Goal: Task Accomplishment & Management: Use online tool/utility

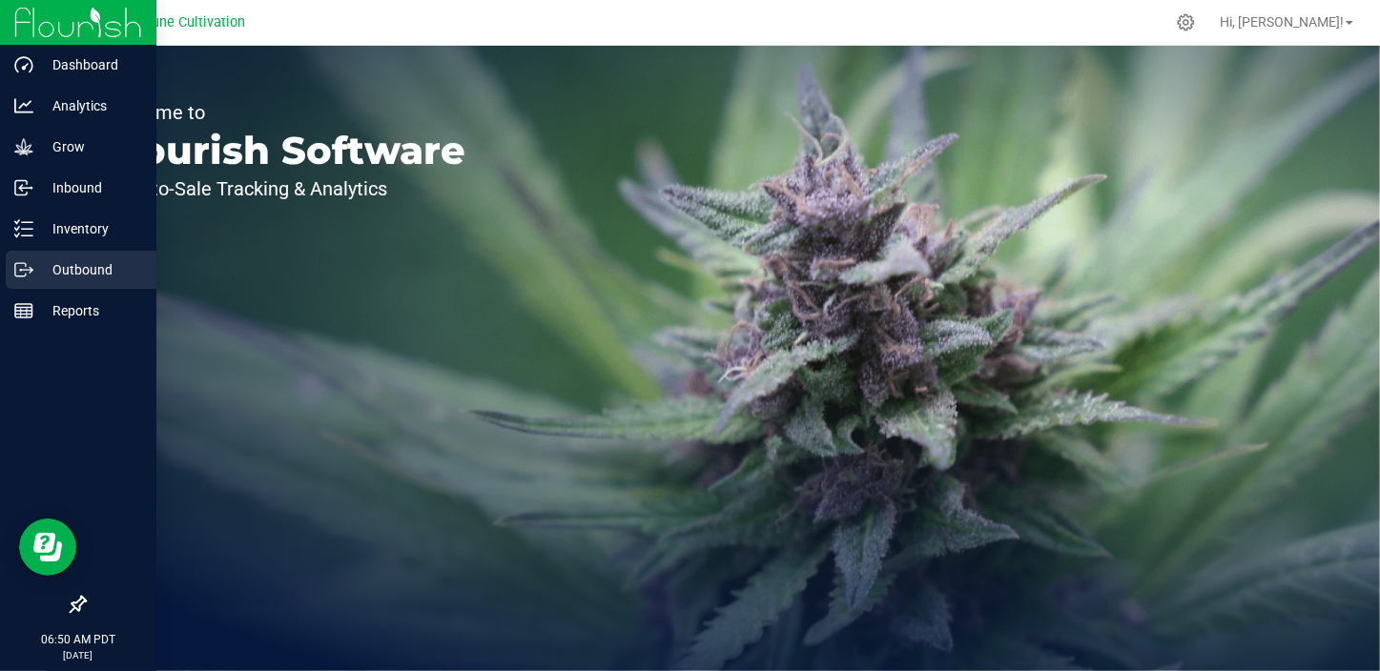
click at [31, 265] on icon at bounding box center [23, 269] width 19 height 19
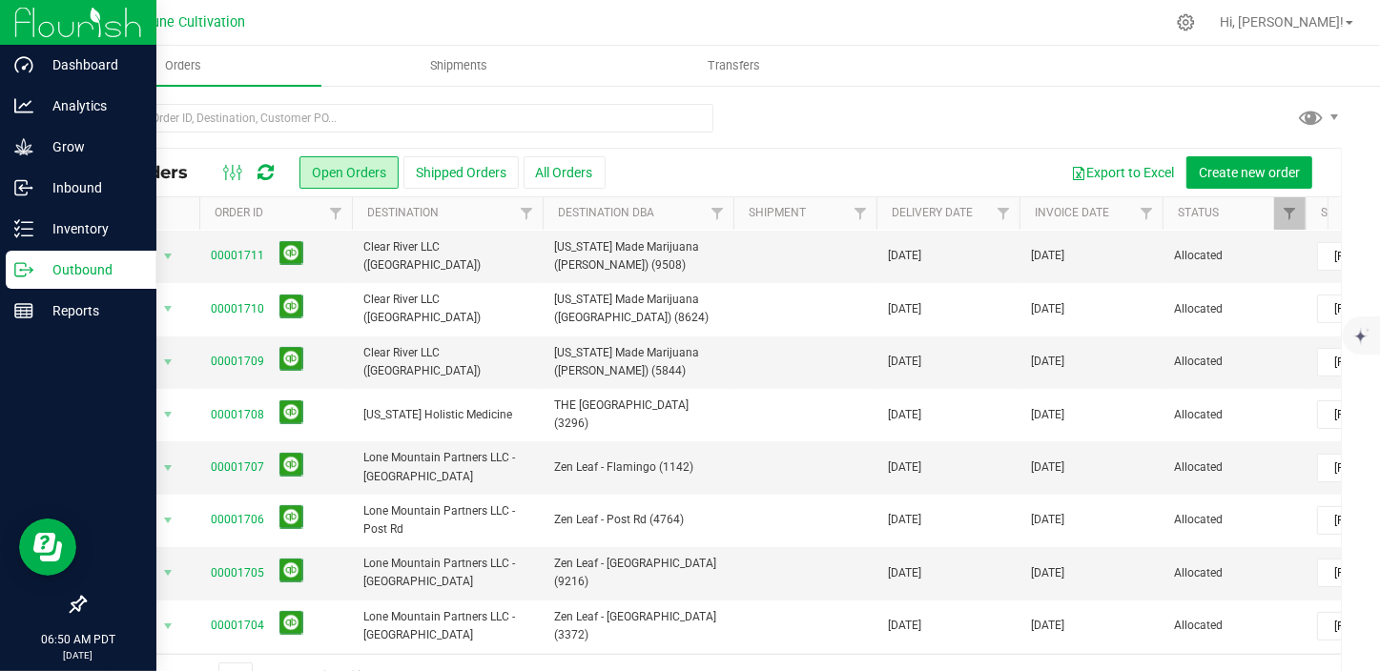
scroll to position [259, 0]
click at [170, 459] on span "select" at bounding box center [167, 466] width 15 height 15
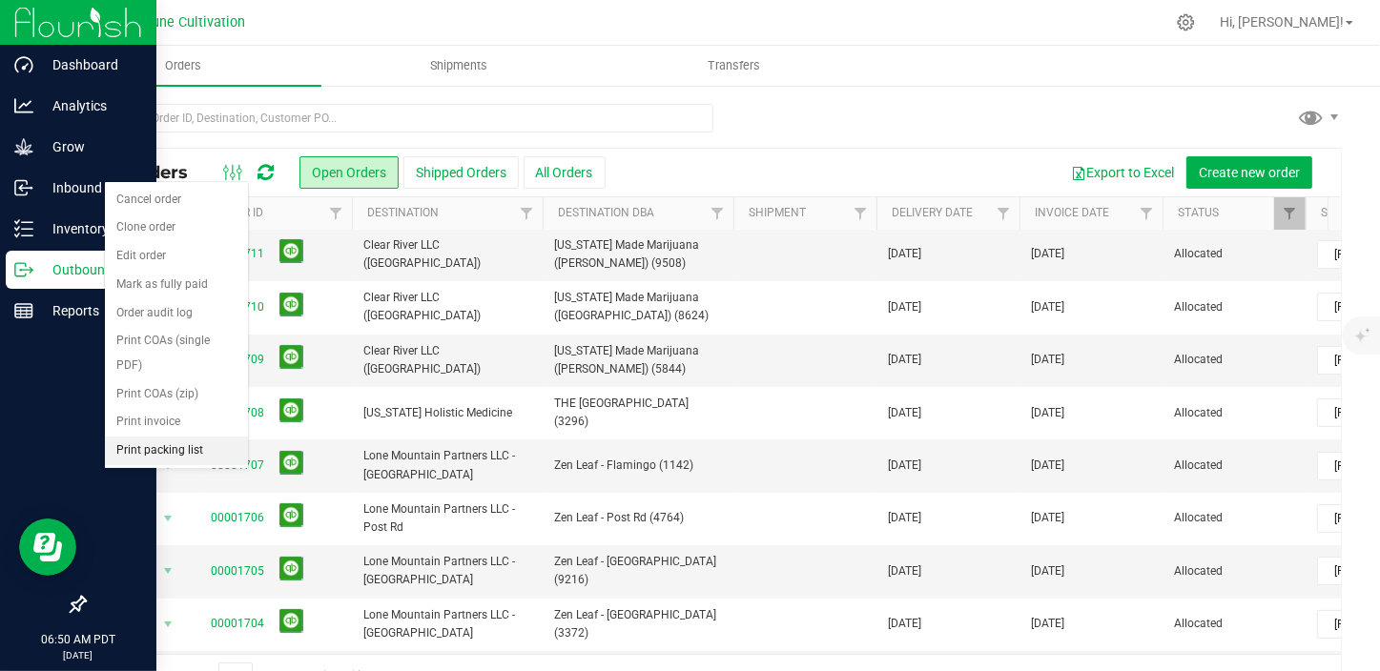
click at [181, 437] on li "Print packing list" at bounding box center [176, 451] width 143 height 29
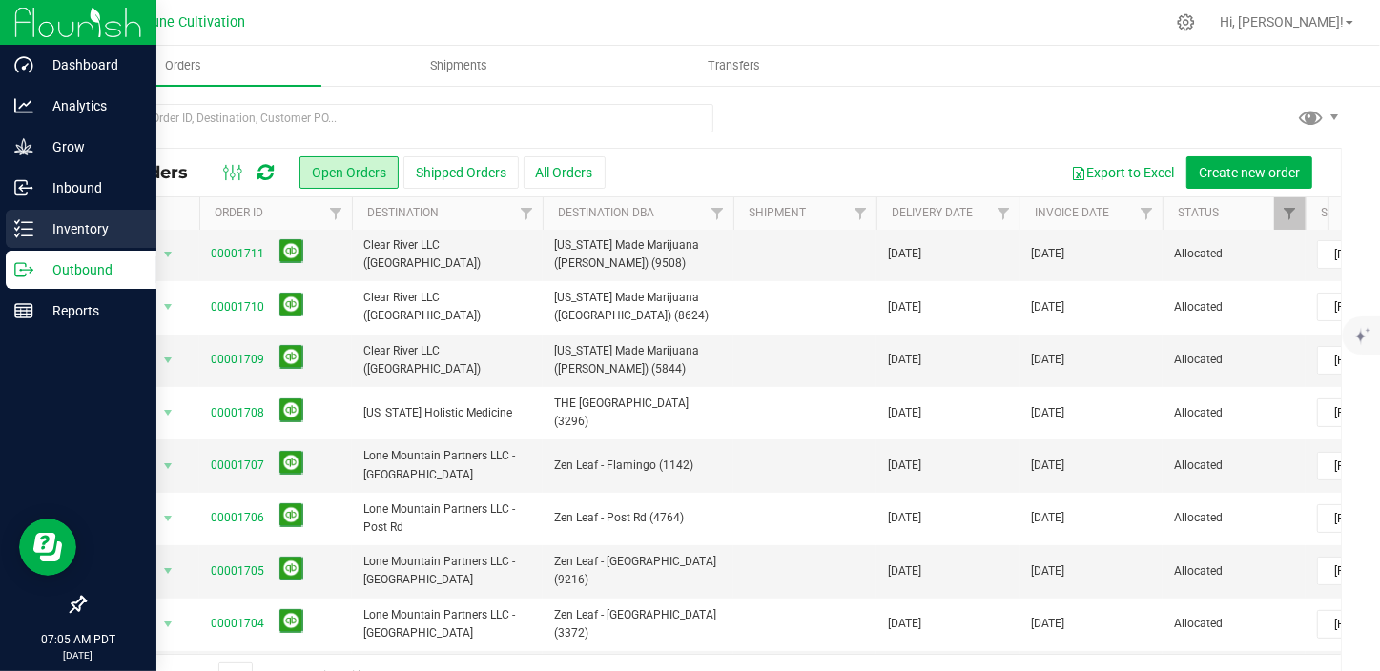
click at [33, 234] on p "Inventory" at bounding box center [90, 228] width 114 height 23
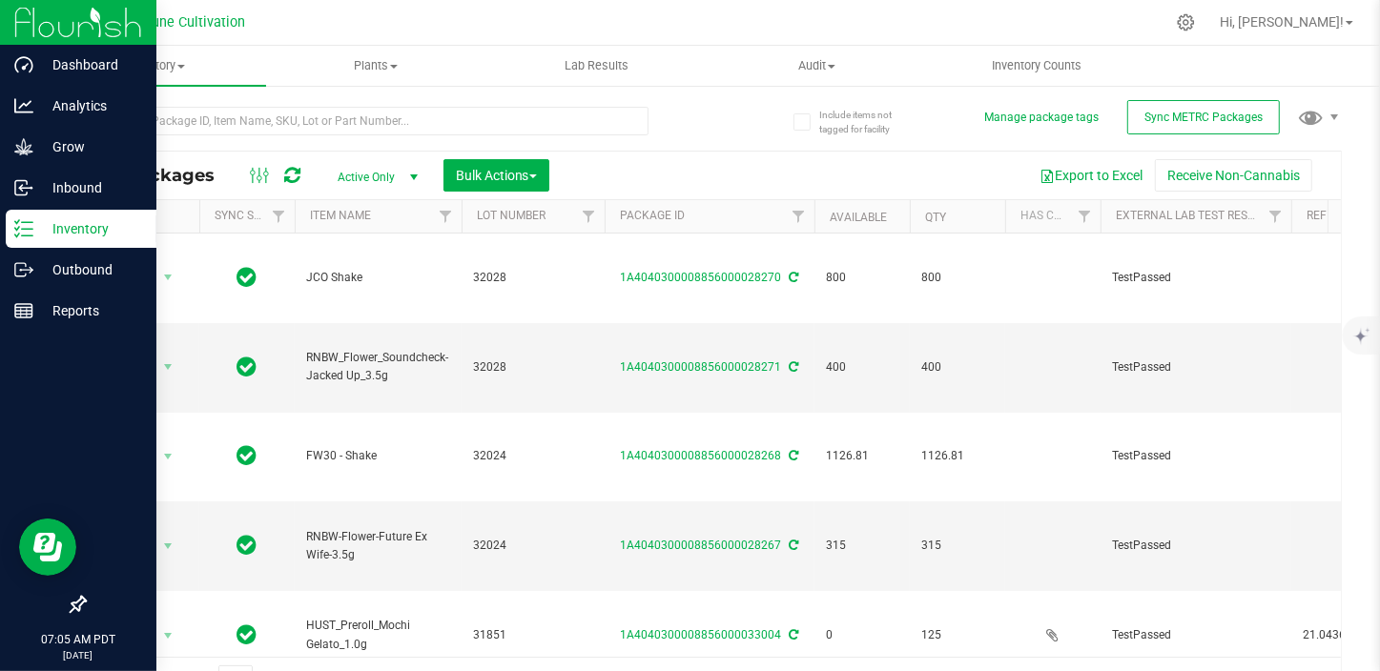
click at [374, 172] on span "Active Only" at bounding box center [373, 177] width 105 height 27
click at [350, 295] on li "All" at bounding box center [372, 293] width 103 height 29
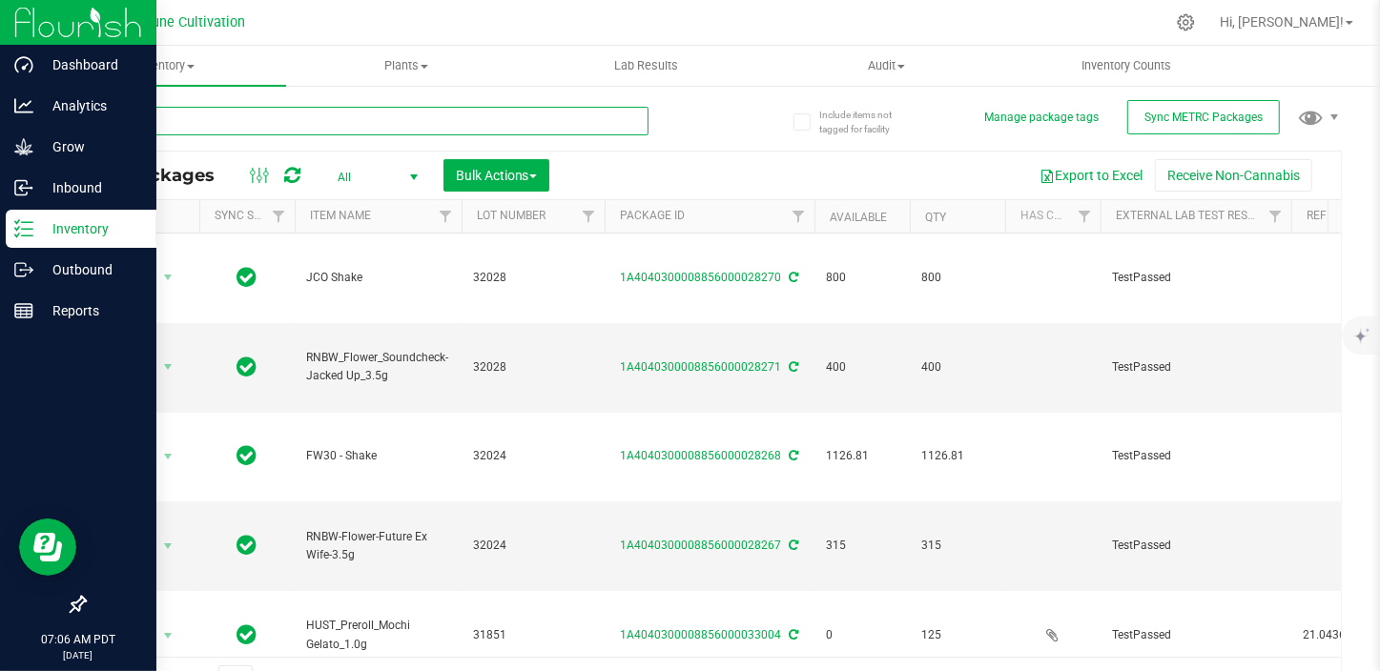
click at [246, 129] on input "text" at bounding box center [366, 121] width 564 height 29
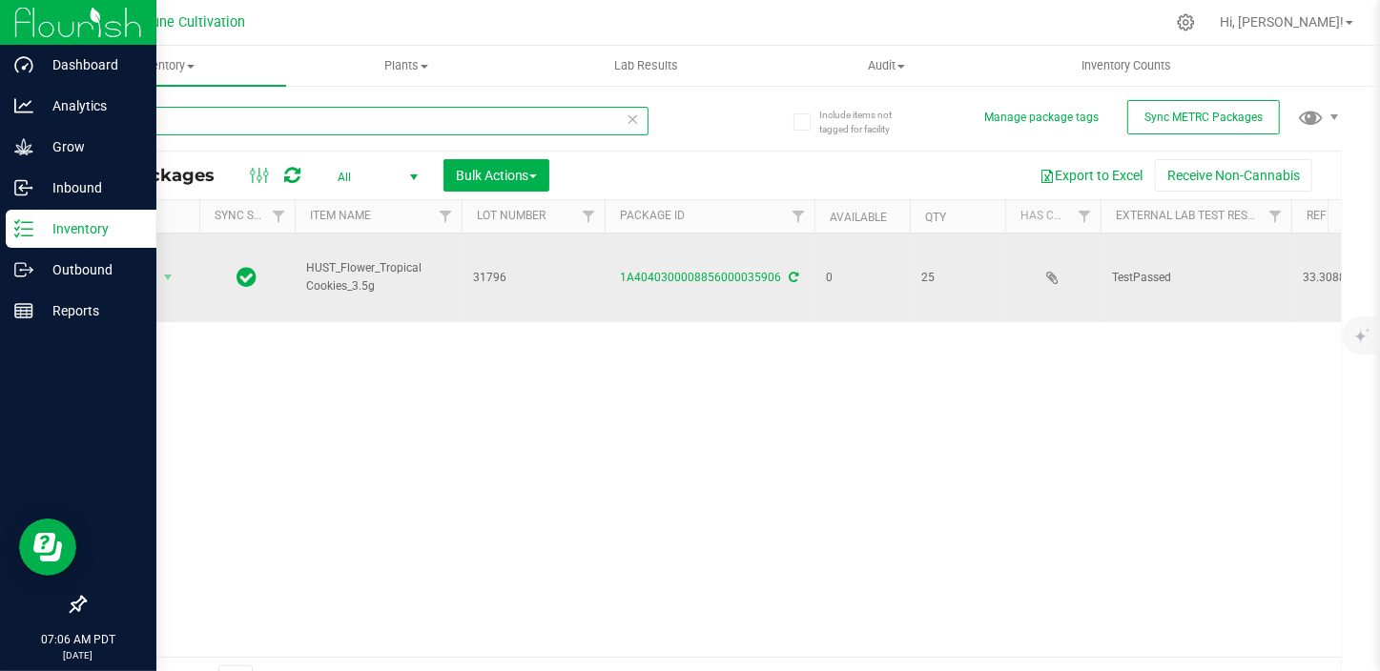
type input "35906"
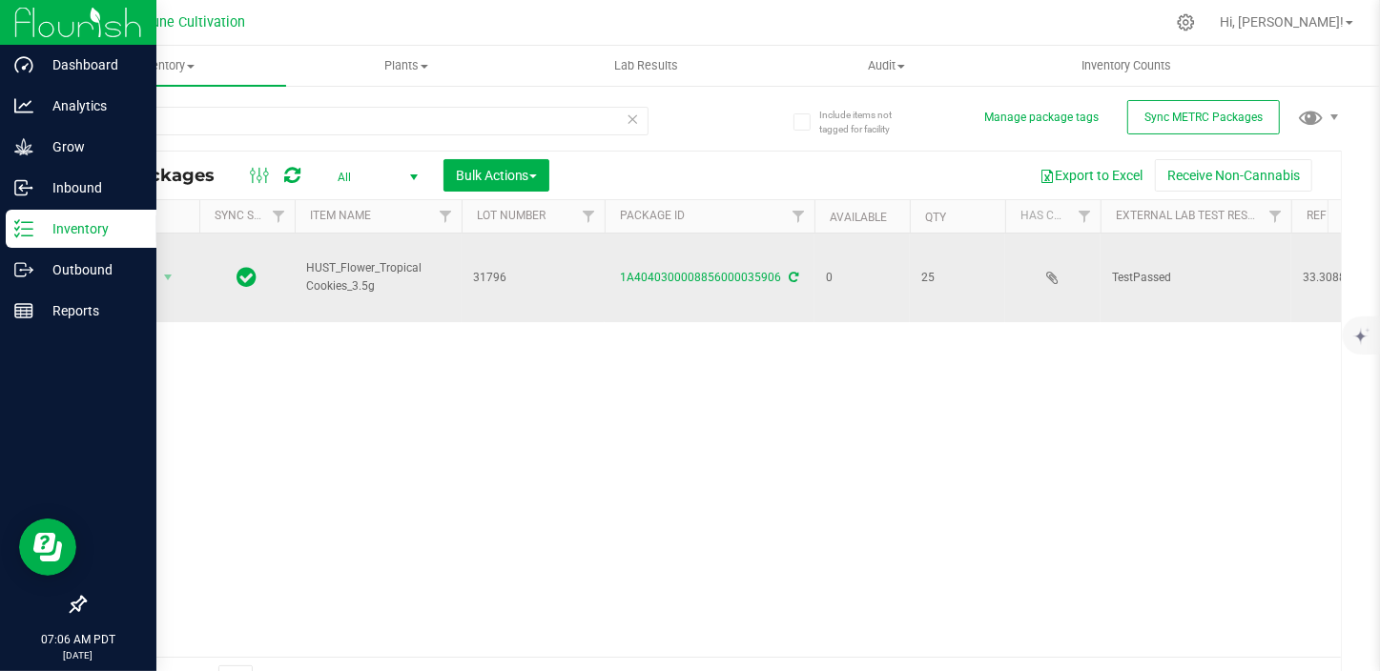
click at [654, 248] on td "1A4040300008856000035906" at bounding box center [709, 278] width 210 height 89
click at [655, 271] on link "1A4040300008856000035906" at bounding box center [701, 277] width 161 height 13
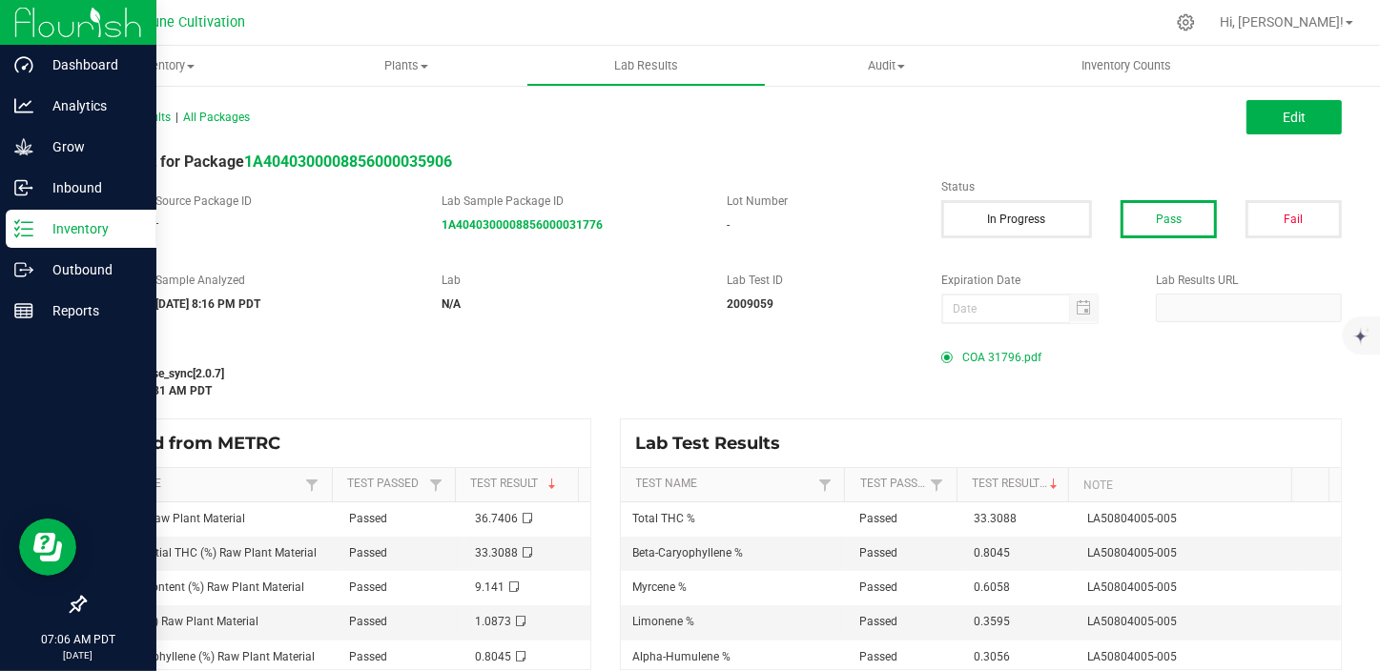
click at [972, 356] on span "COA 31796.pdf" at bounding box center [1001, 357] width 79 height 29
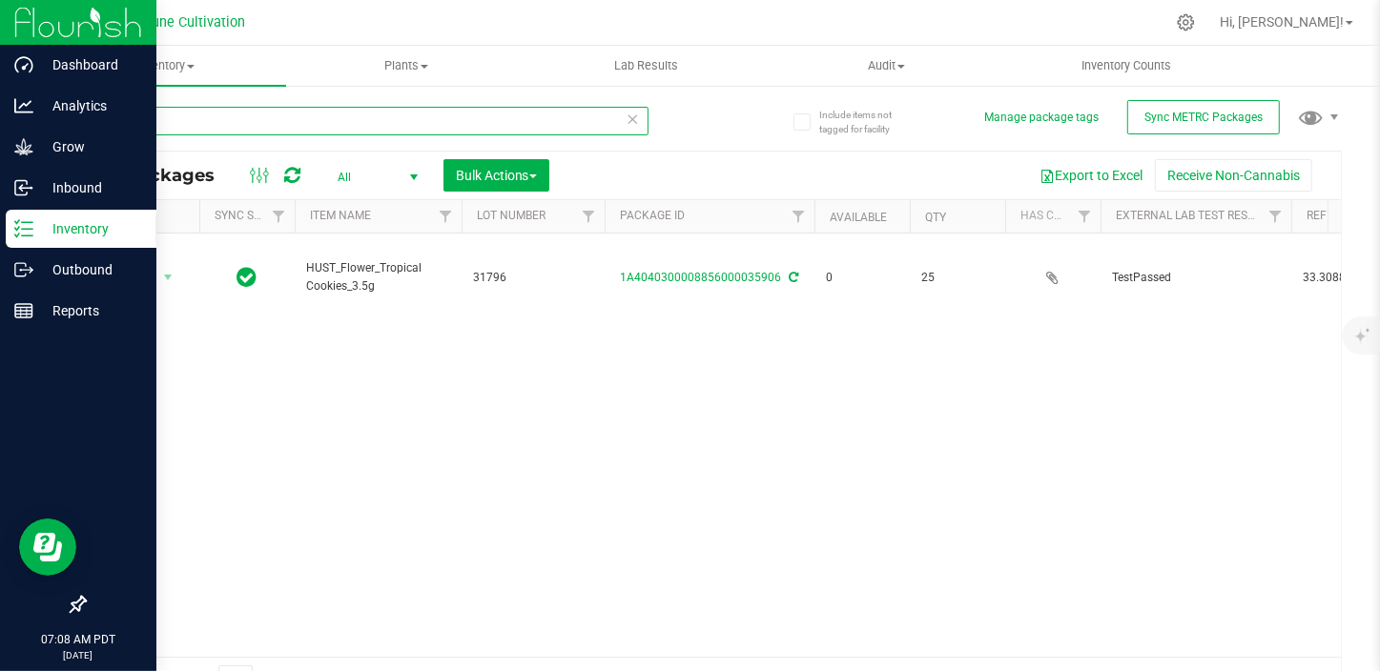
click at [179, 115] on input "35906" at bounding box center [366, 121] width 564 height 29
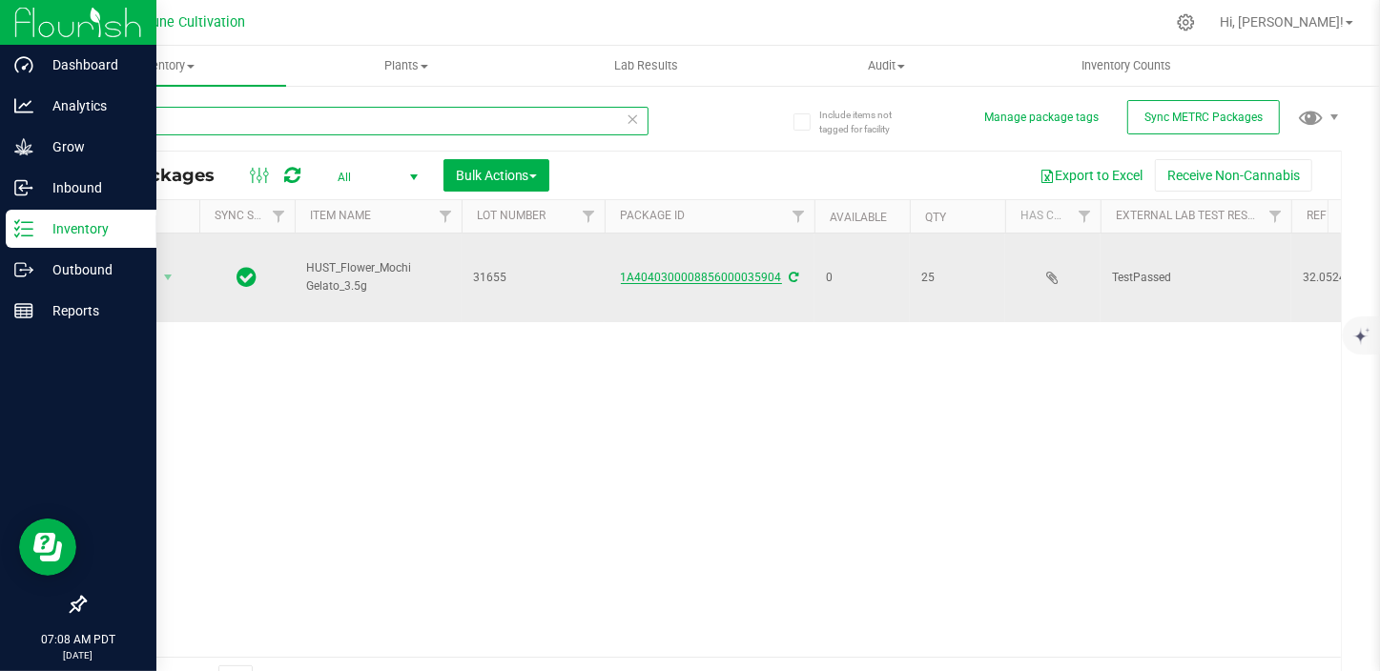
type input "35904"
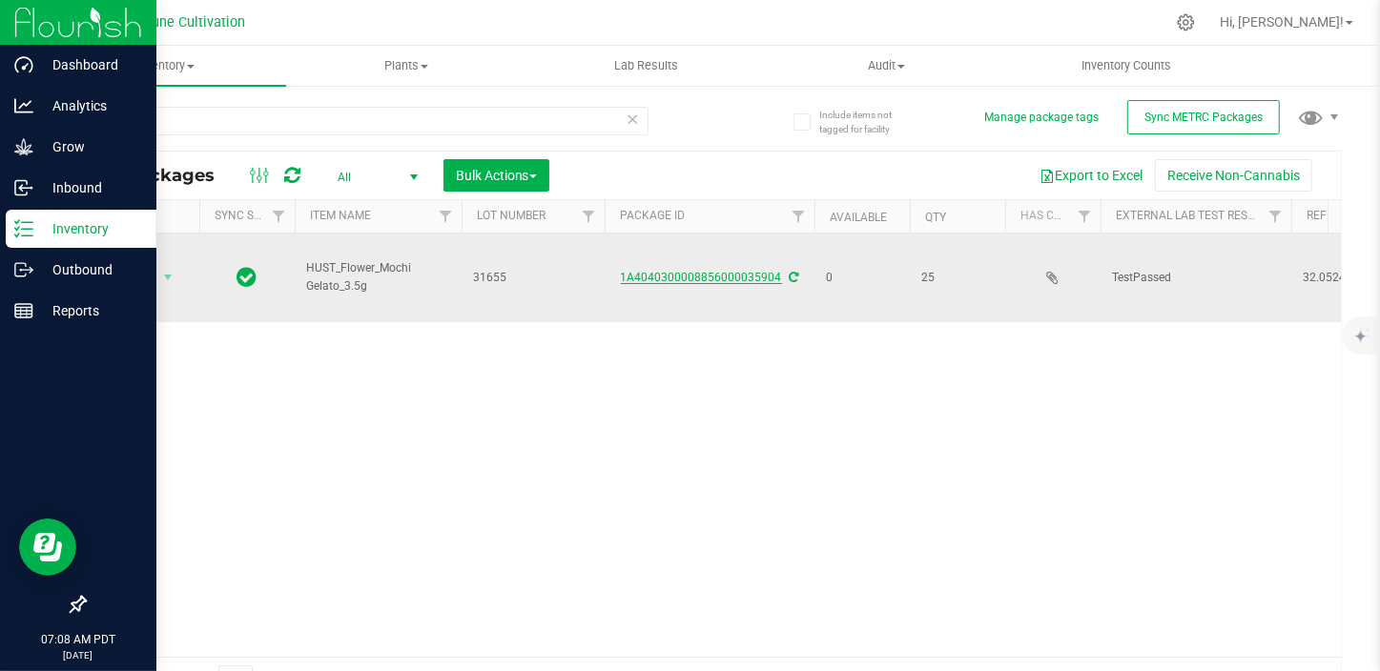
click at [720, 271] on link "1A4040300008856000035904" at bounding box center [701, 277] width 161 height 13
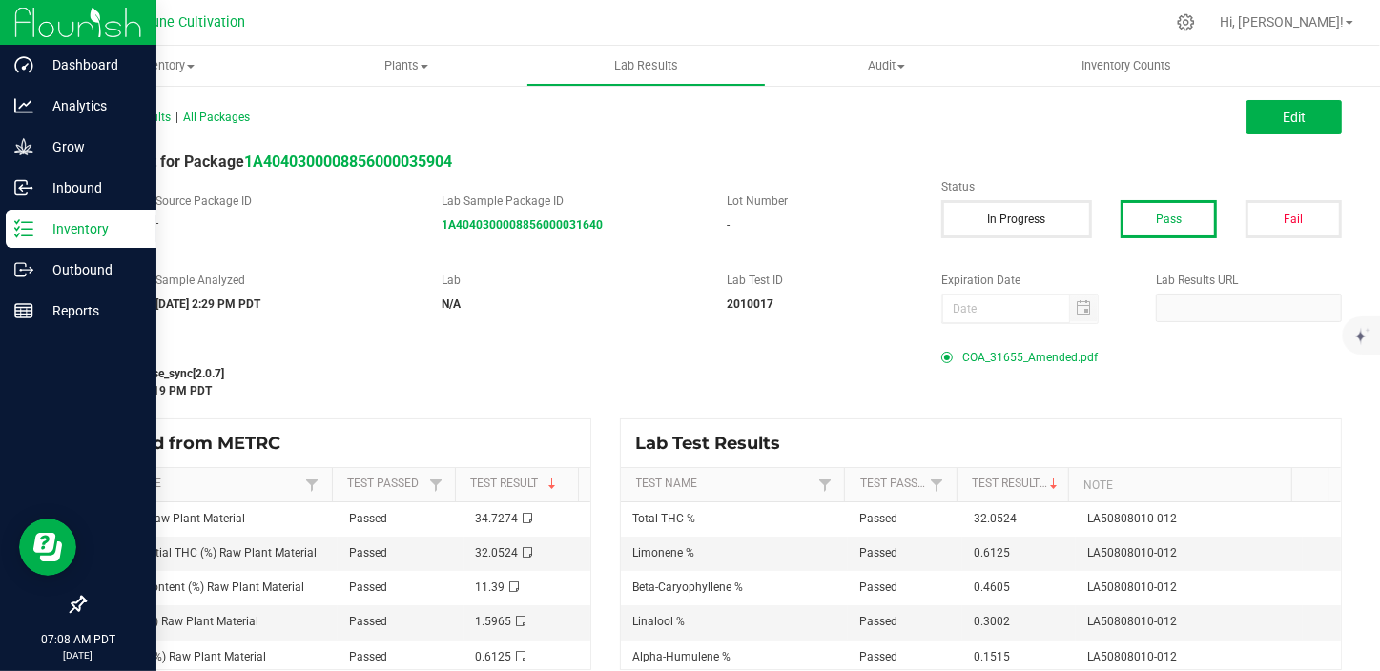
click at [989, 351] on span "COA_31655_Amended.pdf" at bounding box center [1029, 357] width 135 height 29
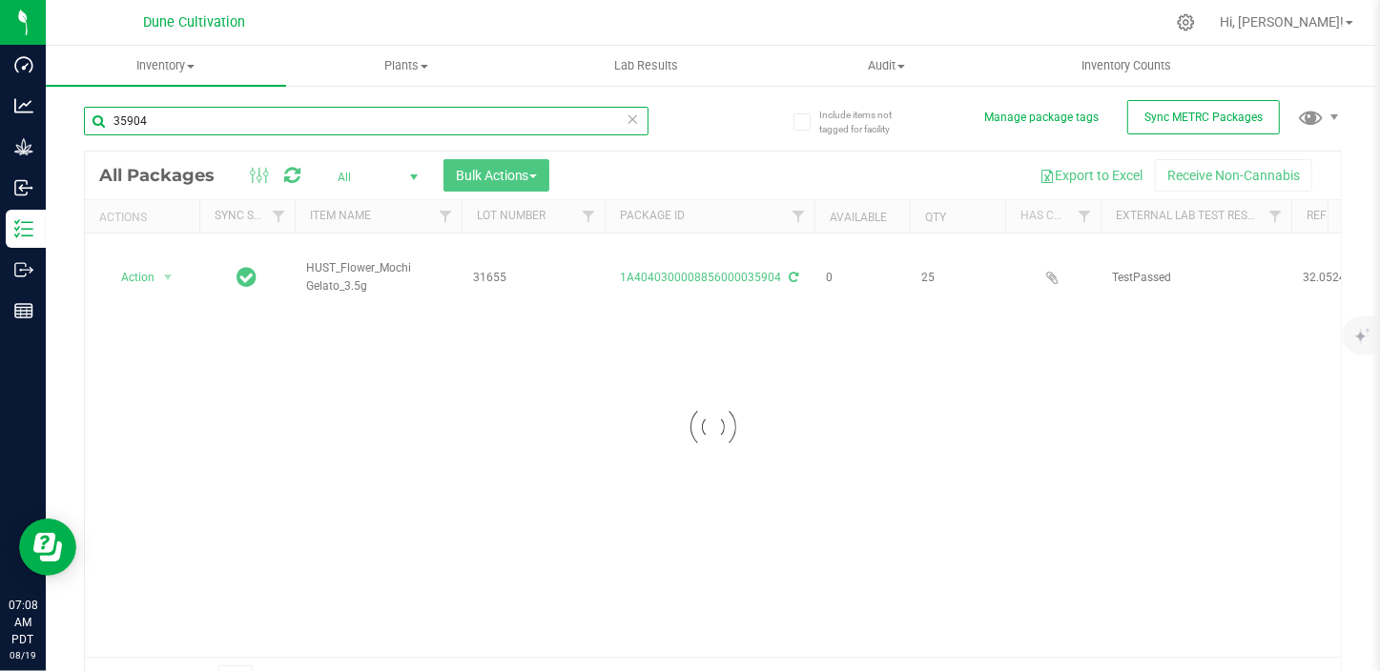
click at [485, 127] on input "35904" at bounding box center [366, 121] width 564 height 29
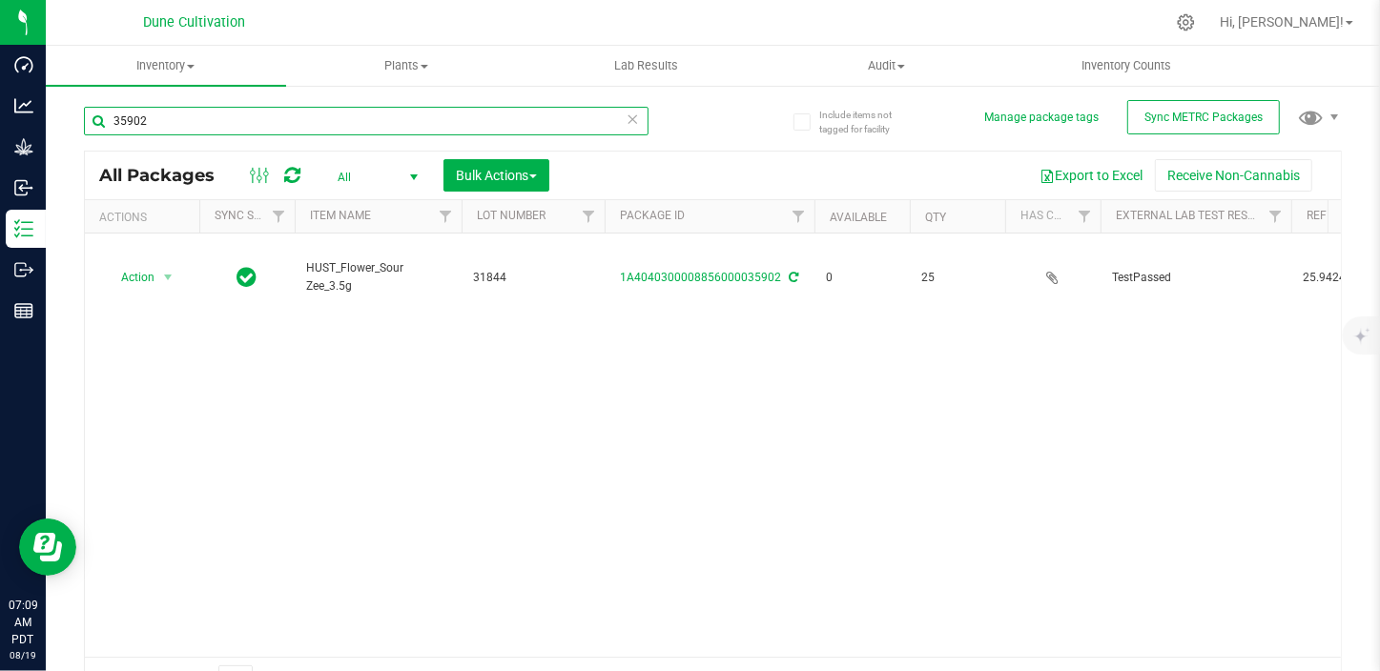
type input "35902"
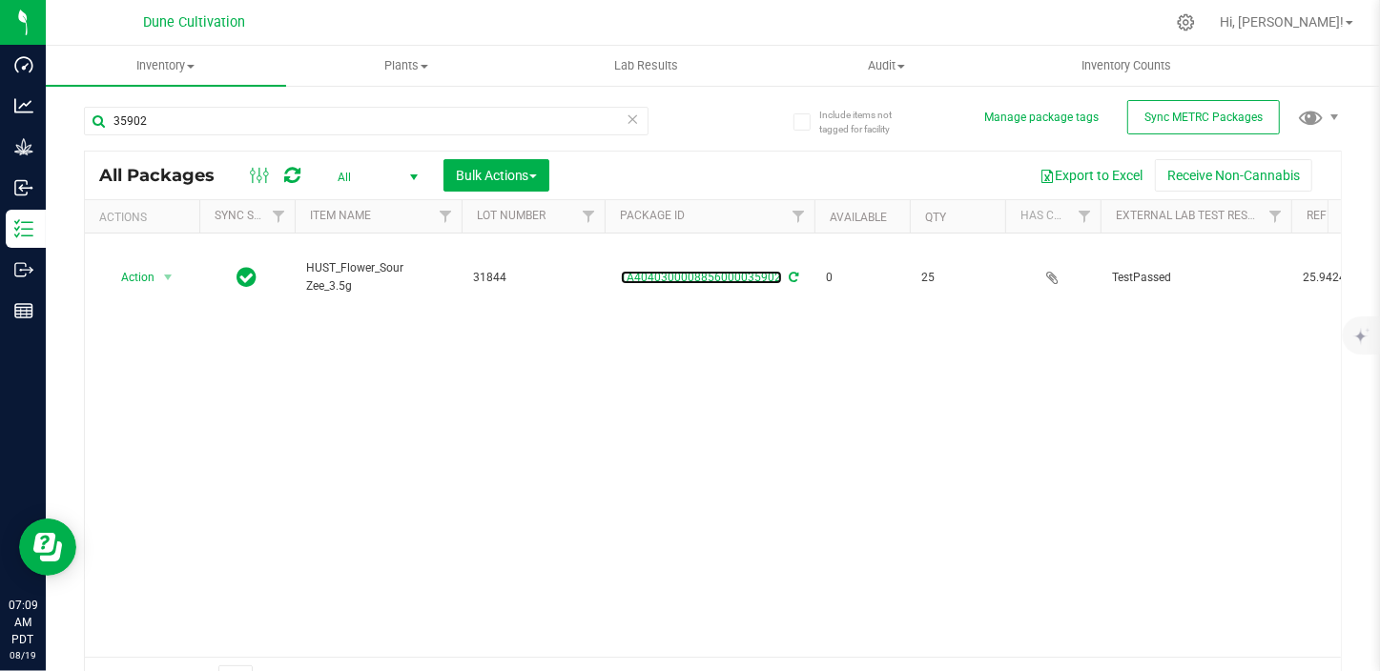
click at [701, 271] on link "1A4040300008856000035902" at bounding box center [701, 277] width 161 height 13
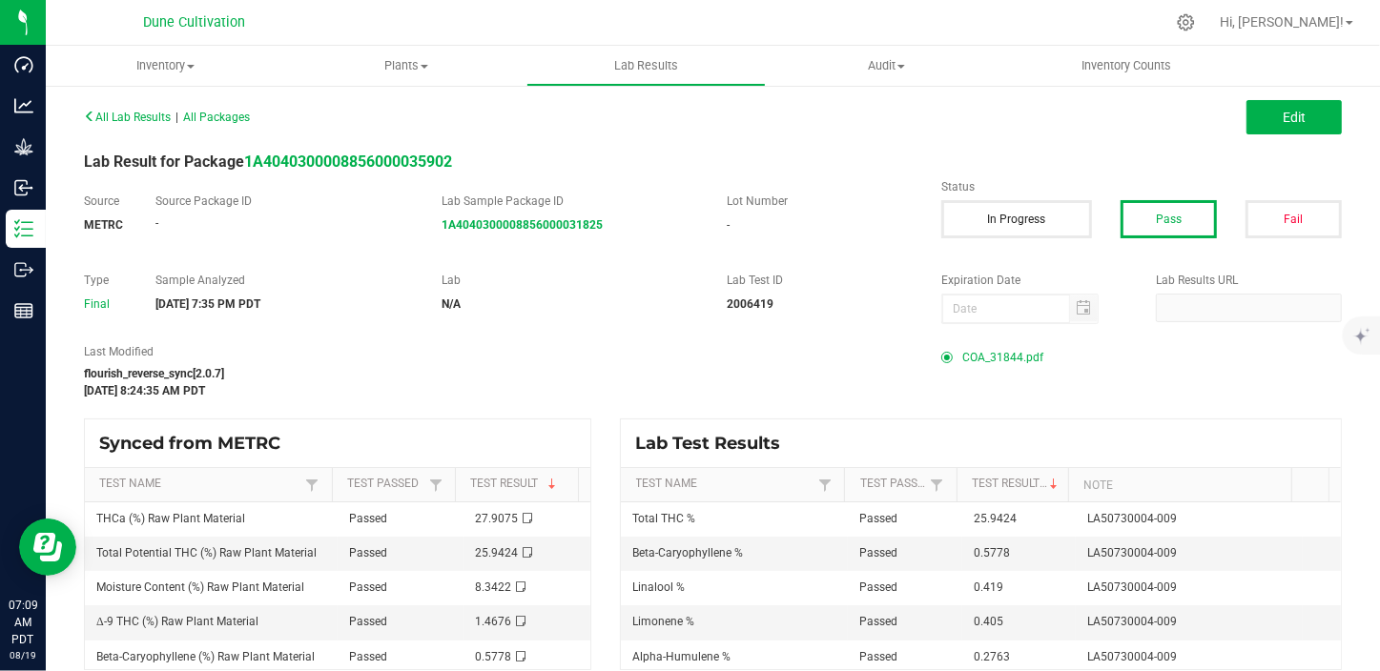
click at [975, 351] on span "COA_31844.pdf" at bounding box center [1002, 357] width 81 height 29
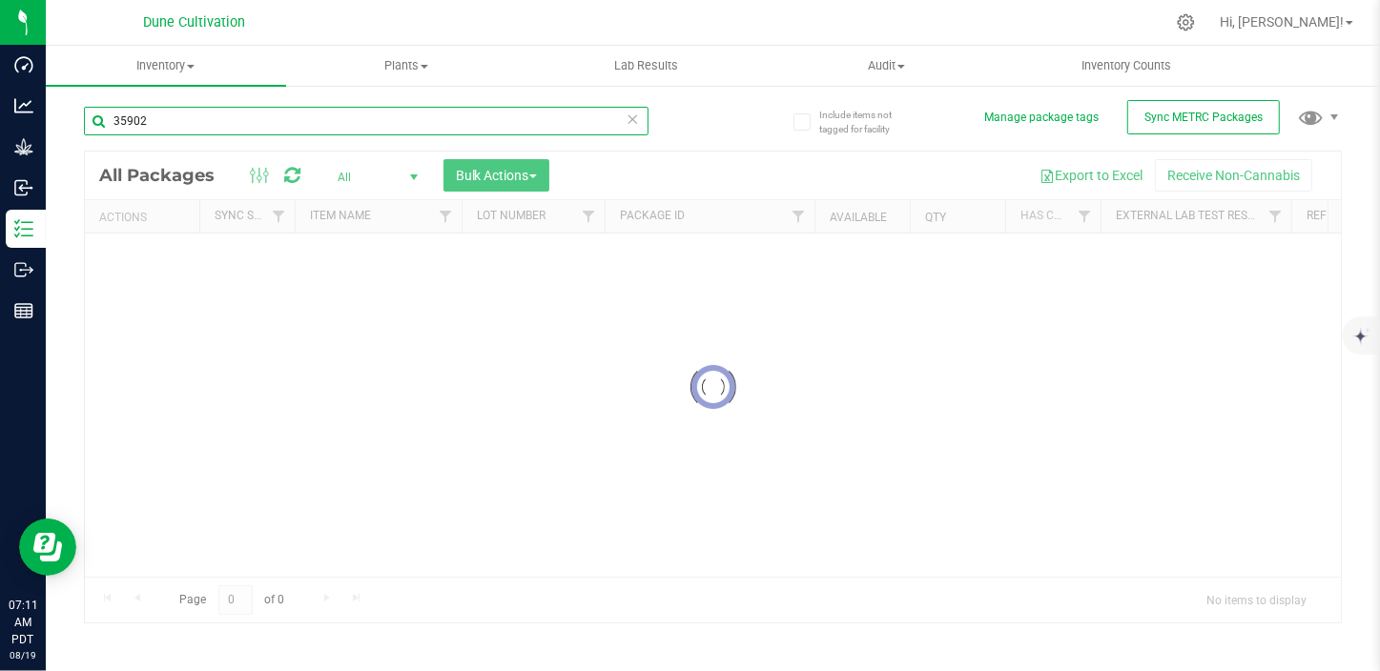
click at [262, 115] on input "35902" at bounding box center [366, 121] width 564 height 29
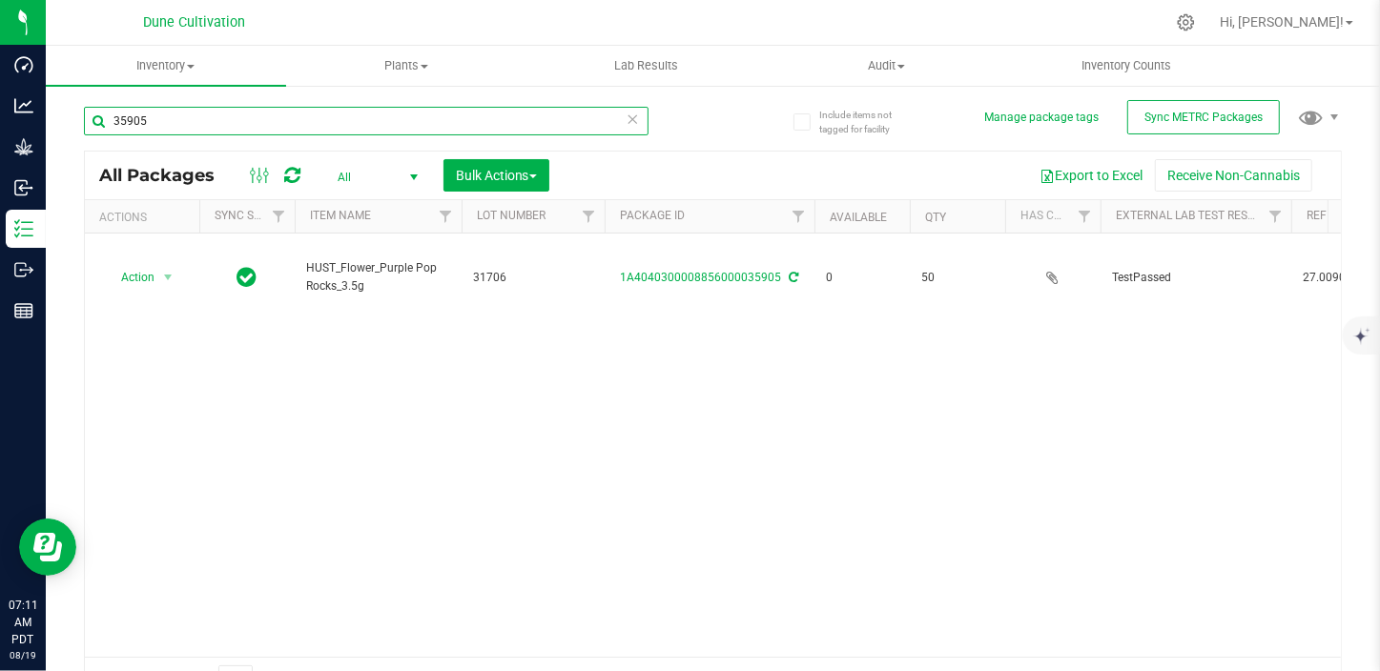
type input "35905"
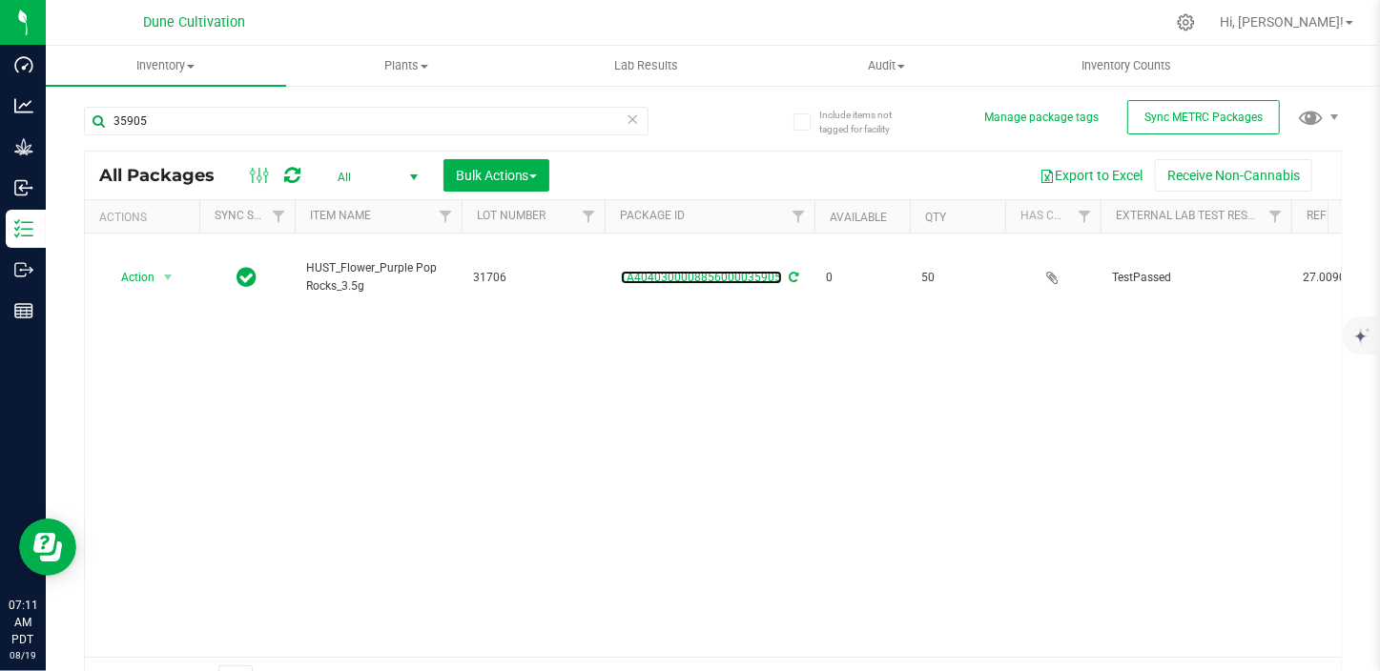
click at [690, 271] on link "1A4040300008856000035905" at bounding box center [701, 277] width 161 height 13
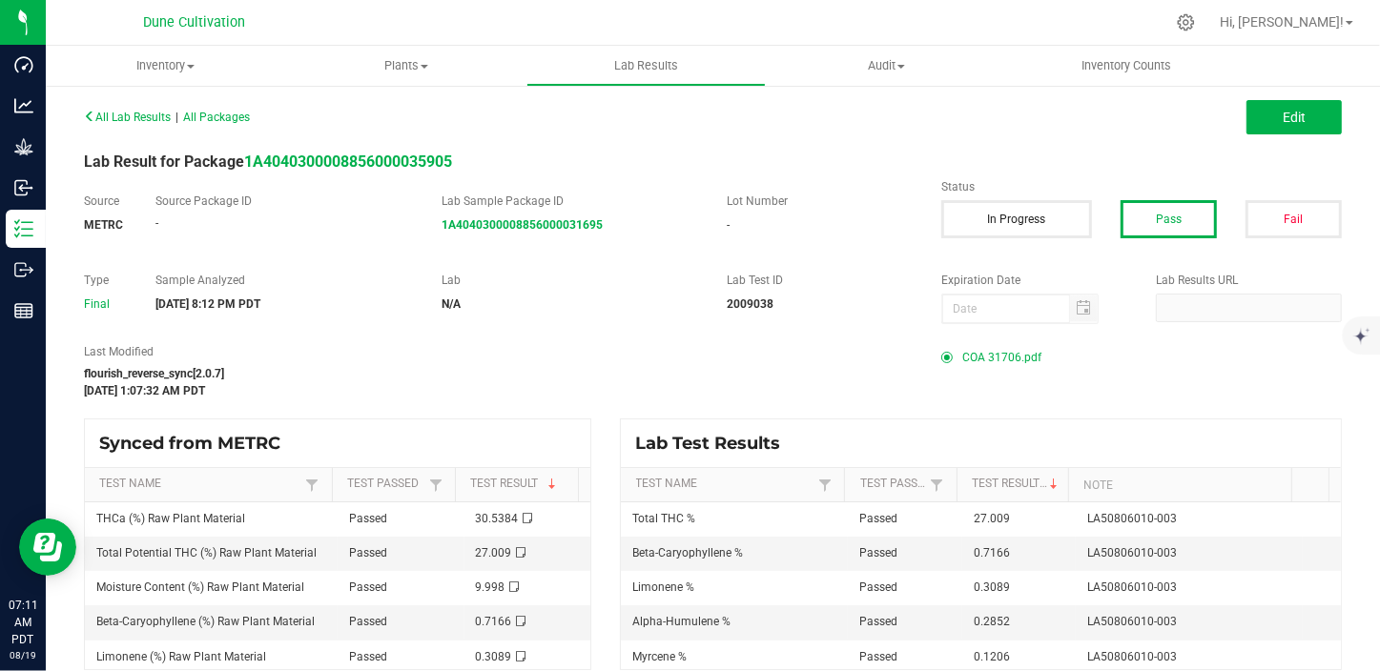
click at [1010, 364] on span "COA 31706.pdf" at bounding box center [1001, 357] width 79 height 29
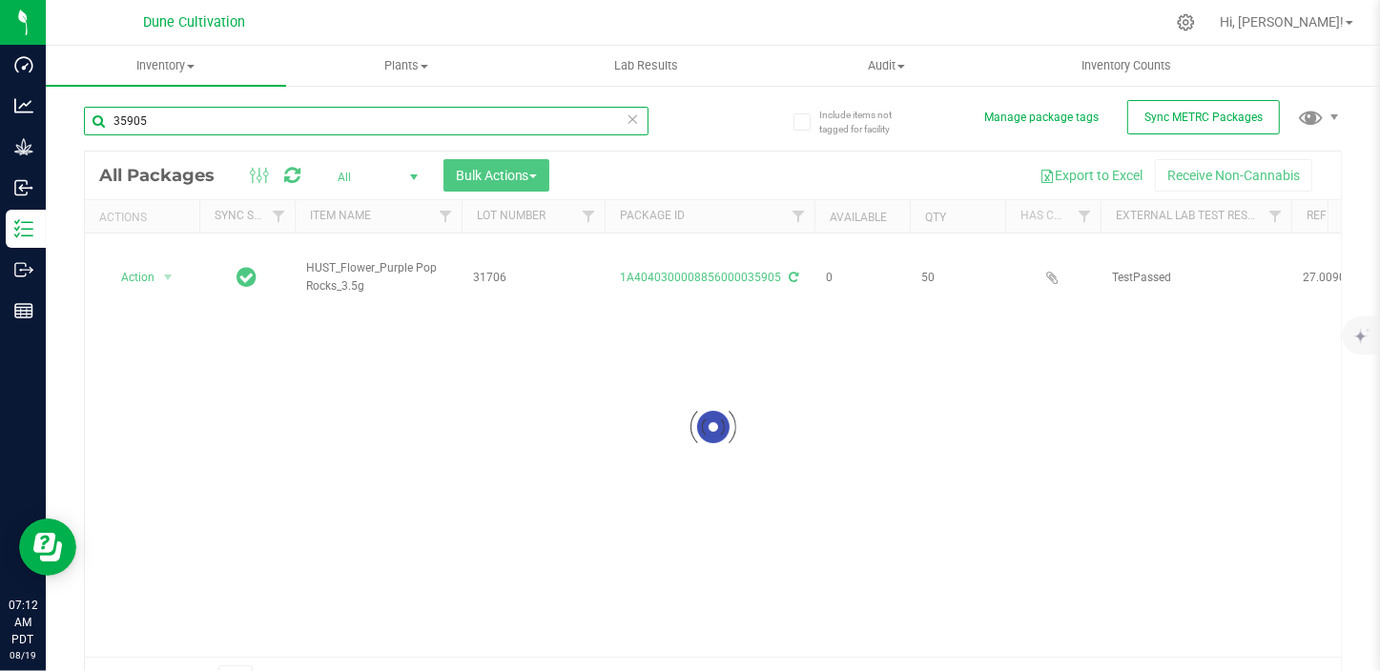
drag, startPoint x: 194, startPoint y: 115, endPoint x: 182, endPoint y: 139, distance: 26.4
click at [183, 139] on div "35905" at bounding box center [366, 129] width 564 height 44
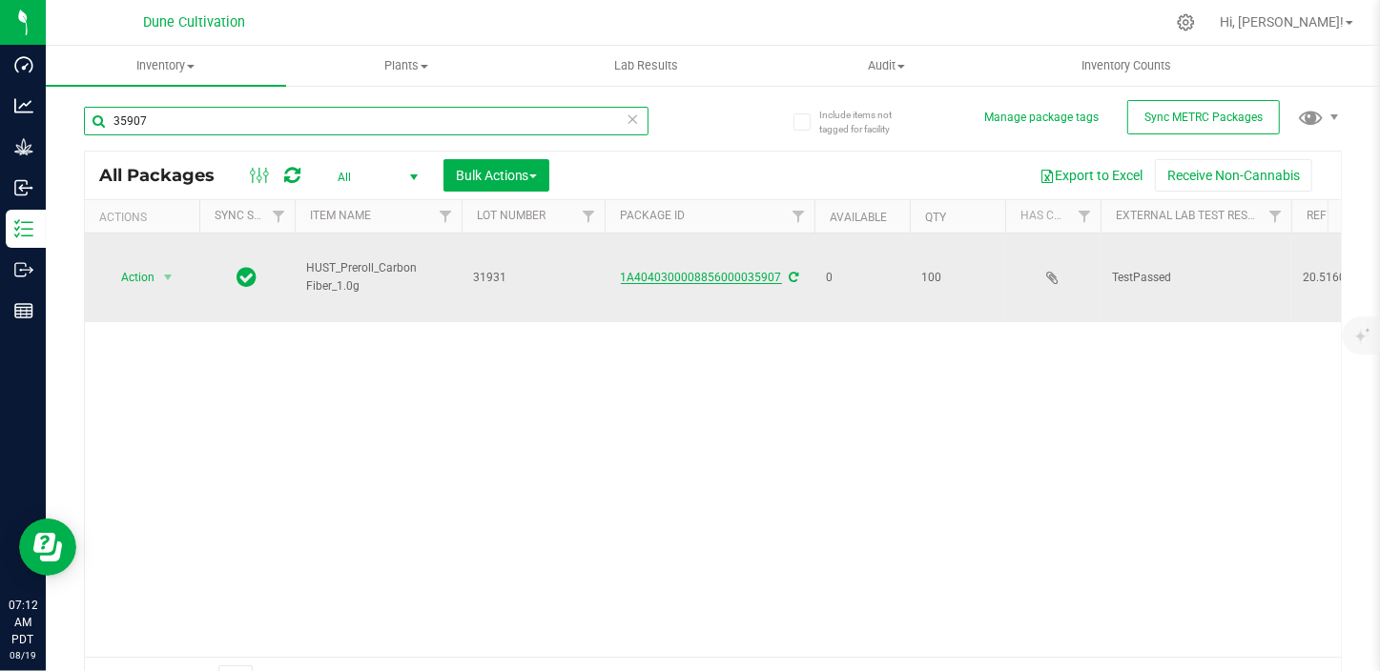
type input "35907"
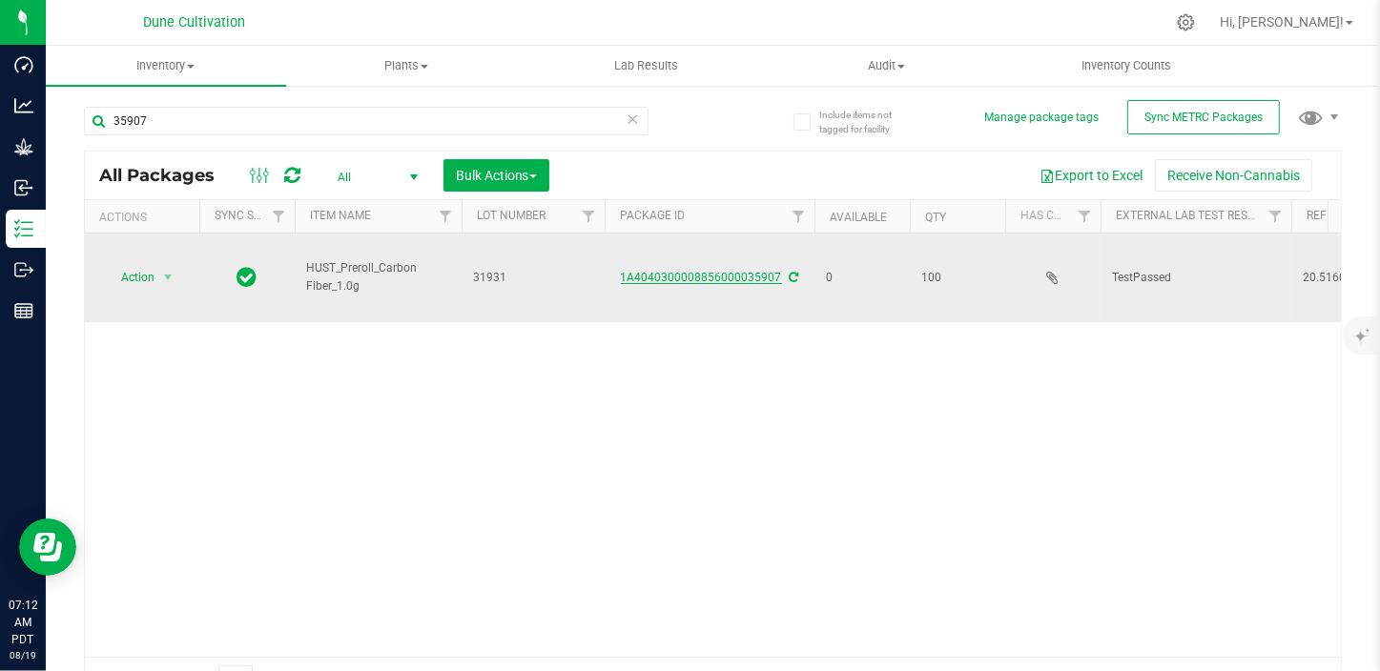
click at [721, 271] on link "1A4040300008856000035907" at bounding box center [701, 277] width 161 height 13
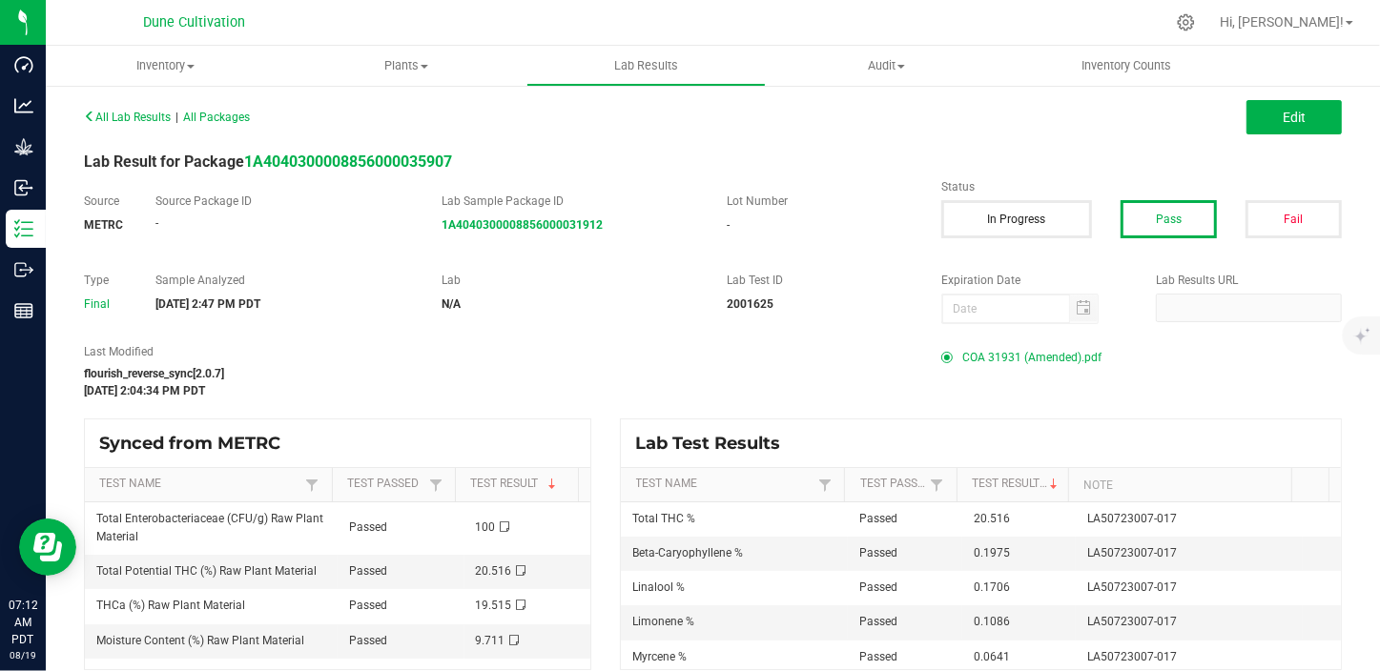
click at [1001, 355] on span "COA 31931 (Amended).pdf" at bounding box center [1031, 357] width 139 height 29
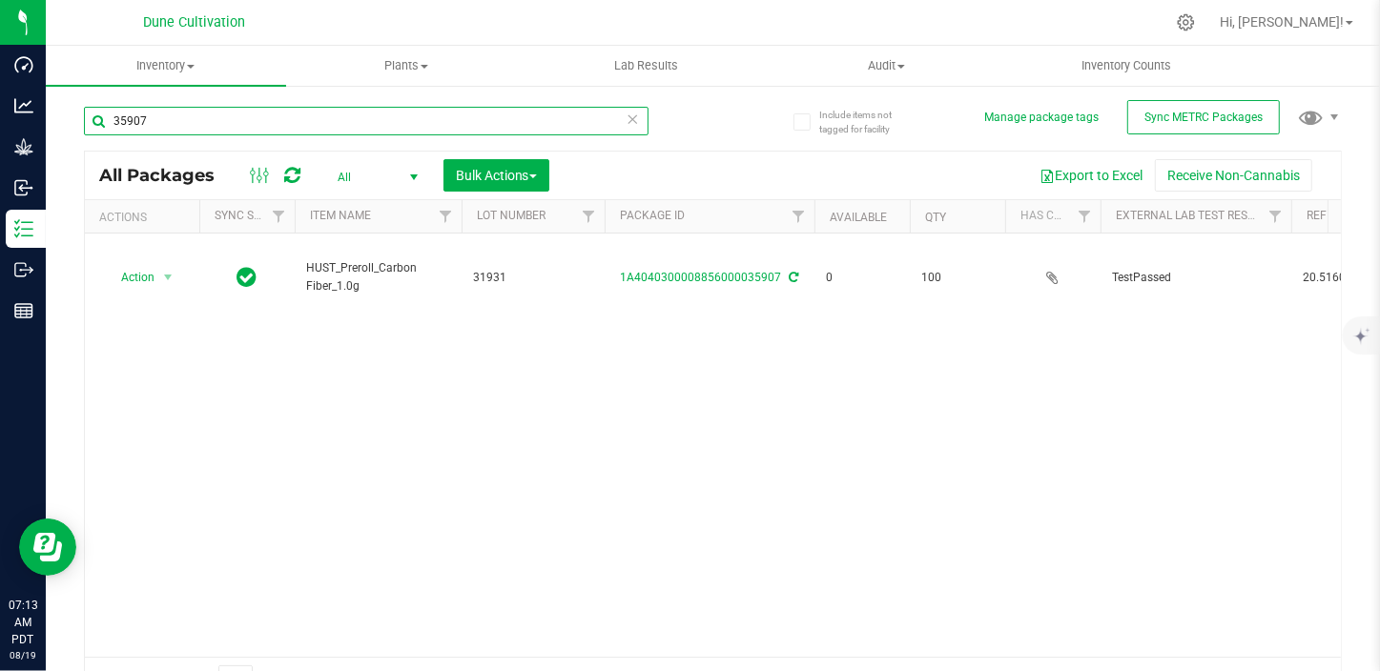
click at [162, 127] on input "35907" at bounding box center [366, 121] width 564 height 29
type input "35908"
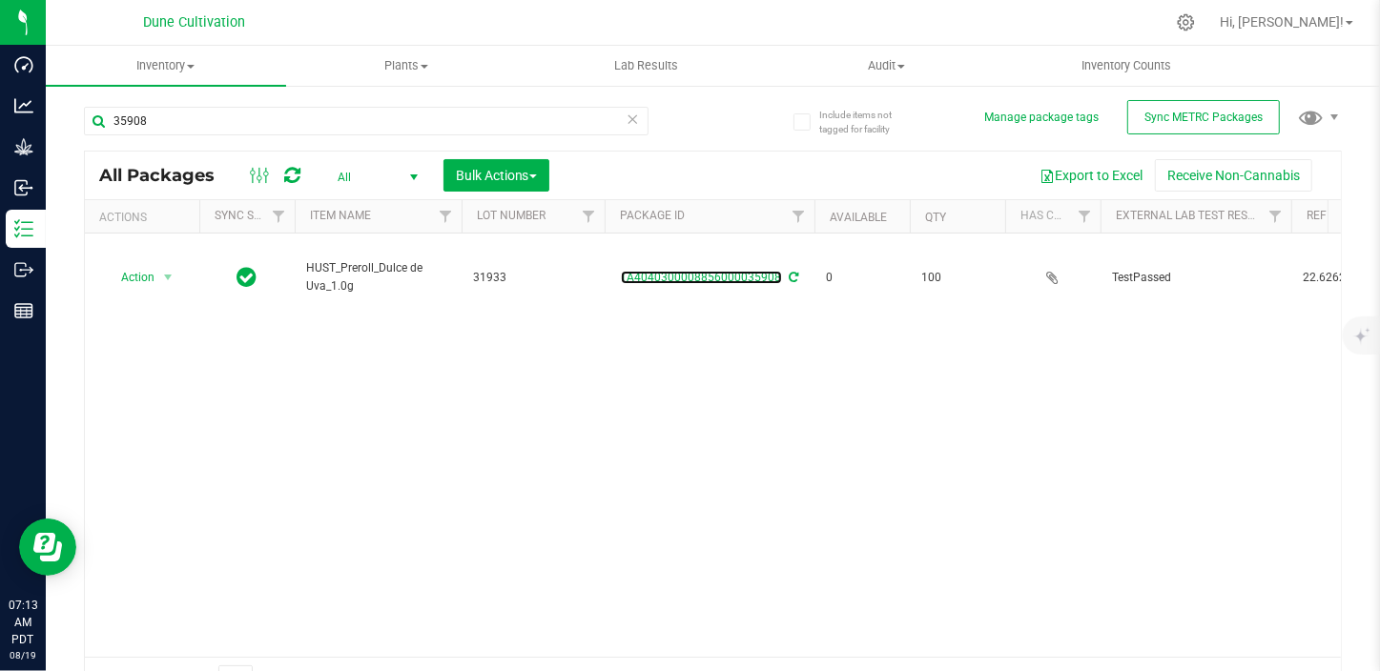
click at [698, 271] on link "1A4040300008856000035908" at bounding box center [701, 277] width 161 height 13
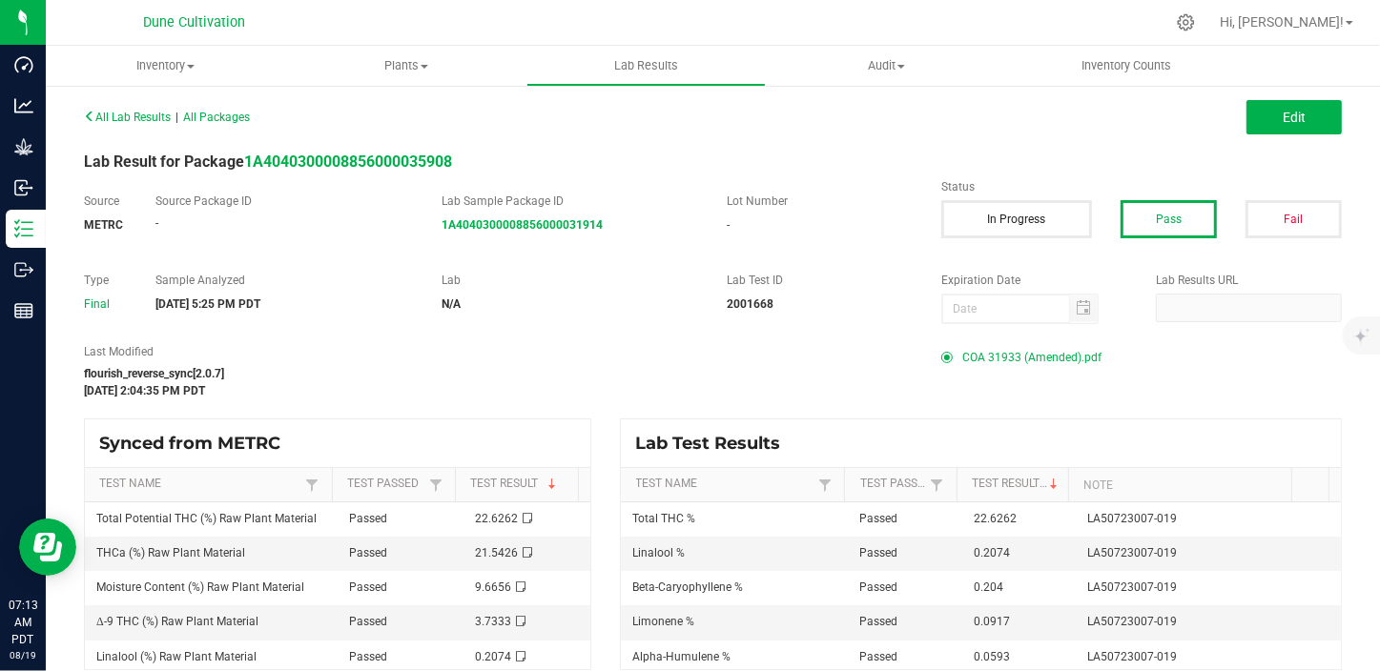
click at [1020, 353] on span "COA 31933 (Amended).pdf" at bounding box center [1031, 357] width 139 height 29
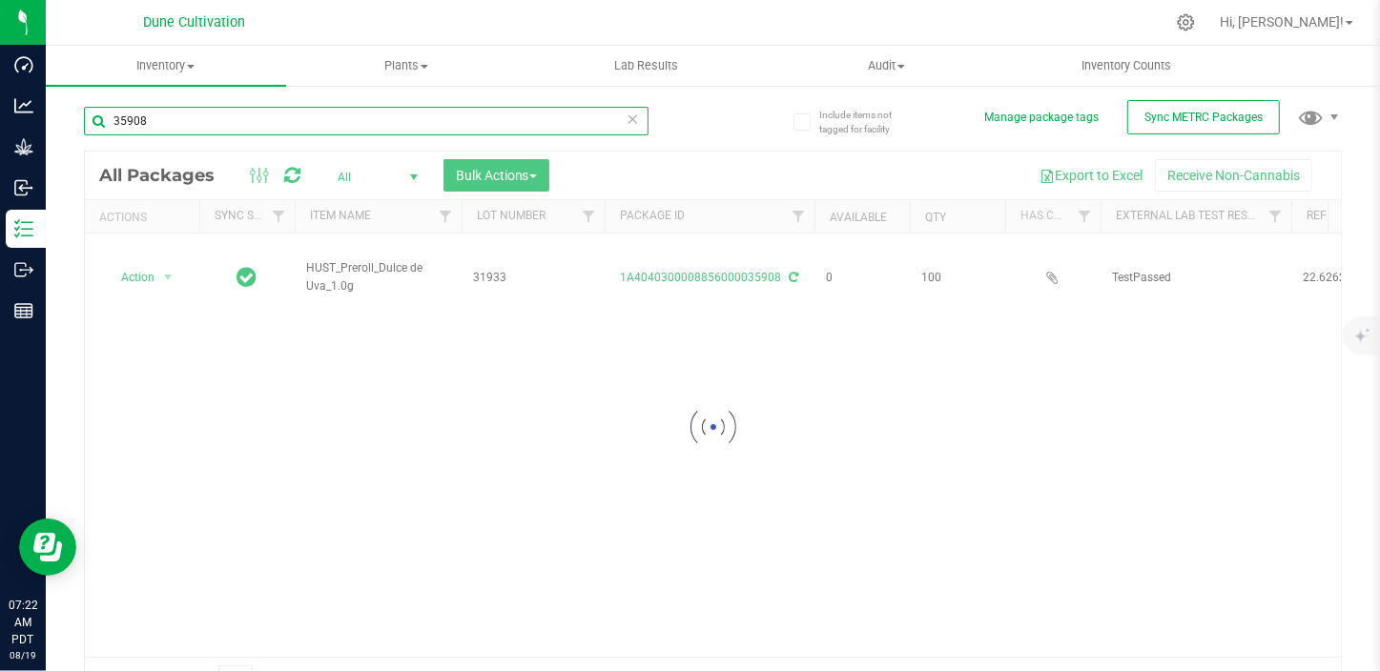
click at [186, 118] on input "35908" at bounding box center [366, 121] width 564 height 29
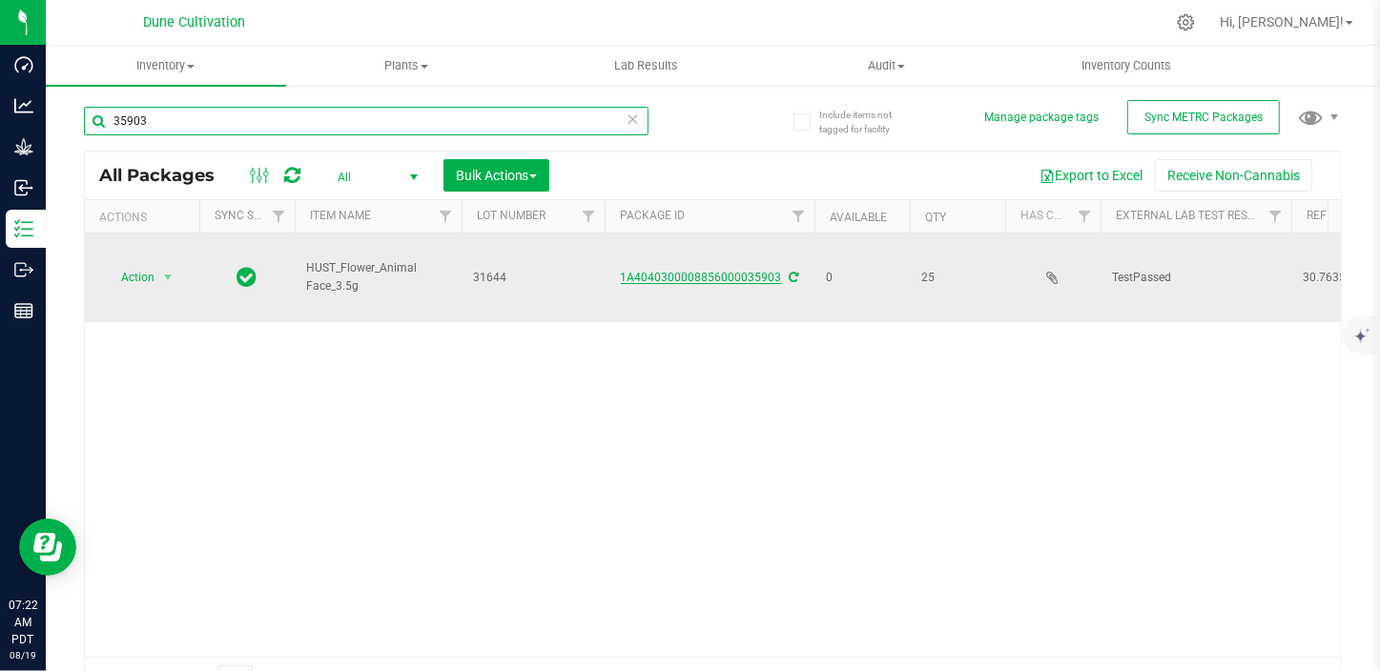
type input "35903"
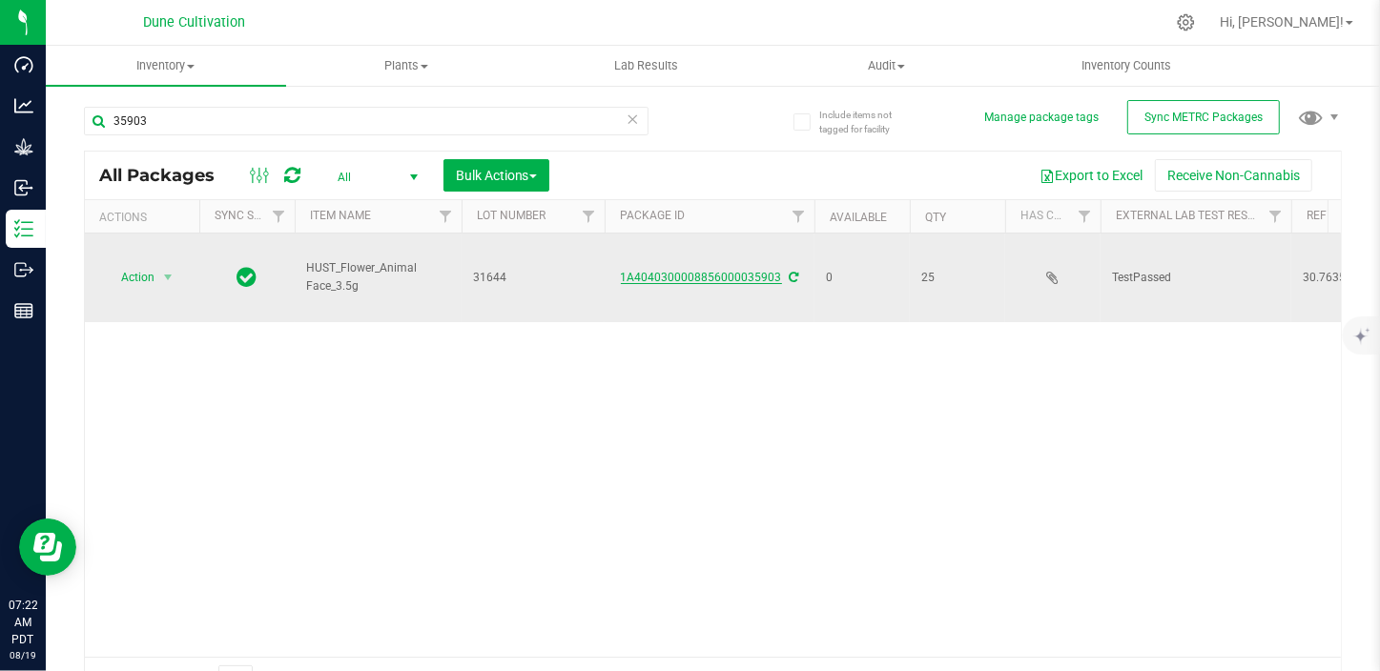
click at [672, 271] on link "1A4040300008856000035903" at bounding box center [701, 277] width 161 height 13
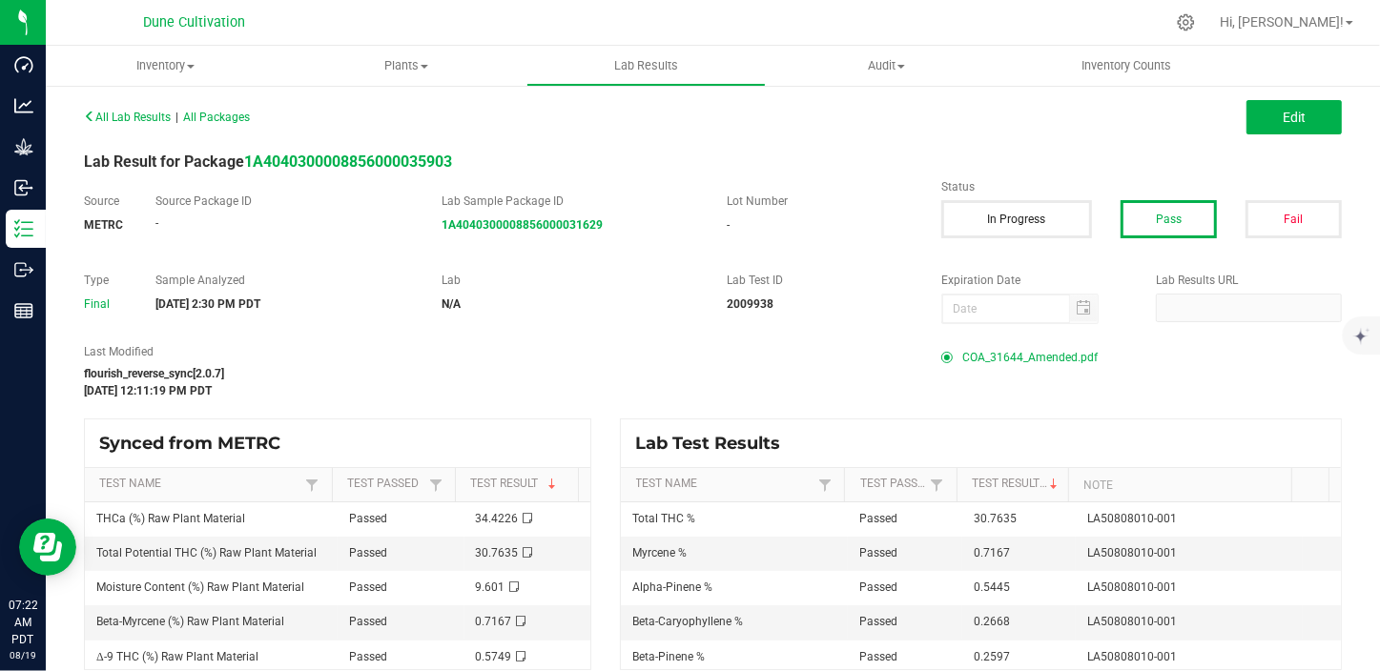
click at [1042, 349] on span "COA_31644_Amended.pdf" at bounding box center [1029, 357] width 135 height 29
click at [1262, 123] on button "Edit" at bounding box center [1293, 117] width 95 height 34
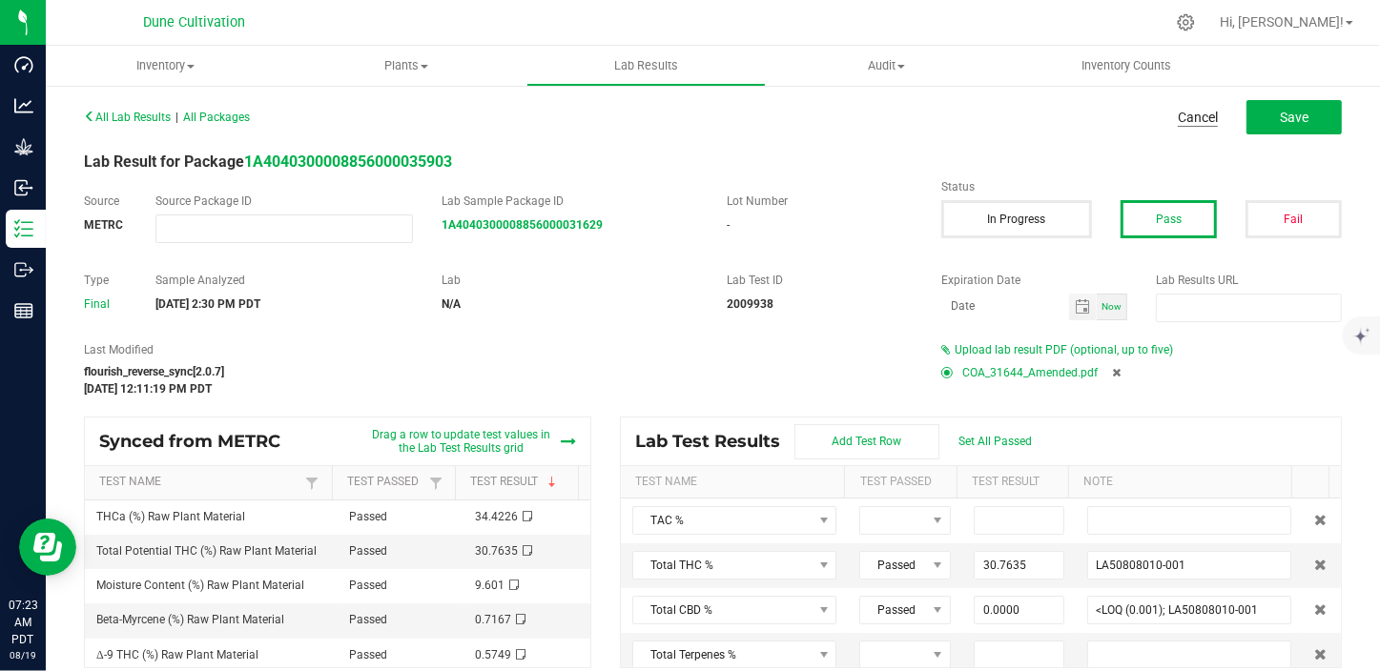
click at [1201, 123] on link "Cancel" at bounding box center [1197, 117] width 40 height 19
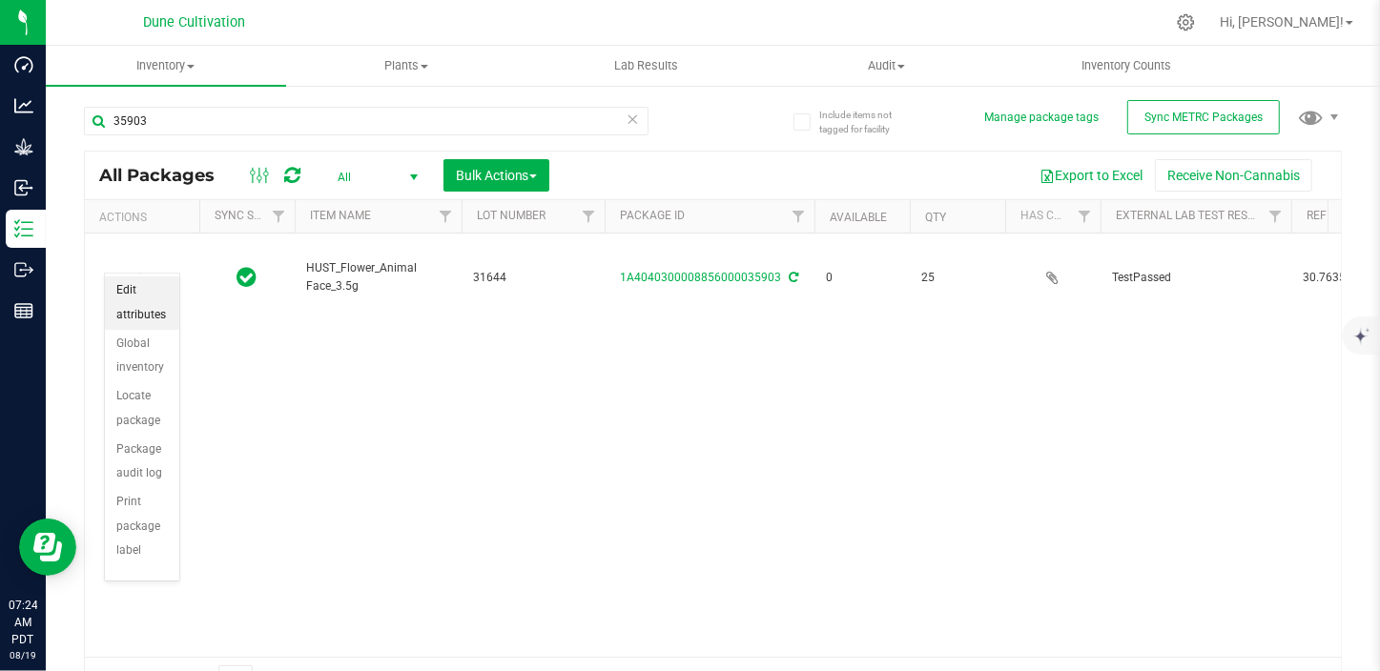
click at [146, 318] on li "Edit attributes" at bounding box center [142, 302] width 74 height 52
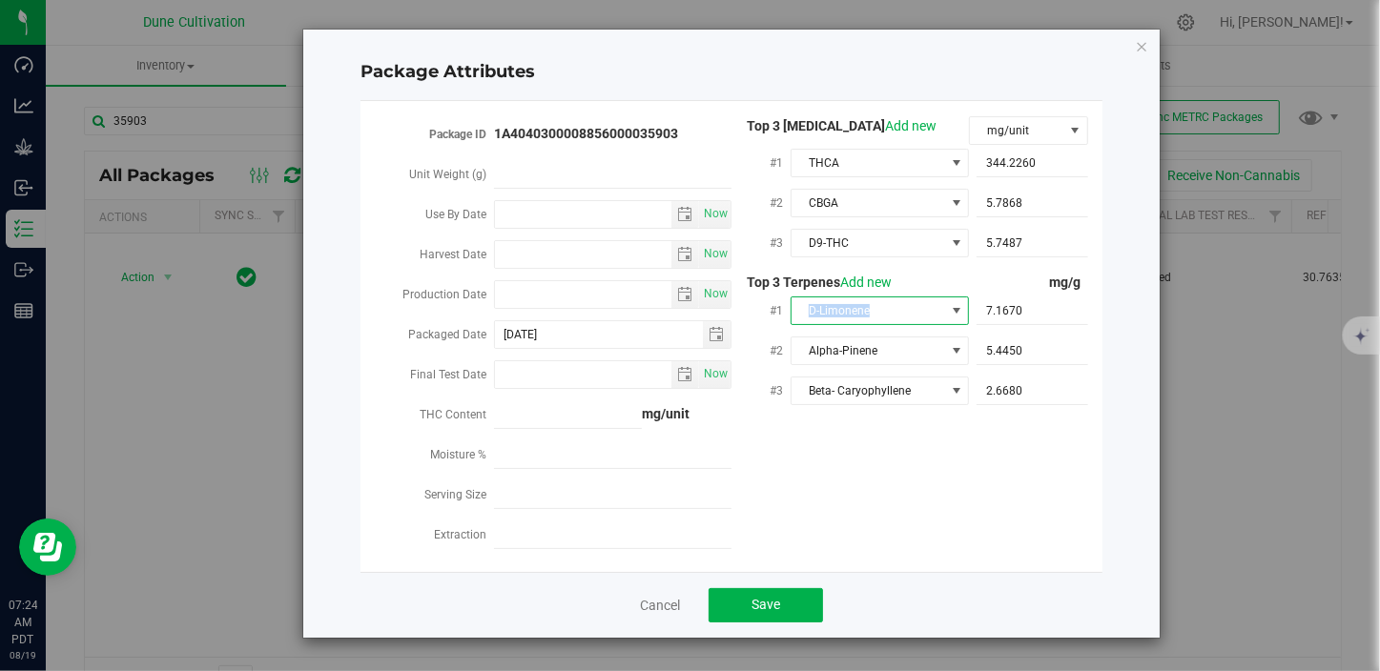
drag, startPoint x: 845, startPoint y: 312, endPoint x: 788, endPoint y: 304, distance: 57.7
click at [788, 304] on div "#1 D-Limonene 7.1670 7.167" at bounding box center [909, 313] width 357 height 40
drag, startPoint x: 788, startPoint y: 304, endPoint x: 956, endPoint y: 309, distance: 168.8
click at [956, 309] on span at bounding box center [956, 310] width 15 height 15
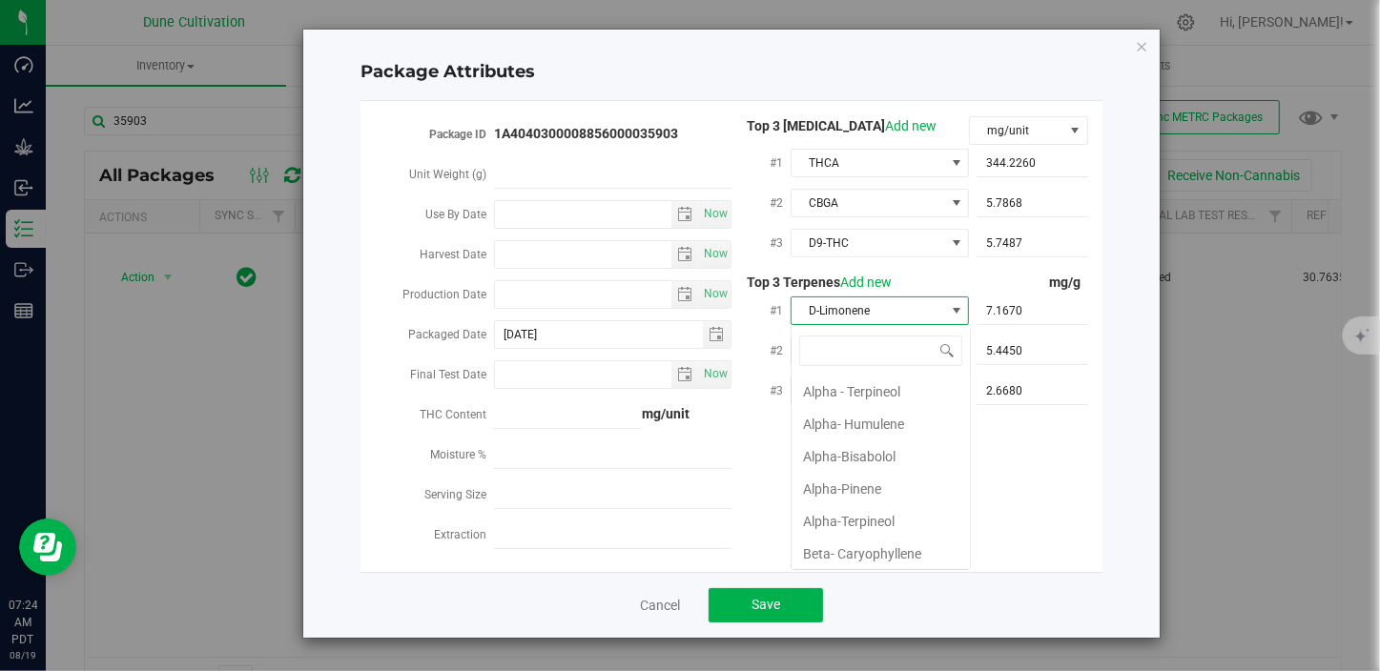
scroll to position [29, 178]
click at [877, 422] on li "Beta-Myrcene" at bounding box center [880, 423] width 178 height 32
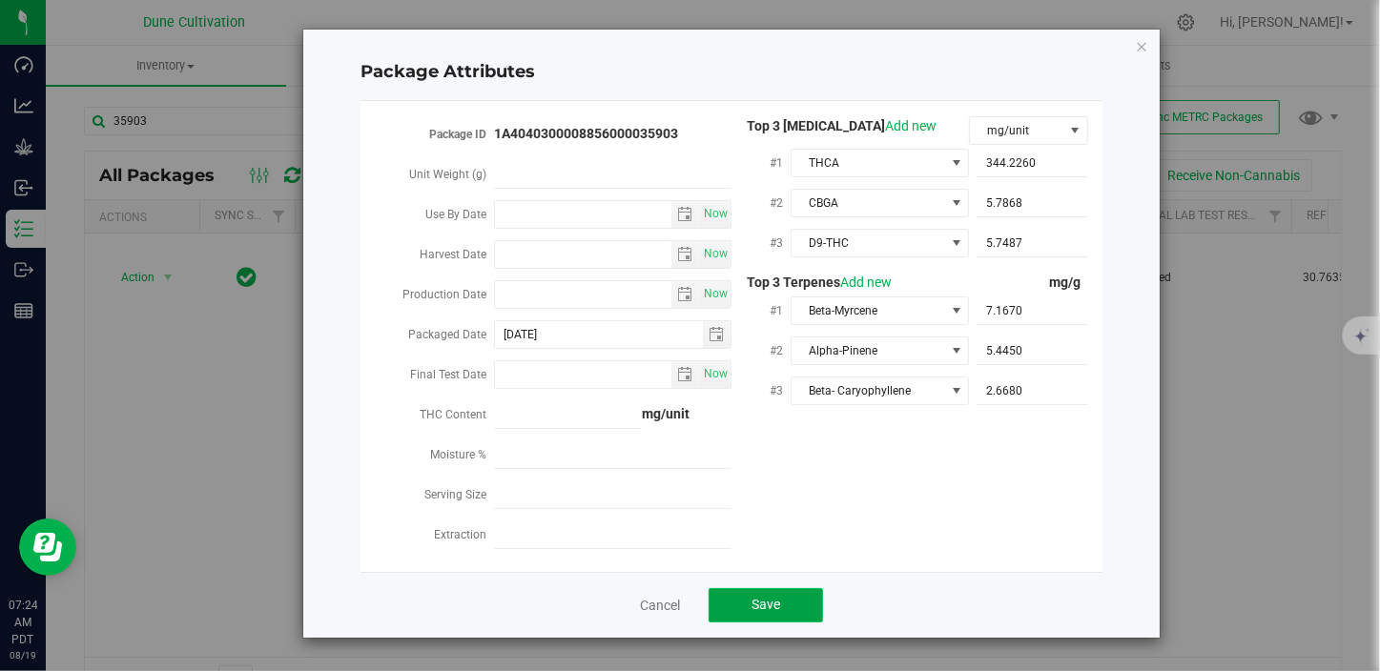
click at [783, 591] on button "Save" at bounding box center [765, 605] width 114 height 34
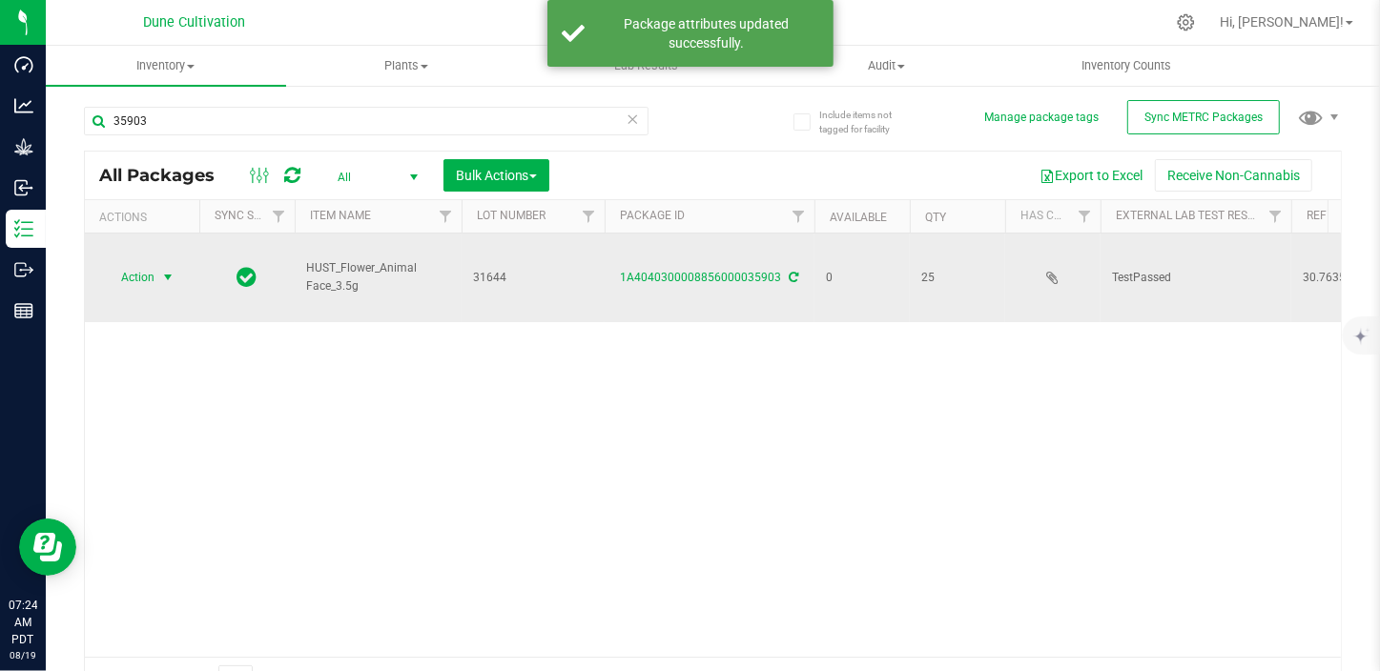
click at [168, 270] on span "select" at bounding box center [167, 277] width 15 height 15
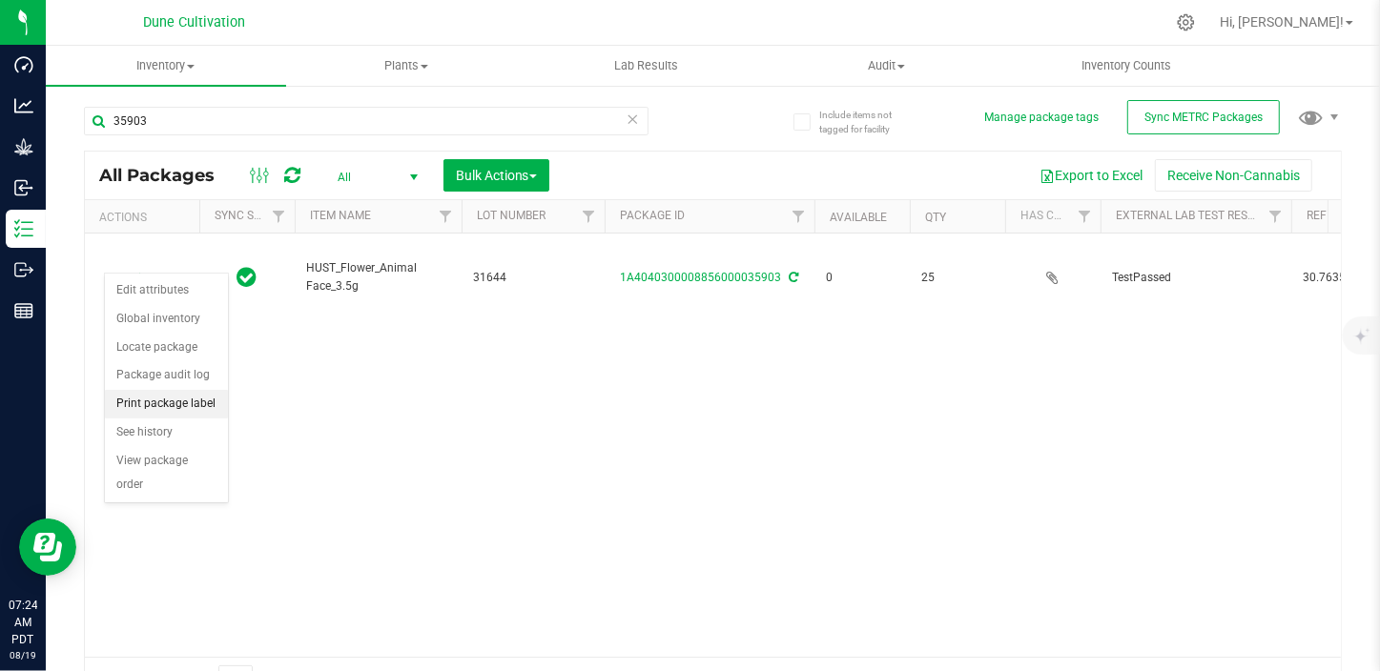
click at [169, 409] on li "Print package label" at bounding box center [166, 404] width 123 height 29
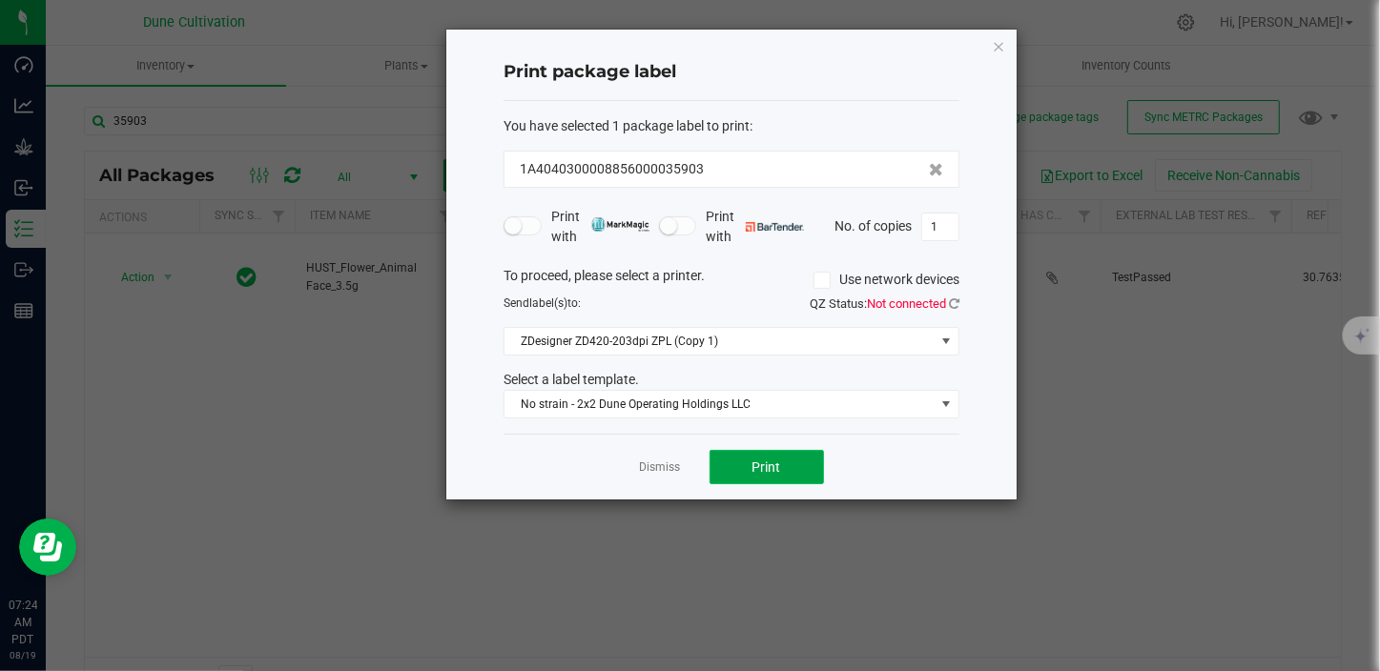
click at [767, 471] on span "Print" at bounding box center [766, 467] width 29 height 15
click at [654, 466] on link "Dismiss" at bounding box center [660, 468] width 41 height 16
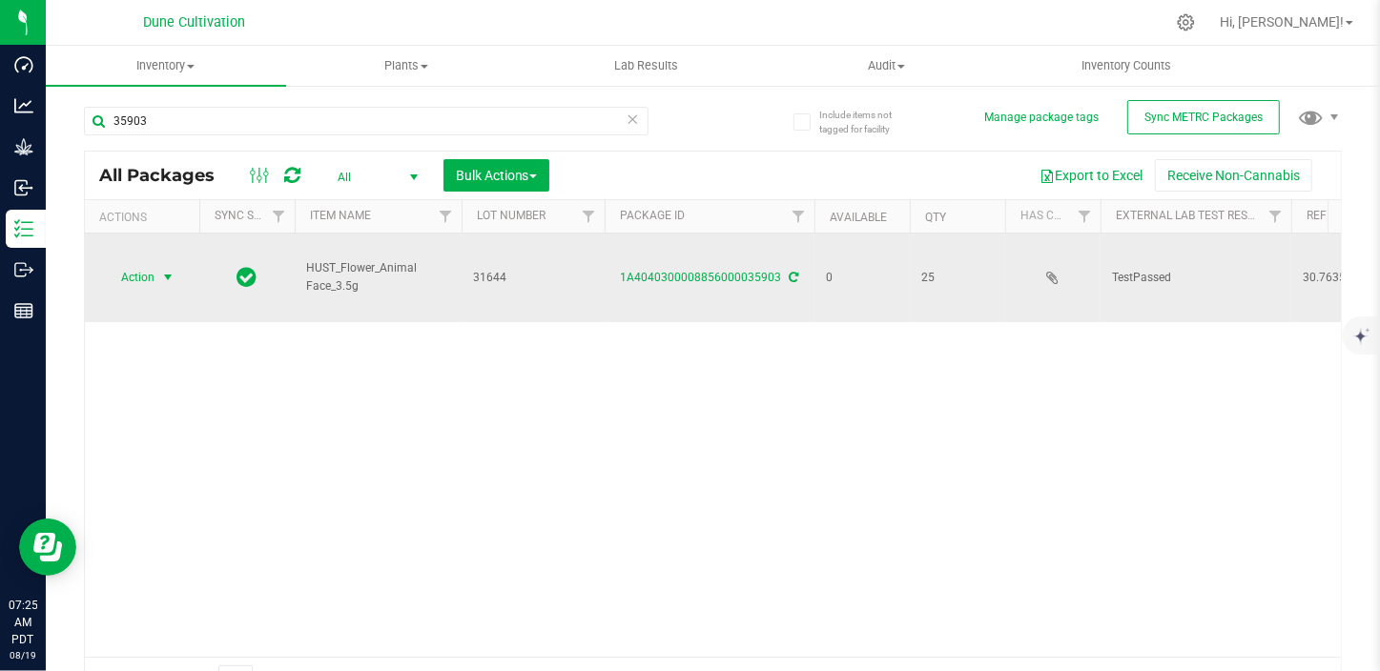
click at [162, 270] on span "select" at bounding box center [167, 277] width 15 height 15
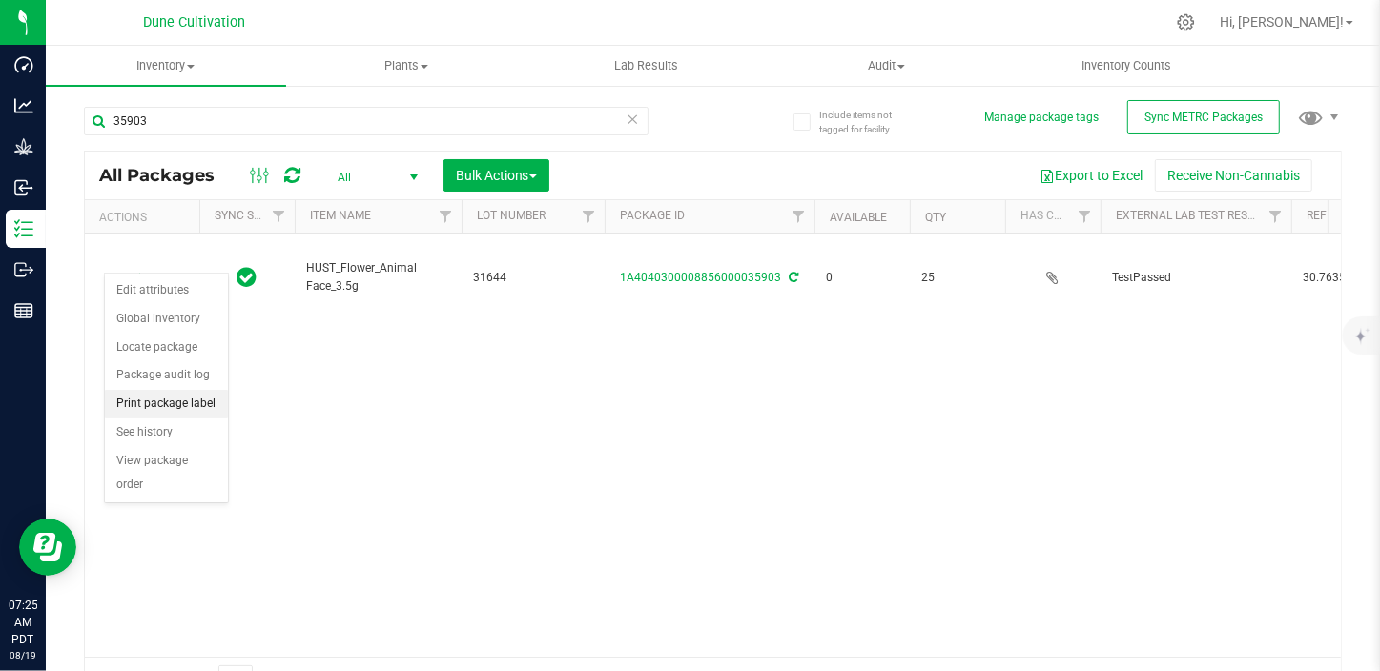
click at [193, 400] on li "Print package label" at bounding box center [166, 404] width 123 height 29
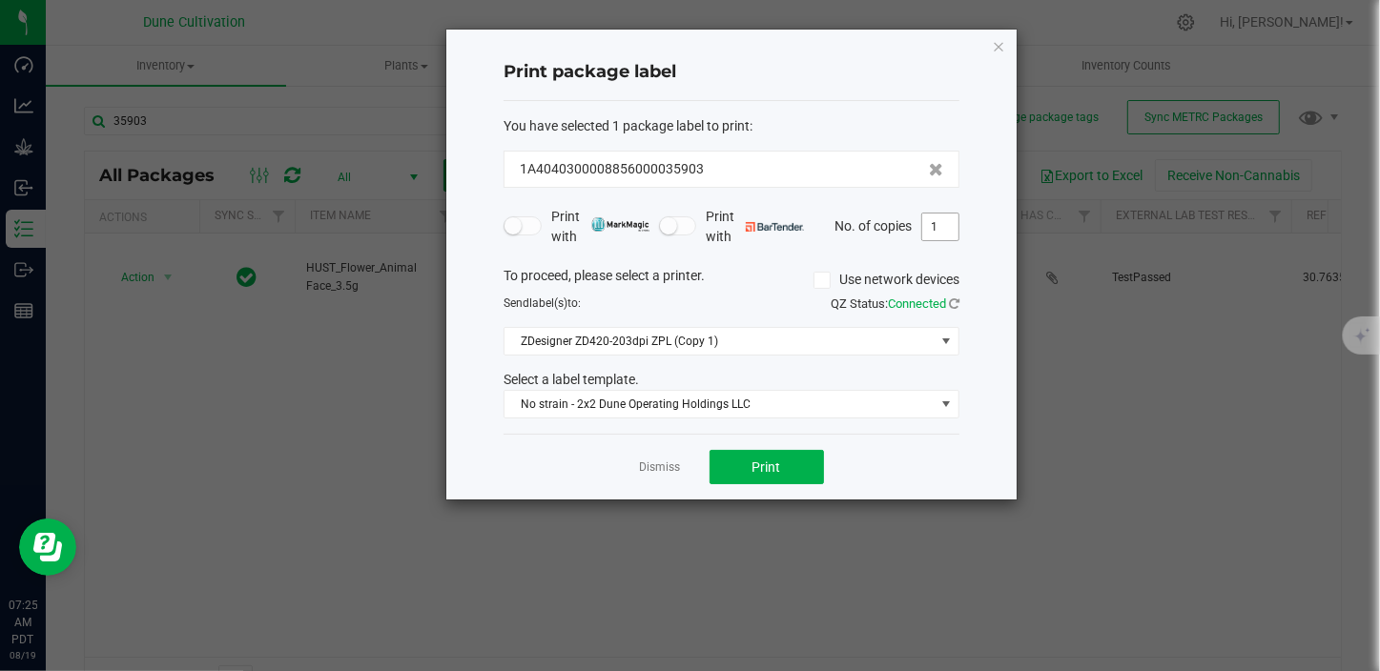
click at [942, 225] on input "1" at bounding box center [940, 227] width 36 height 27
type input "25"
click at [745, 468] on button "Print" at bounding box center [766, 467] width 114 height 34
click at [656, 467] on link "Dismiss" at bounding box center [660, 468] width 41 height 16
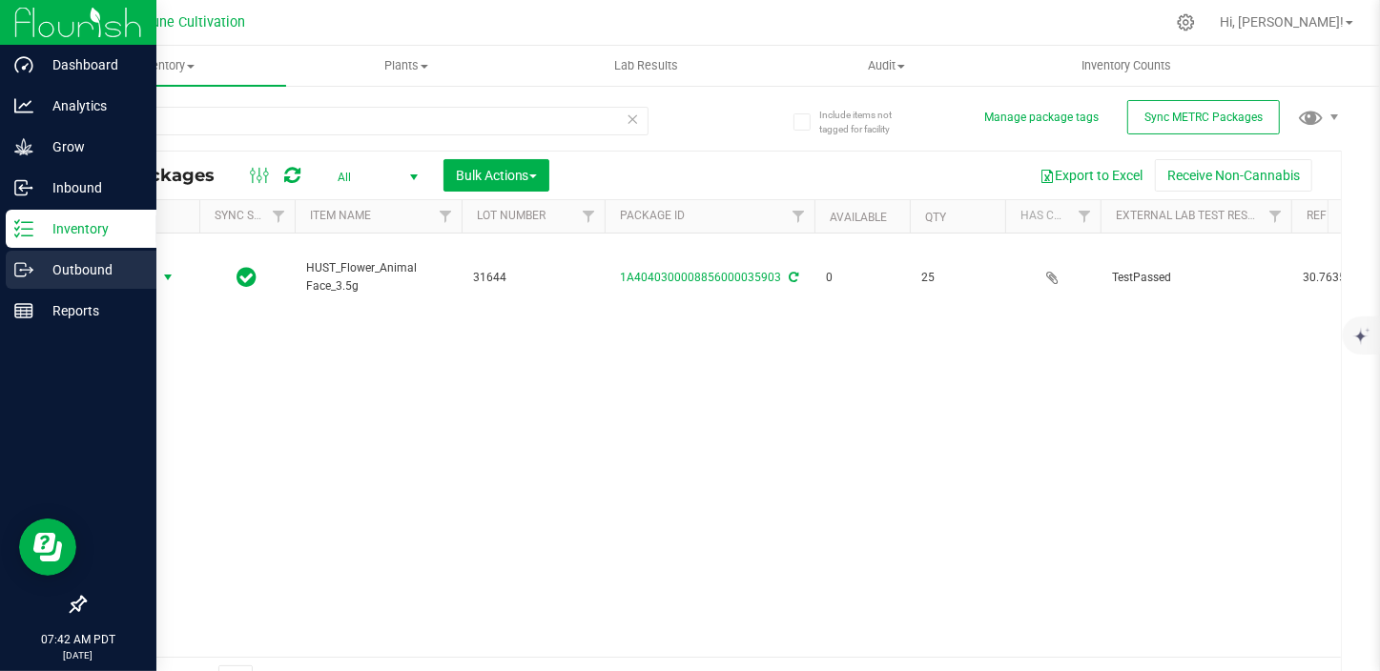
click at [36, 261] on p "Outbound" at bounding box center [90, 269] width 114 height 23
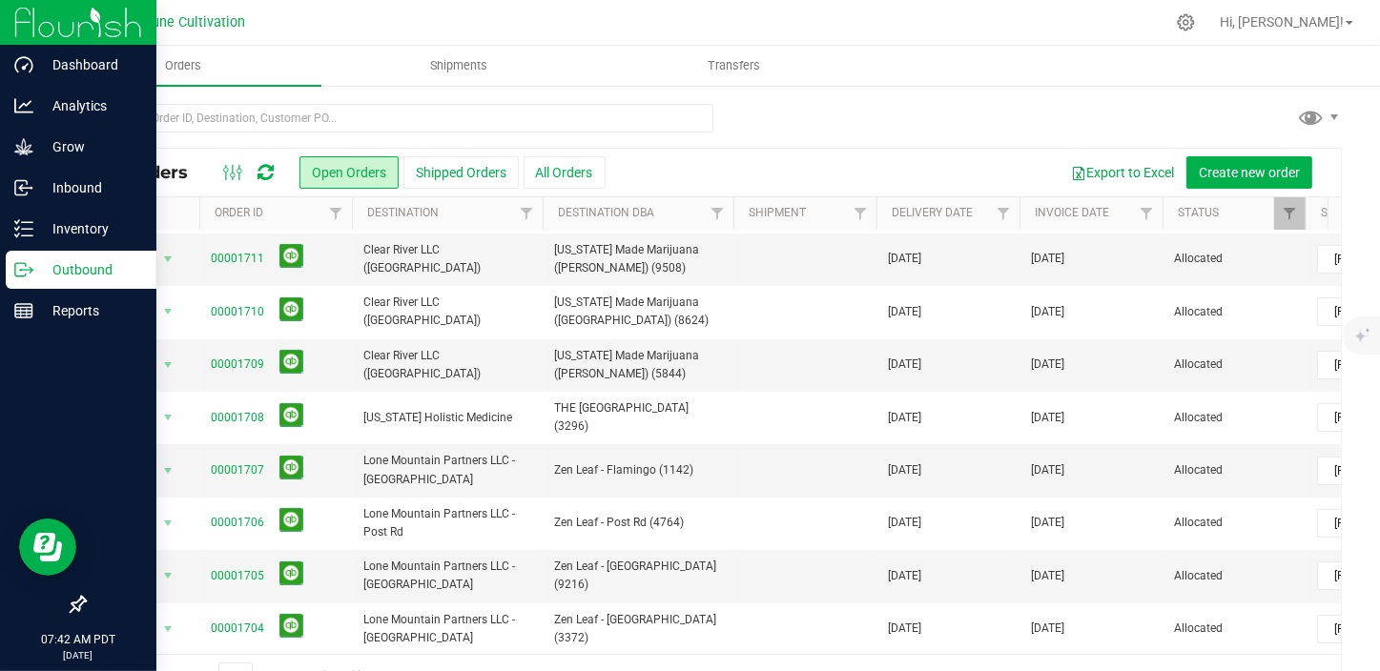
scroll to position [259, 0]
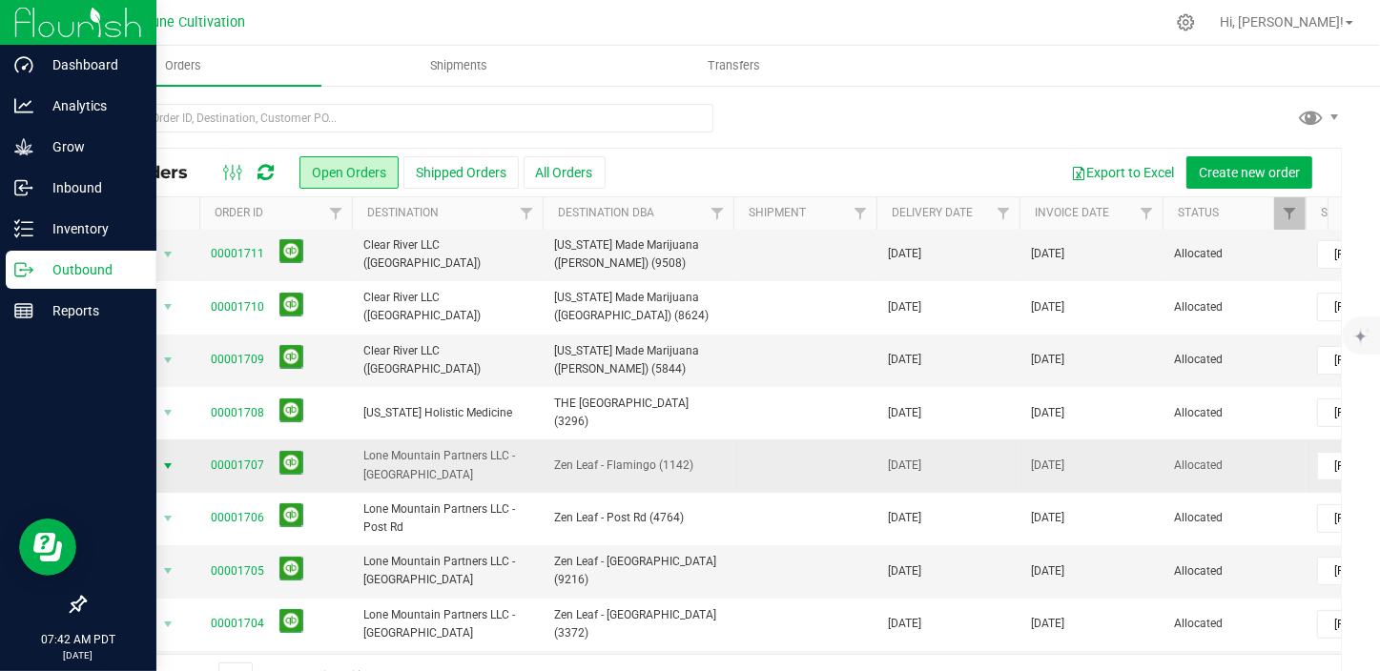
click at [167, 459] on span "select" at bounding box center [167, 466] width 15 height 15
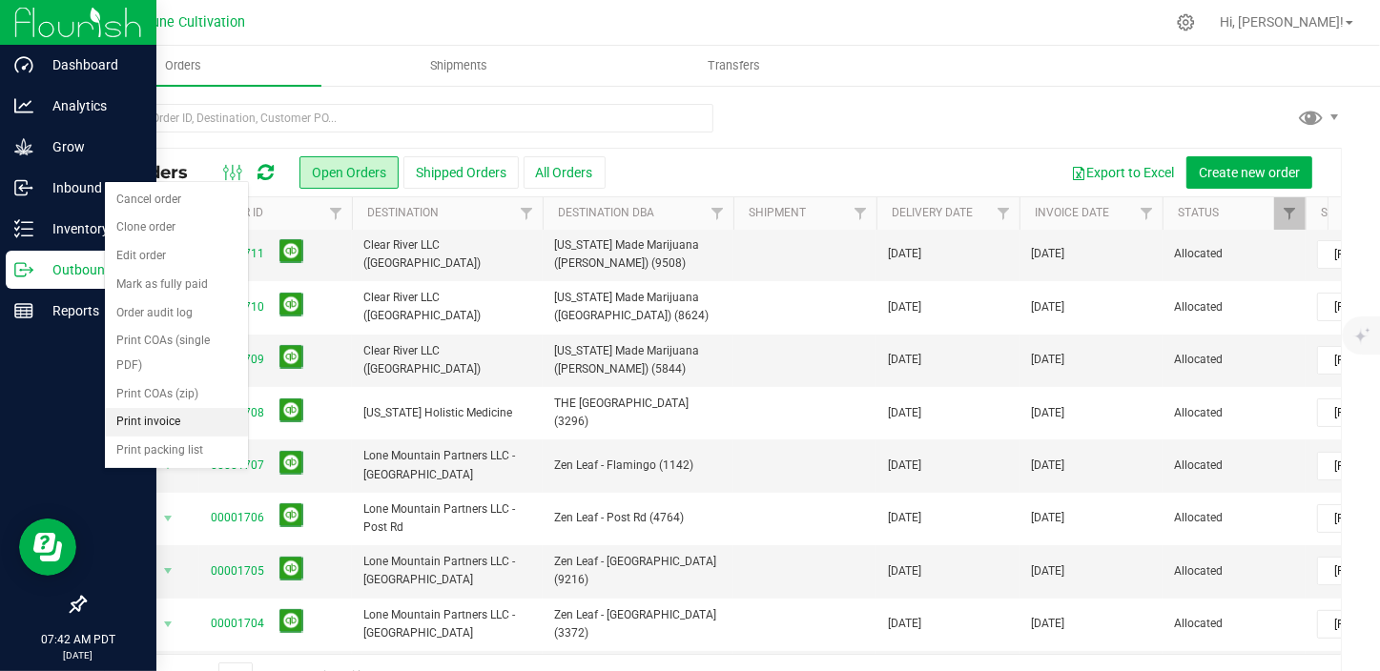
click at [174, 408] on li "Print invoice" at bounding box center [176, 422] width 143 height 29
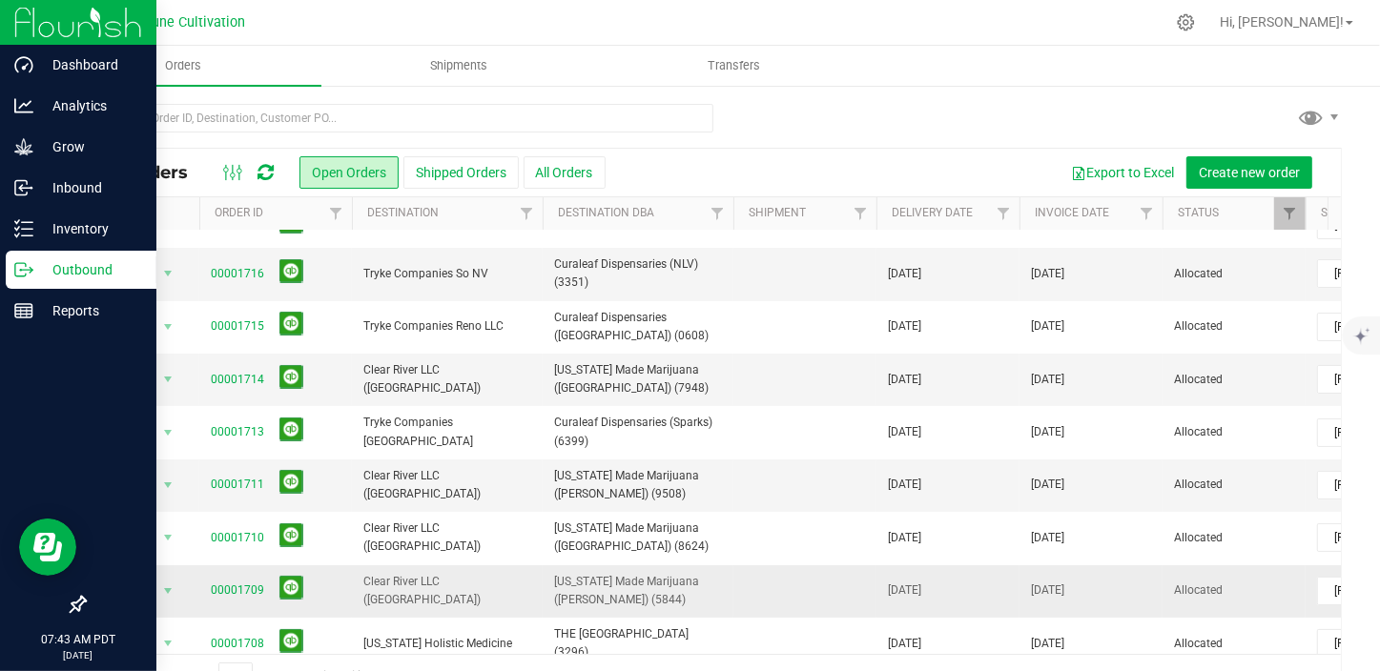
scroll to position [0, 0]
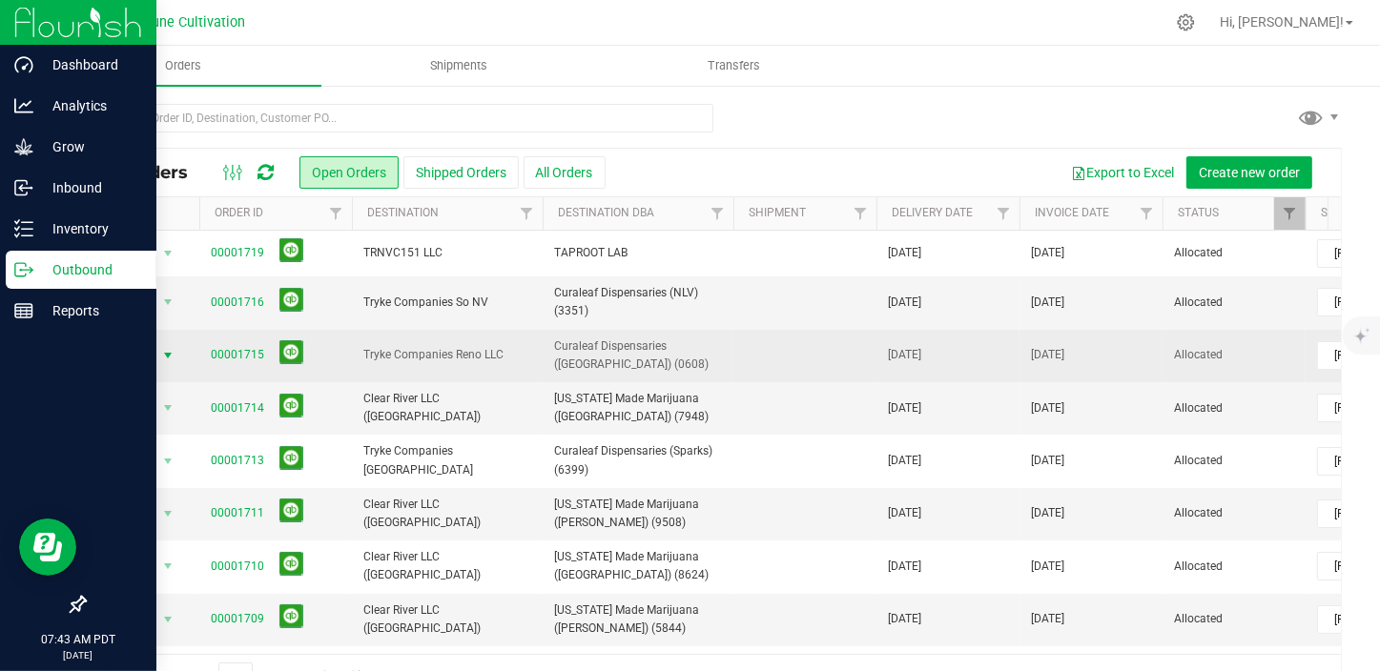
click at [164, 353] on span "select" at bounding box center [167, 355] width 15 height 15
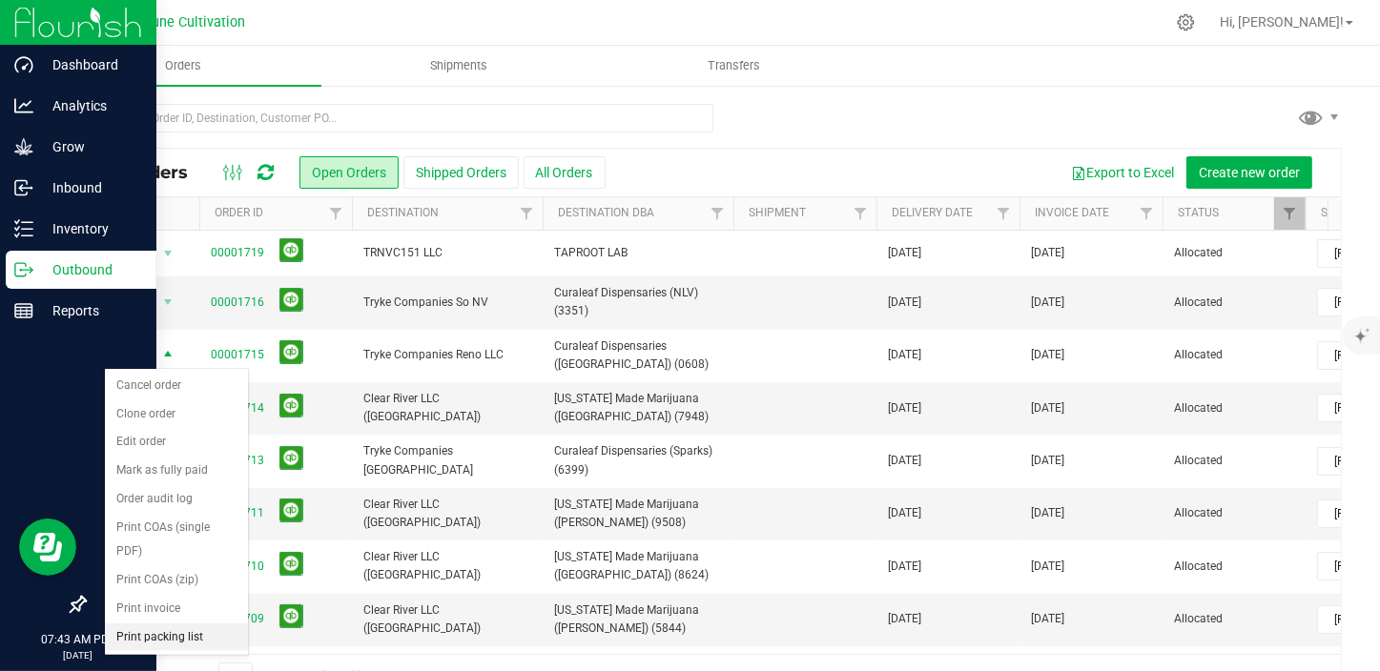
click at [181, 624] on li "Print packing list" at bounding box center [176, 638] width 143 height 29
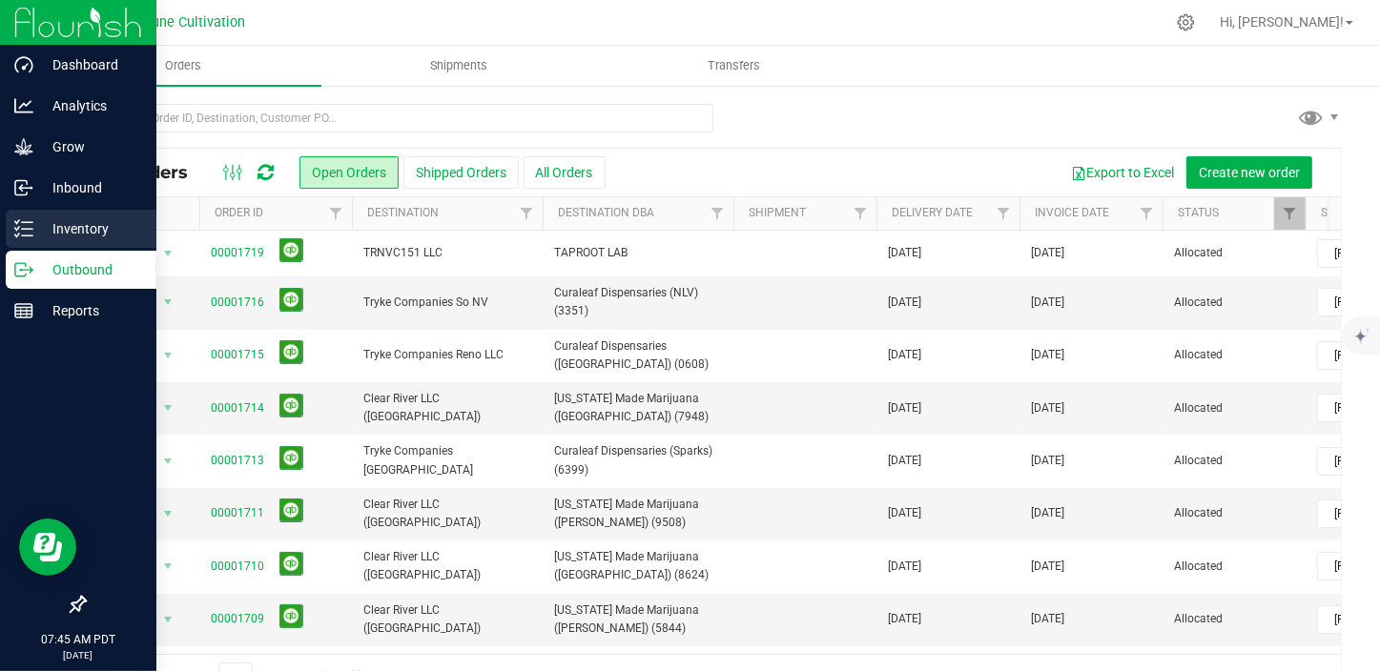
click at [46, 218] on p "Inventory" at bounding box center [90, 228] width 114 height 23
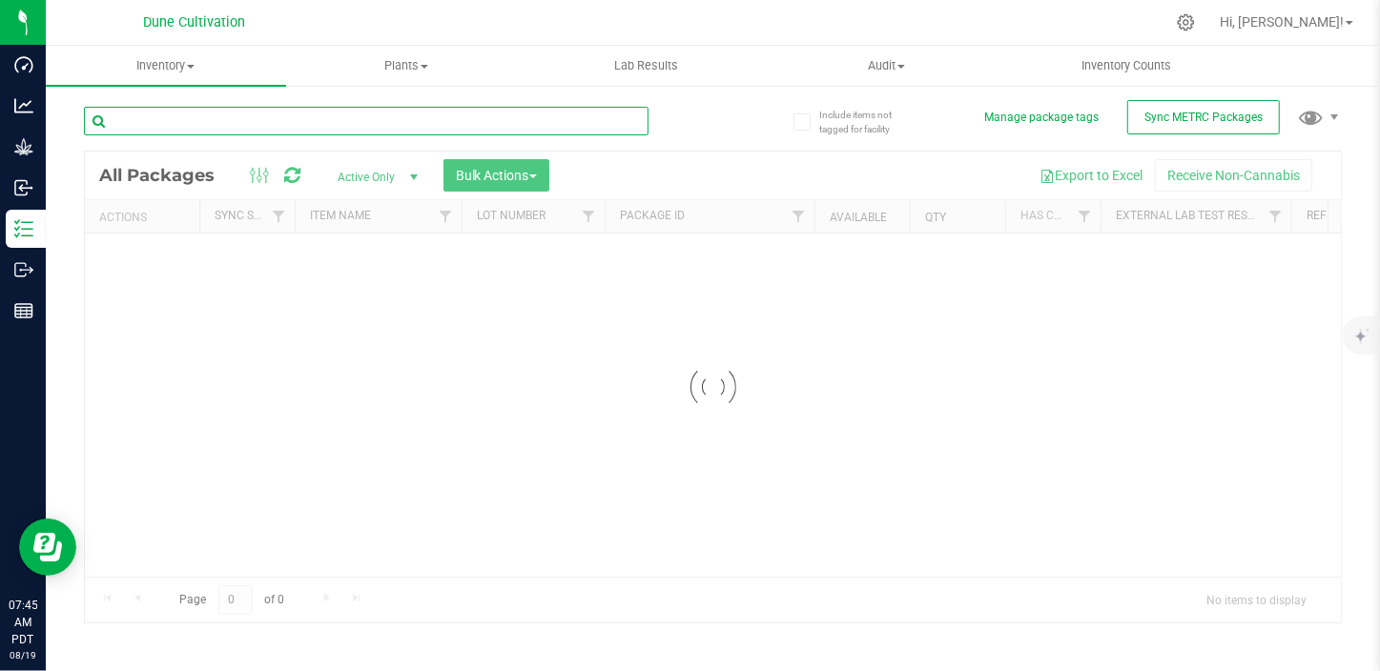
click at [197, 121] on input "text" at bounding box center [366, 121] width 564 height 29
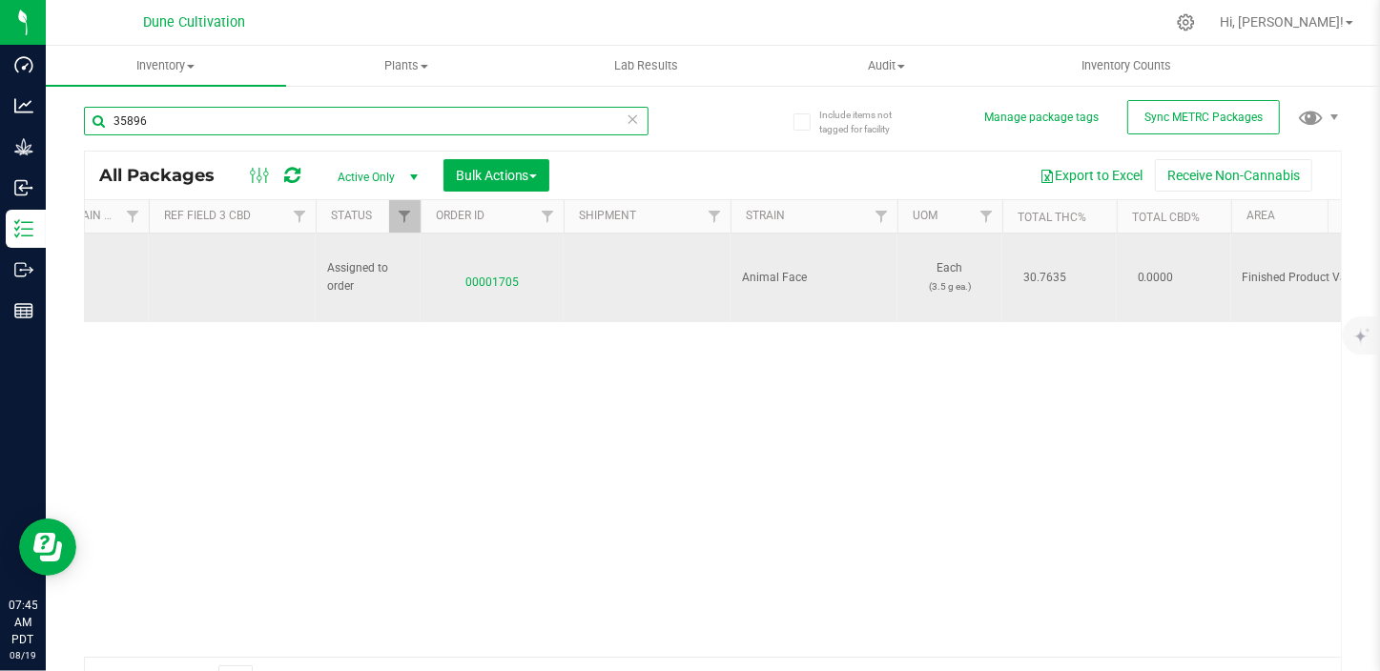
type input "35896"
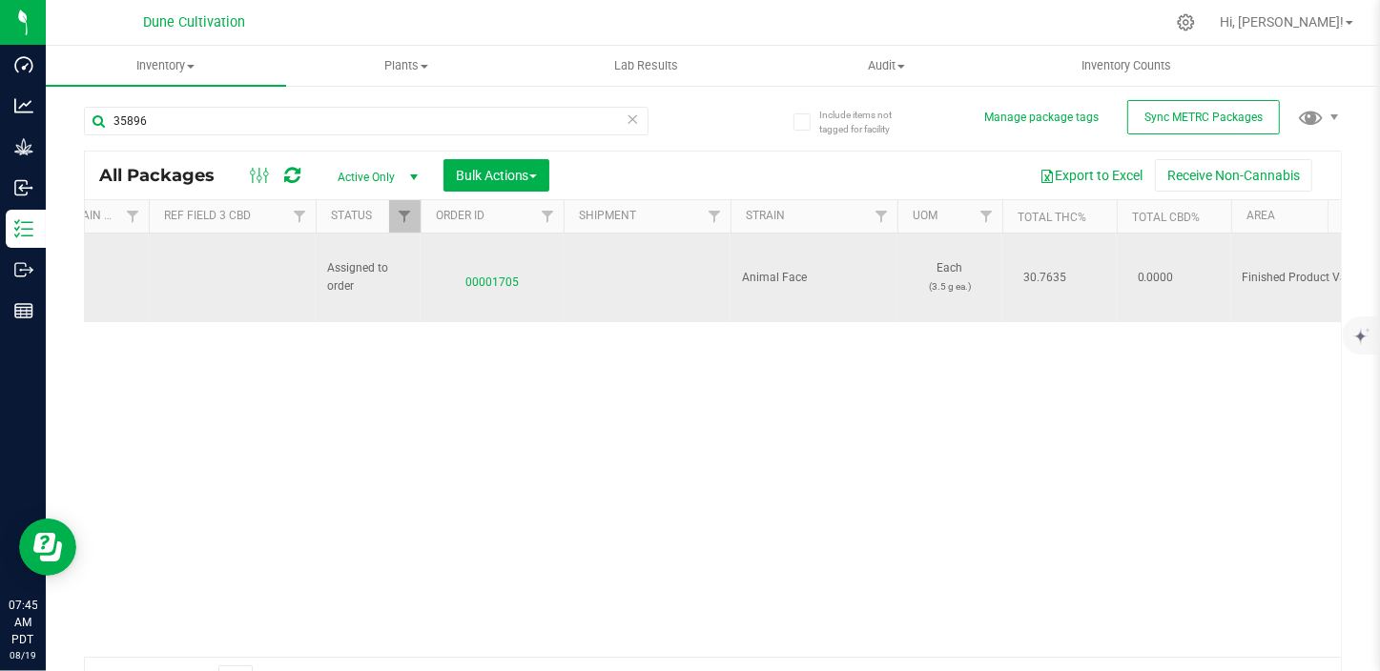
click at [490, 276] on span "00001705" at bounding box center [492, 278] width 120 height 28
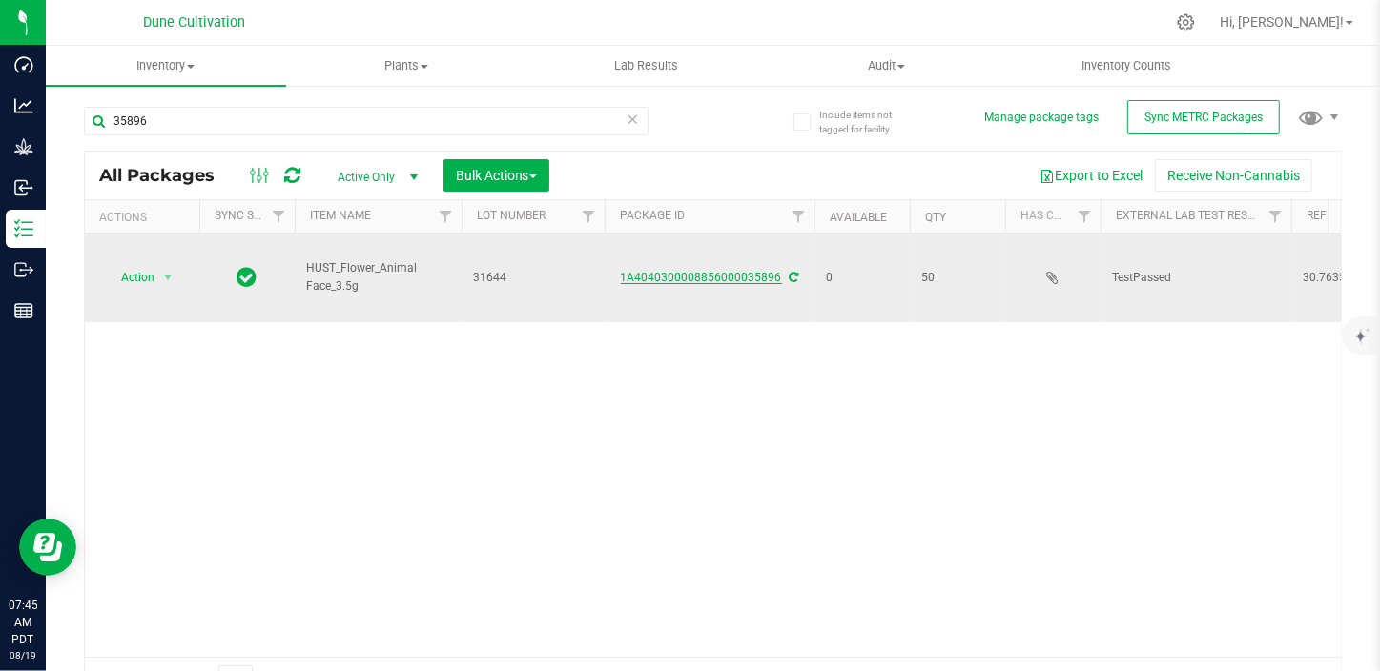
click at [706, 271] on link "1A4040300008856000035896" at bounding box center [701, 277] width 161 height 13
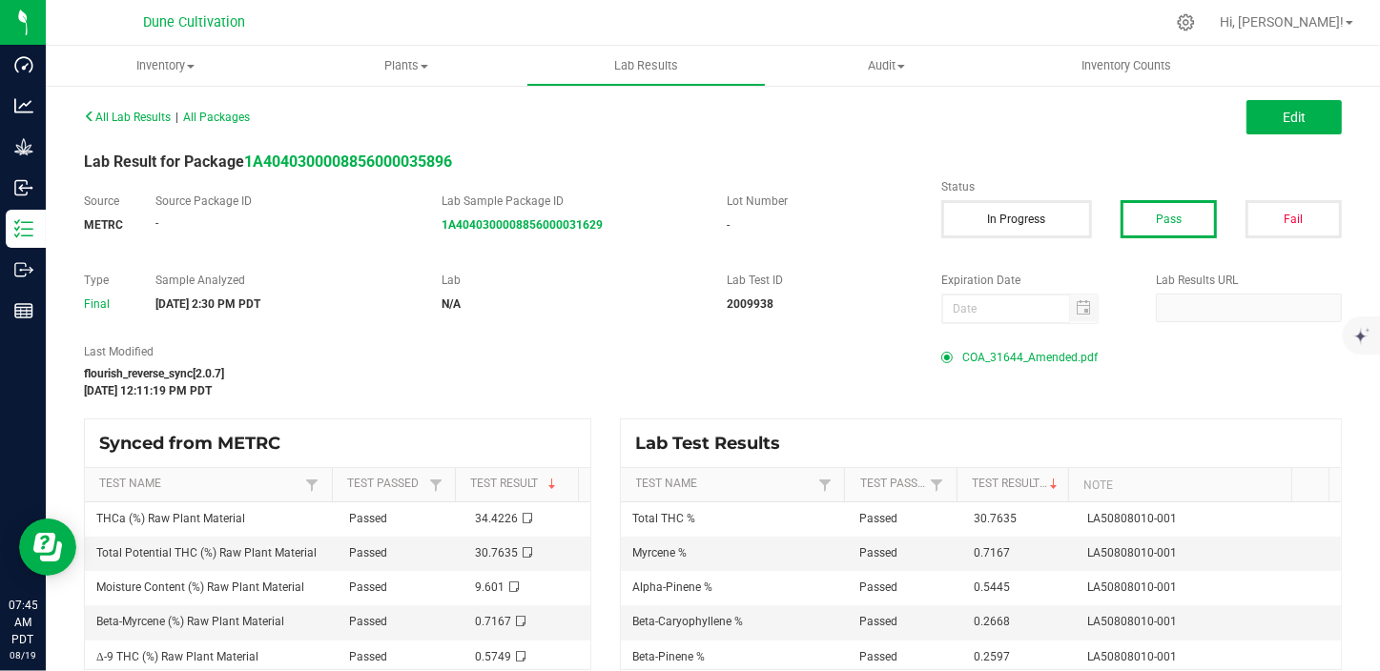
click at [1023, 360] on span "COA_31644_Amended.pdf" at bounding box center [1029, 357] width 135 height 29
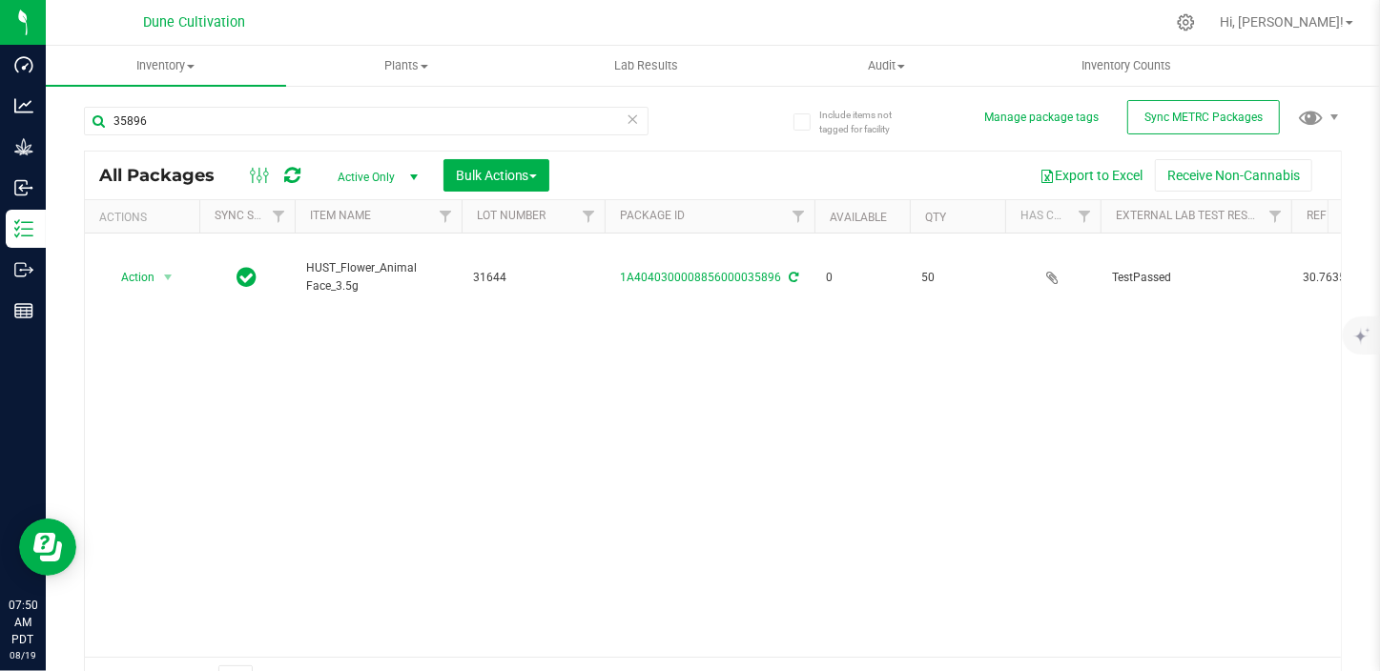
click at [362, 171] on span "Active Only" at bounding box center [373, 177] width 105 height 27
click at [354, 284] on li "All" at bounding box center [372, 293] width 103 height 29
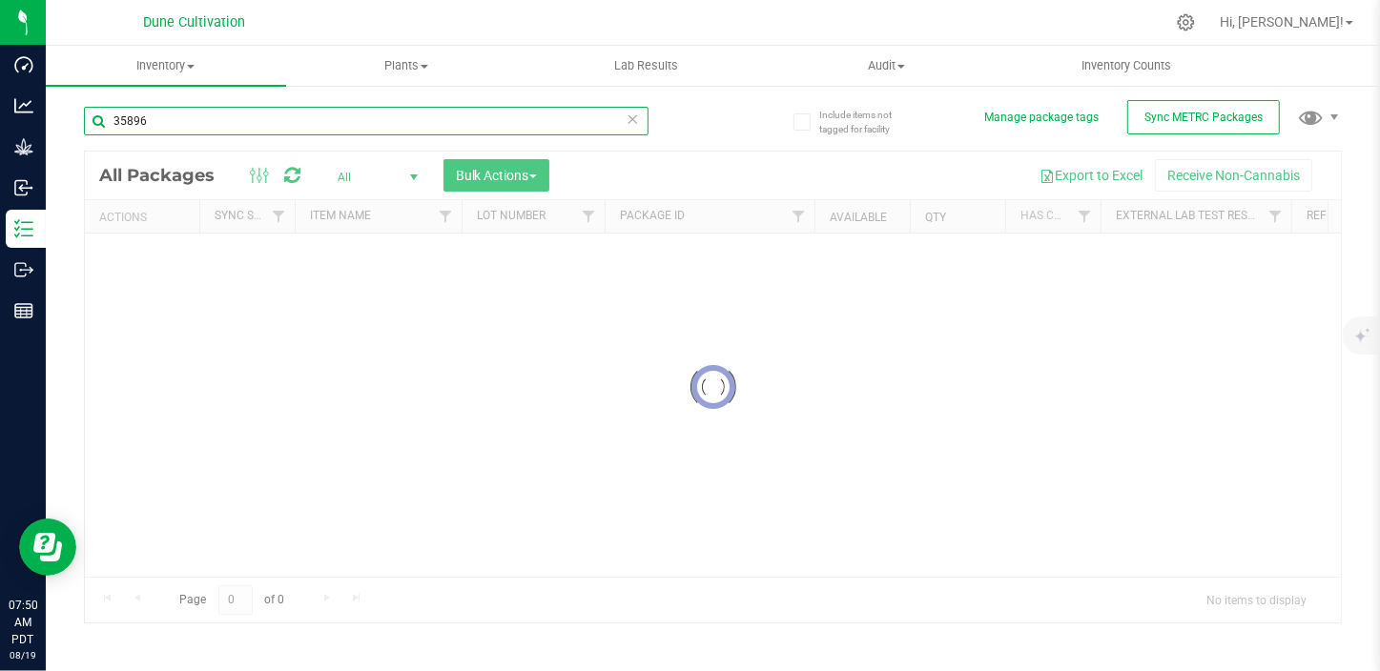
click at [305, 132] on input "35896" at bounding box center [366, 121] width 564 height 29
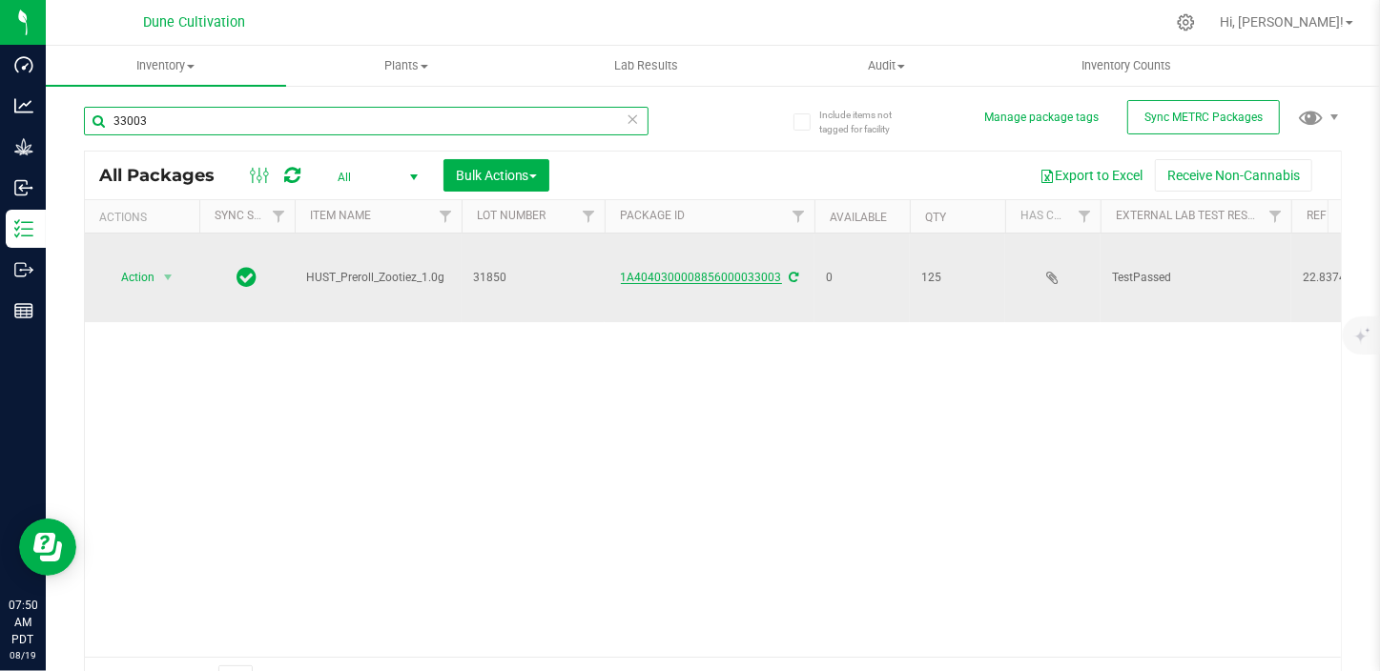
type input "33003"
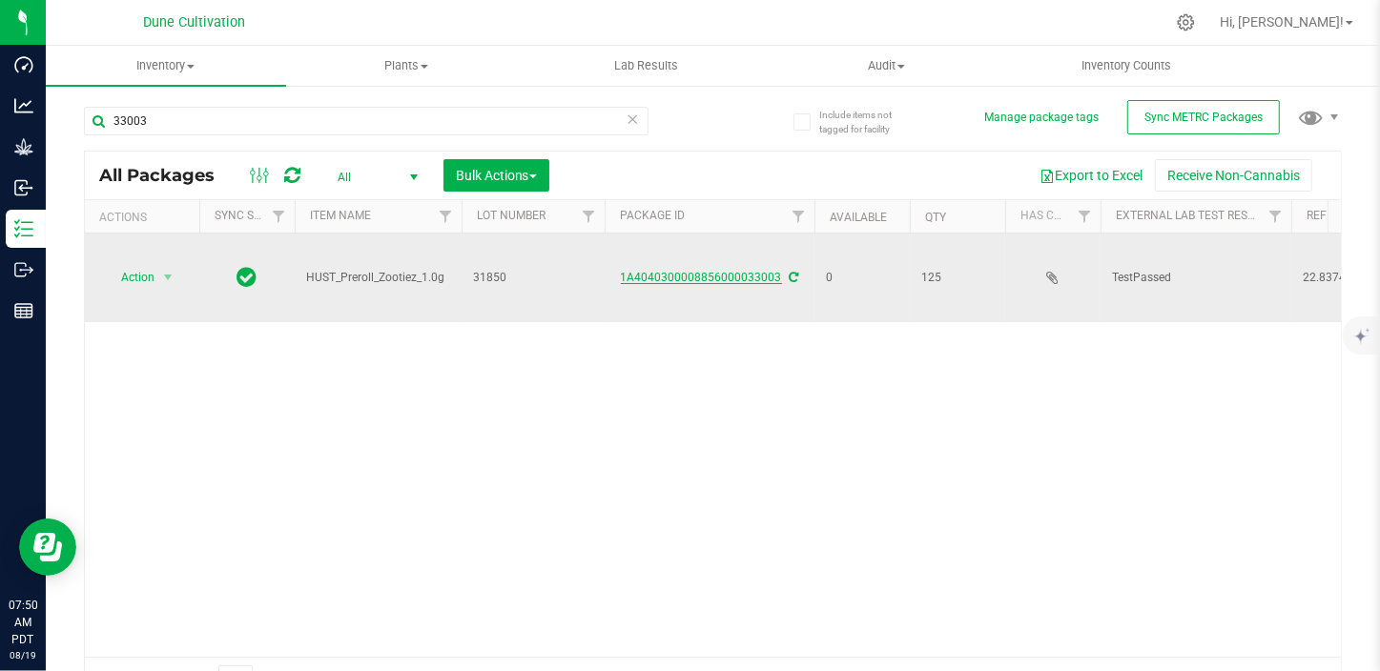
click at [735, 271] on link "1A4040300008856000033003" at bounding box center [701, 277] width 161 height 13
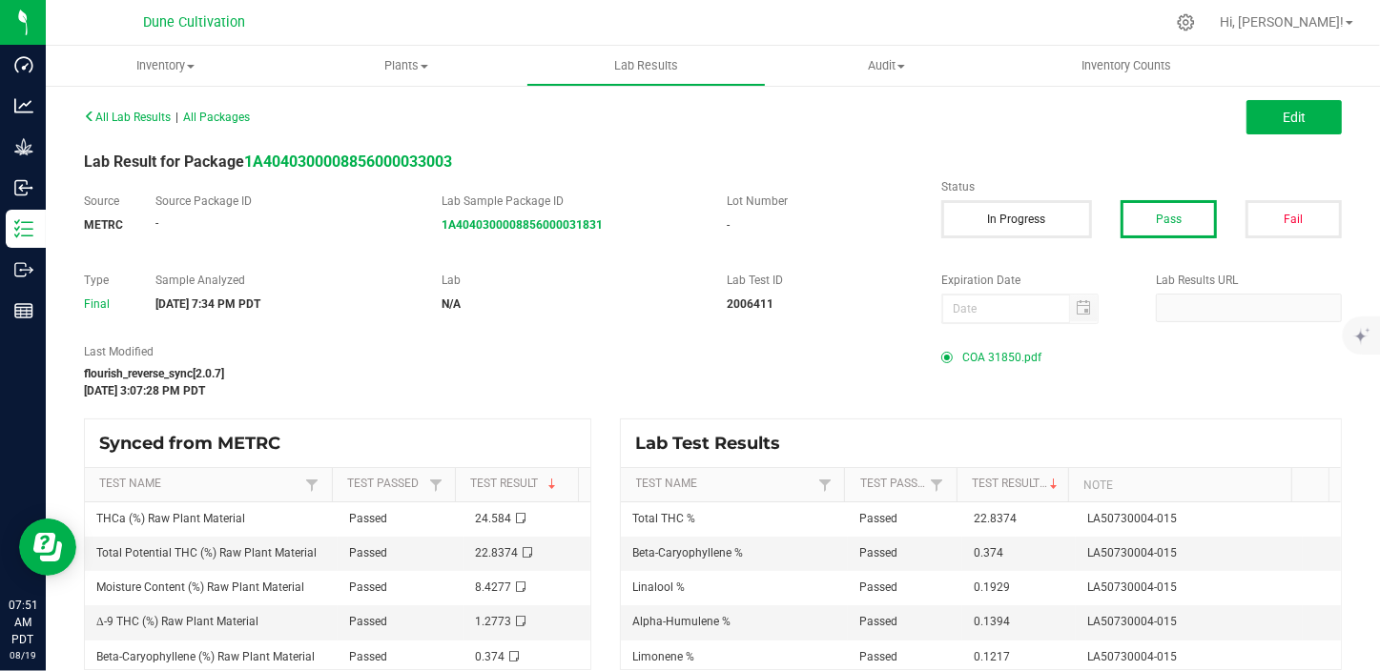
click at [1003, 353] on span "COA 31850.pdf" at bounding box center [1001, 357] width 79 height 29
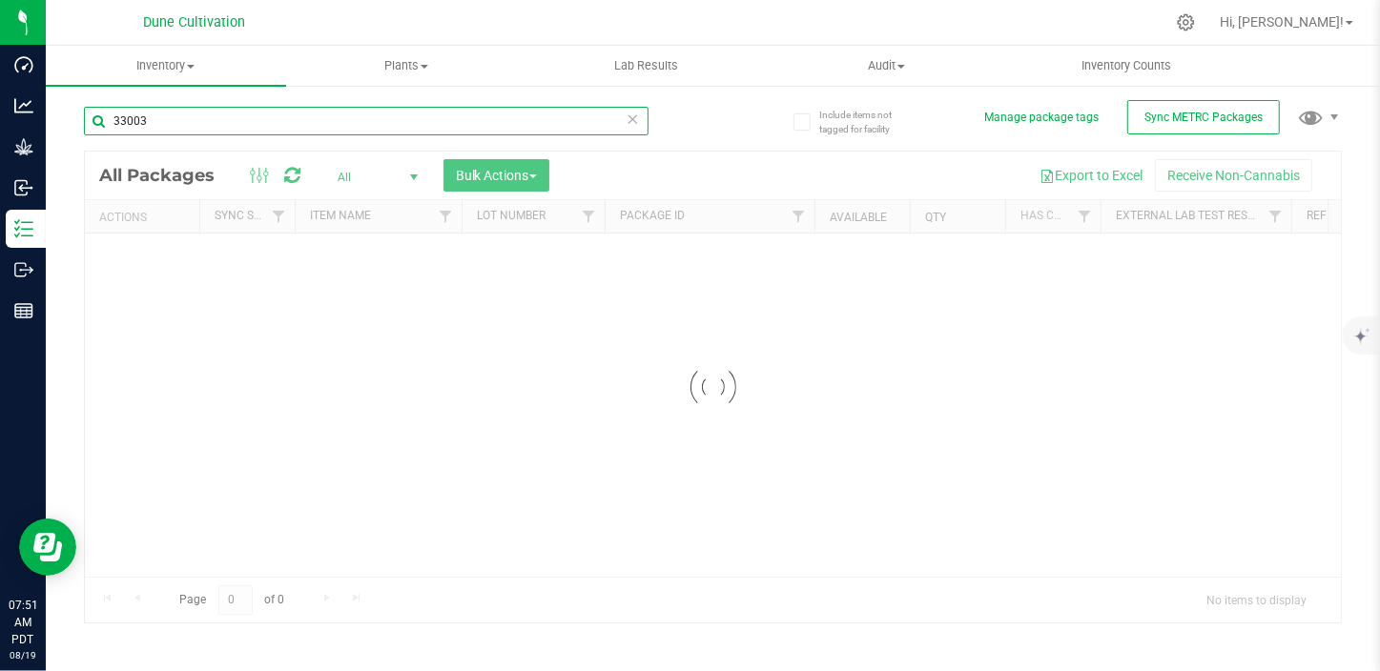
click at [243, 129] on input "33003" at bounding box center [366, 121] width 564 height 29
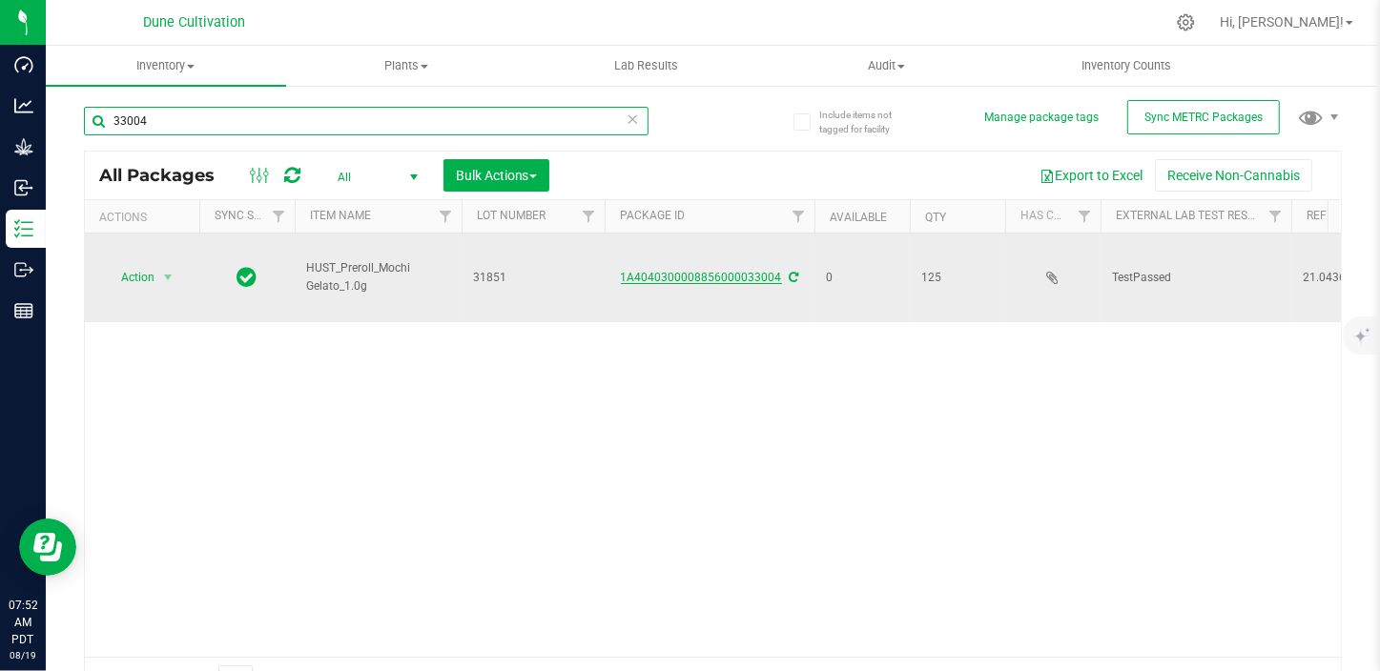
type input "33004"
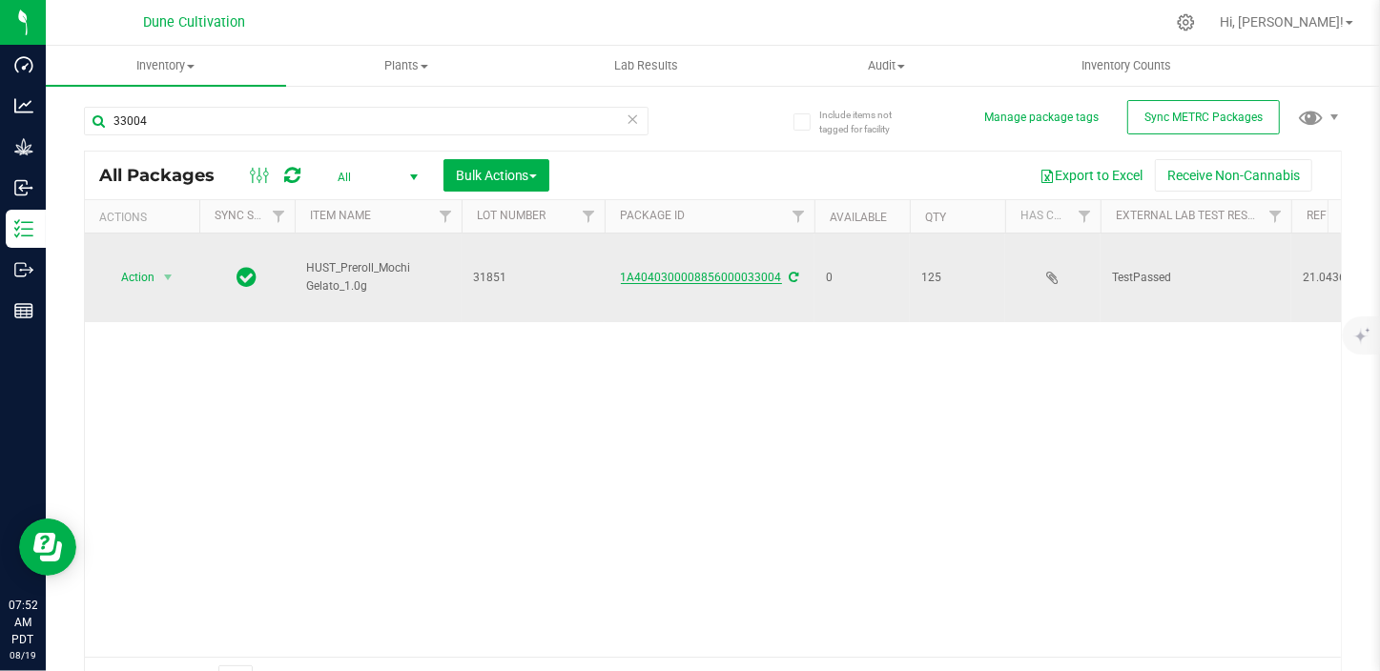
click at [709, 271] on link "1A4040300008856000033004" at bounding box center [701, 277] width 161 height 13
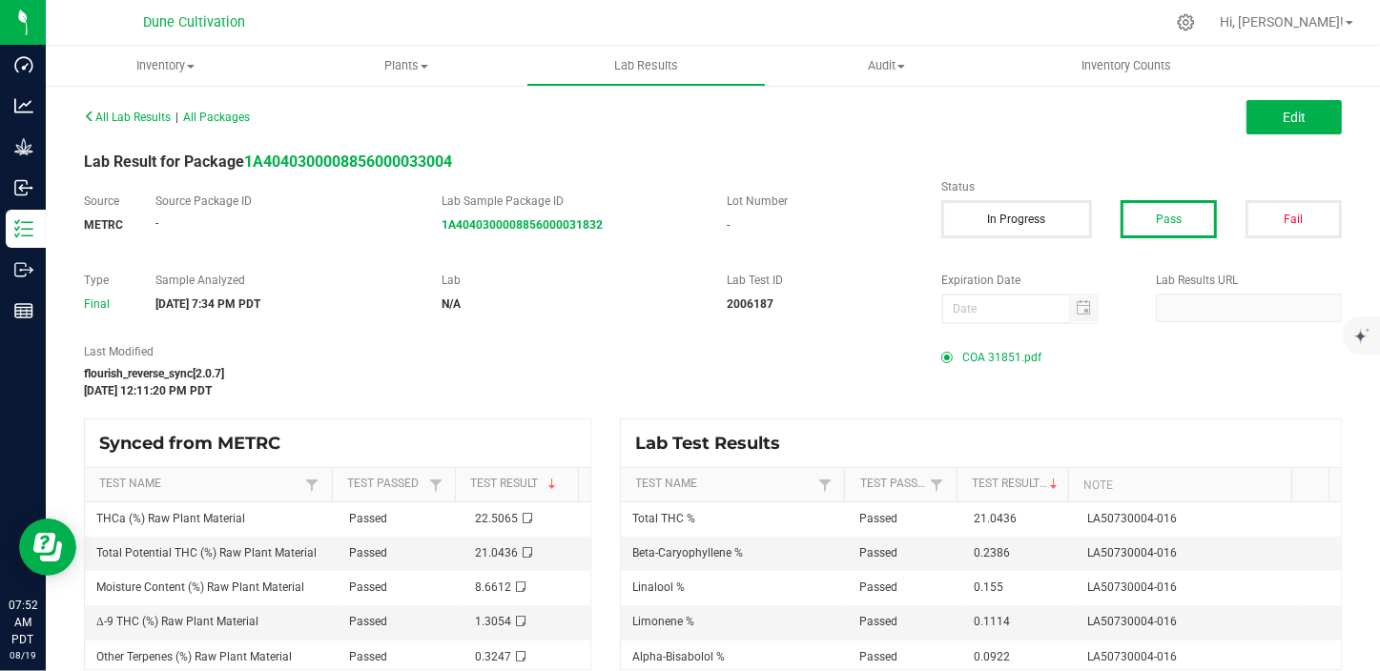
click at [1010, 356] on span "COA 31851.pdf" at bounding box center [1001, 357] width 79 height 29
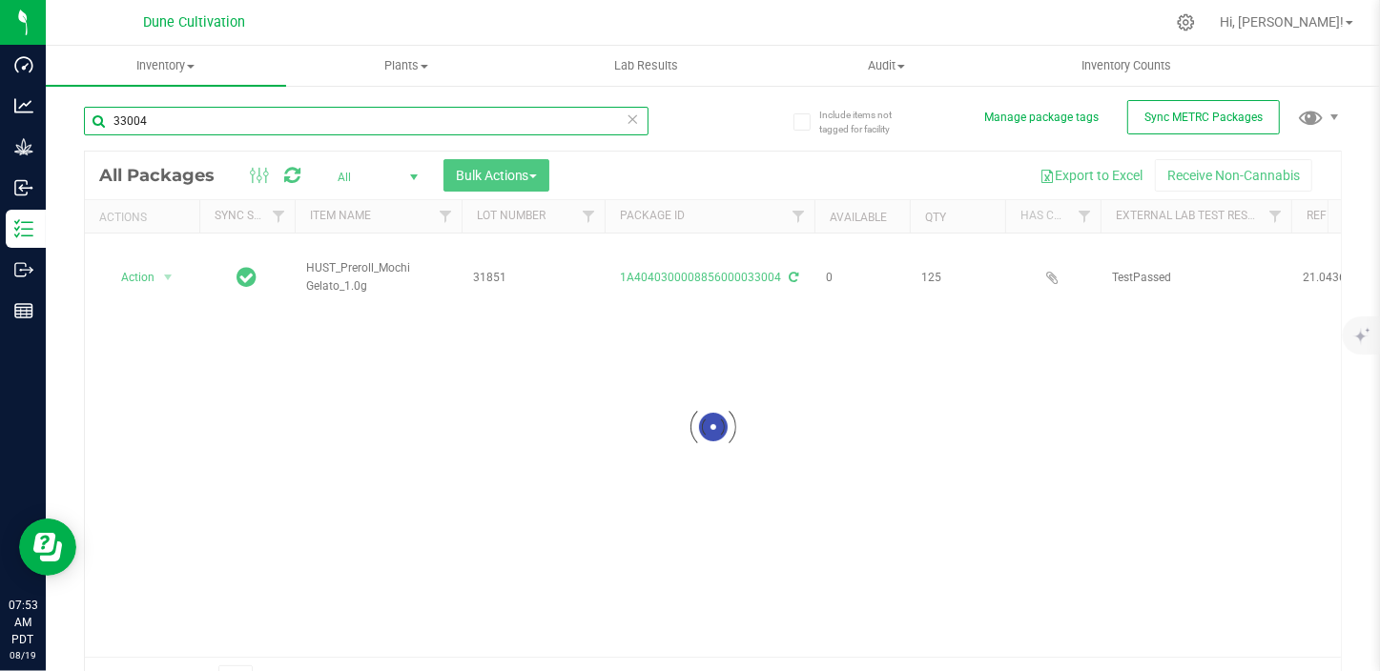
click at [312, 129] on input "33004" at bounding box center [366, 121] width 564 height 29
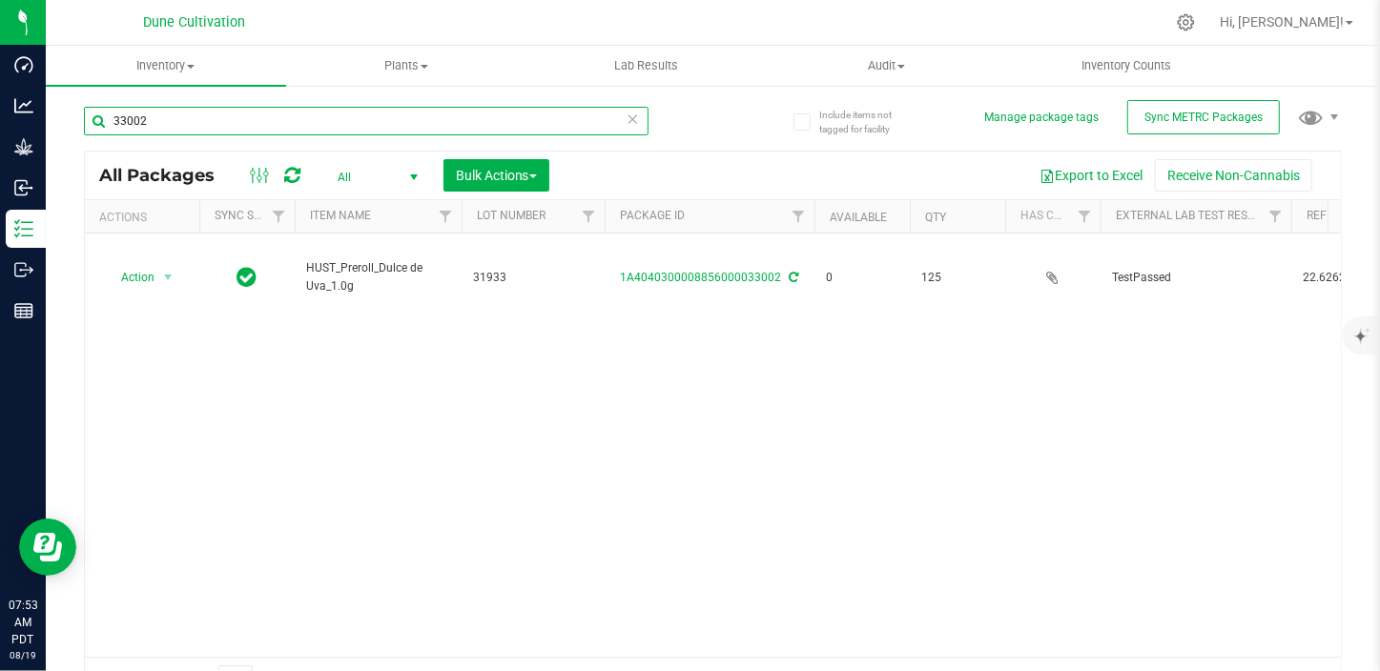
type input "33002"
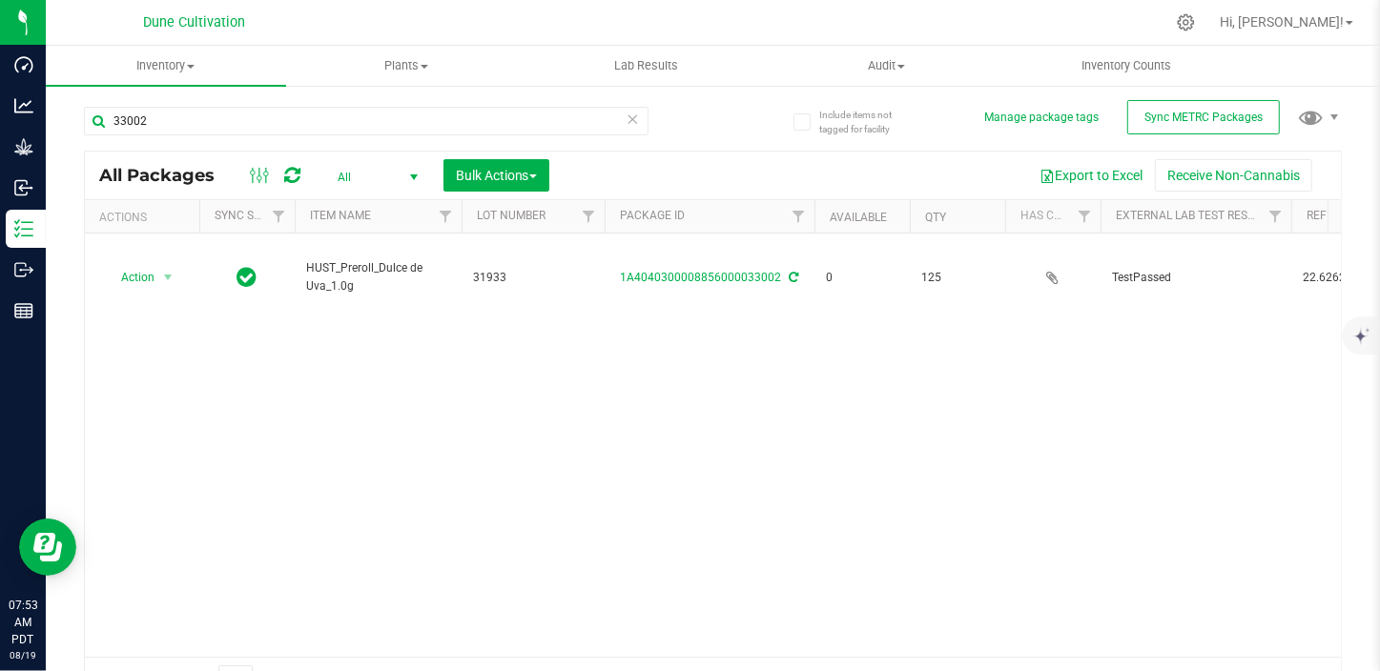
click at [691, 269] on div "1A4040300008856000033002" at bounding box center [709, 278] width 215 height 18
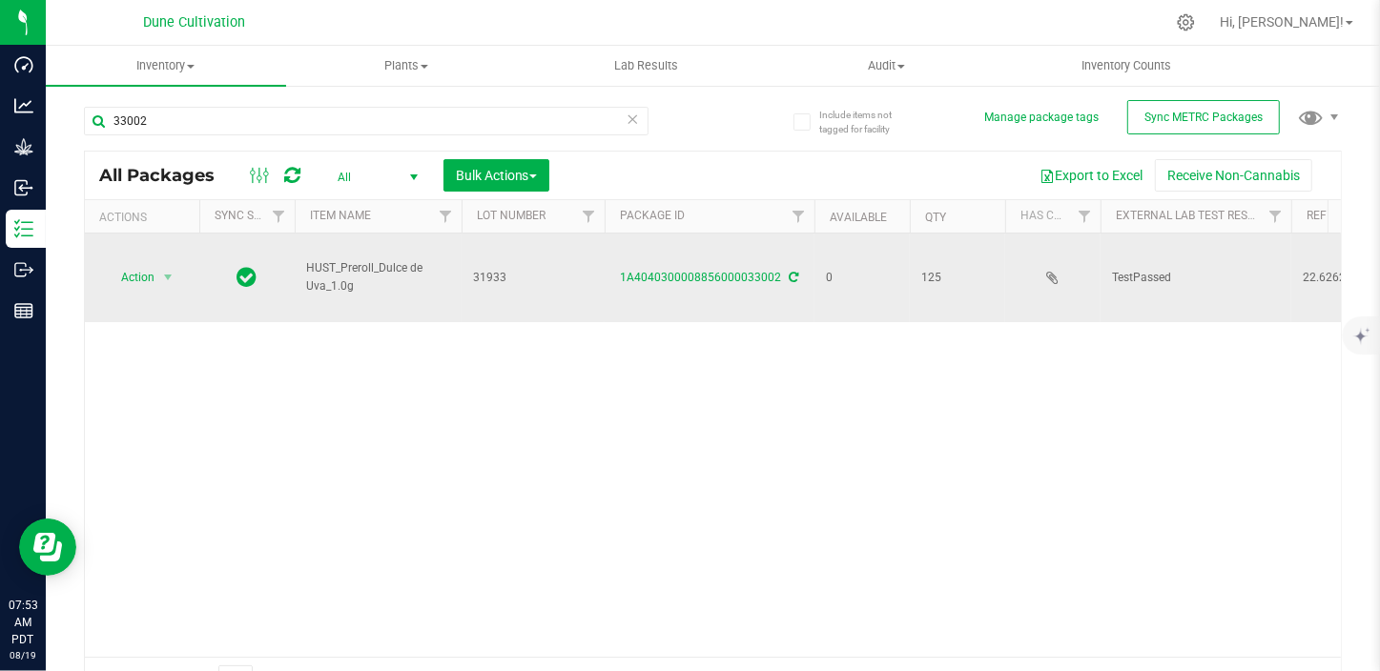
click at [696, 269] on div "1A4040300008856000033002" at bounding box center [709, 278] width 215 height 18
click at [696, 271] on link "1A4040300008856000033002" at bounding box center [701, 277] width 161 height 13
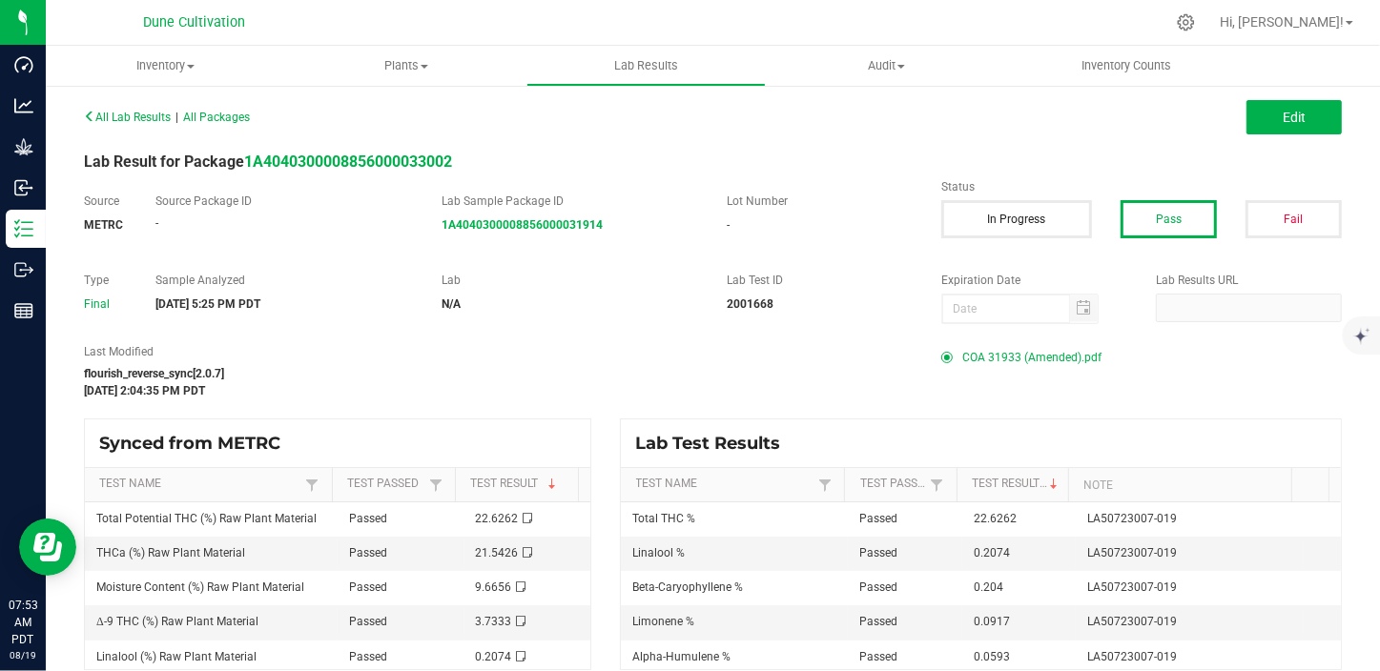
click at [993, 361] on span "COA 31933 (Amended).pdf" at bounding box center [1031, 357] width 139 height 29
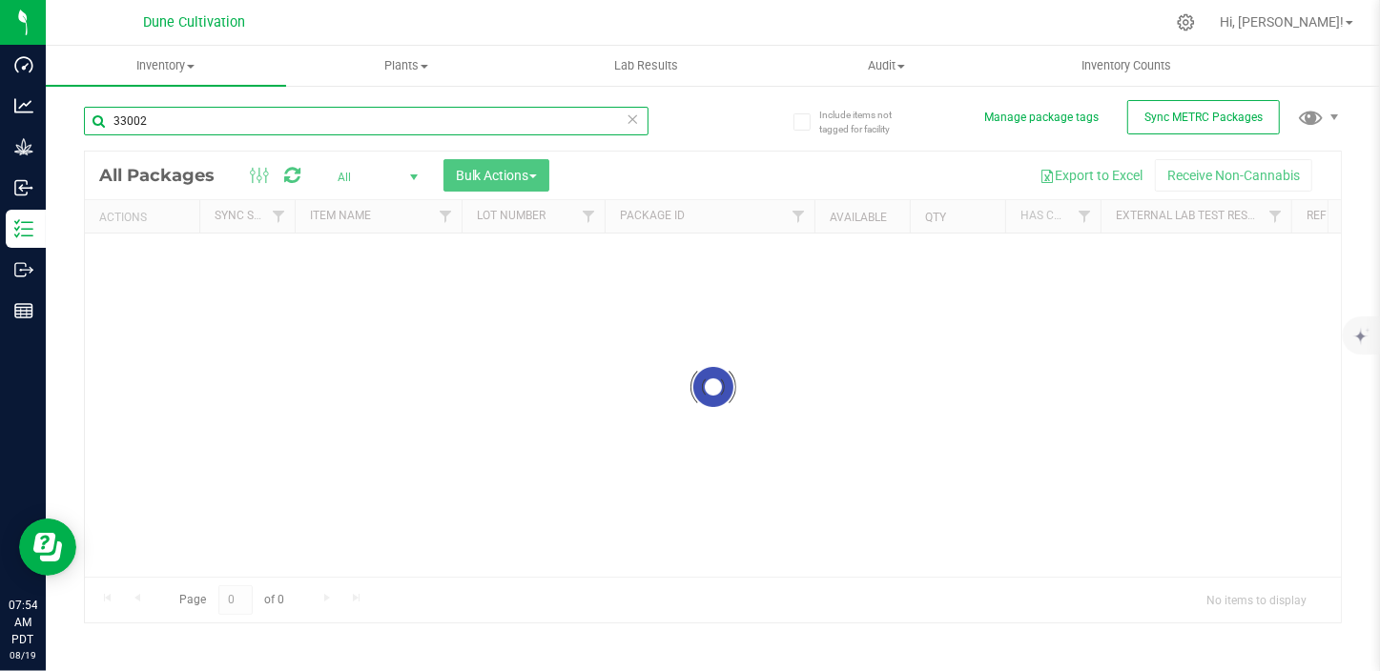
click at [253, 133] on input "33002" at bounding box center [366, 121] width 564 height 29
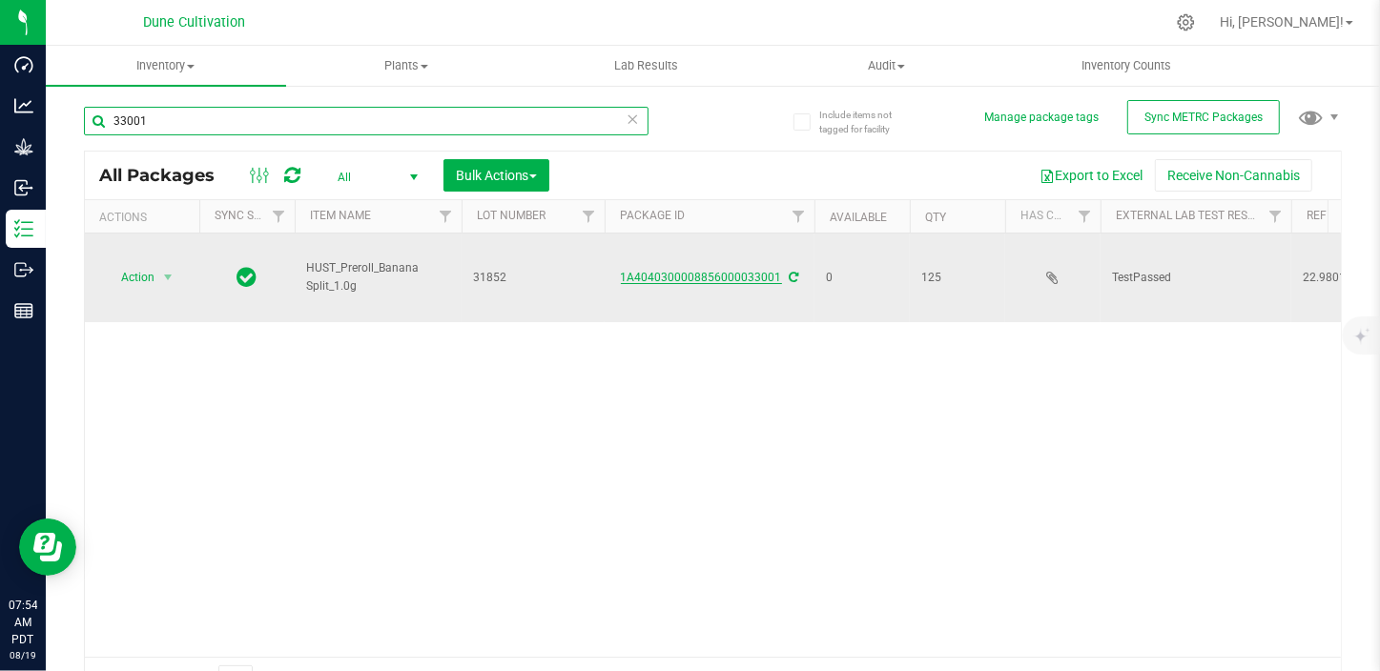
type input "33001"
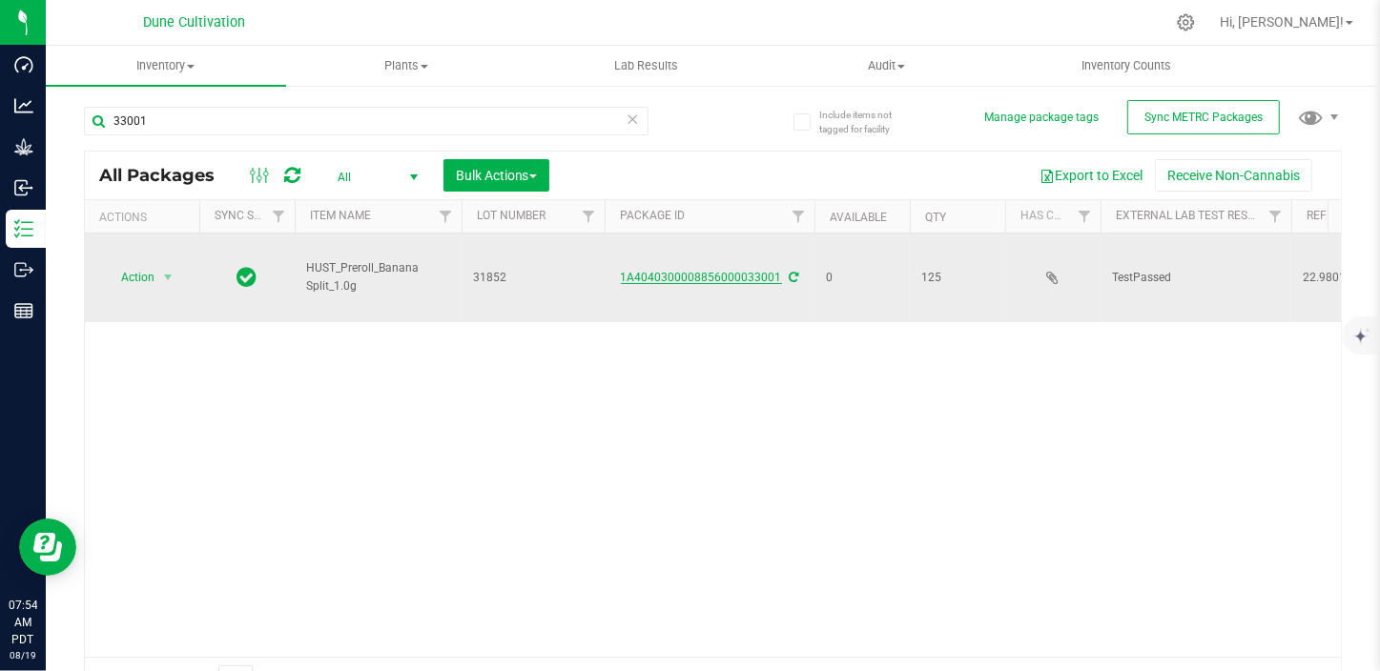
click at [696, 271] on link "1A4040300008856000033001" at bounding box center [701, 277] width 161 height 13
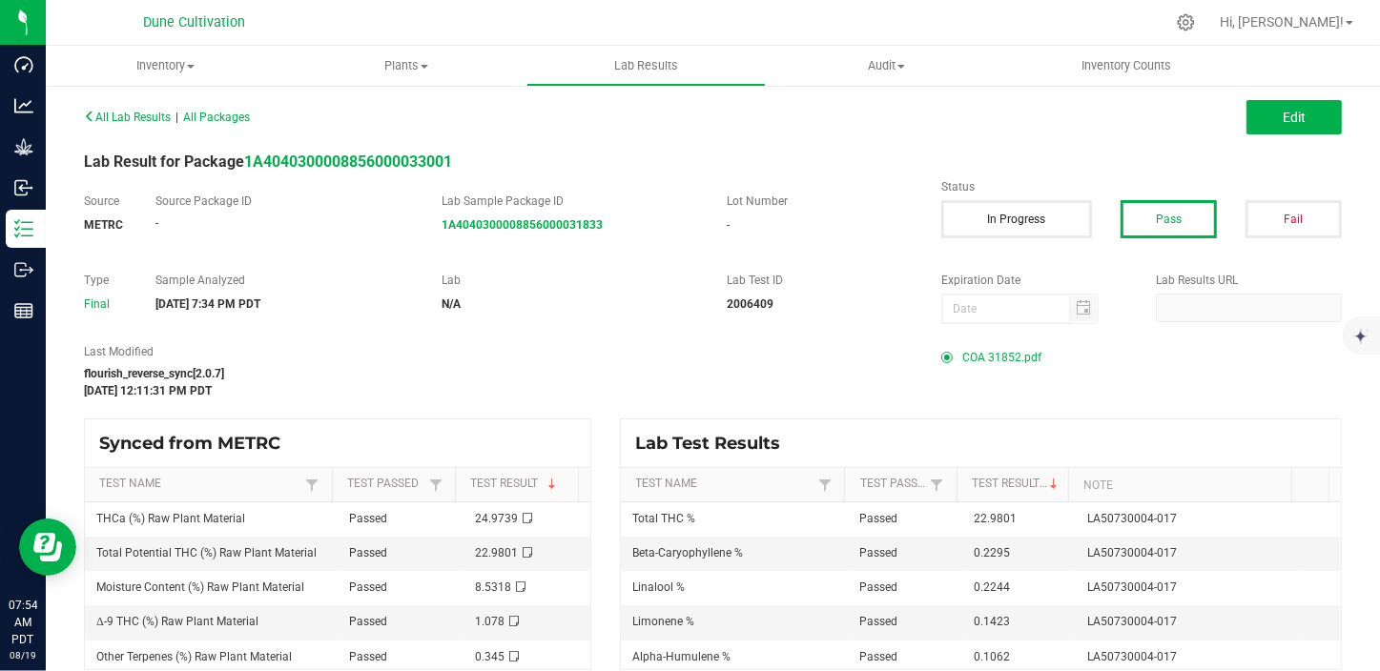
click at [962, 358] on span "COA 31852.pdf" at bounding box center [1001, 357] width 79 height 29
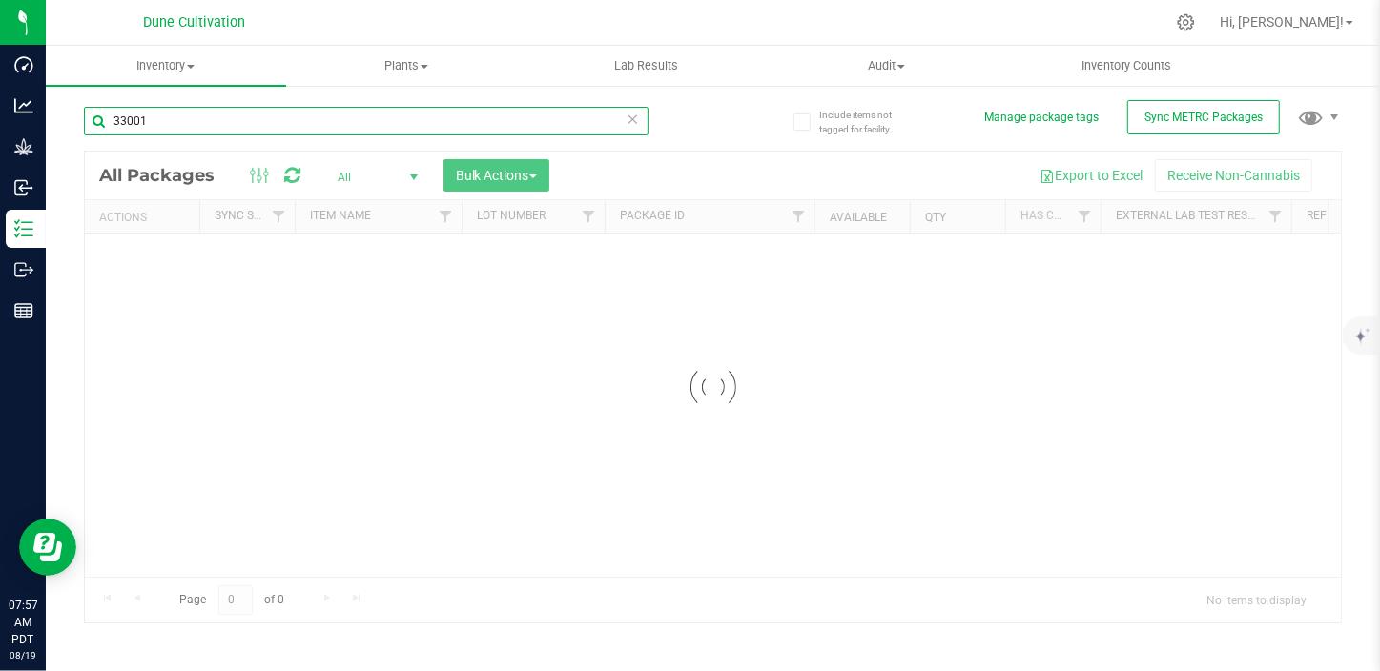
click at [447, 107] on input "33001" at bounding box center [366, 121] width 564 height 29
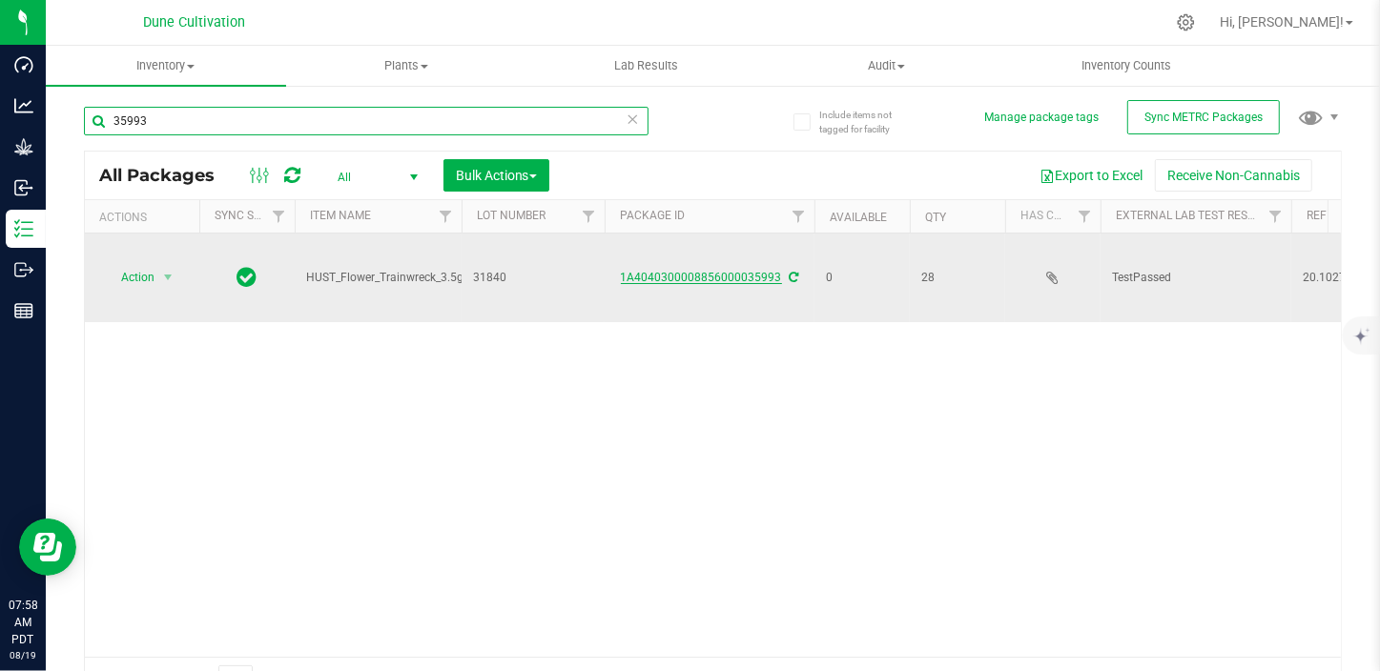
type input "35993"
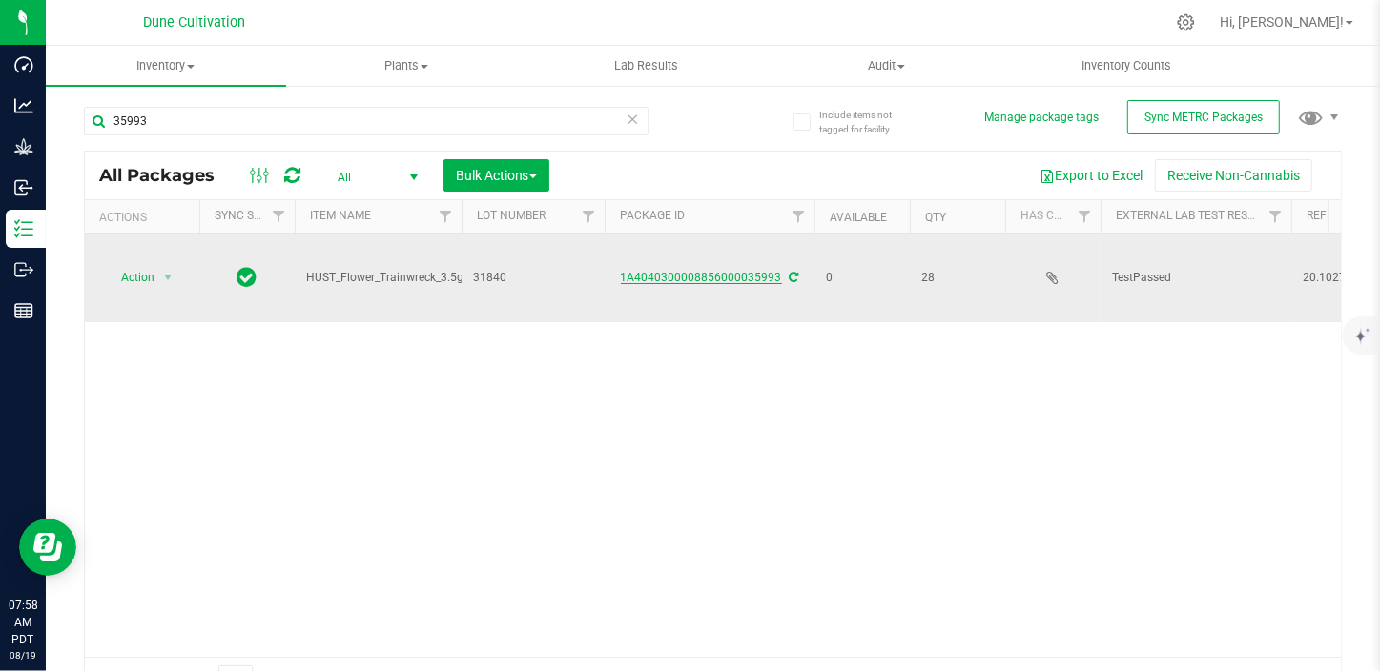
click at [667, 271] on link "1A4040300008856000035993" at bounding box center [701, 277] width 161 height 13
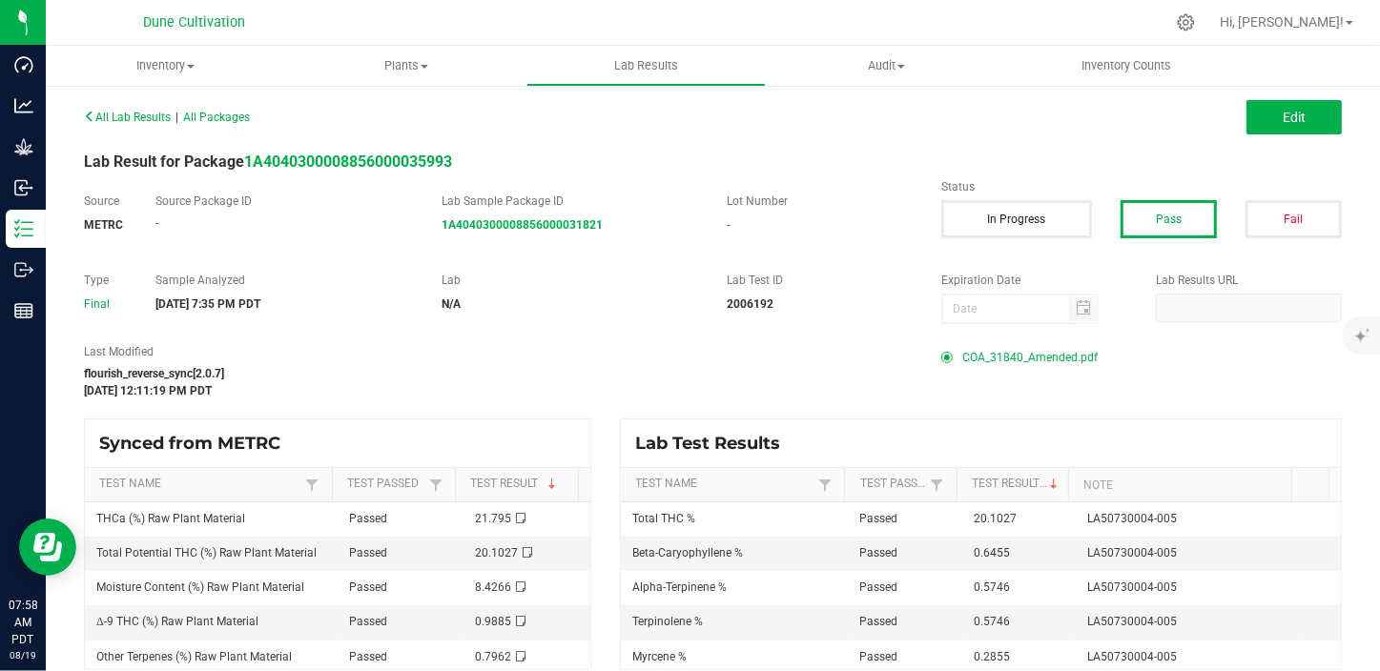
click at [977, 349] on span "COA_31840_Amended.pdf" at bounding box center [1029, 357] width 135 height 29
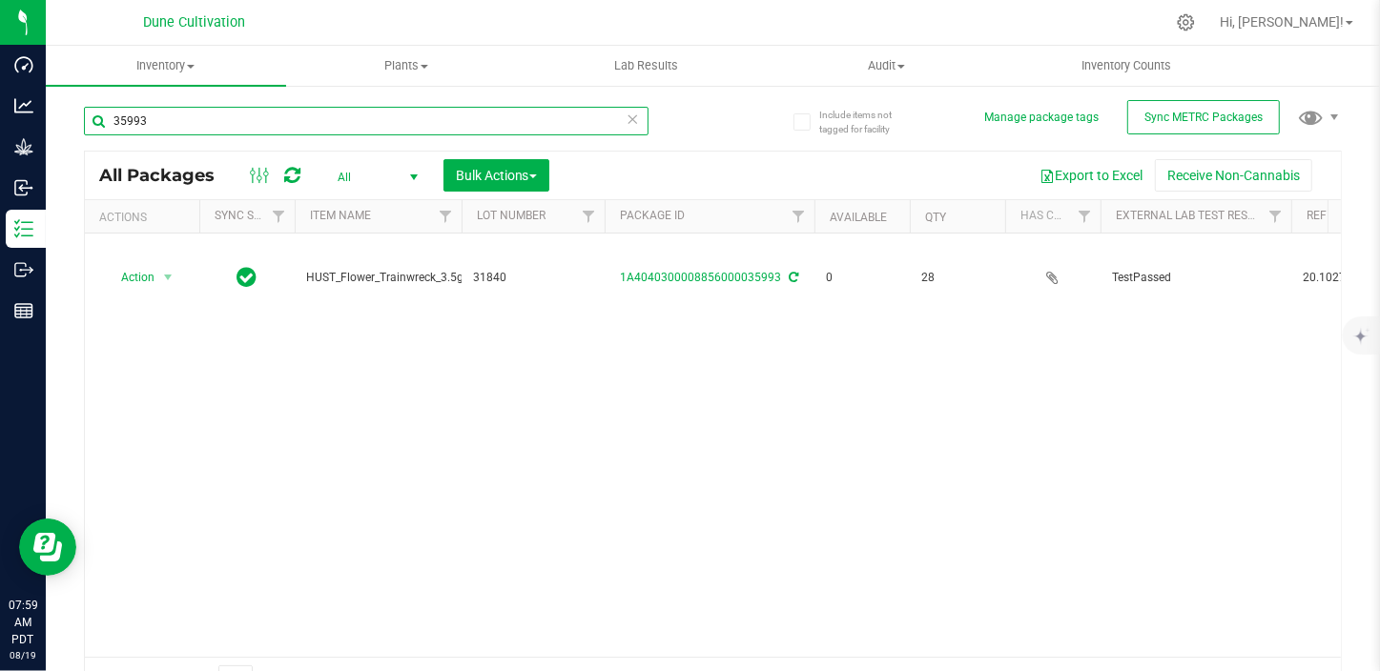
click at [272, 107] on input "35993" at bounding box center [366, 121] width 564 height 29
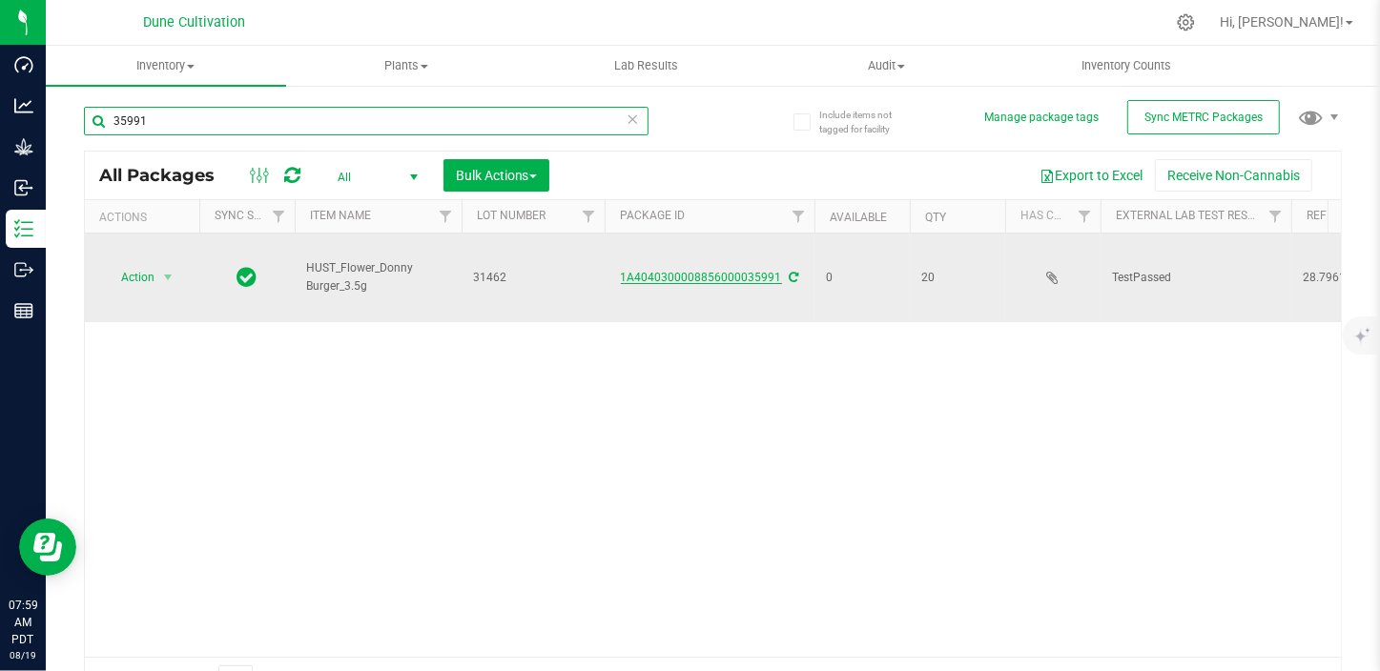
type input "35991"
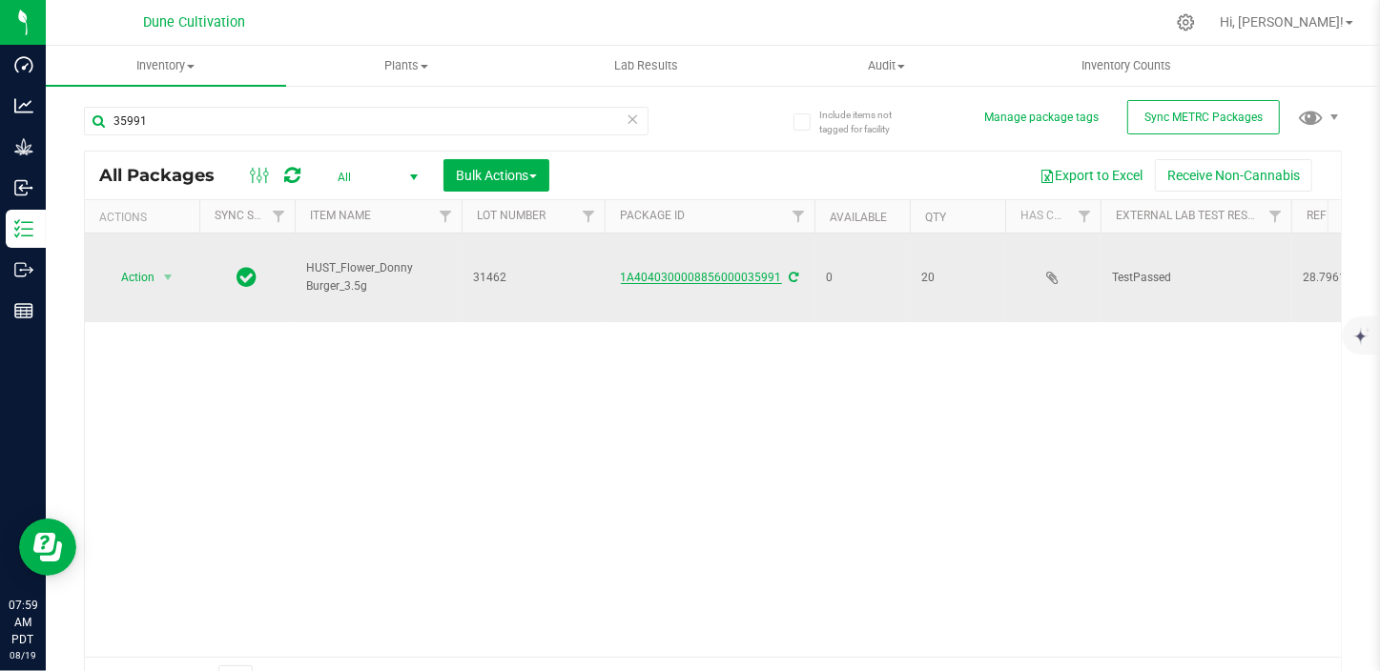
click at [683, 271] on link "1A4040300008856000035991" at bounding box center [701, 277] width 161 height 13
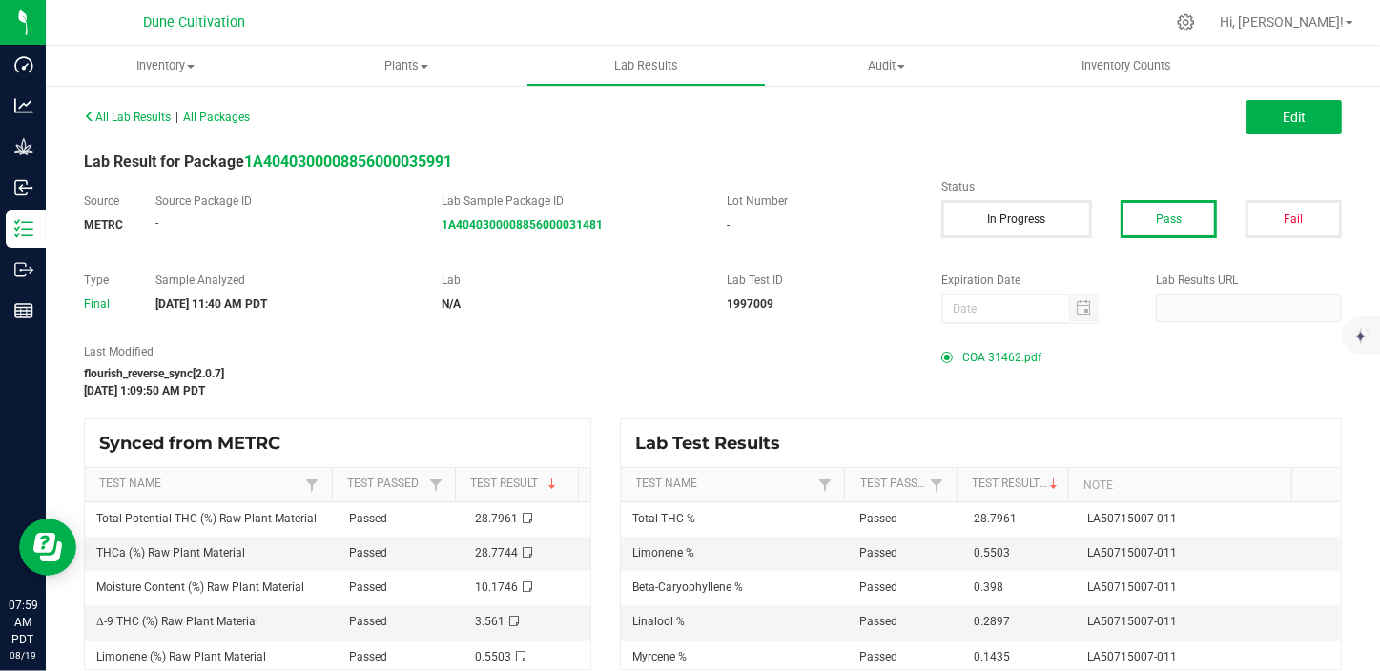
click at [1011, 364] on span "COA 31462.pdf" at bounding box center [1001, 357] width 79 height 29
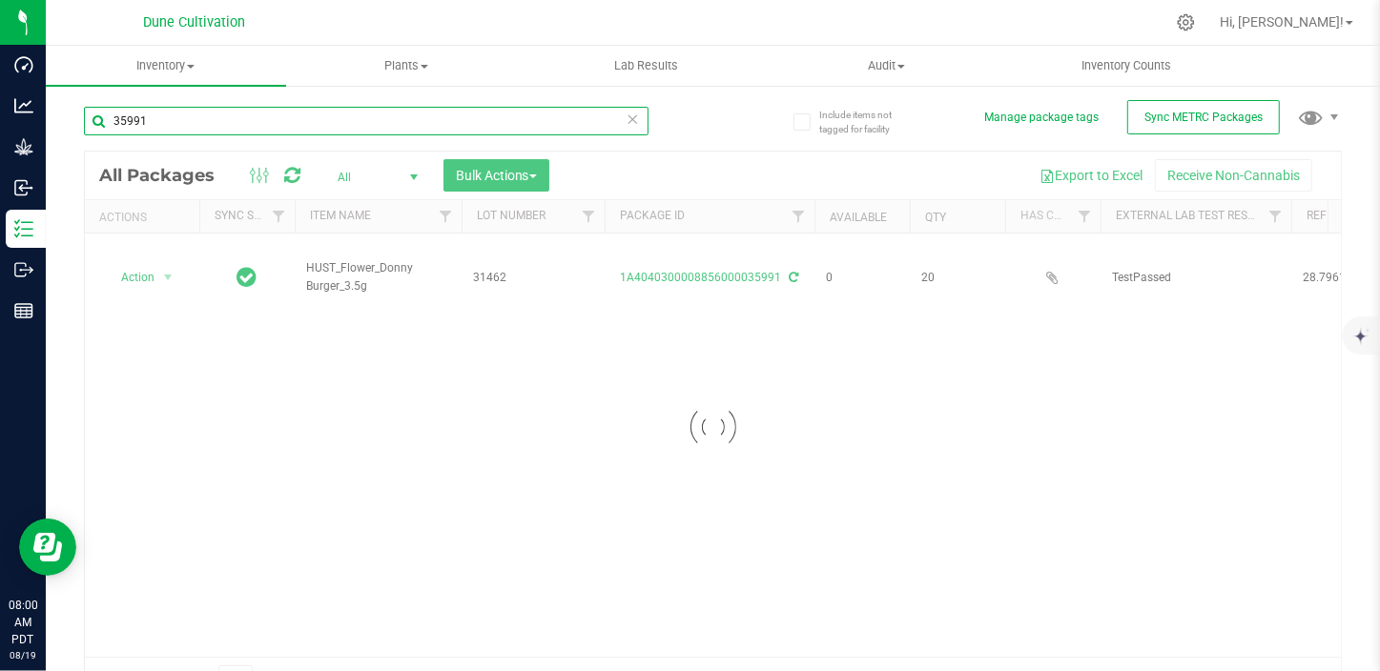
click at [207, 113] on input "35991" at bounding box center [366, 121] width 564 height 29
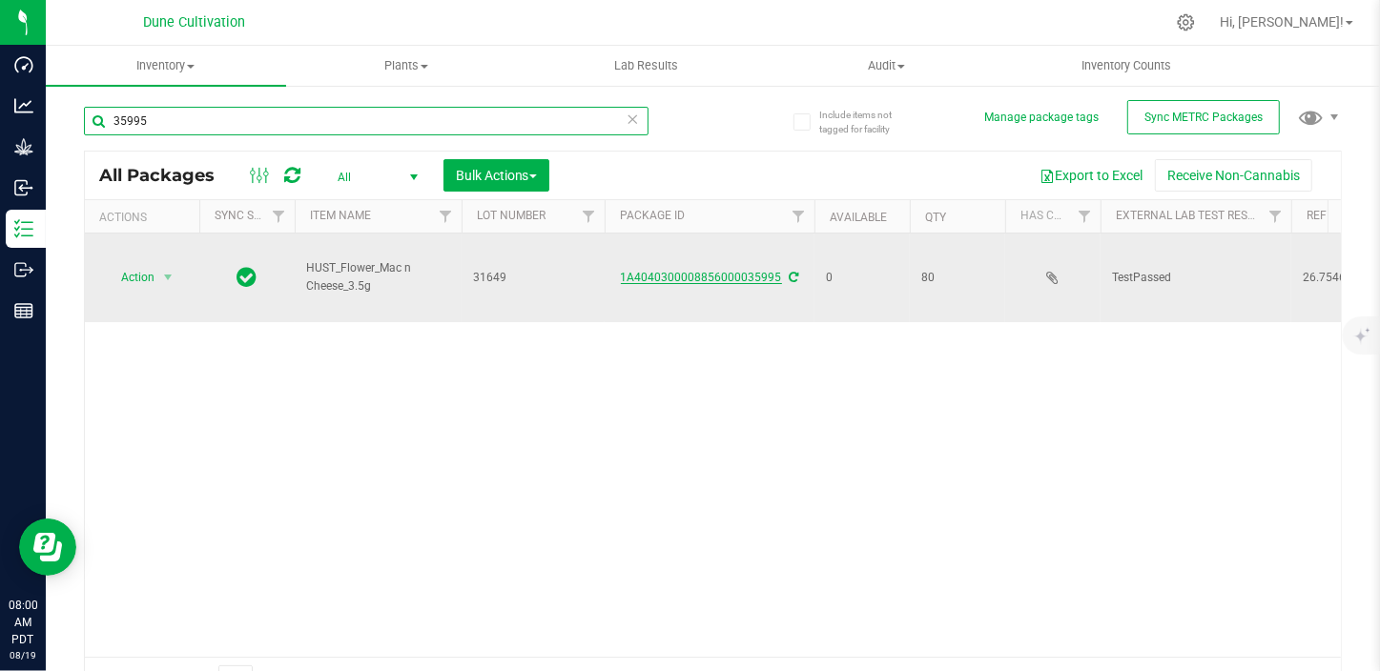
type input "35995"
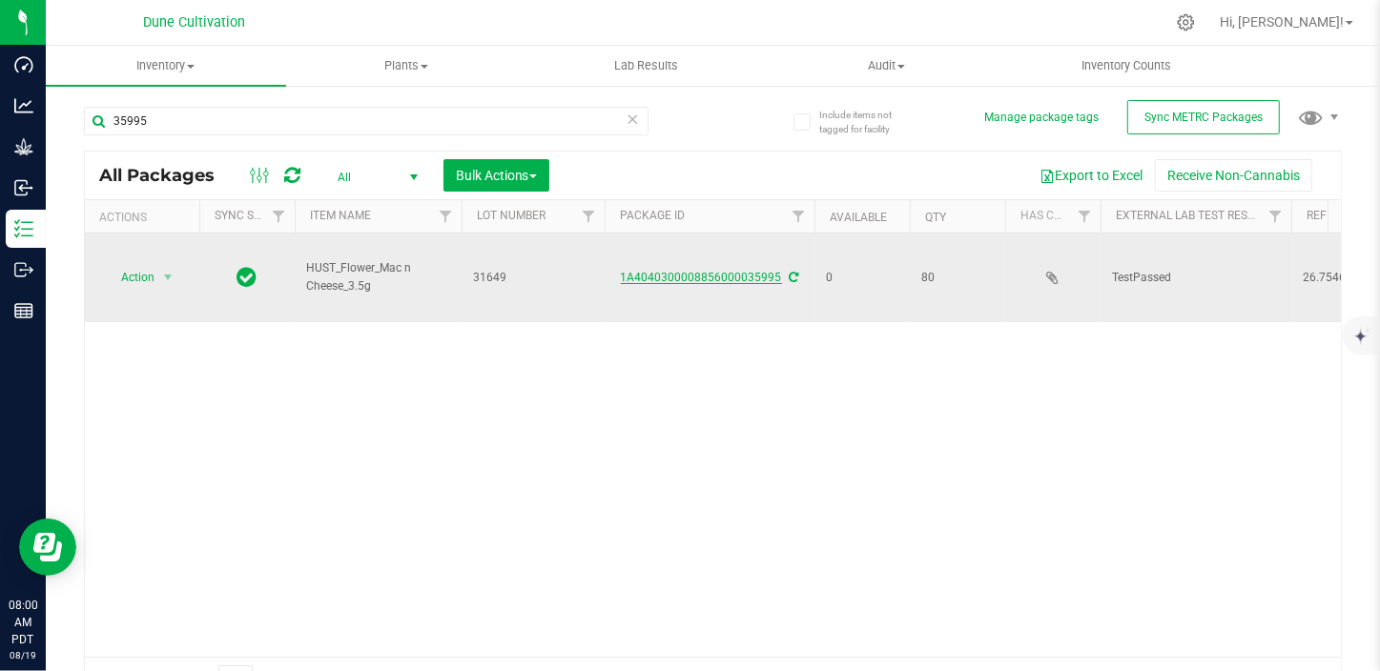
click at [644, 271] on link "1A4040300008856000035995" at bounding box center [701, 277] width 161 height 13
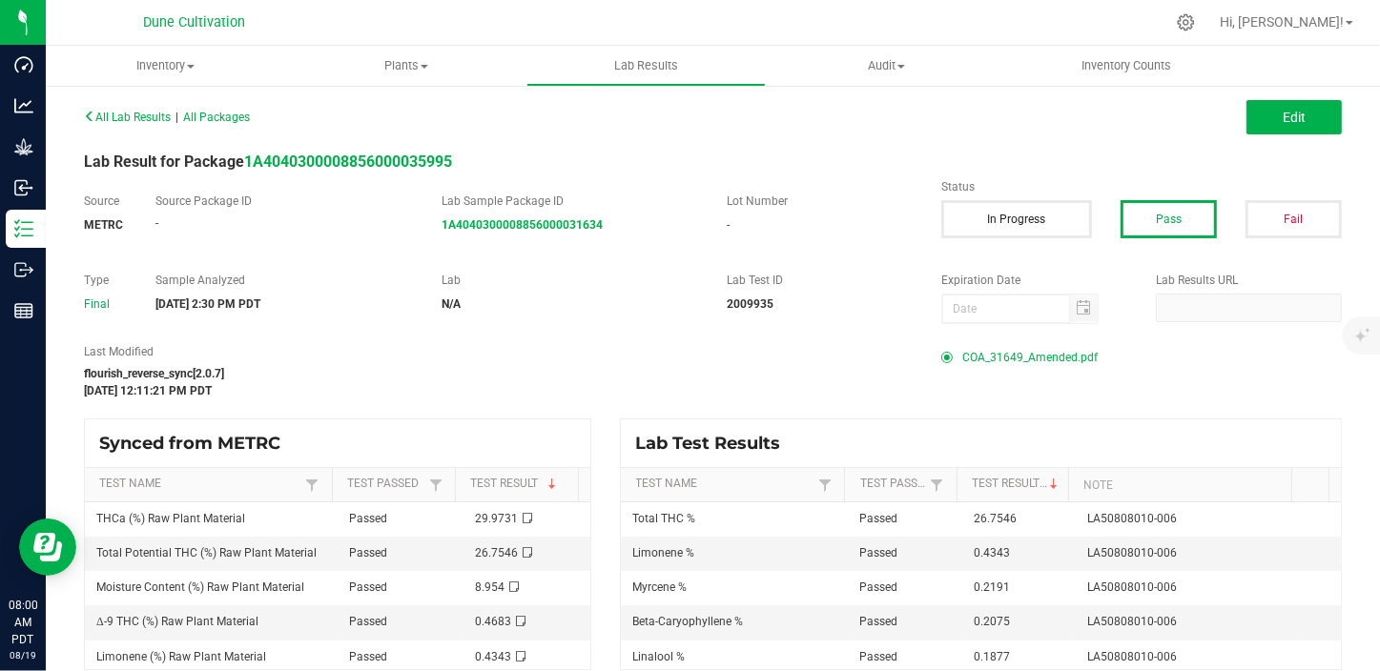
click at [1005, 359] on span "COA_31649_Amended.pdf" at bounding box center [1029, 357] width 135 height 29
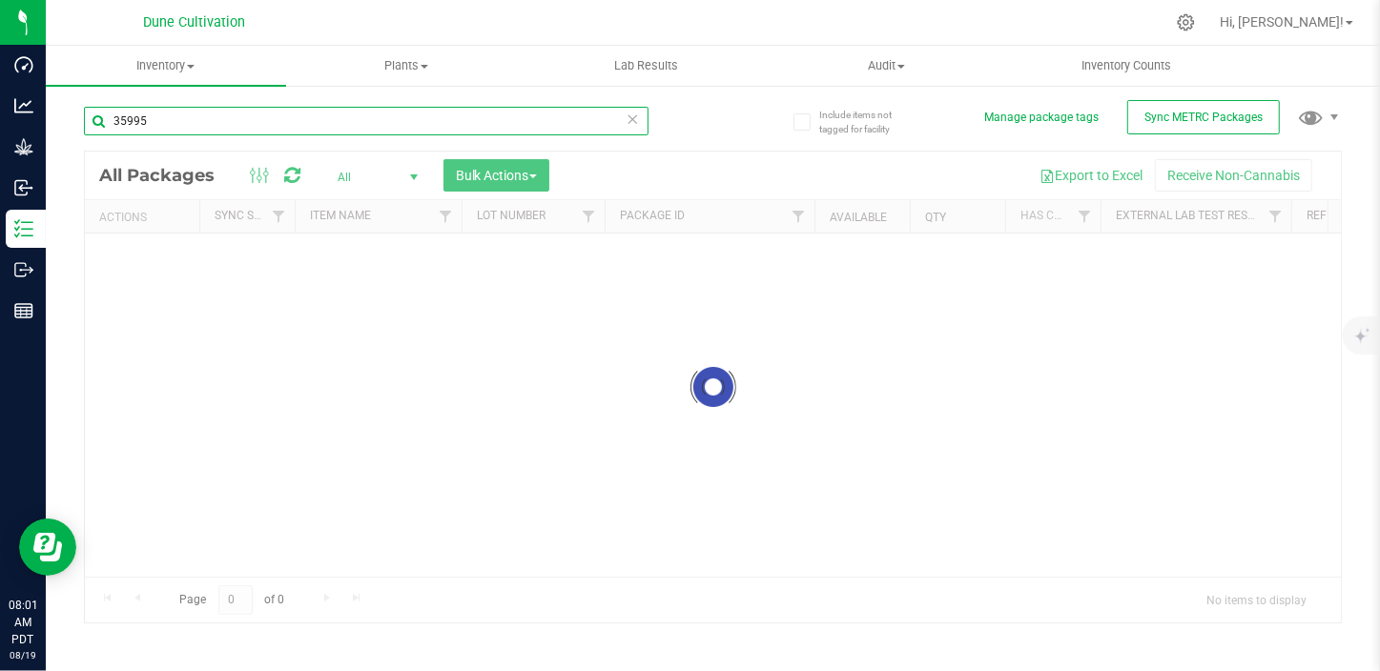
click at [217, 123] on input "35995" at bounding box center [366, 121] width 564 height 29
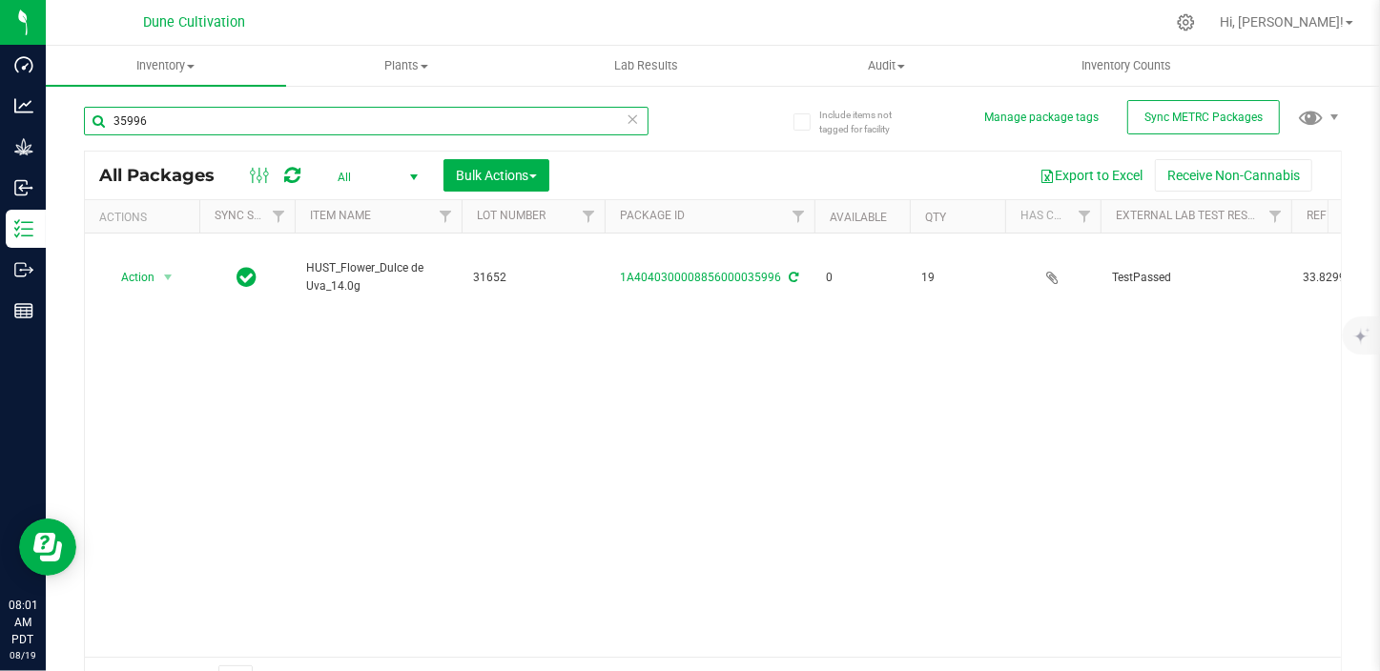
type input "35996"
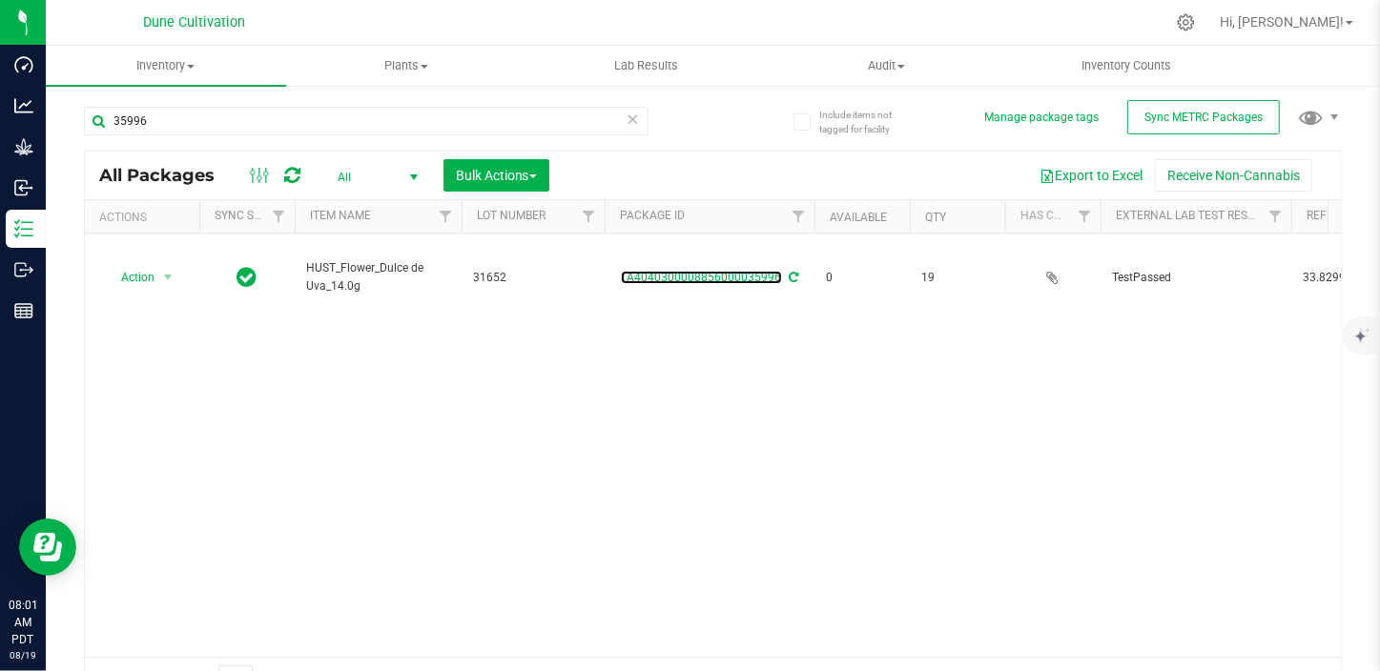
click at [692, 271] on link "1A4040300008856000035996" at bounding box center [701, 277] width 161 height 13
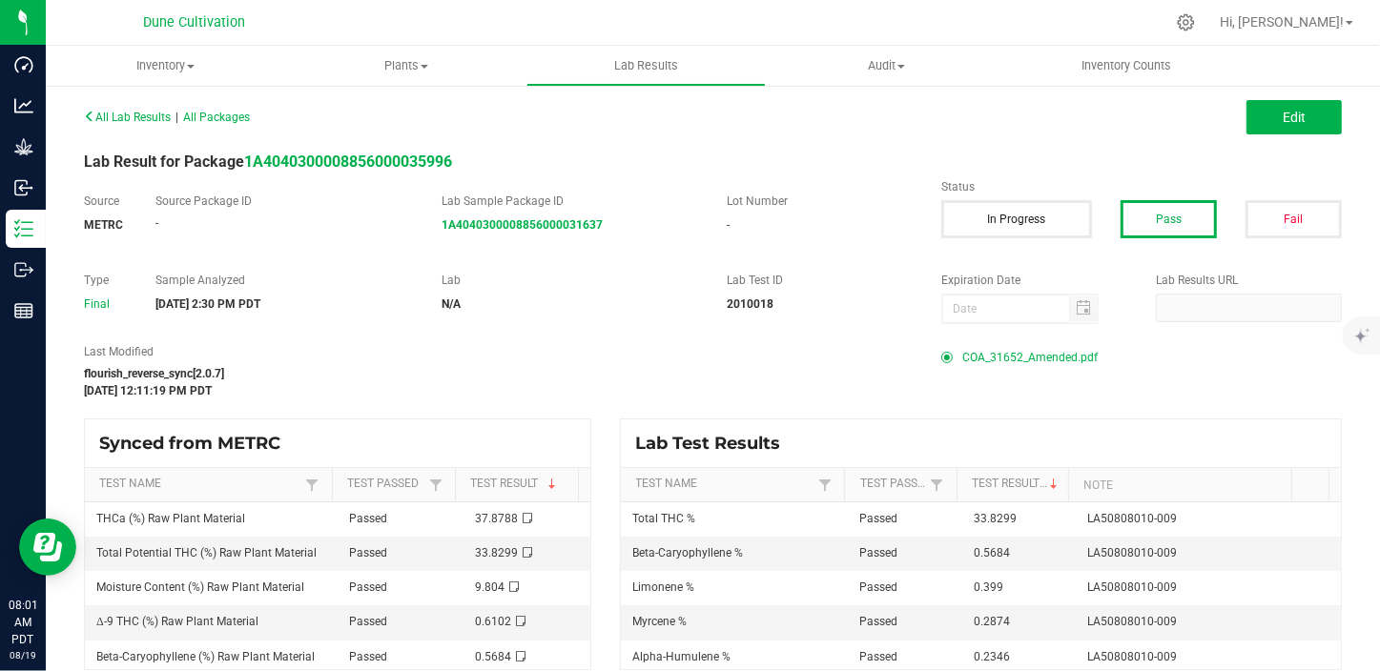
click at [1001, 354] on span "COA_31652_Amended.pdf" at bounding box center [1029, 357] width 135 height 29
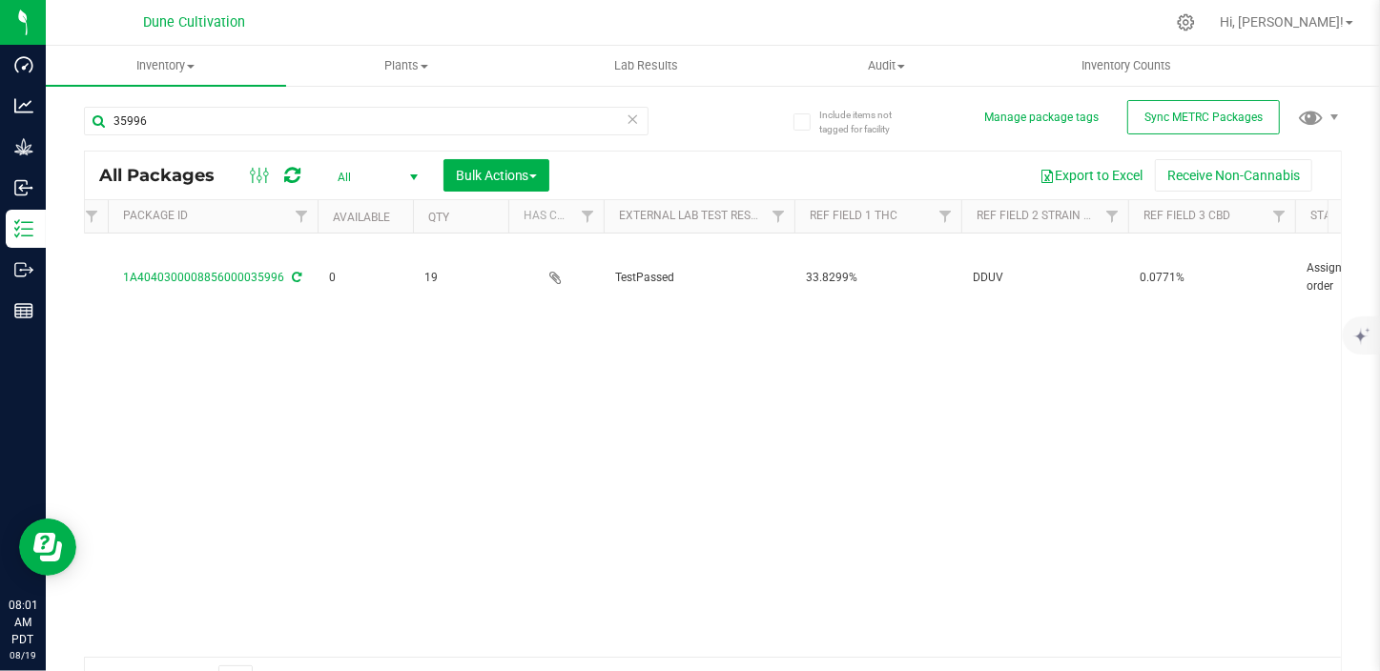
scroll to position [0, 594]
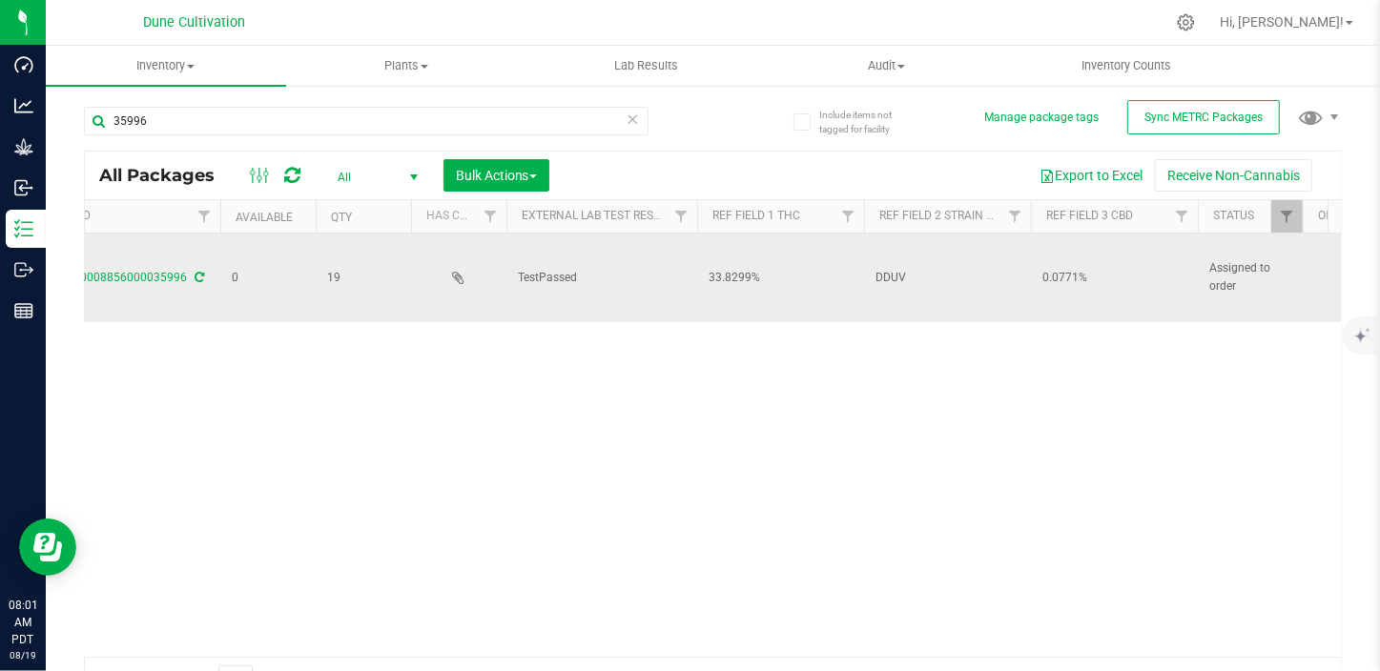
click at [1075, 269] on span "0.0771%" at bounding box center [1114, 278] width 144 height 18
click at [1069, 263] on input "0.0771%" at bounding box center [1110, 278] width 160 height 30
click at [1075, 263] on input "0.0771%" at bounding box center [1110, 278] width 160 height 30
type input "0.0771729%"
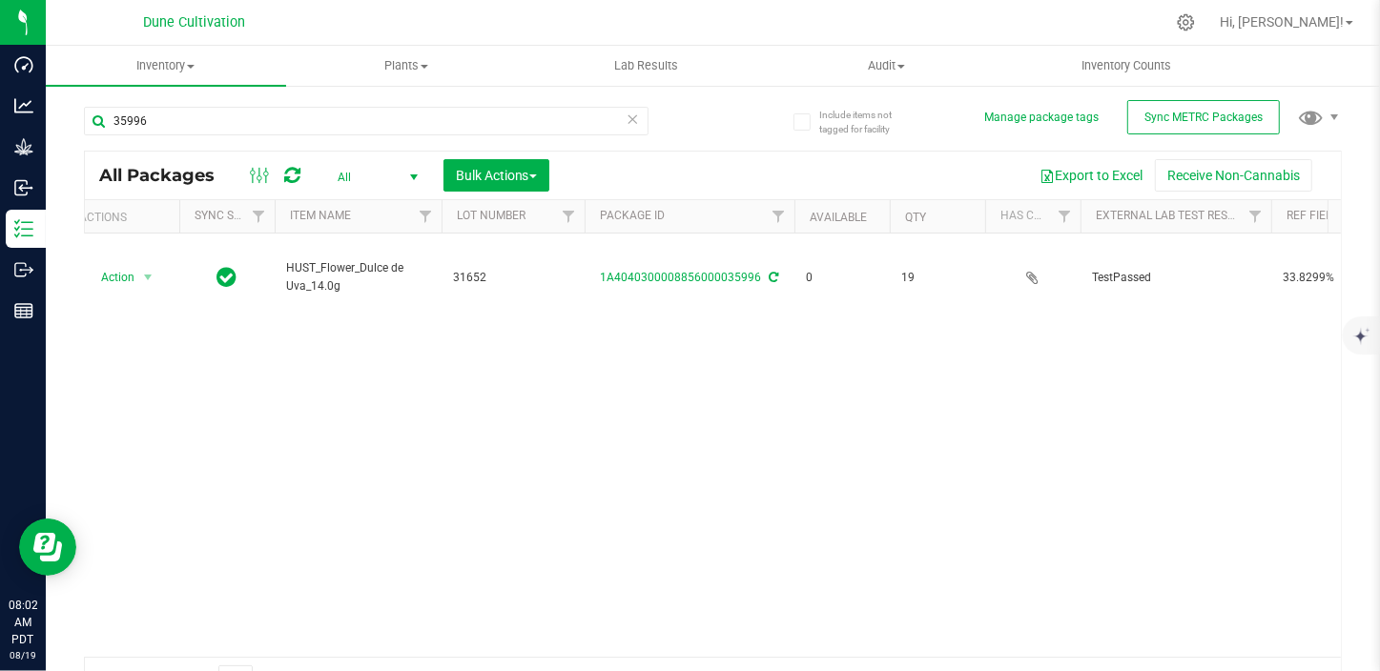
scroll to position [0, 0]
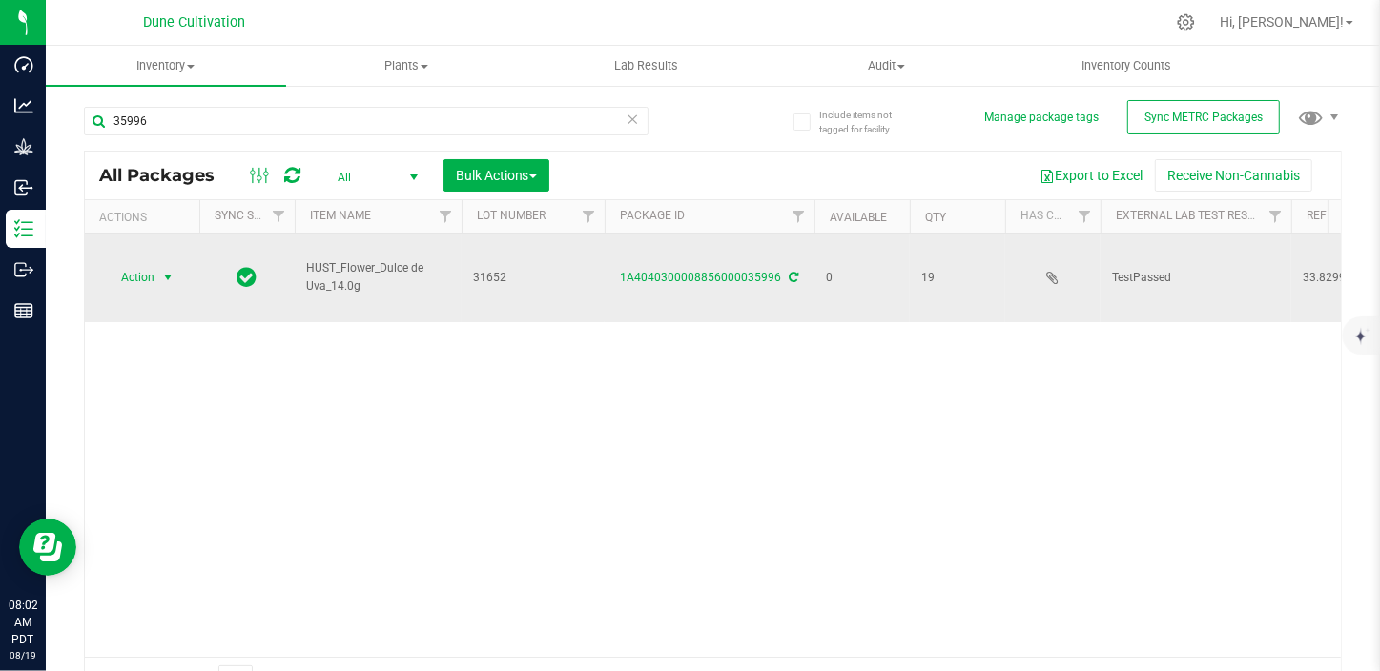
click at [169, 264] on span "select" at bounding box center [168, 277] width 24 height 27
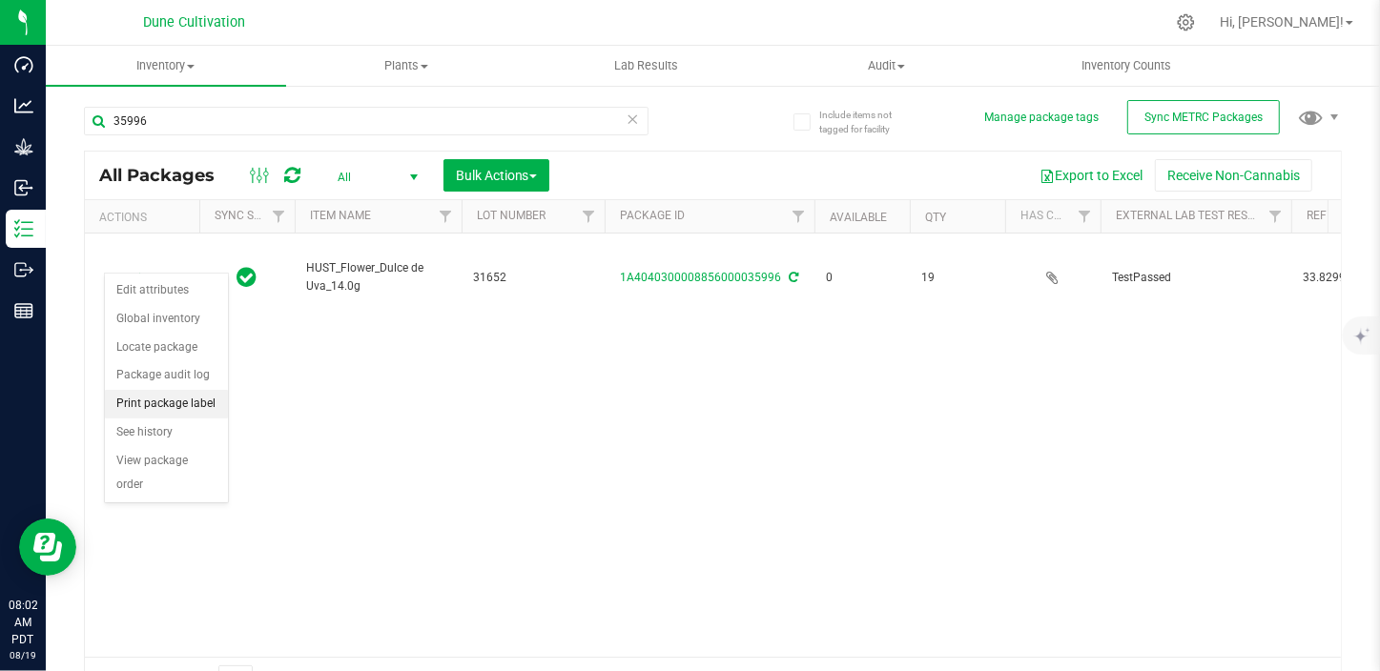
click at [196, 393] on li "Print package label" at bounding box center [166, 404] width 123 height 29
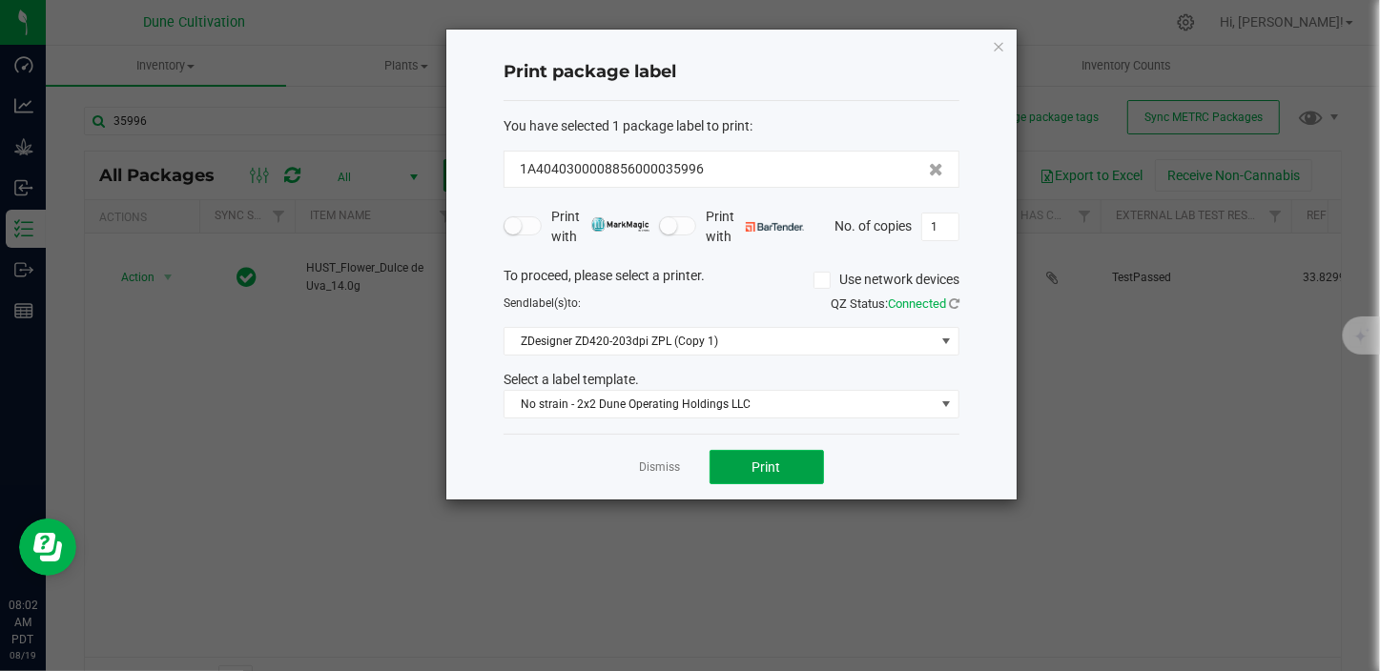
click at [808, 473] on button "Print" at bounding box center [766, 467] width 114 height 34
click at [663, 464] on link "Dismiss" at bounding box center [660, 468] width 41 height 16
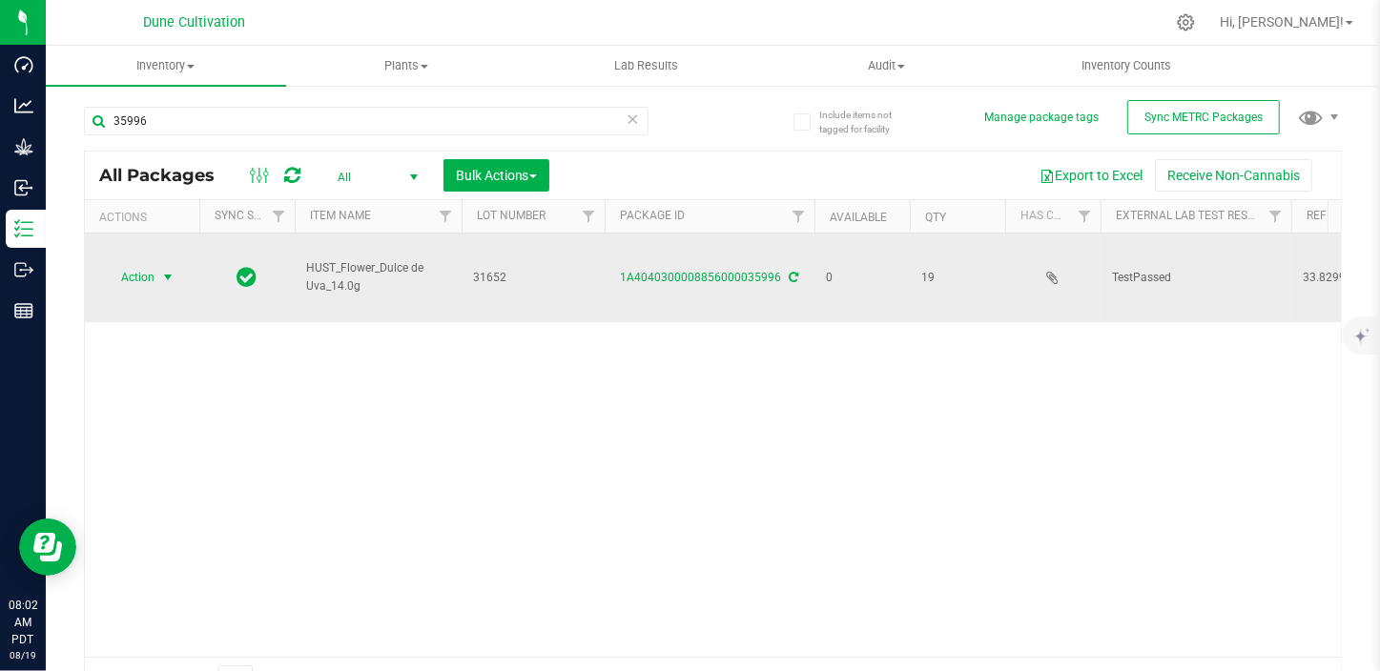
click at [153, 264] on span "Action" at bounding box center [129, 277] width 51 height 27
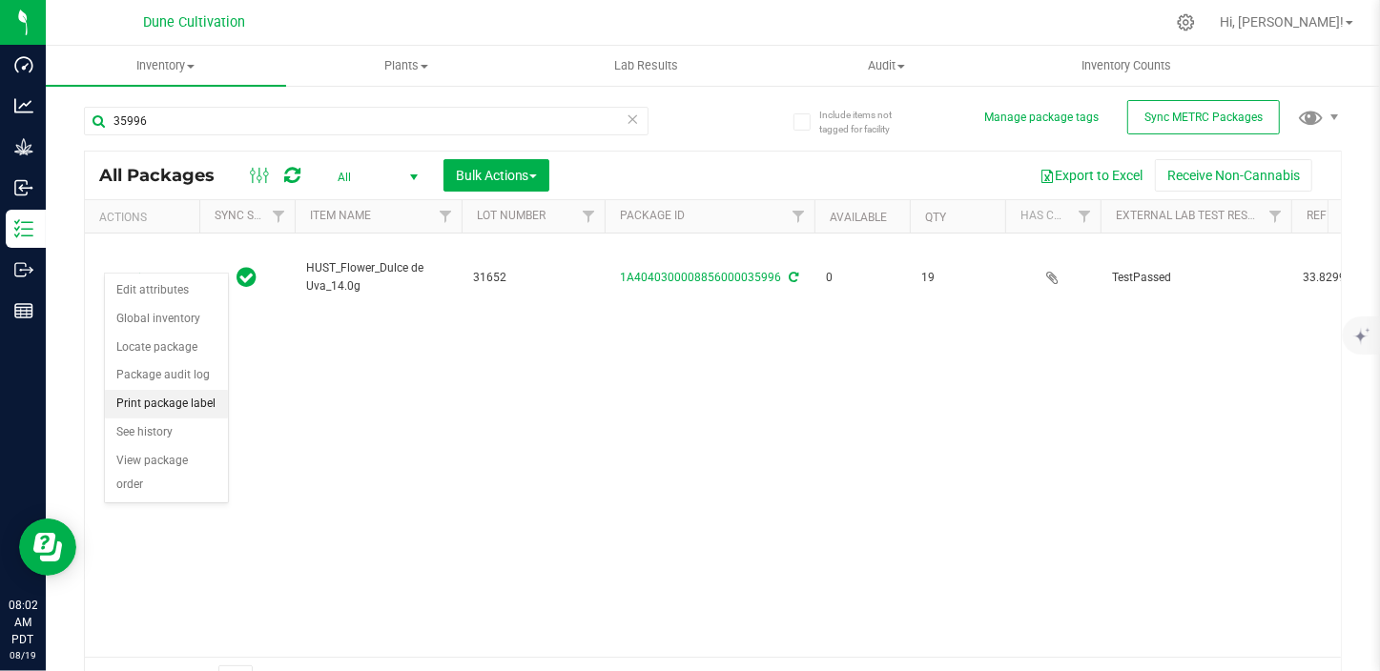
click at [194, 405] on li "Print package label" at bounding box center [166, 404] width 123 height 29
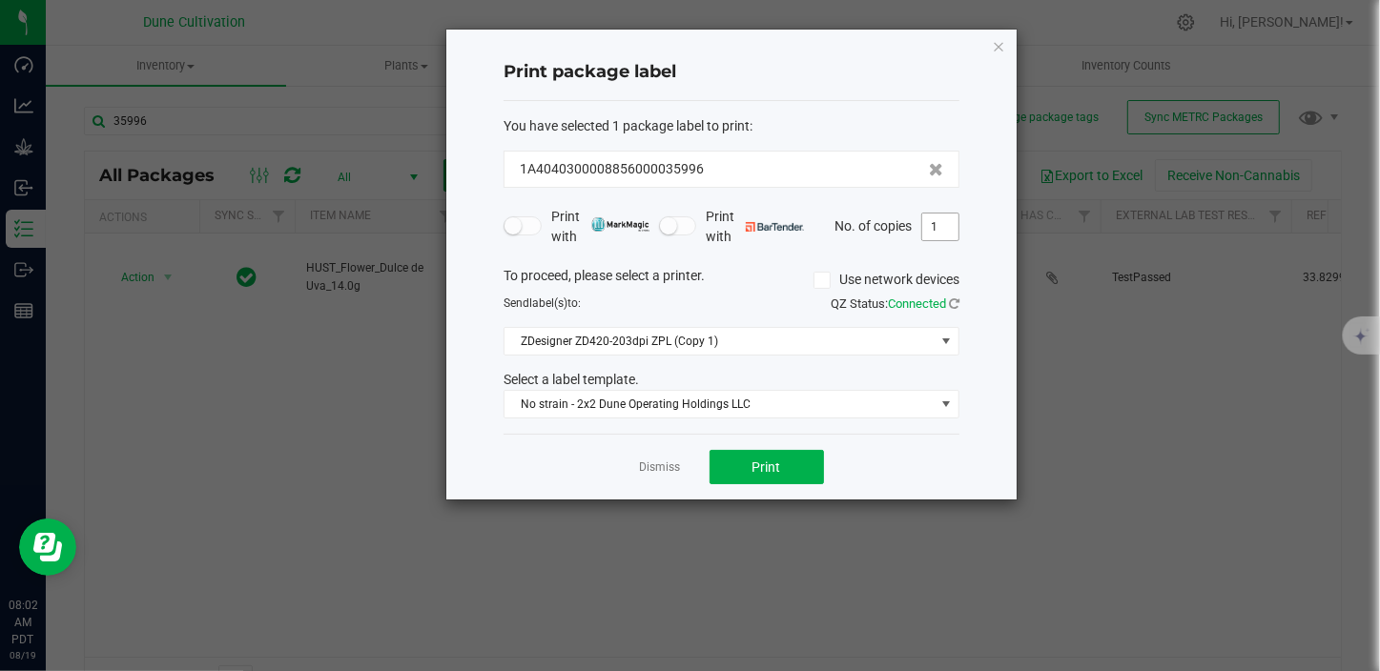
click at [941, 228] on input "1" at bounding box center [940, 227] width 36 height 27
type input "19"
click at [772, 466] on span "Print" at bounding box center [766, 467] width 29 height 15
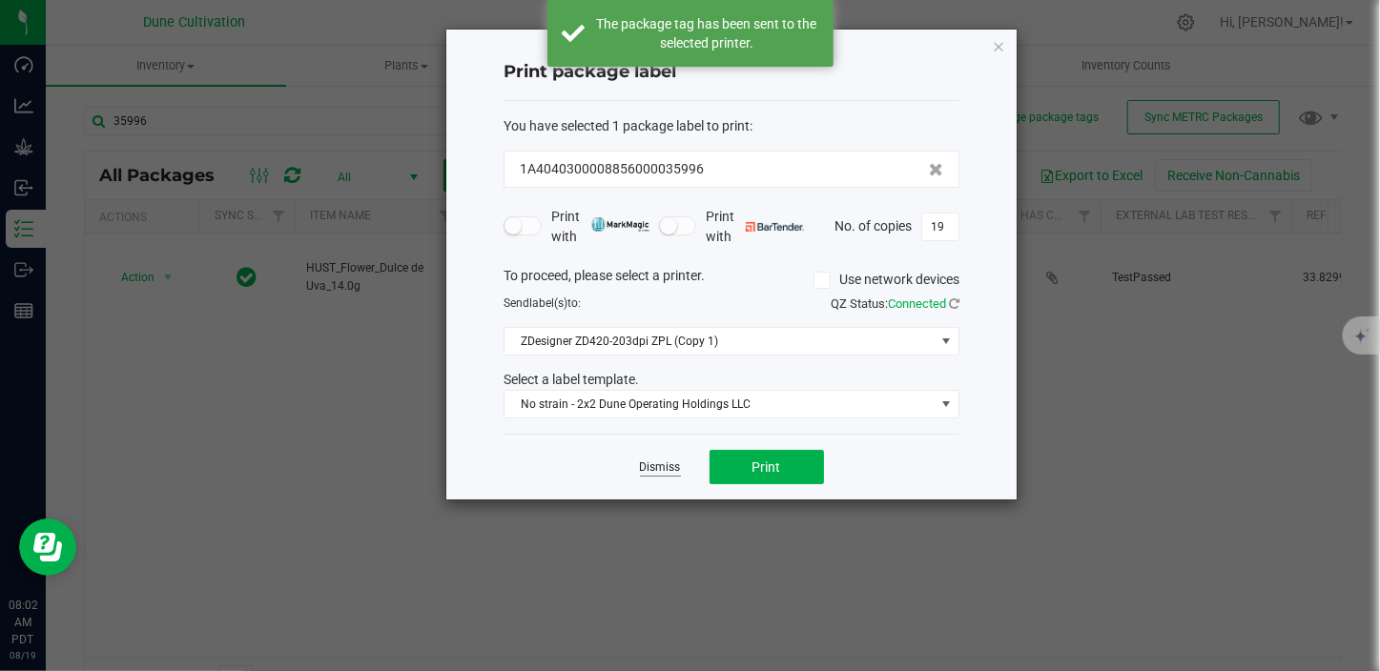
click at [678, 466] on link "Dismiss" at bounding box center [660, 468] width 41 height 16
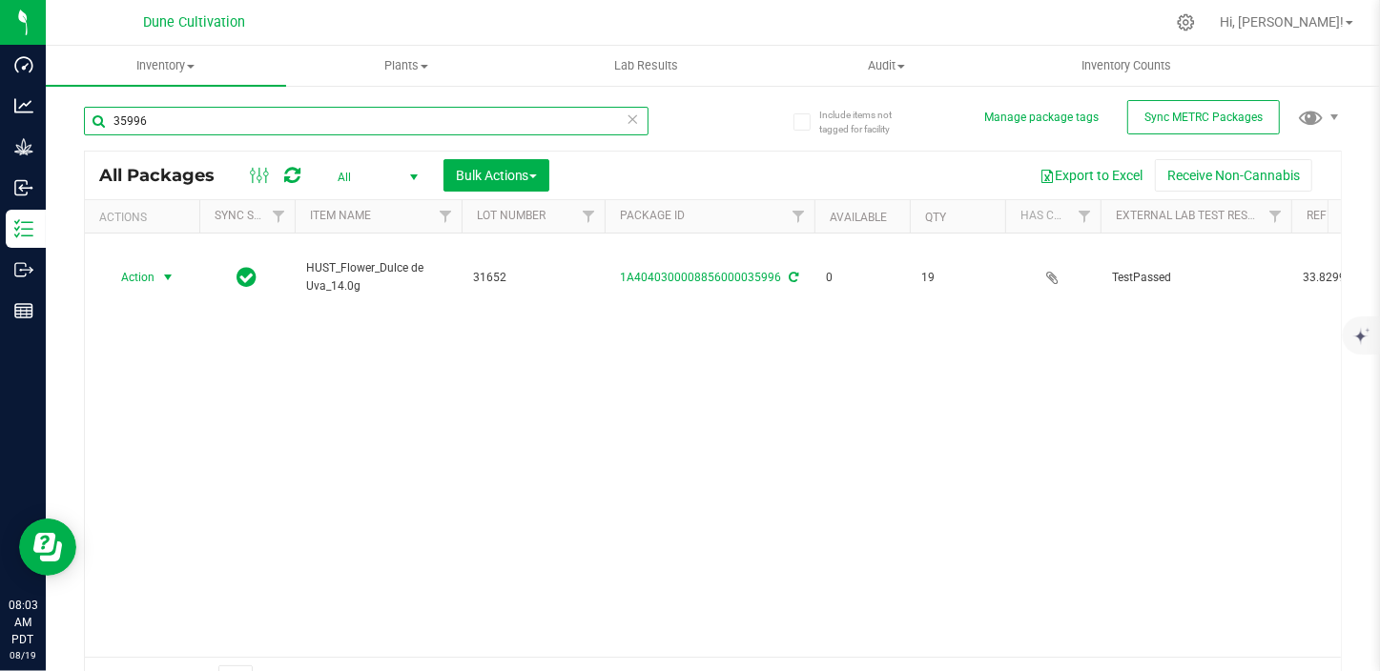
click at [175, 113] on input "35996" at bounding box center [366, 121] width 564 height 29
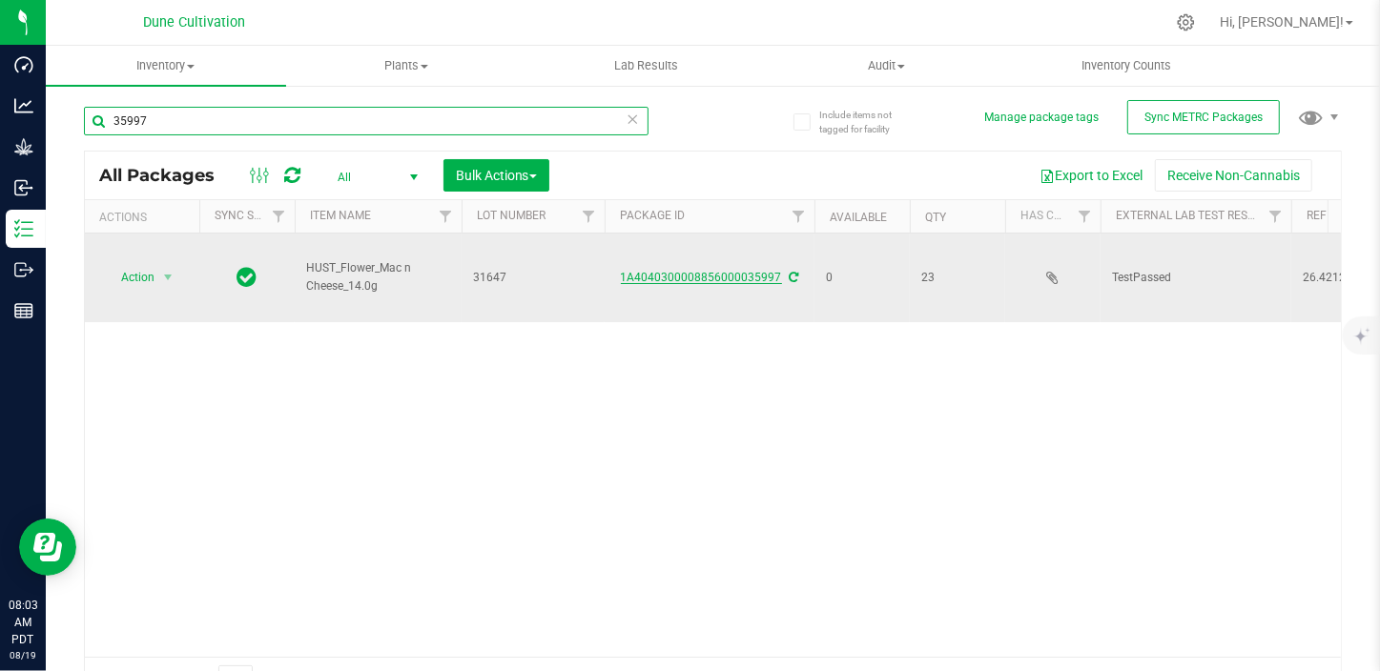
type input "35997"
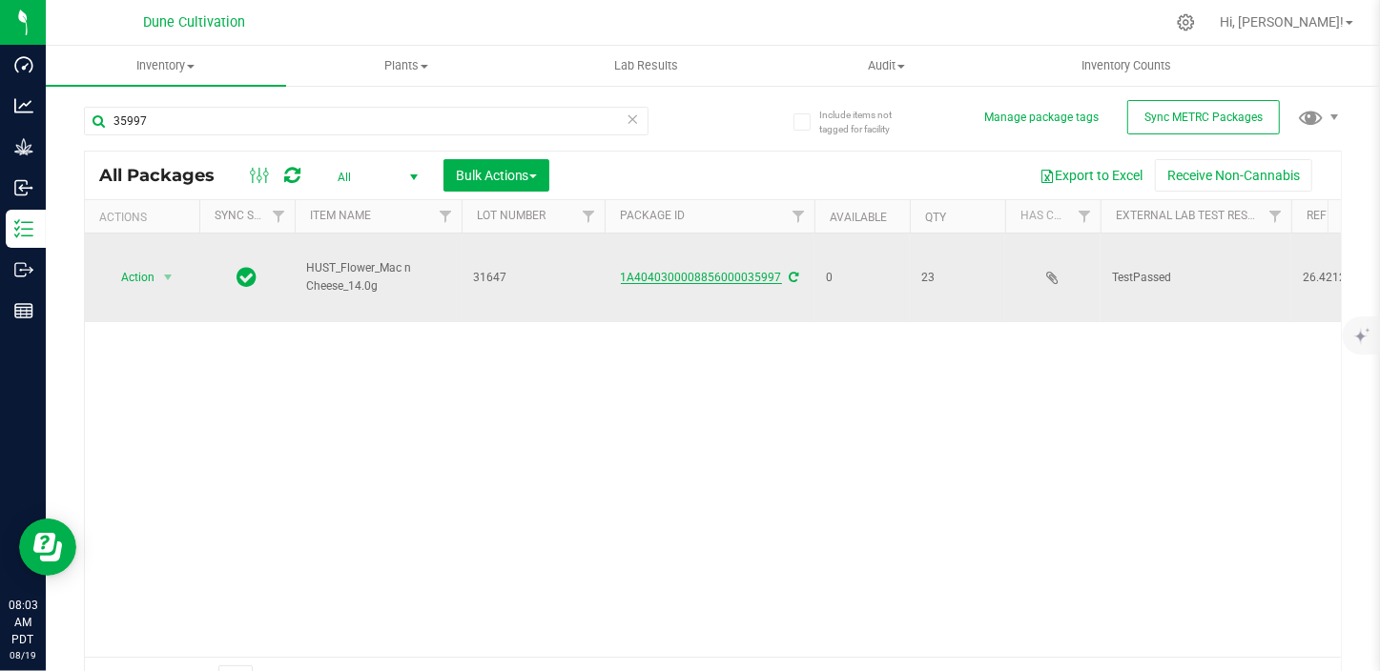
click at [698, 271] on link "1A4040300008856000035997" at bounding box center [701, 277] width 161 height 13
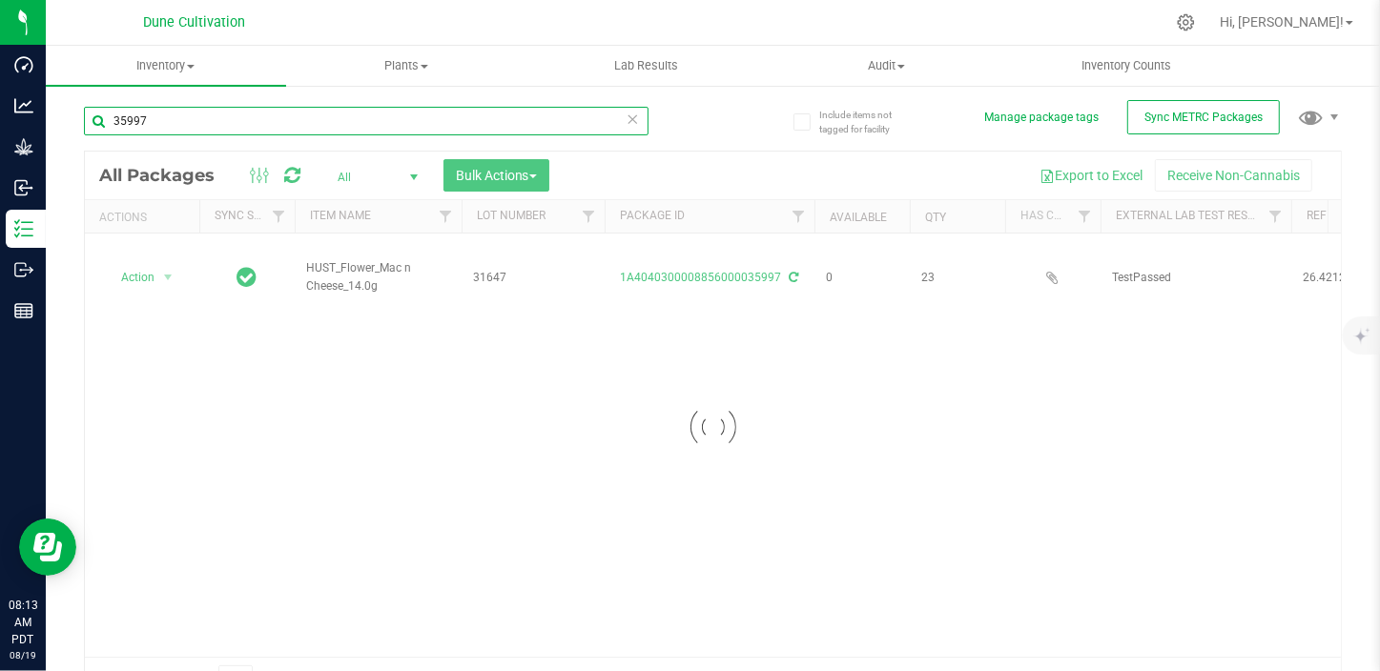
click at [160, 118] on input "35997" at bounding box center [366, 121] width 564 height 29
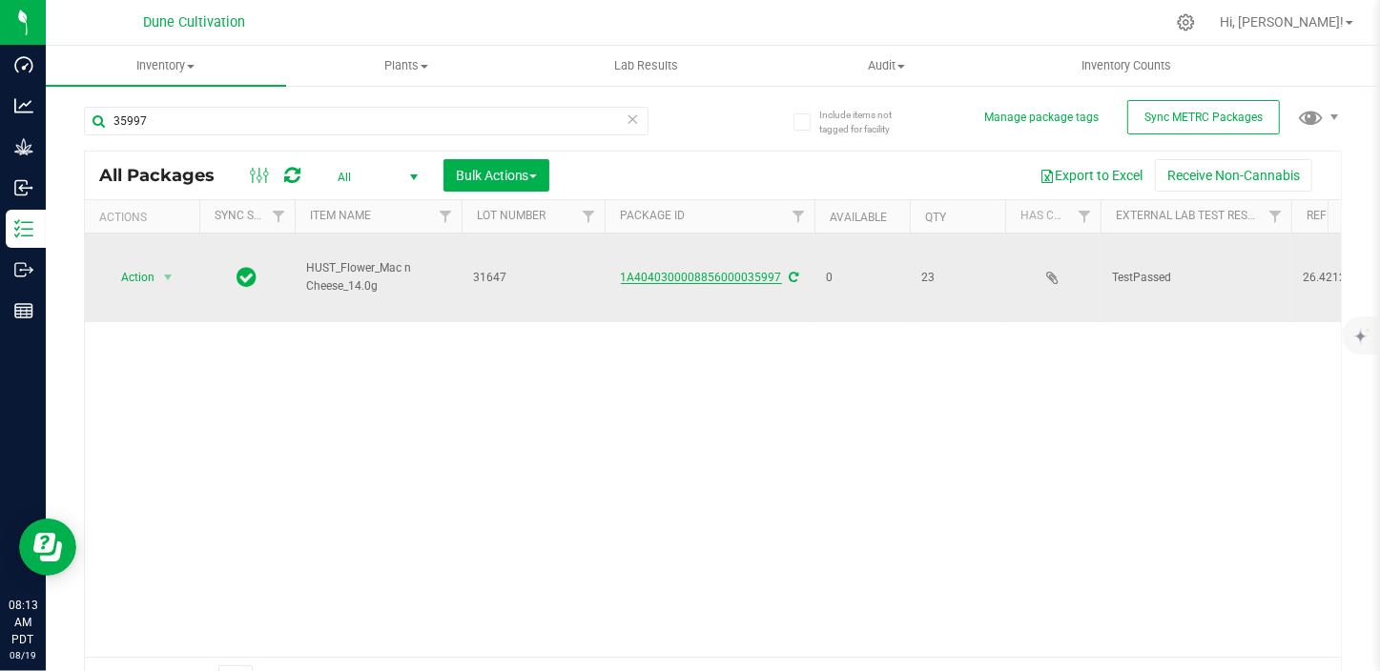
click at [737, 271] on link "1A4040300008856000035997" at bounding box center [701, 277] width 161 height 13
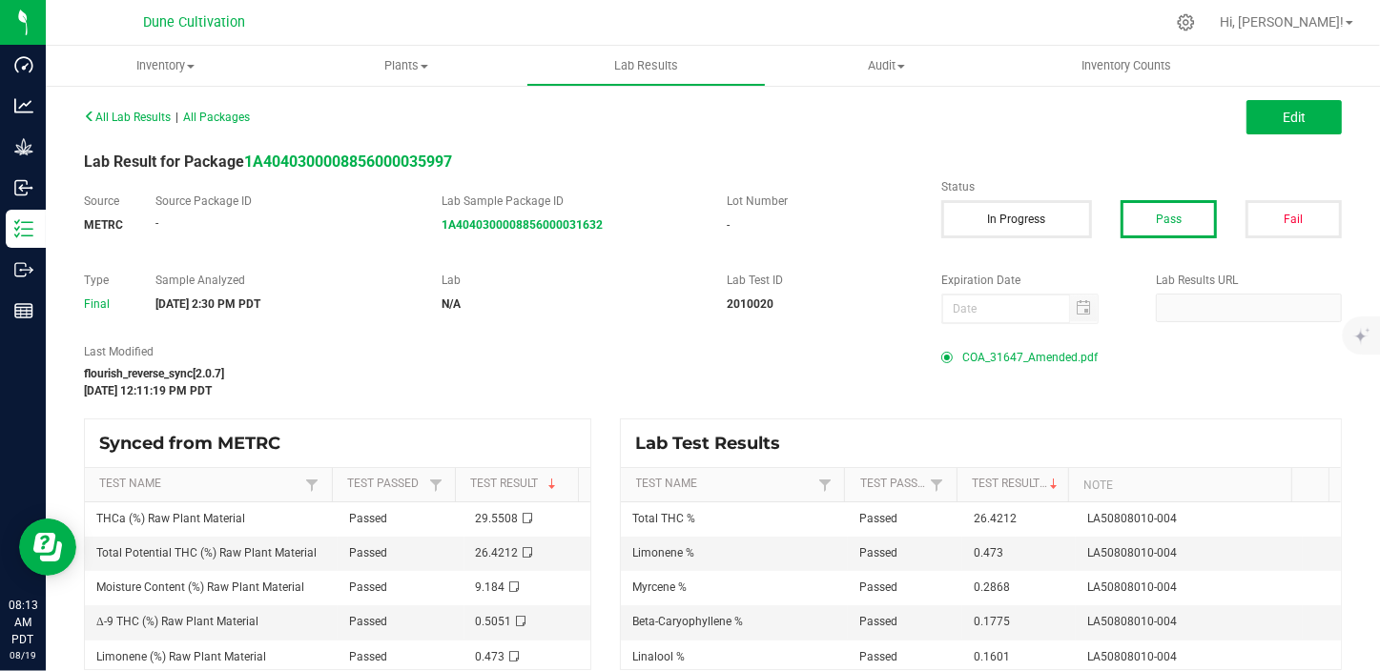
click at [977, 352] on span "COA_31647_Amended.pdf" at bounding box center [1029, 357] width 135 height 29
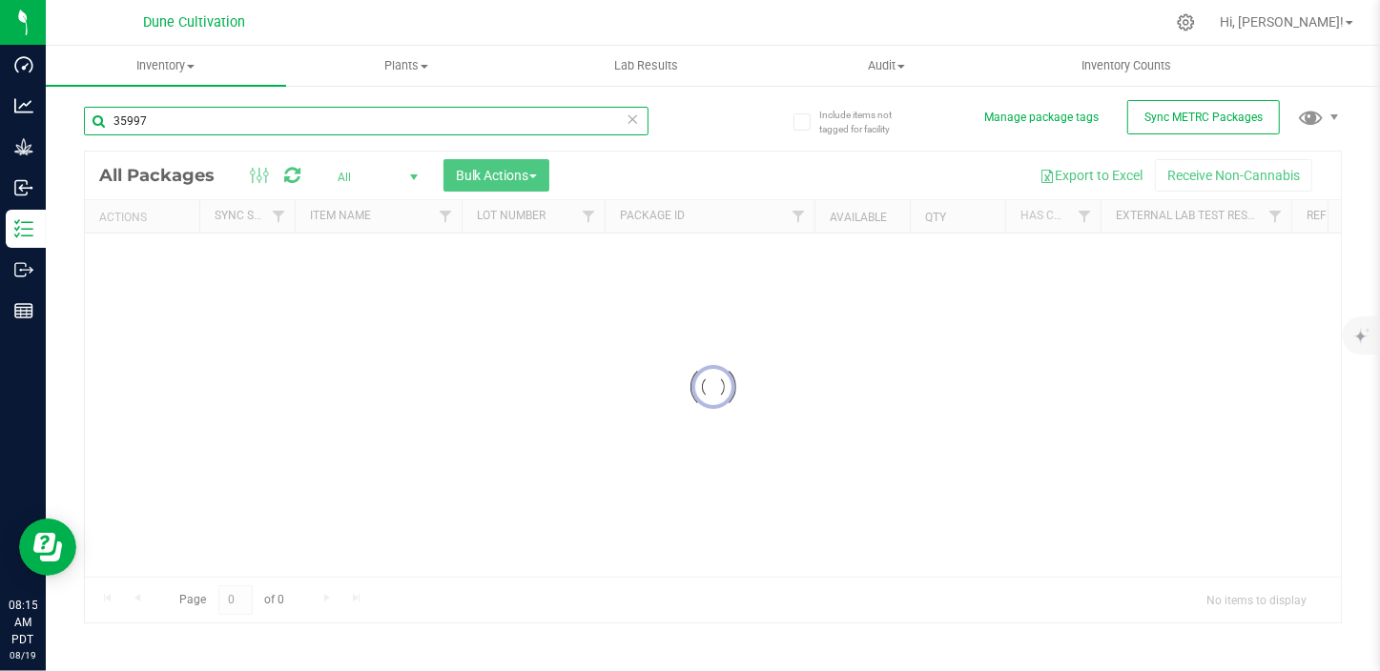
click at [243, 124] on input "35997" at bounding box center [366, 121] width 564 height 29
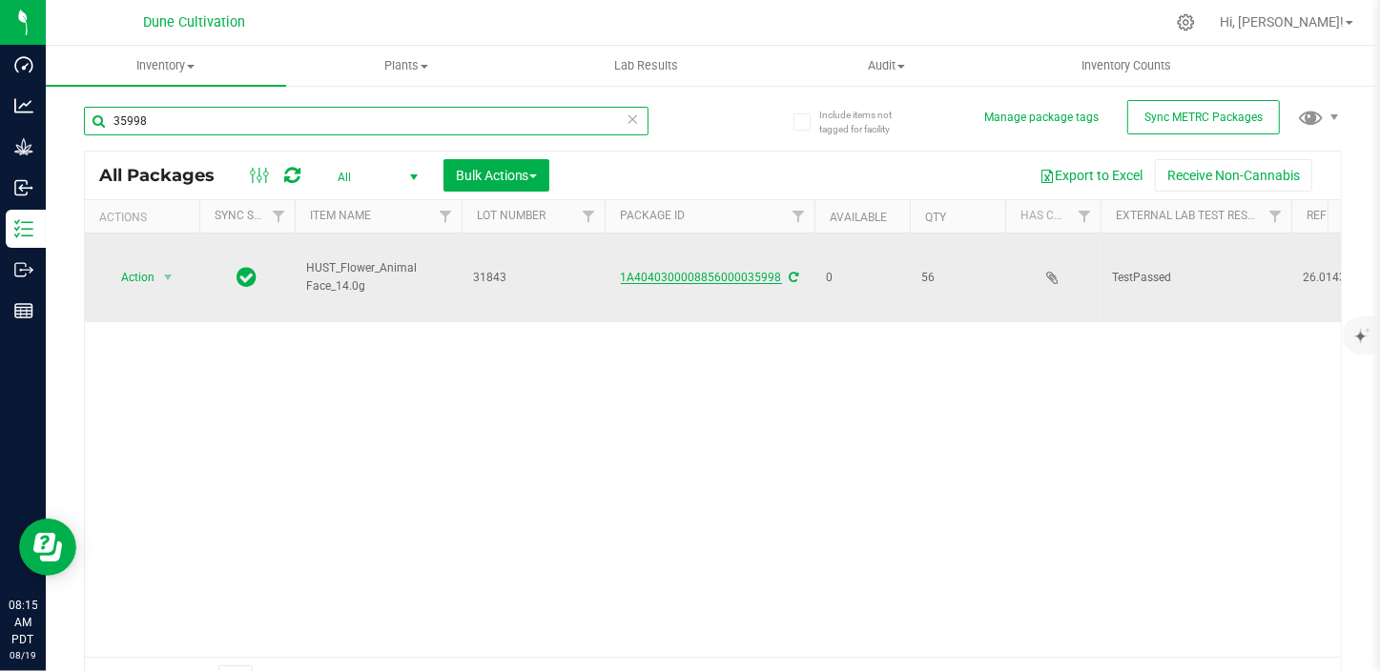
type input "35998"
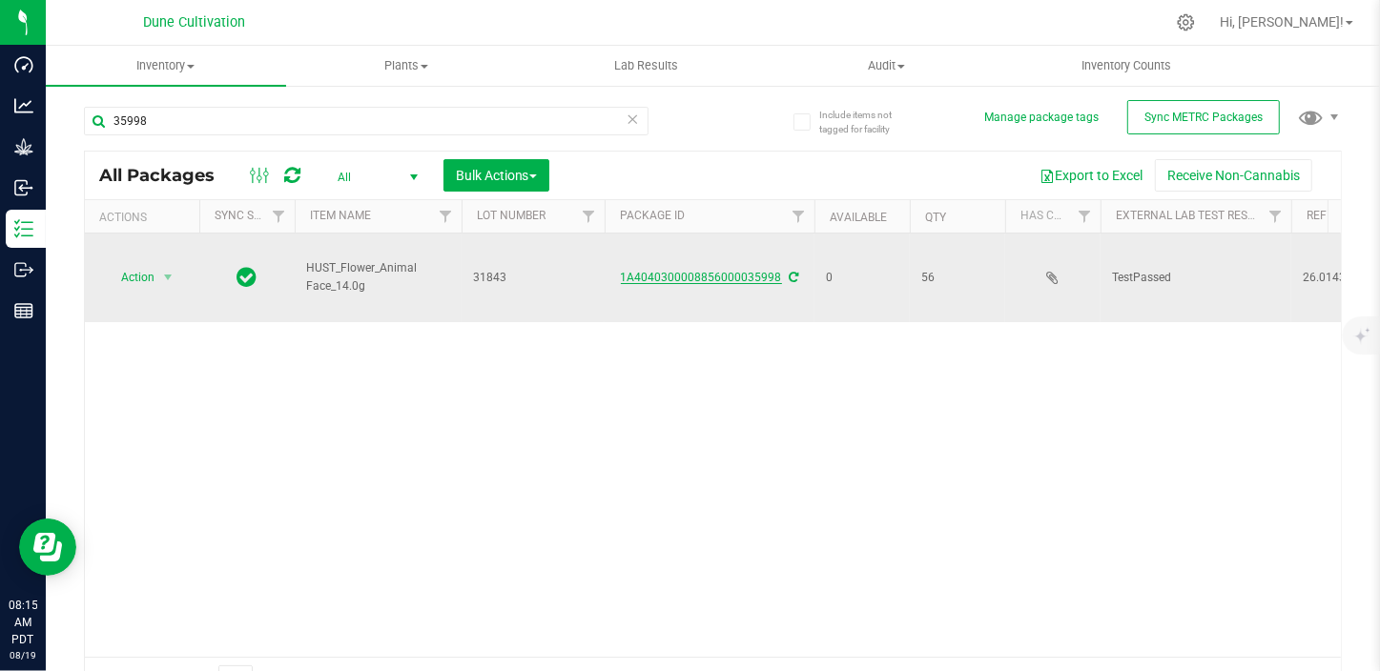
click at [680, 271] on link "1A4040300008856000035998" at bounding box center [701, 277] width 161 height 13
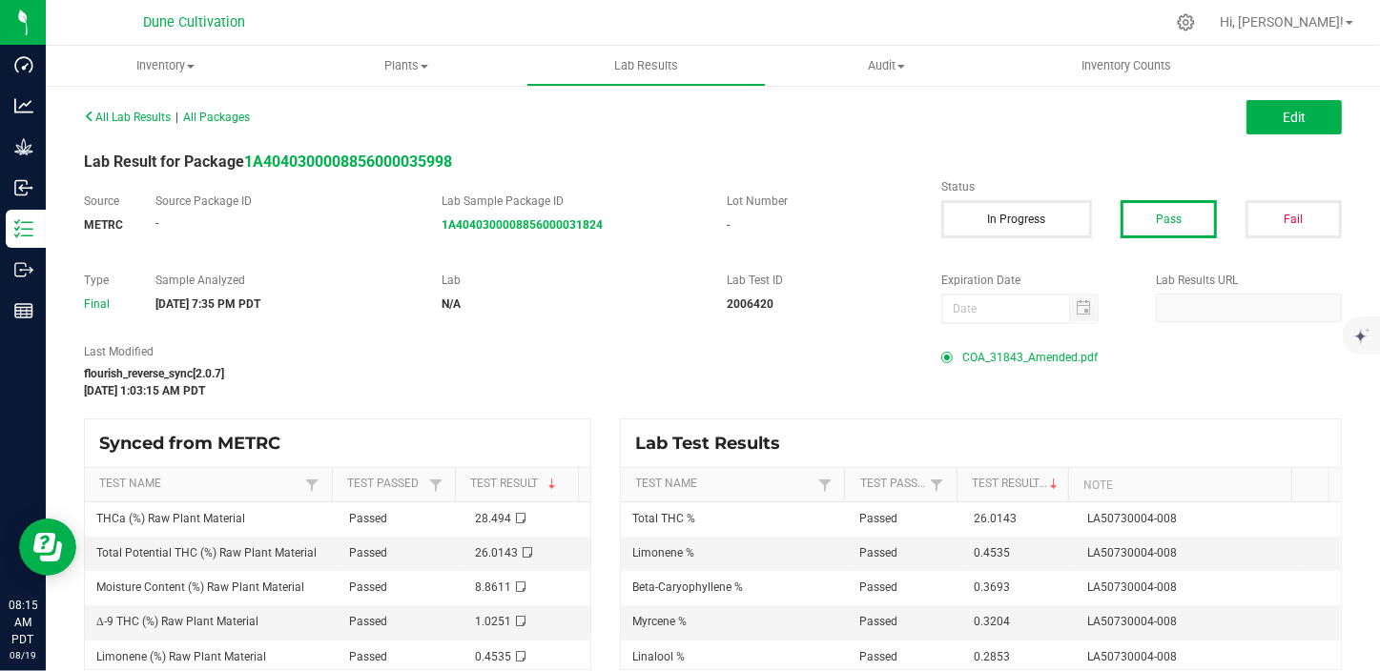
click at [1006, 362] on span "COA_31843_Amended.pdf" at bounding box center [1029, 357] width 135 height 29
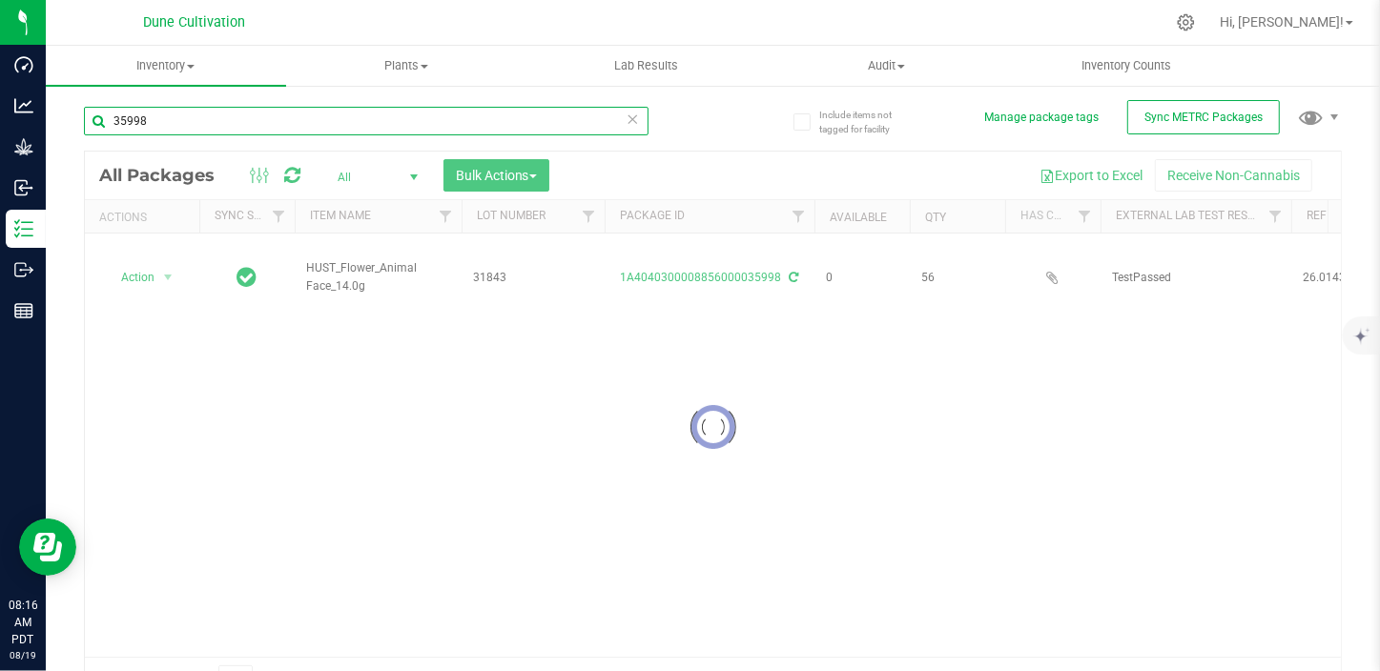
click at [261, 122] on input "35998" at bounding box center [366, 121] width 564 height 29
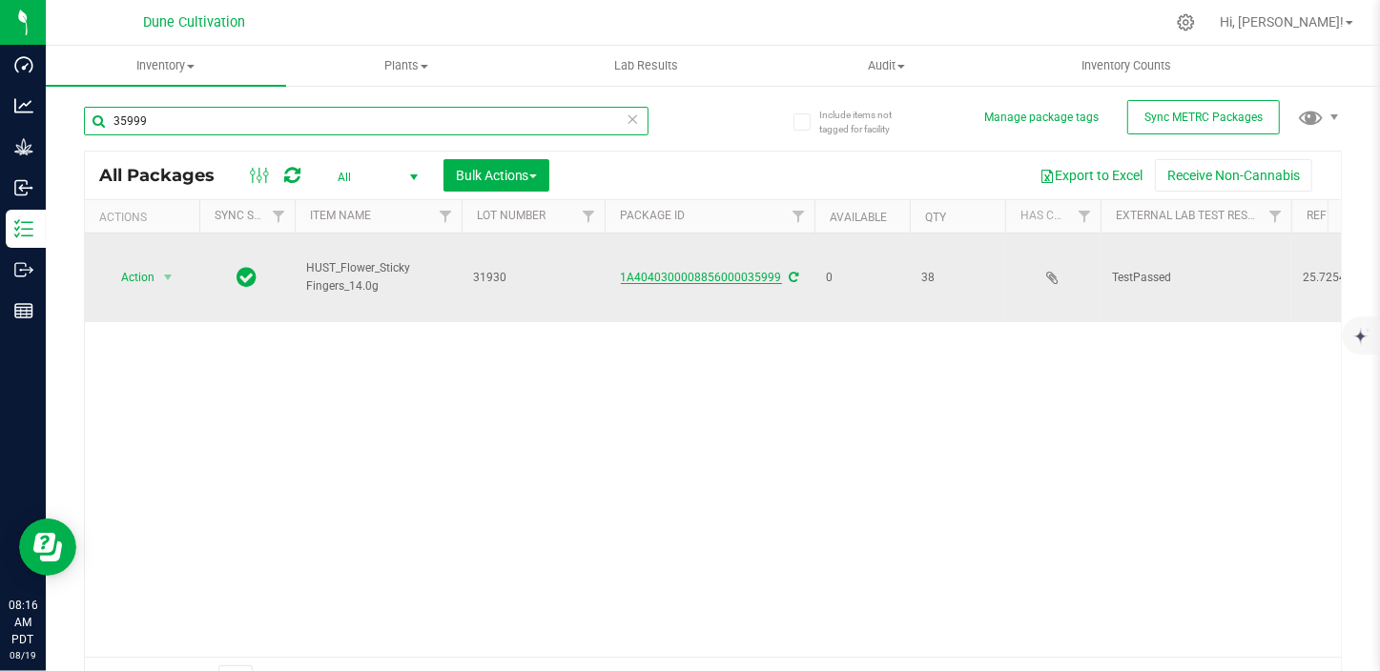
type input "35999"
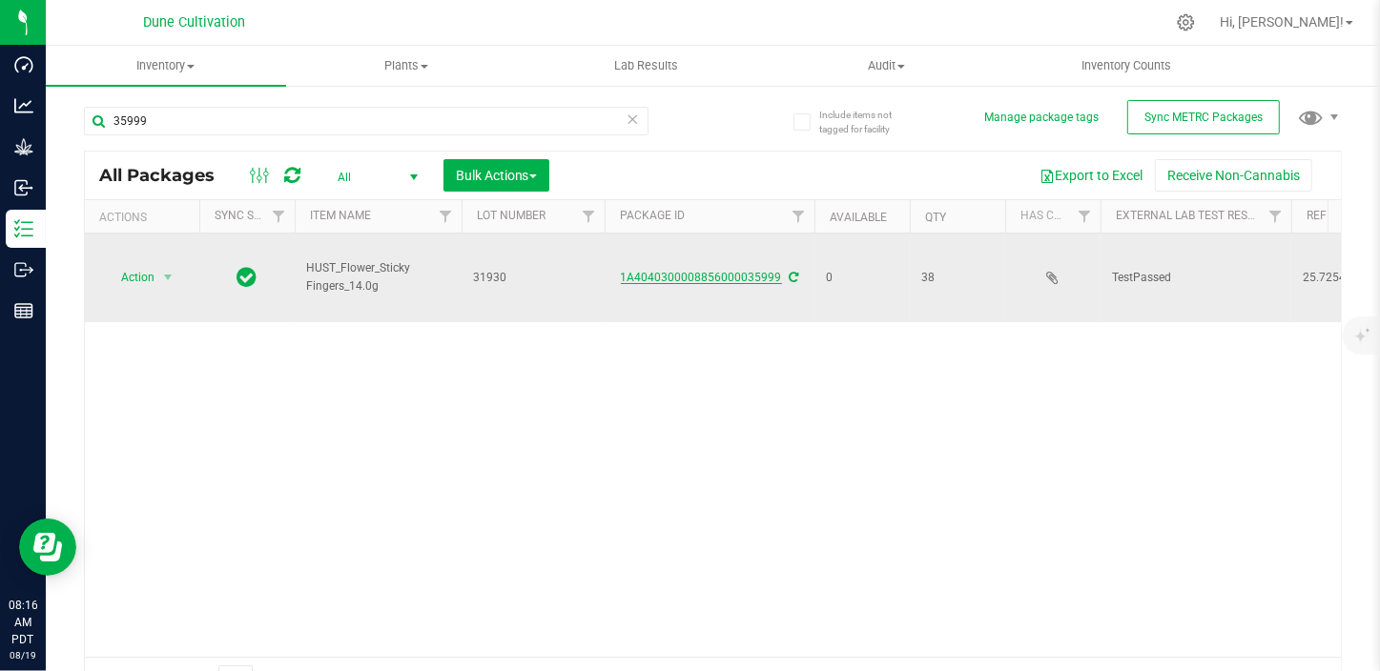
click at [677, 271] on link "1A4040300008856000035999" at bounding box center [701, 277] width 161 height 13
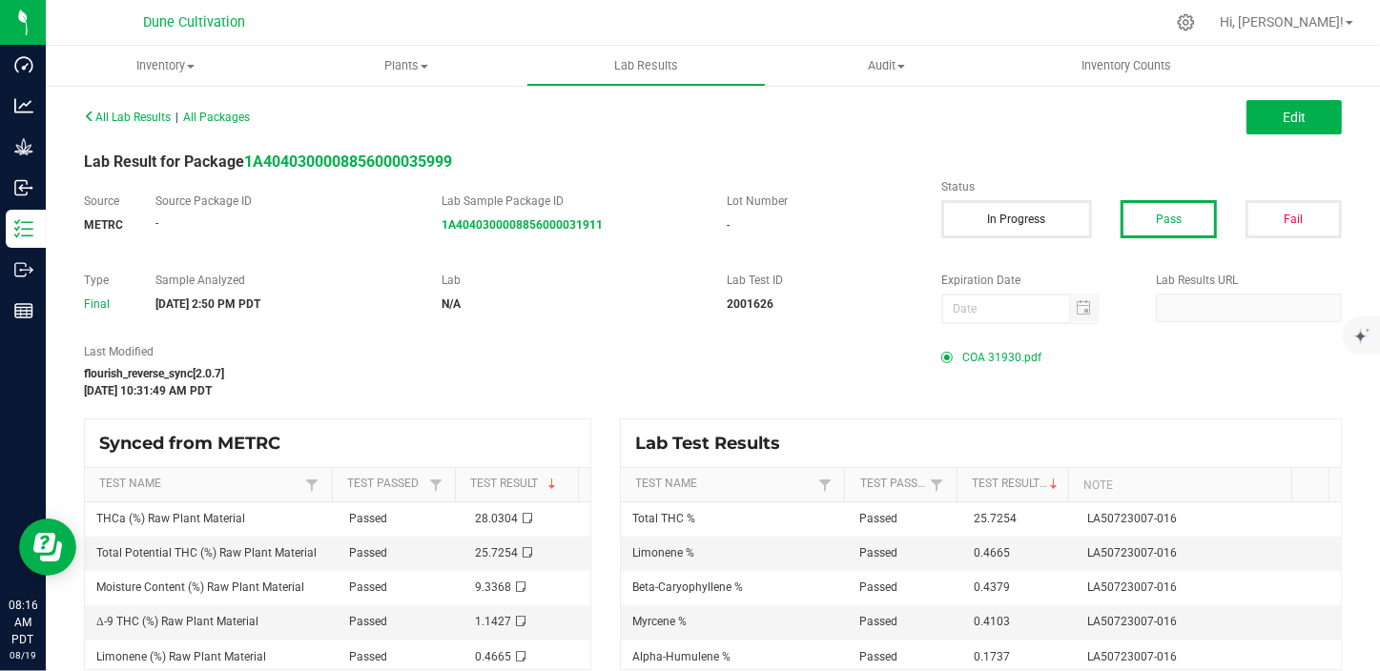
click at [965, 351] on span "COA 31930.pdf" at bounding box center [1001, 357] width 79 height 29
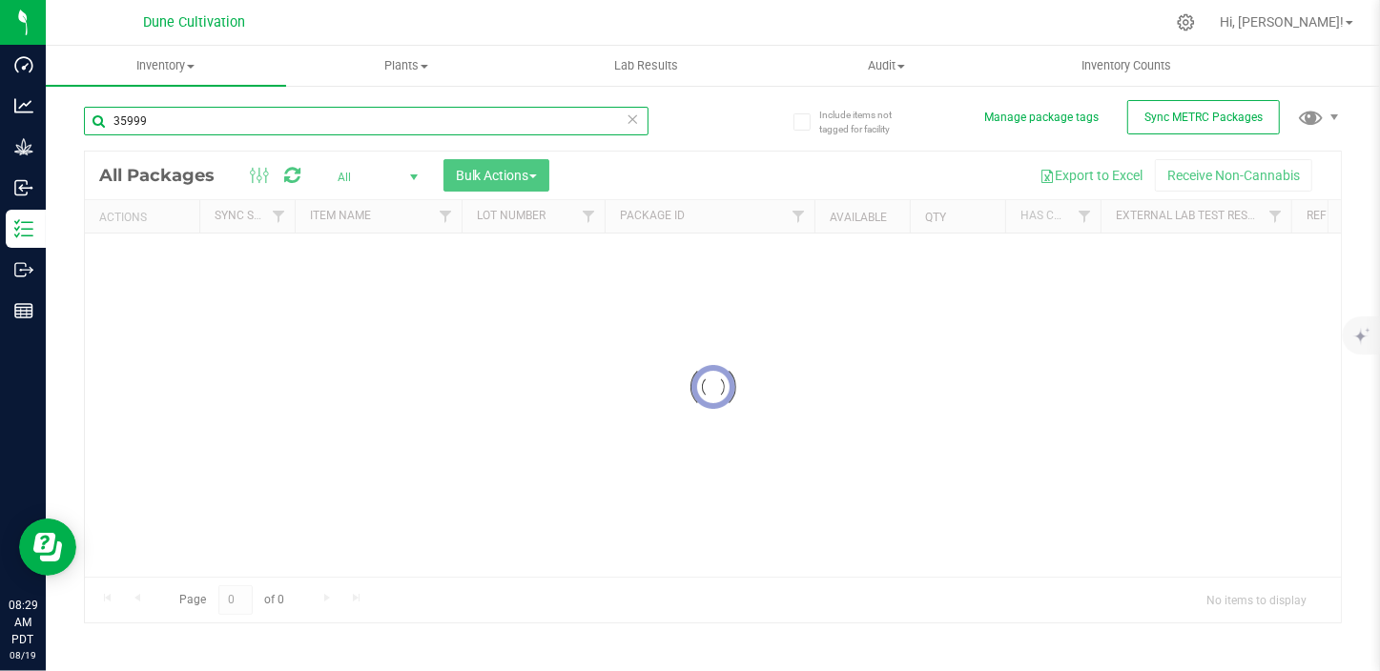
click at [221, 128] on input "35999" at bounding box center [366, 121] width 564 height 29
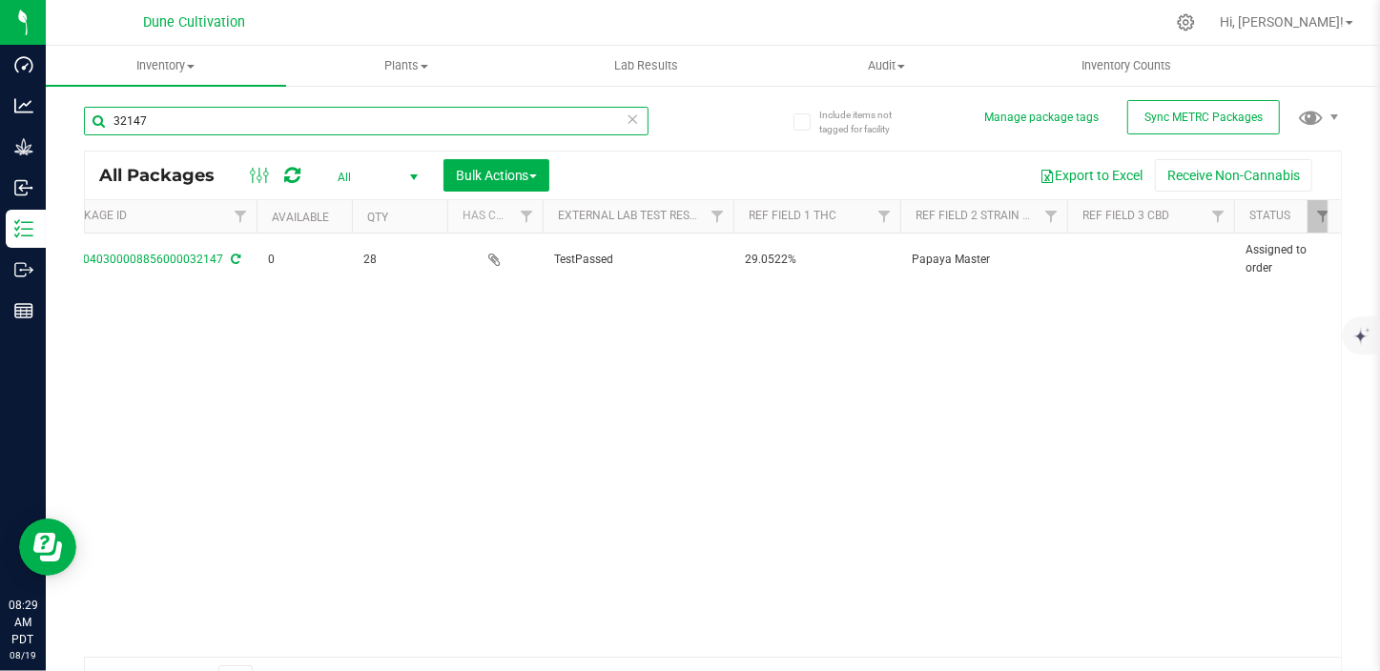
scroll to position [0, 737]
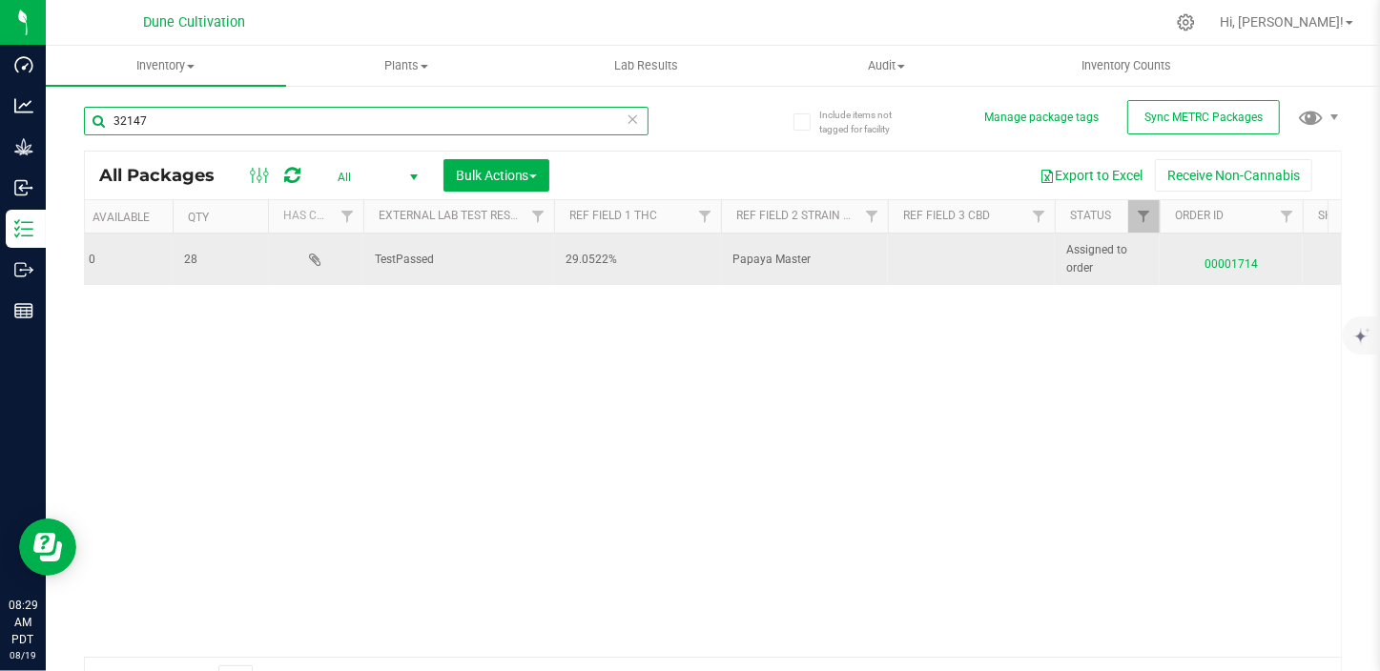
type input "32147"
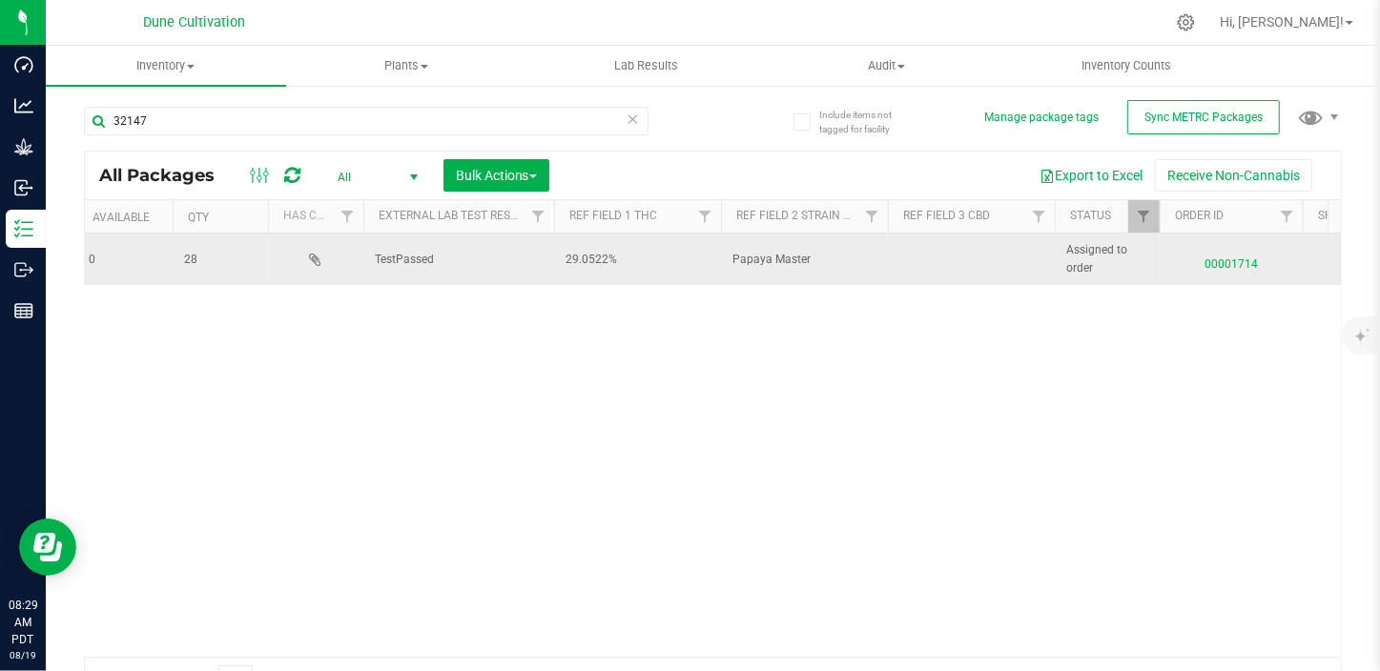
click at [1238, 257] on span "00001714" at bounding box center [1231, 260] width 120 height 28
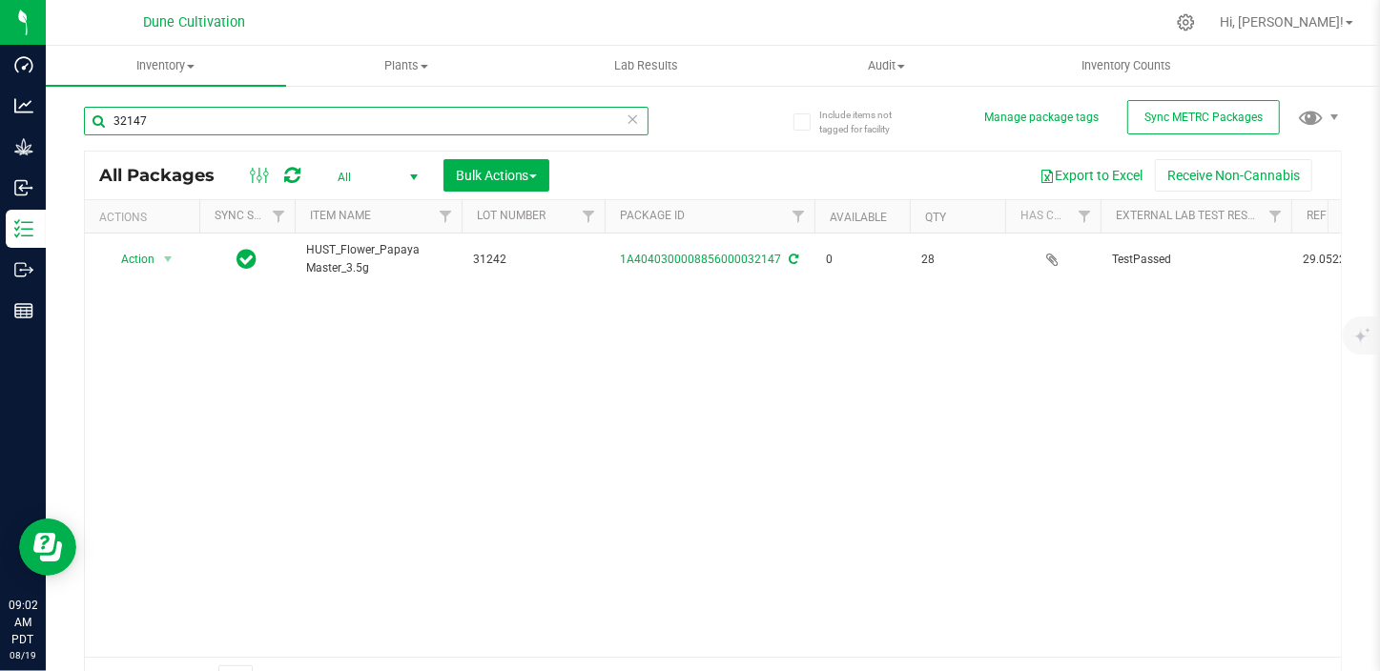
click at [191, 113] on input "32147" at bounding box center [366, 121] width 564 height 29
type input "32094"
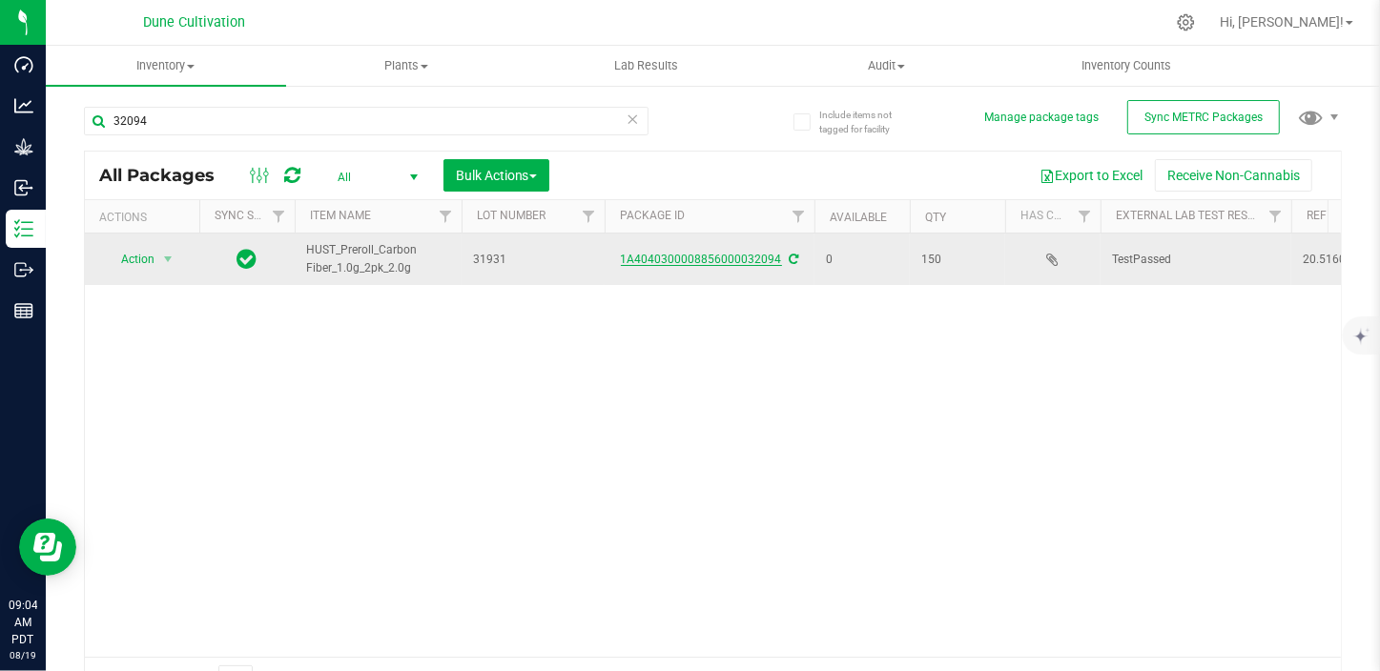
click at [679, 257] on link "1A4040300008856000032094" at bounding box center [701, 259] width 161 height 13
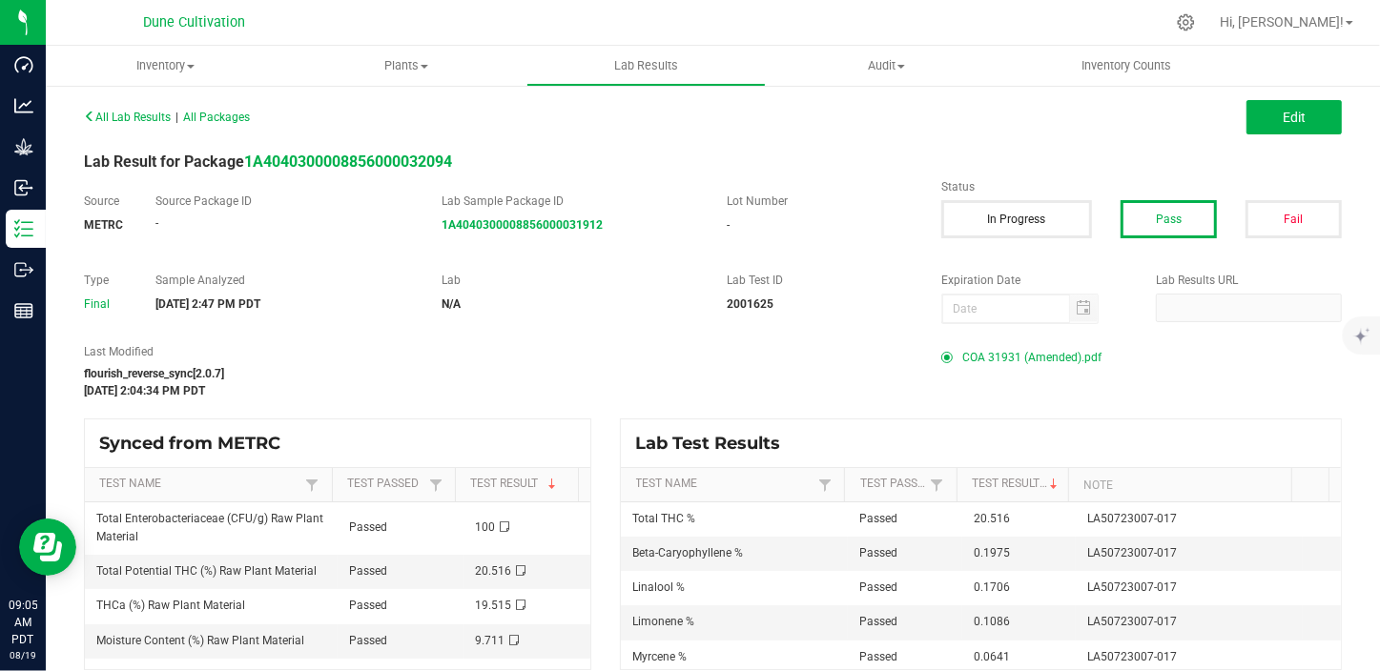
click at [1011, 366] on span "COA 31931 (Amended).pdf" at bounding box center [1031, 357] width 139 height 29
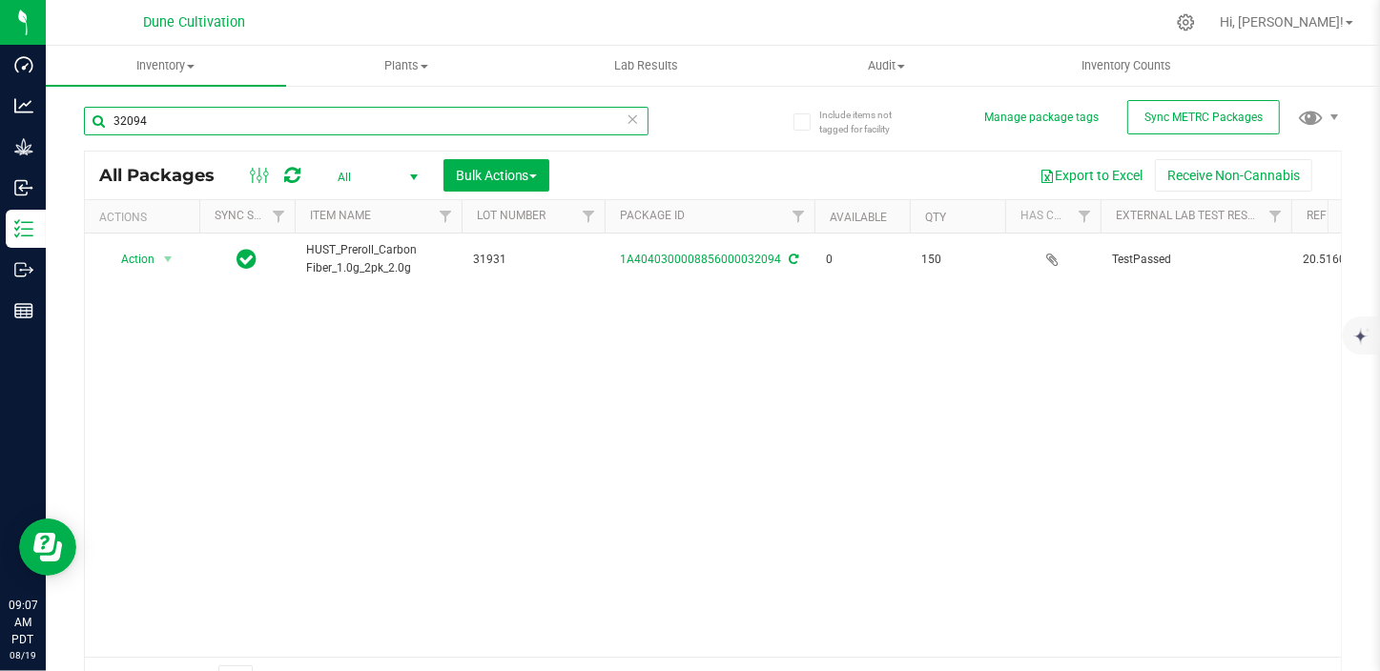
click at [232, 125] on input "32094" at bounding box center [366, 121] width 564 height 29
type input "32092"
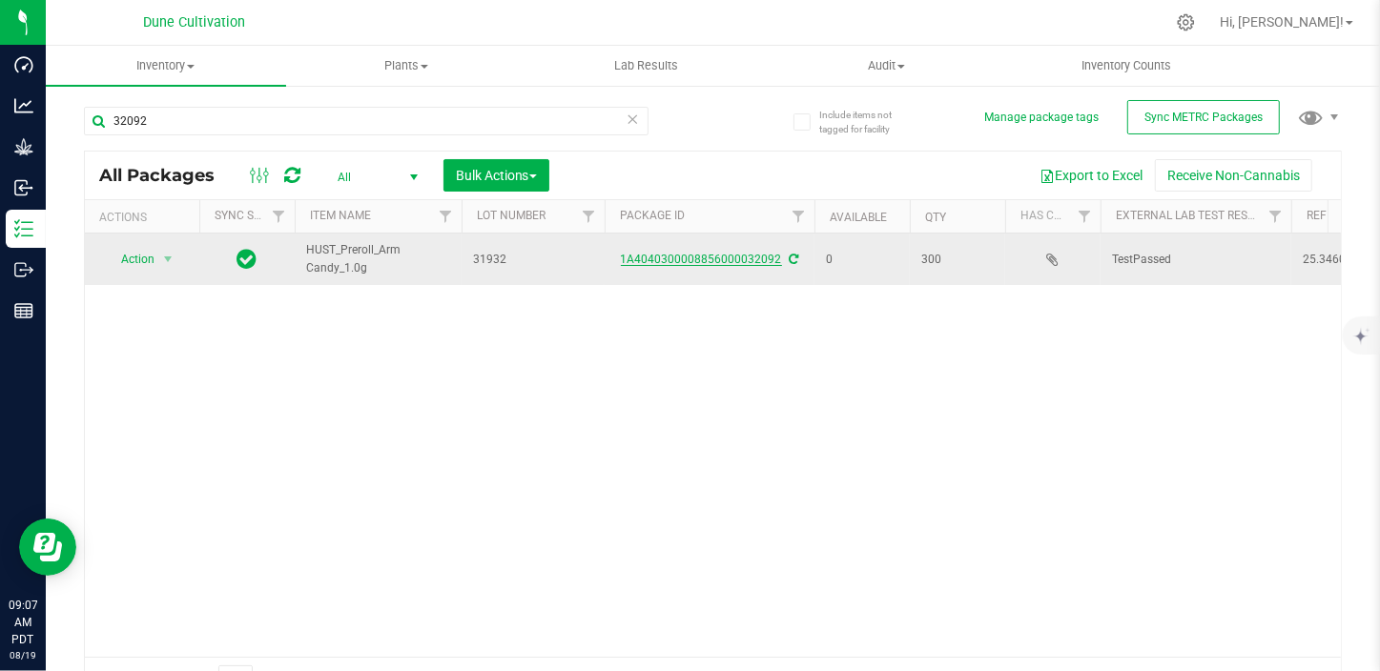
click at [658, 262] on link "1A4040300008856000032092" at bounding box center [701, 259] width 161 height 13
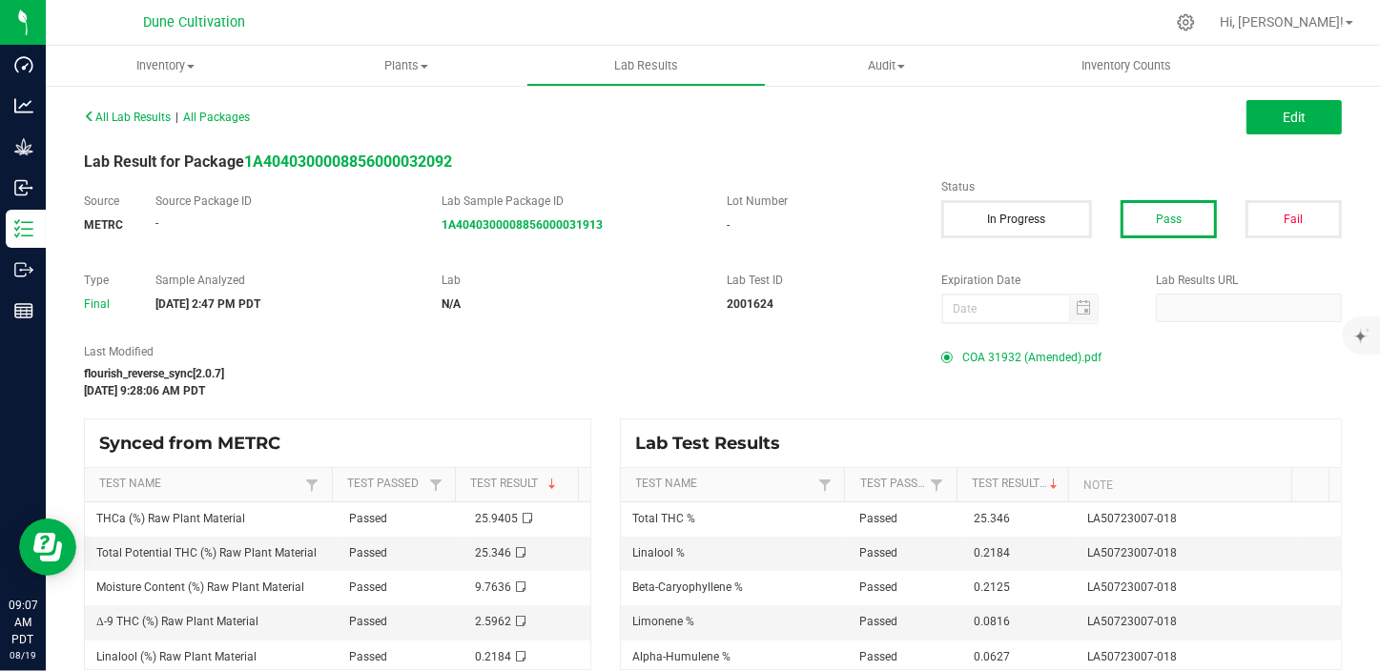
click at [991, 361] on span "COA 31932 (Amended).pdf" at bounding box center [1031, 357] width 139 height 29
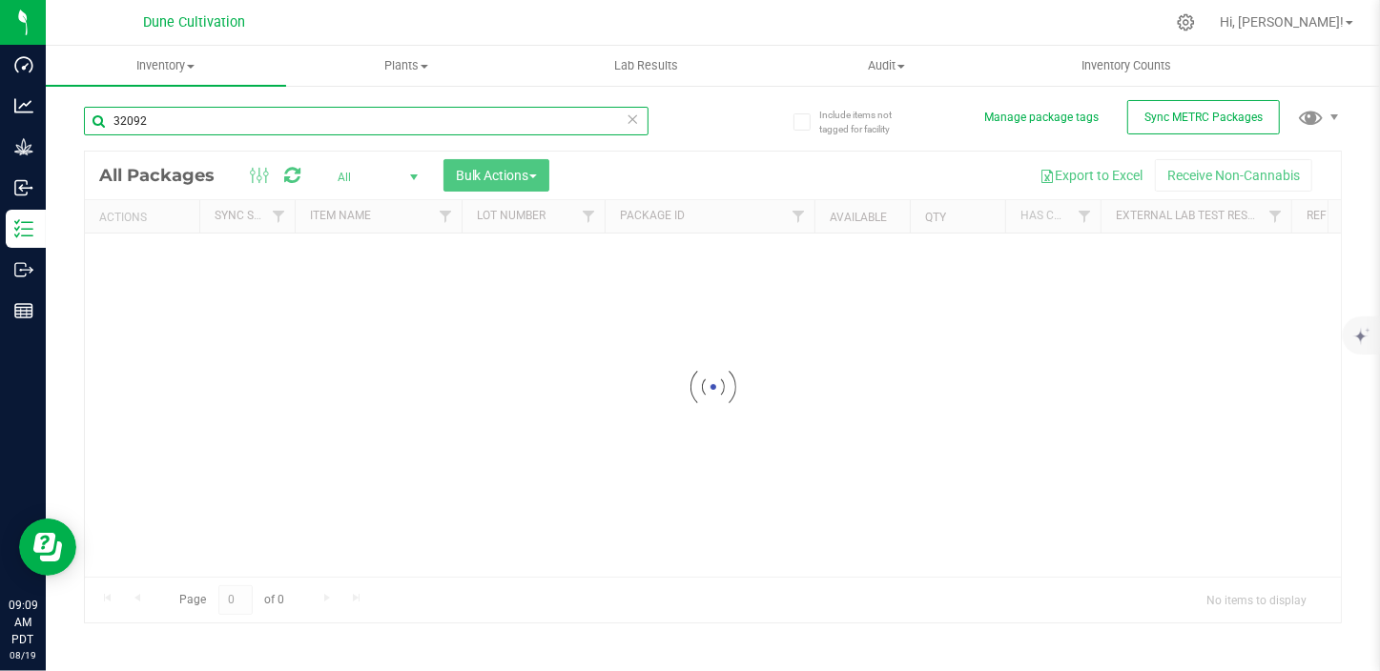
click at [257, 120] on input "32092" at bounding box center [366, 121] width 564 height 29
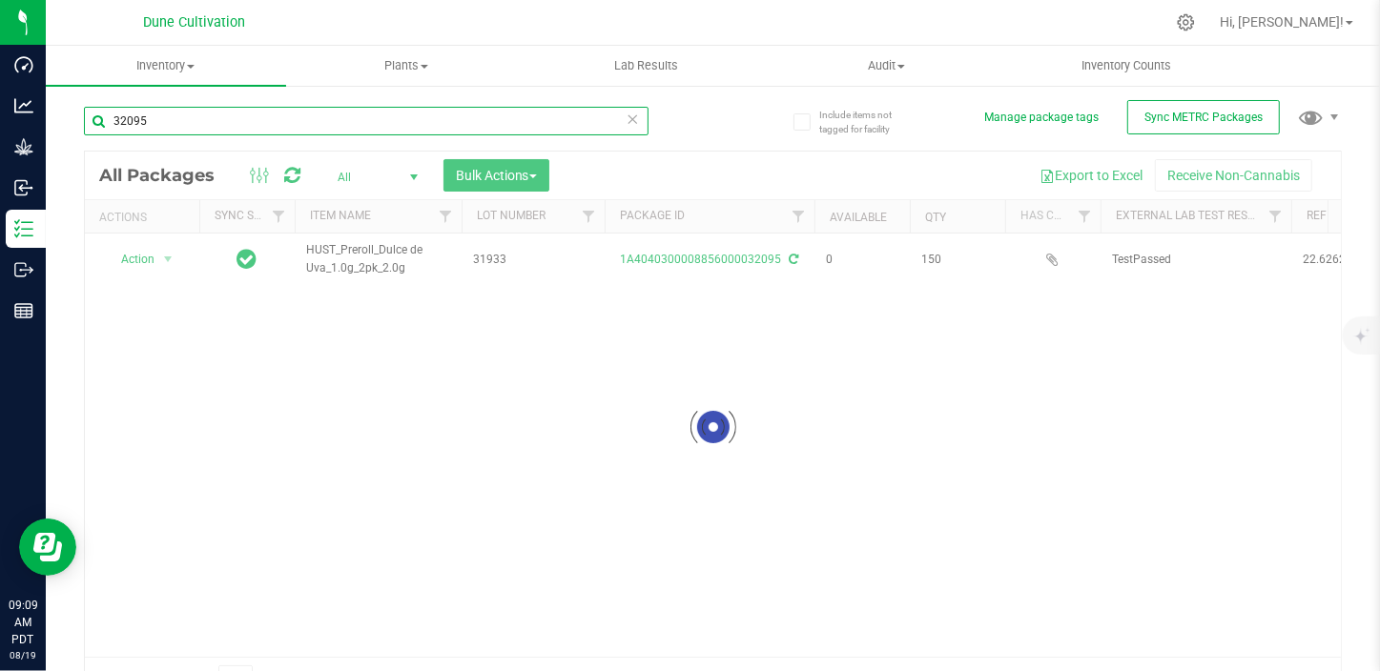
type input "32095"
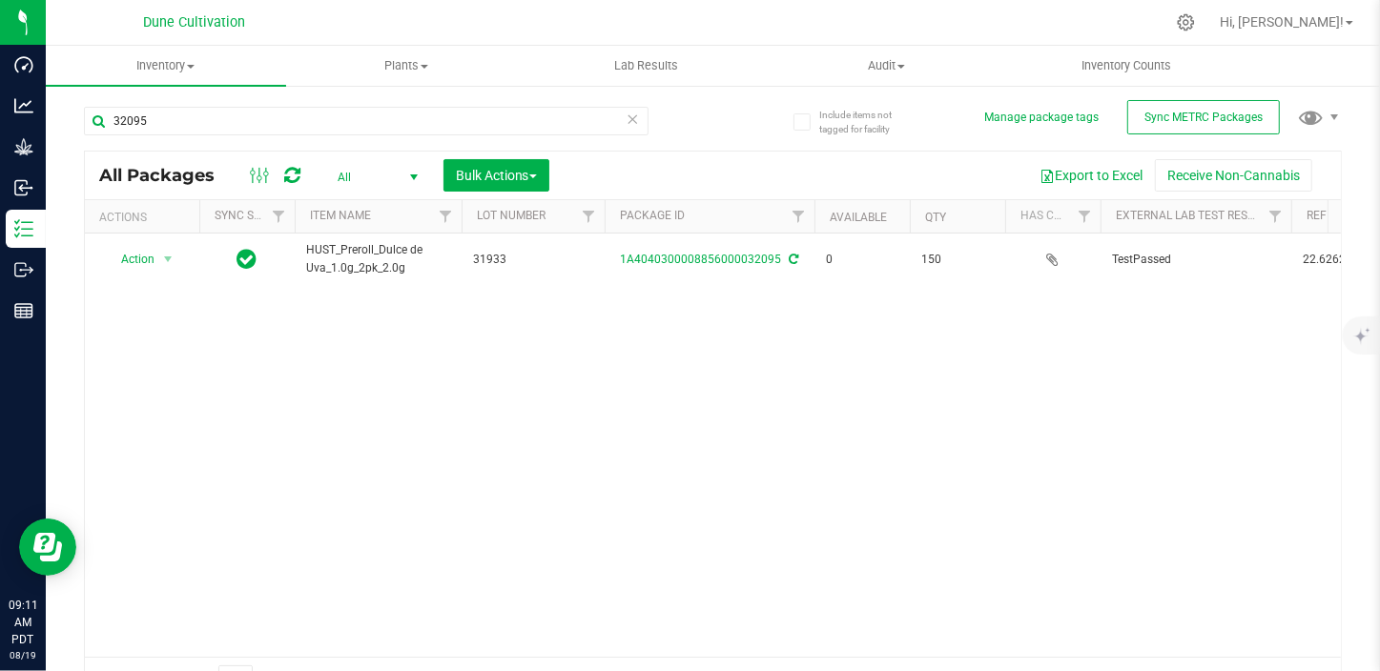
click at [1169, 525] on div "Action Action Edit attributes Global inventory Locate package Package audit log…" at bounding box center [713, 445] width 1256 height 423
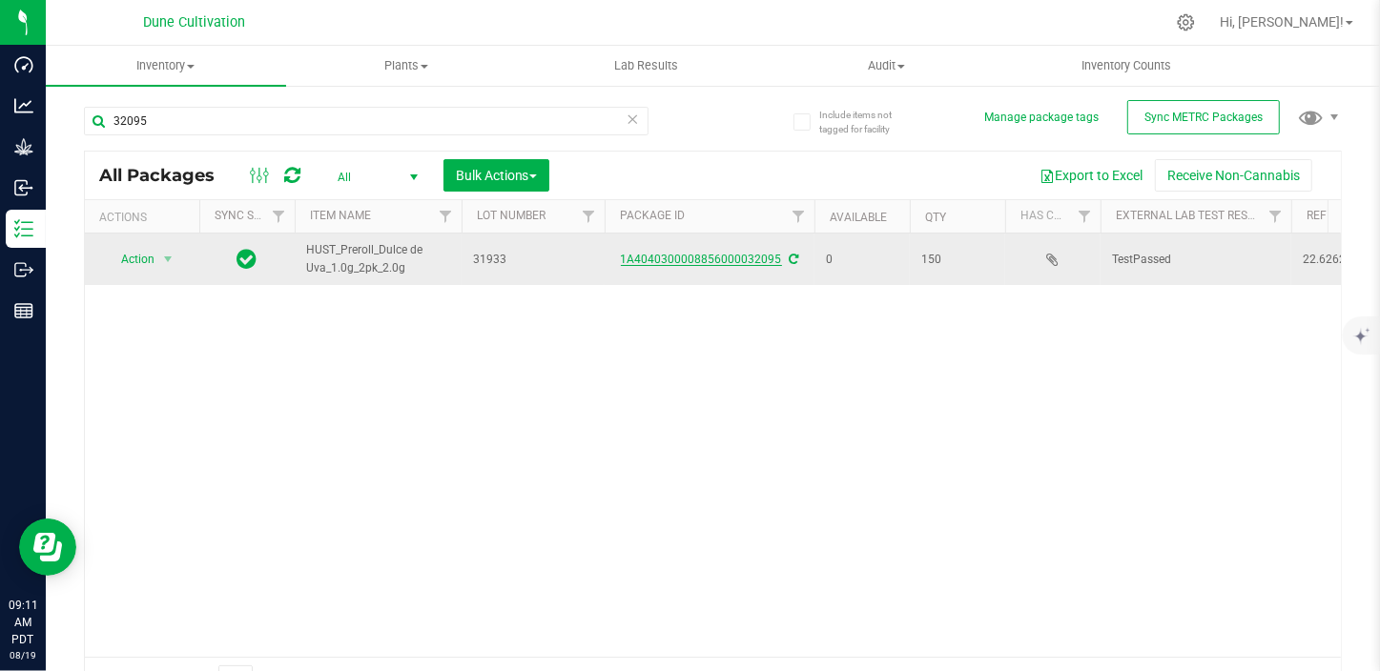
click at [721, 256] on link "1A4040300008856000032095" at bounding box center [701, 259] width 161 height 13
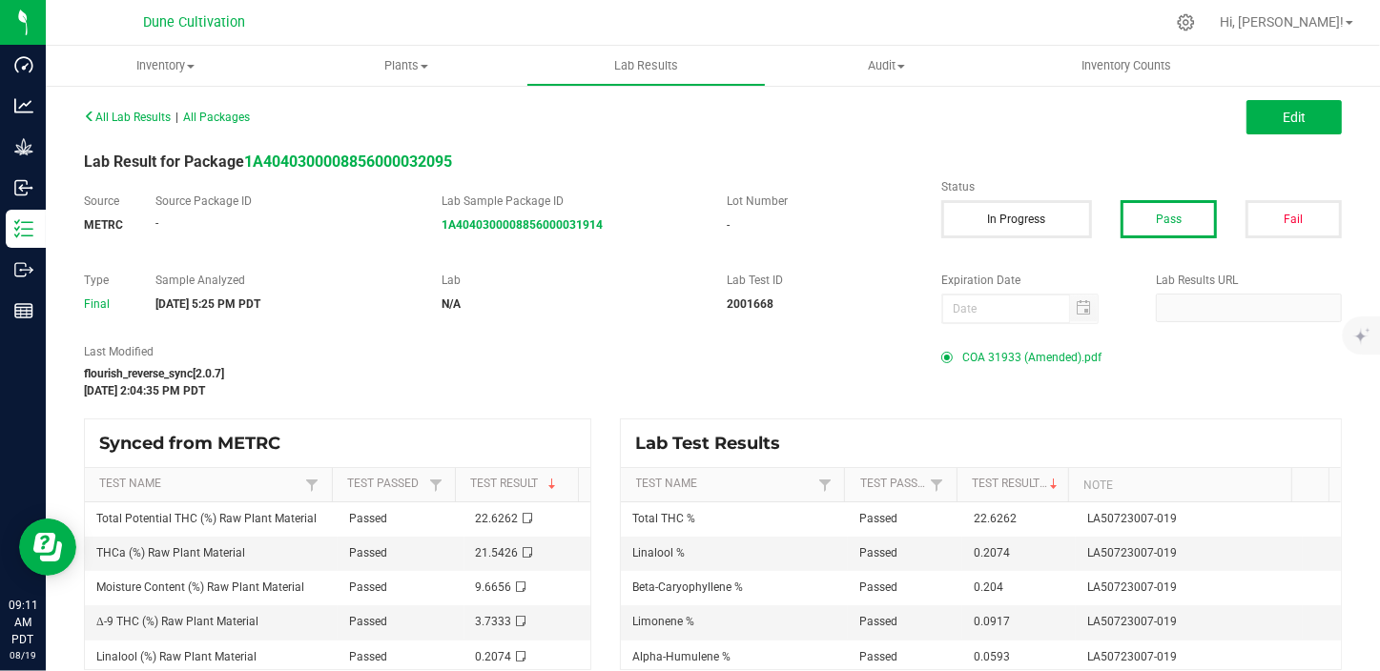
click at [1000, 362] on span "COA 31933 (Amended).pdf" at bounding box center [1031, 357] width 139 height 29
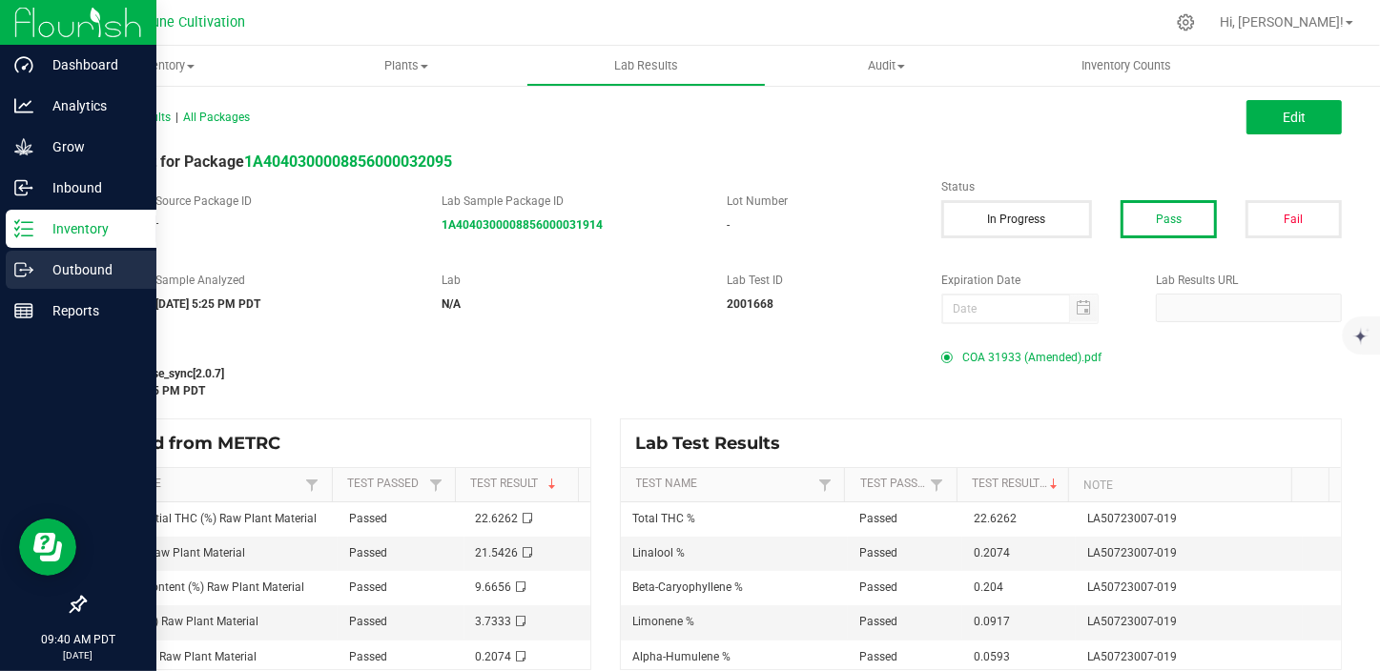
click at [67, 264] on p "Outbound" at bounding box center [90, 269] width 114 height 23
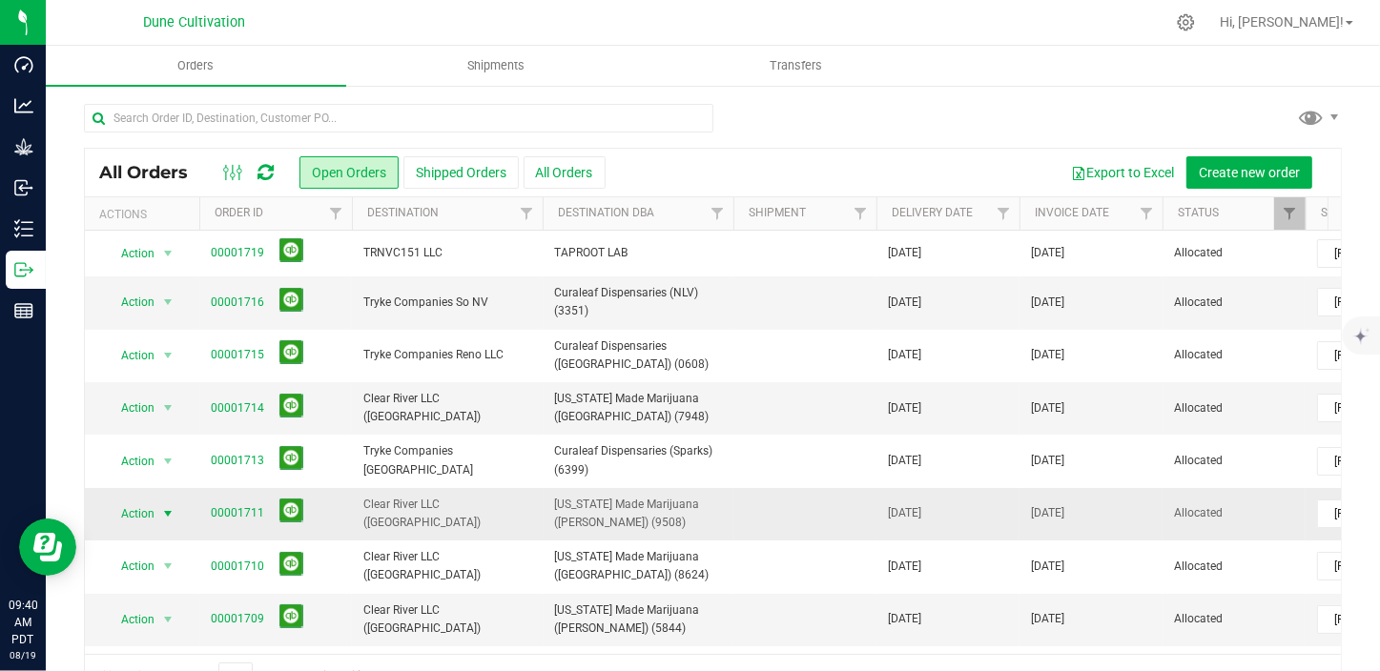
click at [169, 512] on span "select" at bounding box center [167, 513] width 15 height 15
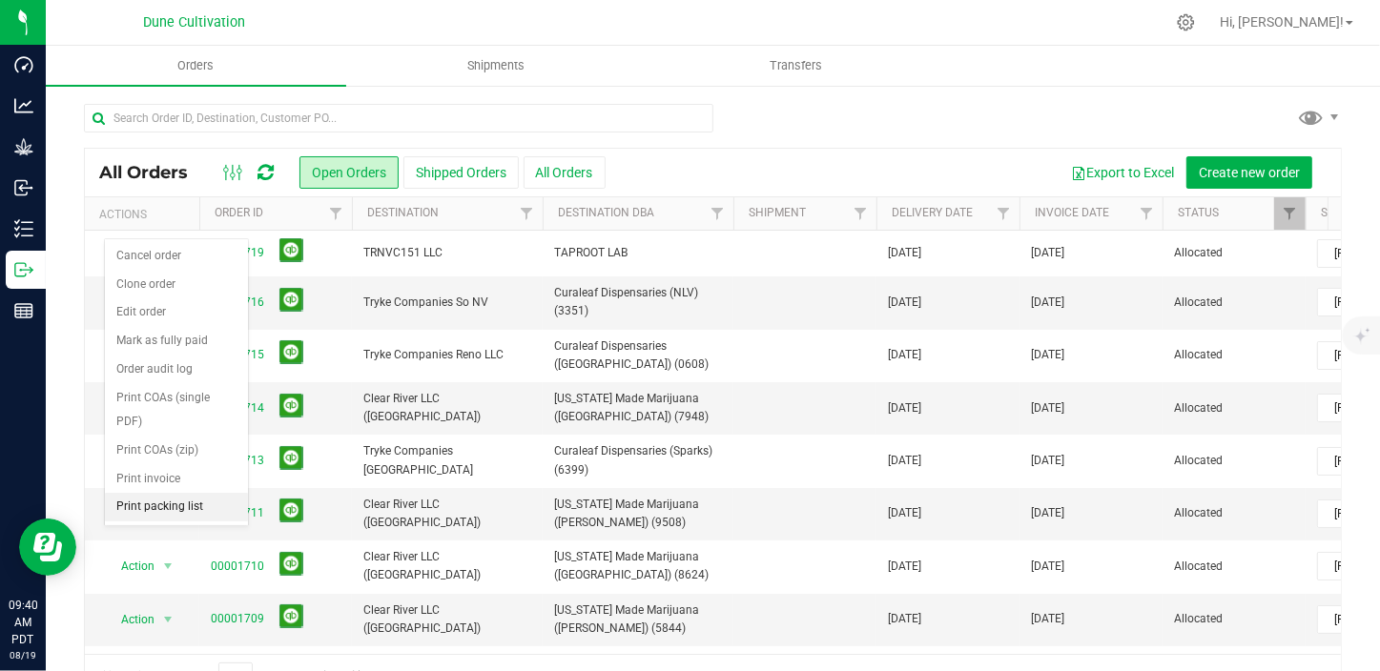
click at [171, 493] on li "Print packing list" at bounding box center [176, 507] width 143 height 29
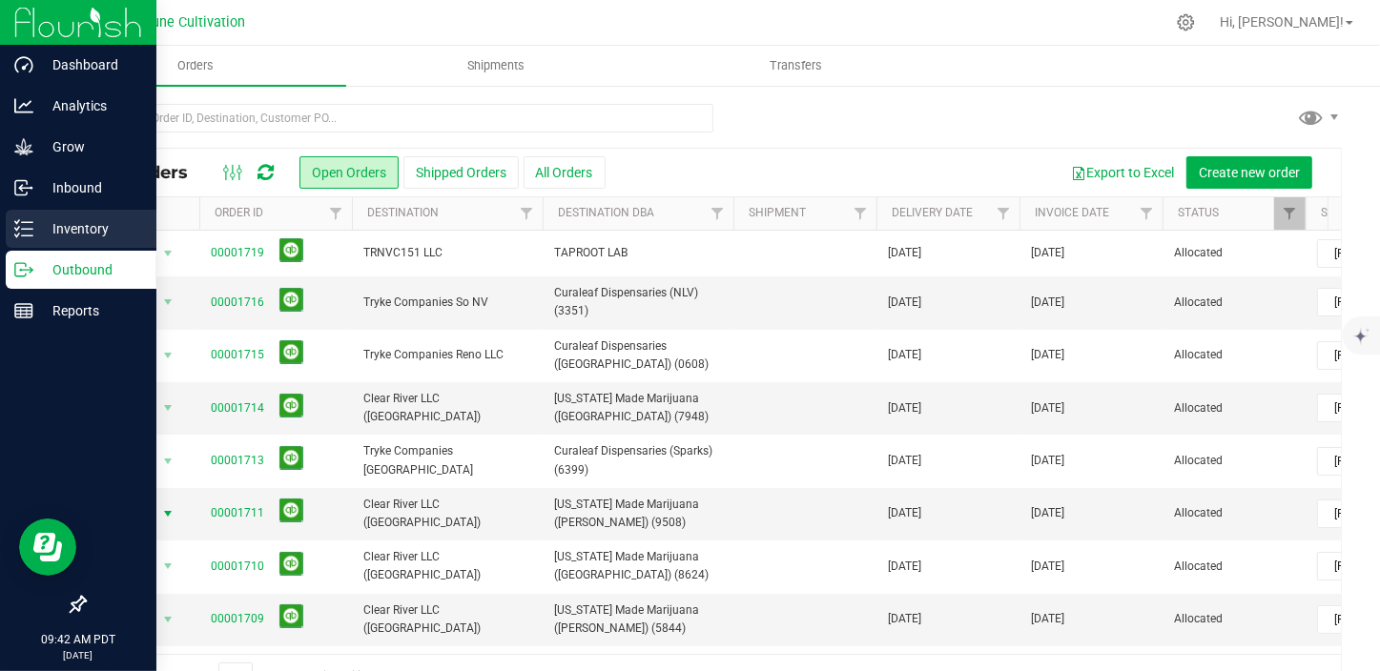
click at [39, 225] on p "Inventory" at bounding box center [90, 228] width 114 height 23
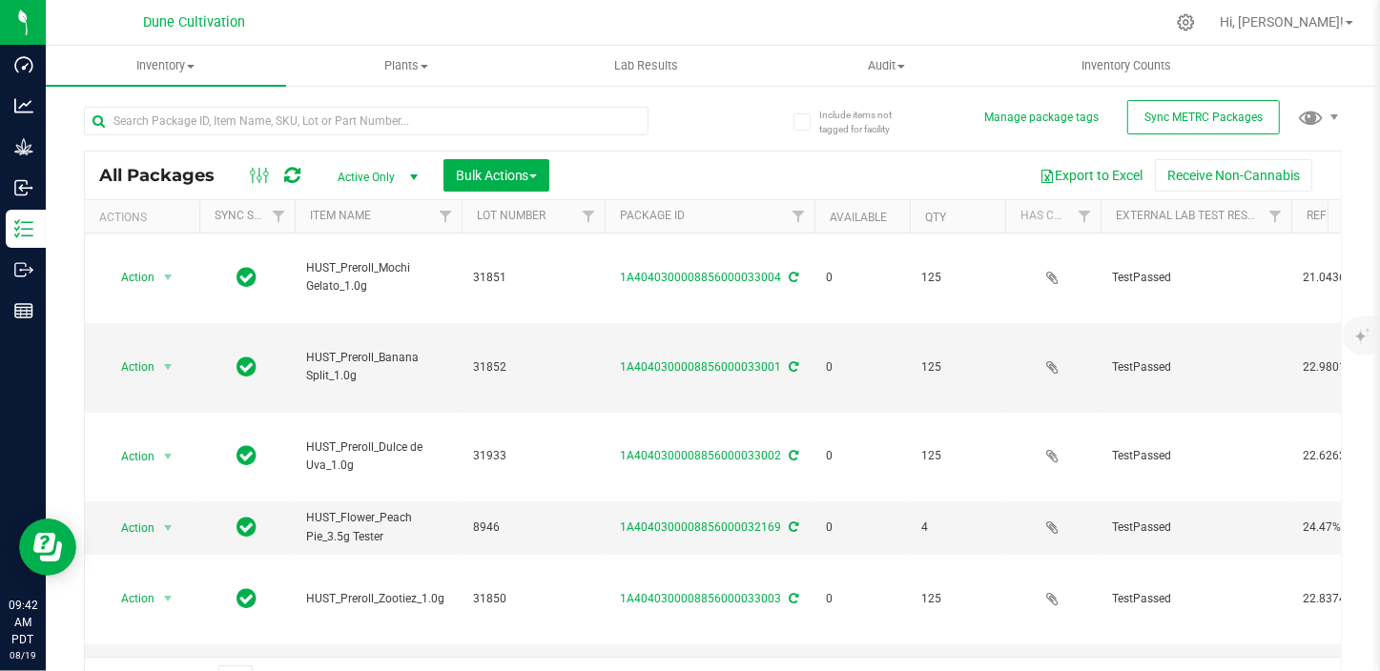
click at [362, 172] on span "Active Only" at bounding box center [373, 177] width 105 height 27
click at [343, 294] on li "All" at bounding box center [372, 293] width 103 height 29
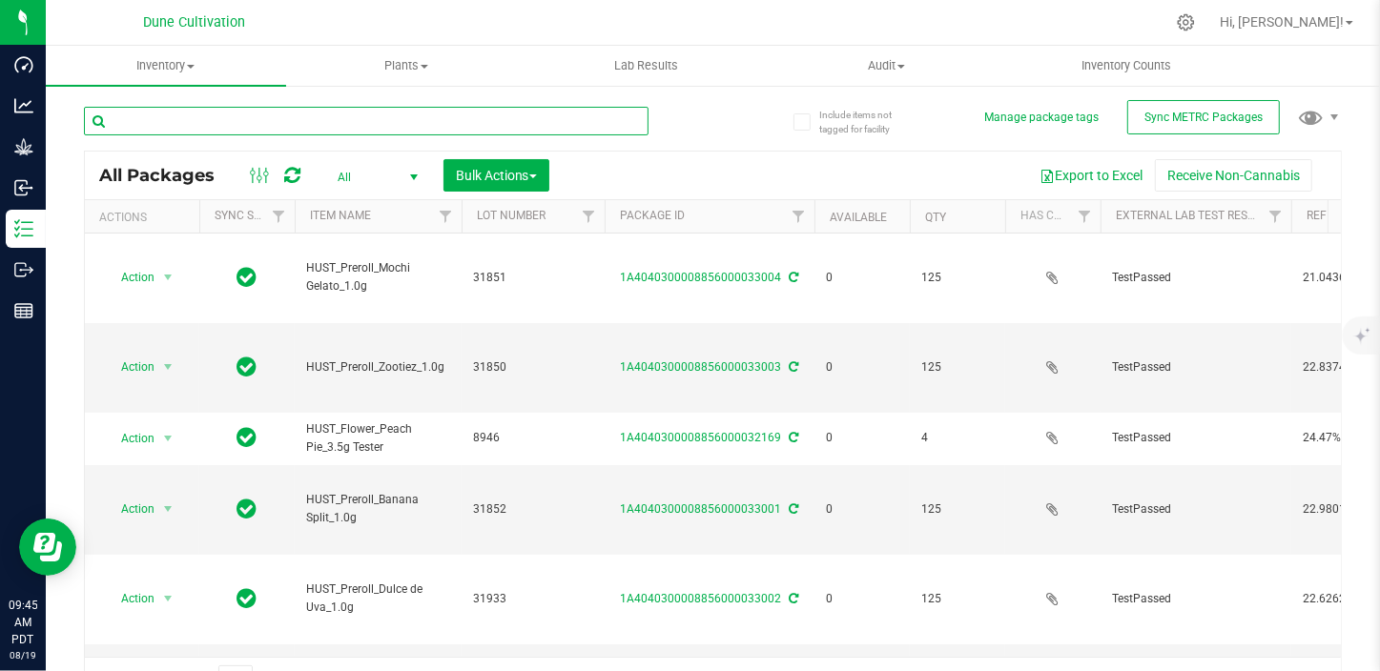
click at [198, 122] on input "text" at bounding box center [366, 121] width 564 height 29
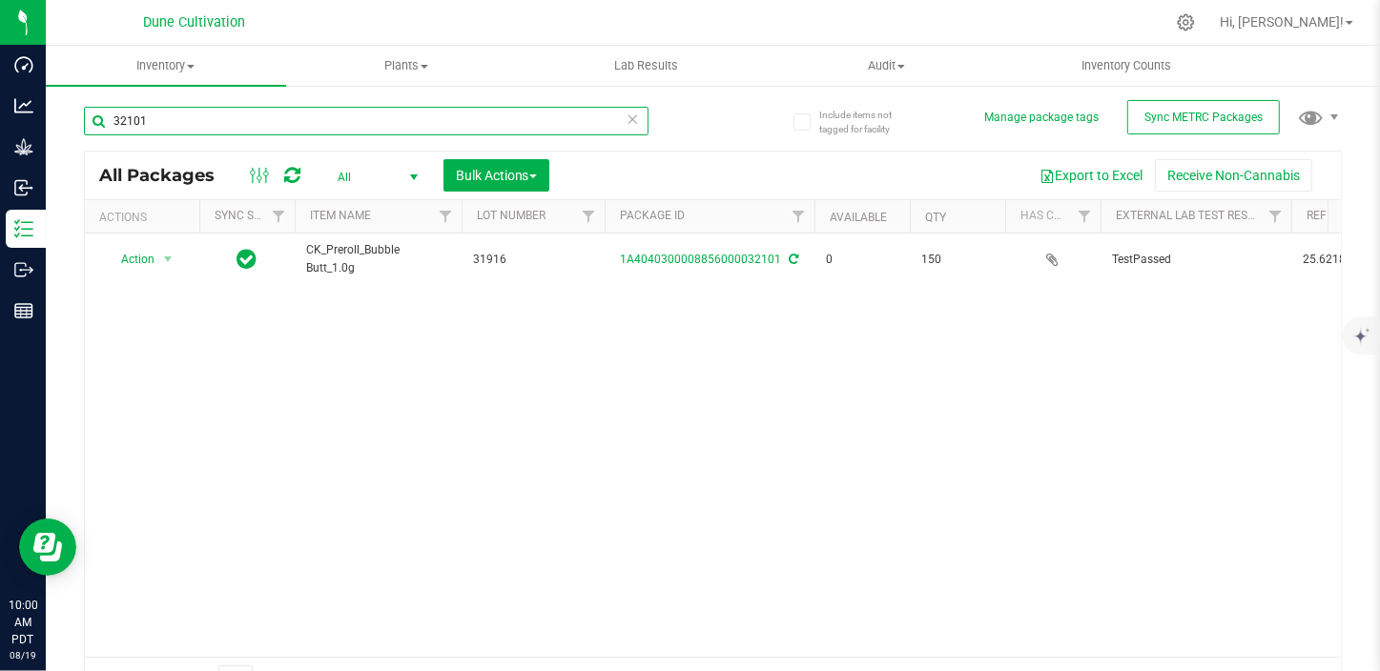
click at [198, 122] on input "32101" at bounding box center [366, 121] width 564 height 29
drag, startPoint x: 198, startPoint y: 122, endPoint x: 224, endPoint y: 64, distance: 63.6
type input "32101"
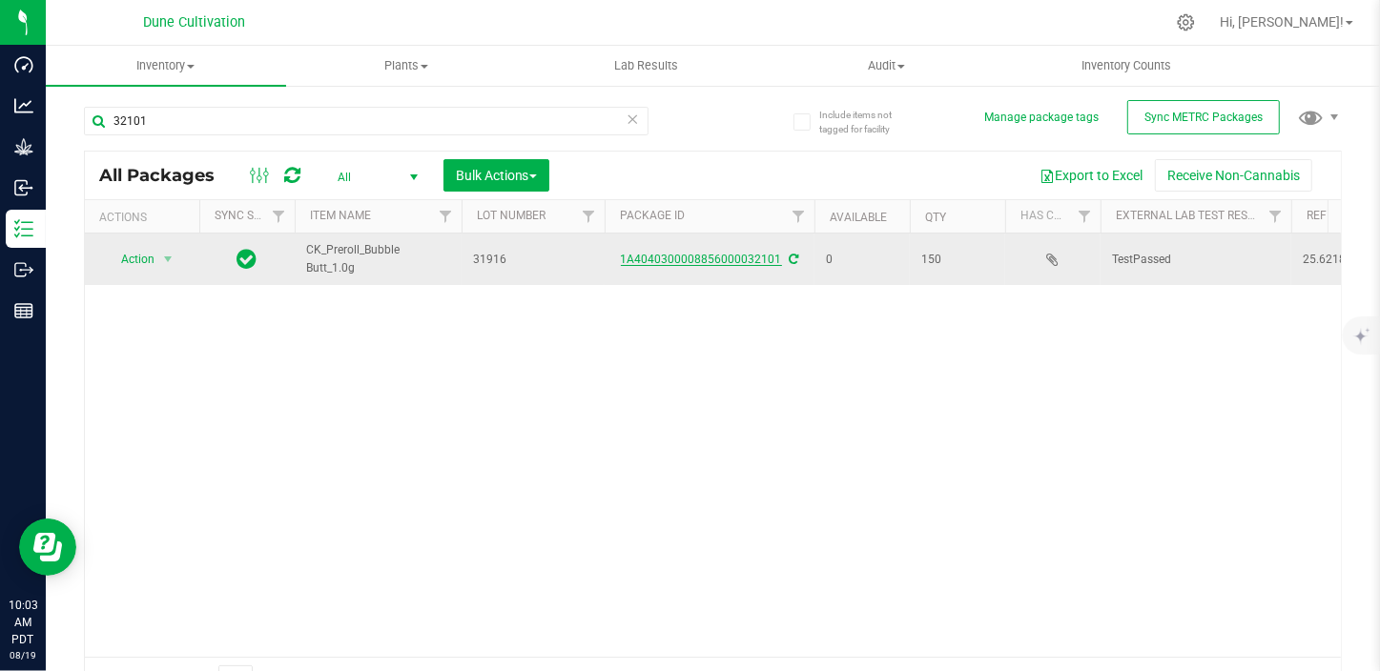
click at [747, 259] on link "1A4040300008856000032101" at bounding box center [701, 259] width 161 height 13
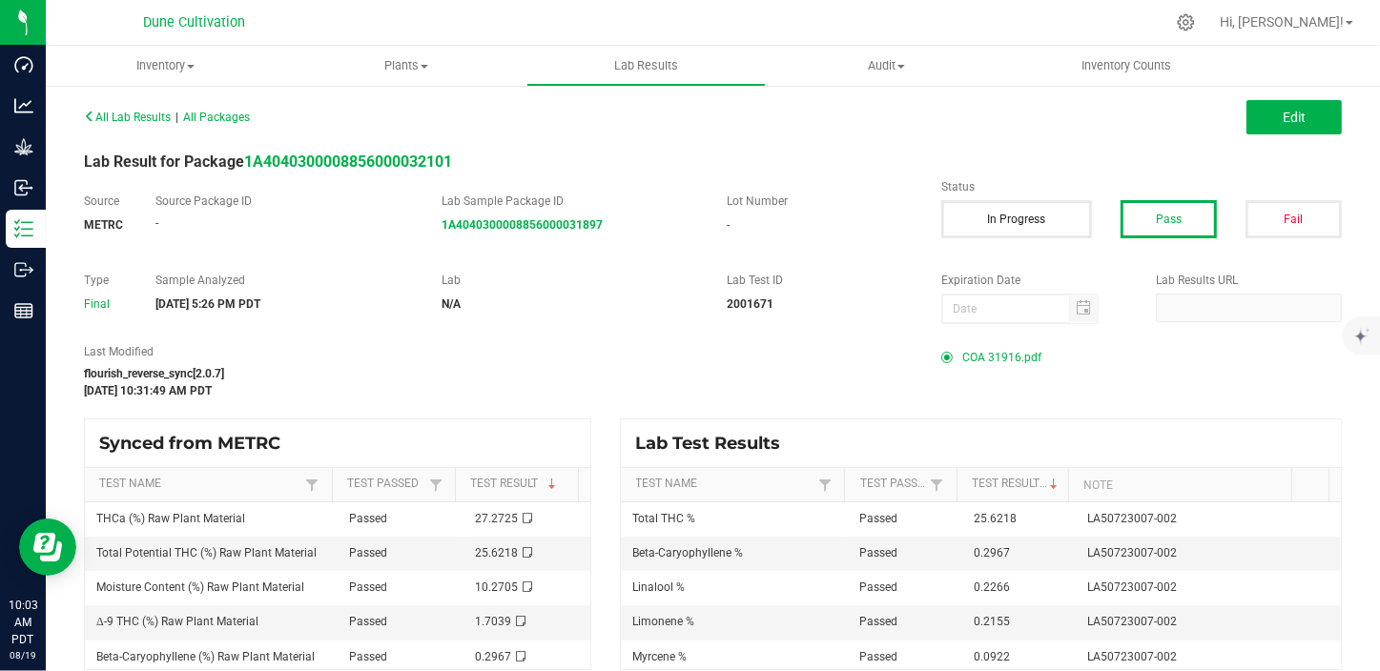
click at [977, 361] on span "COA 31916.pdf" at bounding box center [1001, 357] width 79 height 29
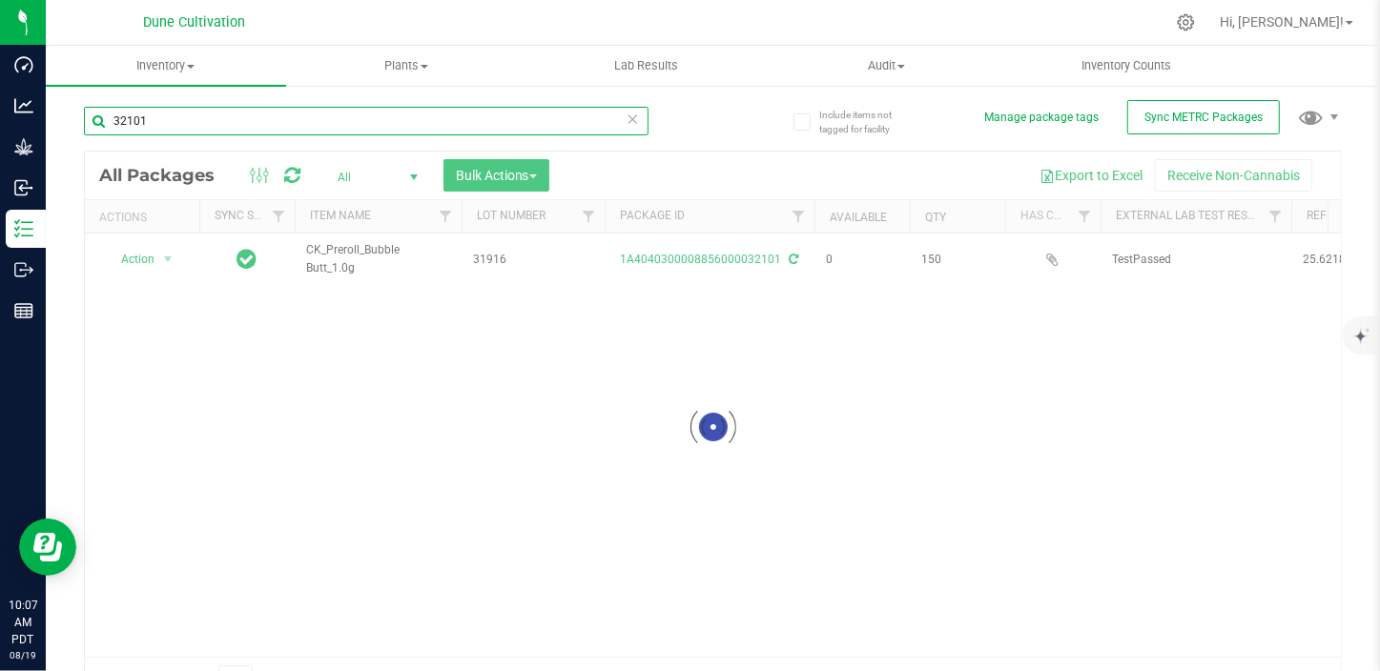
click at [203, 119] on input "32101" at bounding box center [366, 121] width 564 height 29
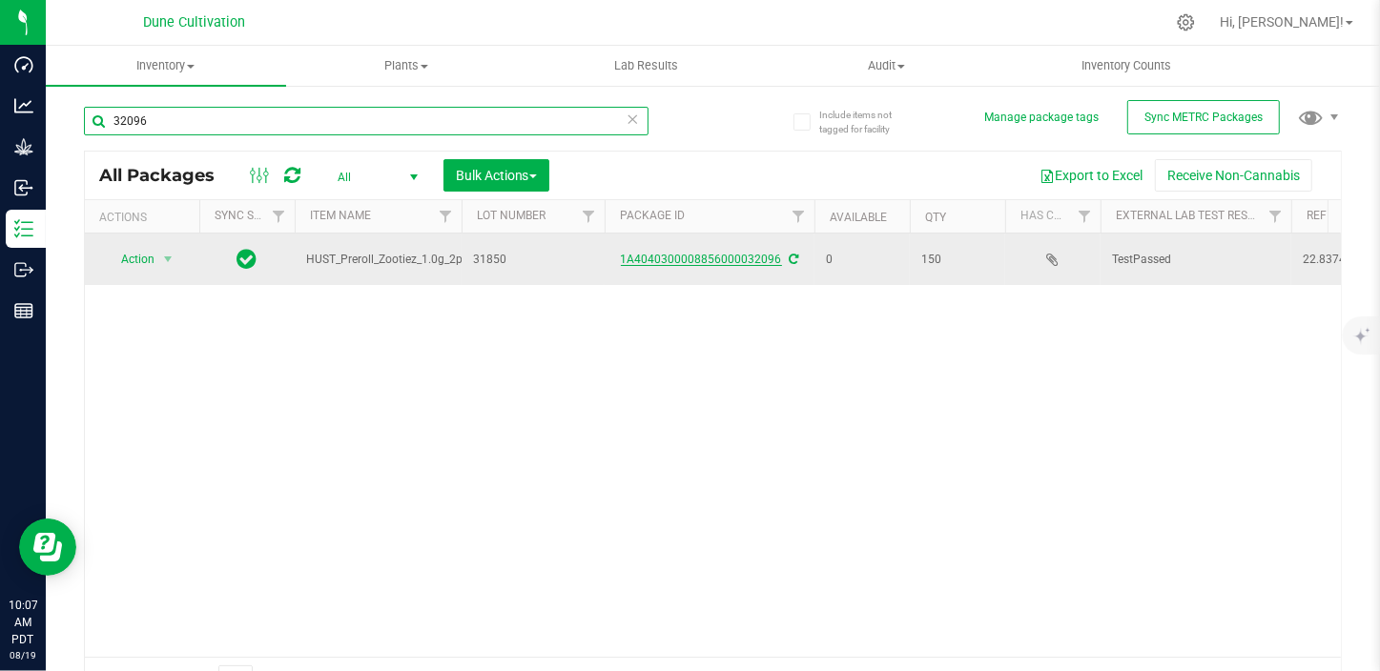
type input "32096"
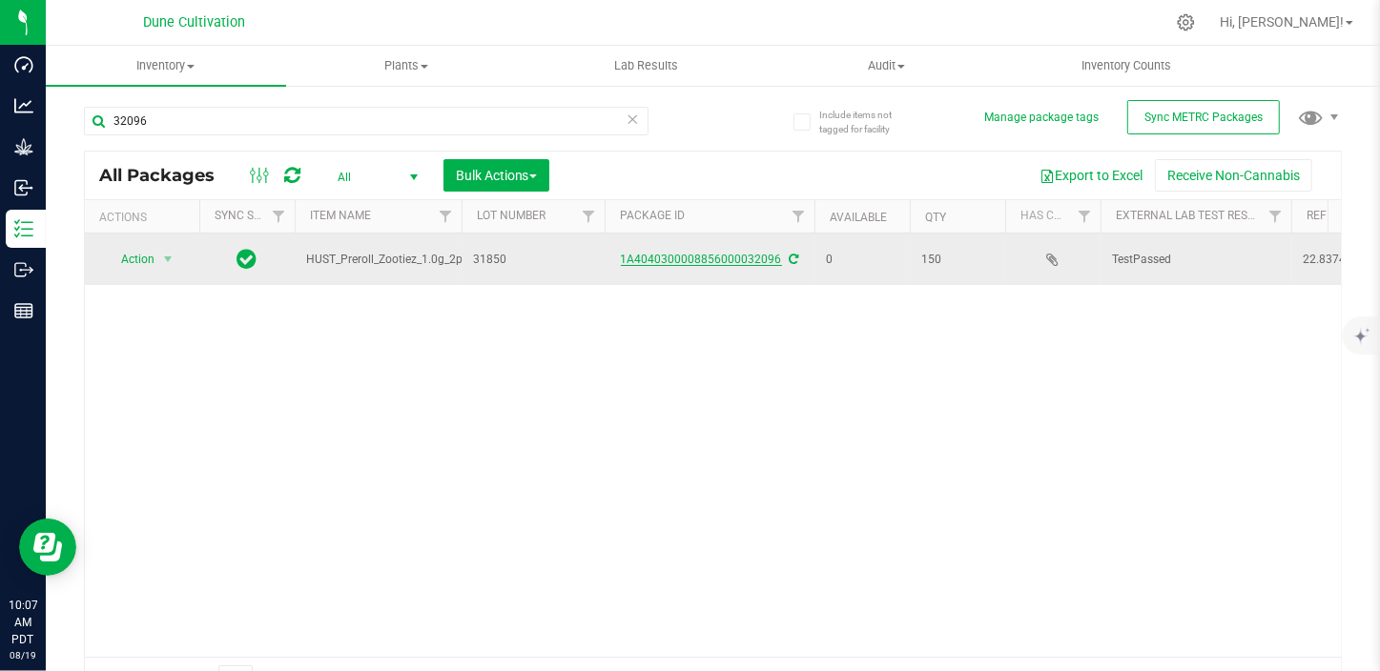
click at [725, 265] on link "1A4040300008856000032096" at bounding box center [701, 259] width 161 height 13
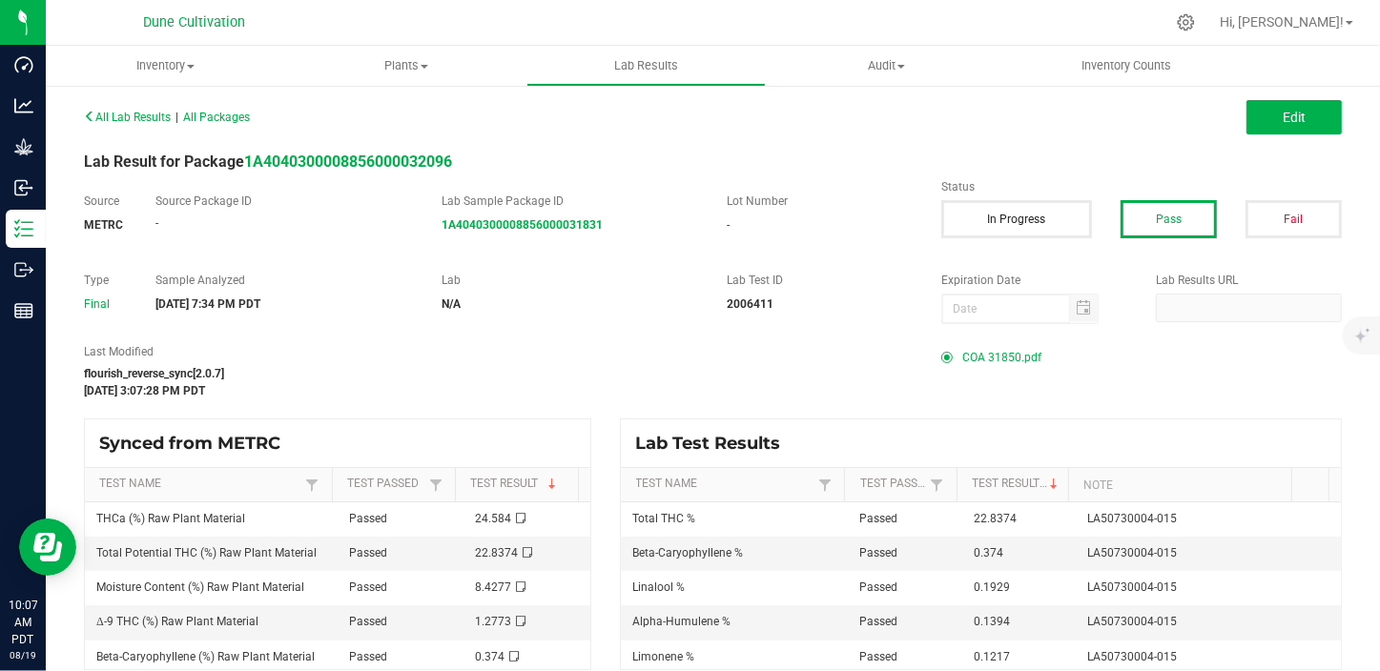
click at [995, 364] on span "COA 31850.pdf" at bounding box center [1001, 357] width 79 height 29
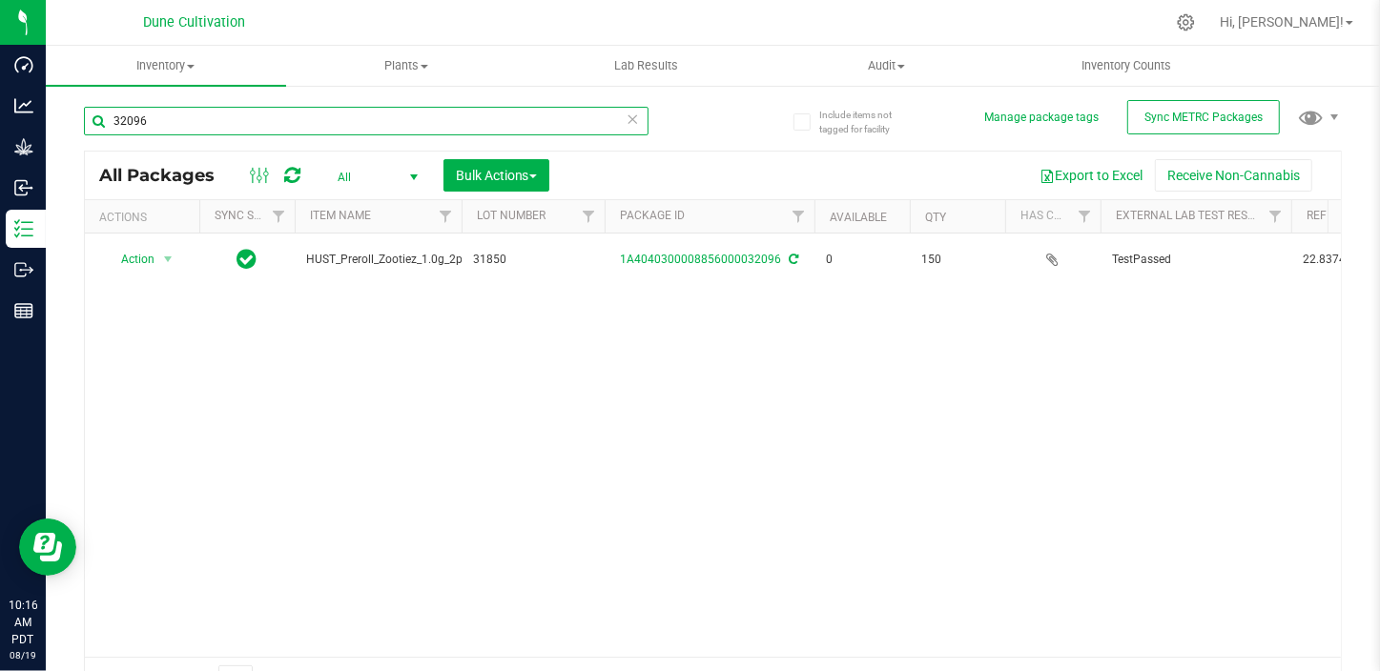
click at [191, 113] on input "32096" at bounding box center [366, 121] width 564 height 29
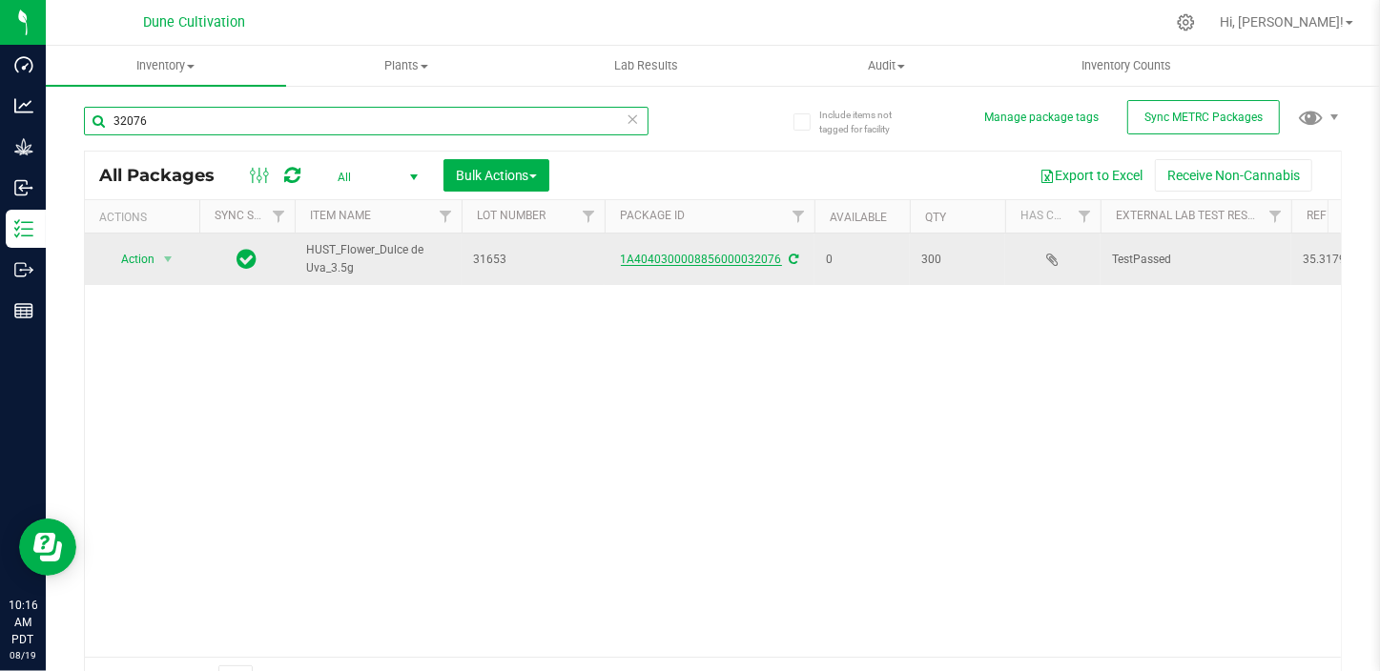
type input "32076"
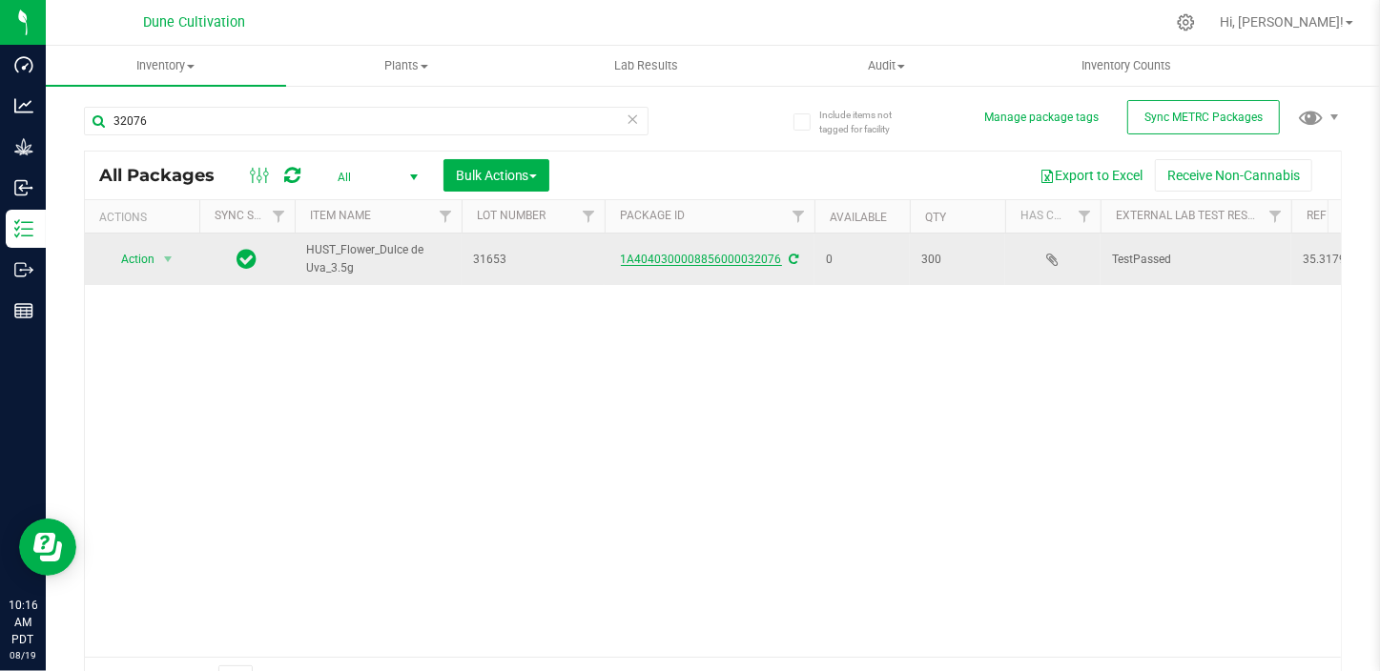
click at [763, 255] on link "1A4040300008856000032076" at bounding box center [701, 259] width 161 height 13
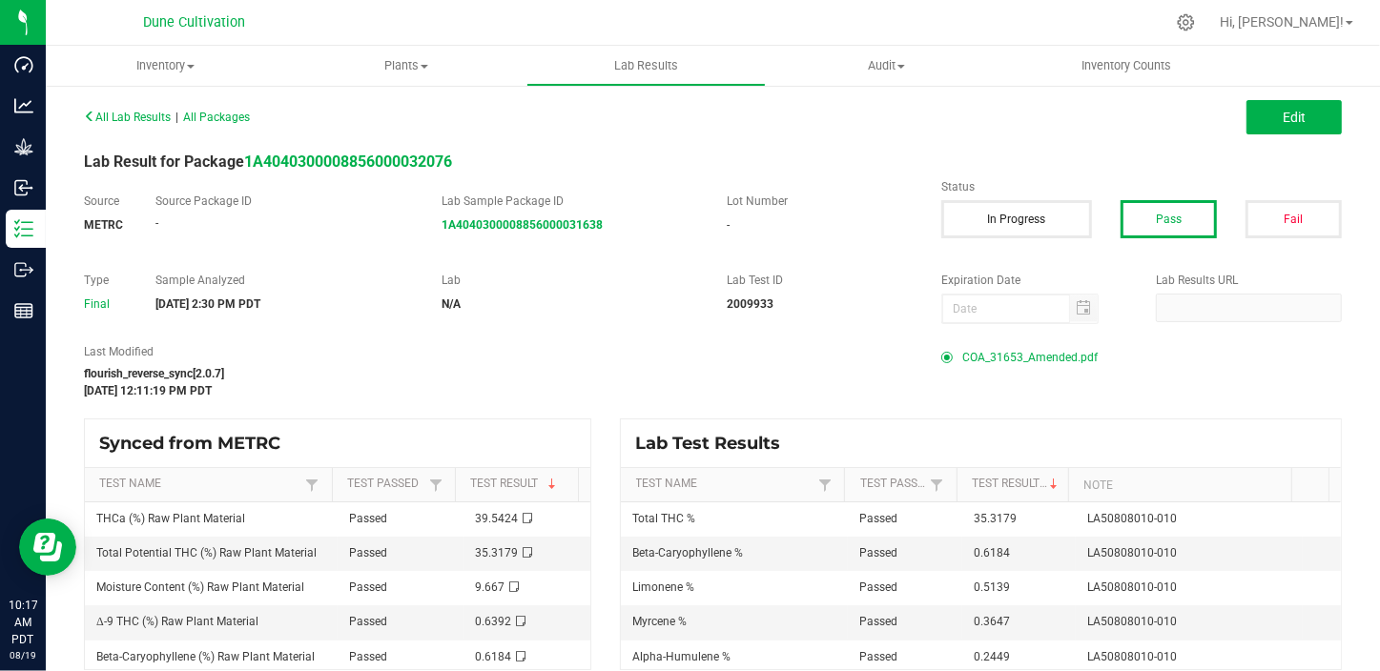
drag, startPoint x: 972, startPoint y: 346, endPoint x: 972, endPoint y: 362, distance: 16.2
click at [972, 351] on span "COA_31653_Amended.pdf" at bounding box center [1029, 357] width 135 height 29
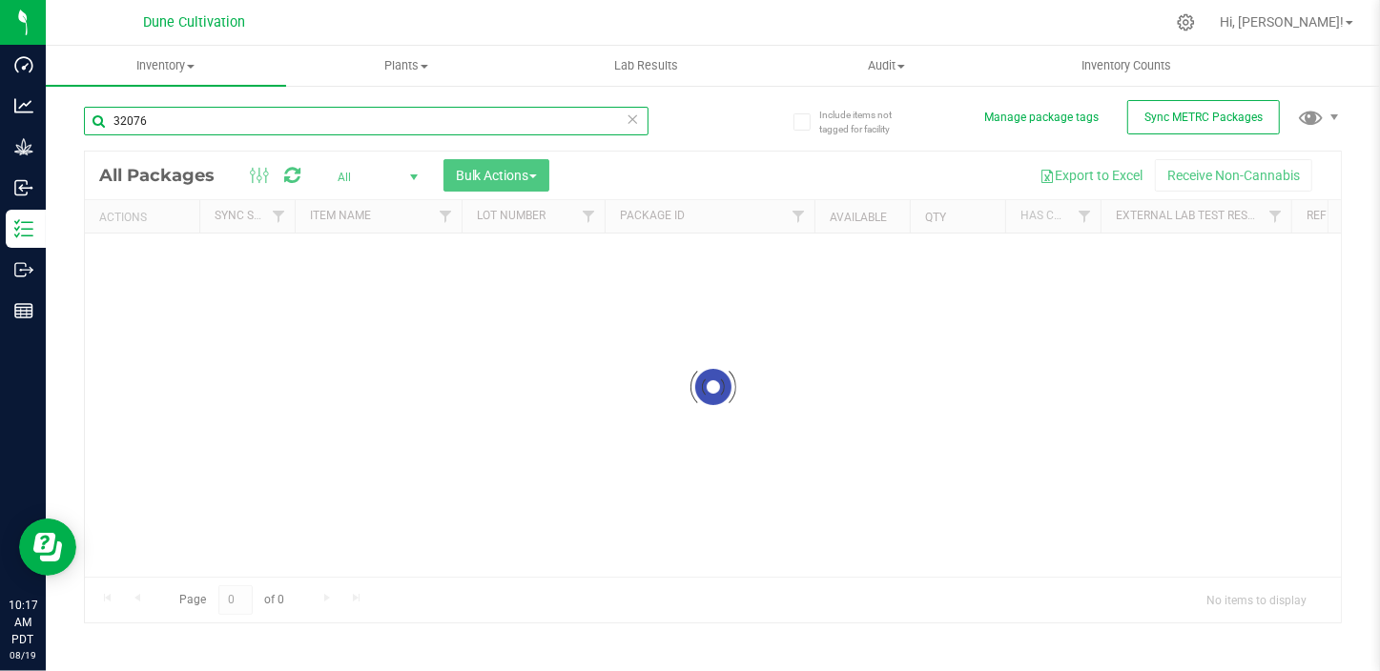
click at [190, 115] on input "32076" at bounding box center [366, 121] width 564 height 29
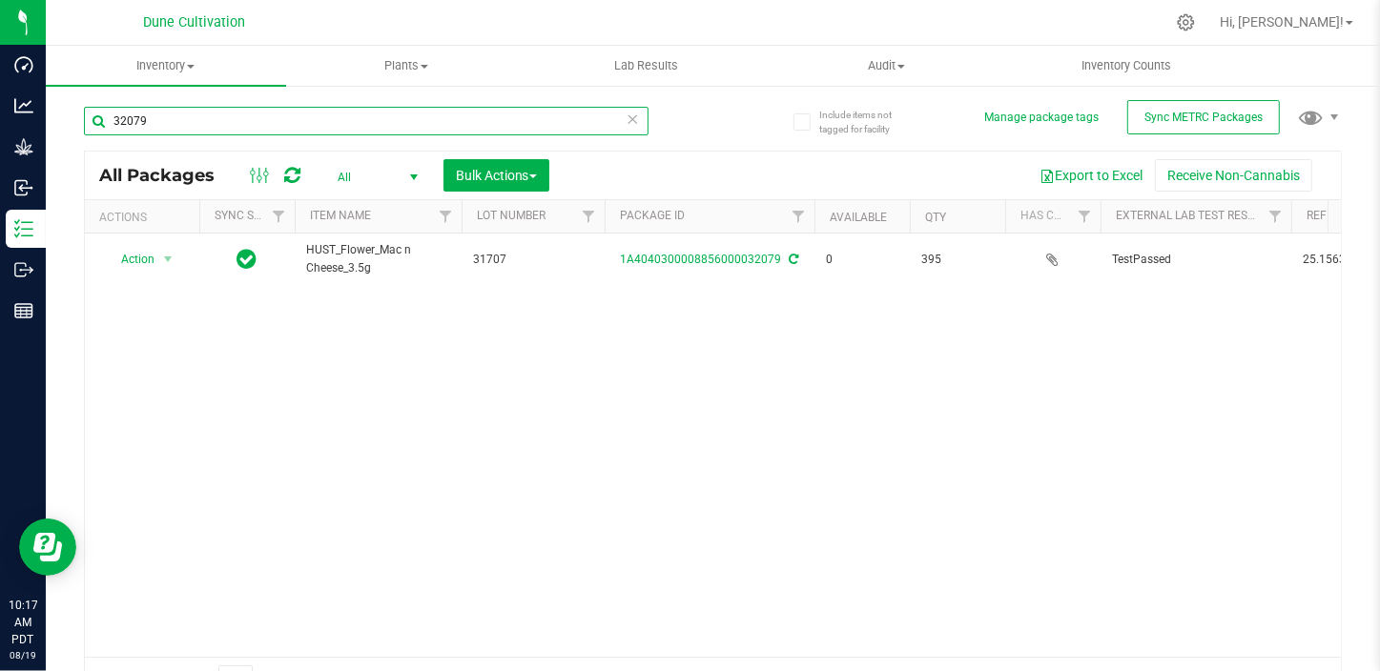
type input "32079"
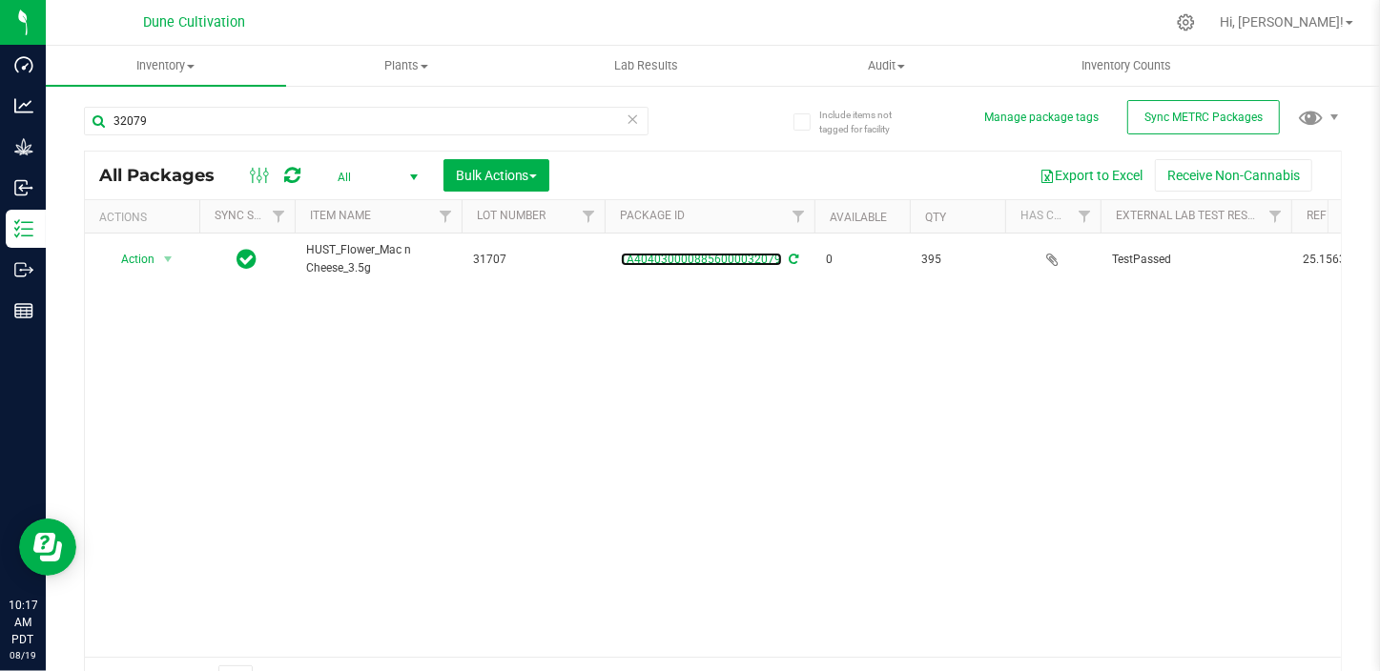
click at [732, 261] on link "1A4040300008856000032079" at bounding box center [701, 259] width 161 height 13
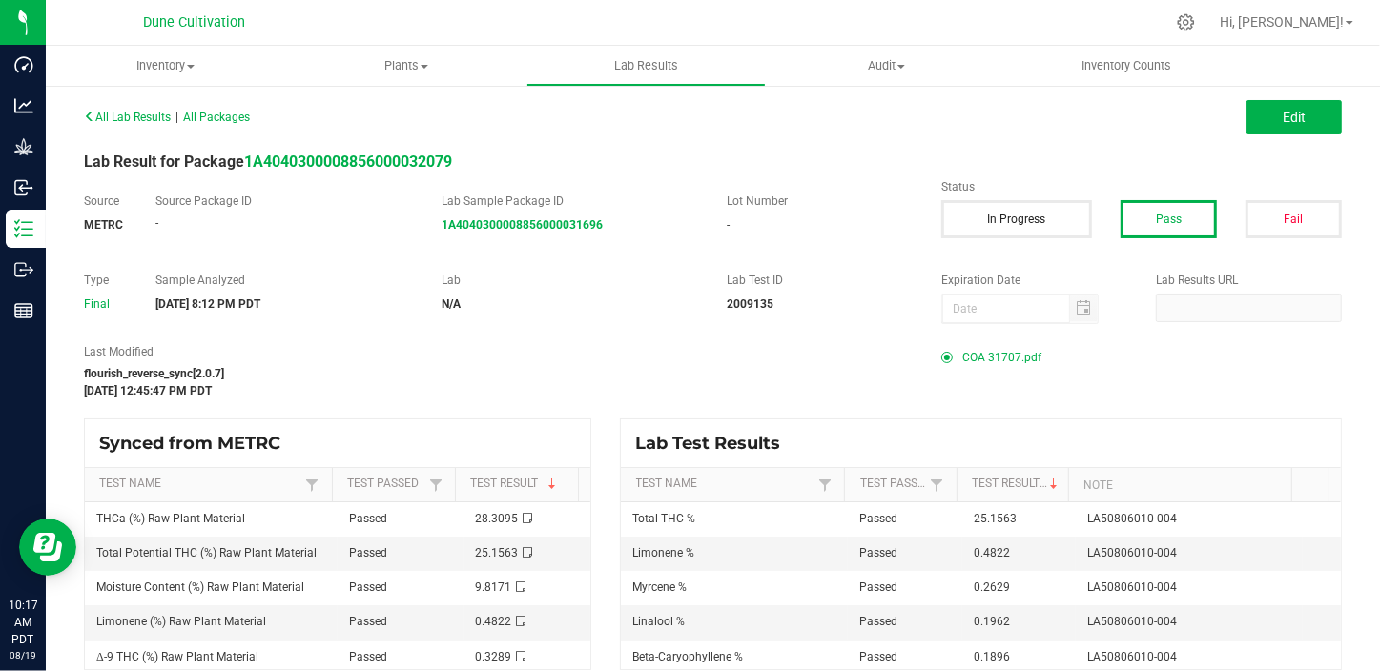
click at [1001, 358] on span "COA 31707.pdf" at bounding box center [1001, 357] width 79 height 29
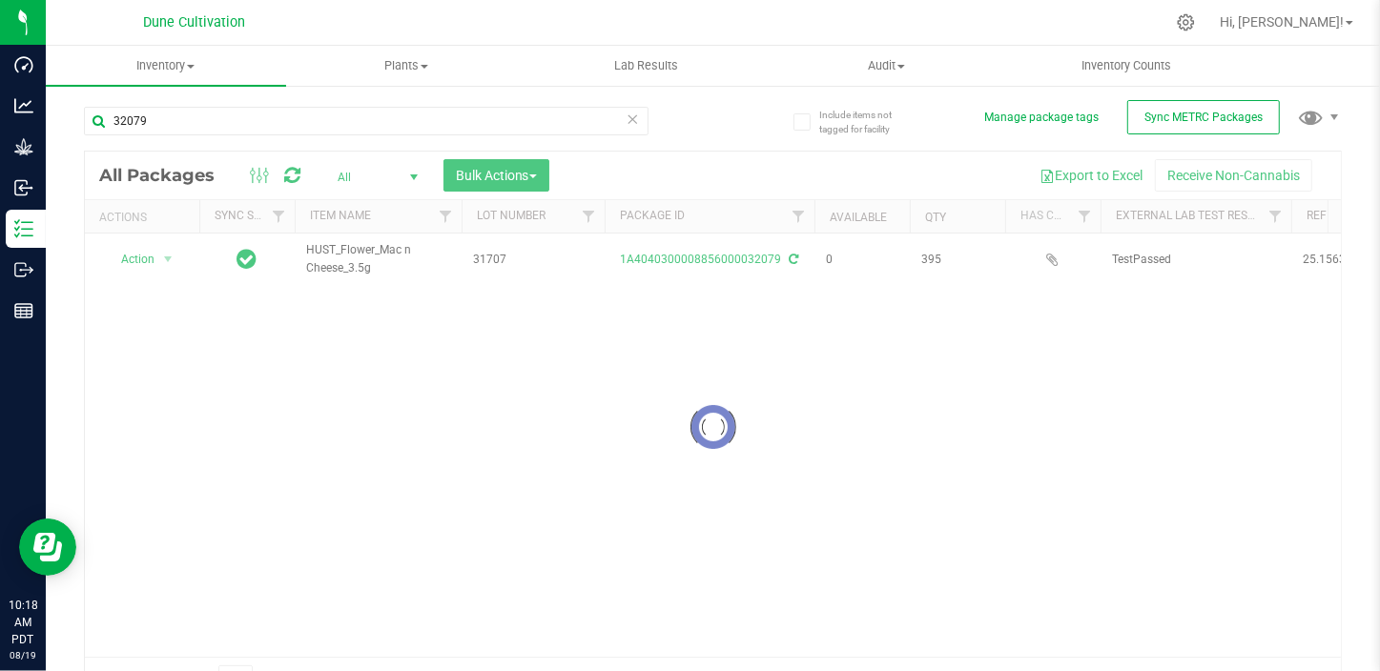
click at [249, 99] on div "32079" at bounding box center [398, 120] width 629 height 61
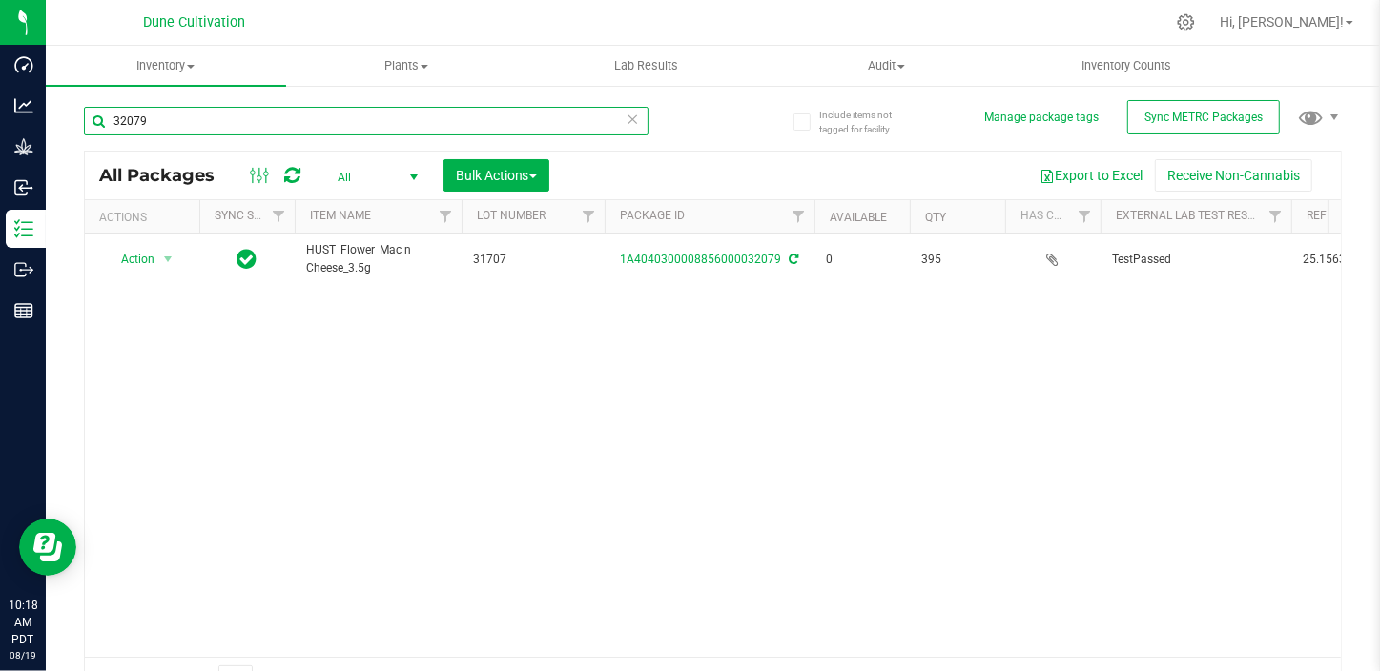
click at [249, 121] on input "32079" at bounding box center [366, 121] width 564 height 29
type input "32082"
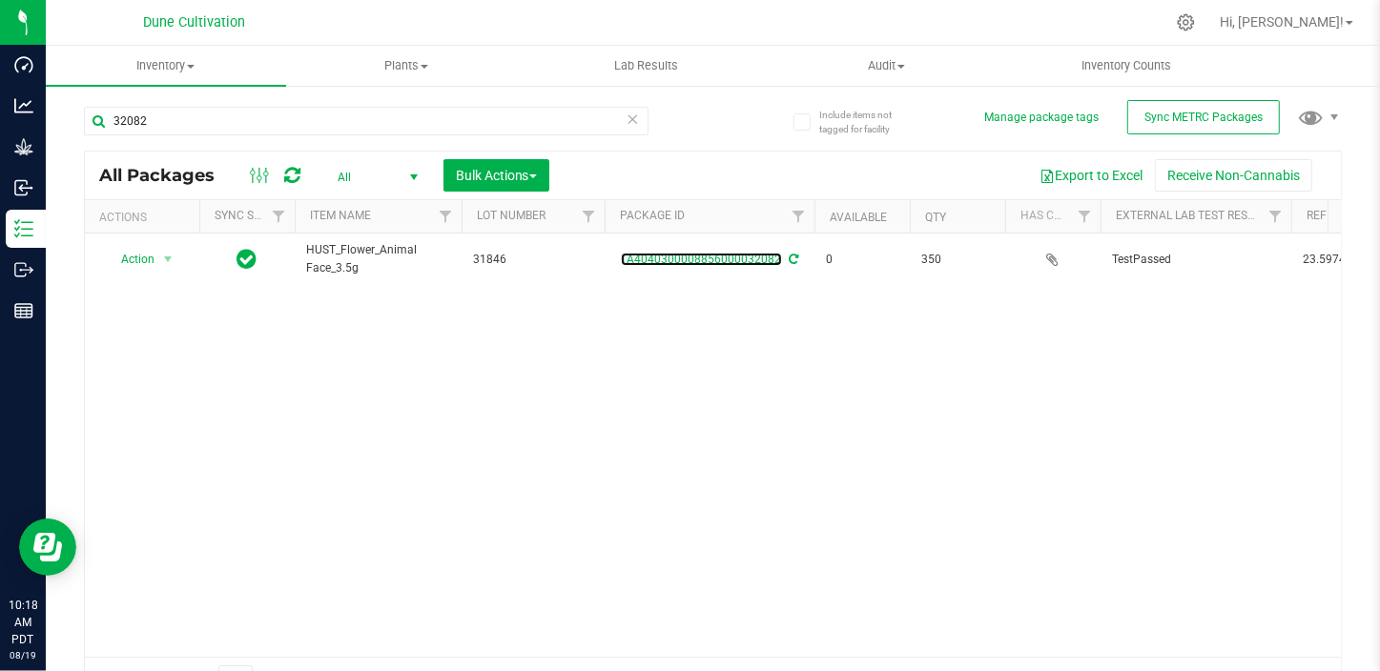
click at [715, 255] on link "1A4040300008856000032082" at bounding box center [701, 259] width 161 height 13
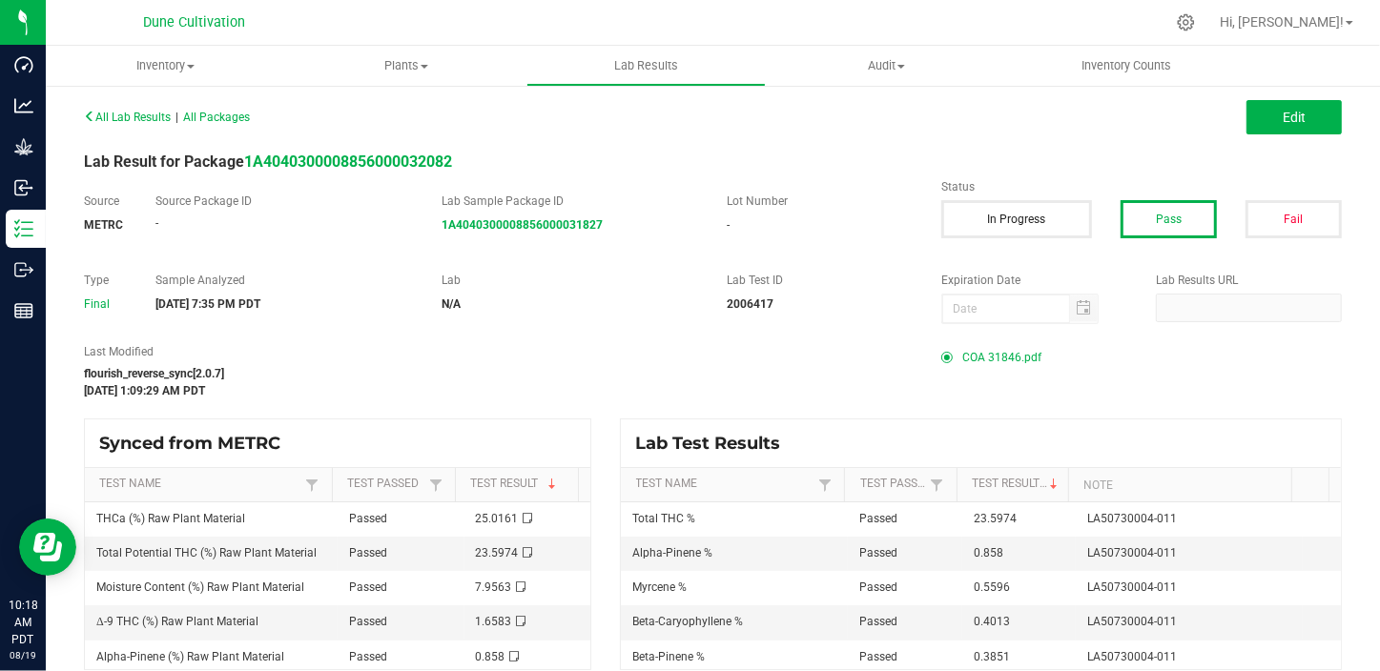
click at [964, 353] on span "COA 31846.pdf" at bounding box center [1001, 357] width 79 height 29
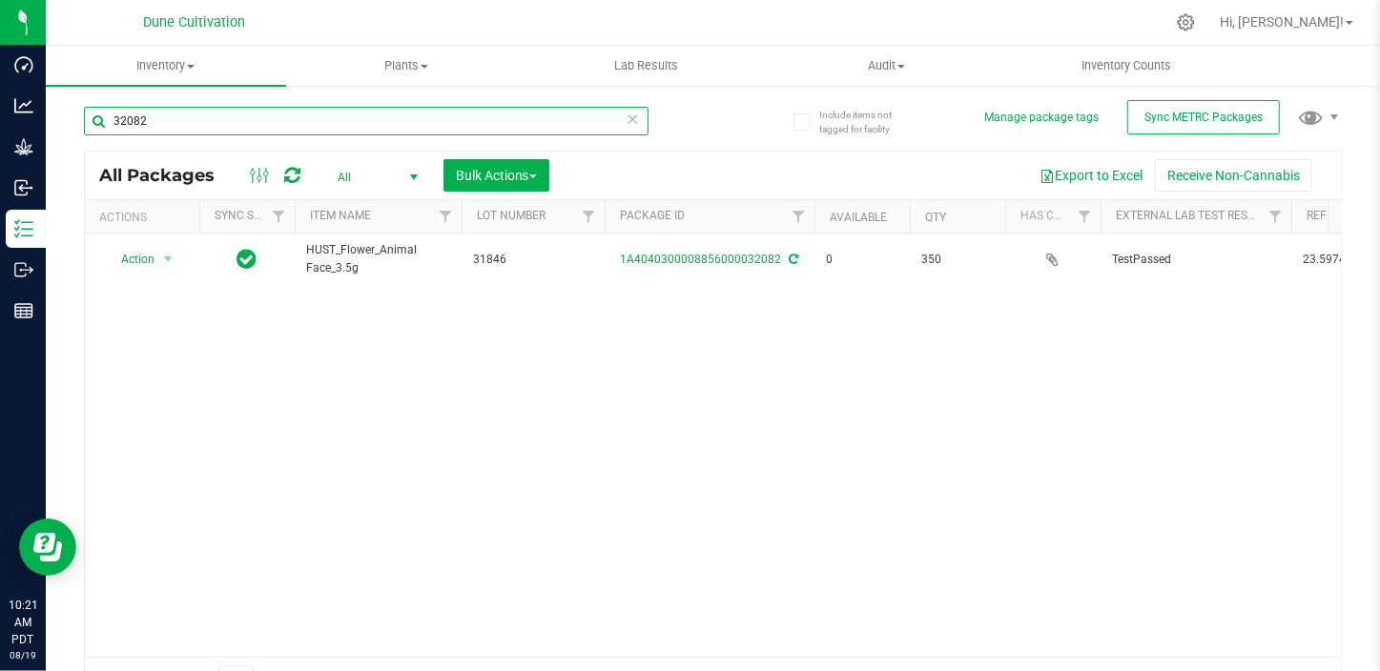
click at [160, 127] on input "32082" at bounding box center [366, 121] width 564 height 29
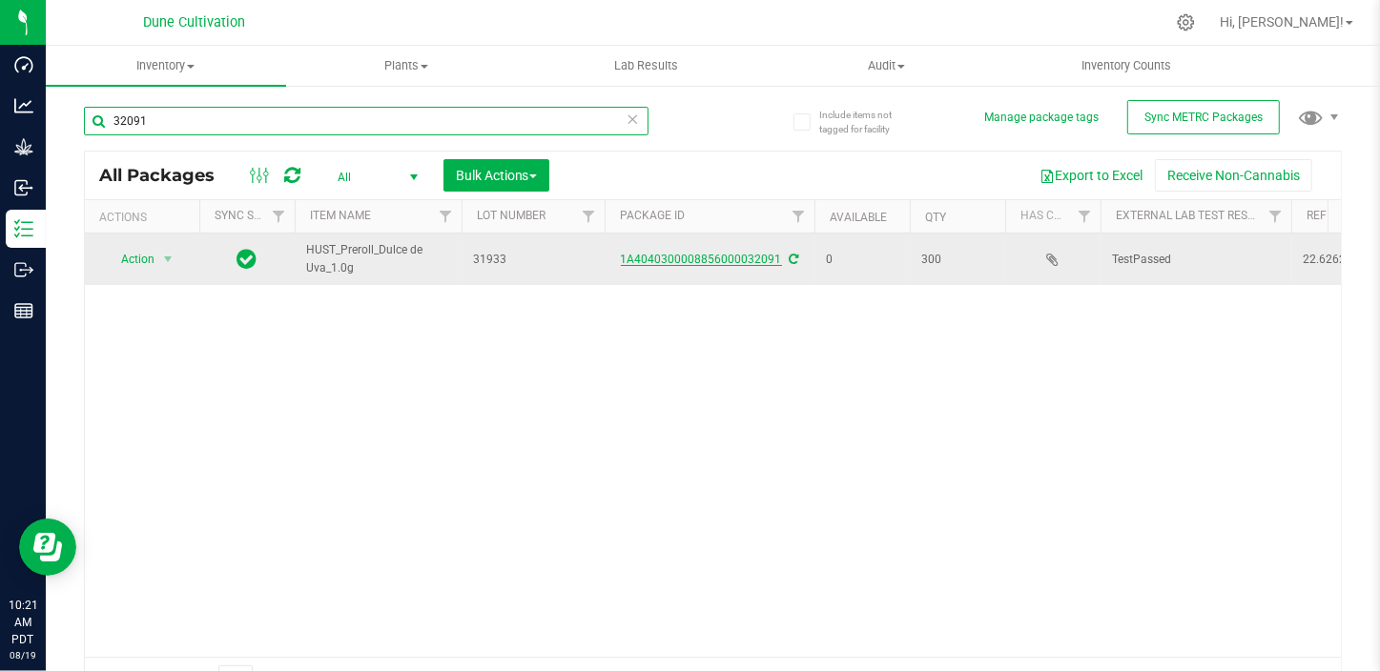
type input "32091"
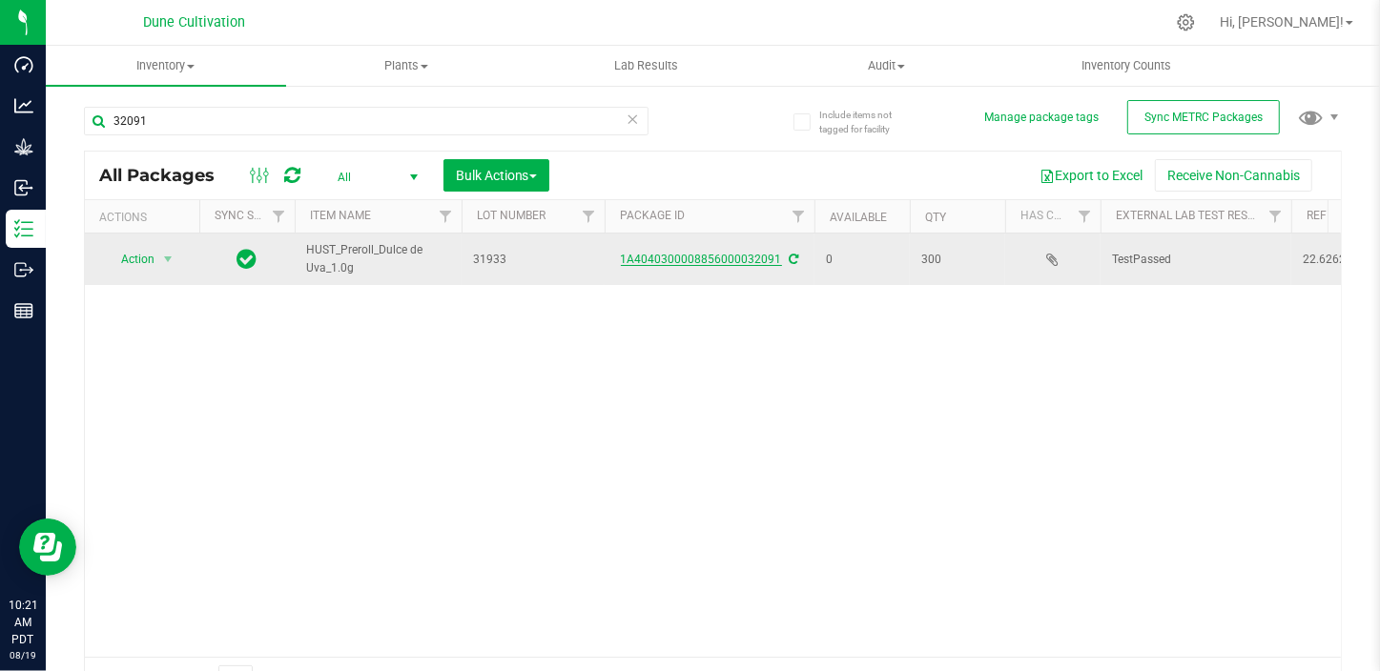
click at [686, 261] on link "1A4040300008856000032091" at bounding box center [701, 259] width 161 height 13
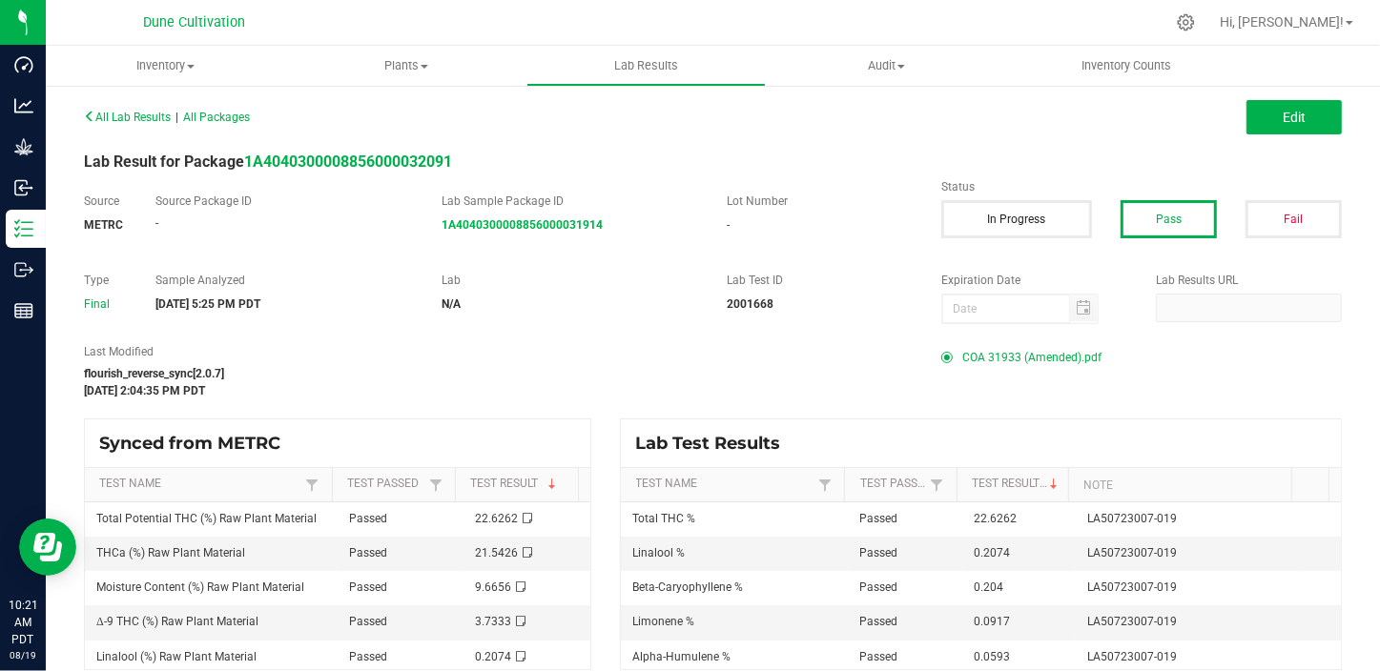
click at [1002, 360] on span "COA 31933 (Amended).pdf" at bounding box center [1031, 357] width 139 height 29
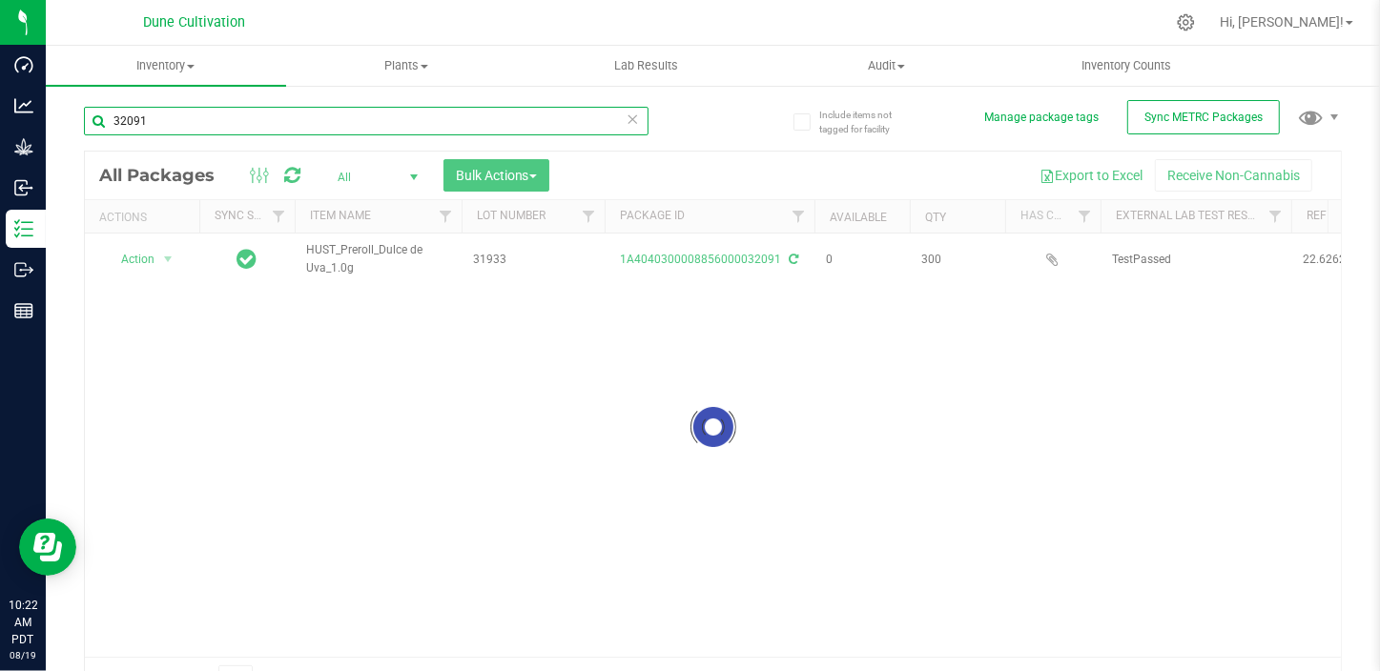
click at [193, 118] on input "32091" at bounding box center [366, 121] width 564 height 29
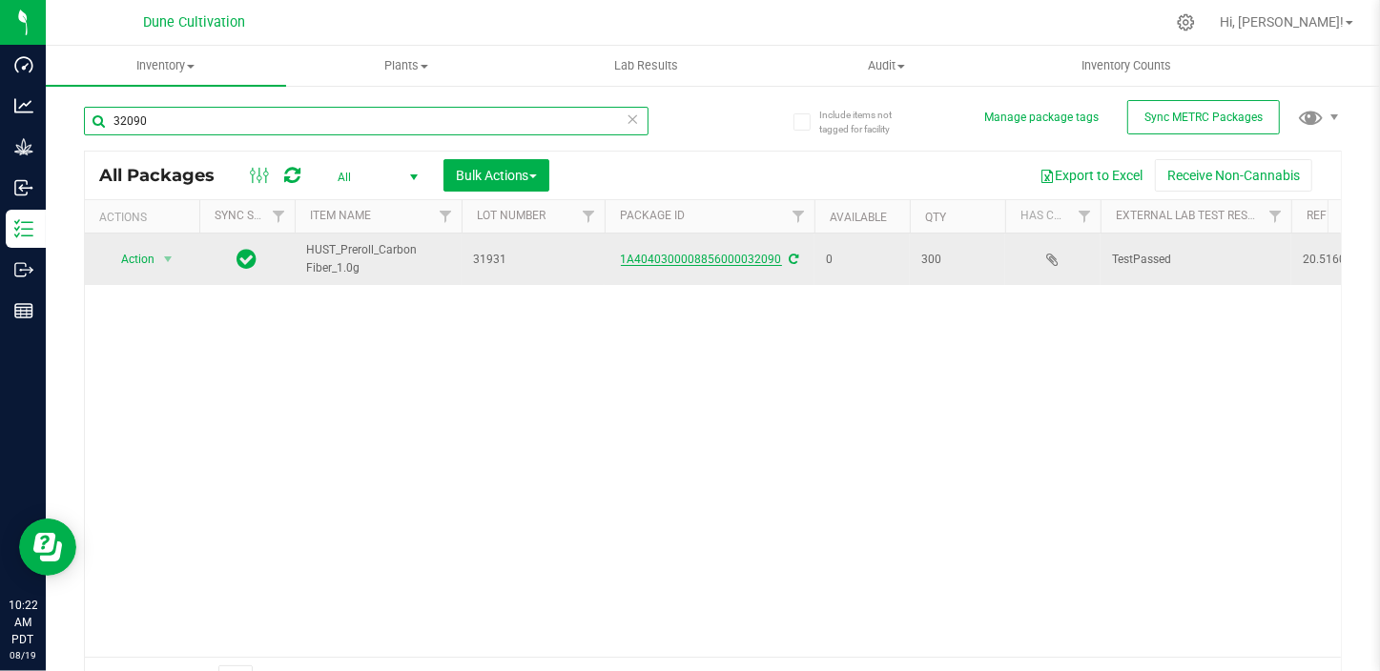
type input "32090"
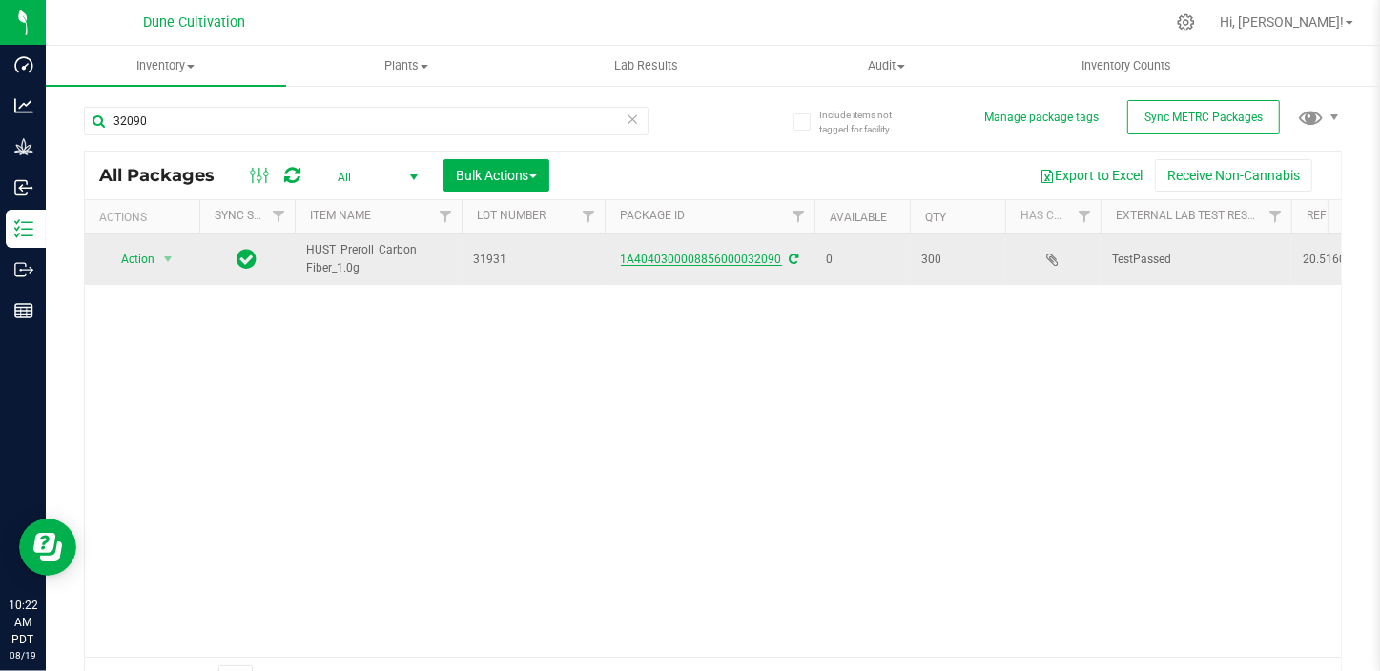
click at [745, 253] on link "1A4040300008856000032090" at bounding box center [701, 259] width 161 height 13
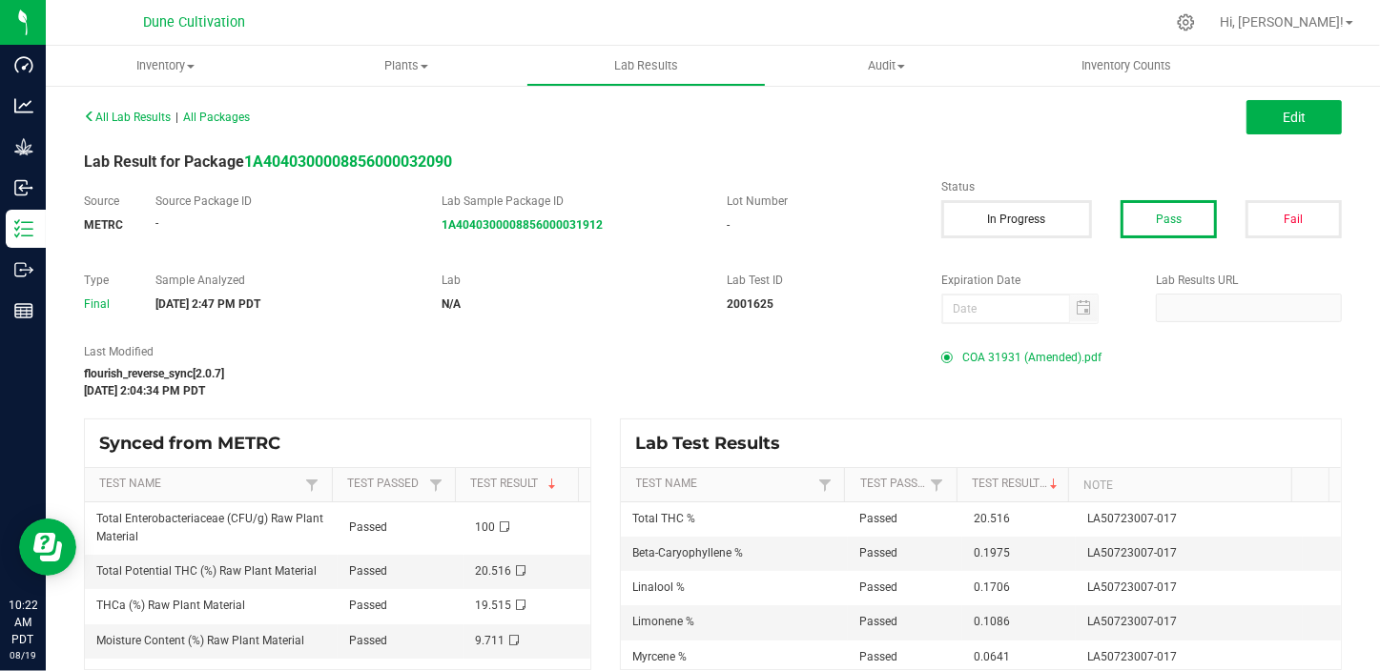
click at [1048, 351] on span "COA 31931 (Amended).pdf" at bounding box center [1031, 357] width 139 height 29
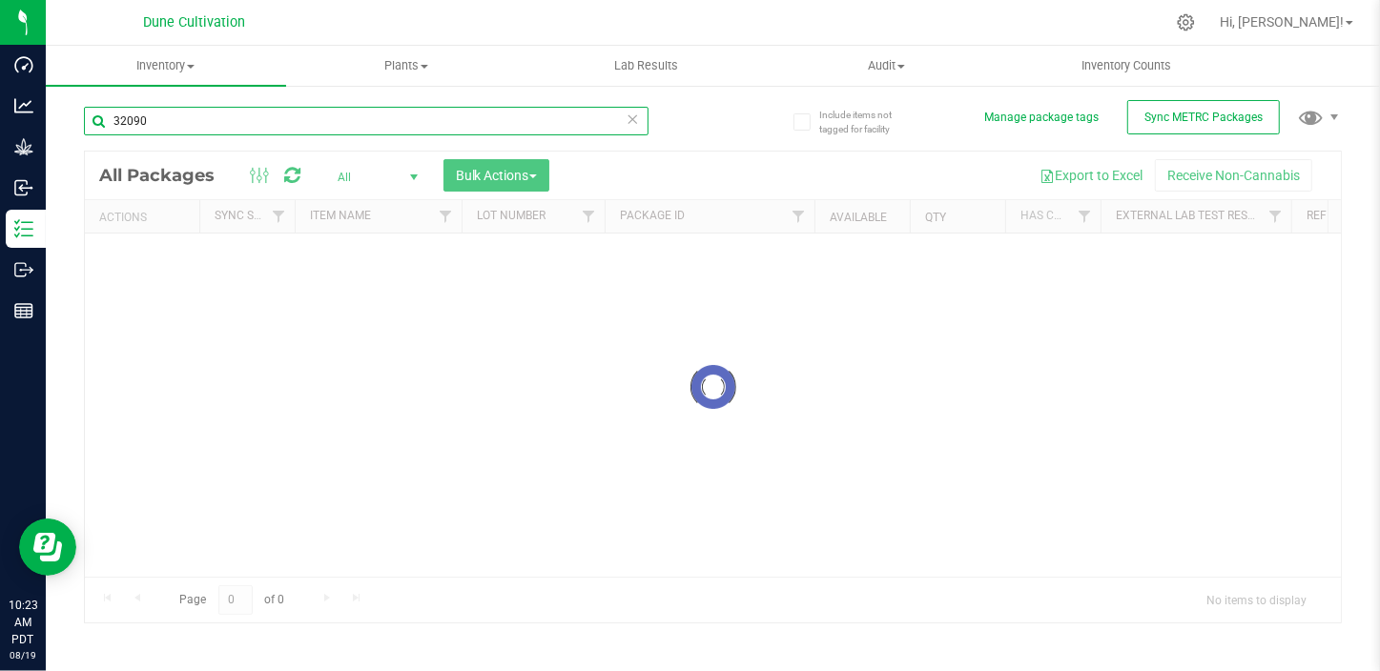
click at [246, 113] on input "32090" at bounding box center [366, 121] width 564 height 29
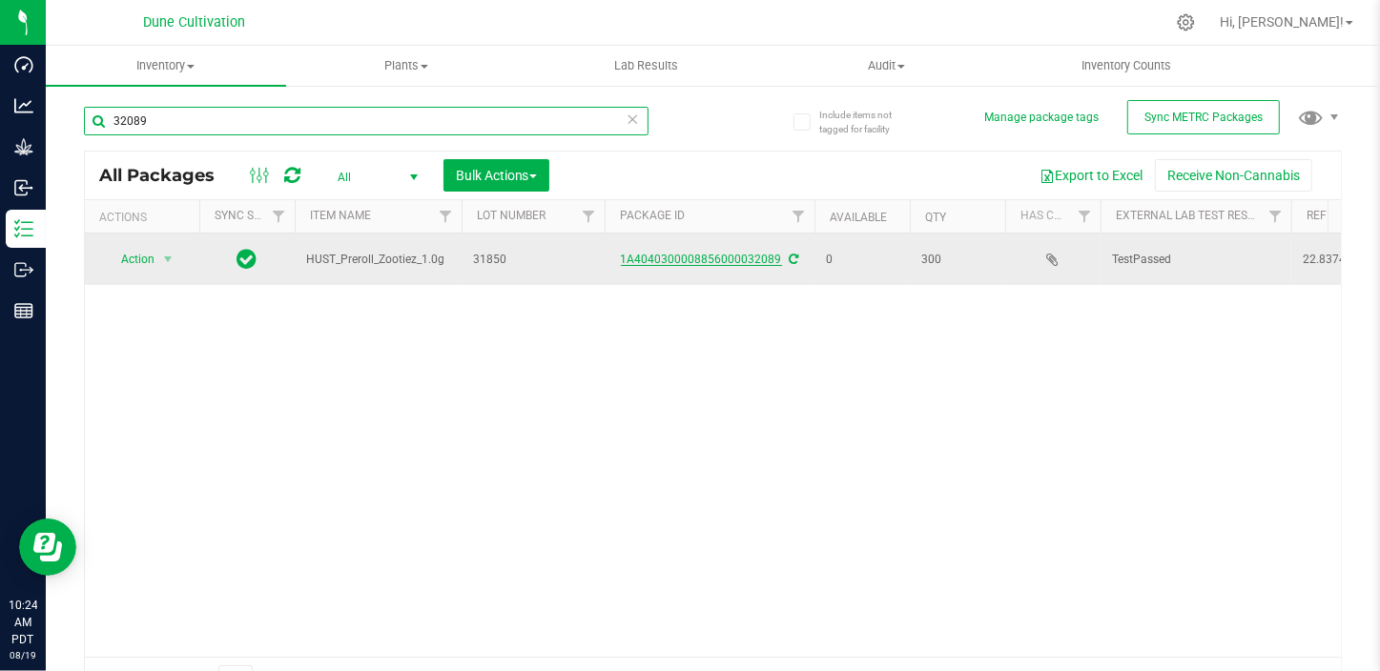
type input "32089"
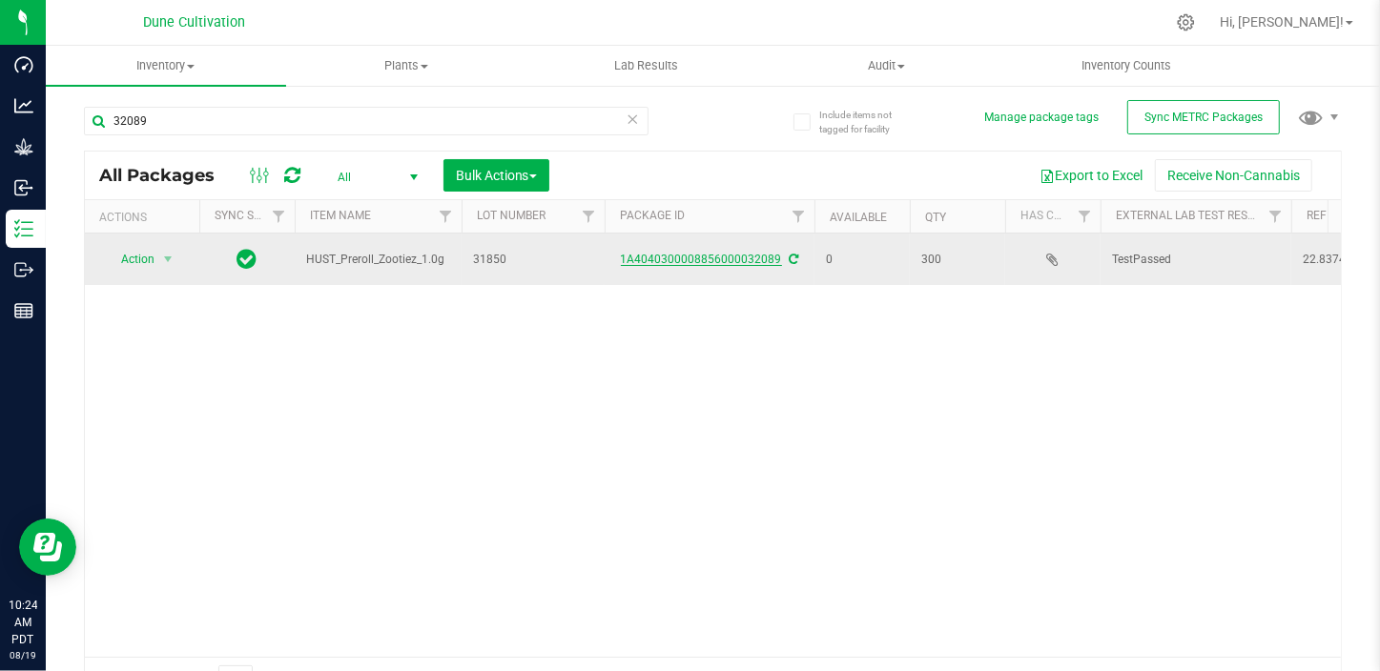
click at [713, 254] on link "1A4040300008856000032089" at bounding box center [701, 259] width 161 height 13
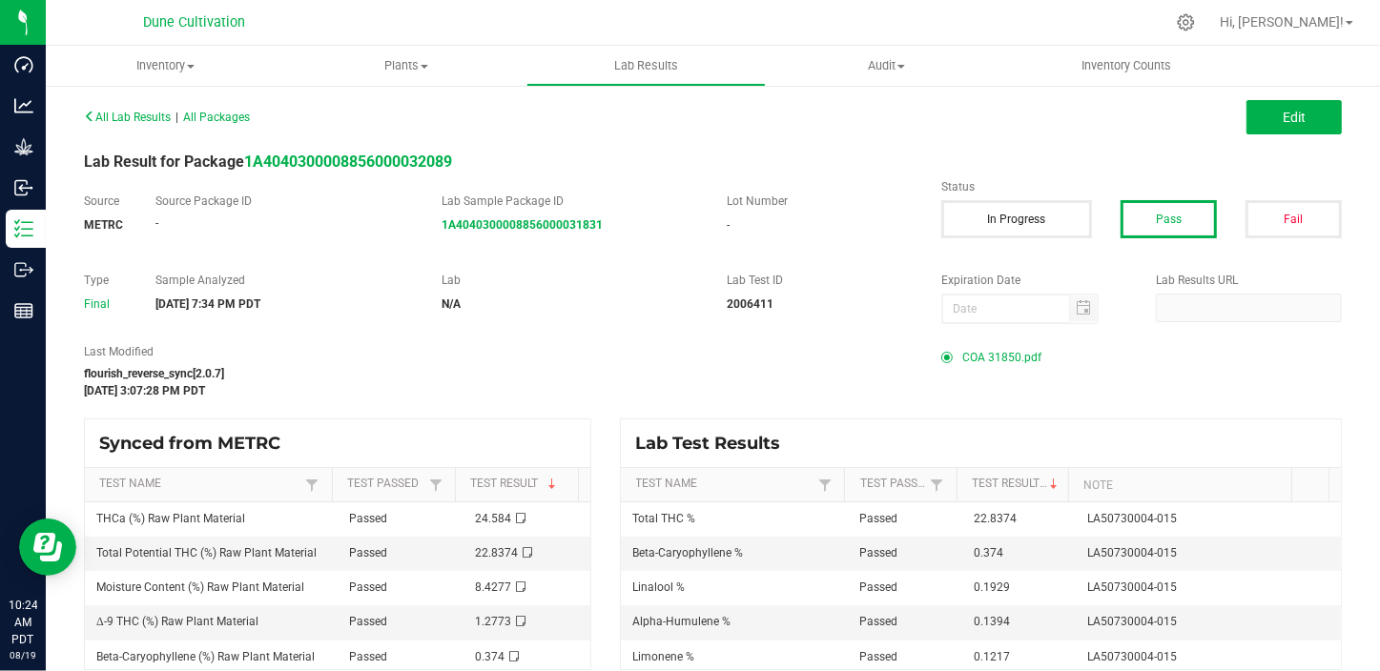
click at [999, 357] on span "COA 31850.pdf" at bounding box center [1001, 357] width 79 height 29
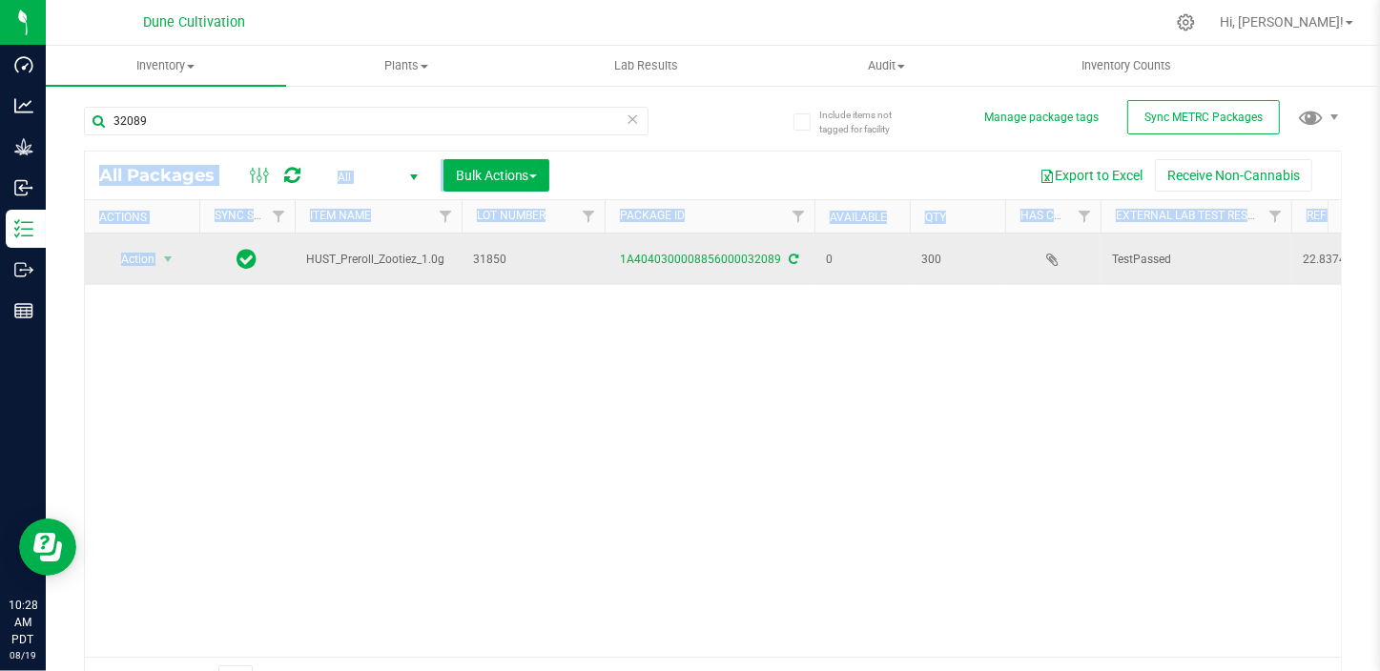
drag, startPoint x: 322, startPoint y: 220, endPoint x: 337, endPoint y: 236, distance: 21.6
click at [337, 236] on div "32089 All Packages All Active Only Lab Samples Locked All External Internal Bul…" at bounding box center [713, 396] width 1258 height 614
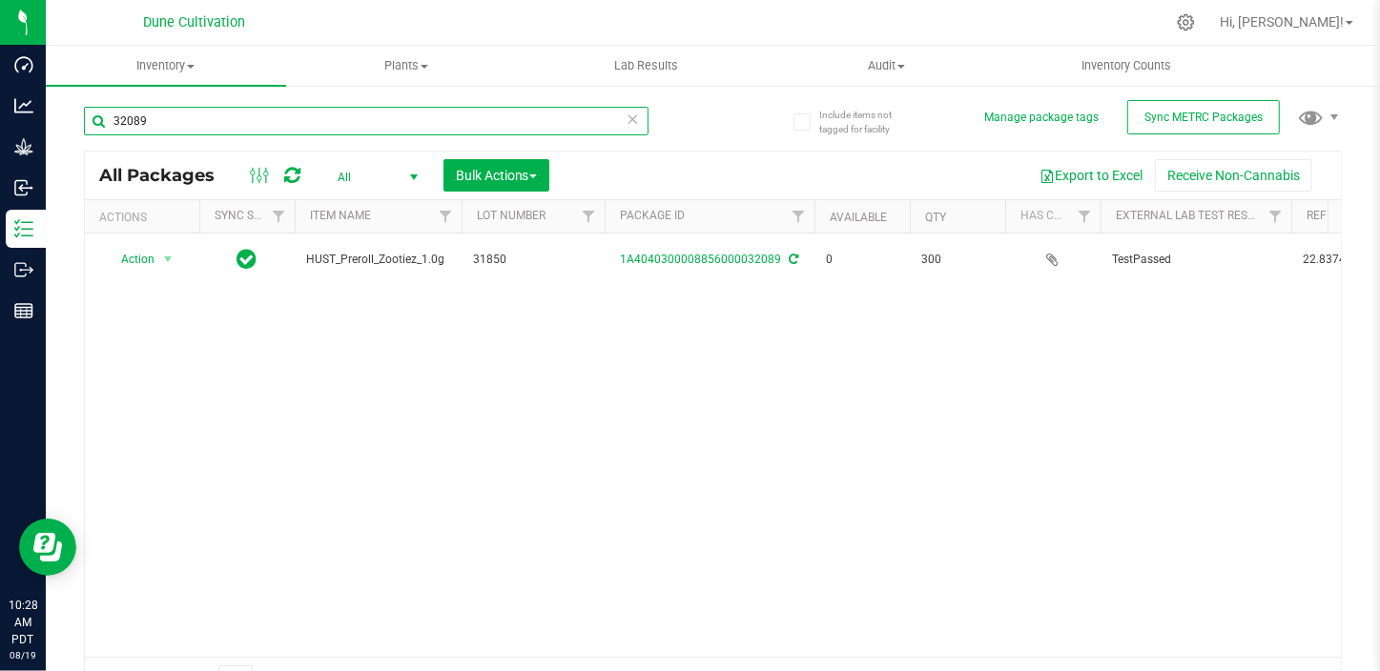
click at [175, 124] on input "32089" at bounding box center [366, 121] width 564 height 29
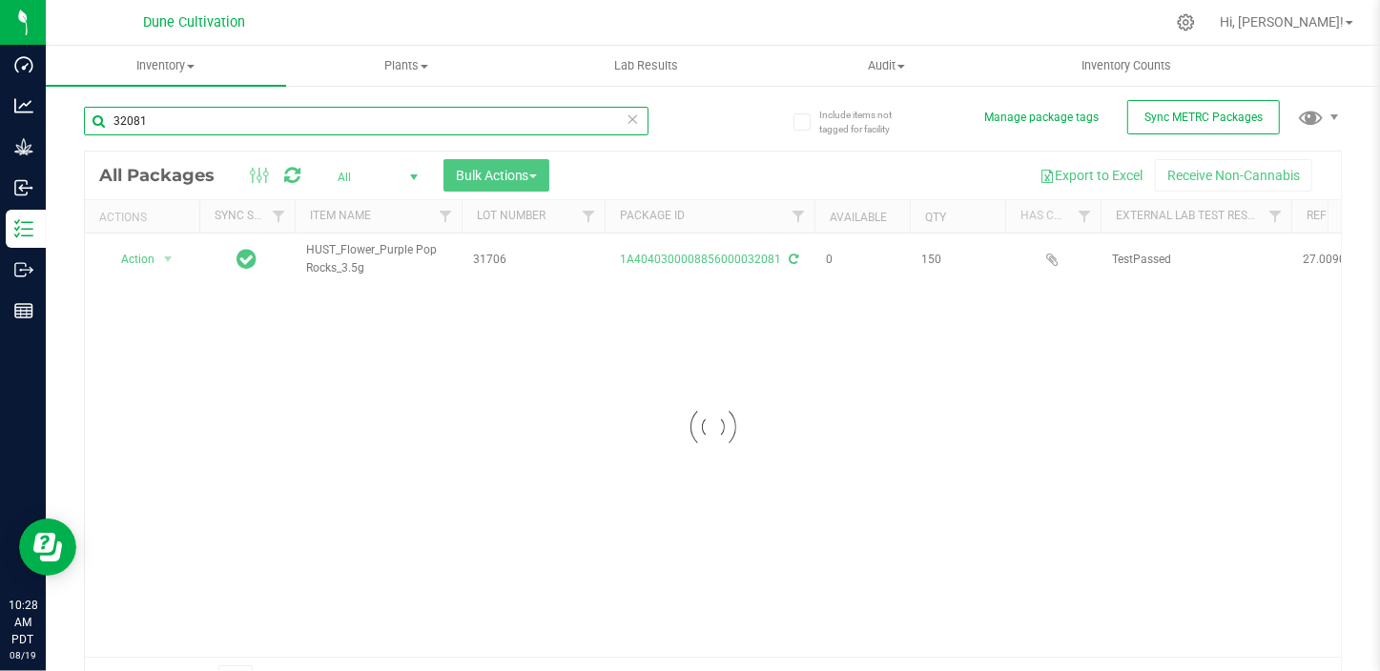
type input "32081"
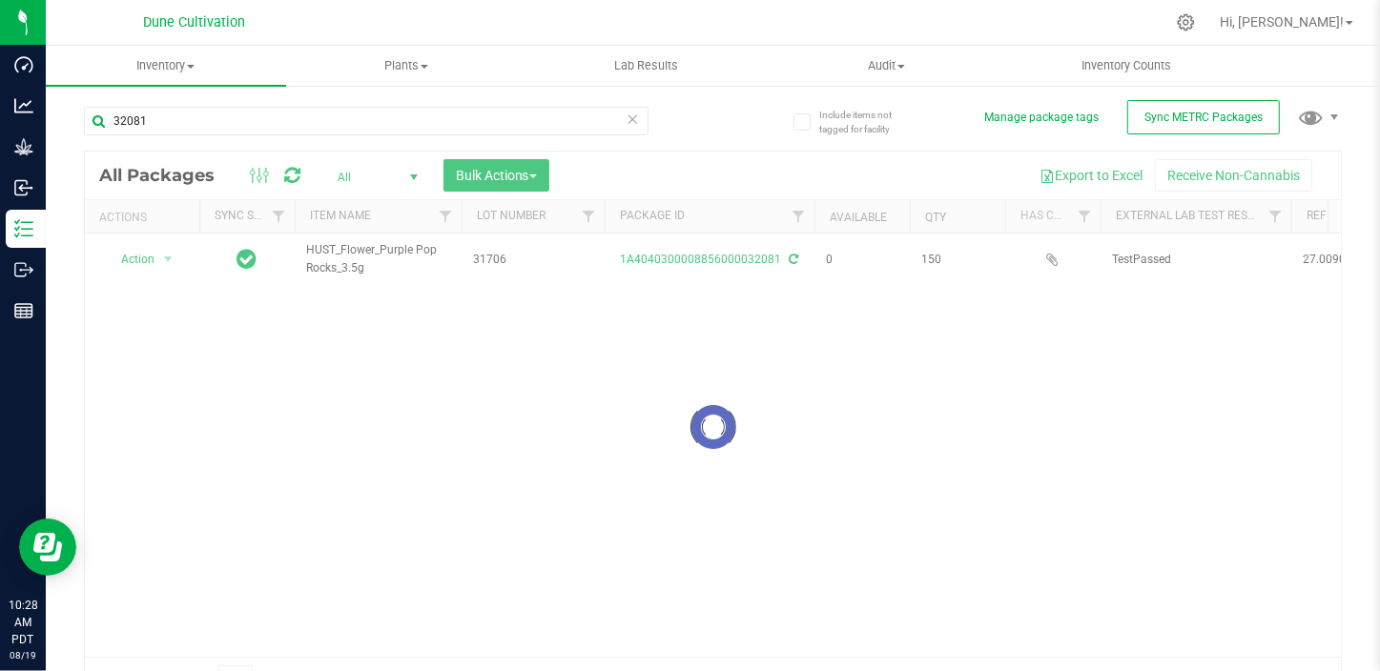
click at [726, 261] on div at bounding box center [713, 427] width 1256 height 550
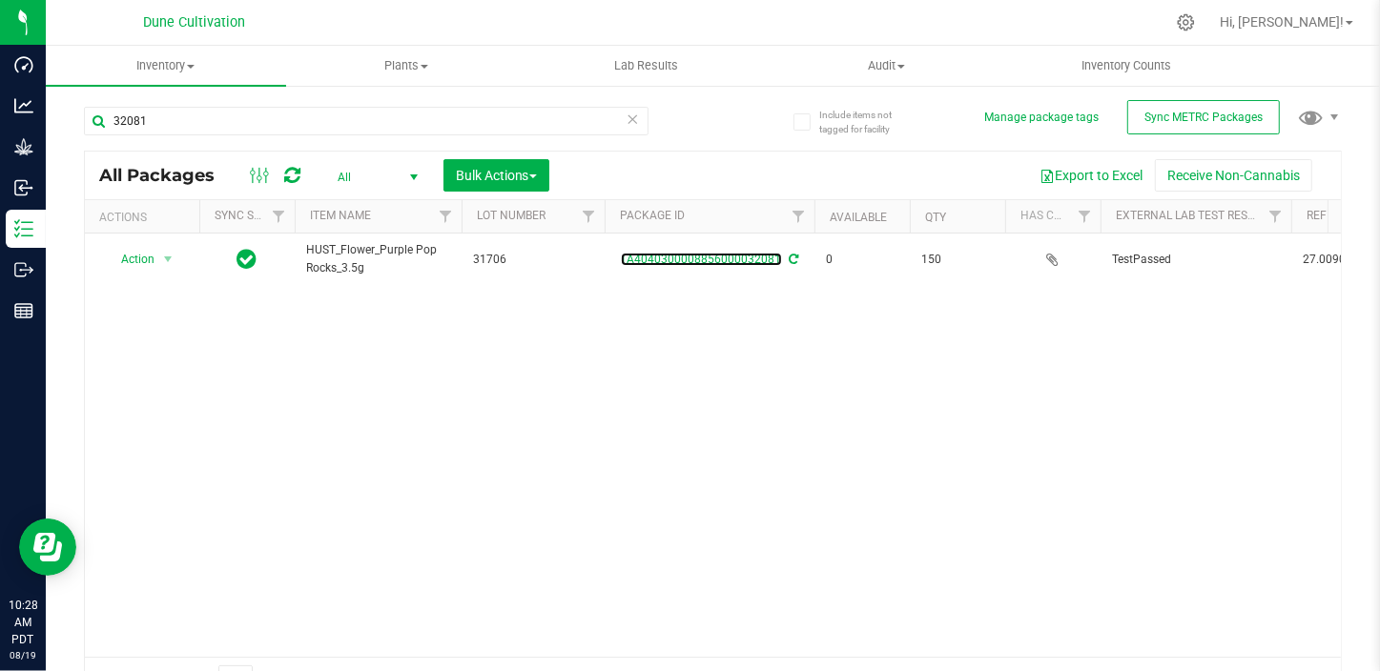
click at [726, 261] on link "1A4040300008856000032081" at bounding box center [701, 259] width 161 height 13
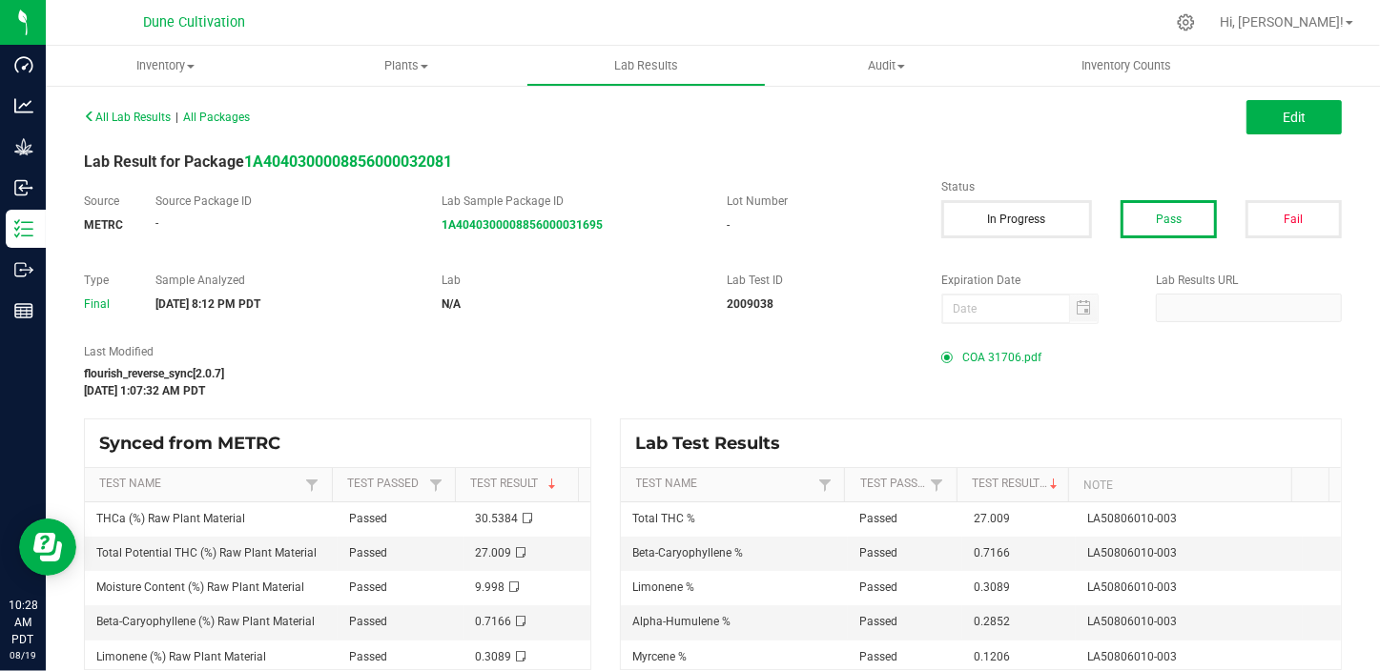
click at [993, 355] on span "COA 31706.pdf" at bounding box center [1001, 357] width 79 height 29
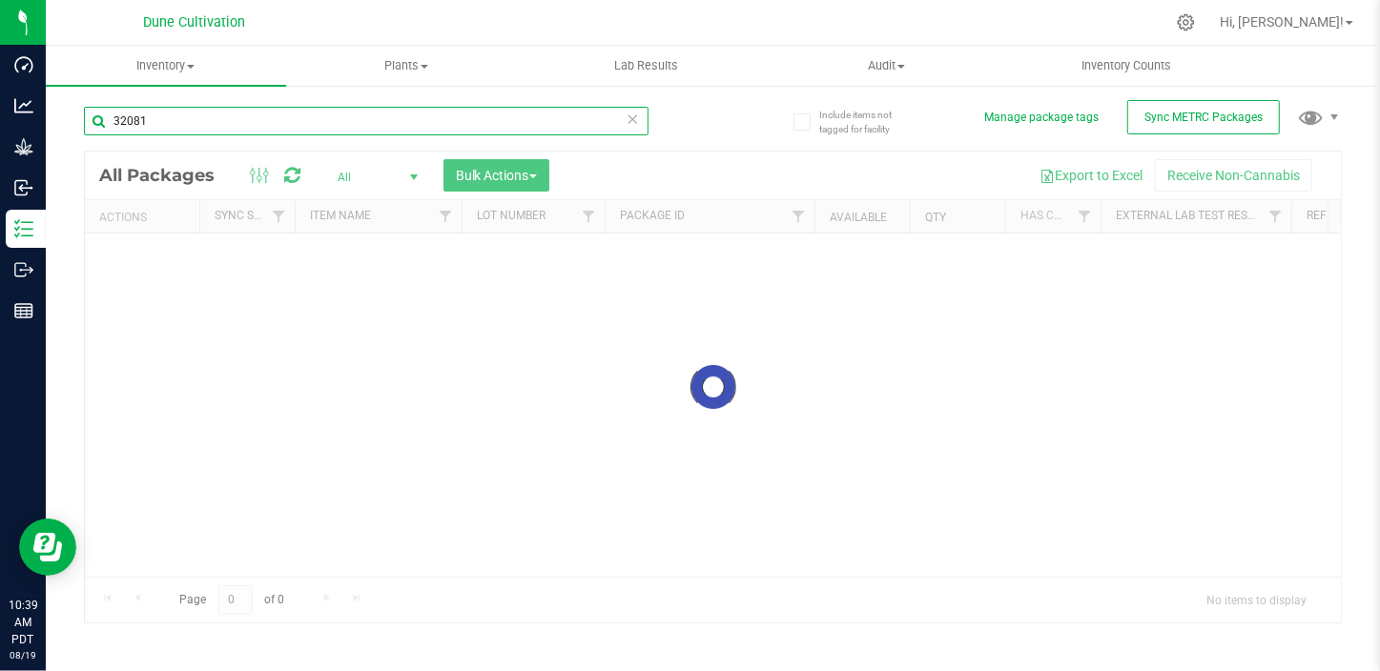
click at [159, 113] on input "32081" at bounding box center [366, 121] width 564 height 29
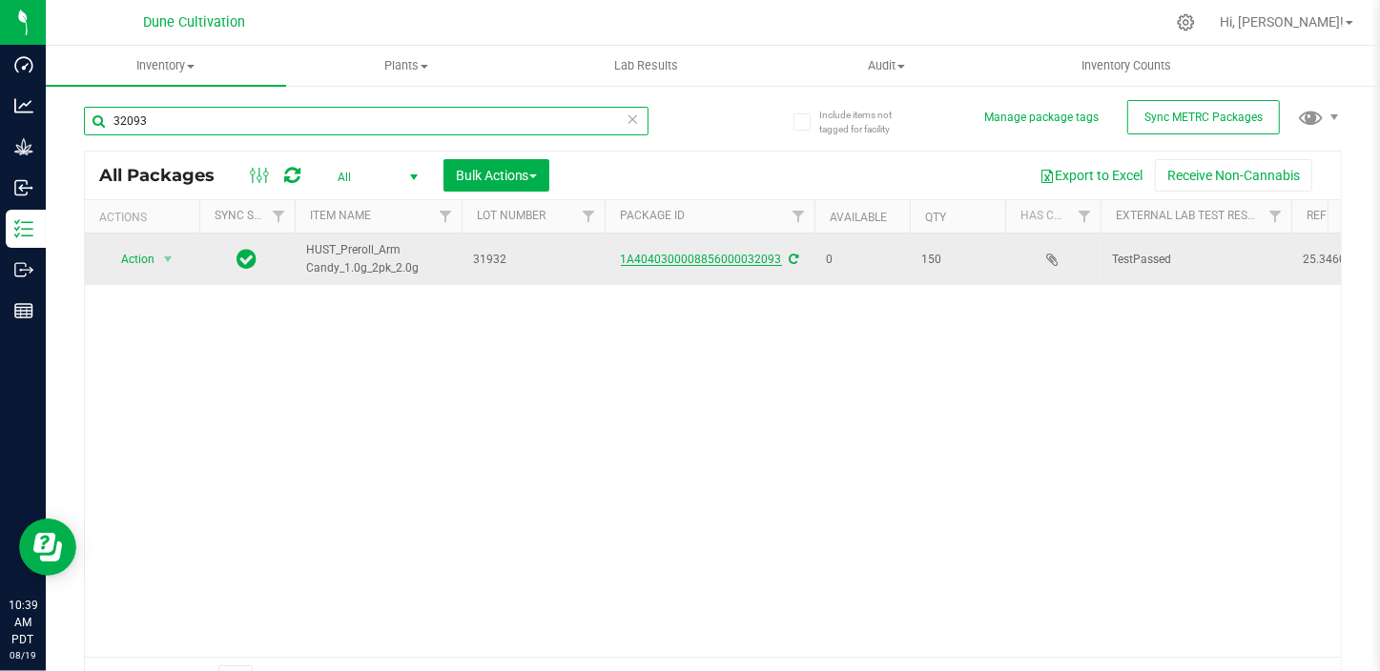
type input "32093"
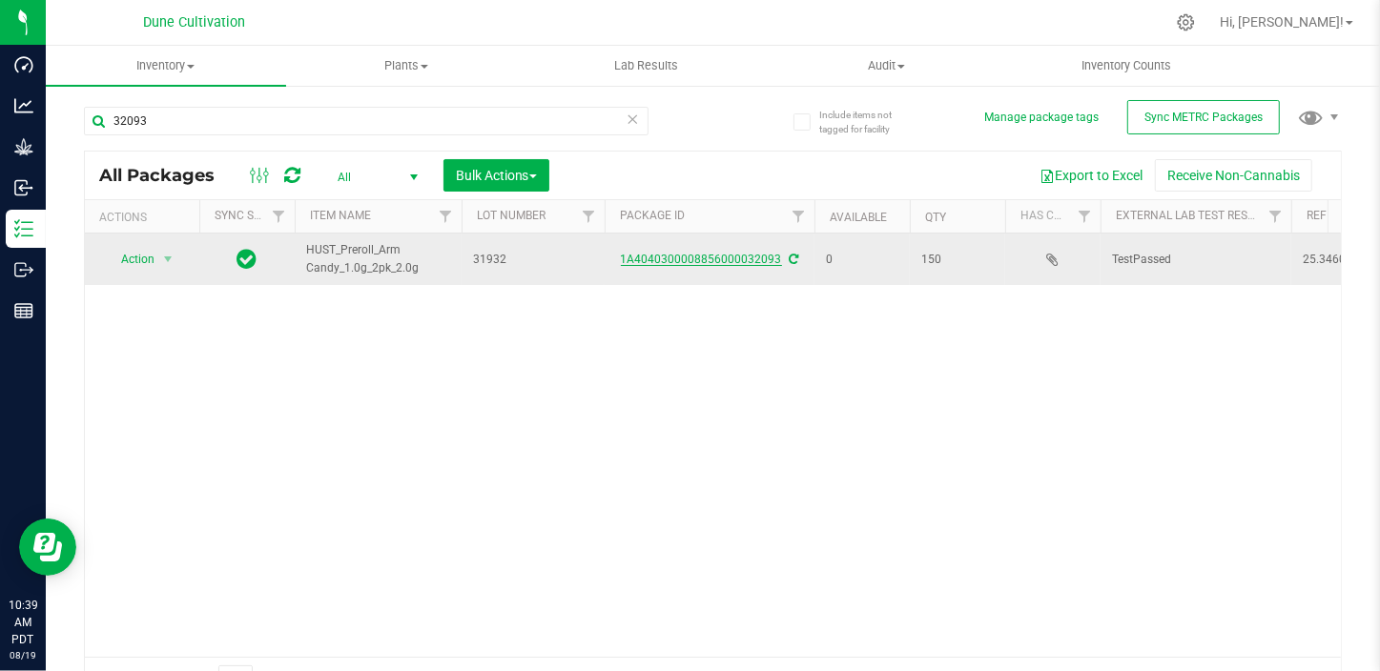
click at [763, 253] on link "1A4040300008856000032093" at bounding box center [701, 259] width 161 height 13
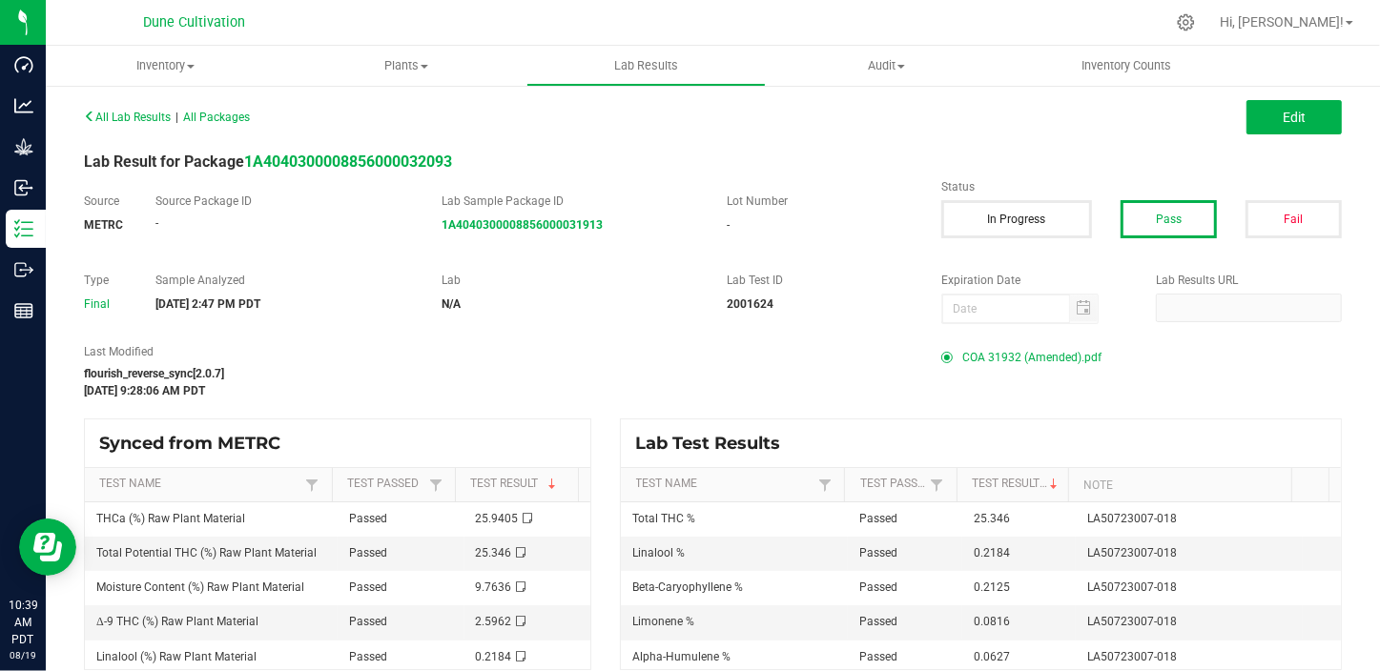
click at [991, 353] on span "COA 31932 (Amended).pdf" at bounding box center [1031, 357] width 139 height 29
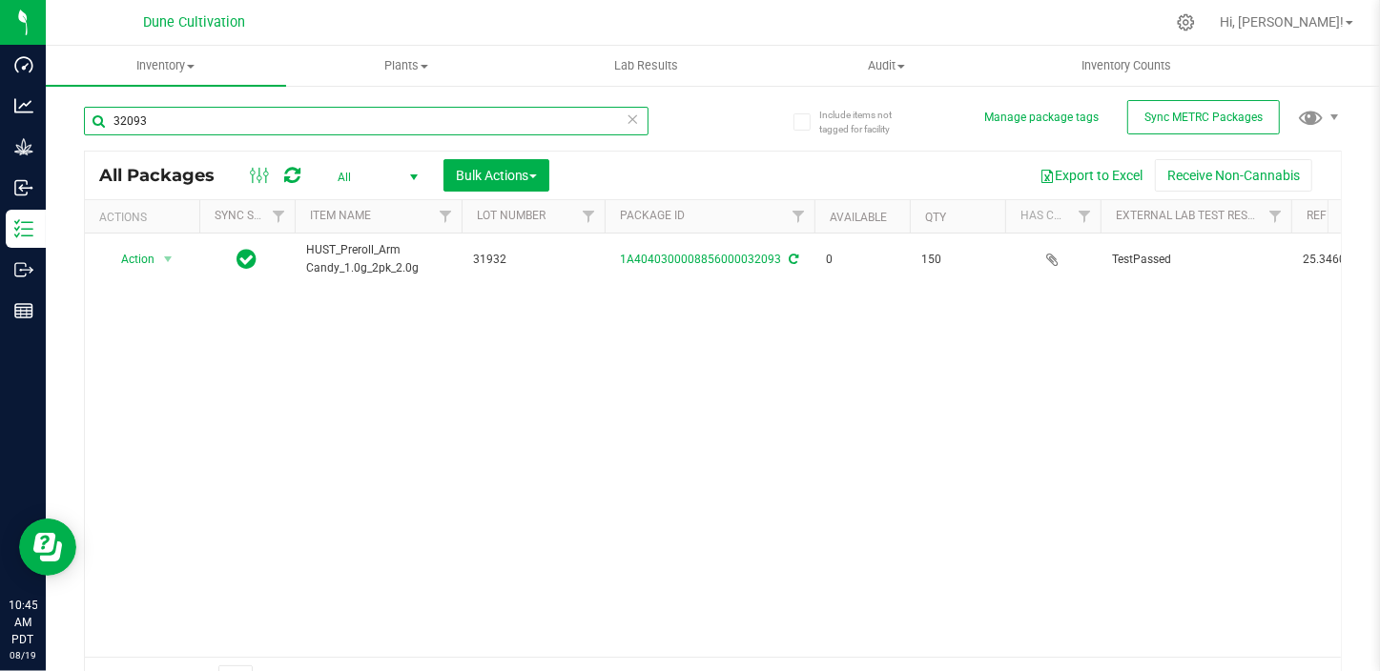
click at [218, 121] on input "32093" at bounding box center [366, 121] width 564 height 29
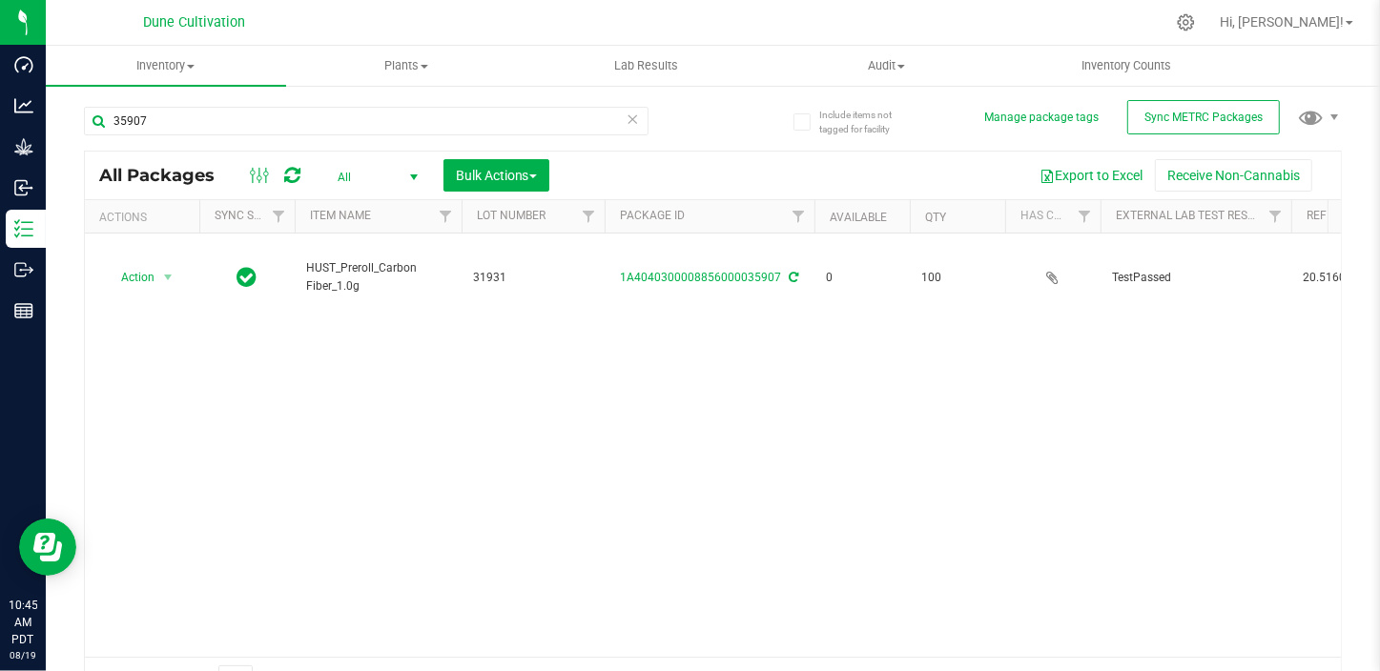
click at [1077, 471] on div "Action Action Edit attributes Global inventory Locate package Package audit log…" at bounding box center [713, 445] width 1256 height 423
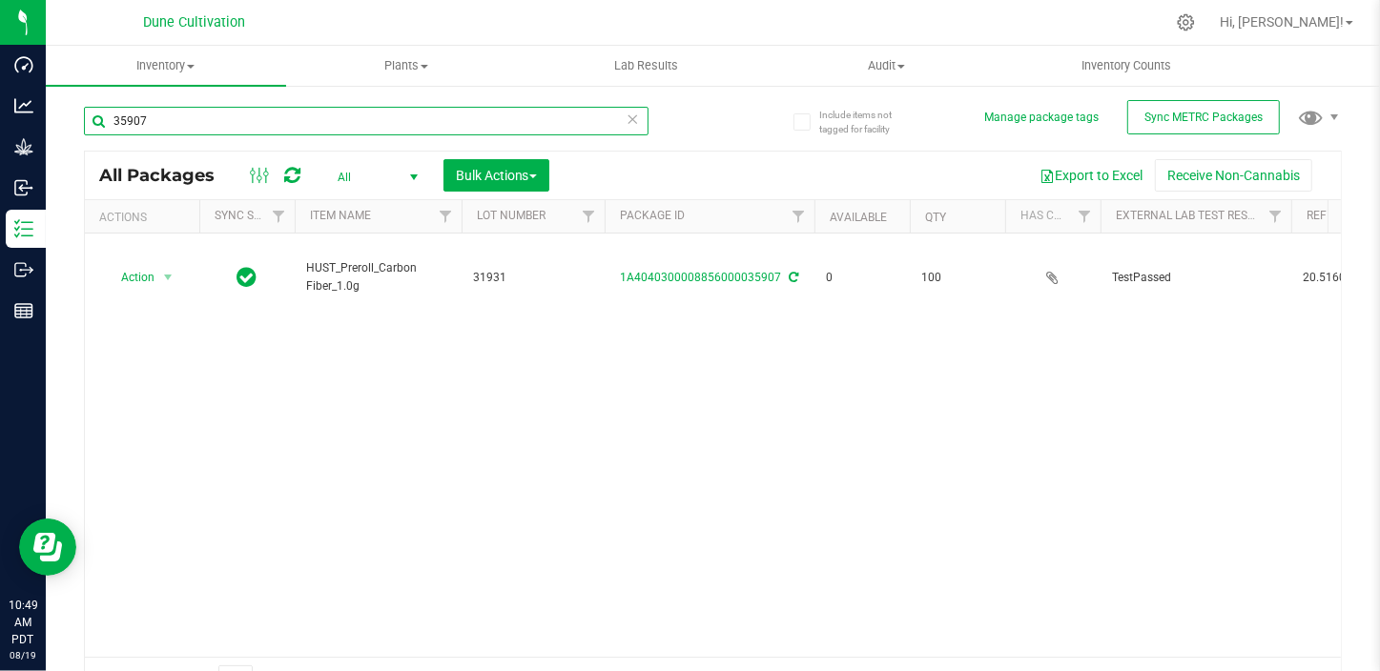
click at [245, 111] on input "35907" at bounding box center [366, 121] width 564 height 29
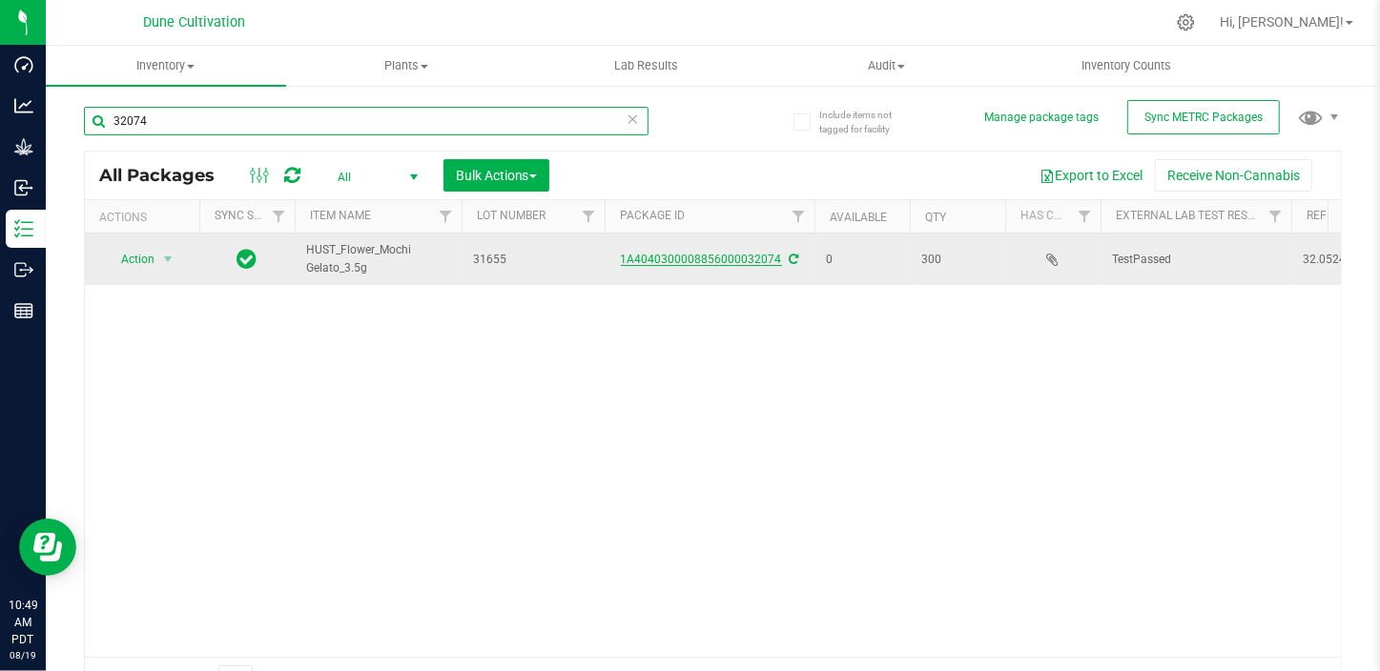
type input "32074"
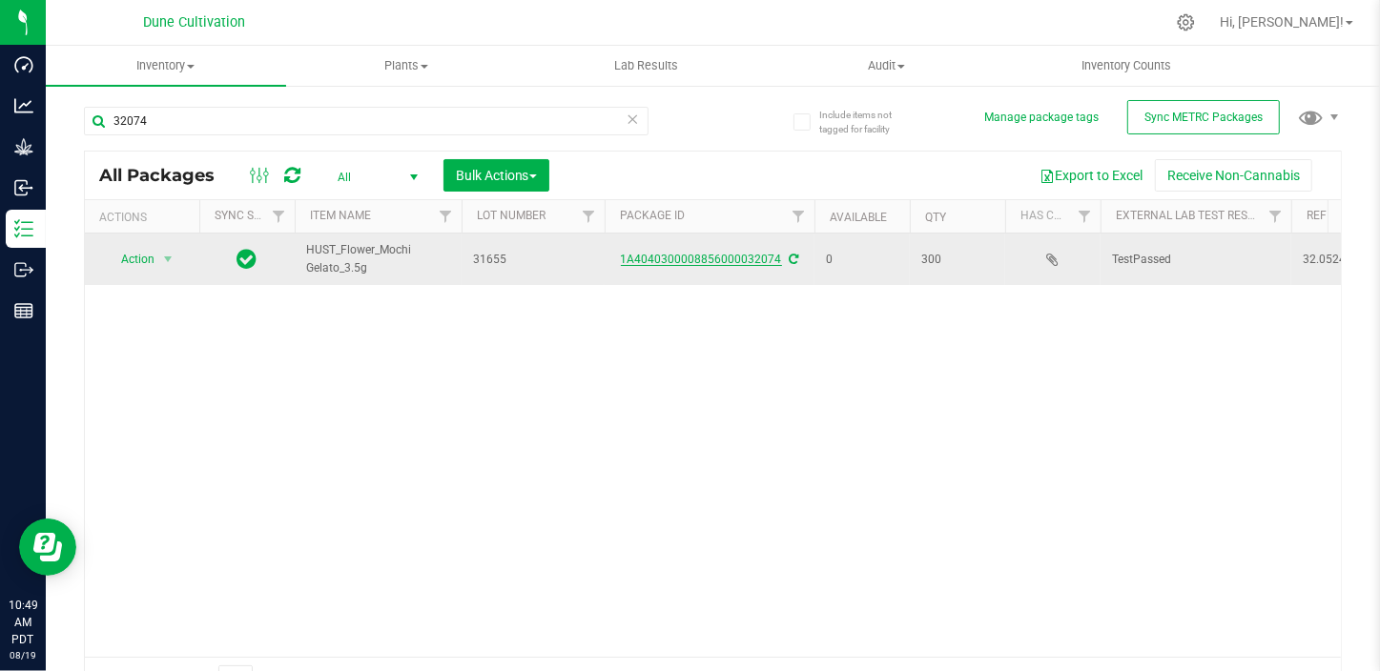
click at [729, 257] on link "1A4040300008856000032074" at bounding box center [701, 259] width 161 height 13
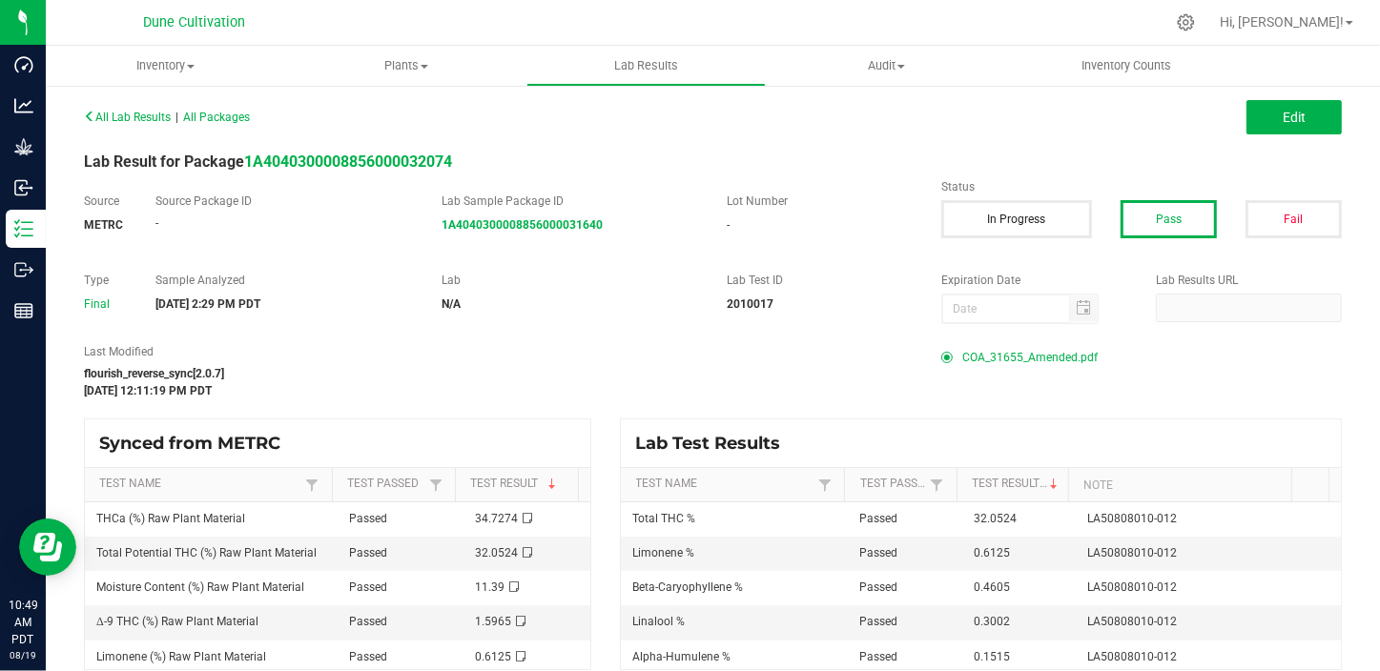
click at [981, 361] on span "COA_31655_Amended.pdf" at bounding box center [1029, 357] width 135 height 29
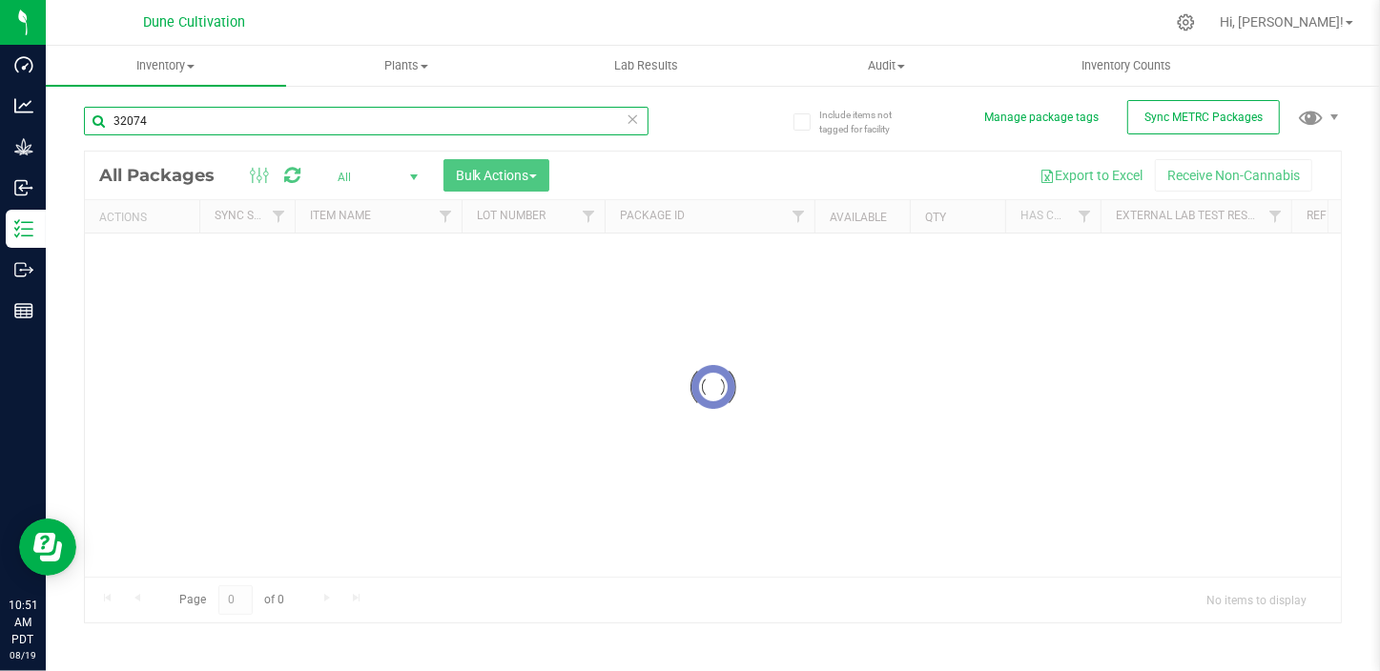
click at [214, 118] on input "32074" at bounding box center [366, 121] width 564 height 29
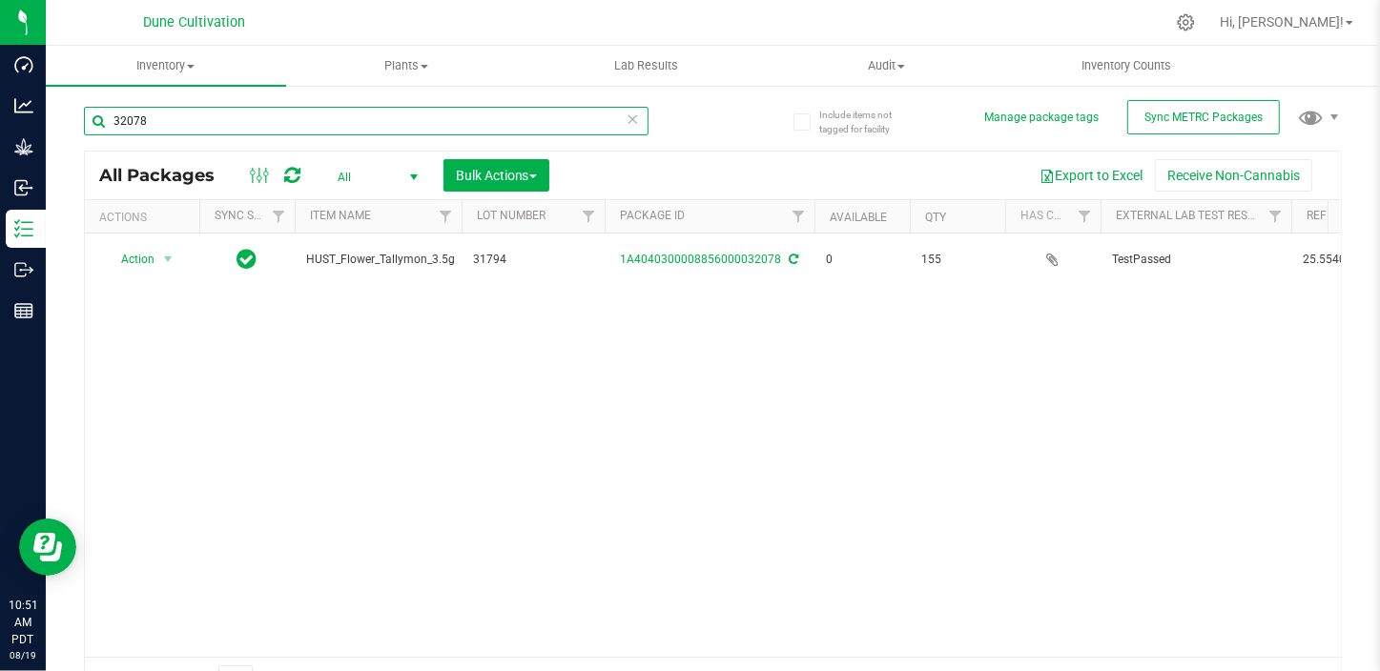
type input "32078"
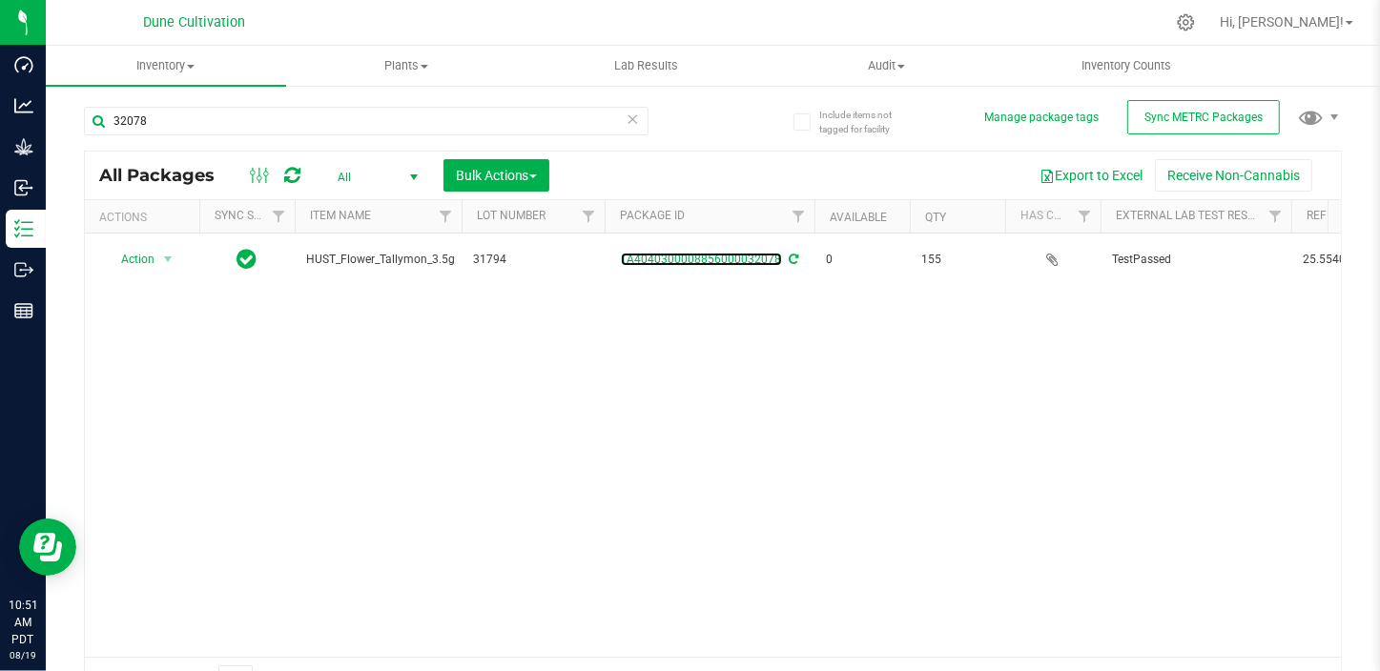
click at [689, 259] on link "1A4040300008856000032078" at bounding box center [701, 259] width 161 height 13
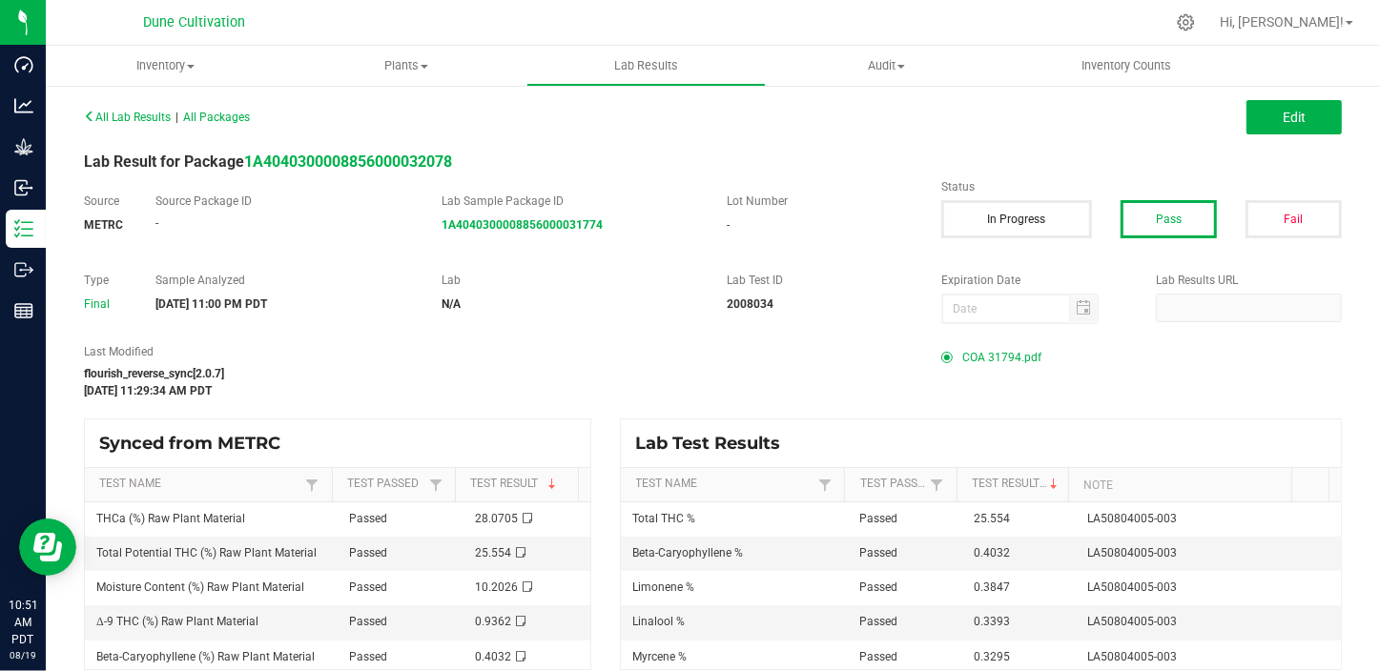
click at [988, 354] on span "COA 31794.pdf" at bounding box center [1001, 357] width 79 height 29
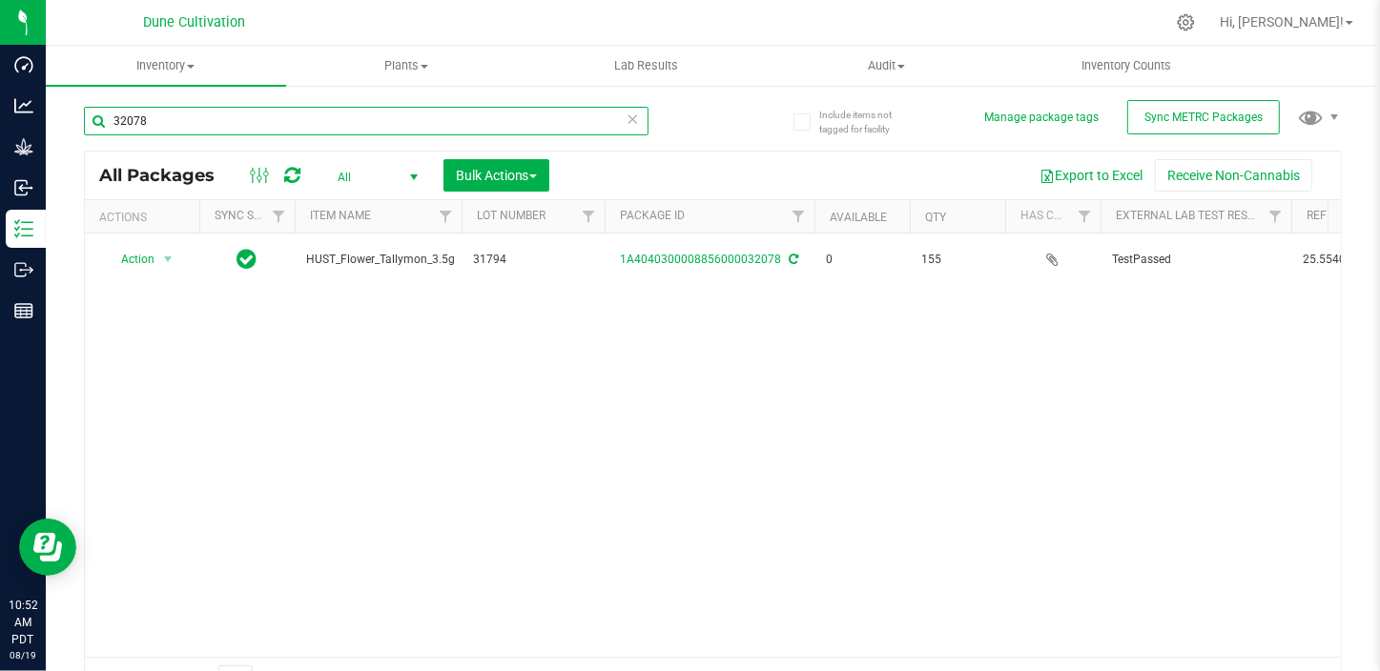
click at [169, 122] on input "32078" at bounding box center [366, 121] width 564 height 29
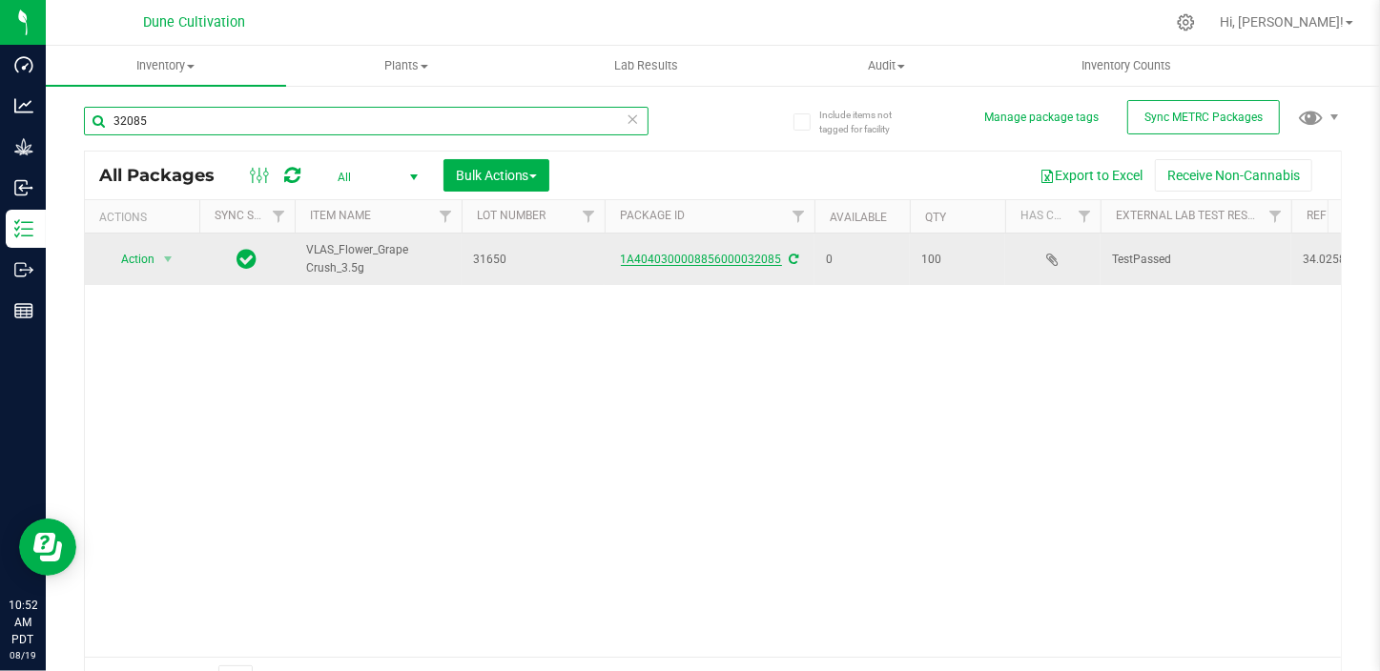
type input "32085"
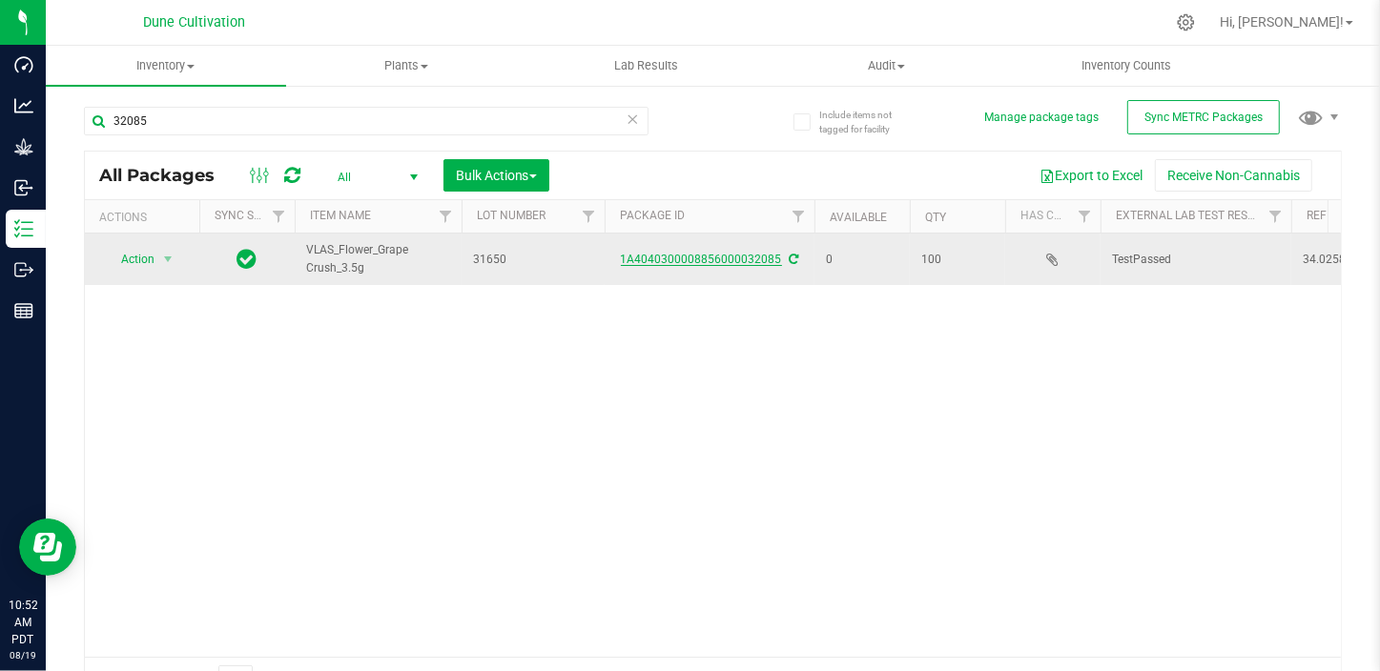
click at [703, 261] on link "1A4040300008856000032085" at bounding box center [701, 259] width 161 height 13
click at [681, 256] on link "1A4040300008856000032085" at bounding box center [701, 259] width 161 height 13
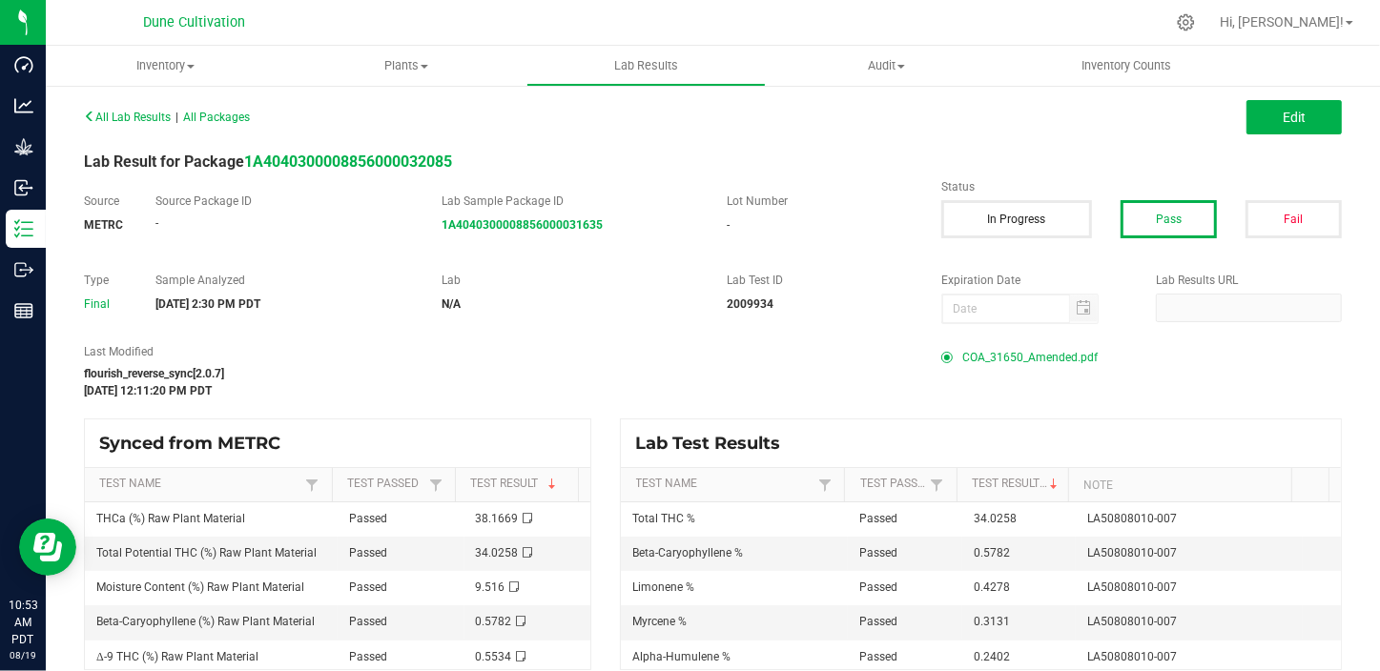
click at [1018, 363] on span "COA_31650_Amended.pdf" at bounding box center [1029, 357] width 135 height 29
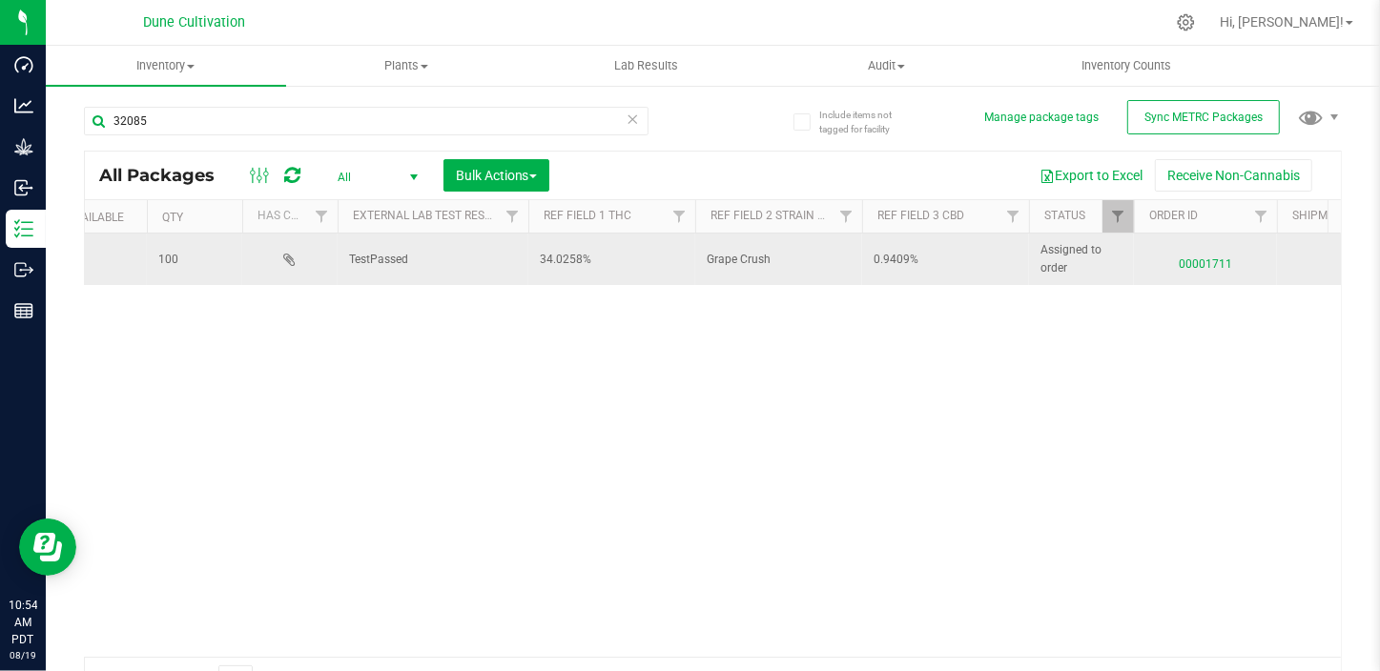
click at [907, 261] on span "0.9409%" at bounding box center [945, 260] width 144 height 18
click at [907, 256] on input "0.9409%" at bounding box center [941, 260] width 160 height 30
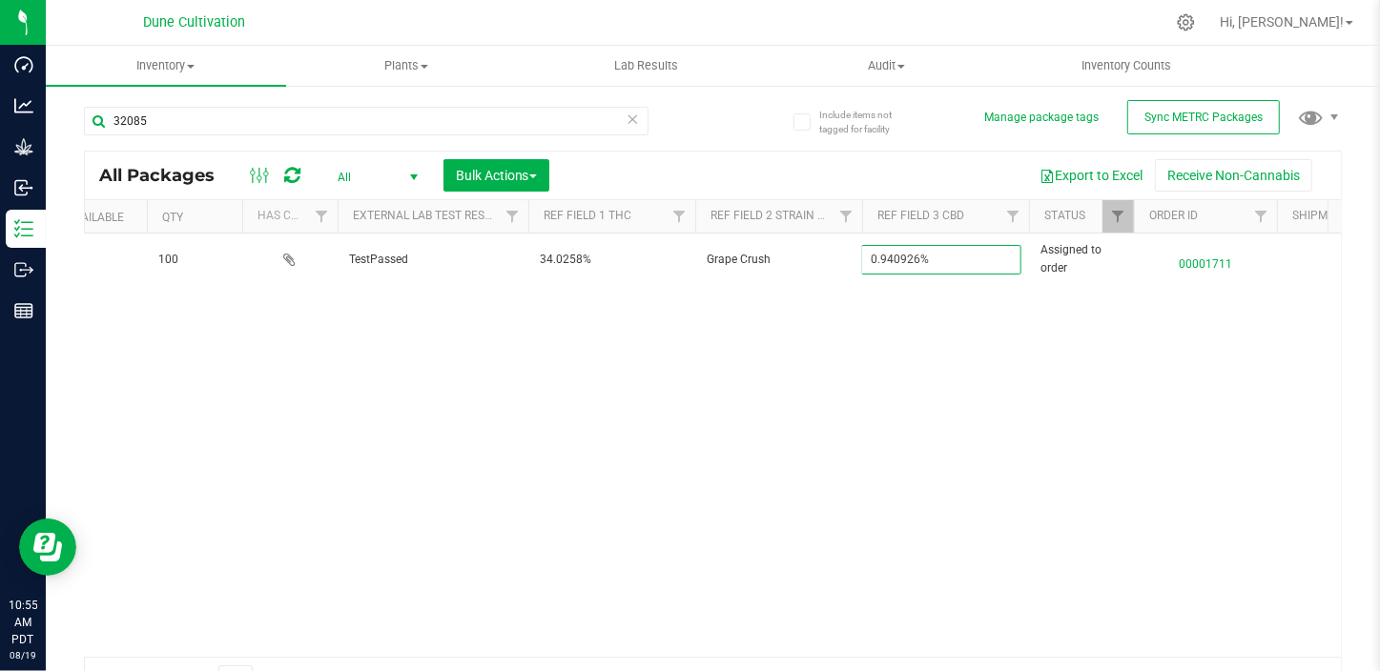
type input "0.940926%"
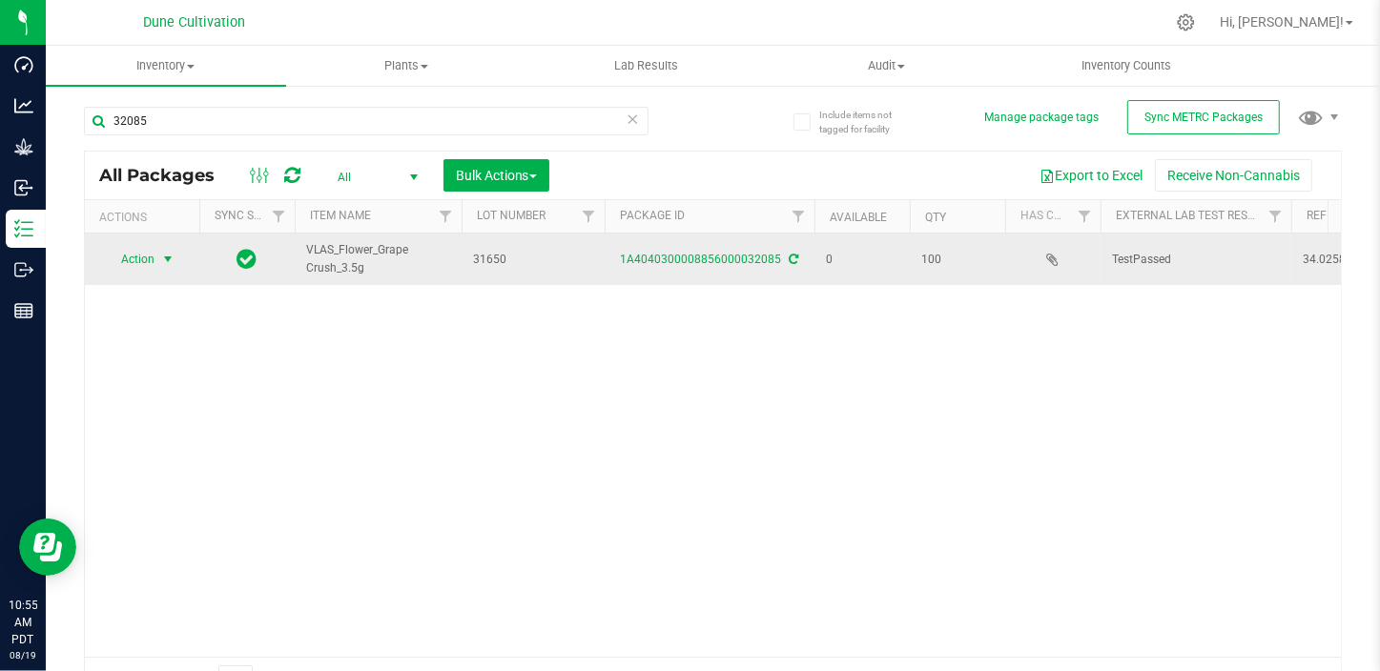
click at [168, 259] on span "select" at bounding box center [167, 259] width 15 height 15
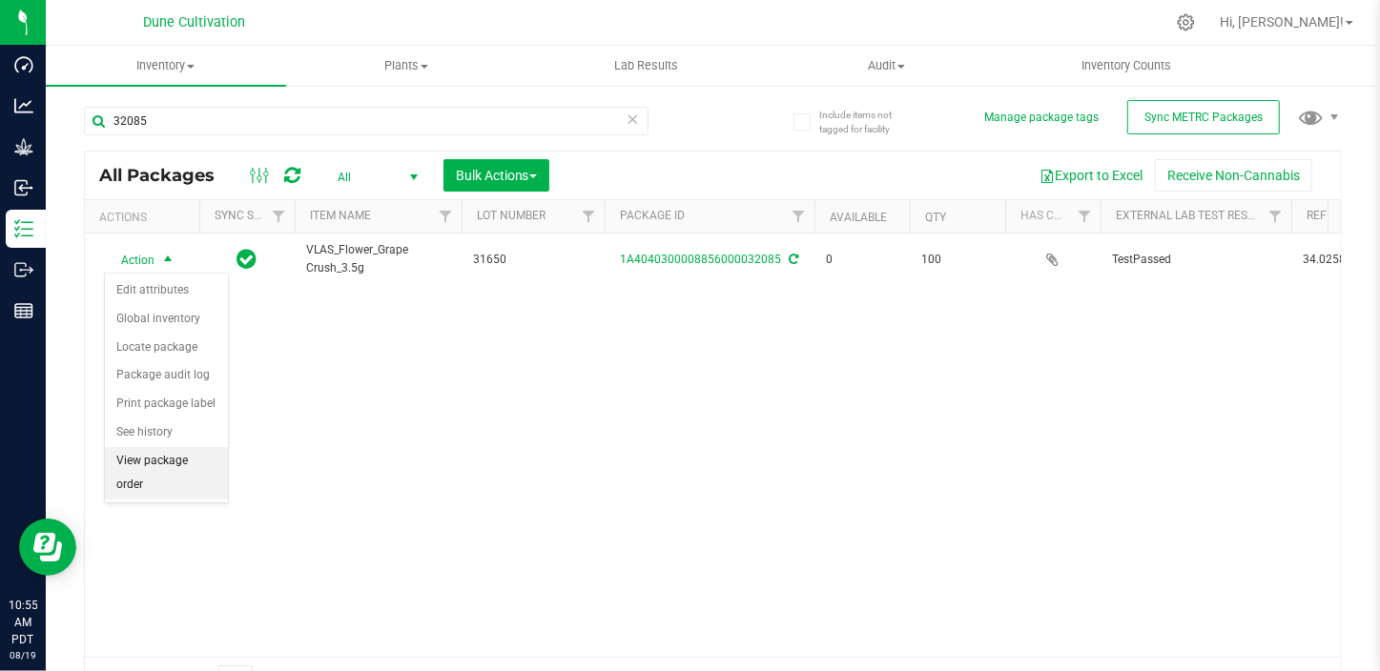
click at [181, 459] on li "View package order" at bounding box center [166, 473] width 123 height 52
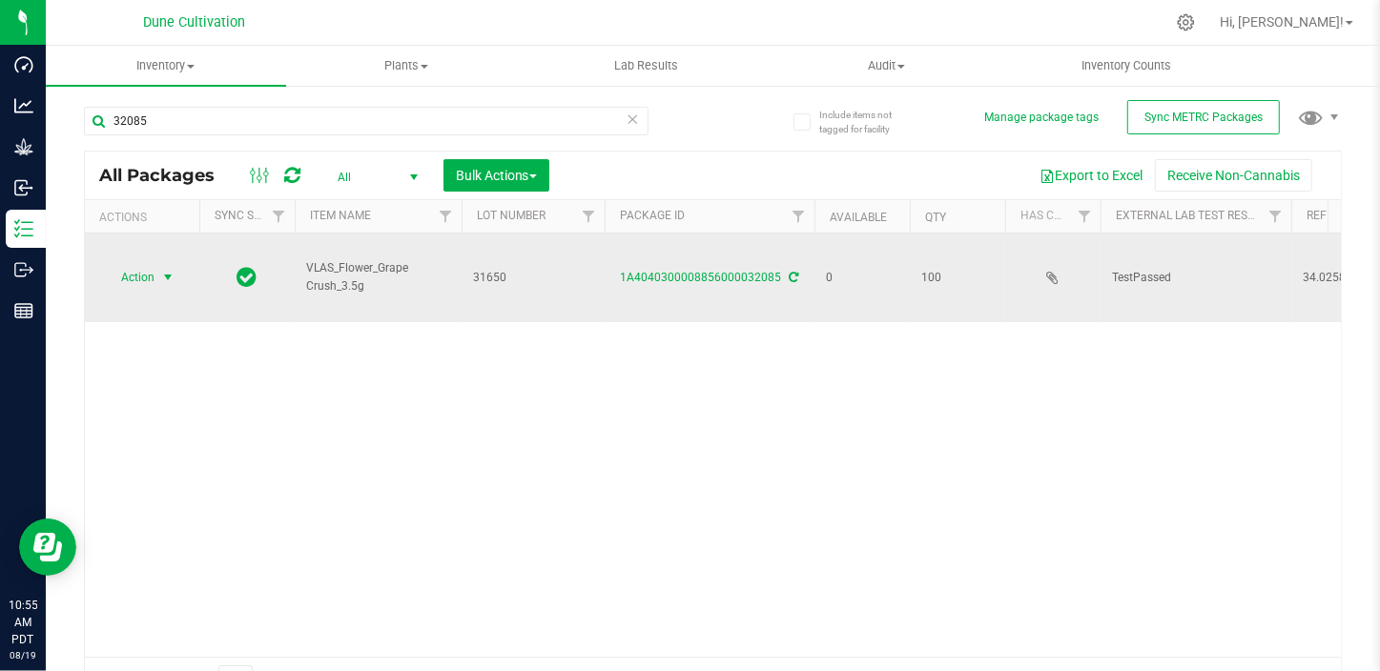
click at [159, 264] on span "select" at bounding box center [168, 277] width 24 height 27
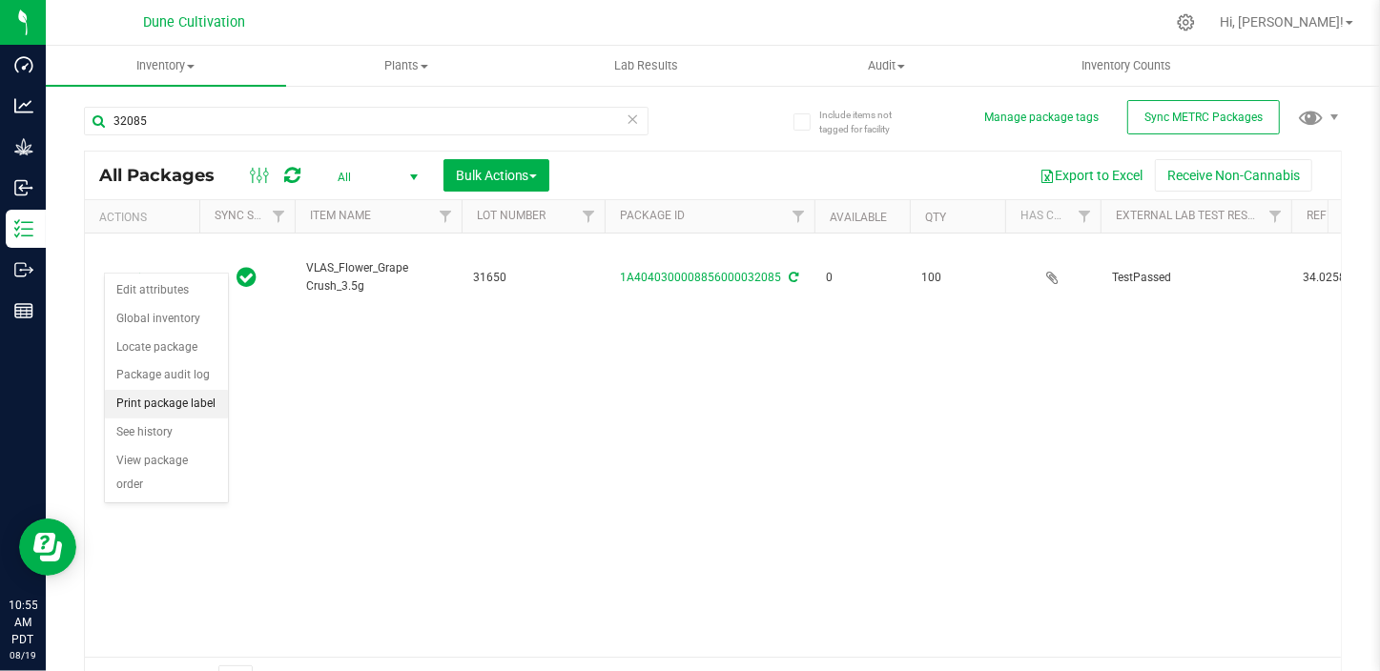
click at [153, 402] on li "Print package label" at bounding box center [166, 404] width 123 height 29
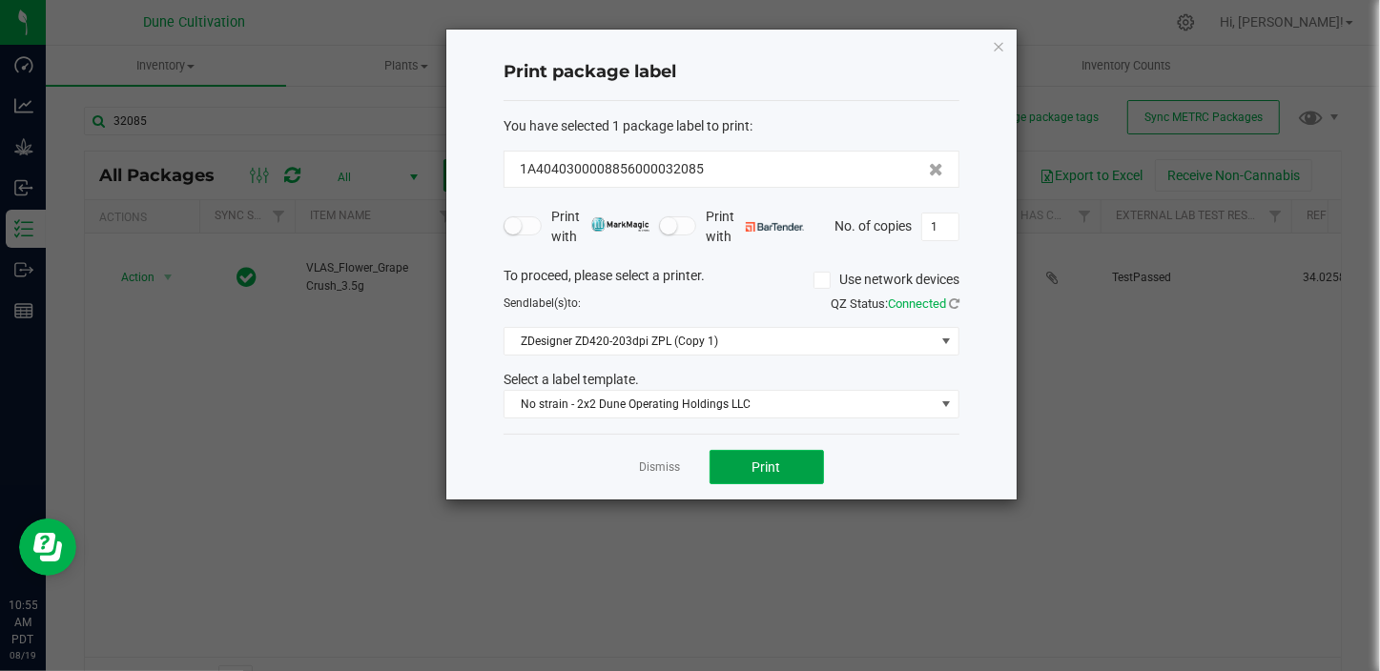
click at [792, 476] on button "Print" at bounding box center [766, 467] width 114 height 34
click at [659, 467] on link "Dismiss" at bounding box center [660, 468] width 41 height 16
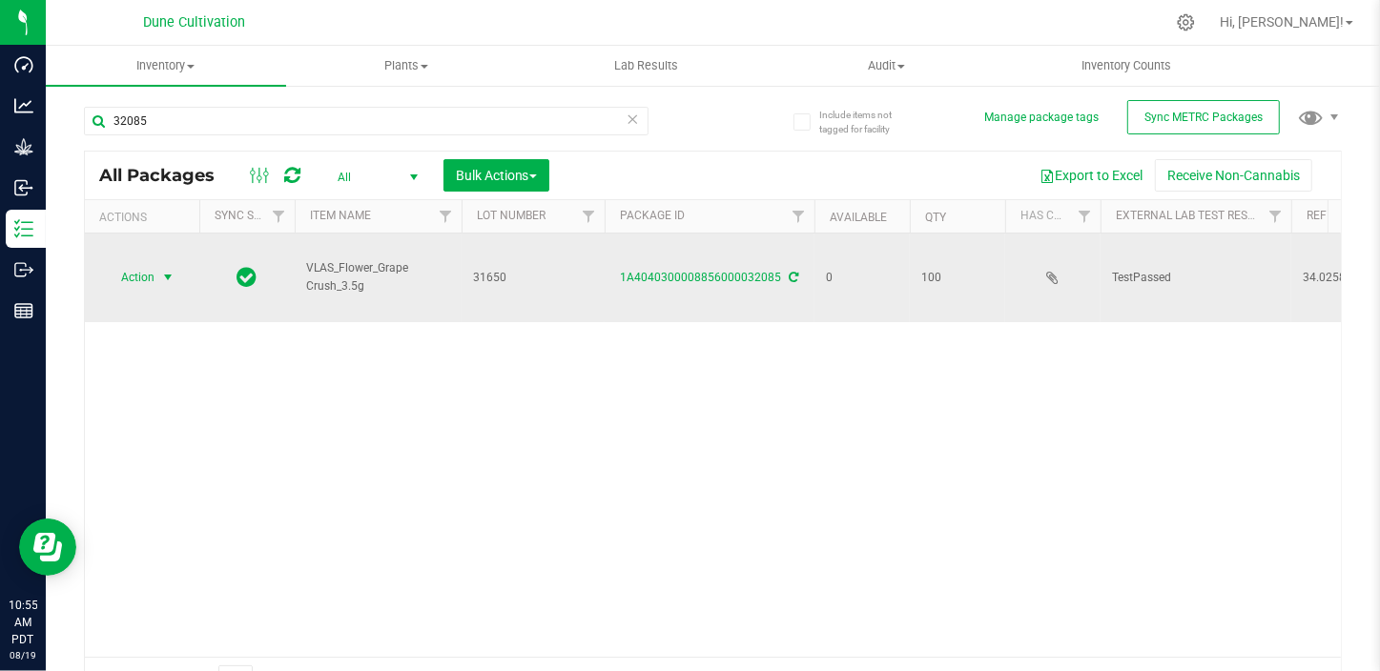
click at [153, 264] on span "Action" at bounding box center [129, 277] width 51 height 27
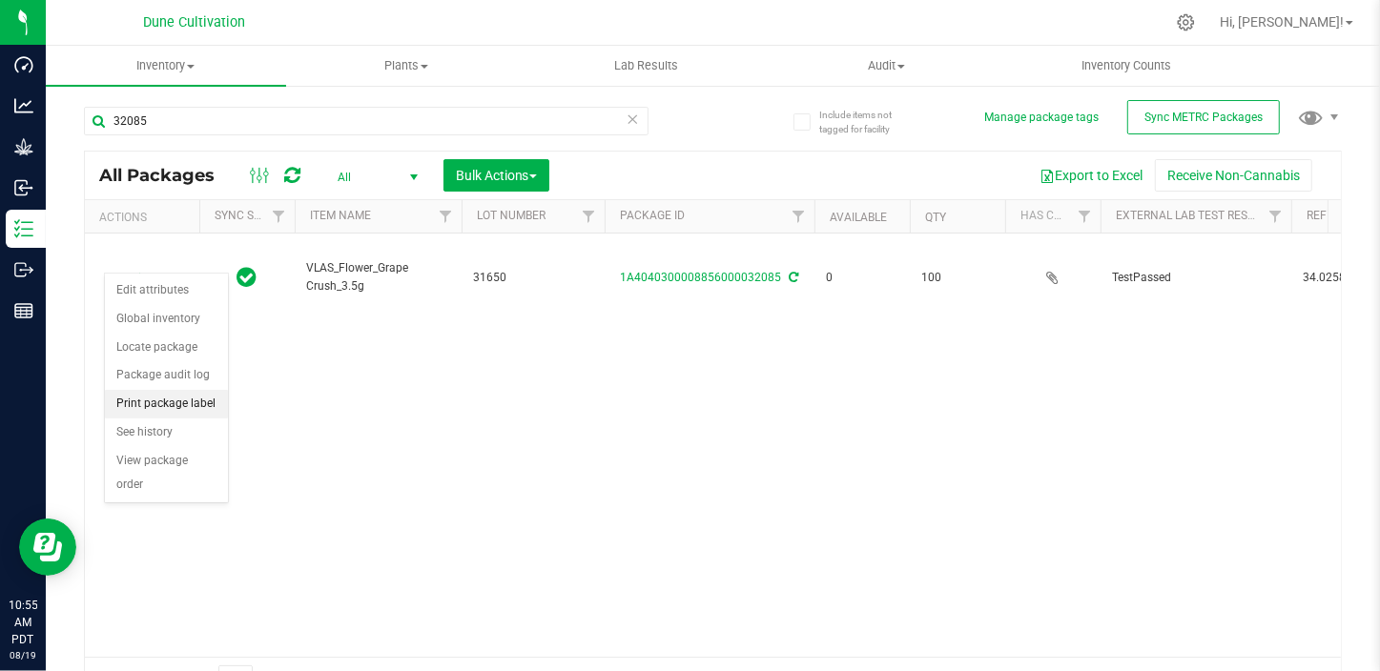
click at [201, 391] on li "Print package label" at bounding box center [166, 404] width 123 height 29
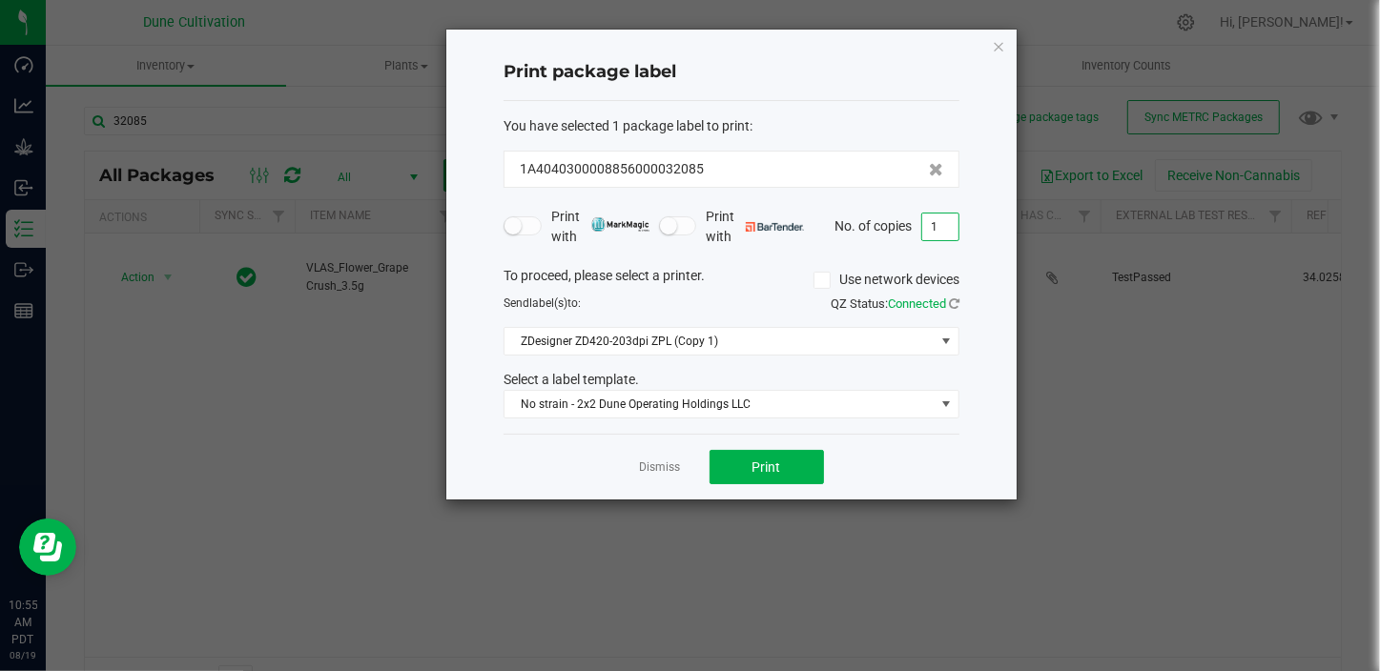
click at [948, 228] on input "1" at bounding box center [940, 227] width 36 height 27
type input "100"
click at [794, 466] on button "Print" at bounding box center [766, 467] width 114 height 34
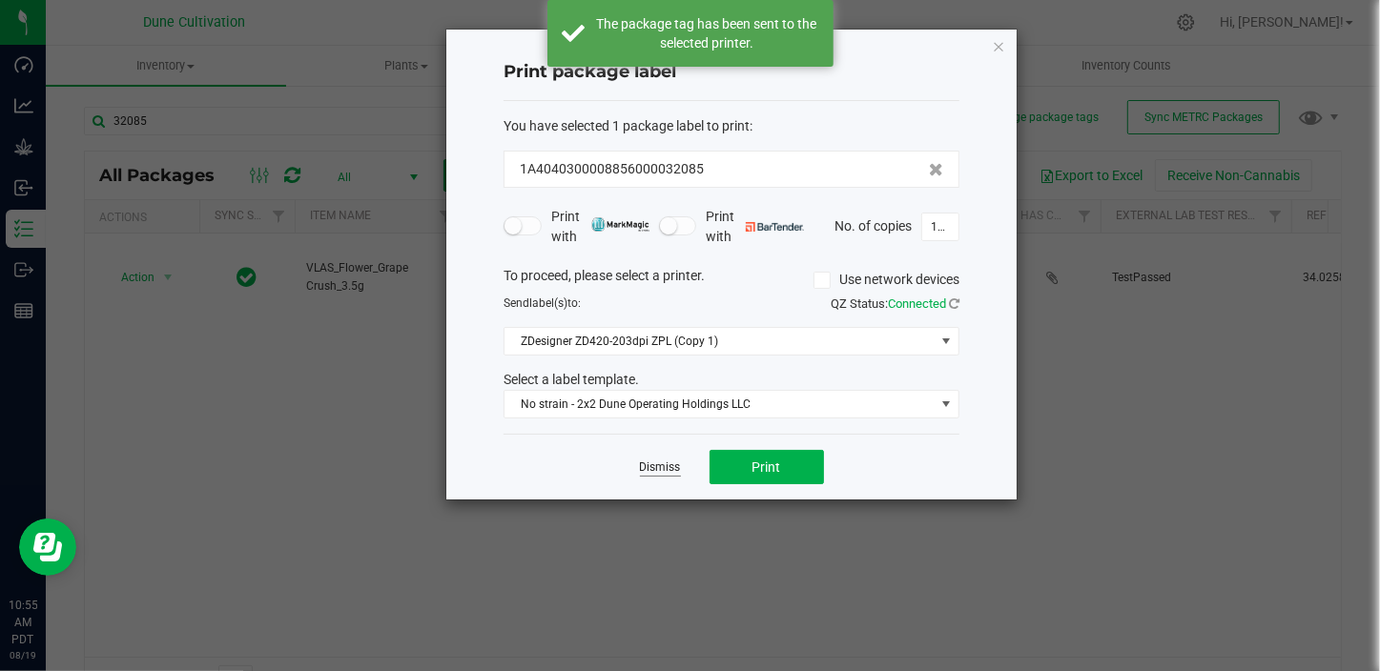
click at [648, 467] on link "Dismiss" at bounding box center [660, 468] width 41 height 16
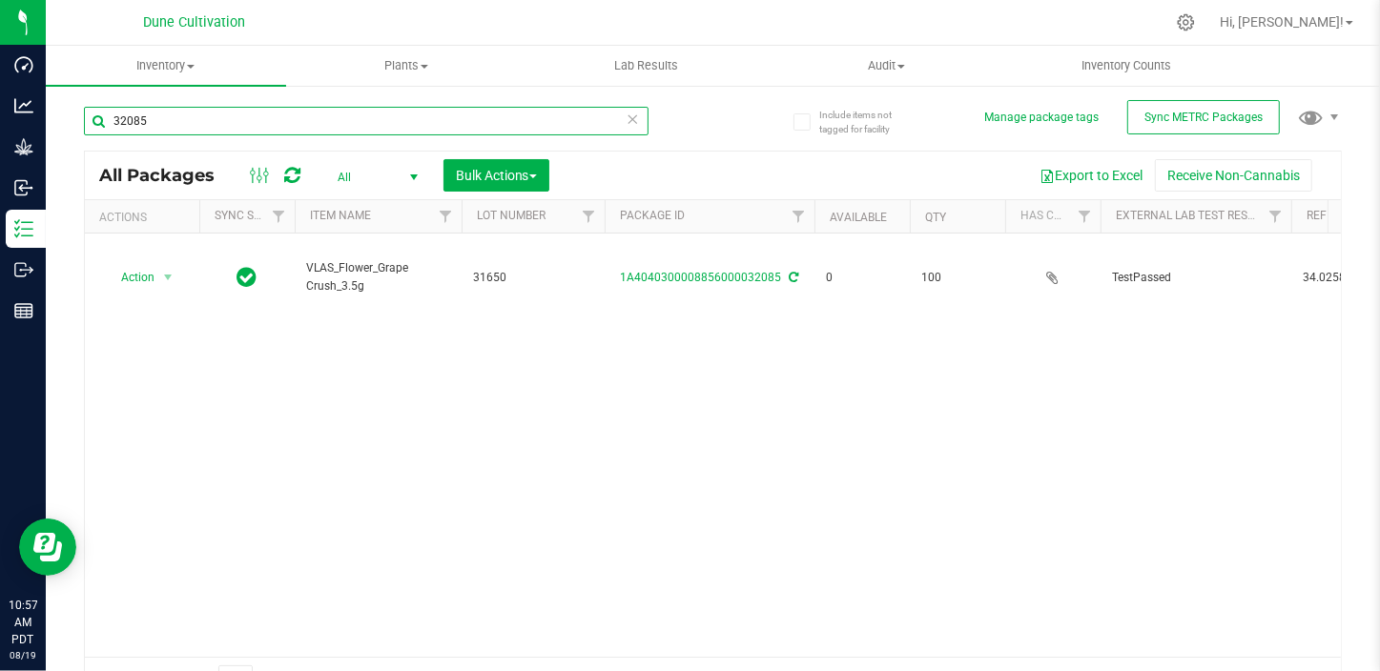
click at [190, 121] on input "32085" at bounding box center [366, 121] width 564 height 29
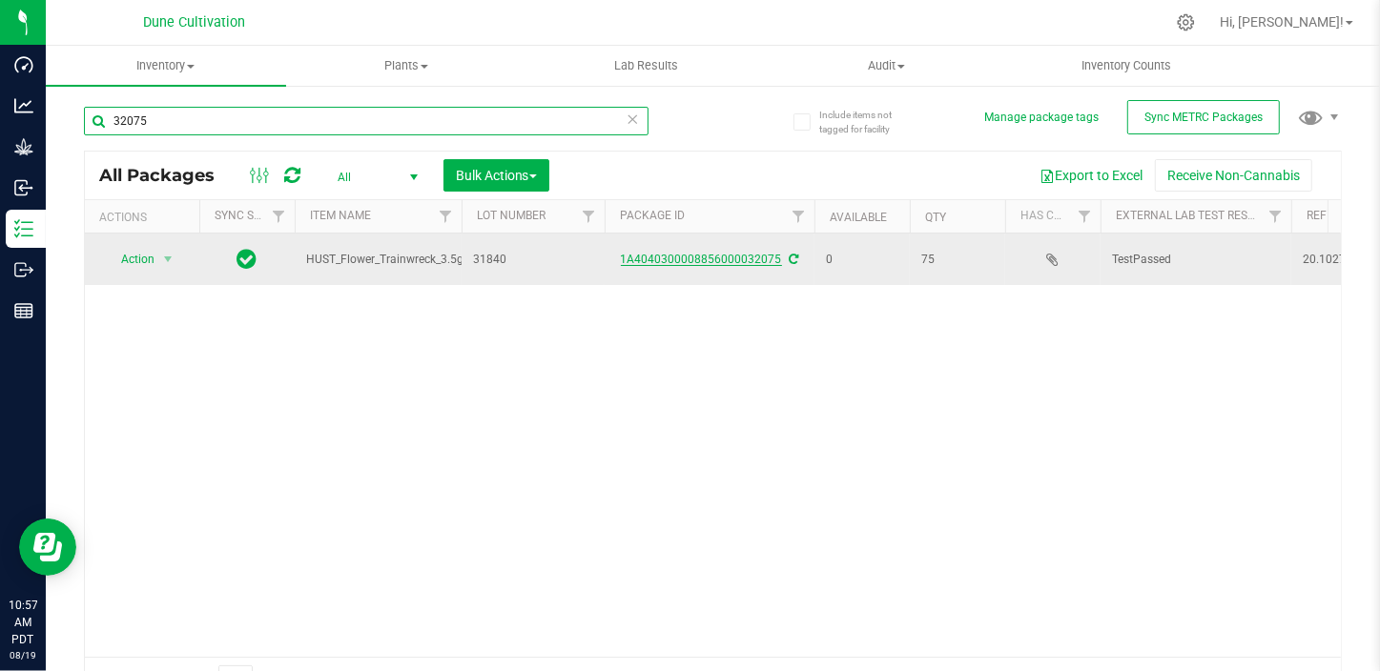
type input "32075"
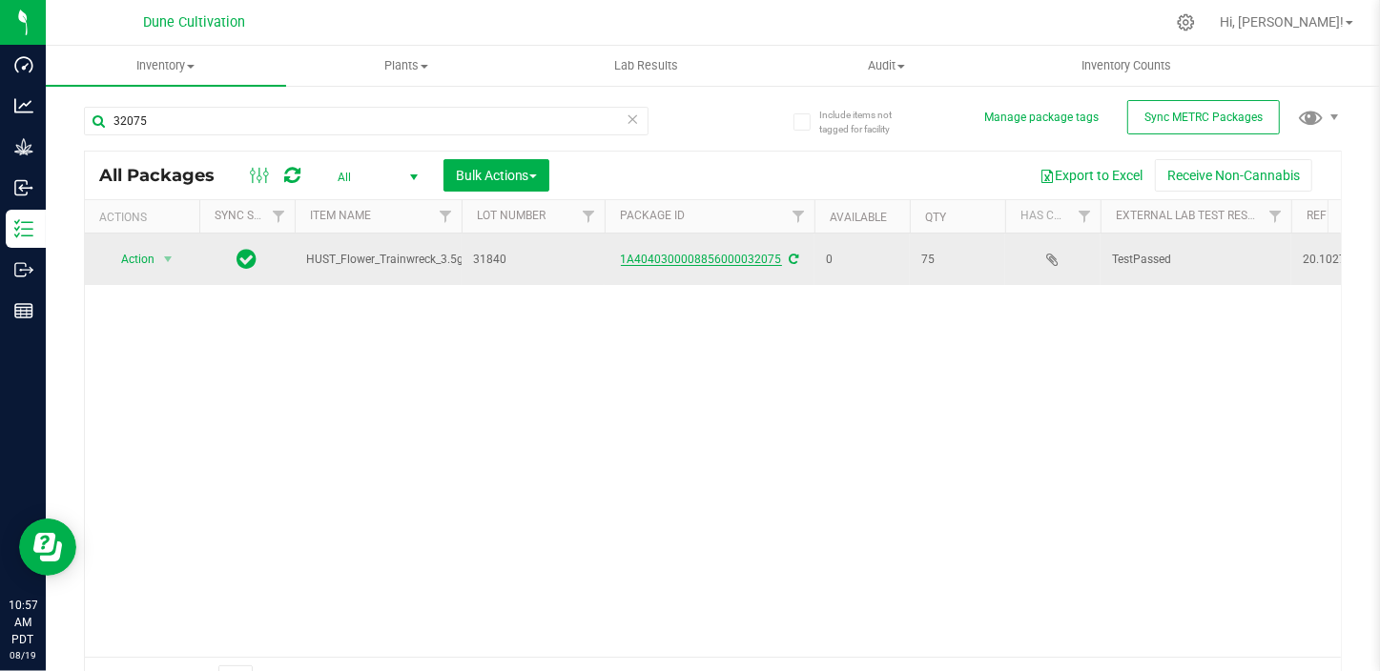
click at [662, 259] on link "1A4040300008856000032075" at bounding box center [701, 259] width 161 height 13
click at [680, 262] on link "1A4040300008856000032075" at bounding box center [701, 259] width 161 height 13
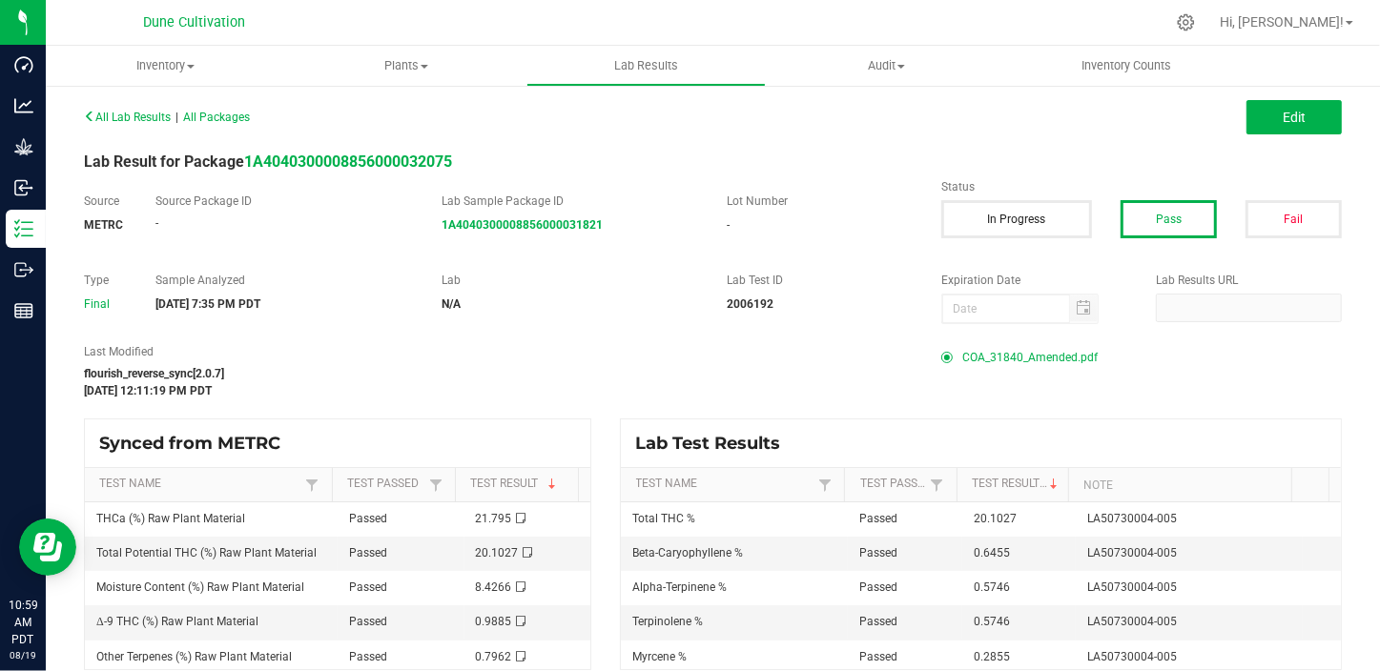
click at [1006, 353] on span "COA_31840_Amended.pdf" at bounding box center [1029, 357] width 135 height 29
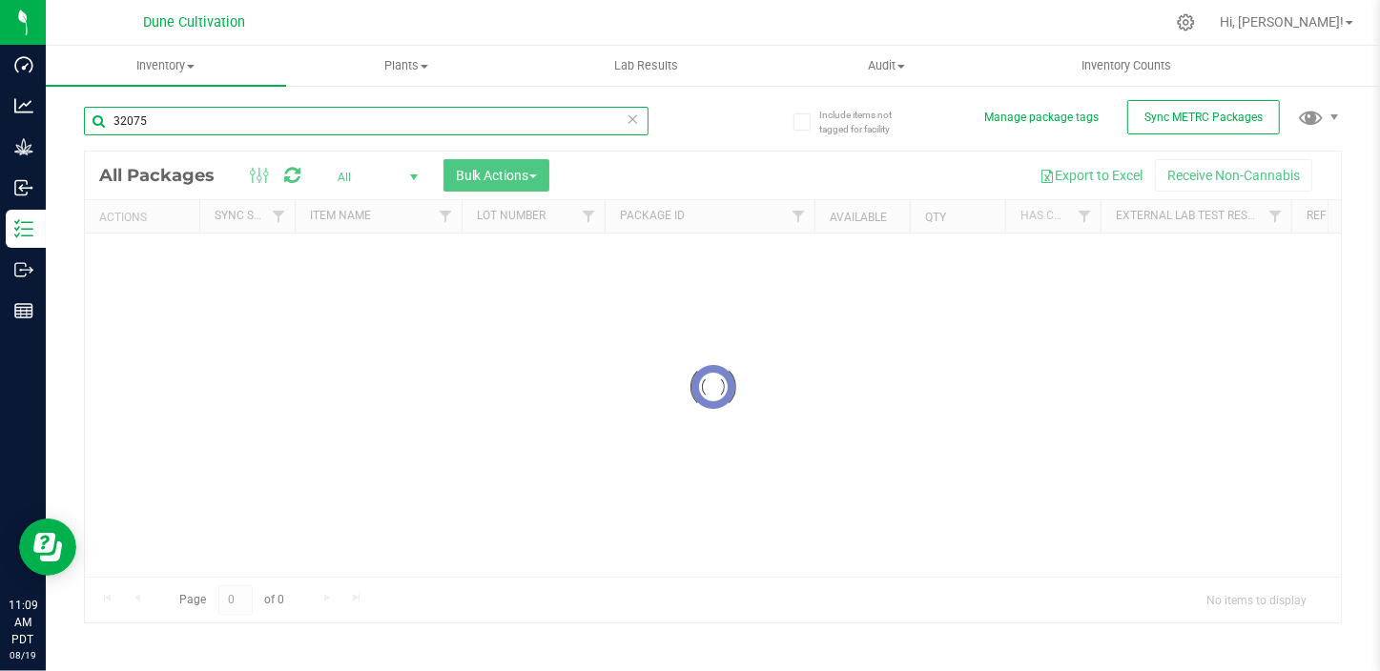
click at [173, 131] on input "32075" at bounding box center [366, 121] width 564 height 29
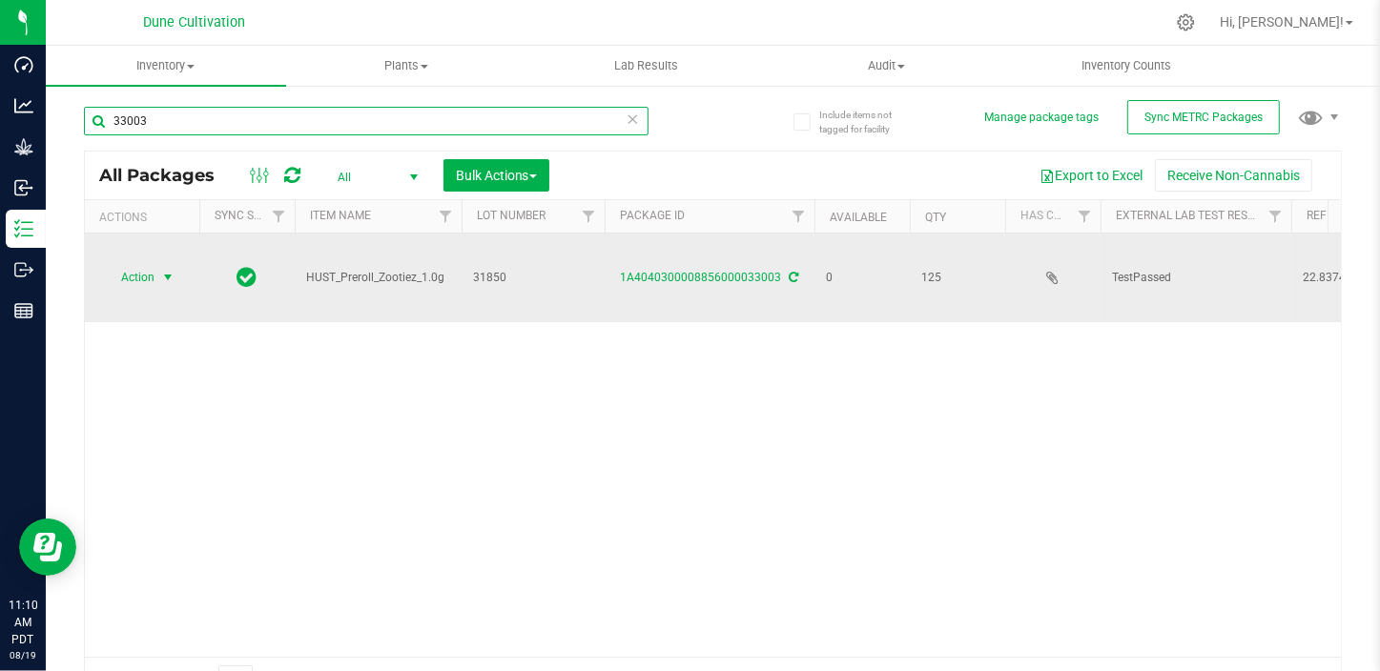
type input "33003"
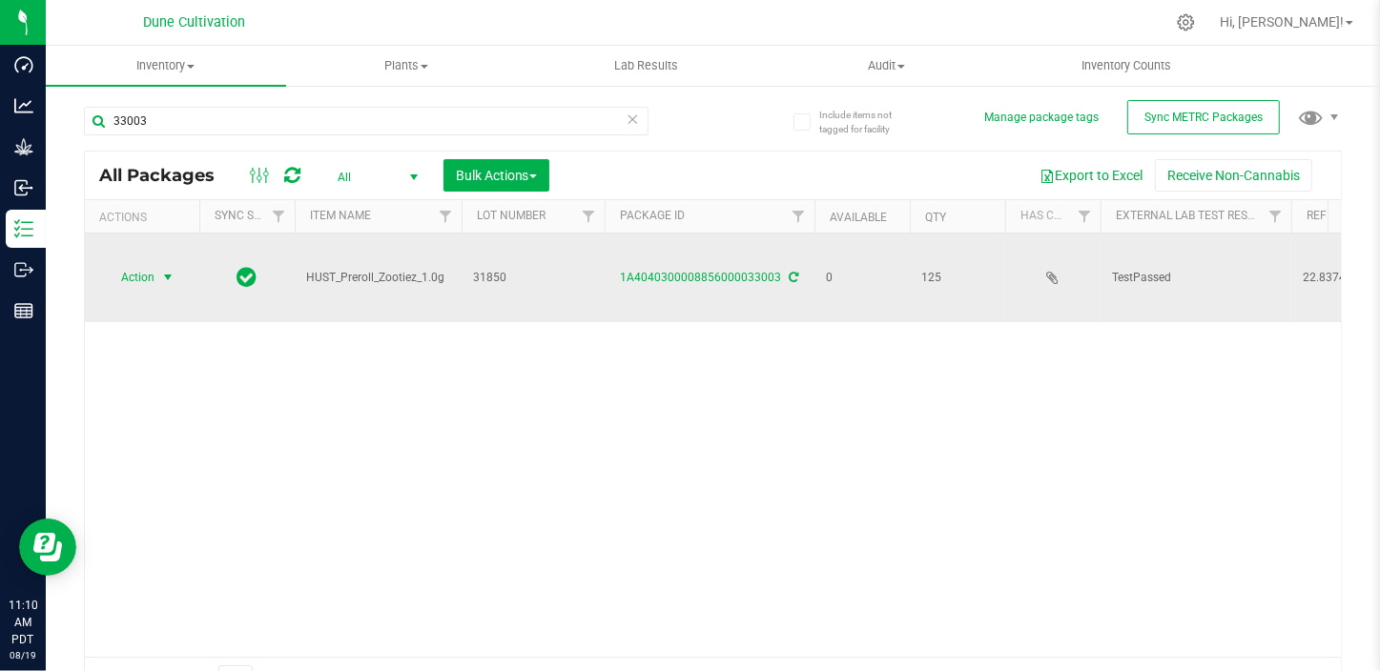
click at [171, 270] on span "select" at bounding box center [167, 277] width 15 height 15
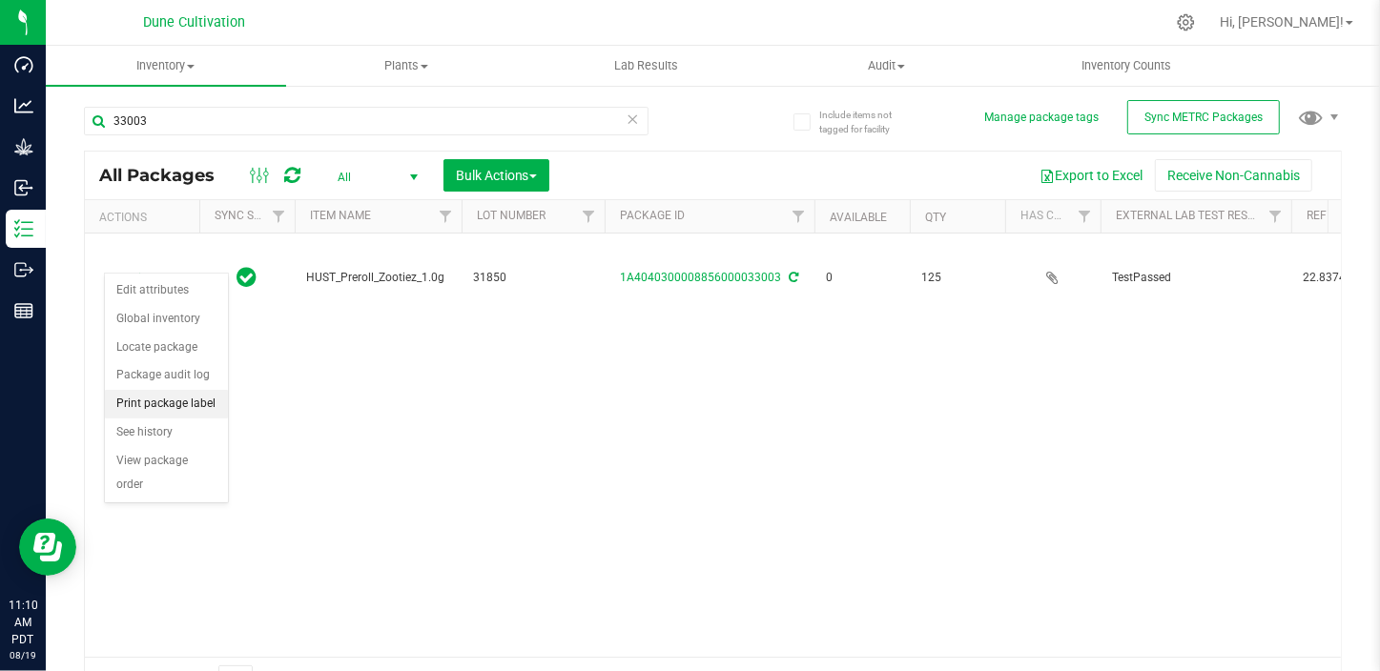
click at [176, 399] on li "Print package label" at bounding box center [166, 404] width 123 height 29
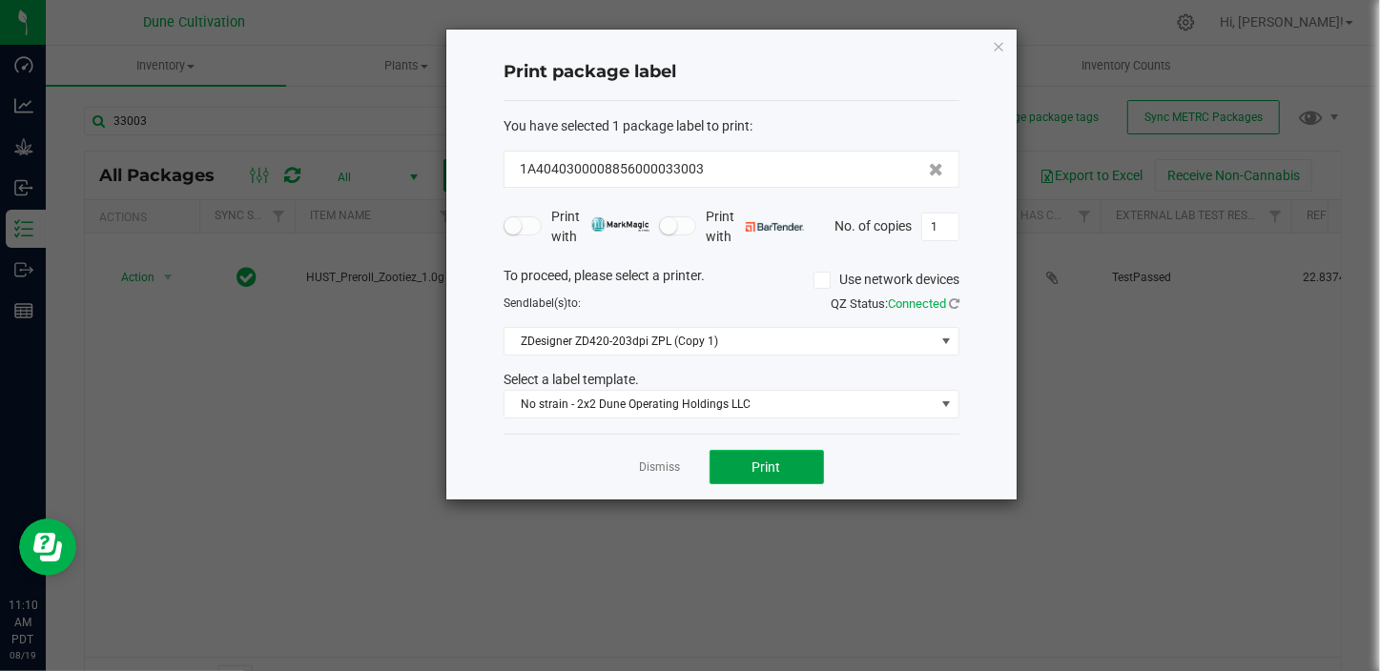
click at [801, 452] on button "Print" at bounding box center [766, 467] width 114 height 34
click at [670, 464] on link "Dismiss" at bounding box center [660, 468] width 41 height 16
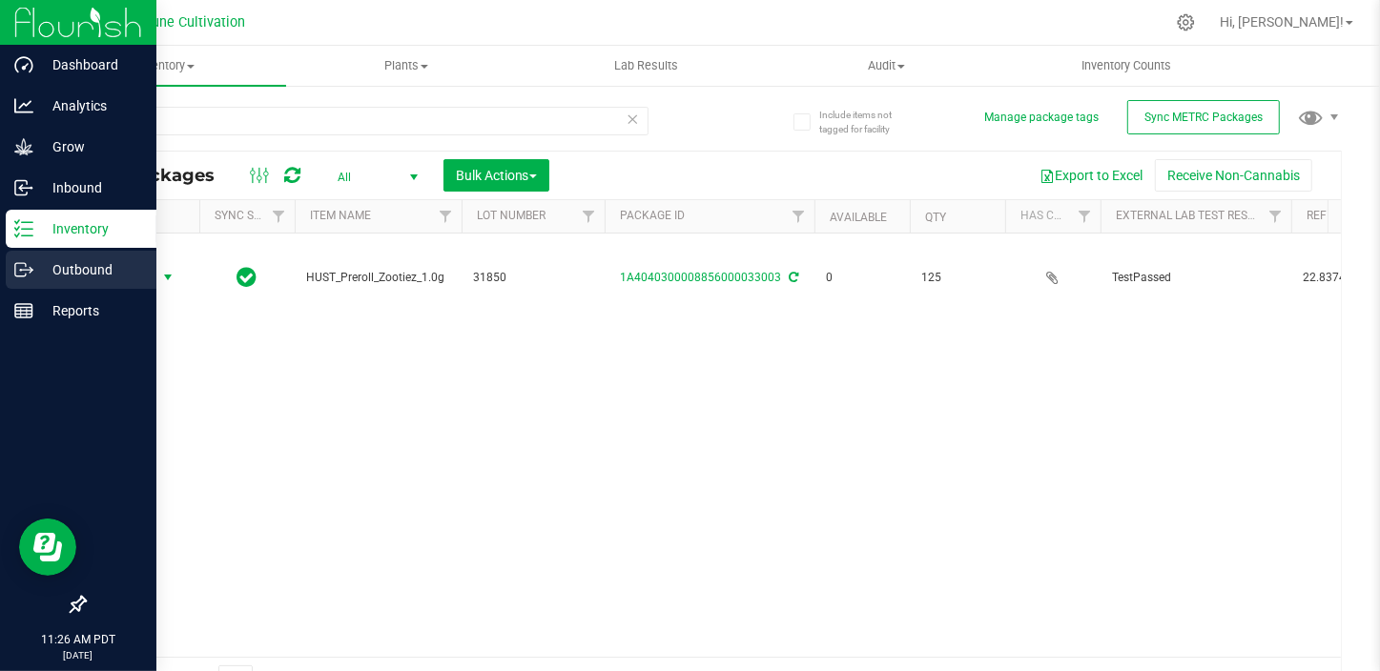
click at [28, 272] on icon at bounding box center [23, 269] width 19 height 19
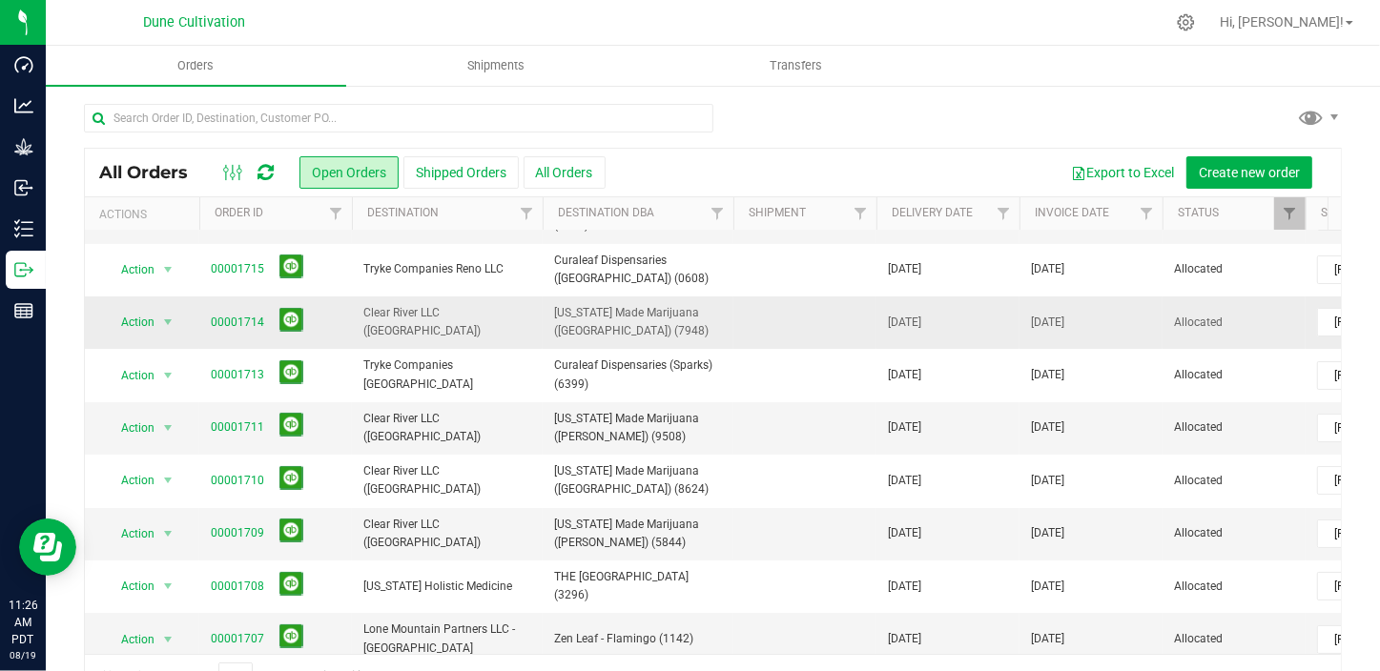
scroll to position [259, 0]
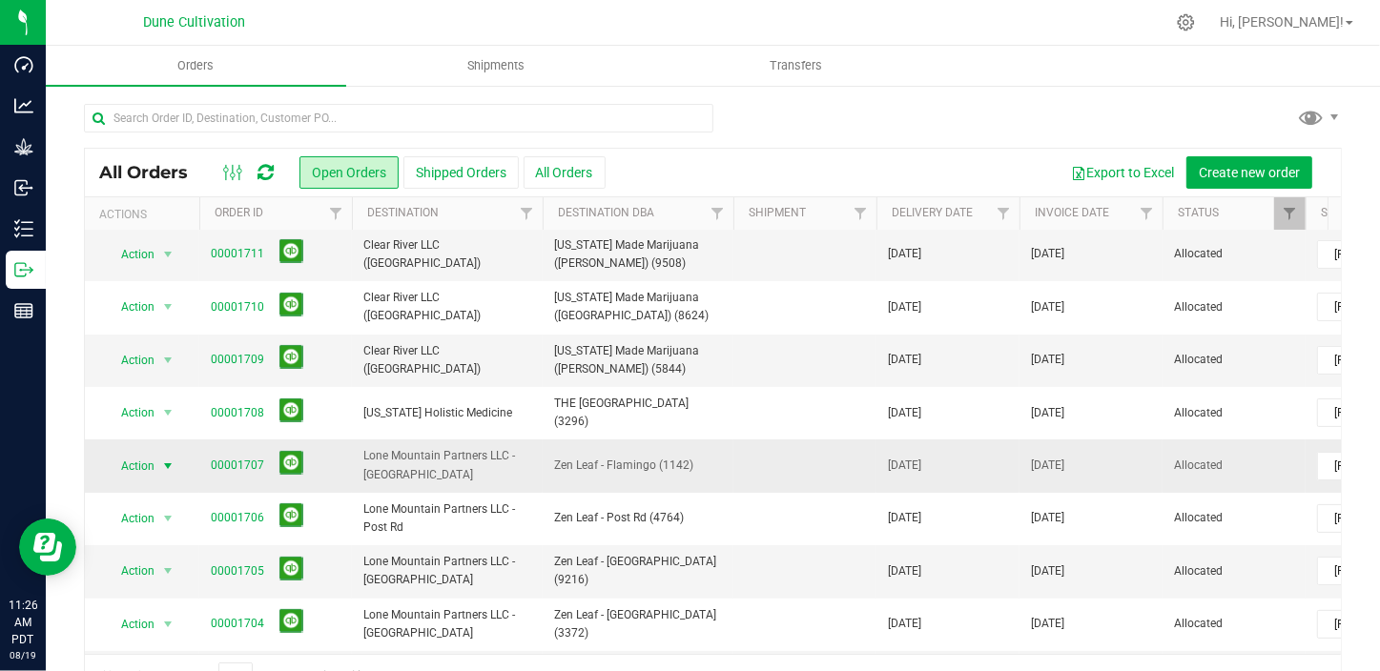
click at [165, 459] on span "select" at bounding box center [167, 466] width 15 height 15
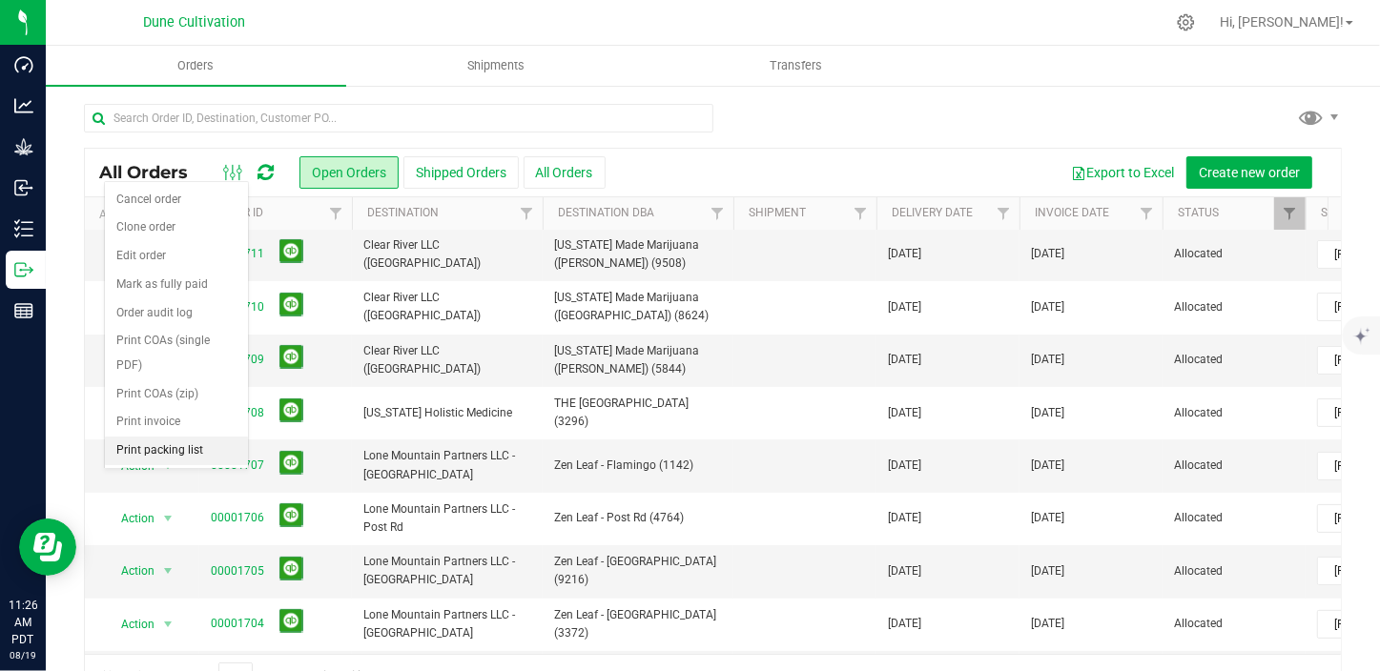
click at [179, 437] on li "Print packing list" at bounding box center [176, 451] width 143 height 29
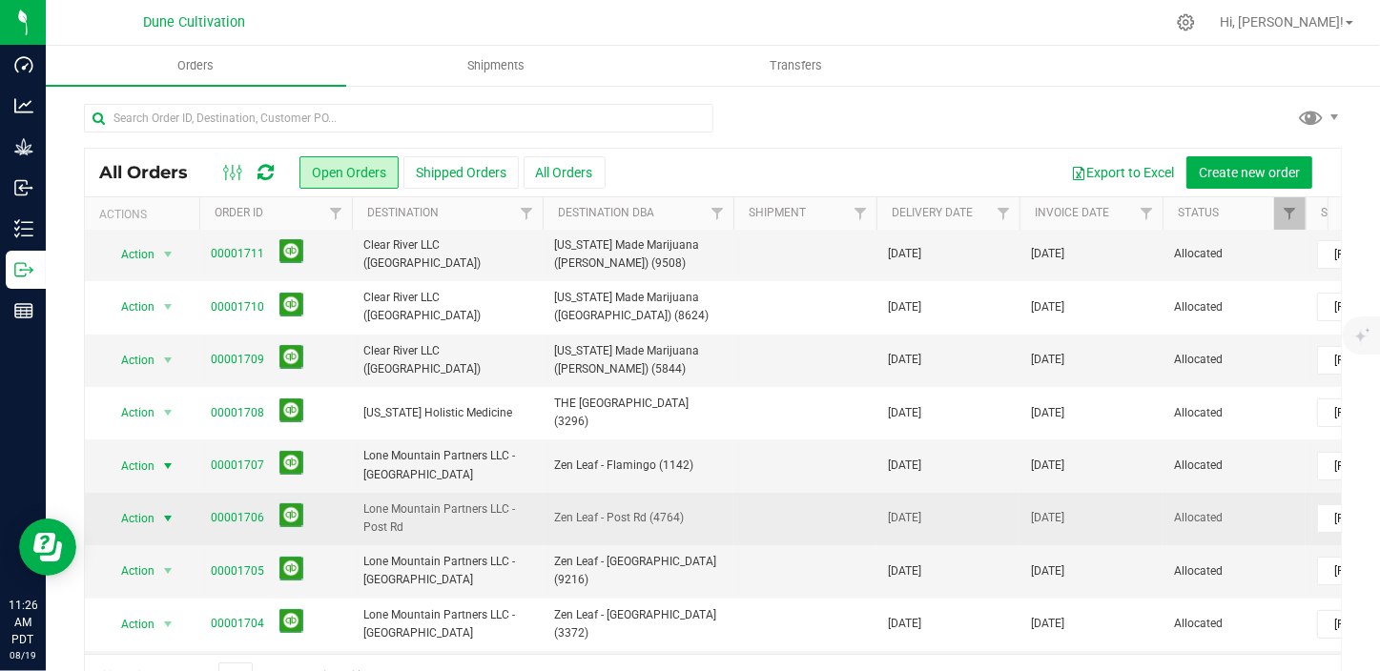
click at [172, 511] on span "select" at bounding box center [167, 518] width 15 height 15
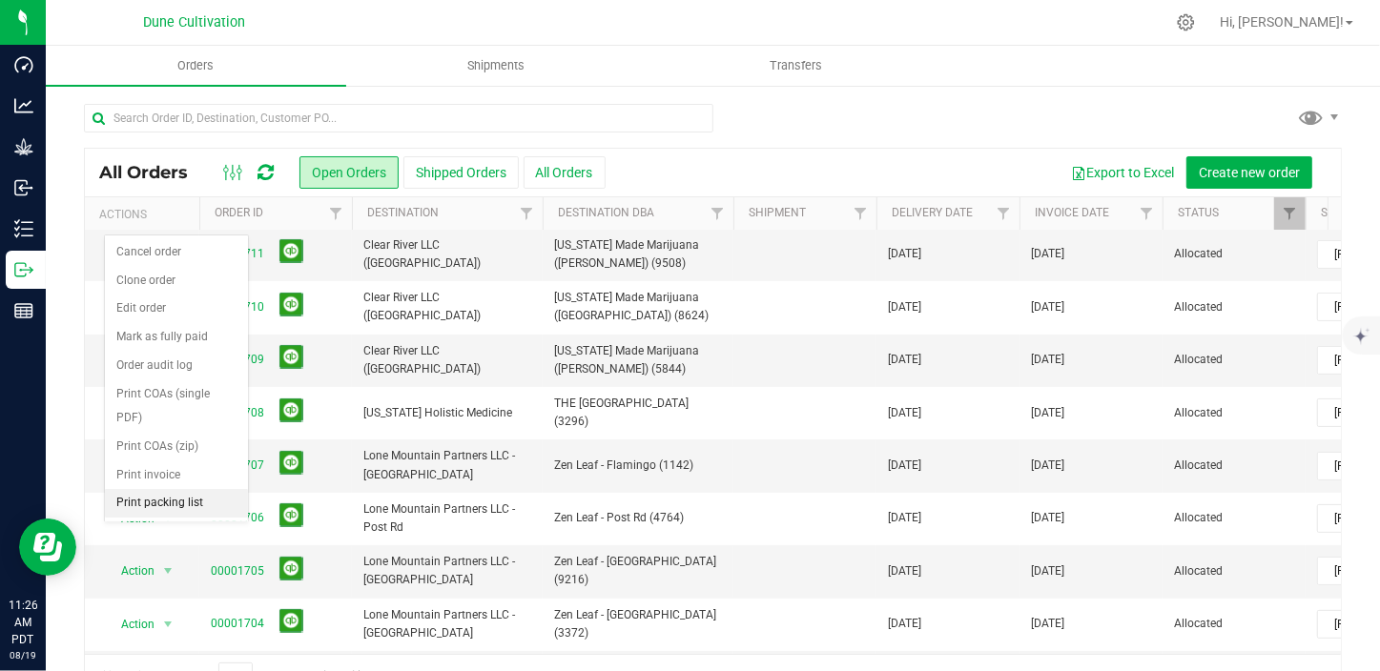
click at [198, 489] on li "Print packing list" at bounding box center [176, 503] width 143 height 29
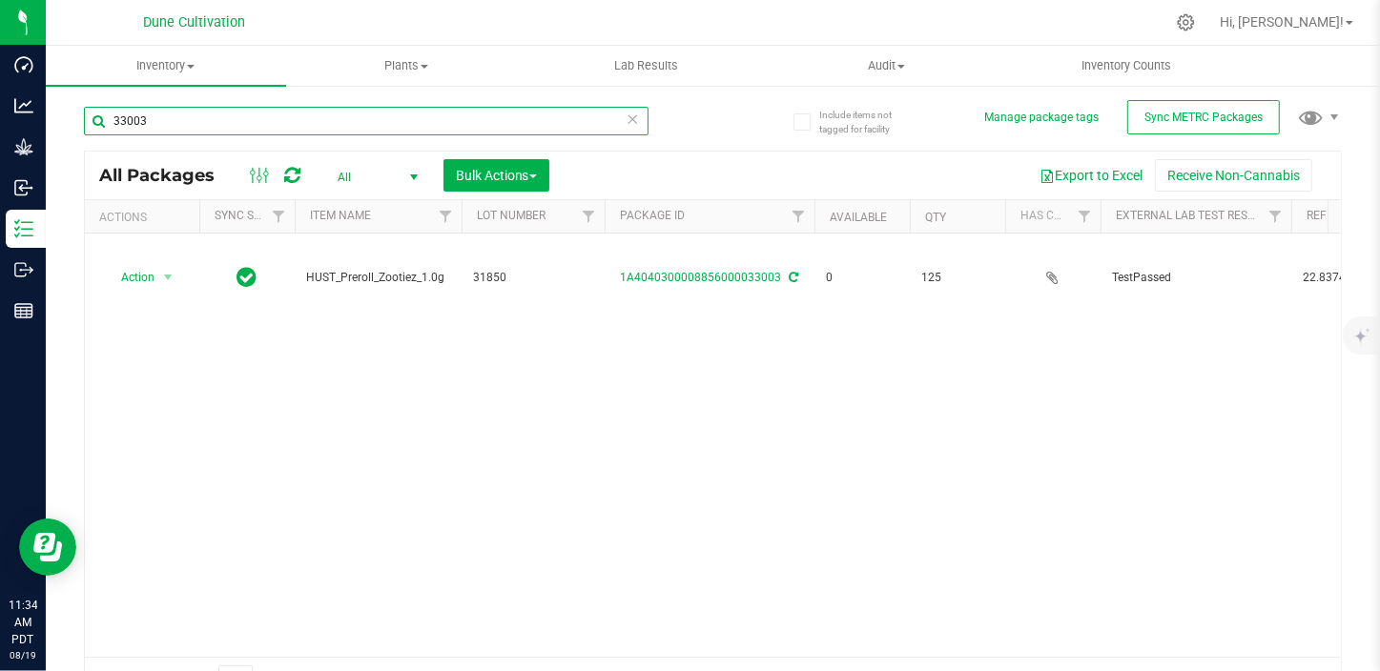
click at [250, 122] on input "33003" at bounding box center [366, 121] width 564 height 29
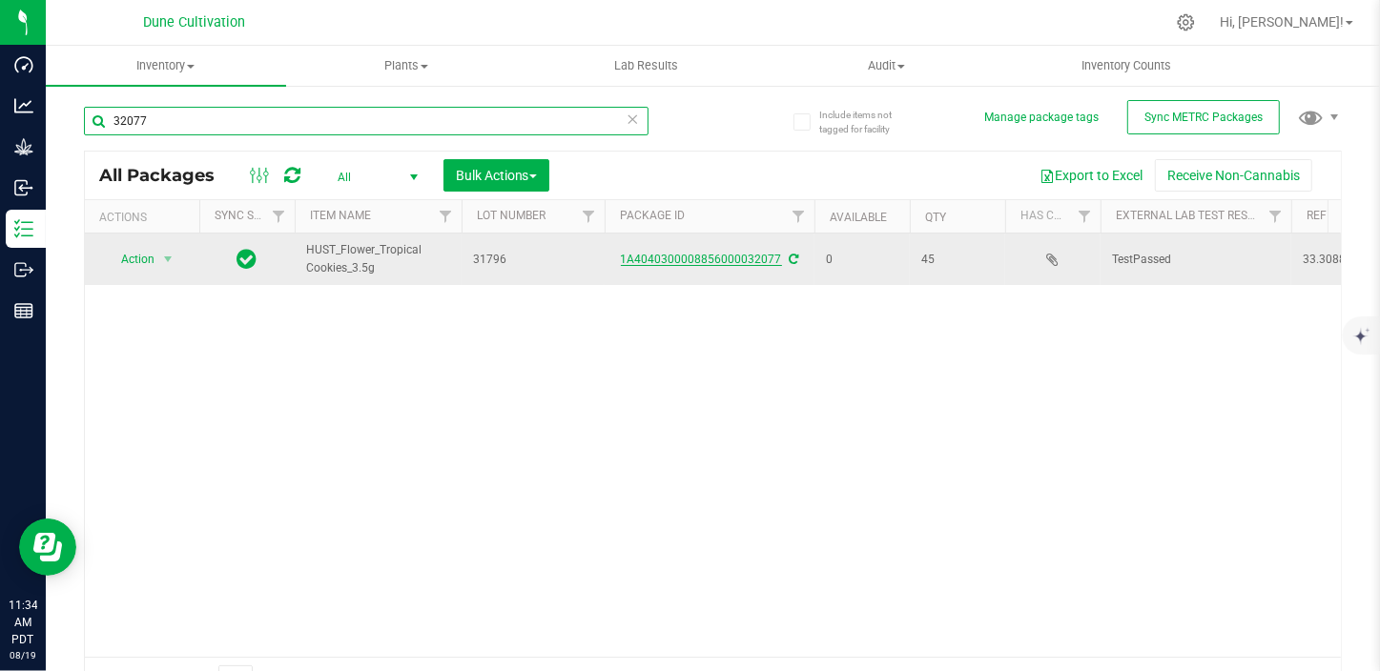
type input "32077"
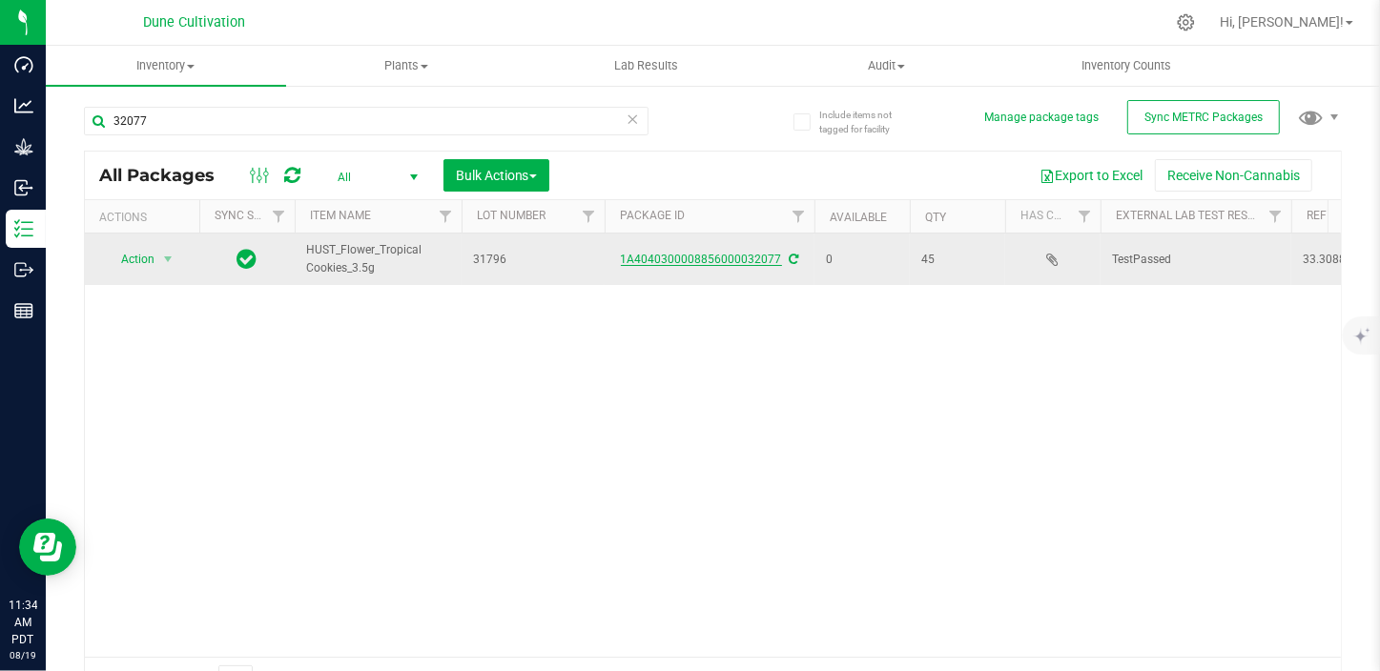
click at [648, 256] on link "1A4040300008856000032077" at bounding box center [701, 259] width 161 height 13
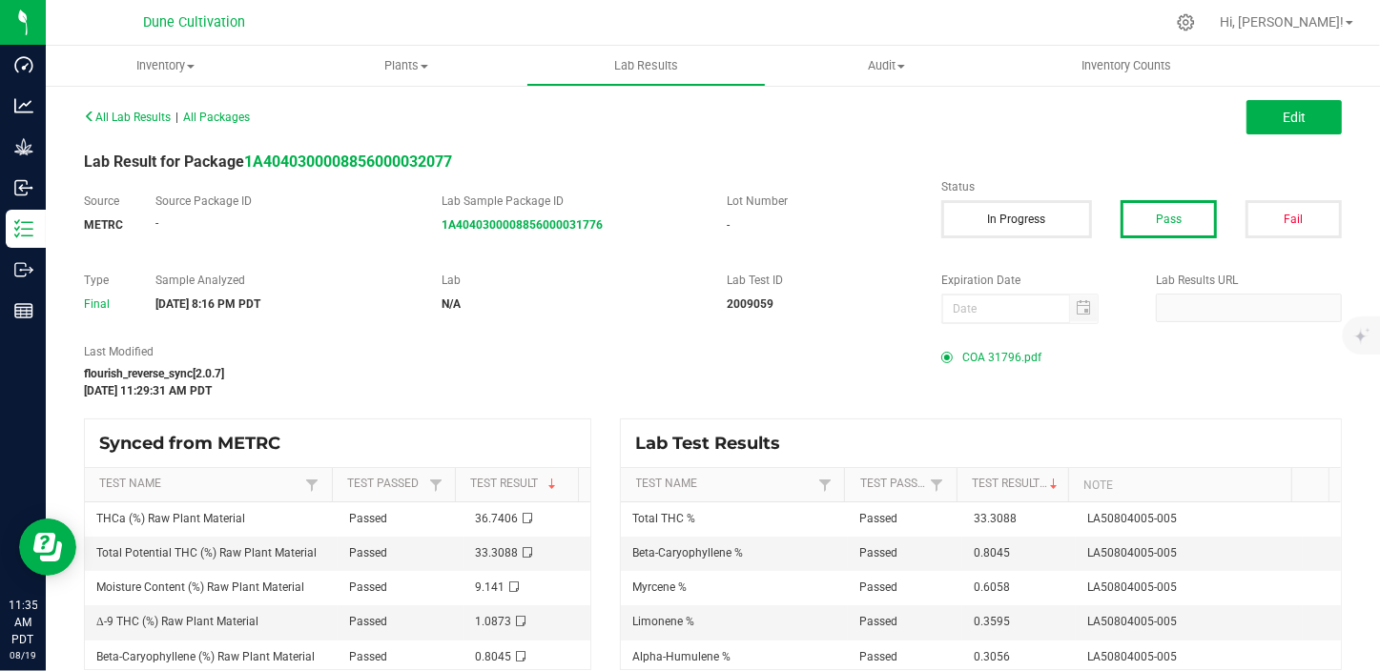
click at [1008, 338] on div "All Lab Results | All Packages Edit Lab Result for Package 1A404030000885600003…" at bounding box center [713, 386] width 1258 height 567
click at [992, 355] on span "COA 31796.pdf" at bounding box center [1001, 357] width 79 height 29
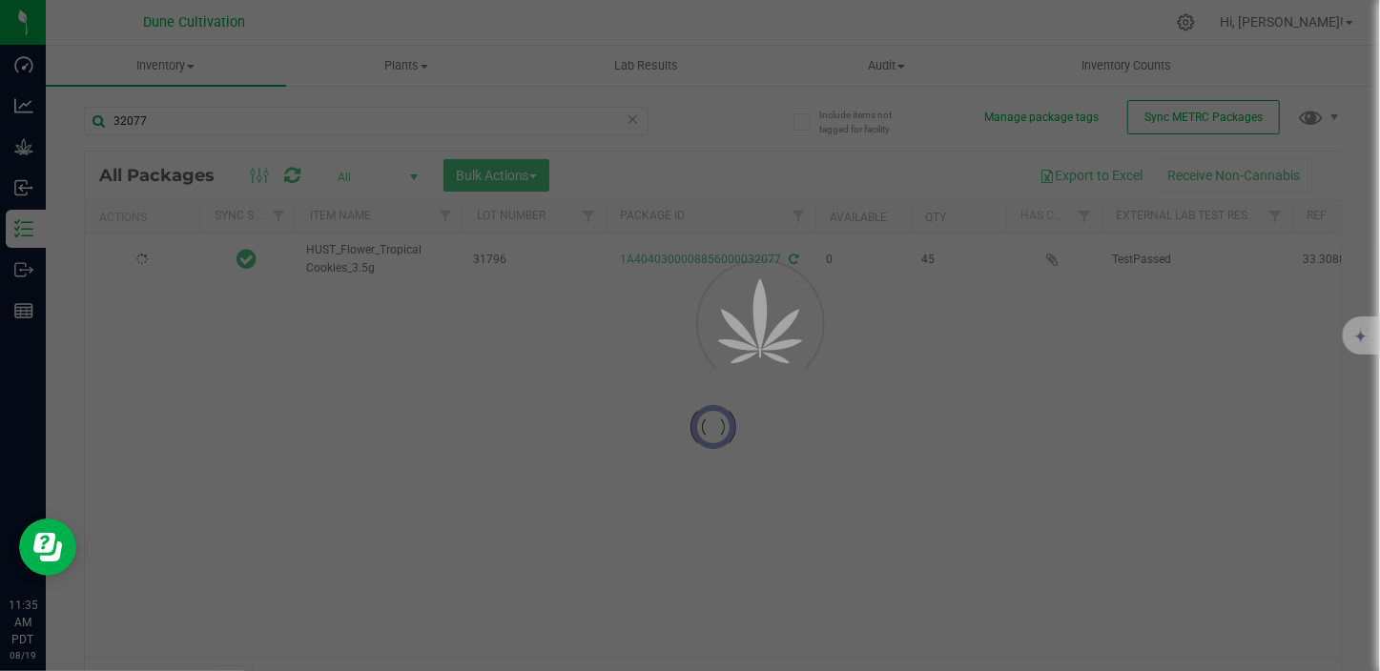
click at [305, 130] on div at bounding box center [690, 335] width 1380 height 671
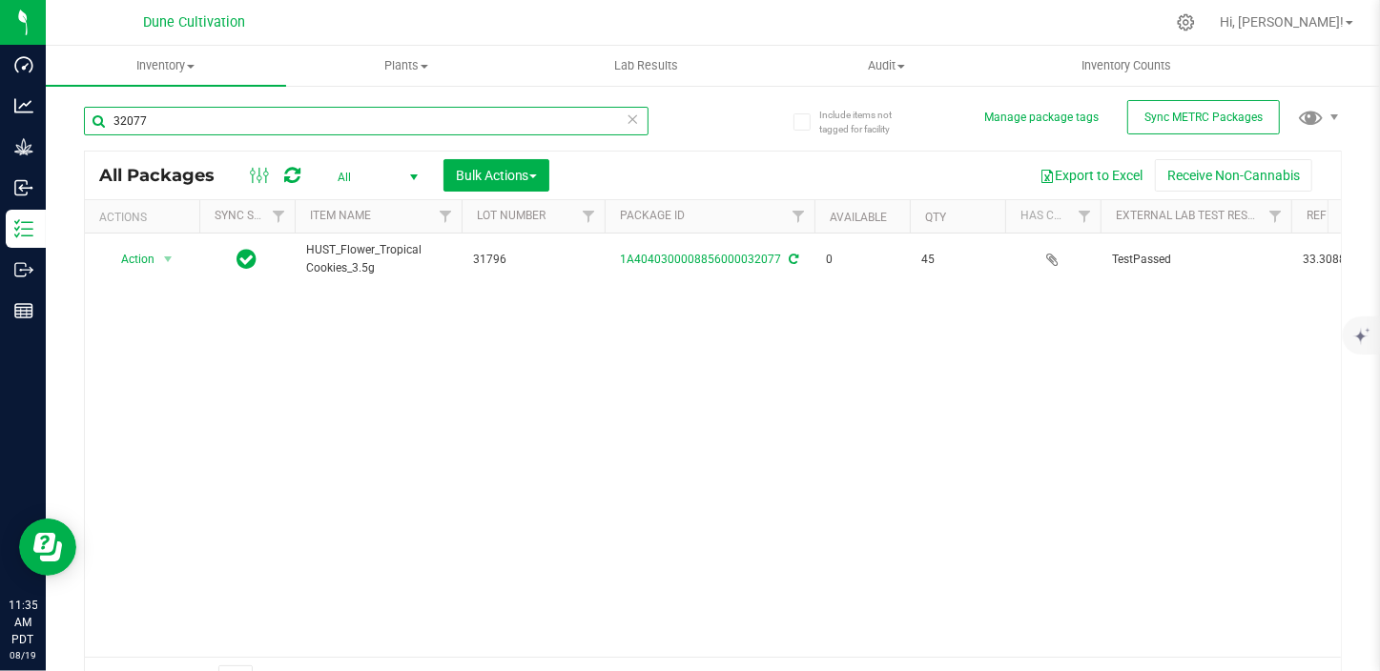
click at [385, 108] on input "32077" at bounding box center [366, 121] width 564 height 29
type input "32080"
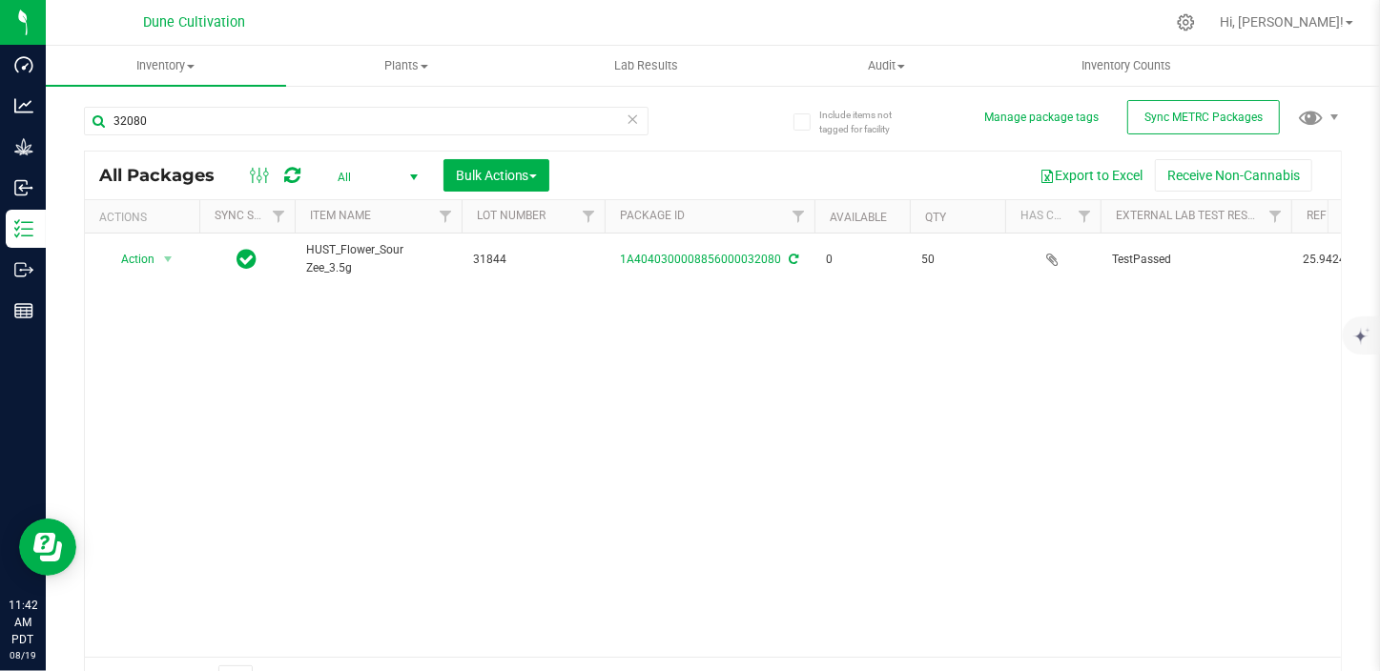
click at [1086, 380] on div "Action Action Edit attributes Global inventory Locate package Package audit log…" at bounding box center [713, 445] width 1256 height 423
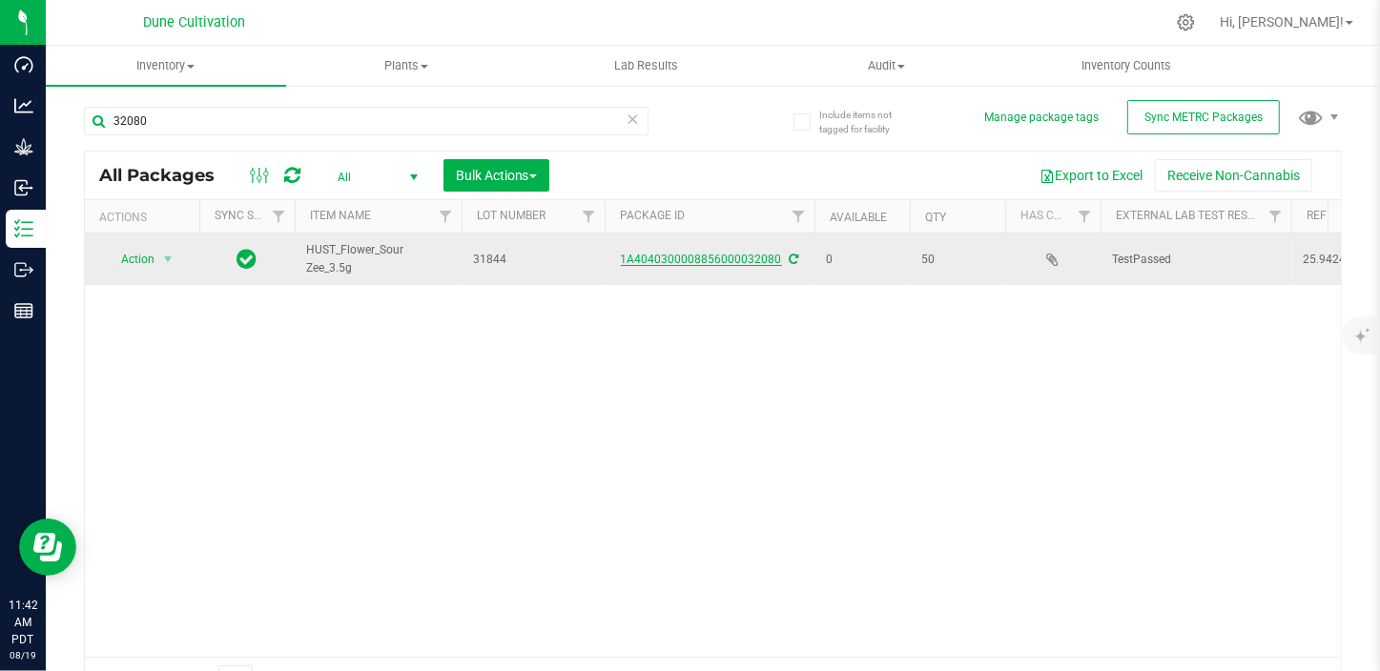
click at [687, 259] on link "1A4040300008856000032080" at bounding box center [701, 259] width 161 height 13
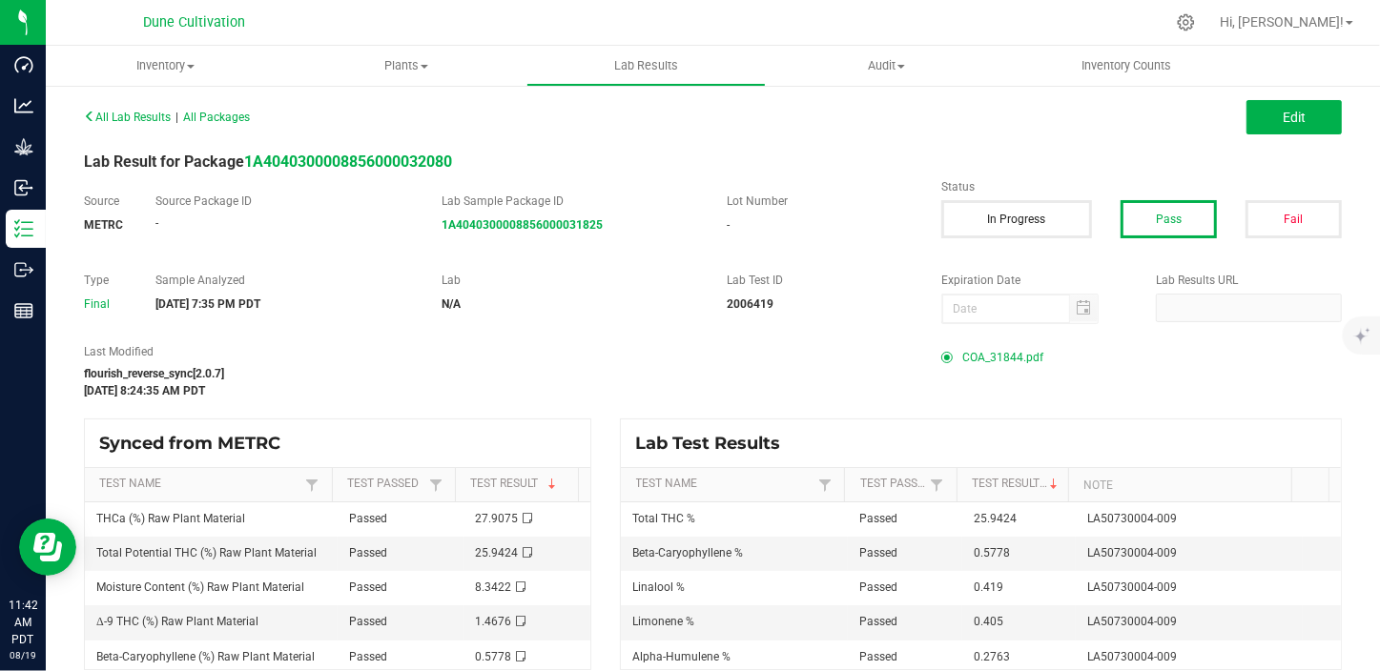
click at [971, 359] on span "COA_31844.pdf" at bounding box center [1002, 357] width 81 height 29
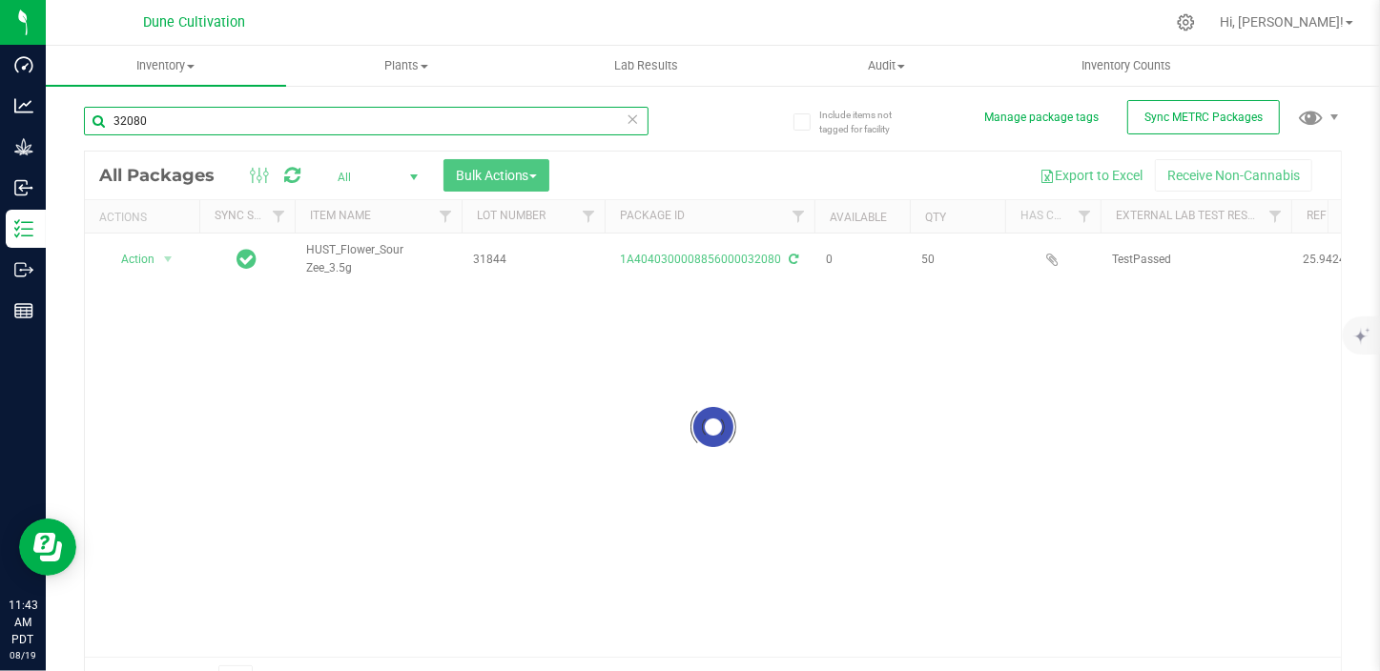
click at [240, 113] on input "32080" at bounding box center [366, 121] width 564 height 29
type input "32083"
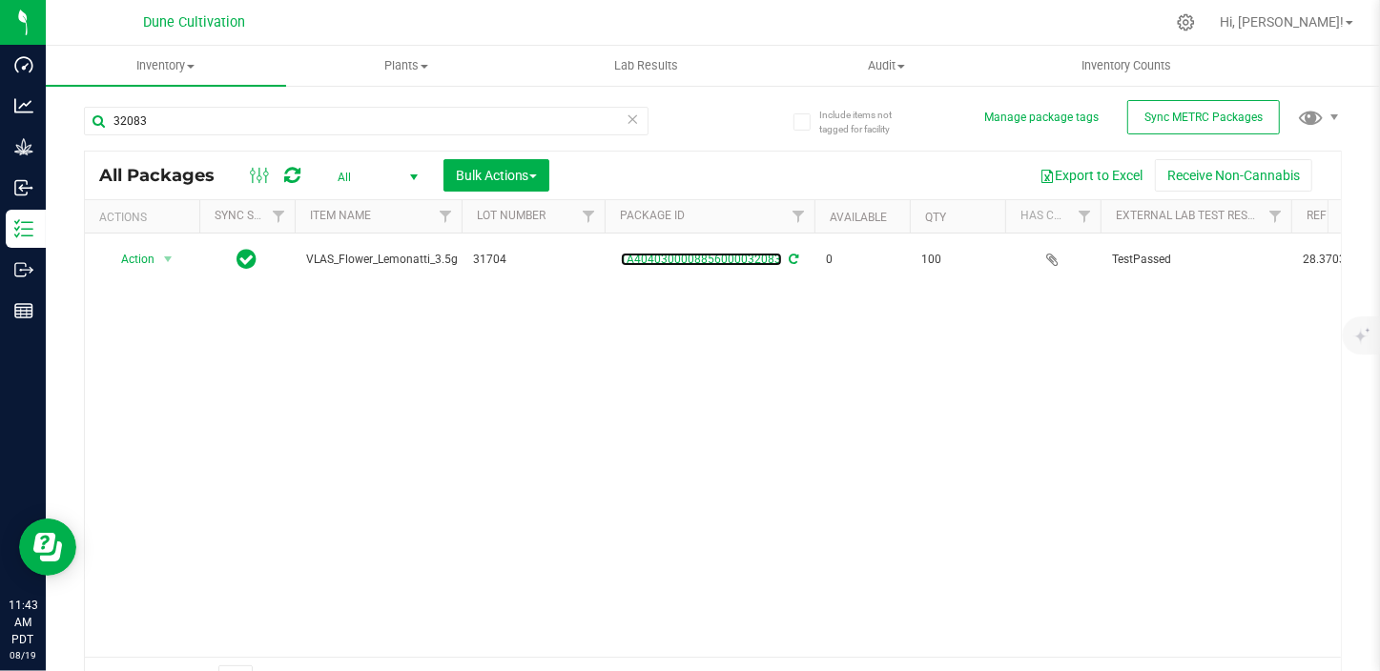
click at [723, 256] on link "1A4040300008856000032083" at bounding box center [701, 259] width 161 height 13
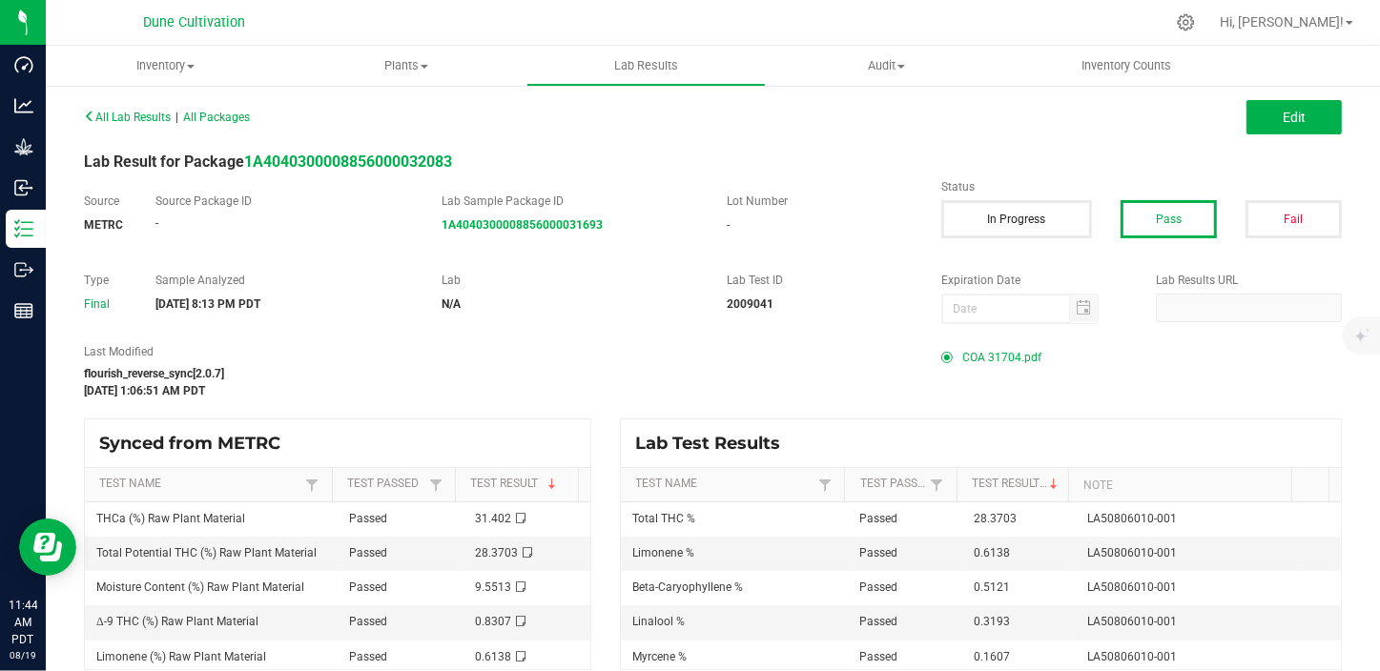
click at [1006, 353] on span "COA 31704.pdf" at bounding box center [1001, 357] width 79 height 29
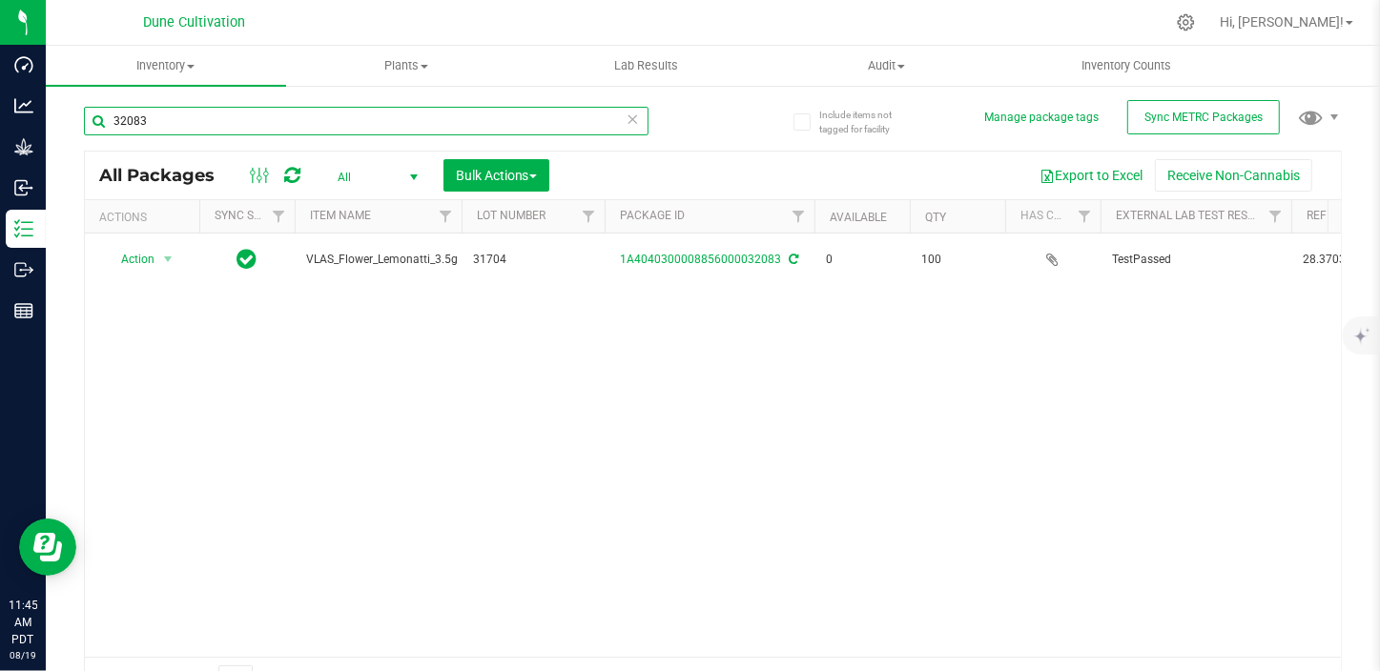
click at [196, 122] on input "32083" at bounding box center [366, 121] width 564 height 29
type input "32084"
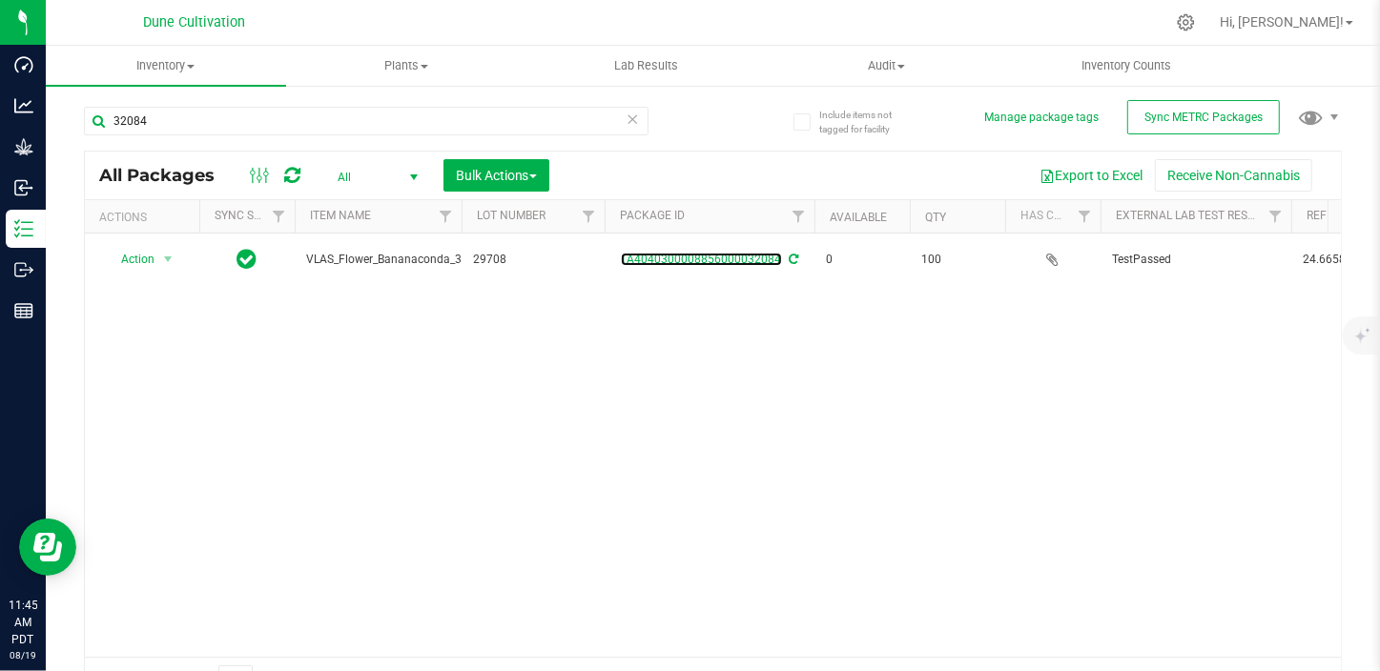
click at [681, 258] on link "1A4040300008856000032084" at bounding box center [701, 259] width 161 height 13
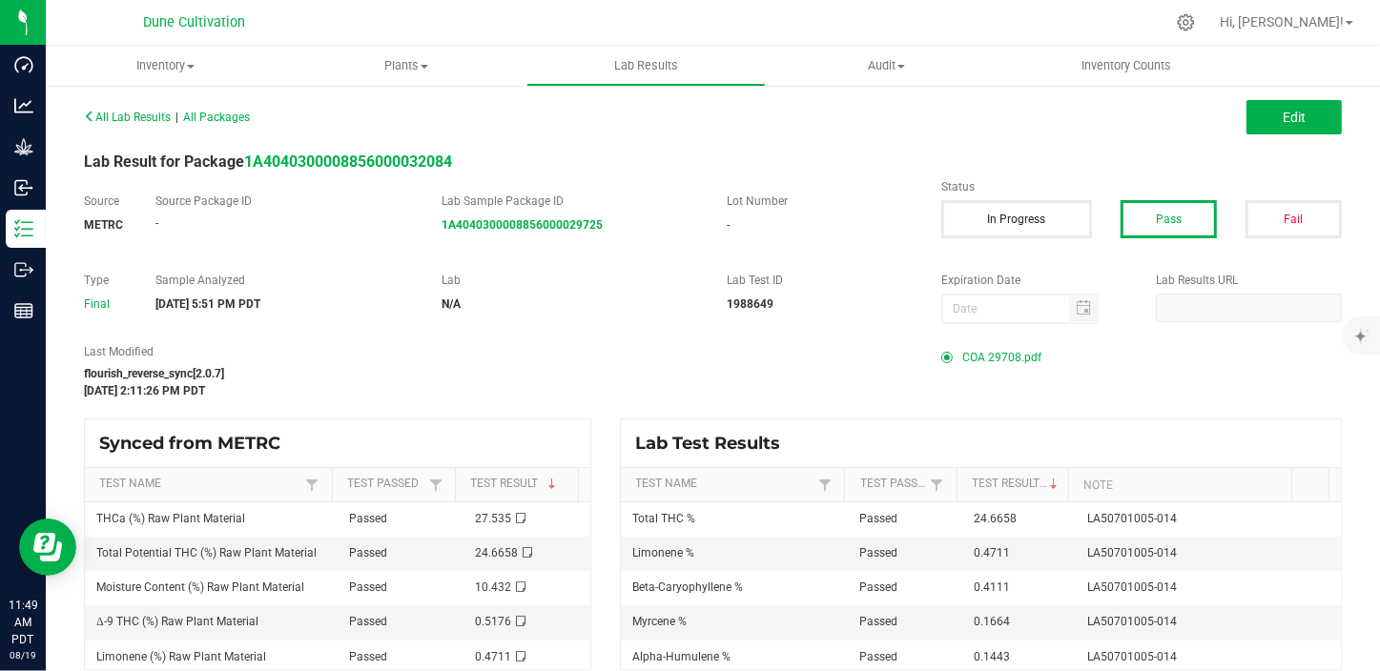
click at [965, 354] on span "COA 29708.pdf" at bounding box center [1001, 357] width 79 height 29
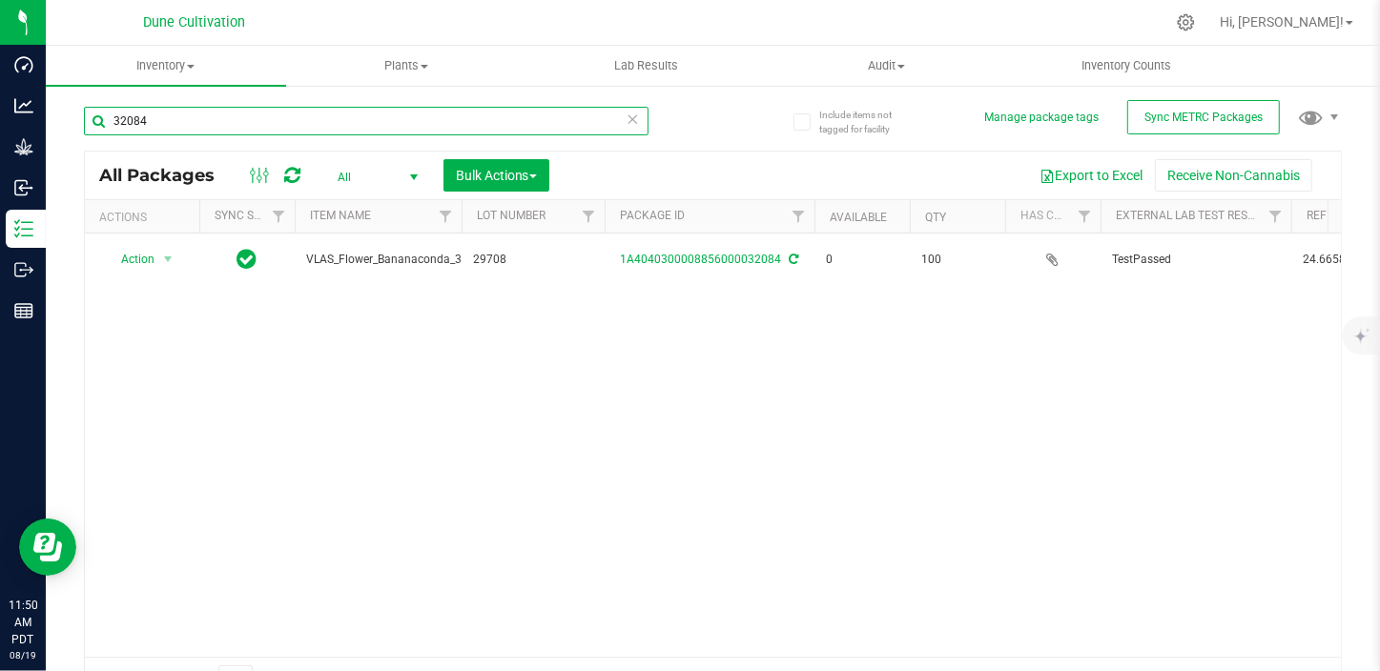
click at [171, 129] on input "32084" at bounding box center [366, 121] width 564 height 29
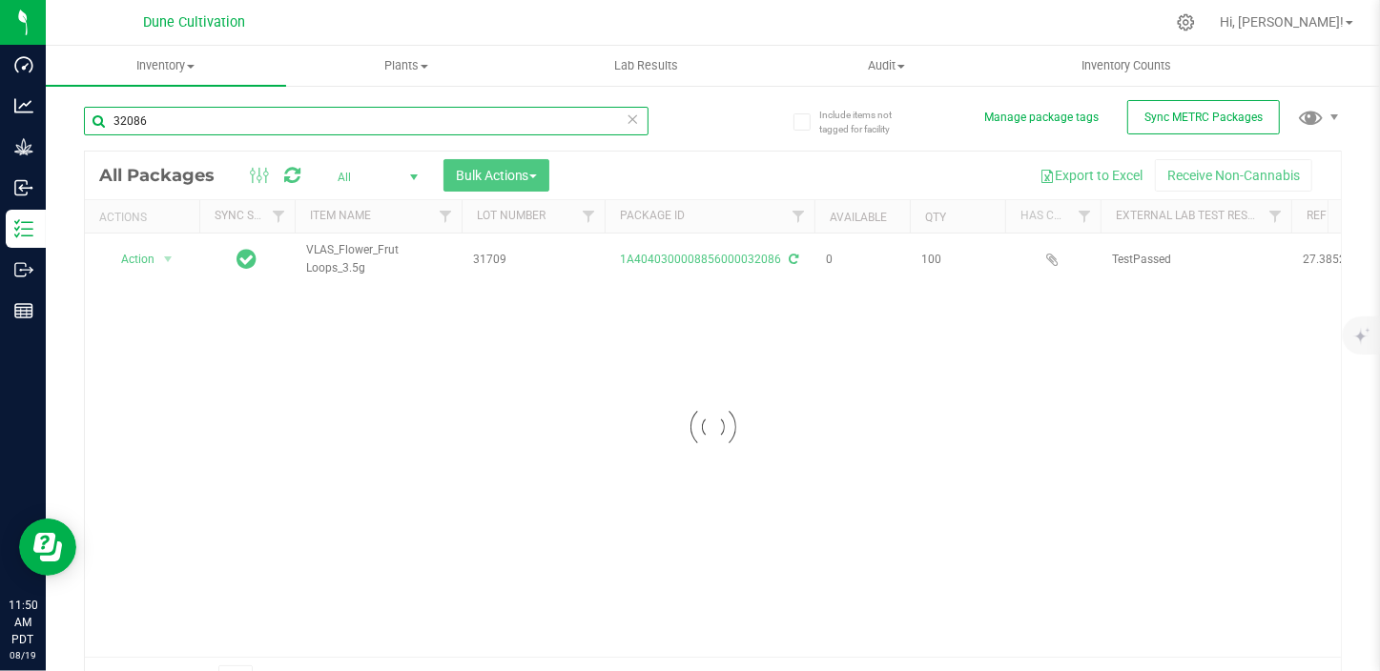
type input "32086"
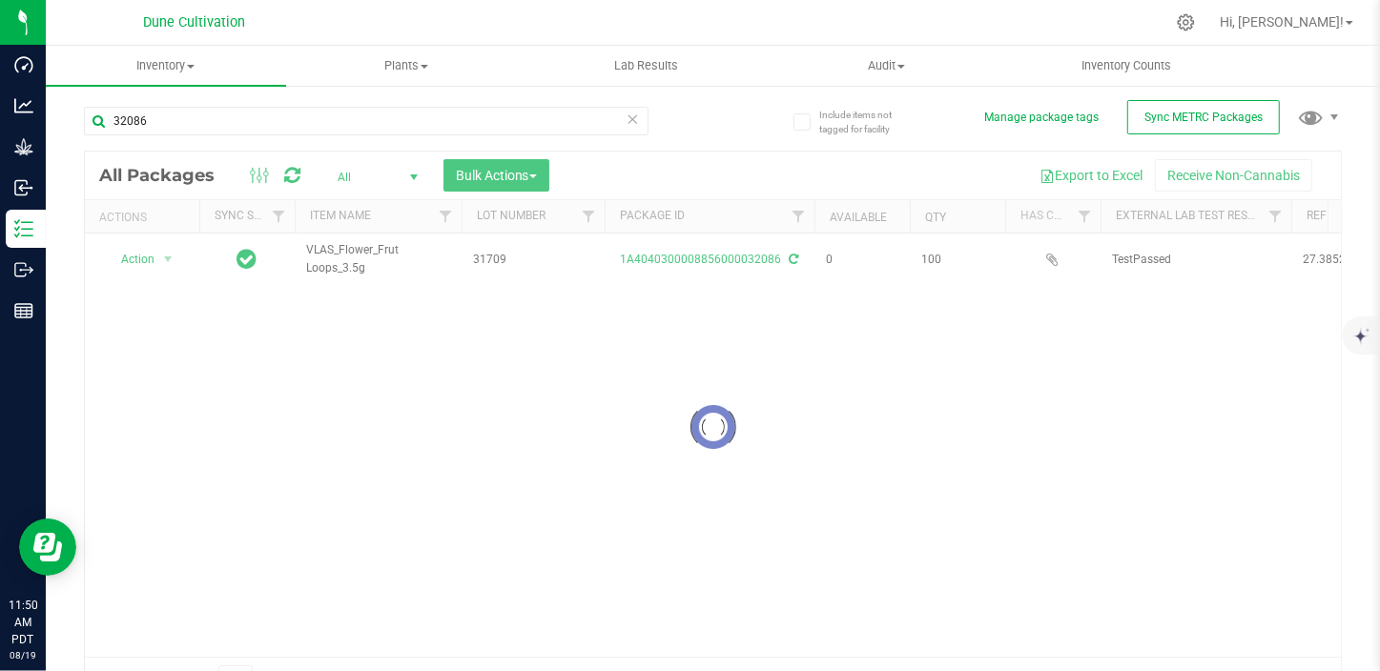
click at [683, 259] on div at bounding box center [713, 427] width 1256 height 550
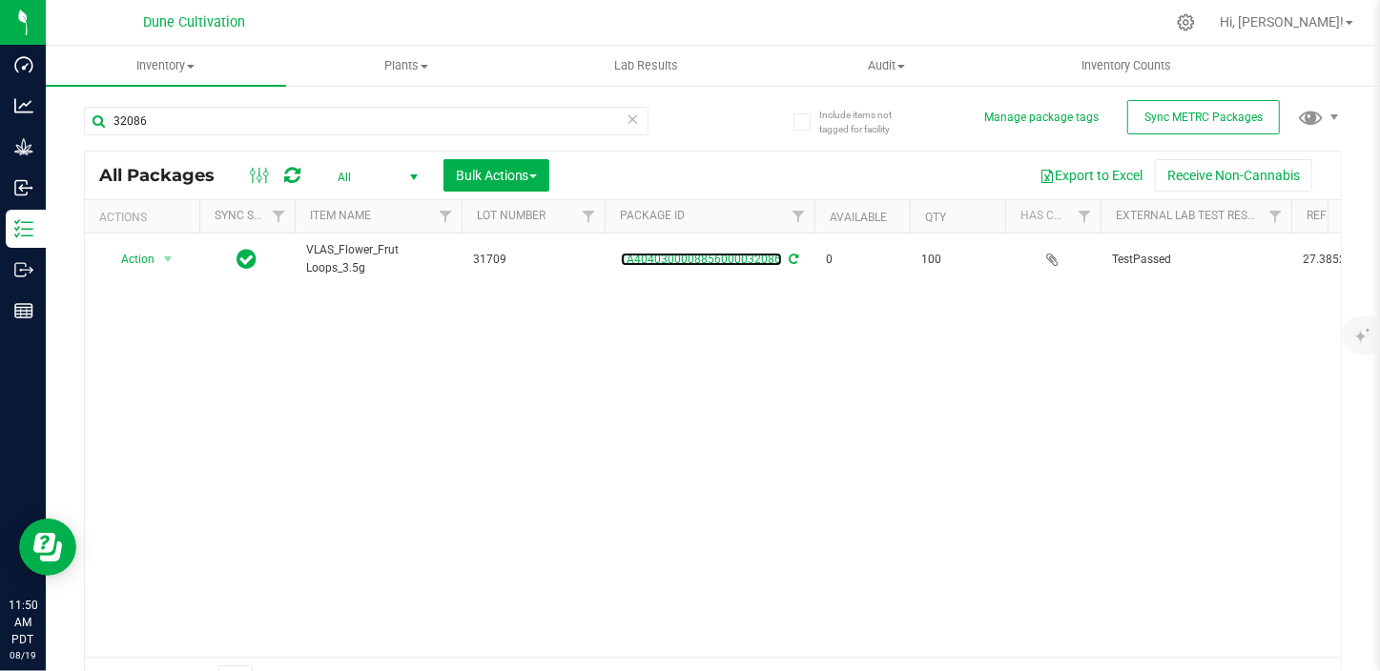
click at [683, 259] on link "1A4040300008856000032086" at bounding box center [701, 259] width 161 height 13
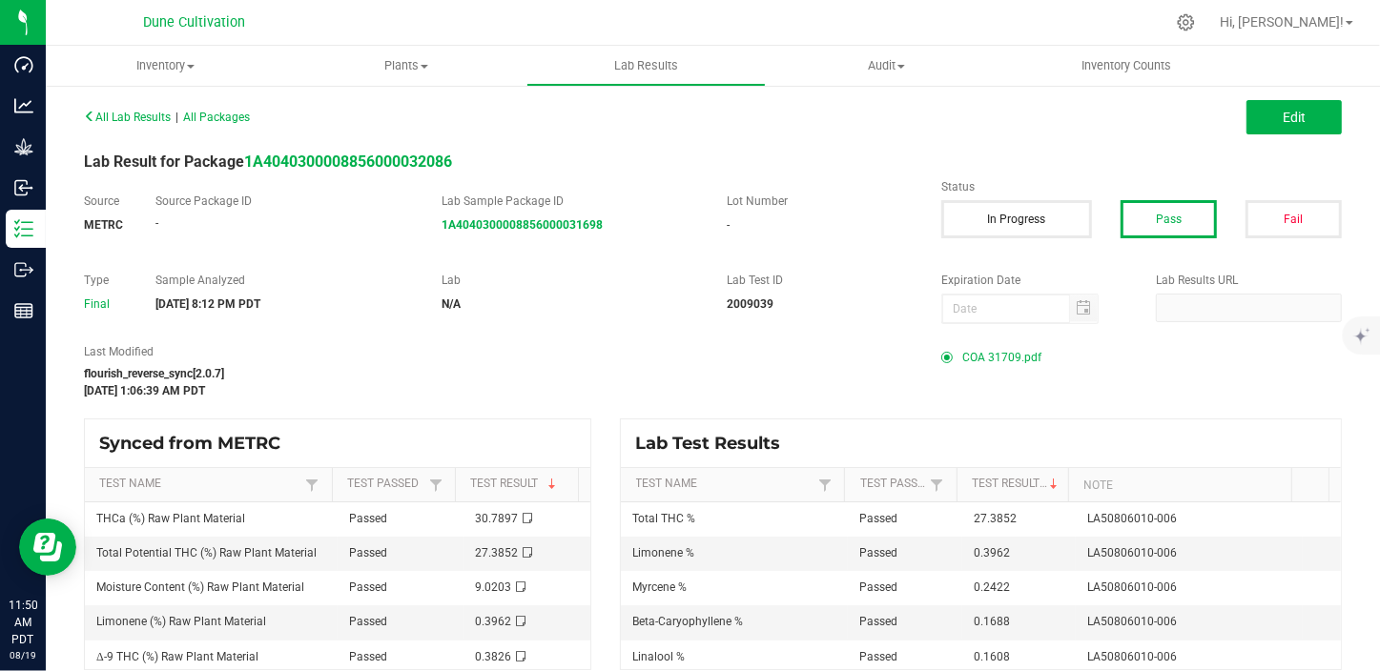
click at [986, 361] on span "COA 31709.pdf" at bounding box center [1001, 357] width 79 height 29
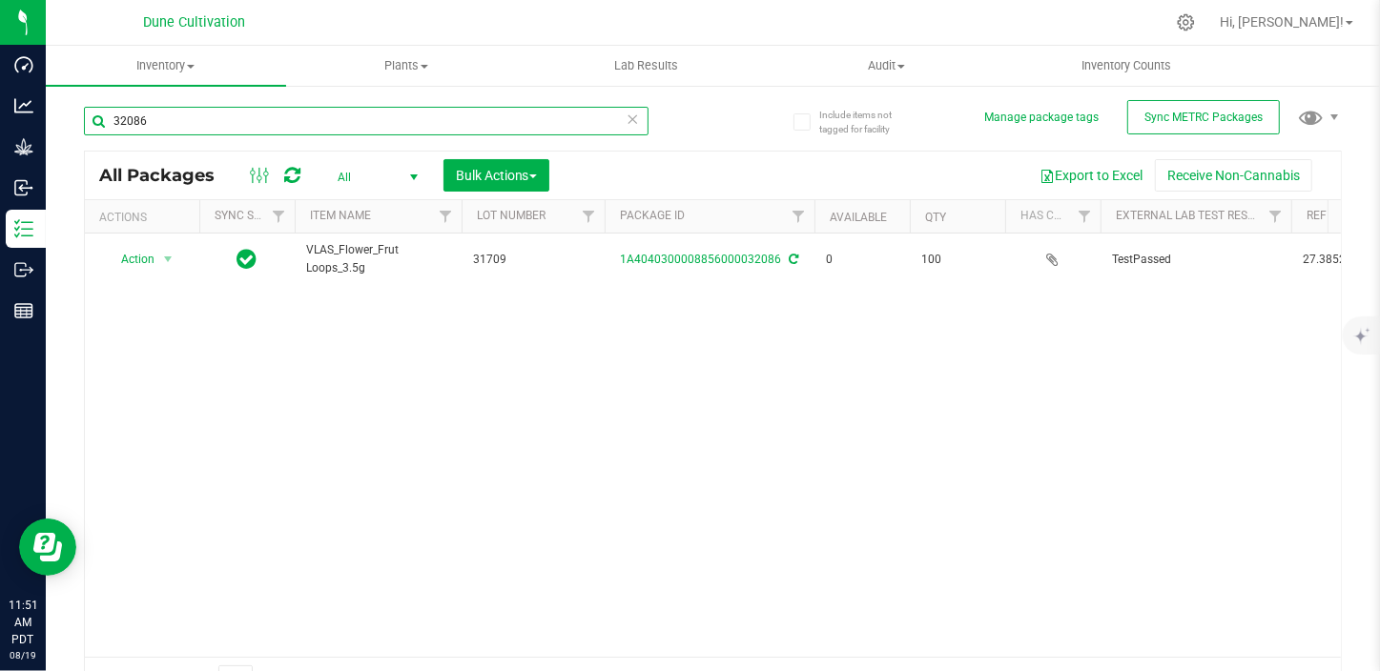
click at [179, 117] on input "32086" at bounding box center [366, 121] width 564 height 29
type input "32087"
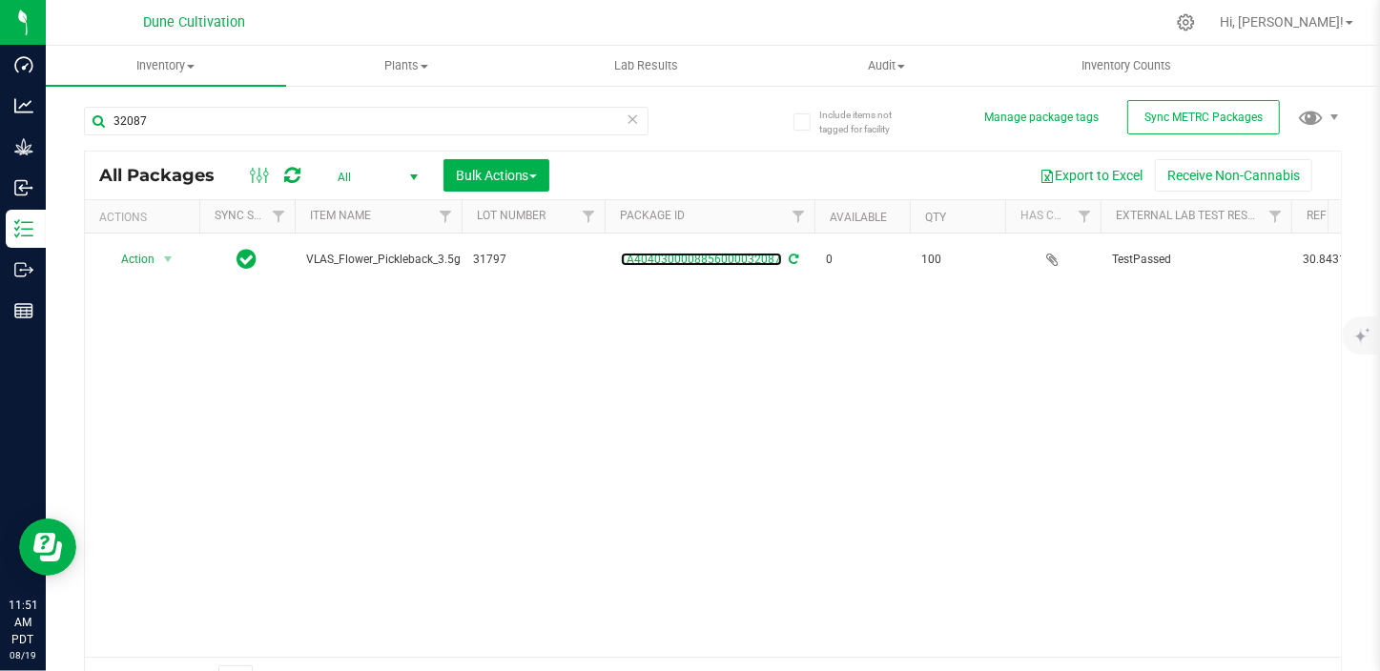
click at [679, 255] on link "1A4040300008856000032087" at bounding box center [701, 259] width 161 height 13
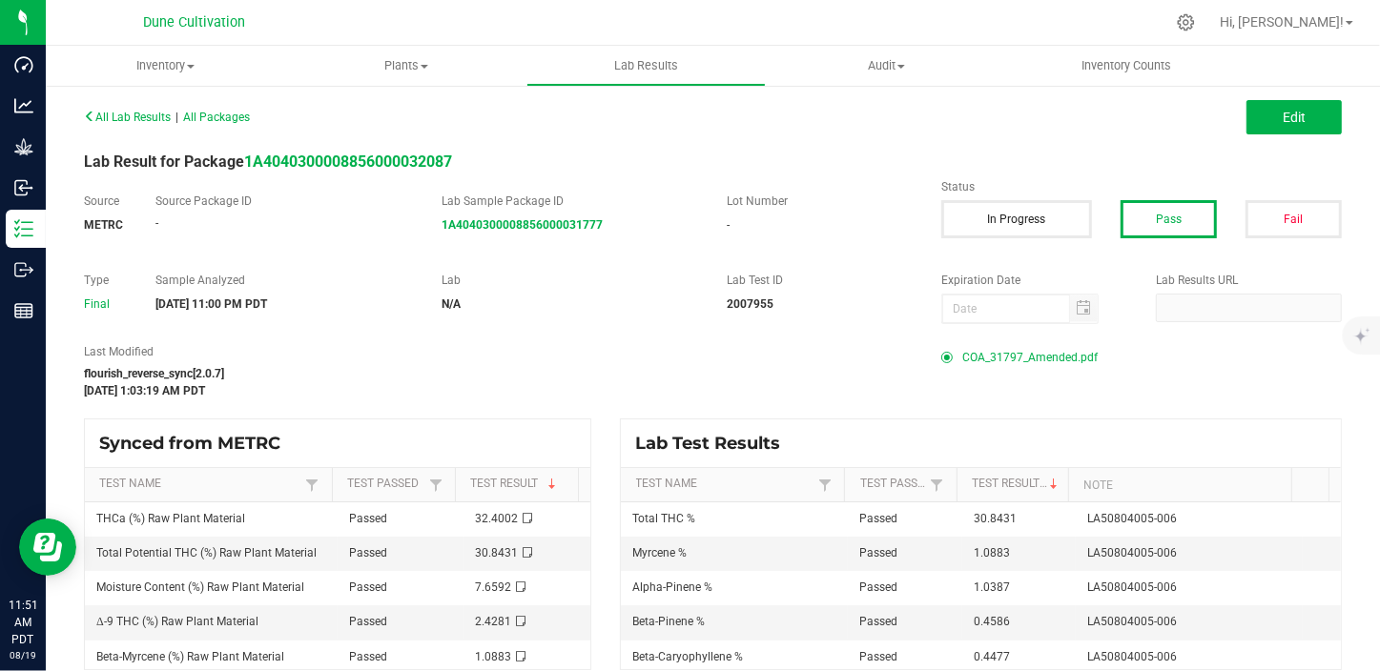
click at [998, 352] on span "COA_31797_Amended.pdf" at bounding box center [1029, 357] width 135 height 29
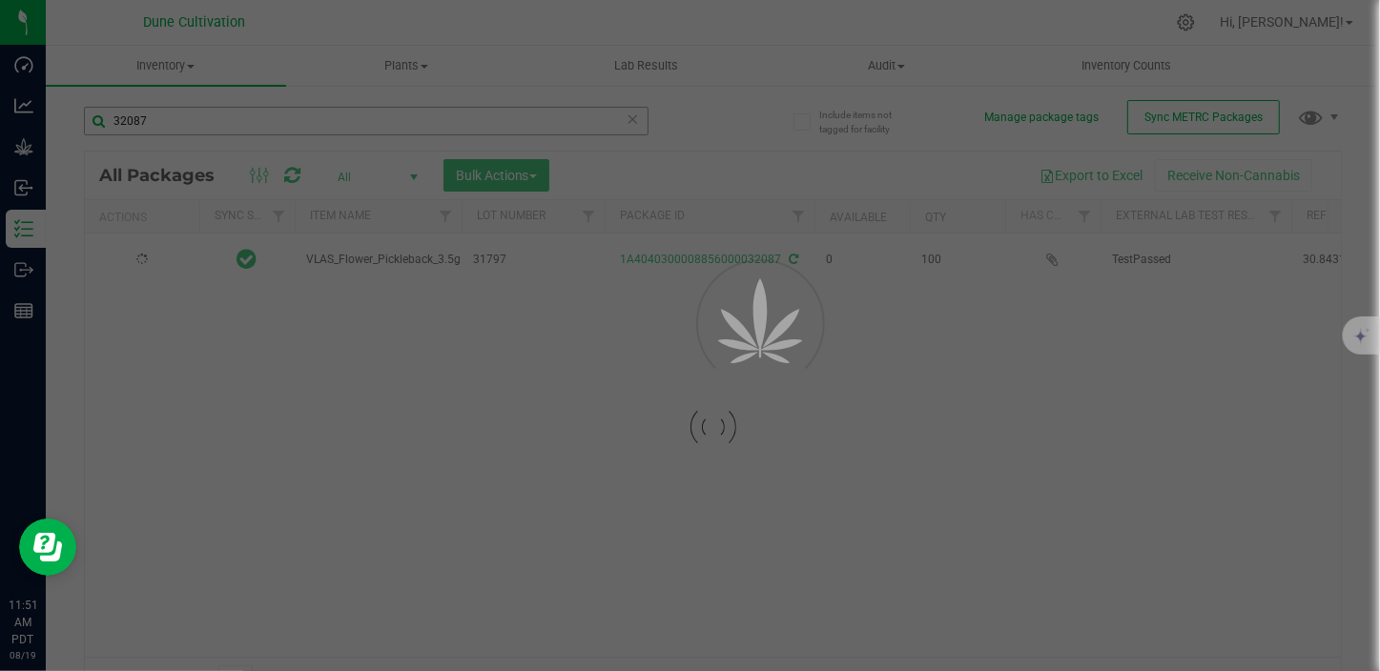
click at [196, 118] on div at bounding box center [690, 335] width 1380 height 671
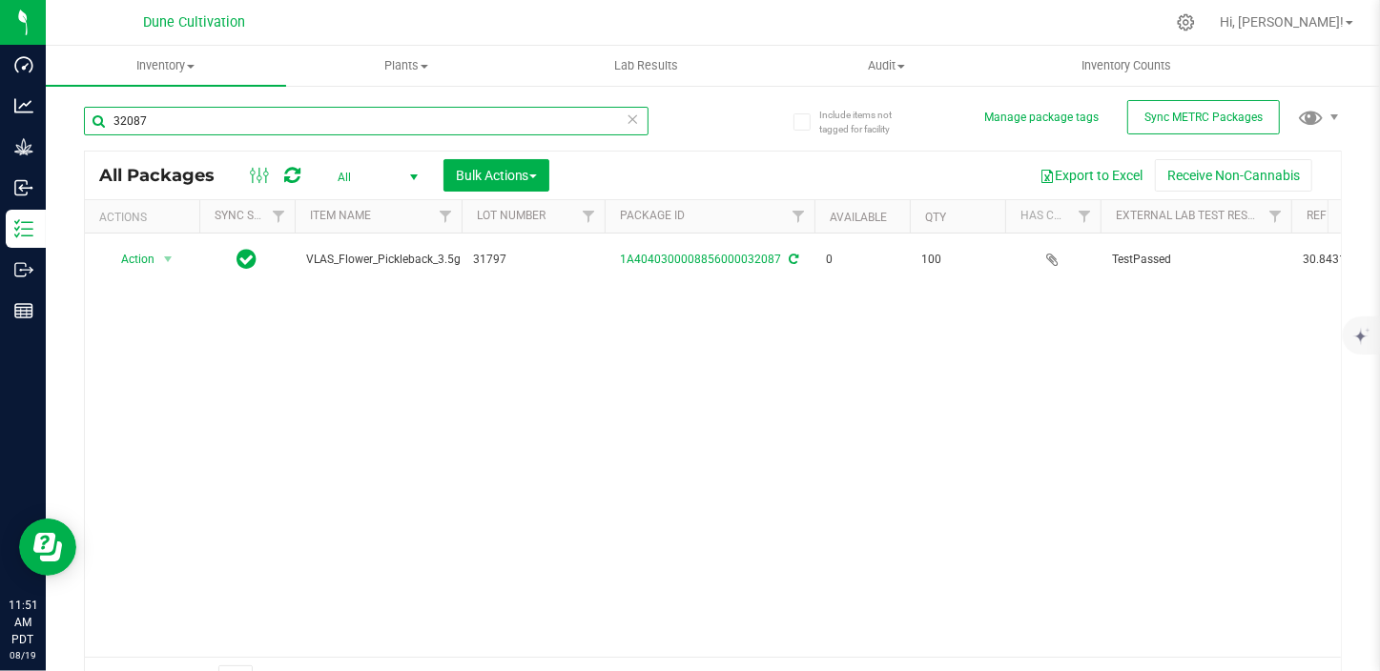
click at [196, 118] on input "32087" at bounding box center [366, 121] width 564 height 29
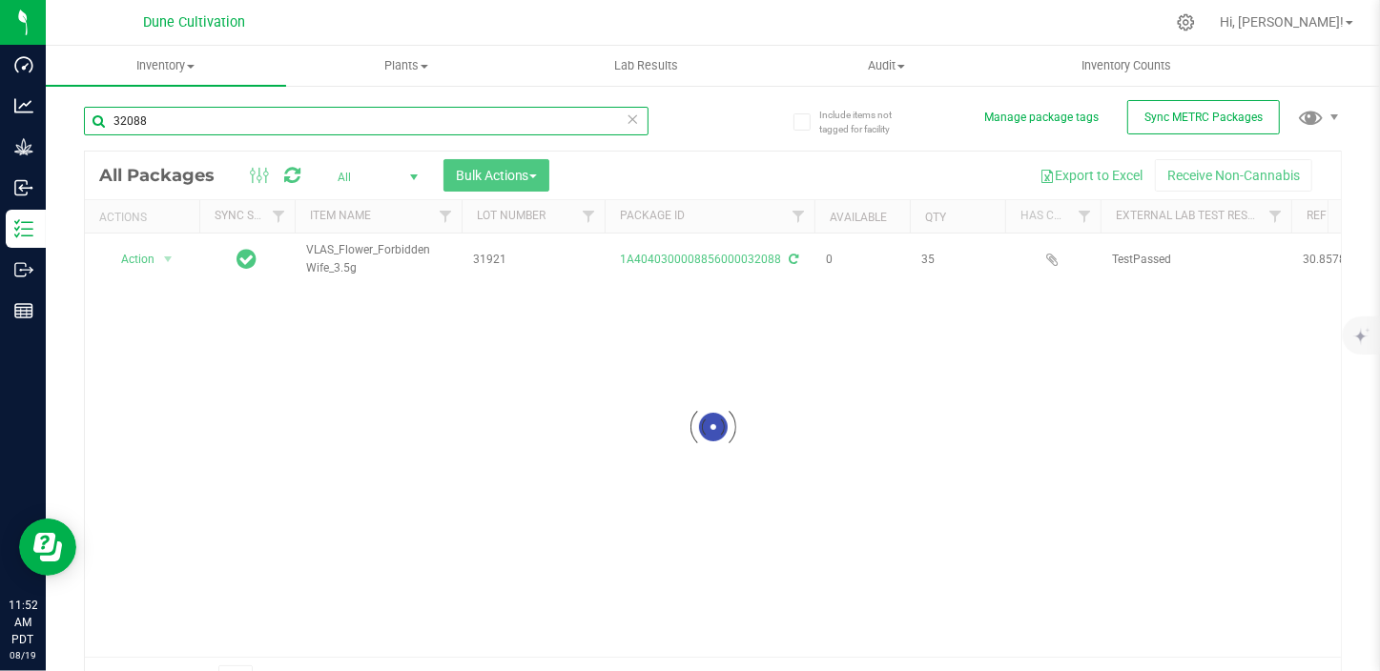
type input "32088"
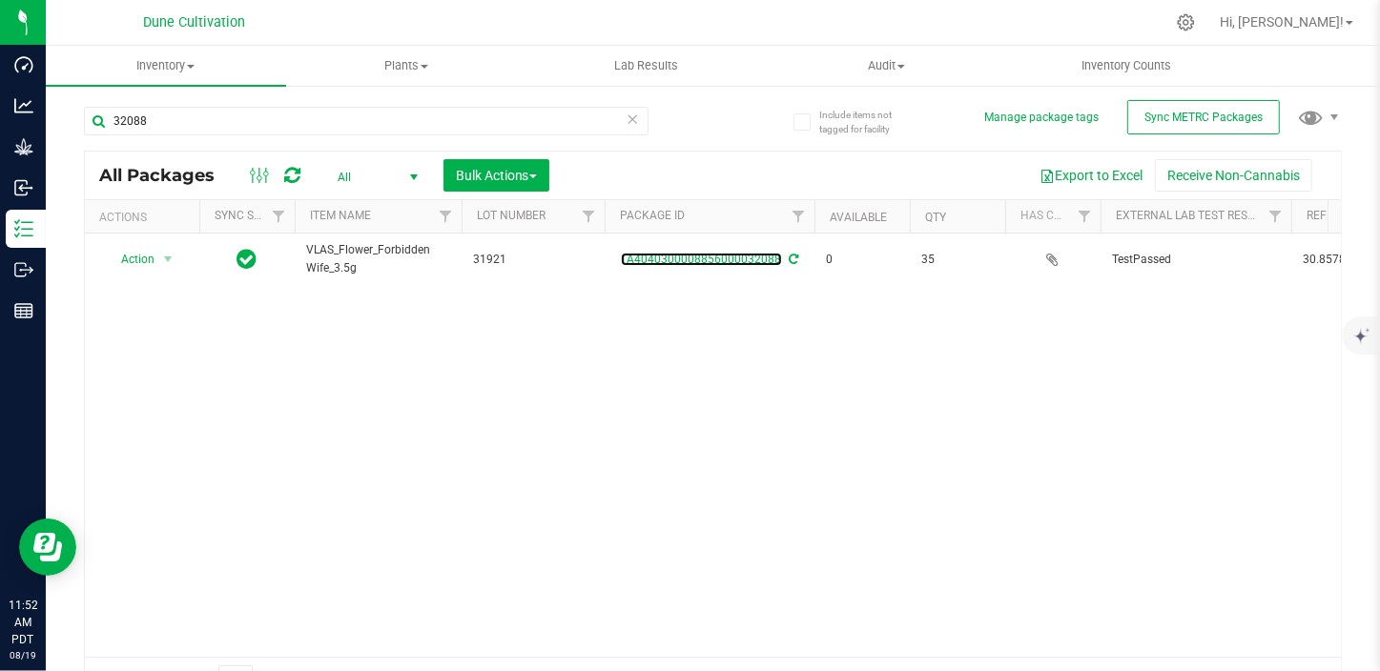
click at [725, 264] on link "1A4040300008856000032088" at bounding box center [701, 259] width 161 height 13
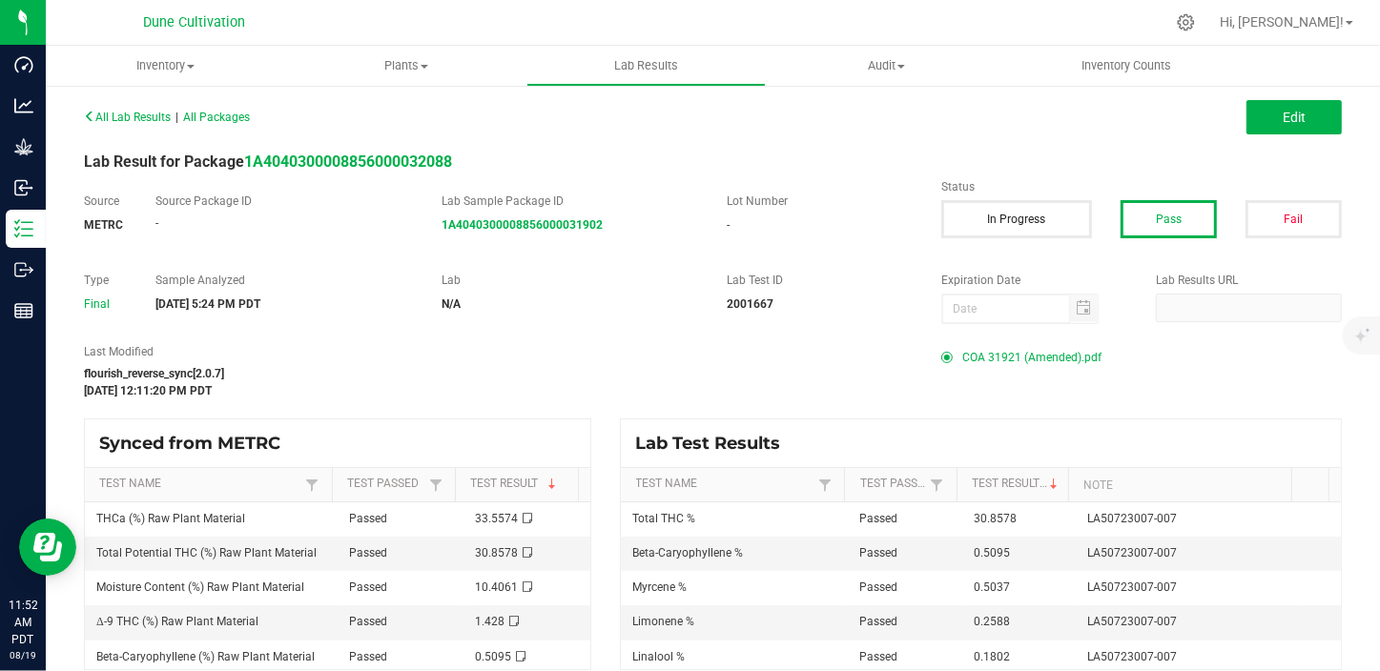
click at [1054, 358] on span "COA 31921 (Amended).pdf" at bounding box center [1031, 357] width 139 height 29
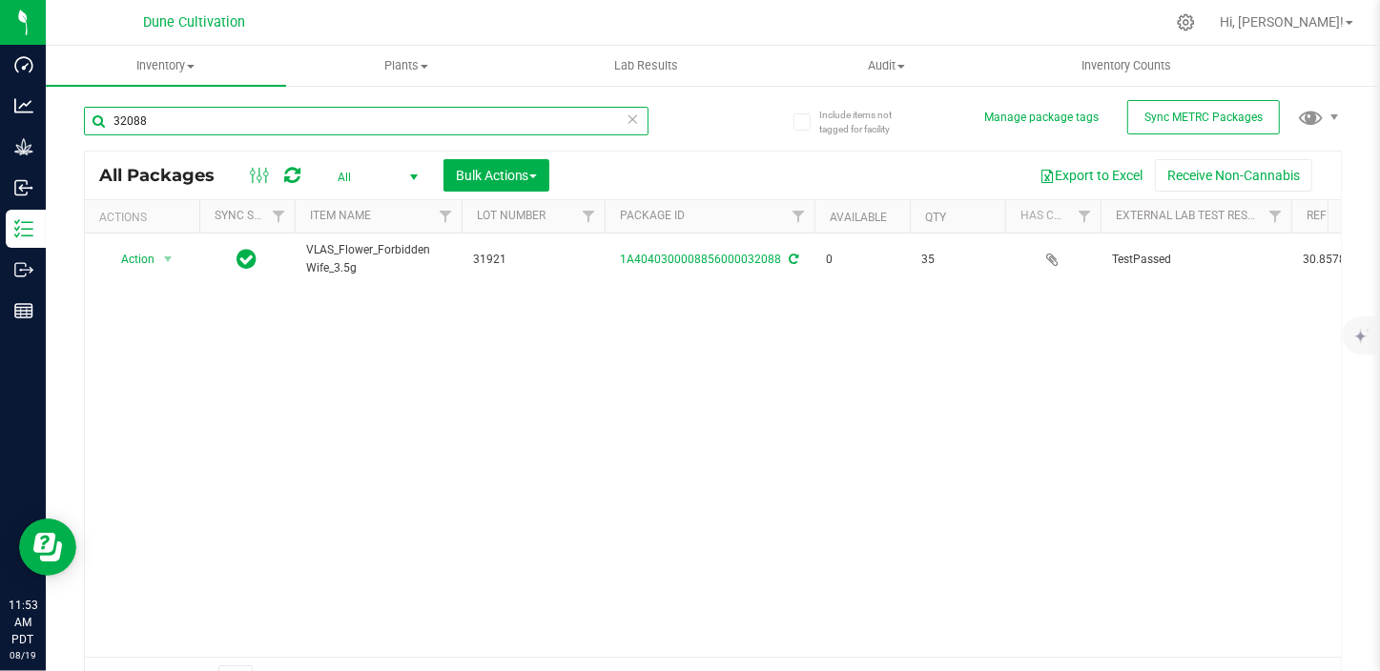
click at [202, 124] on input "32088" at bounding box center [366, 121] width 564 height 29
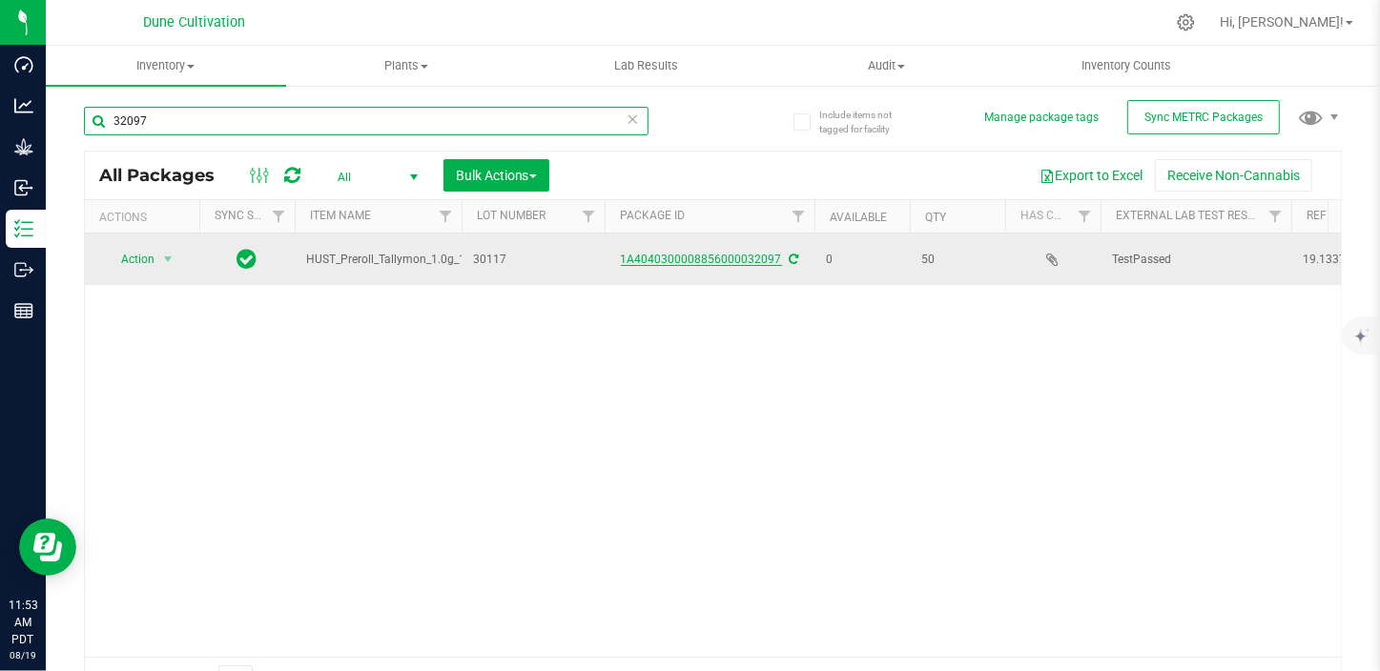
type input "32097"
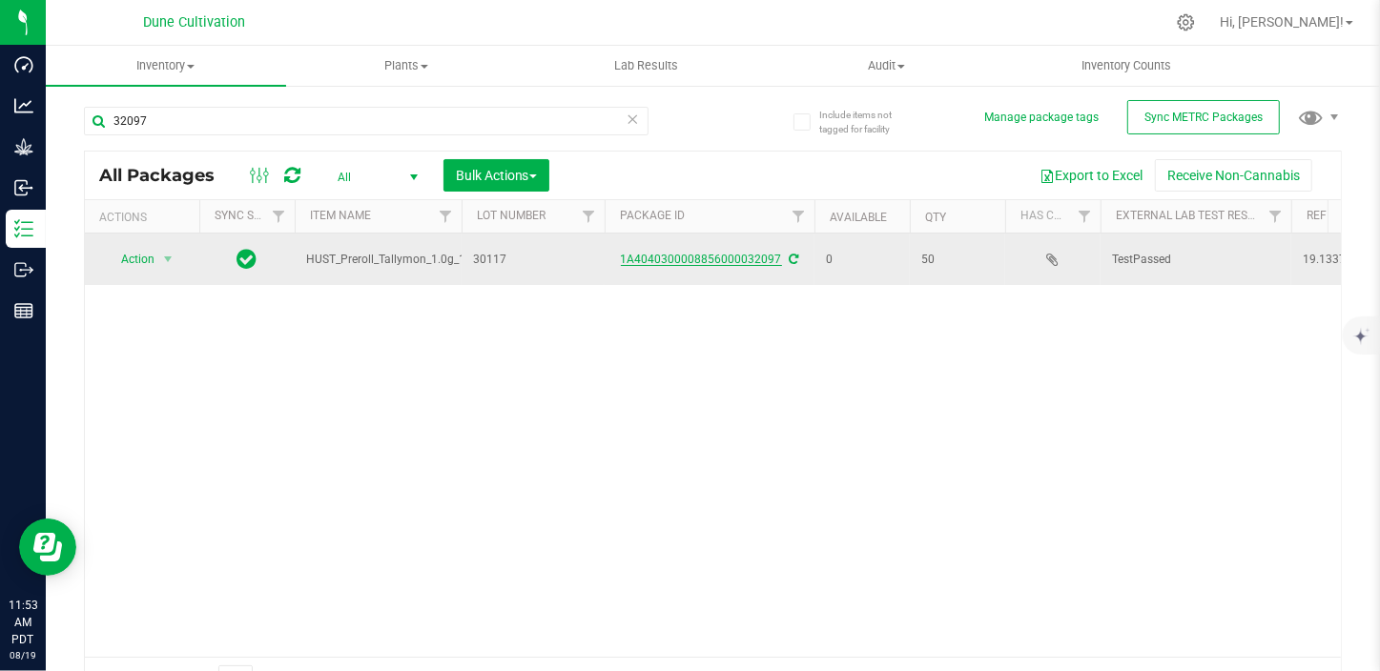
click at [717, 259] on link "1A4040300008856000032097" at bounding box center [701, 259] width 161 height 13
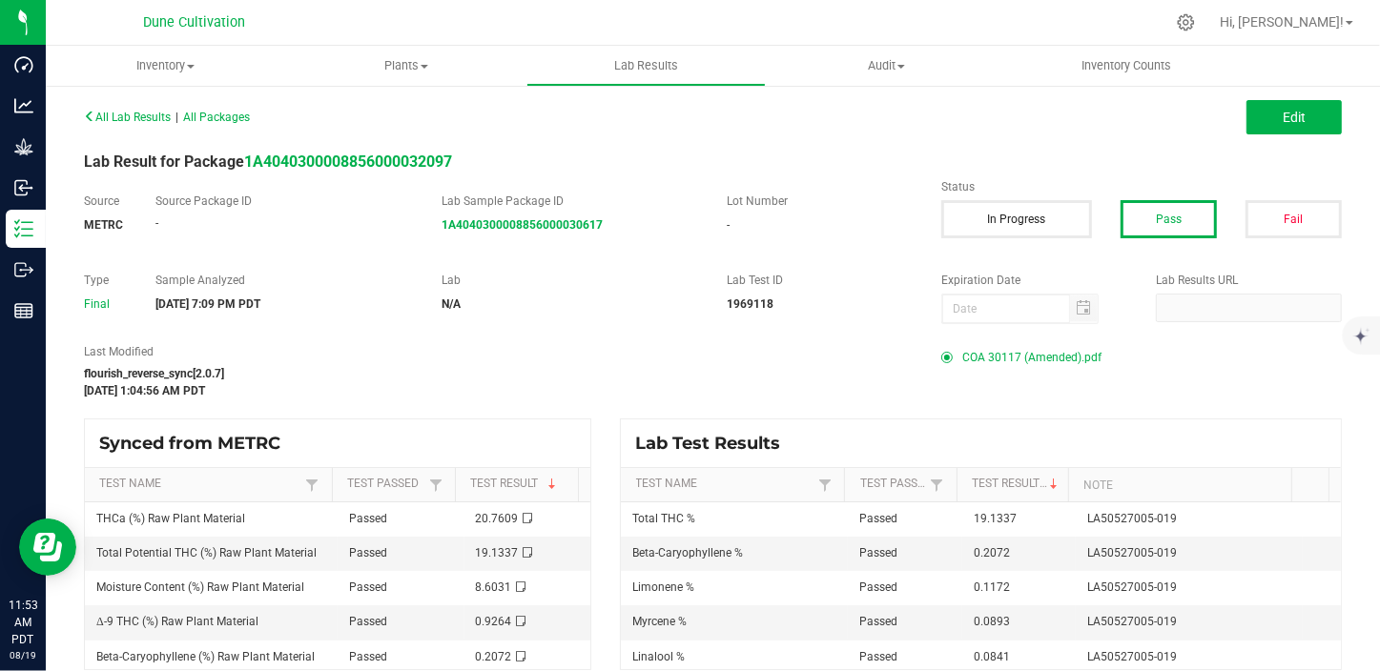
click at [985, 361] on span "COA 30117 (Amended).pdf" at bounding box center [1031, 357] width 139 height 29
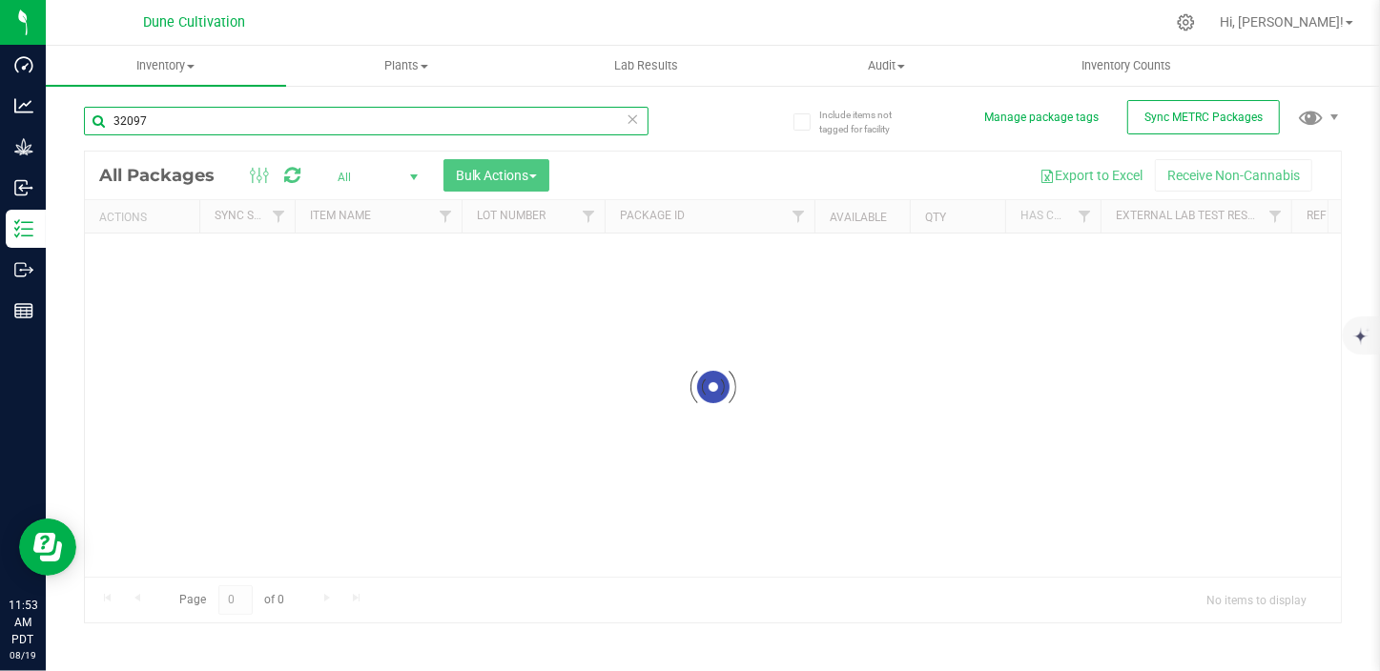
click at [155, 124] on div "Inventory All packages All inventory Waste log Create inventory Plants All plan…" at bounding box center [713, 358] width 1334 height 625
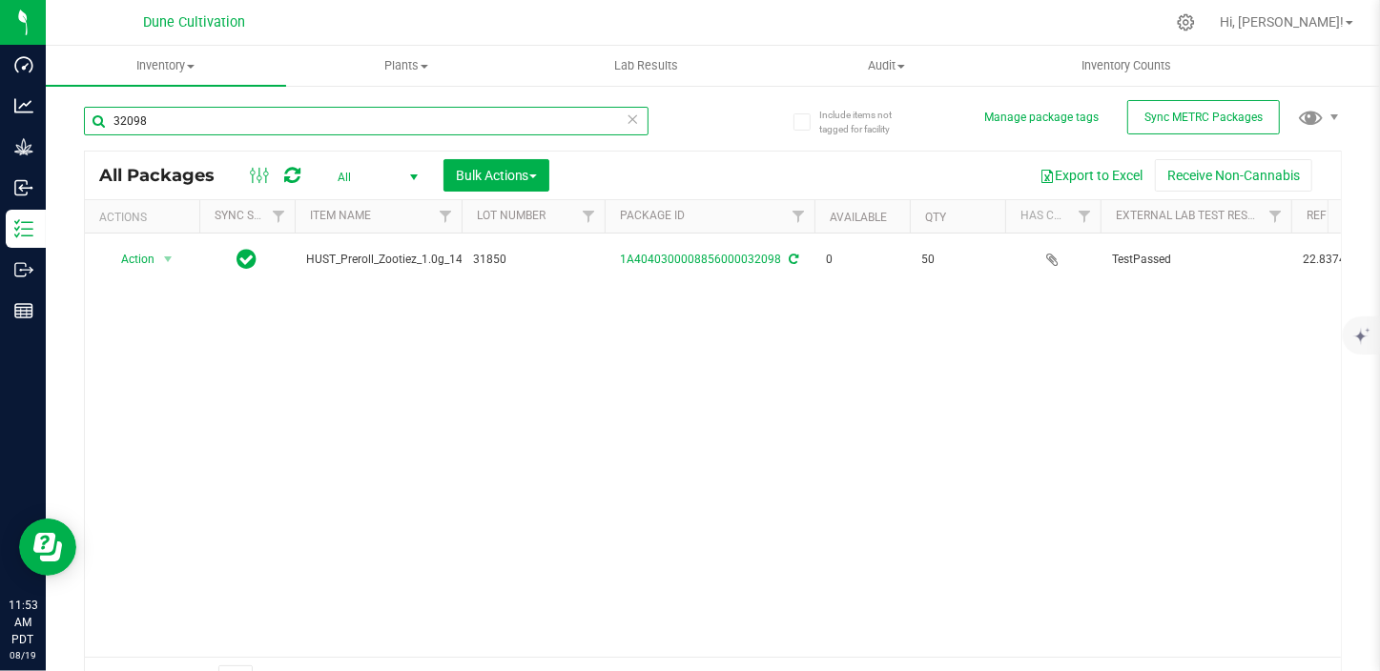
type input "32098"
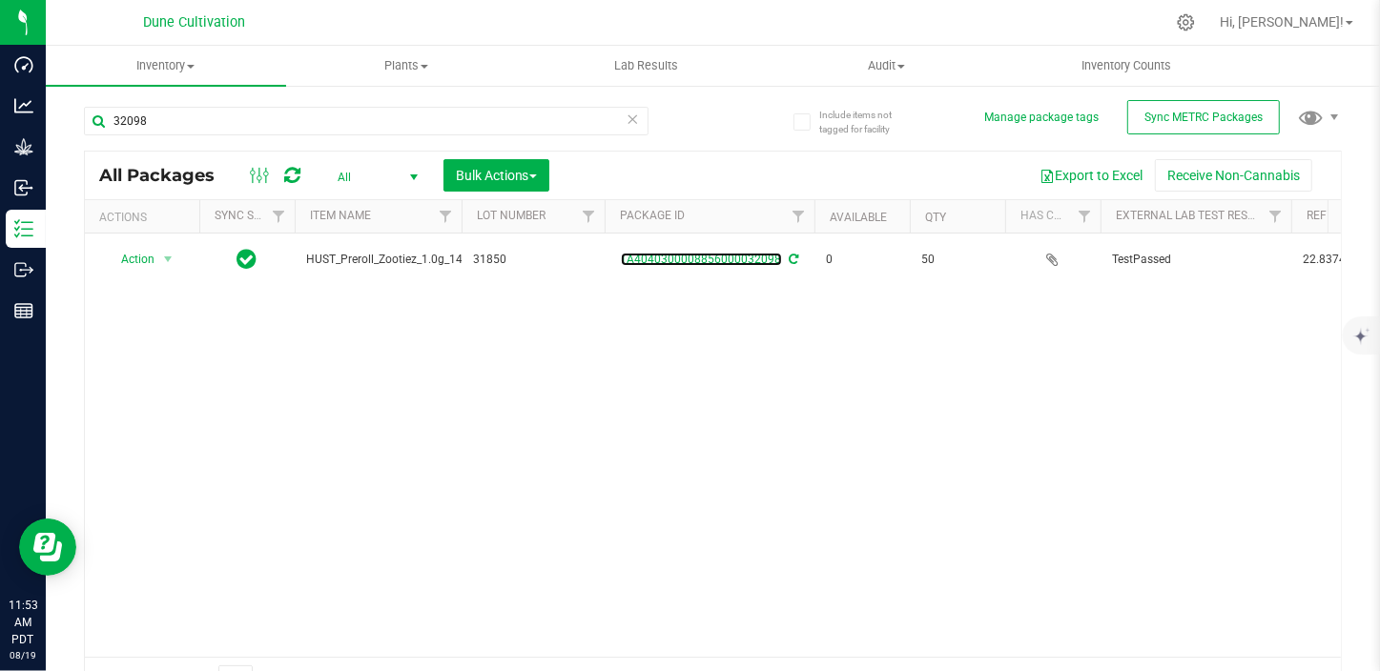
click at [697, 257] on link "1A4040300008856000032098" at bounding box center [701, 259] width 161 height 13
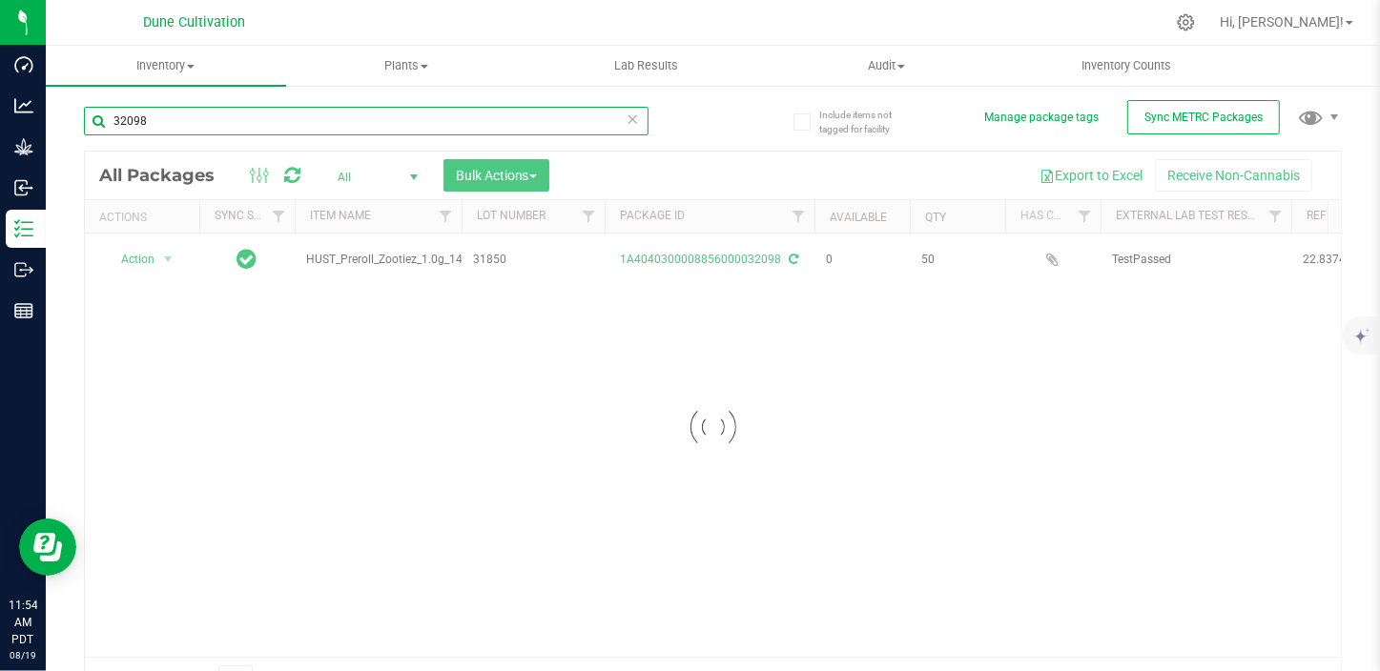
click at [243, 131] on input "32098" at bounding box center [366, 121] width 564 height 29
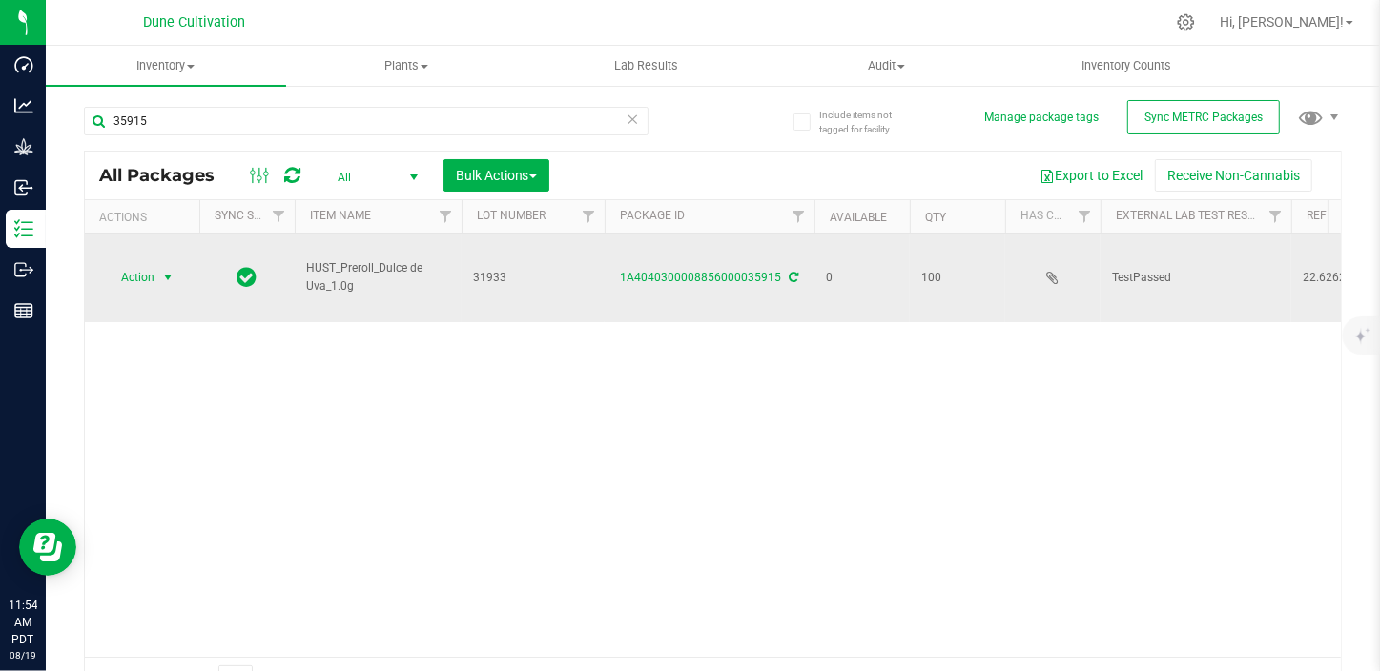
click at [169, 270] on span "select" at bounding box center [167, 277] width 15 height 15
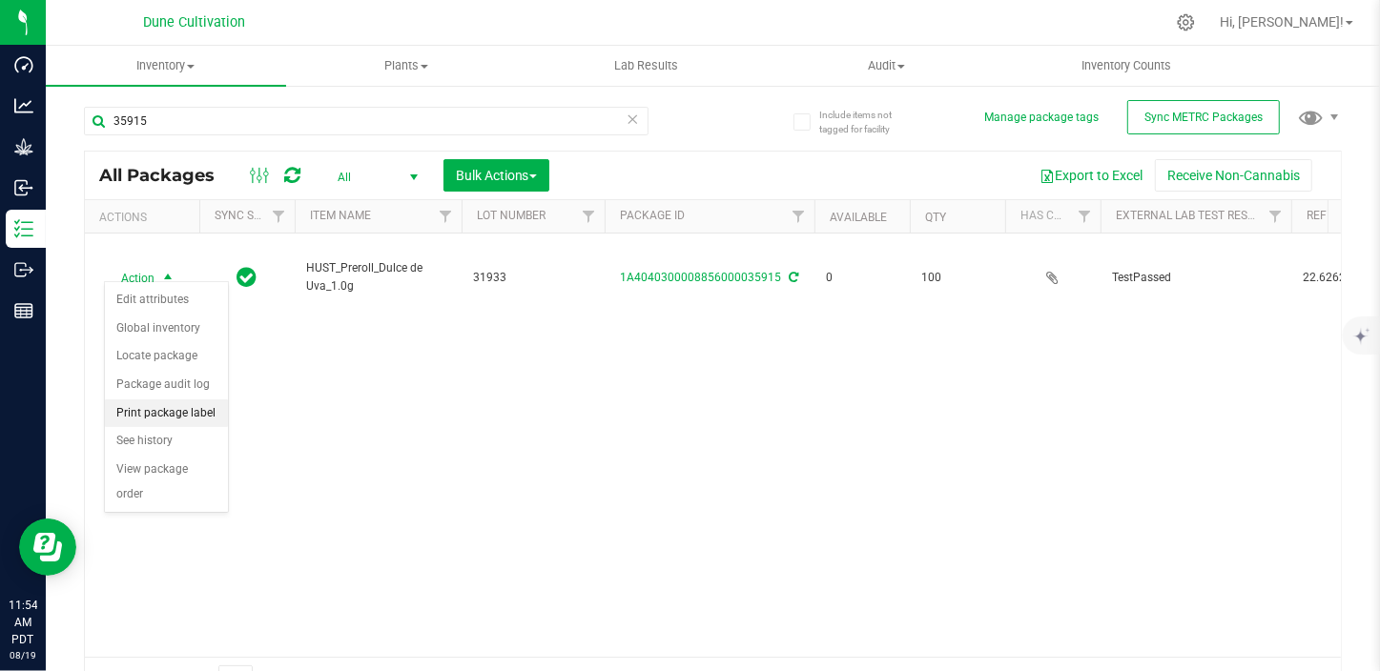
click at [181, 414] on li "Print package label" at bounding box center [166, 413] width 123 height 29
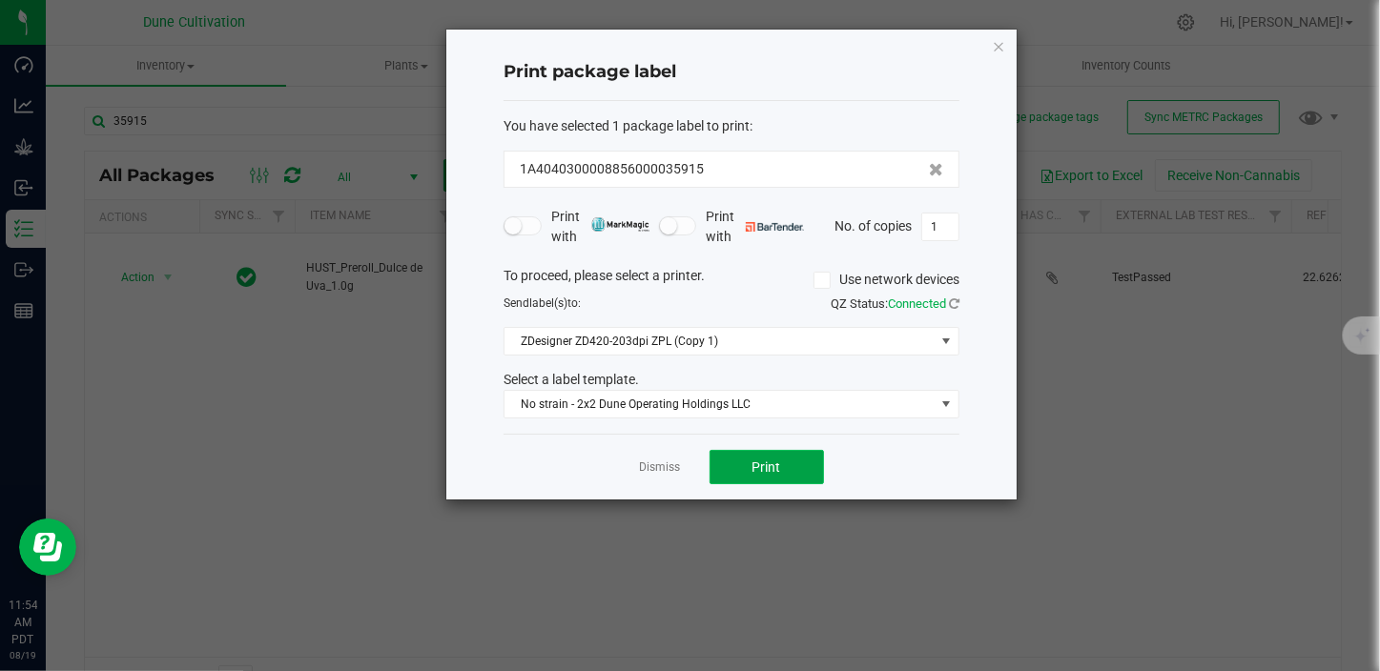
click at [767, 469] on span "Print" at bounding box center [766, 467] width 29 height 15
click at [647, 461] on link "Dismiss" at bounding box center [660, 468] width 41 height 16
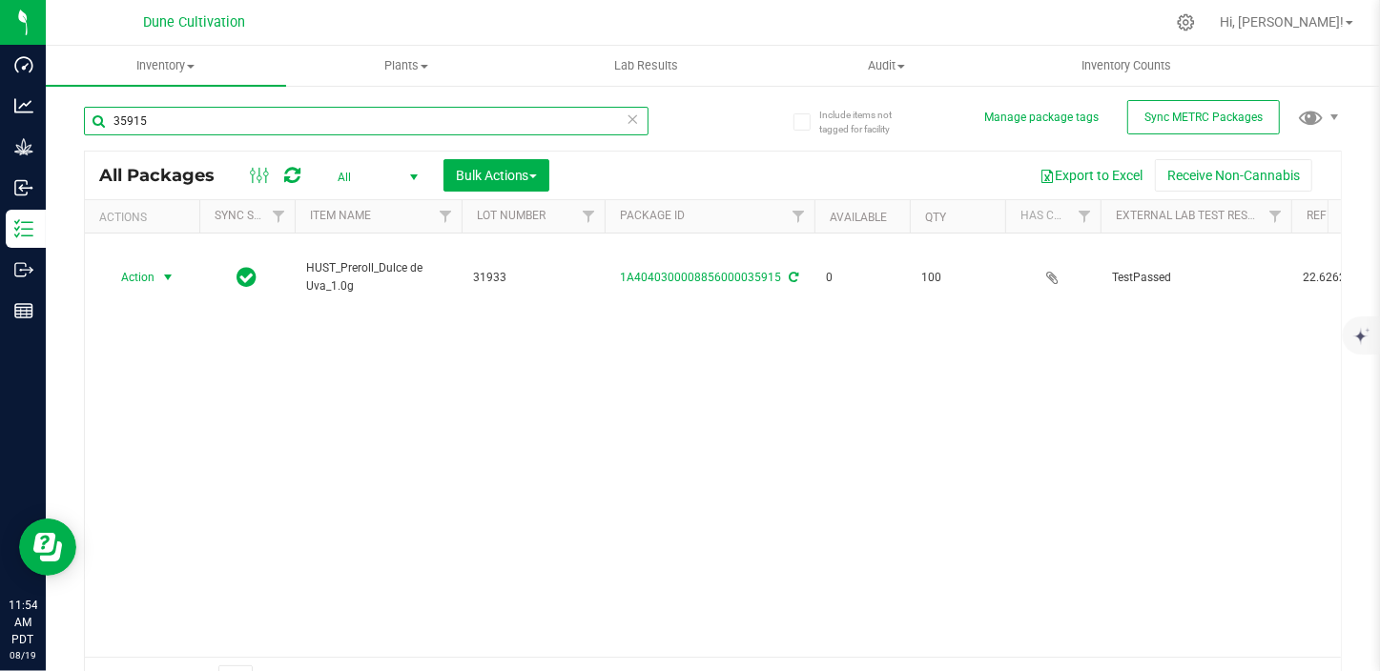
click at [175, 123] on input "35915" at bounding box center [366, 121] width 564 height 29
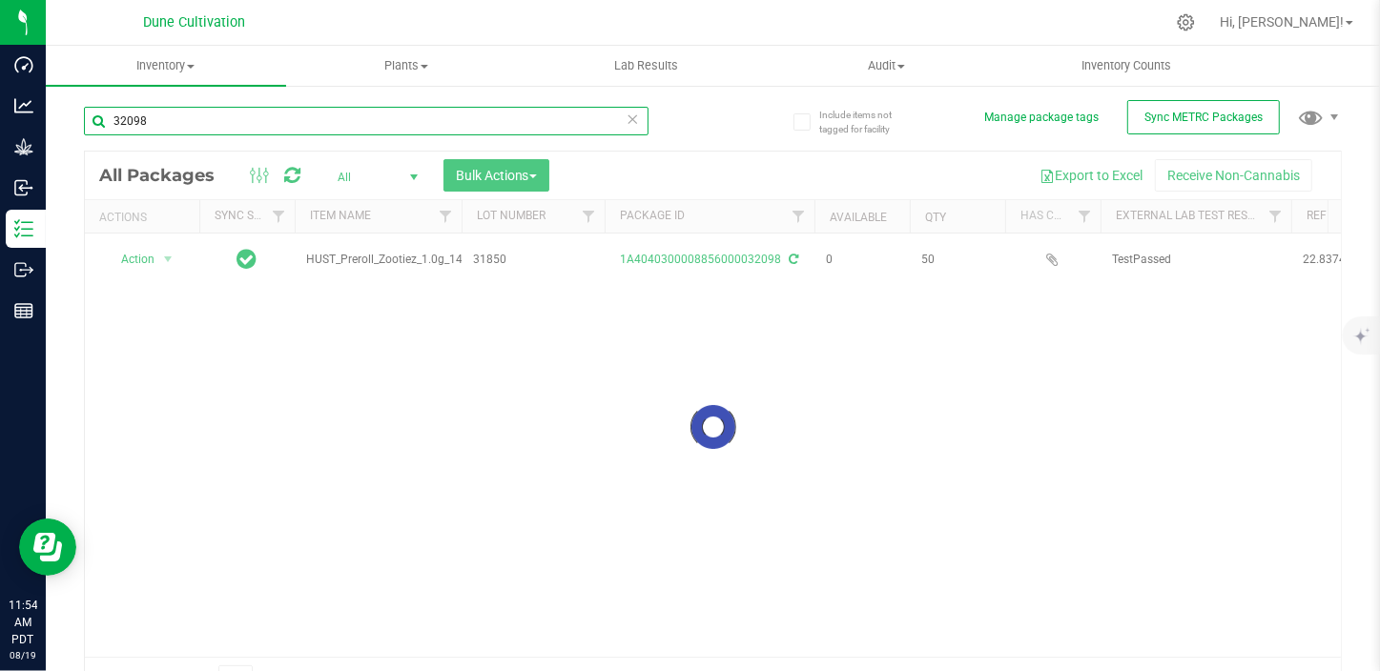
type input "32098"
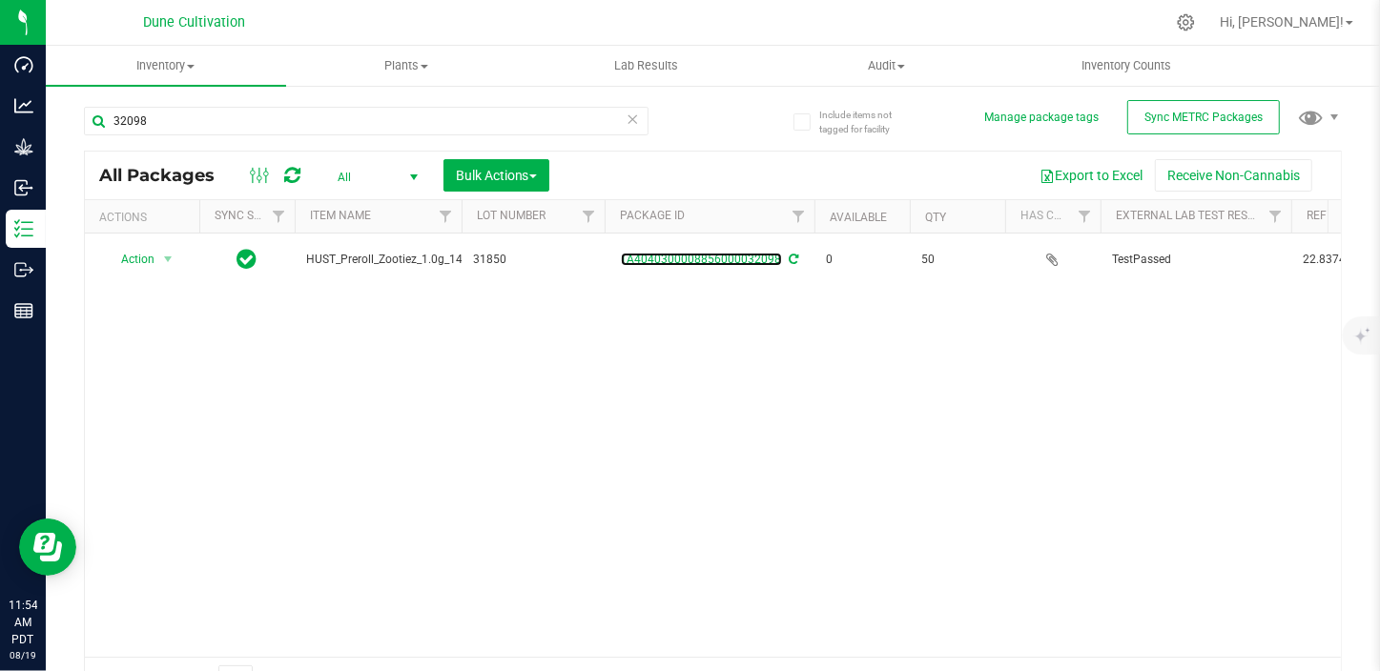
click at [739, 257] on link "1A4040300008856000032098" at bounding box center [701, 259] width 161 height 13
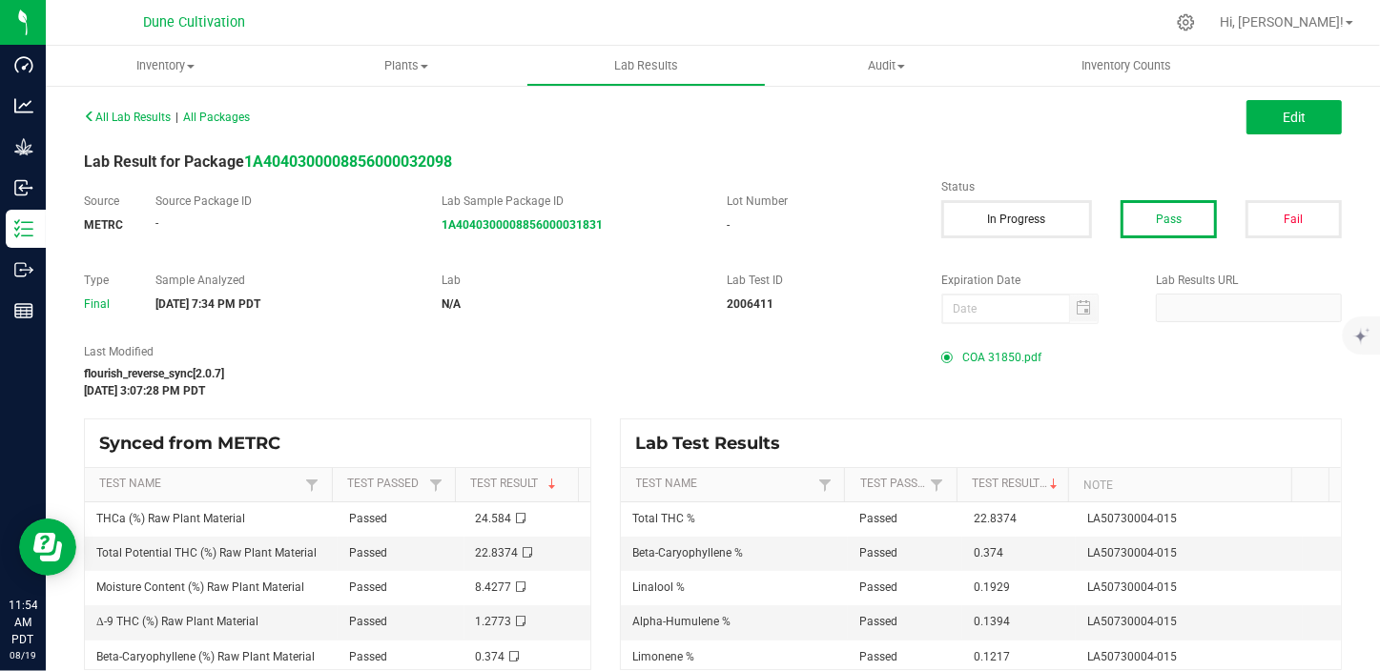
click at [993, 351] on span "COA 31850.pdf" at bounding box center [1001, 357] width 79 height 29
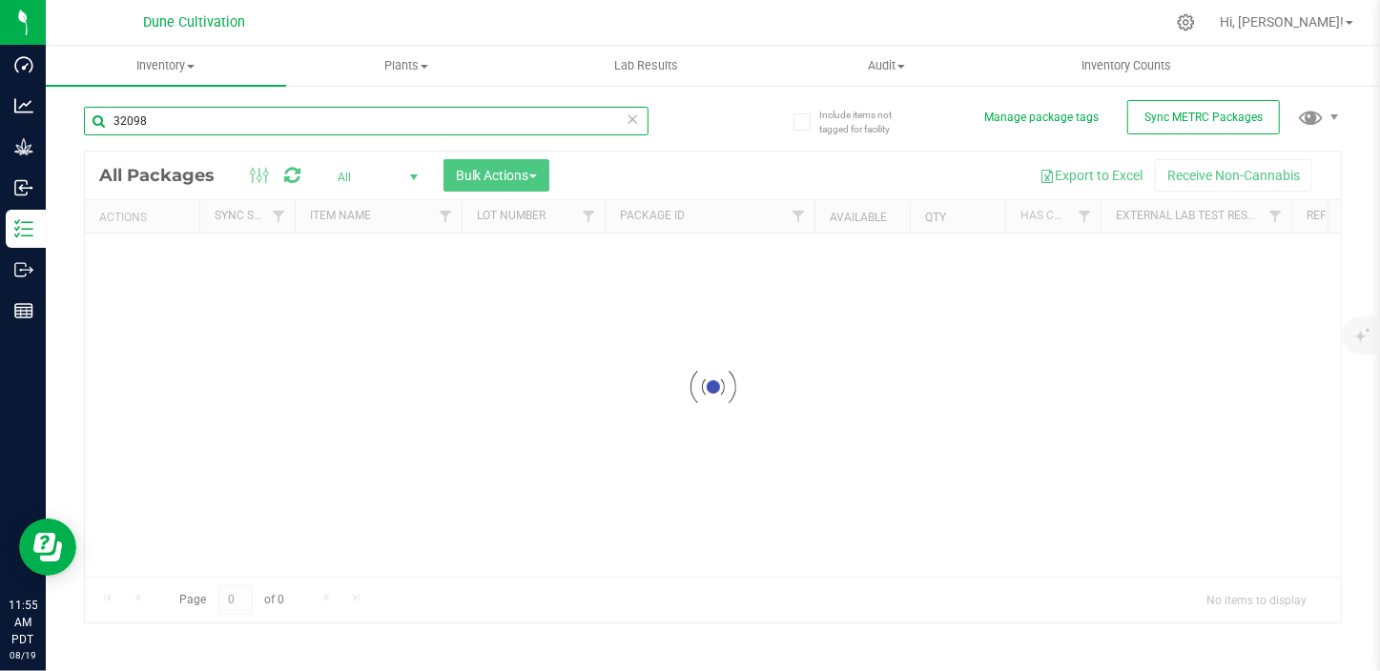
click at [173, 124] on input "32098" at bounding box center [366, 121] width 564 height 29
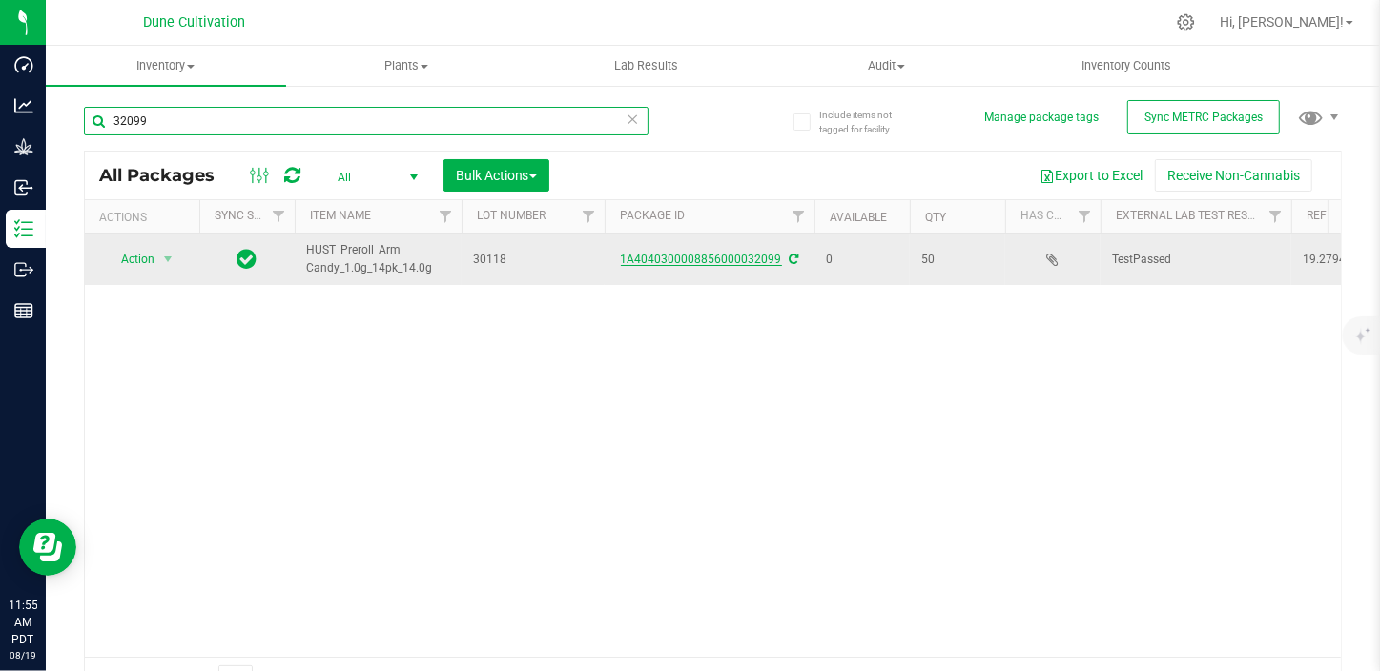
type input "32099"
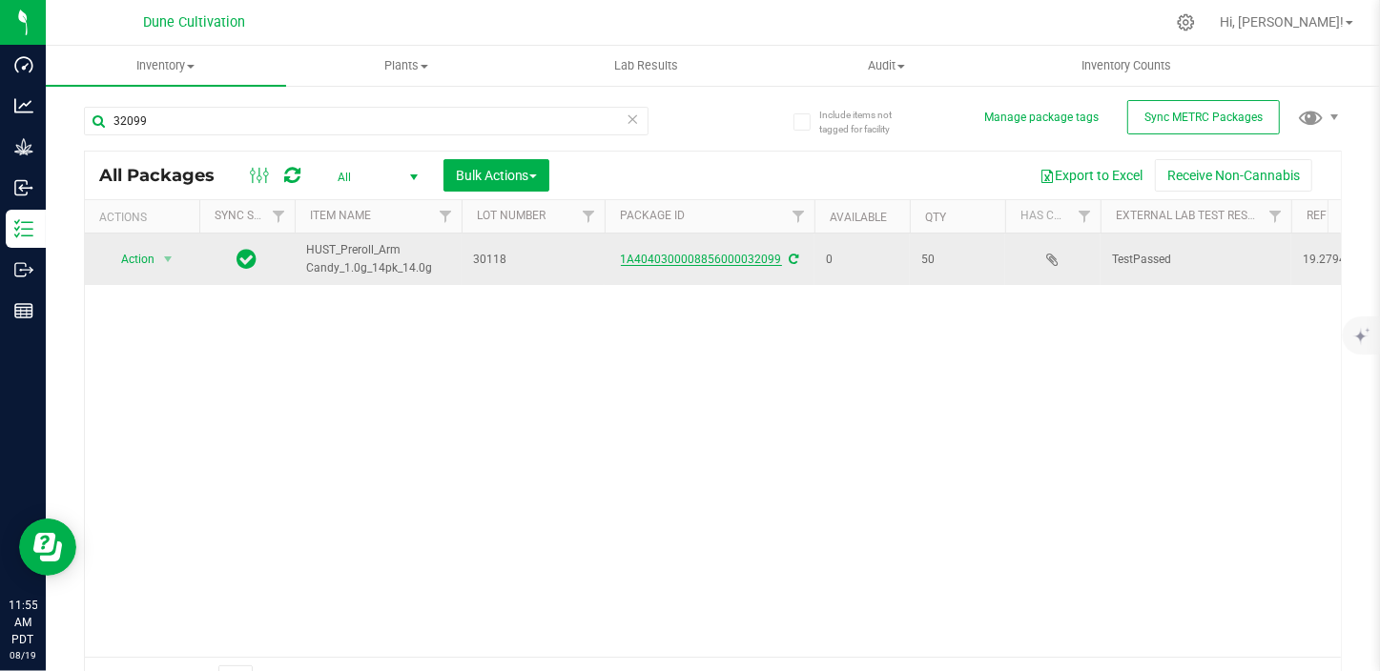
click at [744, 258] on link "1A4040300008856000032099" at bounding box center [701, 259] width 161 height 13
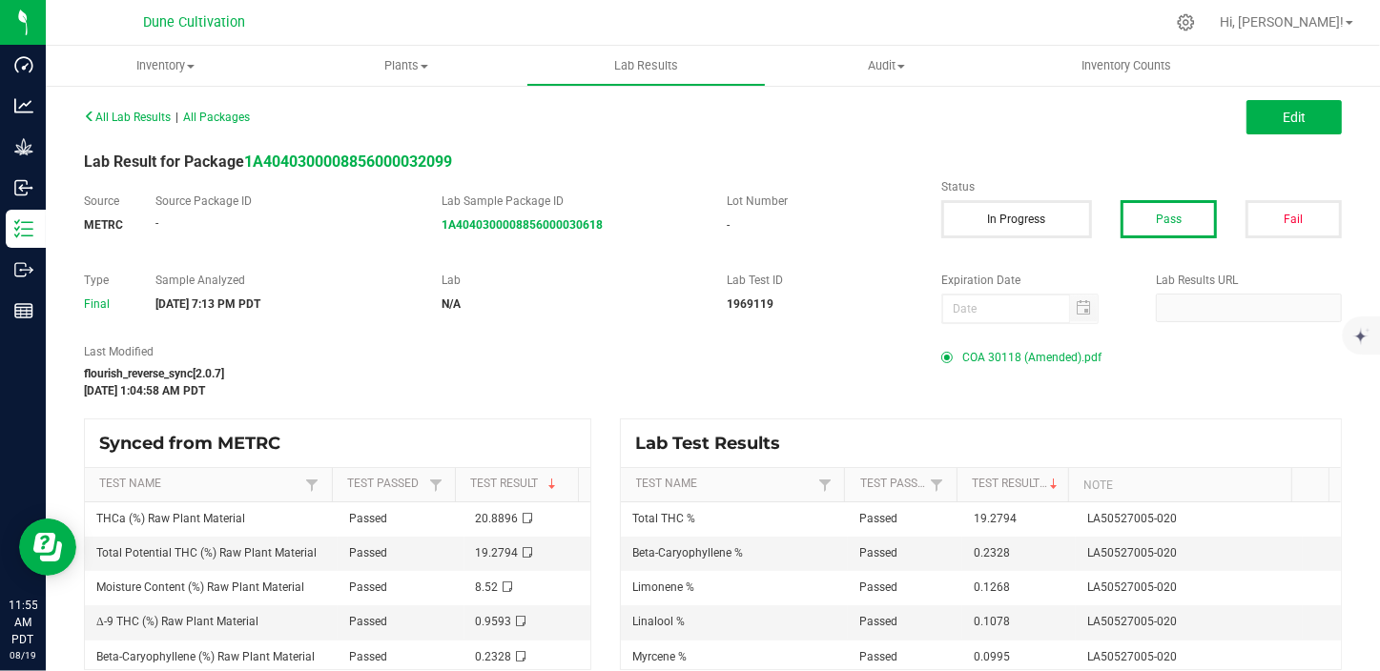
click at [1017, 362] on span "COA 30118 (Amended).pdf" at bounding box center [1031, 357] width 139 height 29
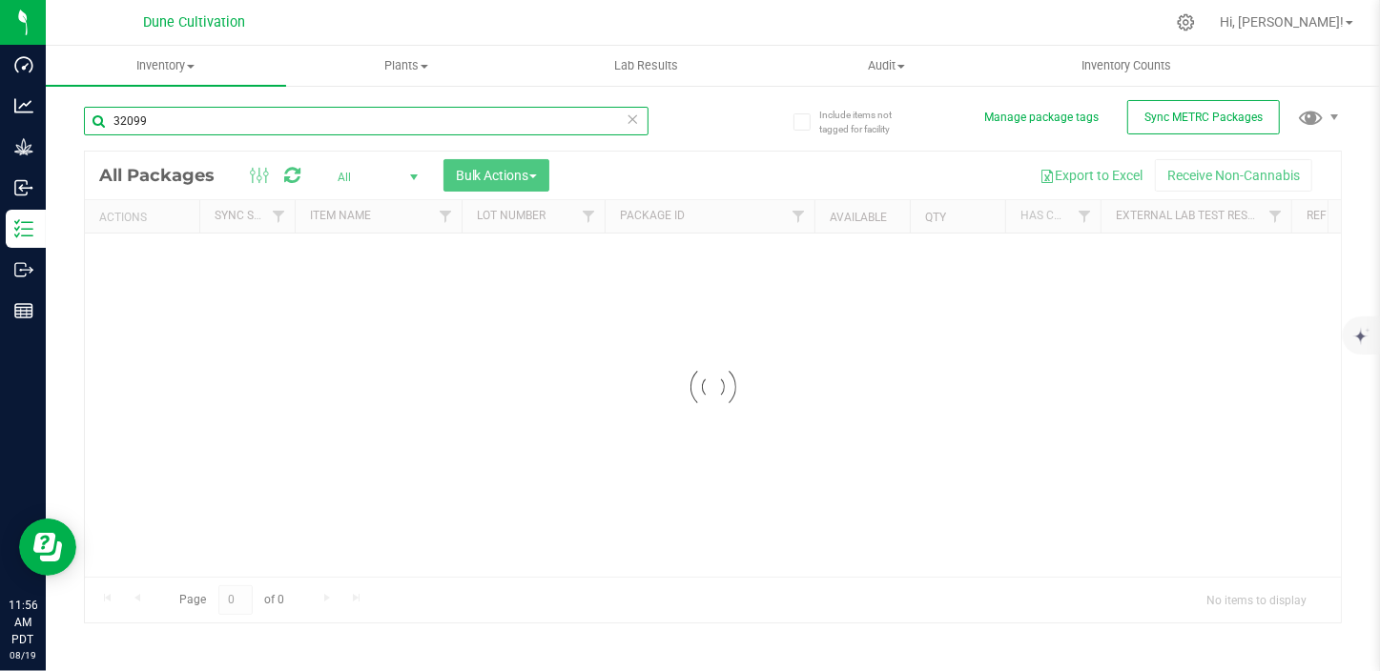
click at [181, 113] on input "32099" at bounding box center [366, 121] width 564 height 29
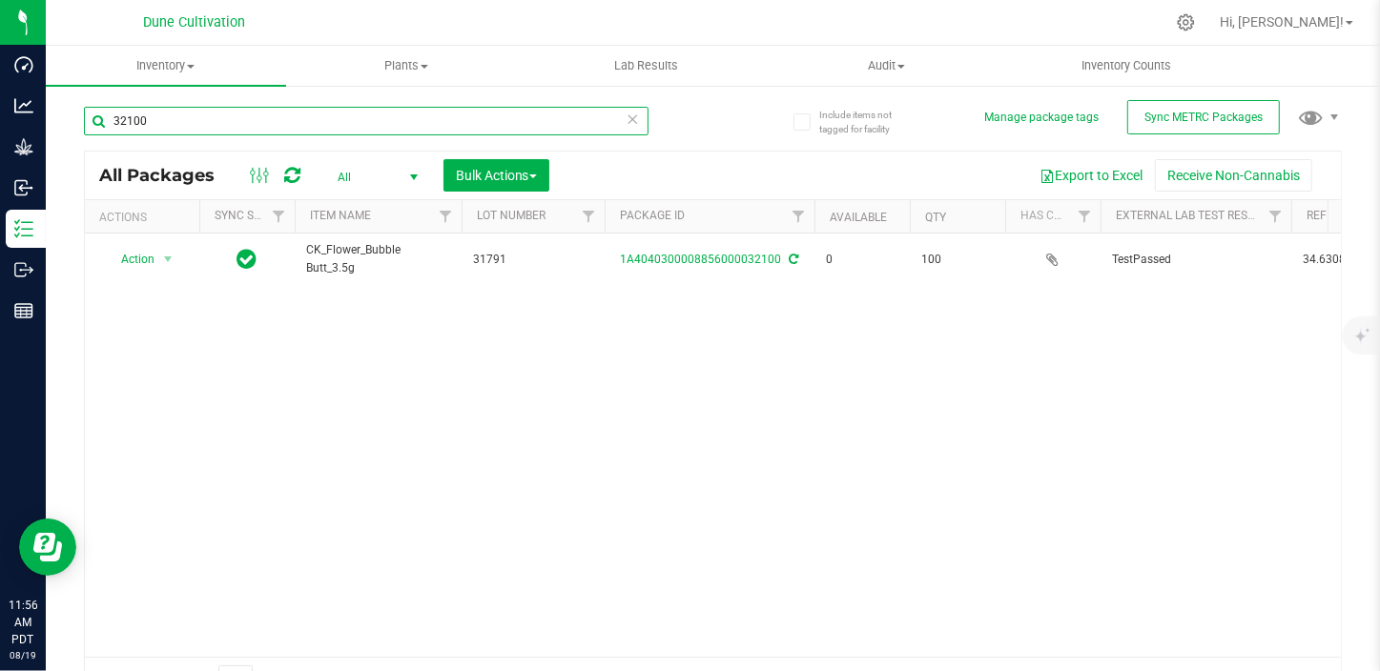
type input "32100"
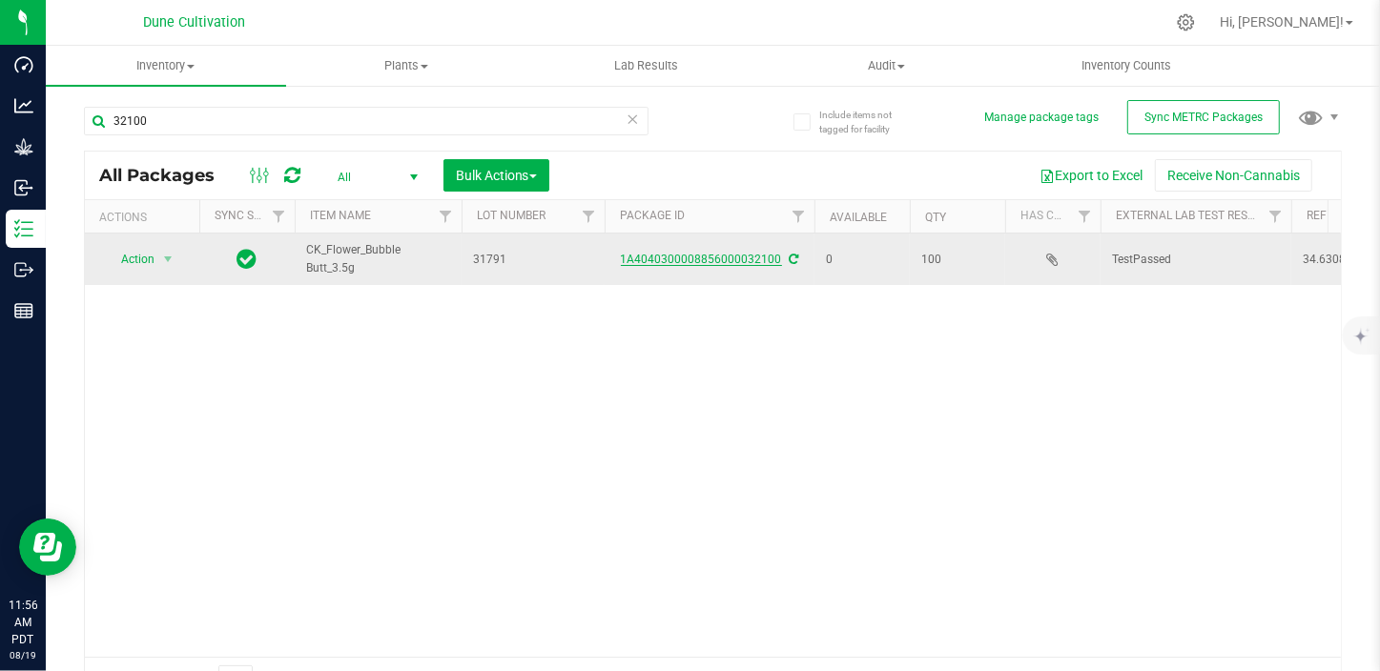
click at [679, 258] on link "1A4040300008856000032100" at bounding box center [701, 259] width 161 height 13
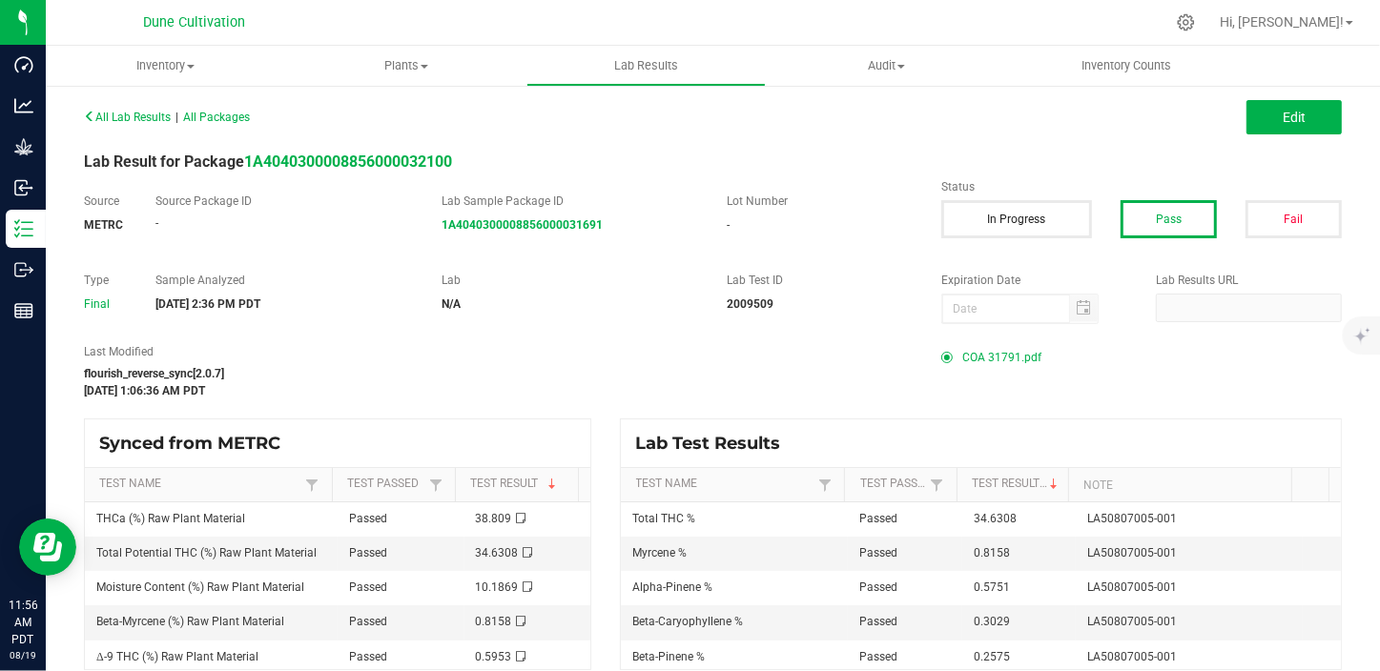
click at [962, 355] on span "COA 31791.pdf" at bounding box center [1001, 357] width 79 height 29
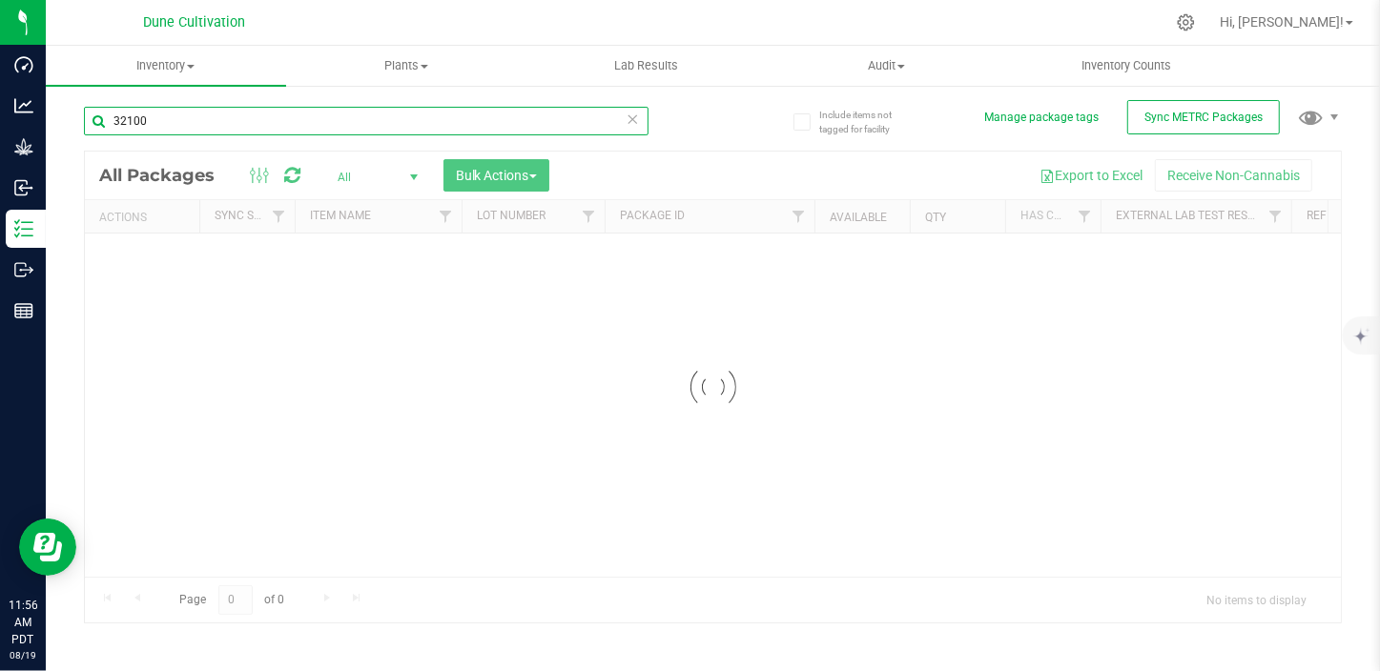
click at [160, 119] on div "Inventory All packages All inventory Waste log Create inventory Plants All plan…" at bounding box center [713, 358] width 1334 height 625
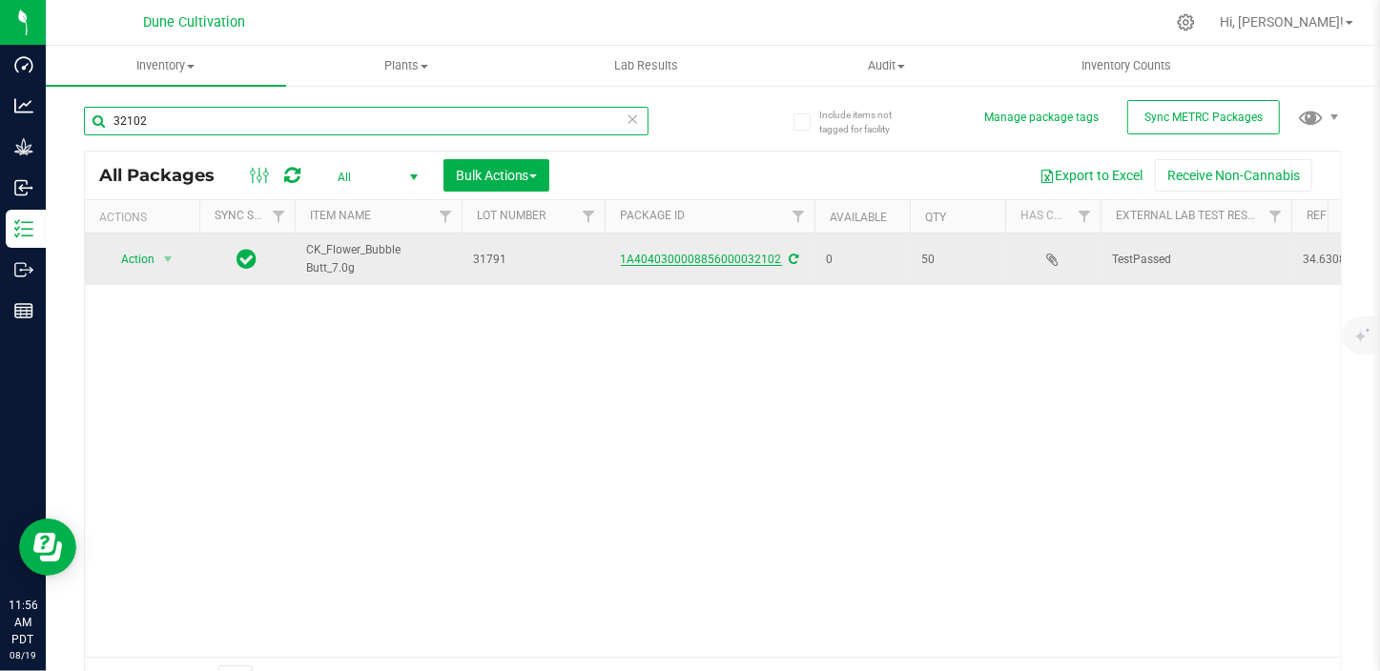
type input "32102"
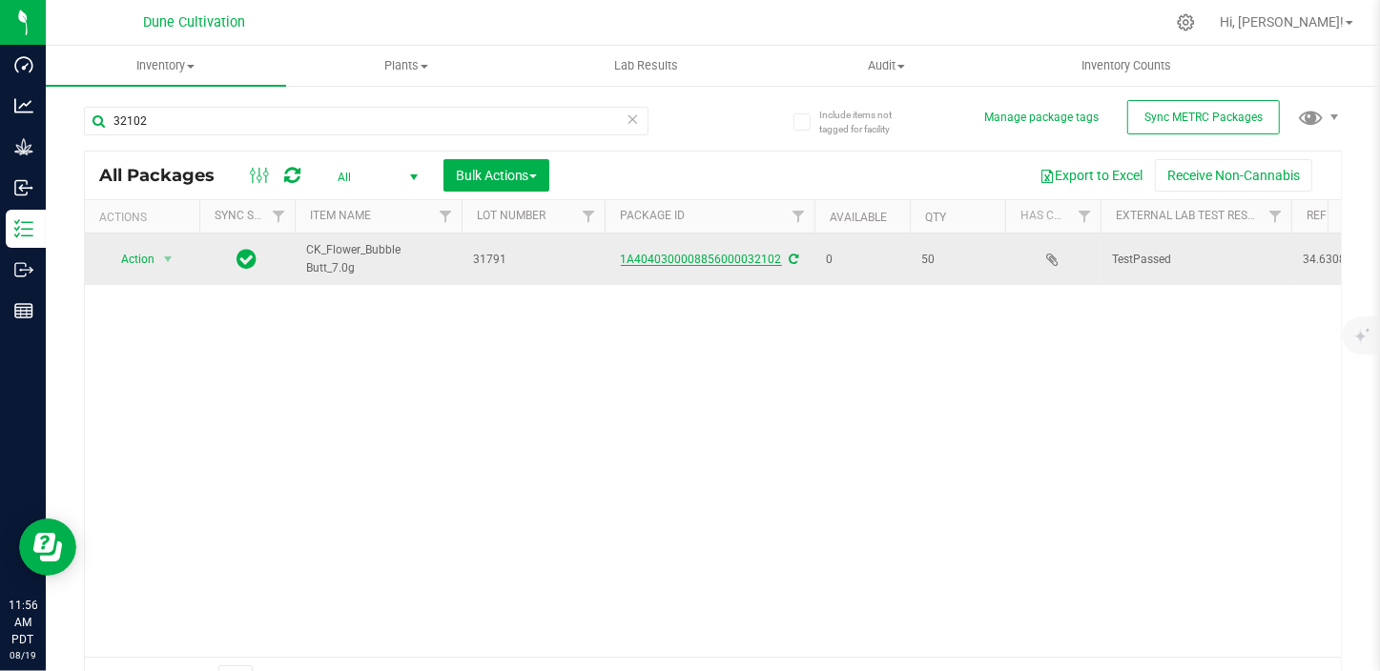
click at [715, 253] on link "1A4040300008856000032102" at bounding box center [701, 259] width 161 height 13
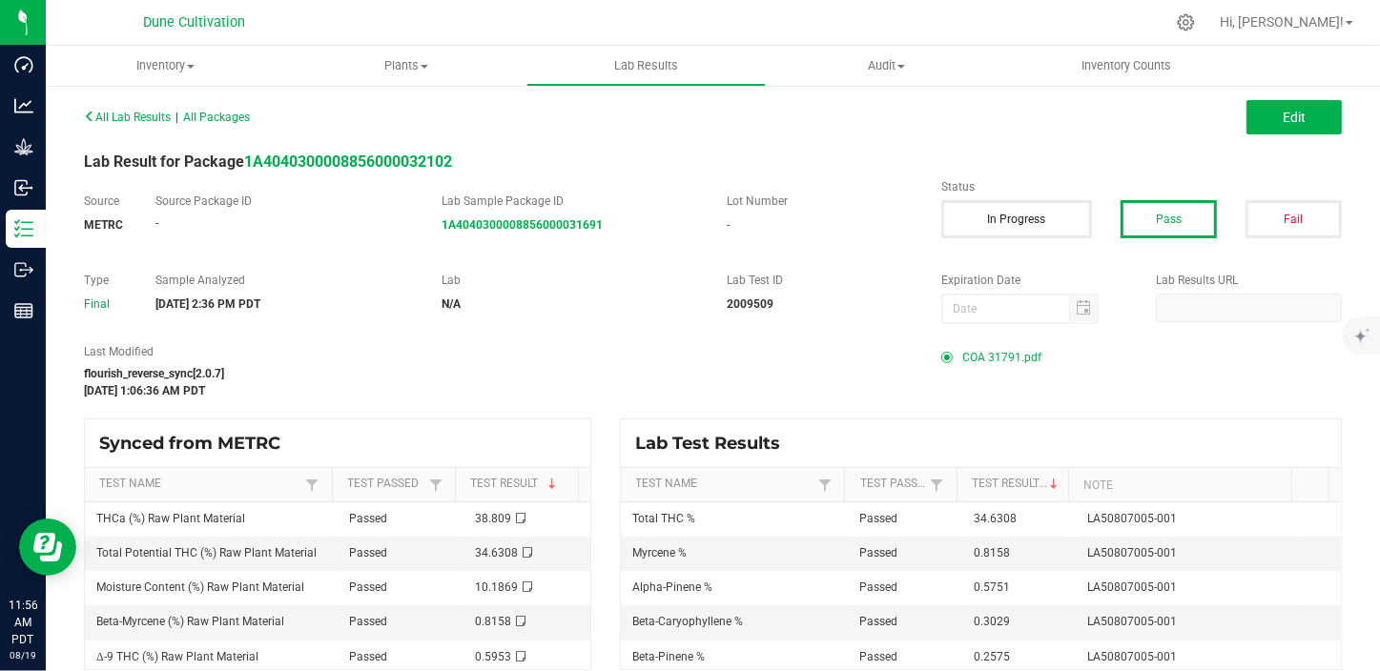
click at [964, 362] on span "COA 31791.pdf" at bounding box center [1001, 357] width 79 height 29
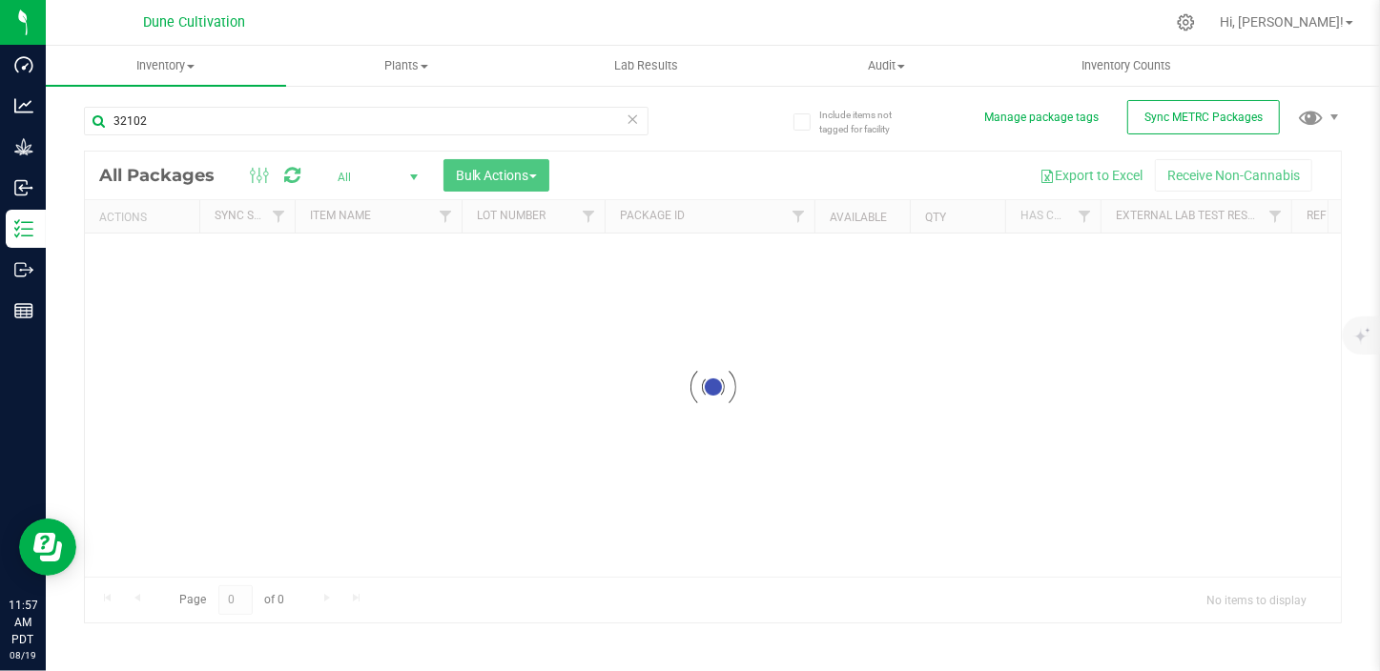
click at [303, 104] on div "32102" at bounding box center [398, 120] width 629 height 61
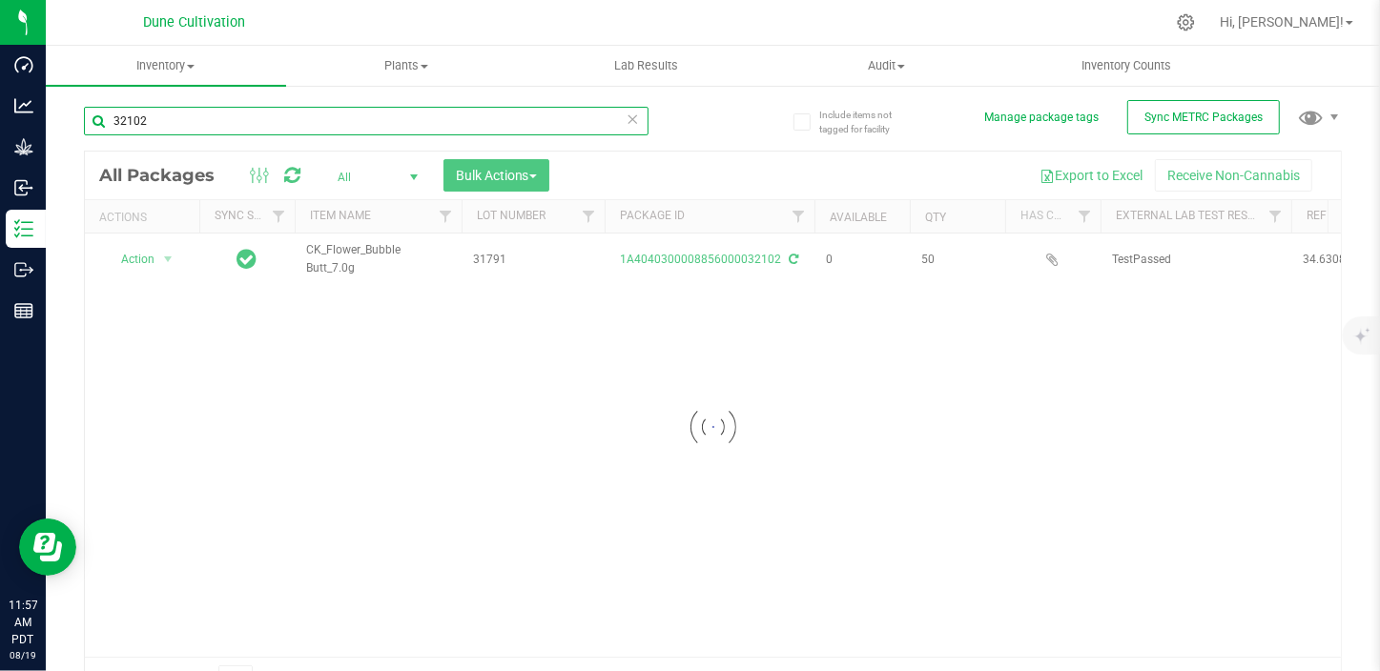
click at [257, 117] on input "32102" at bounding box center [366, 121] width 564 height 29
type input "32103"
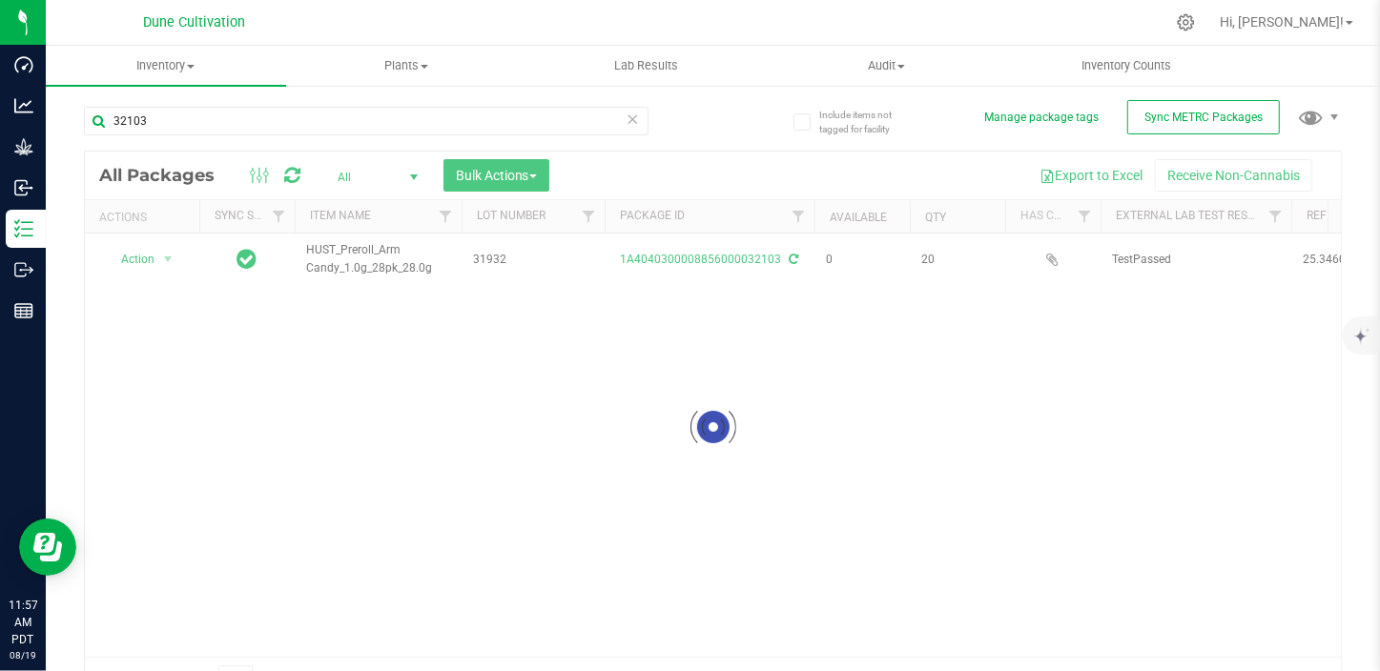
click at [669, 257] on div at bounding box center [713, 427] width 1256 height 550
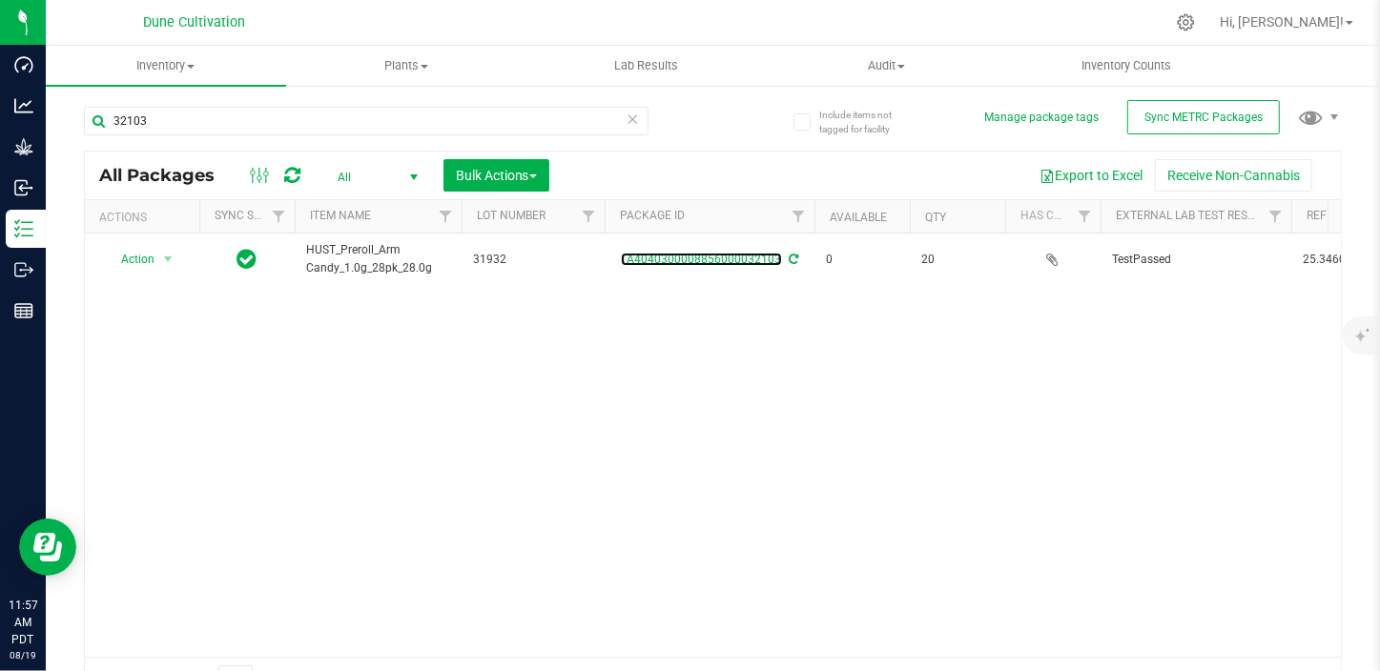
click at [669, 257] on link "1A4040300008856000032103" at bounding box center [701, 259] width 161 height 13
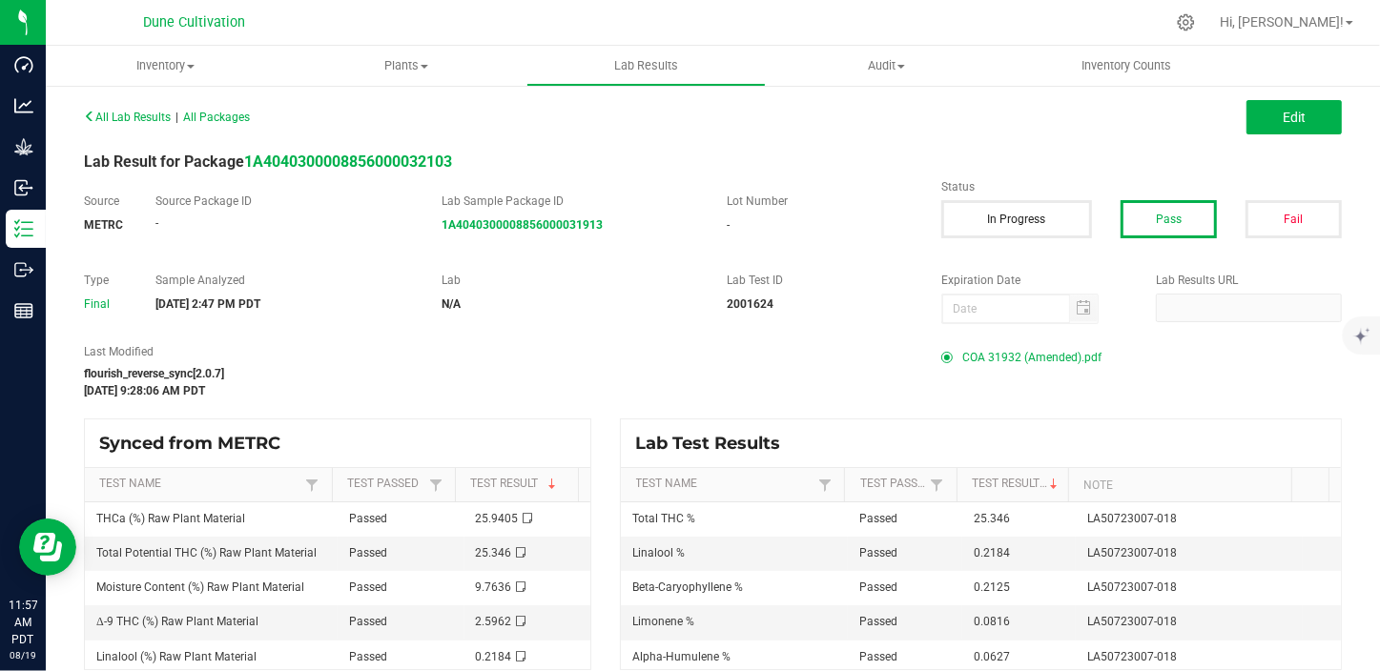
click at [988, 349] on span "COA 31932 (Amended).pdf" at bounding box center [1031, 357] width 139 height 29
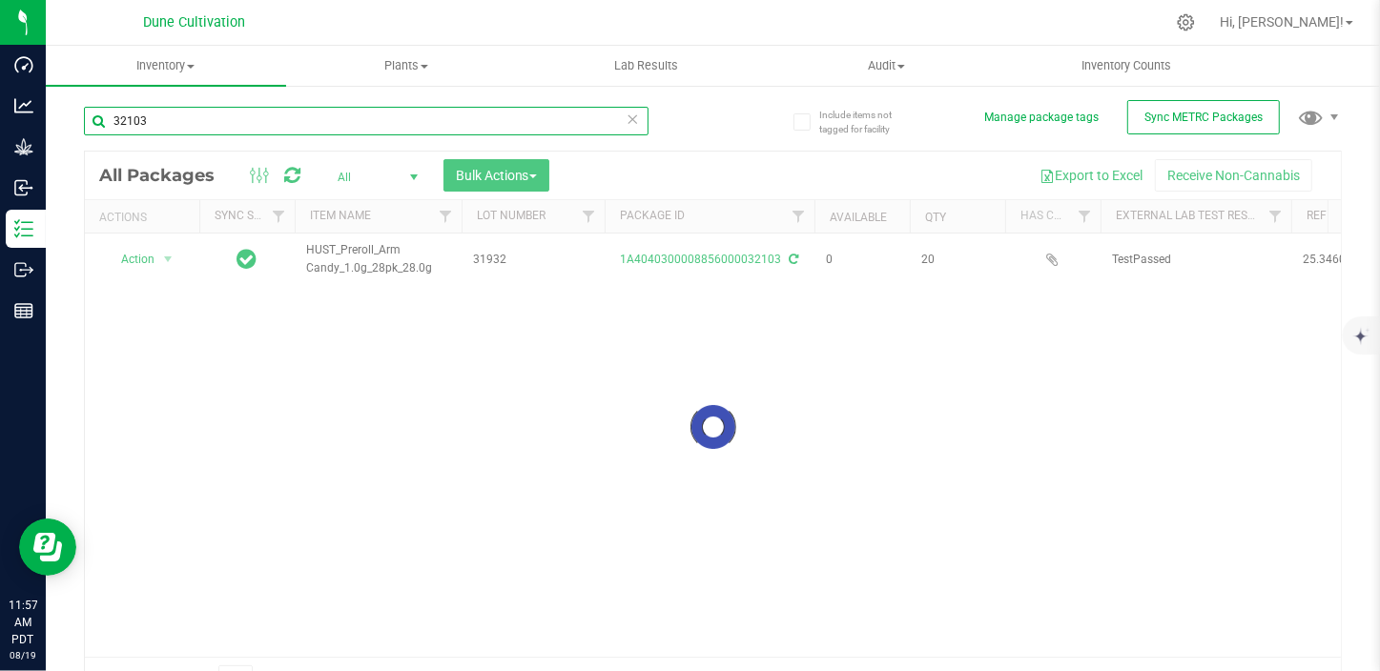
click at [255, 117] on input "32103" at bounding box center [366, 121] width 564 height 29
type input "32104"
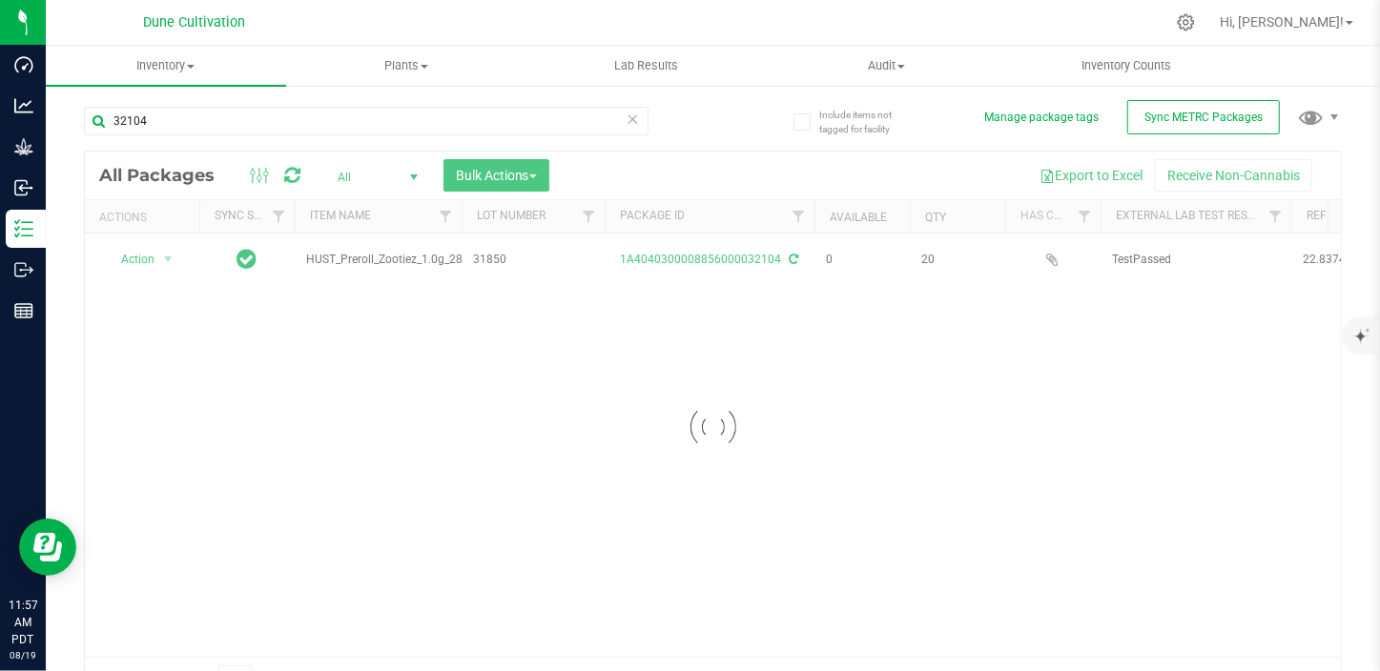
click at [747, 256] on div at bounding box center [713, 427] width 1256 height 550
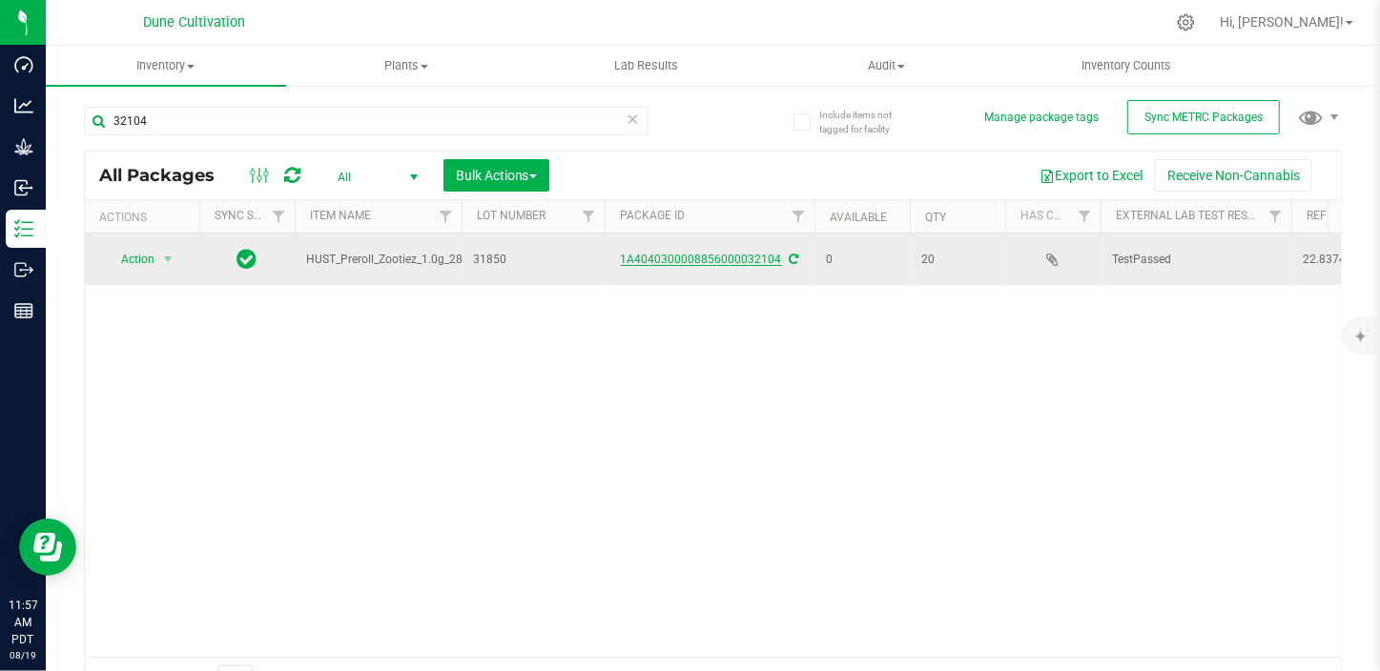
click at [747, 256] on link "1A4040300008856000032104" at bounding box center [701, 259] width 161 height 13
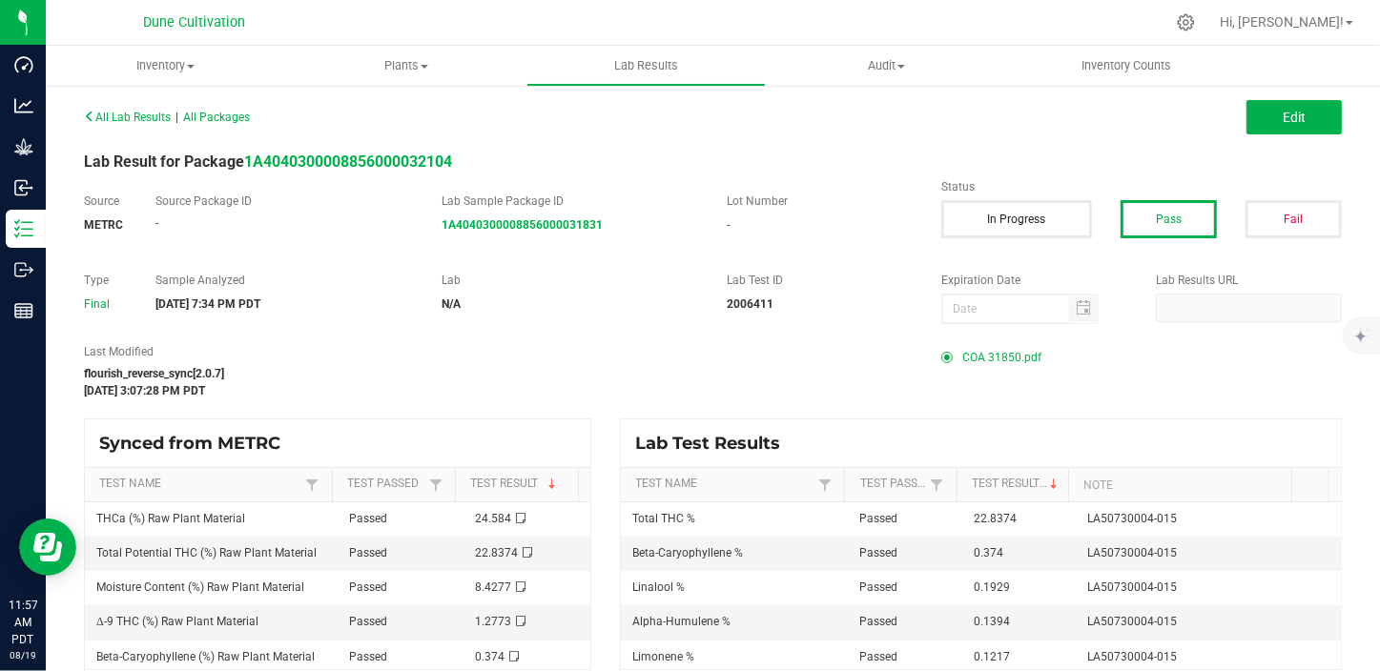
click at [1008, 361] on span "COA 31850.pdf" at bounding box center [1001, 357] width 79 height 29
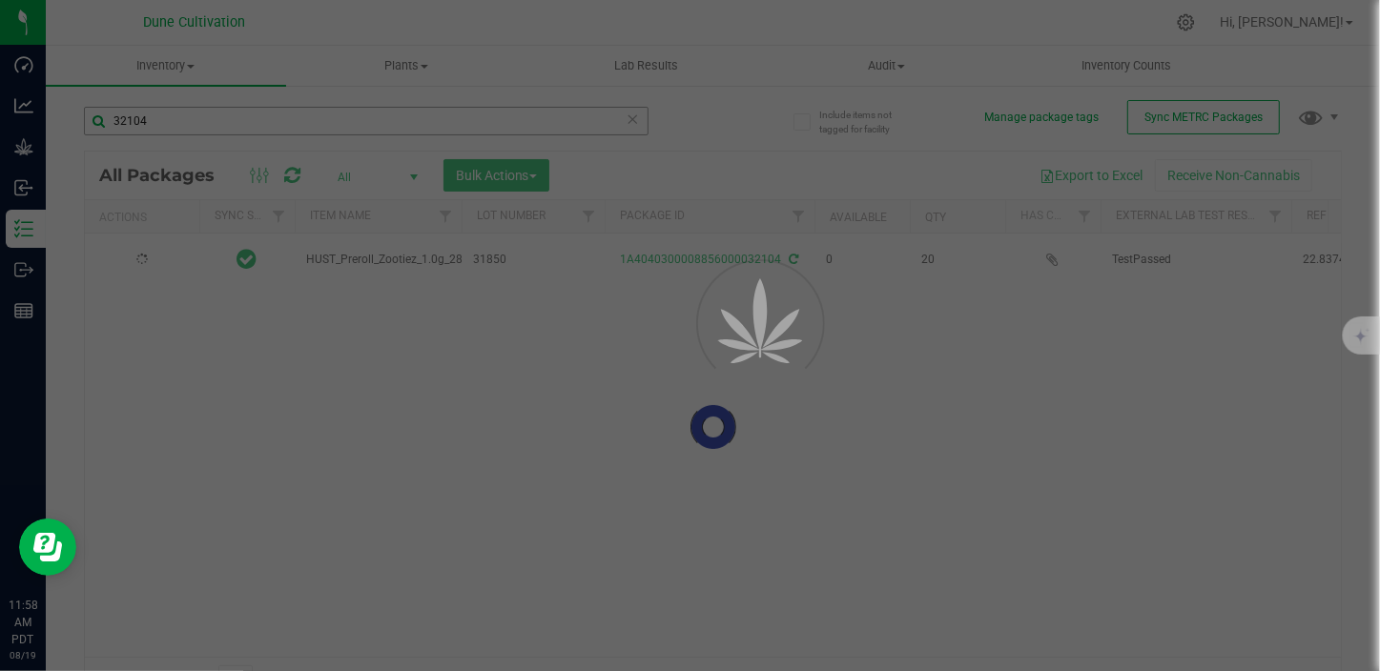
click at [219, 124] on div at bounding box center [690, 335] width 1380 height 671
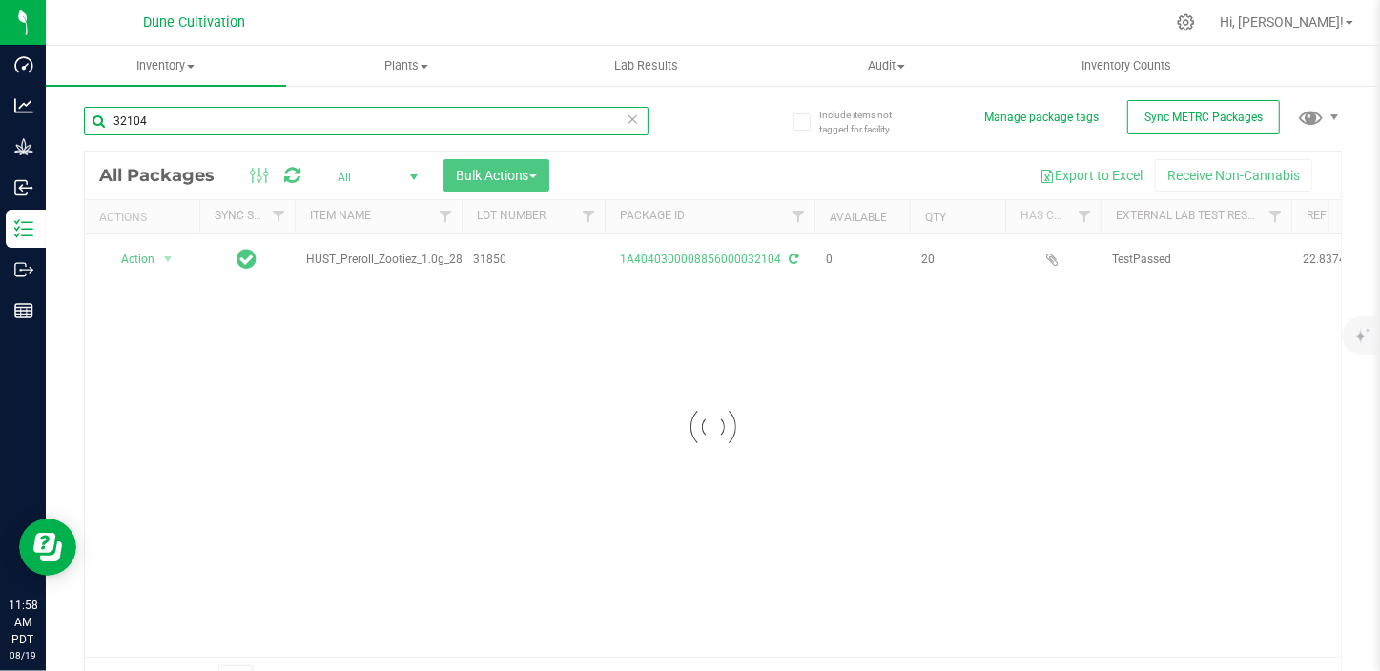
click at [218, 125] on input "32104" at bounding box center [366, 121] width 564 height 29
type input "32105"
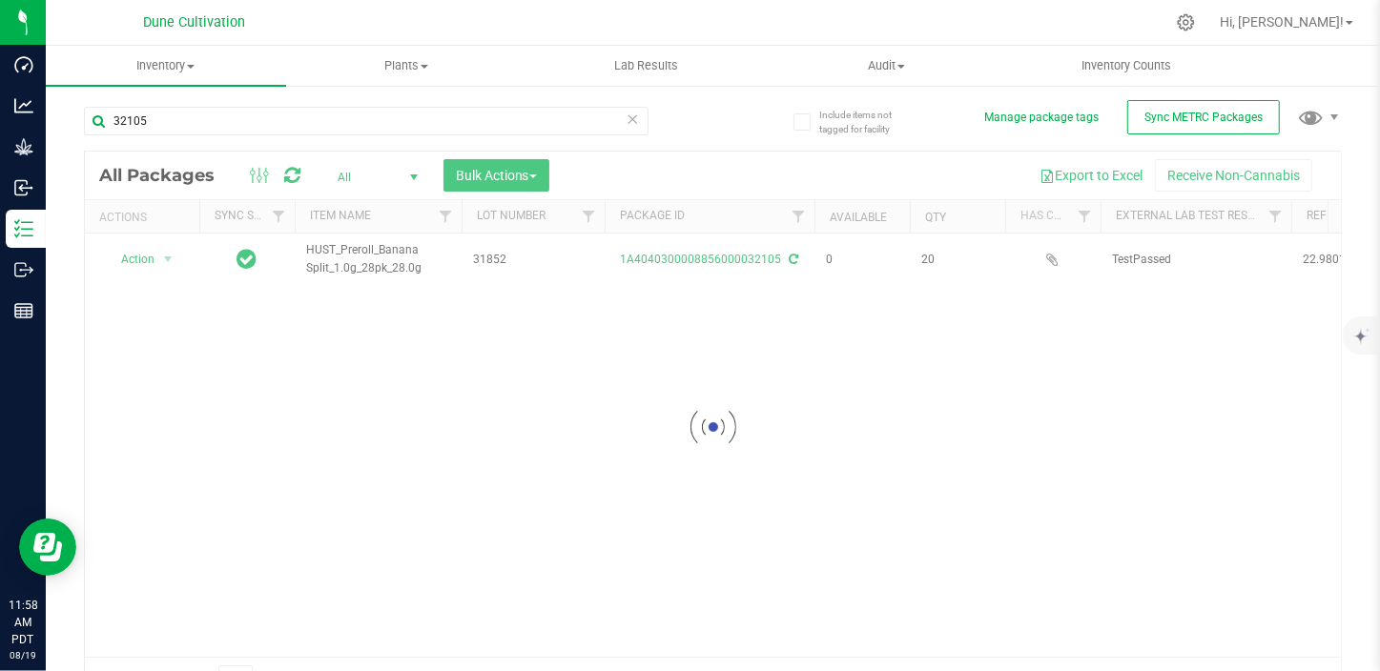
click at [720, 261] on div at bounding box center [713, 427] width 1256 height 550
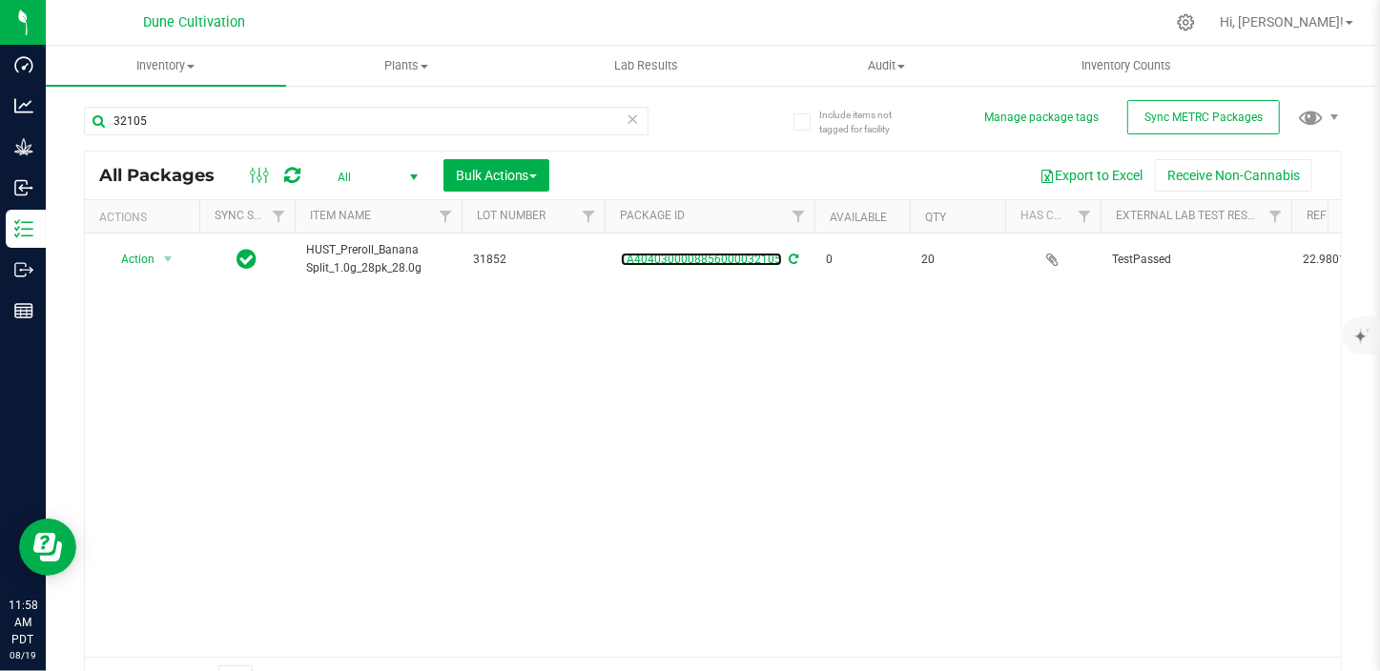
click at [720, 261] on link "1A4040300008856000032105" at bounding box center [701, 259] width 161 height 13
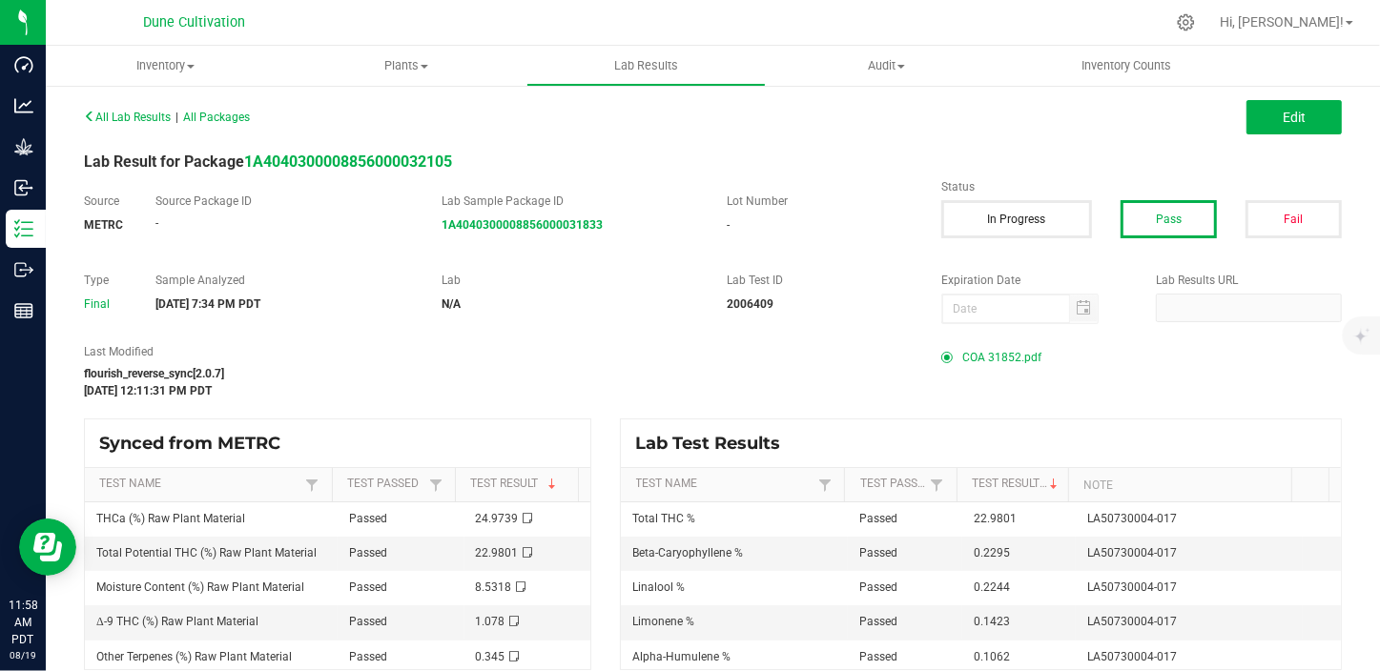
click at [1001, 353] on span "COA 31852.pdf" at bounding box center [1001, 357] width 79 height 29
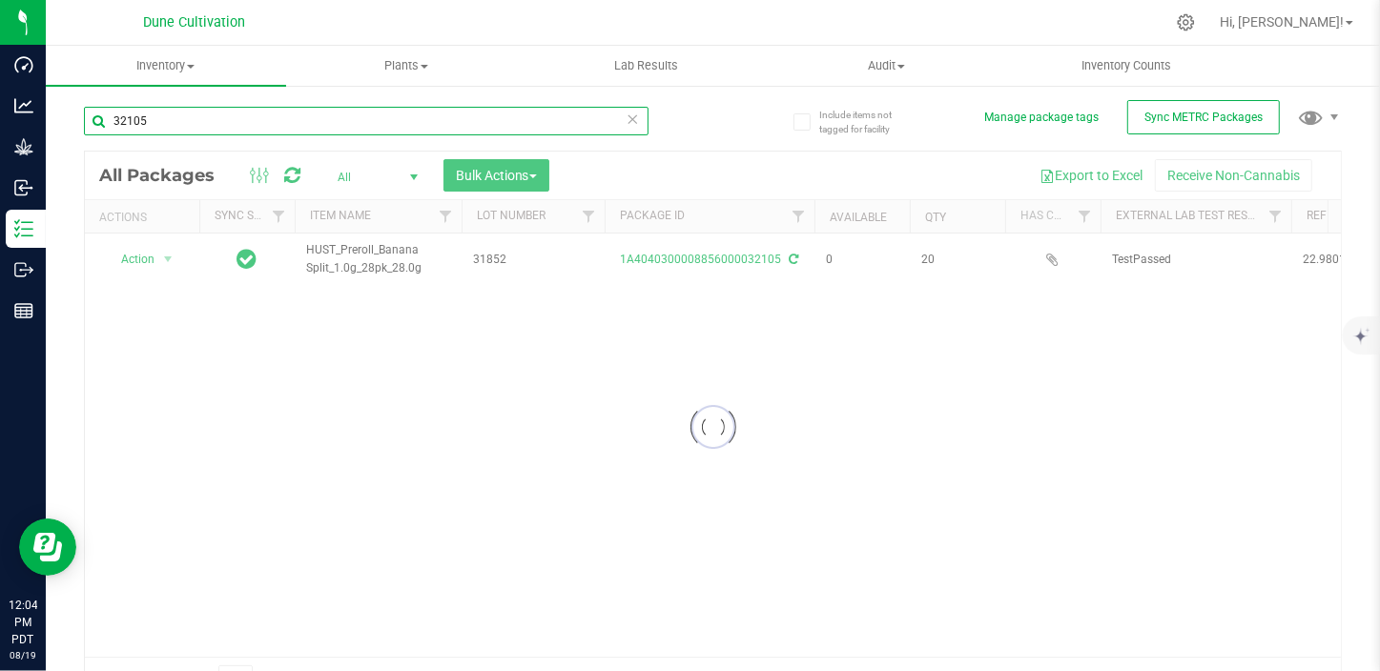
click at [161, 119] on input "32105" at bounding box center [366, 121] width 564 height 29
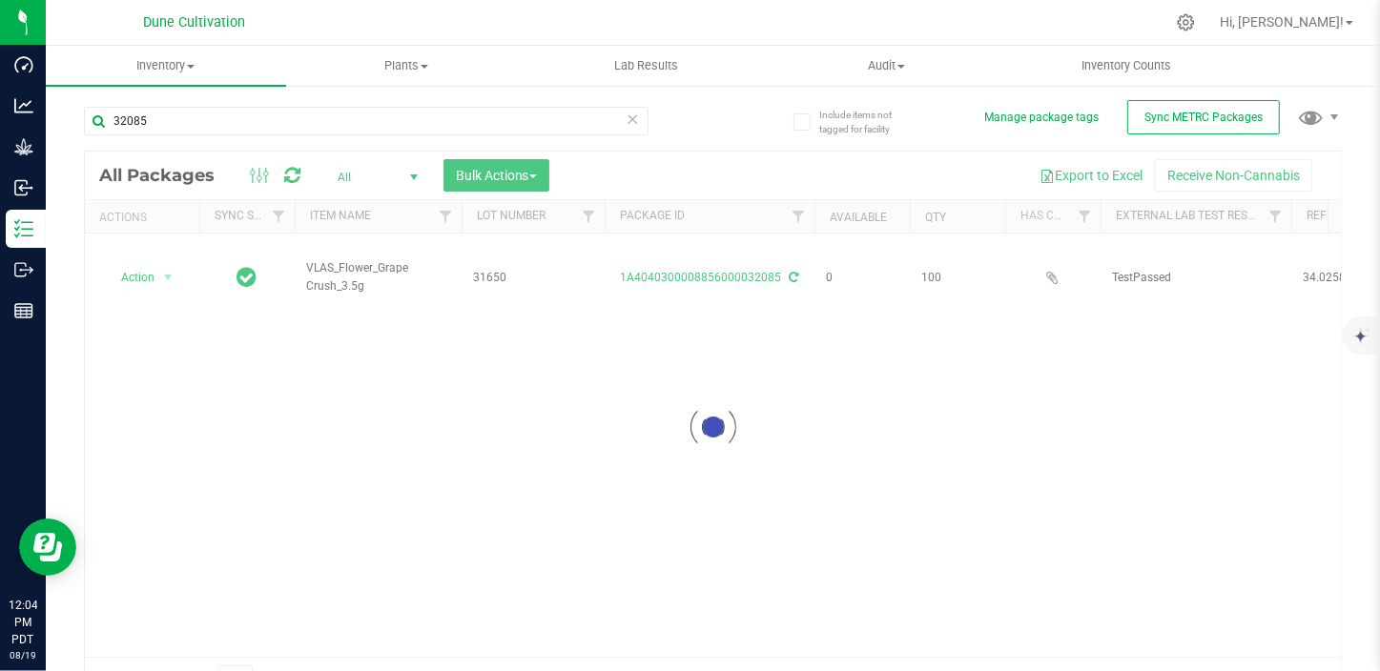
click at [163, 258] on div at bounding box center [713, 427] width 1256 height 550
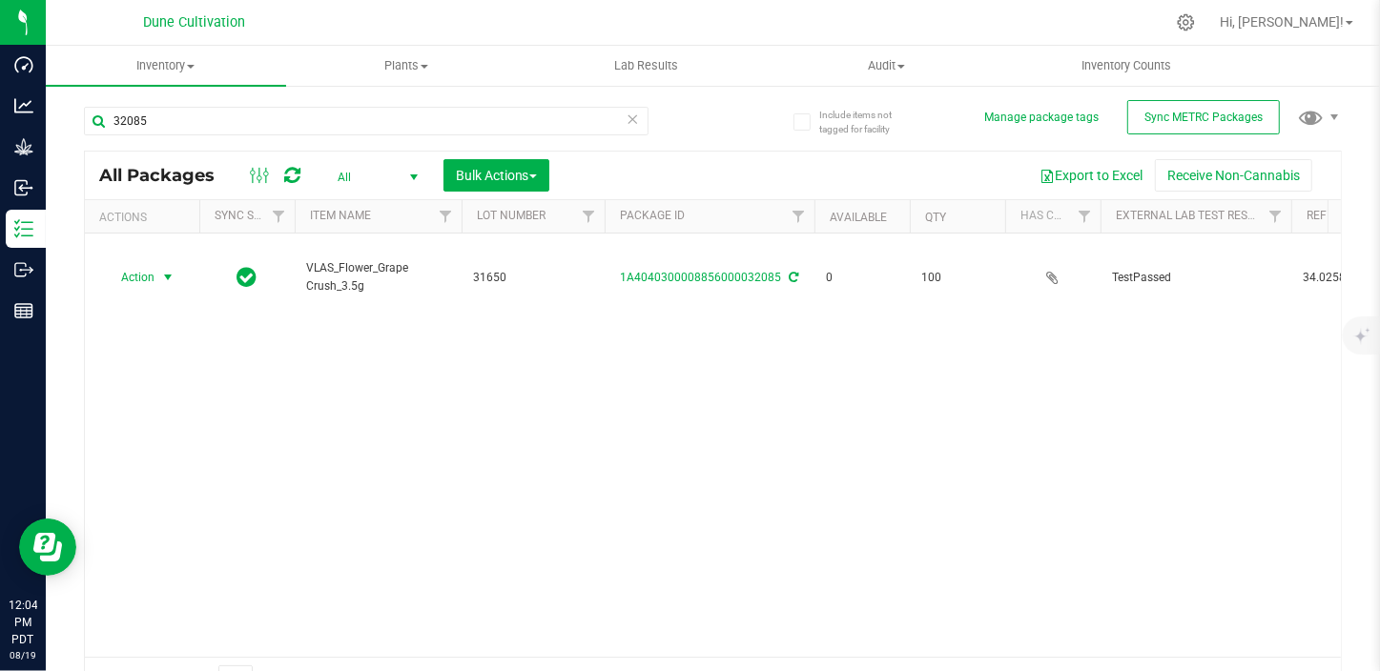
click at [163, 270] on span "select" at bounding box center [167, 277] width 15 height 15
click at [181, 399] on li "Print package label" at bounding box center [166, 404] width 123 height 29
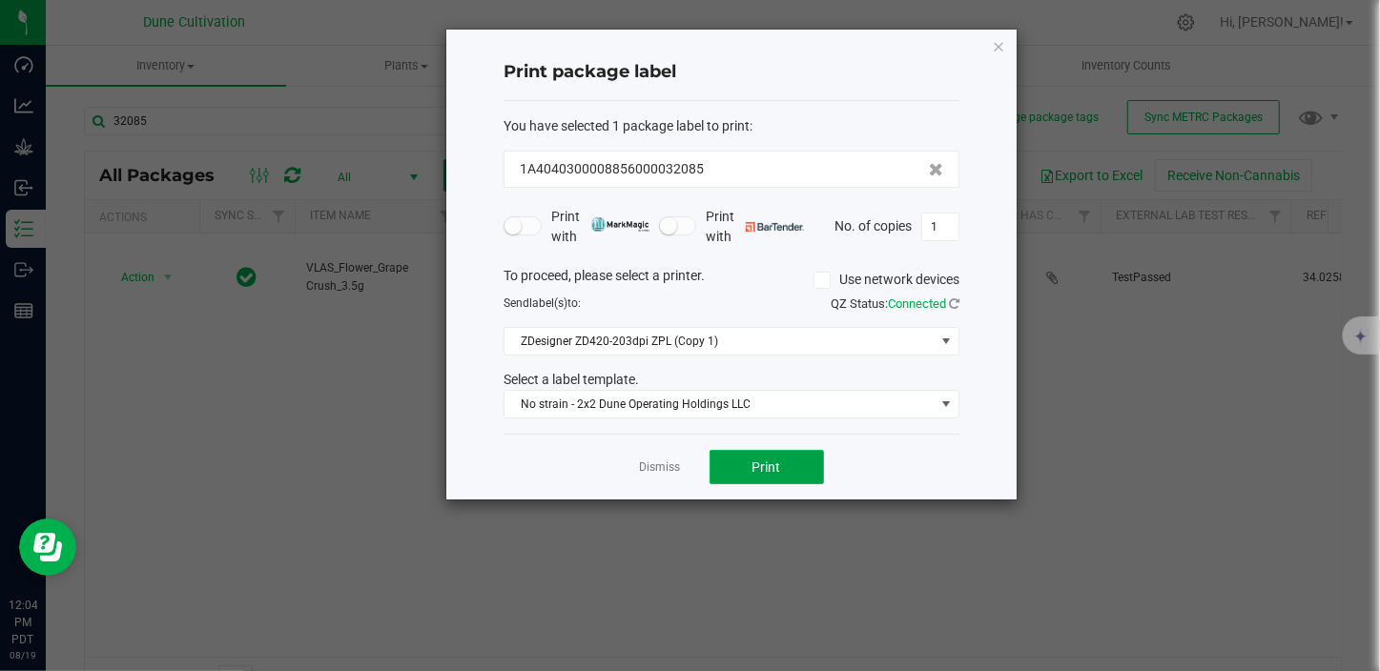
click at [722, 454] on button "Print" at bounding box center [766, 467] width 114 height 34
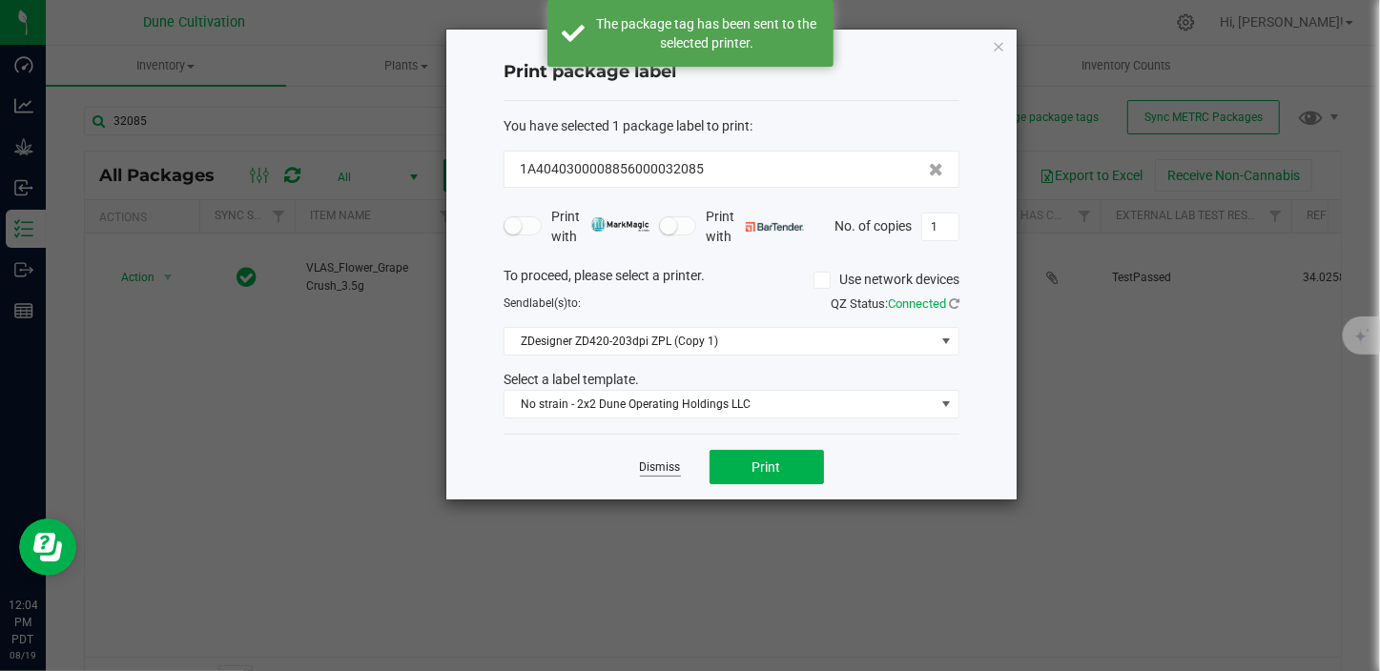
drag, startPoint x: 656, startPoint y: 457, endPoint x: 651, endPoint y: 471, distance: 15.1
click at [651, 471] on app-cancel-button "Dismiss" at bounding box center [660, 468] width 41 height 20
click at [651, 469] on link "Dismiss" at bounding box center [660, 468] width 41 height 16
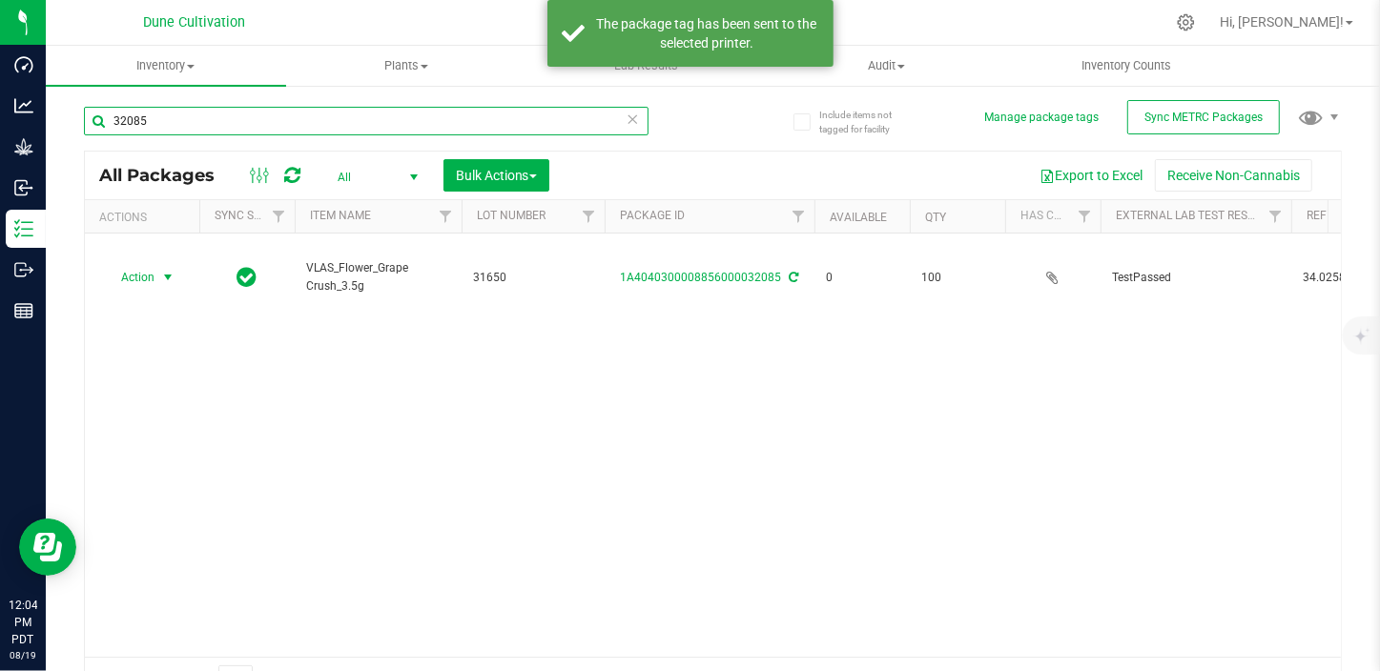
click at [164, 113] on input "32085" at bounding box center [366, 121] width 564 height 29
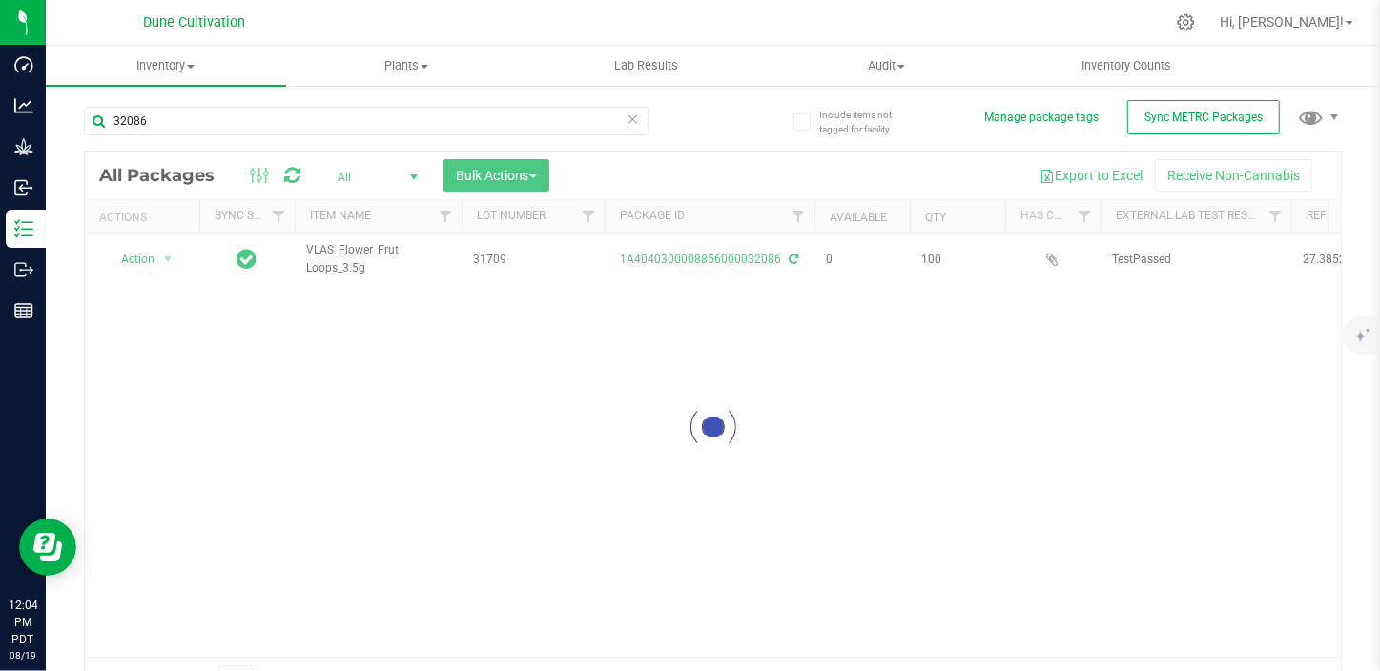
click at [166, 256] on div at bounding box center [713, 427] width 1256 height 550
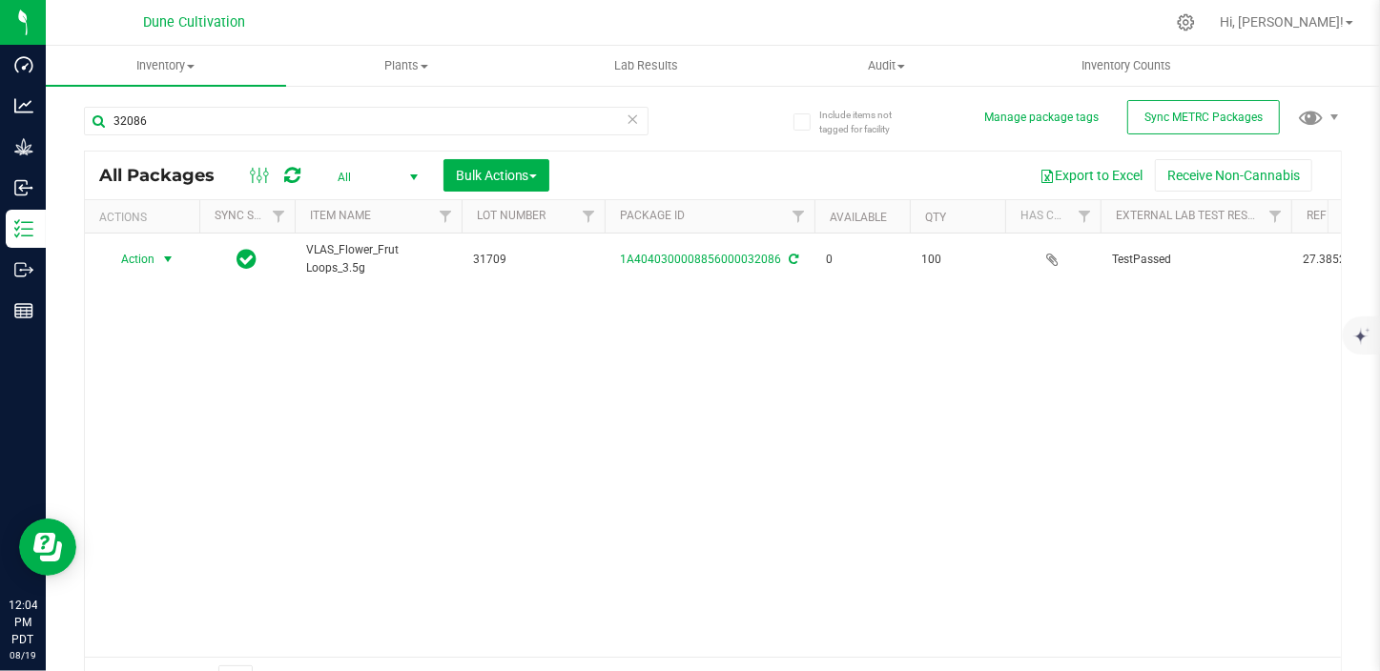
click at [166, 256] on span "select" at bounding box center [167, 259] width 15 height 15
click at [167, 401] on li "Print package label" at bounding box center [166, 404] width 123 height 29
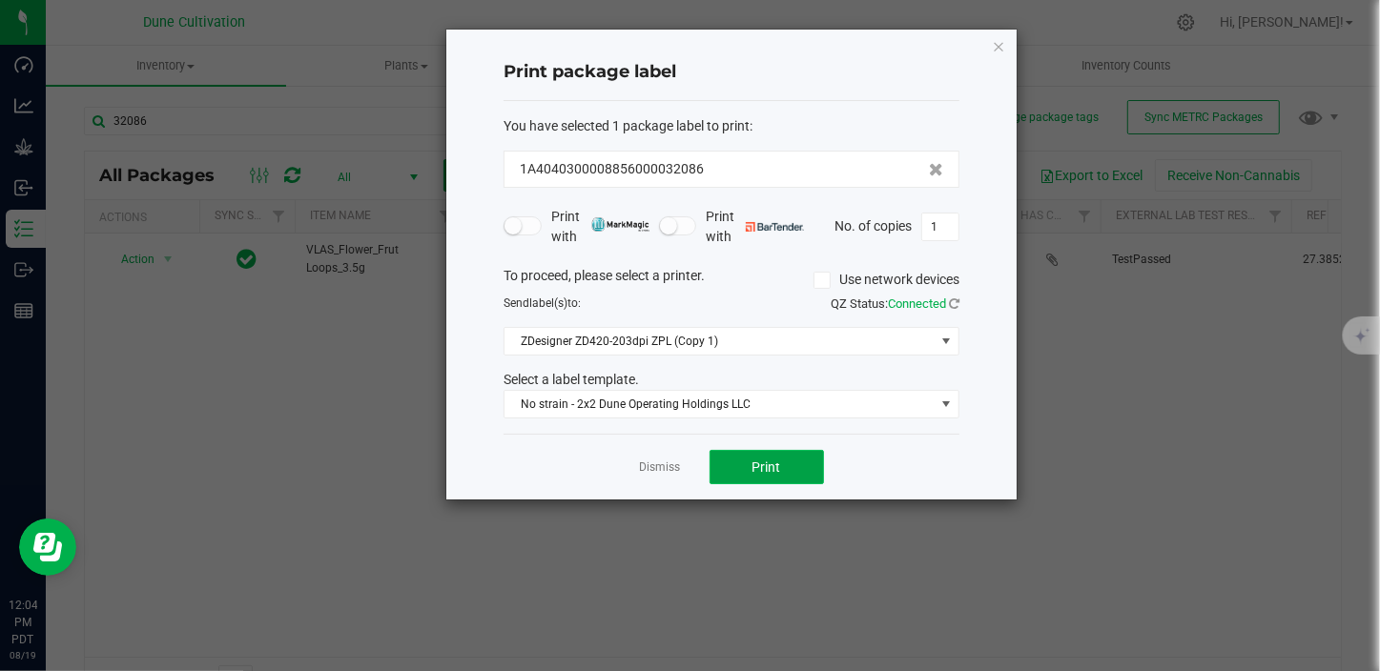
click at [742, 475] on button "Print" at bounding box center [766, 467] width 114 height 34
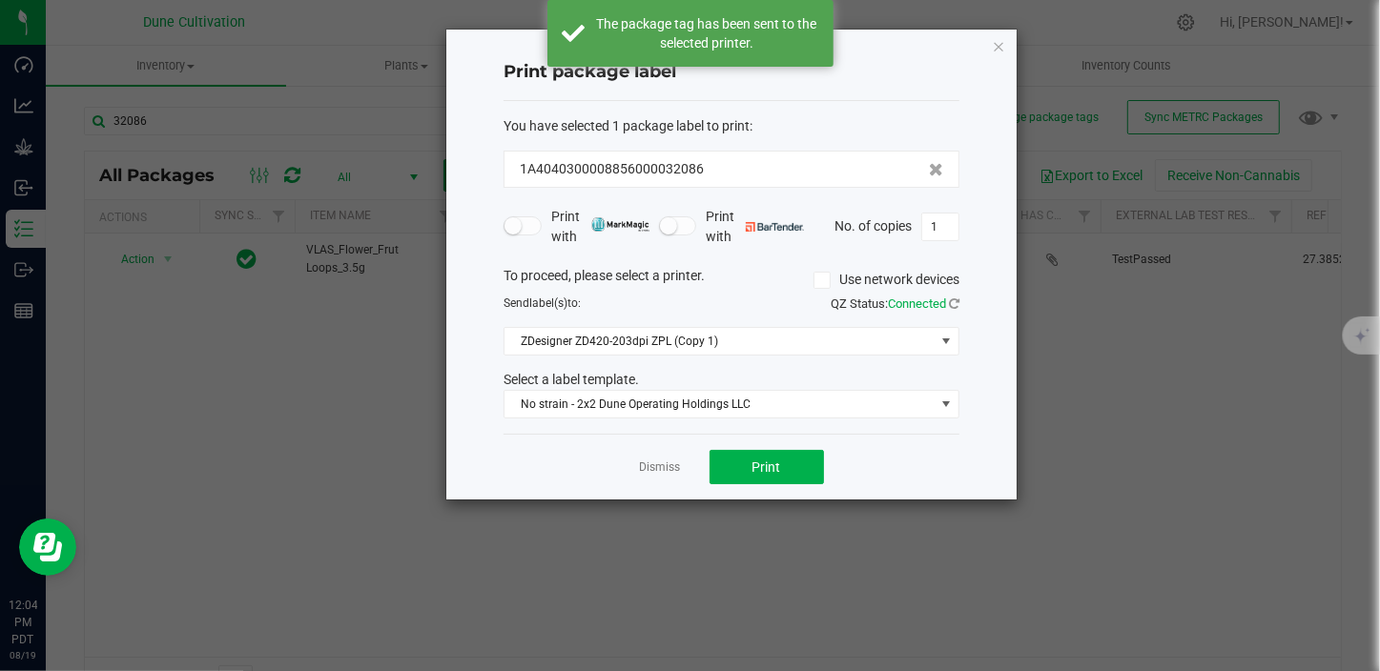
click at [673, 469] on link "Dismiss" at bounding box center [660, 468] width 41 height 16
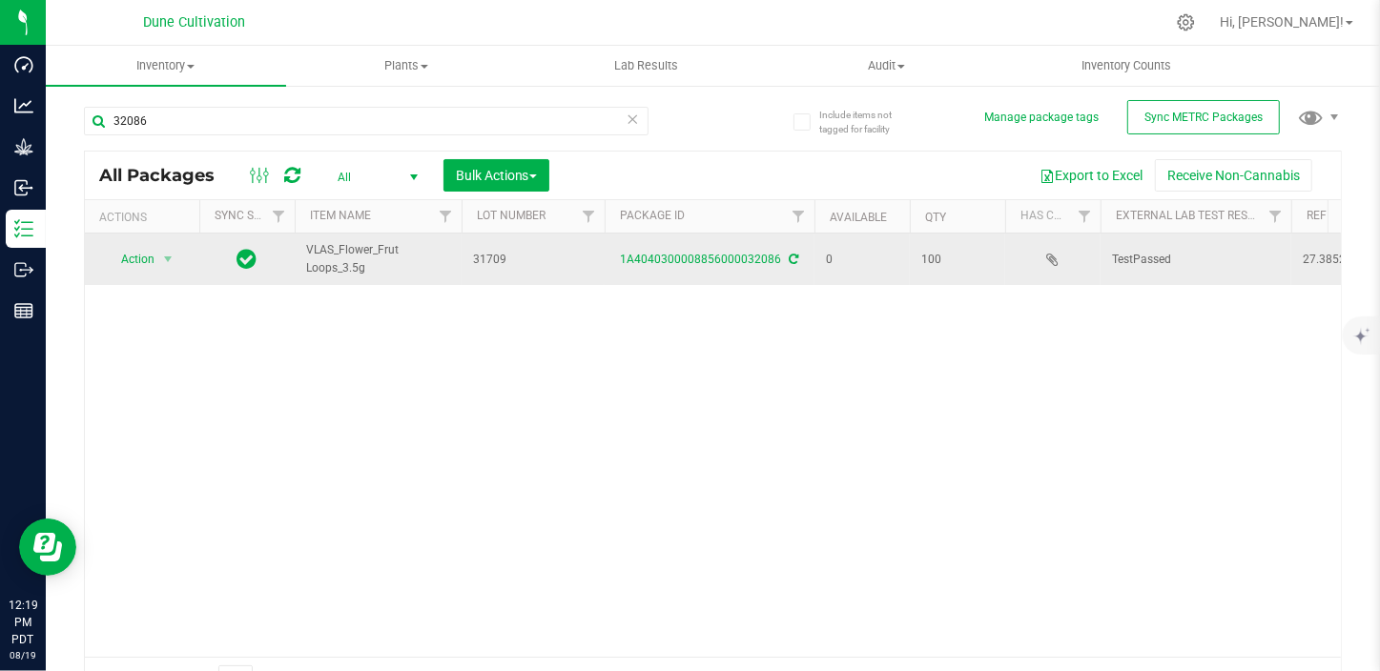
drag, startPoint x: 676, startPoint y: 447, endPoint x: 591, endPoint y: 256, distance: 208.7
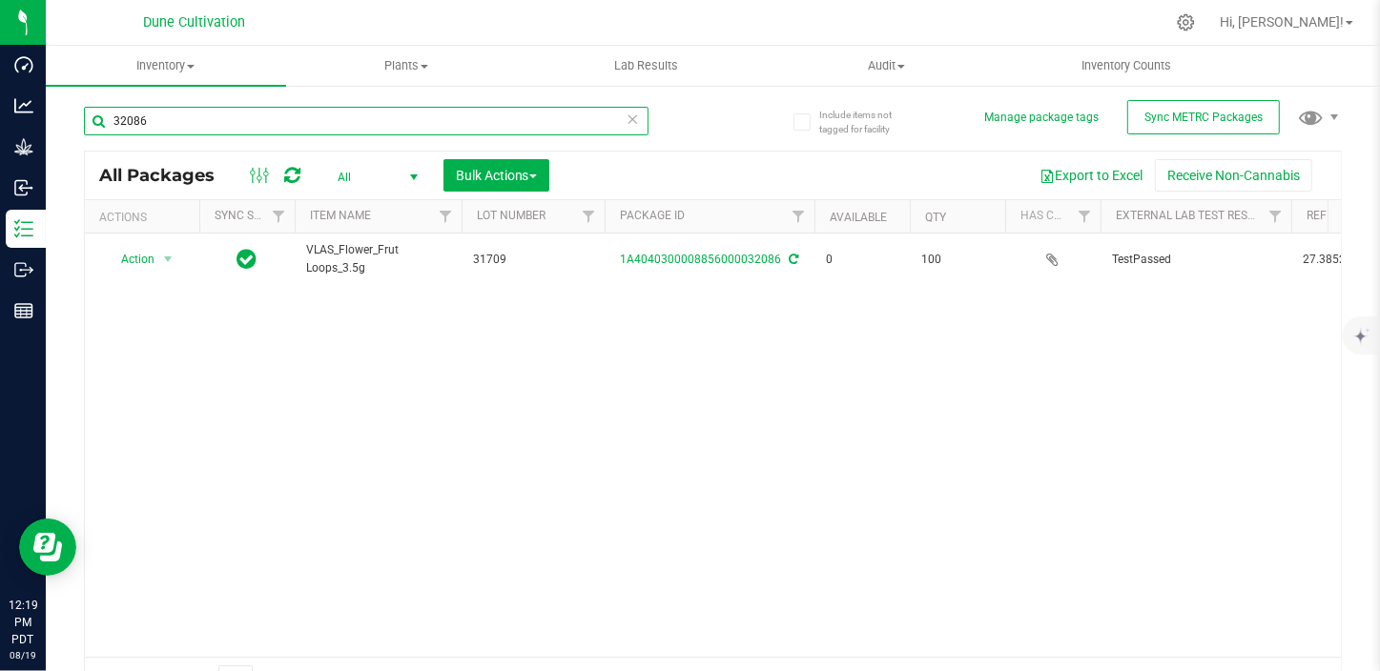
click at [153, 119] on input "32086" at bounding box center [366, 121] width 564 height 29
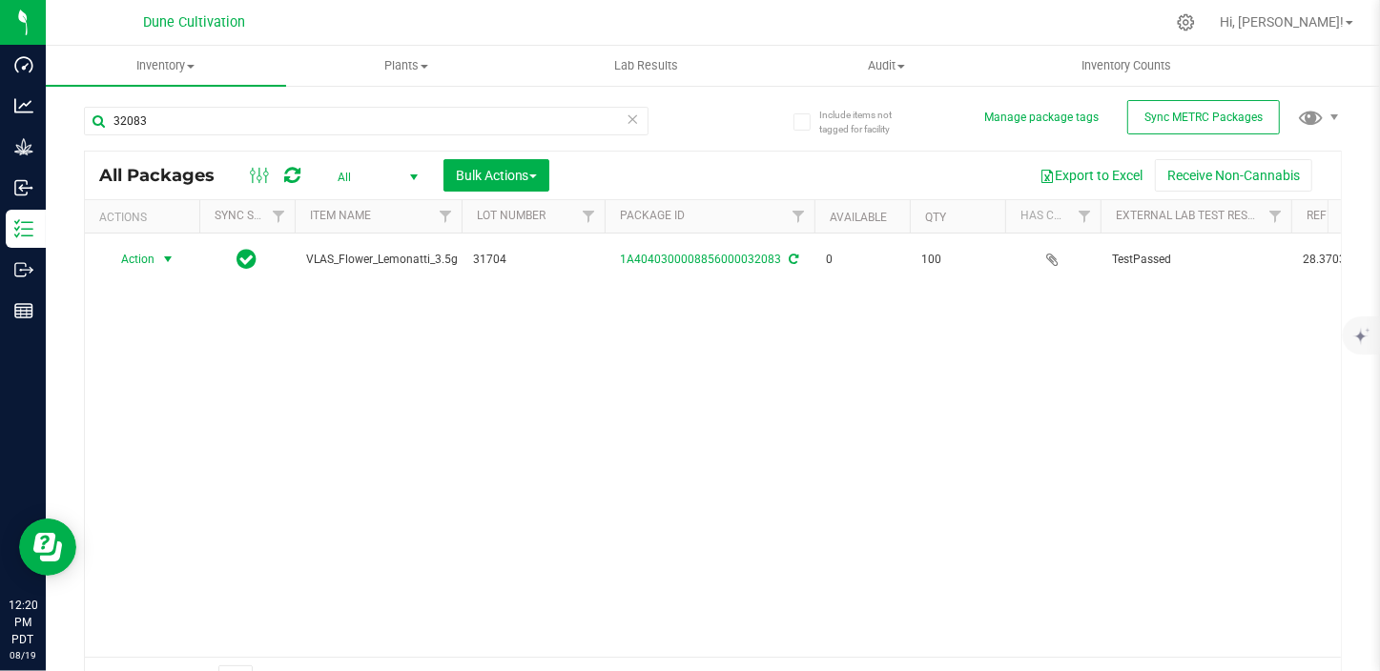
click at [130, 253] on span "Action" at bounding box center [129, 259] width 51 height 27
click at [181, 409] on li "Print package label" at bounding box center [166, 404] width 123 height 29
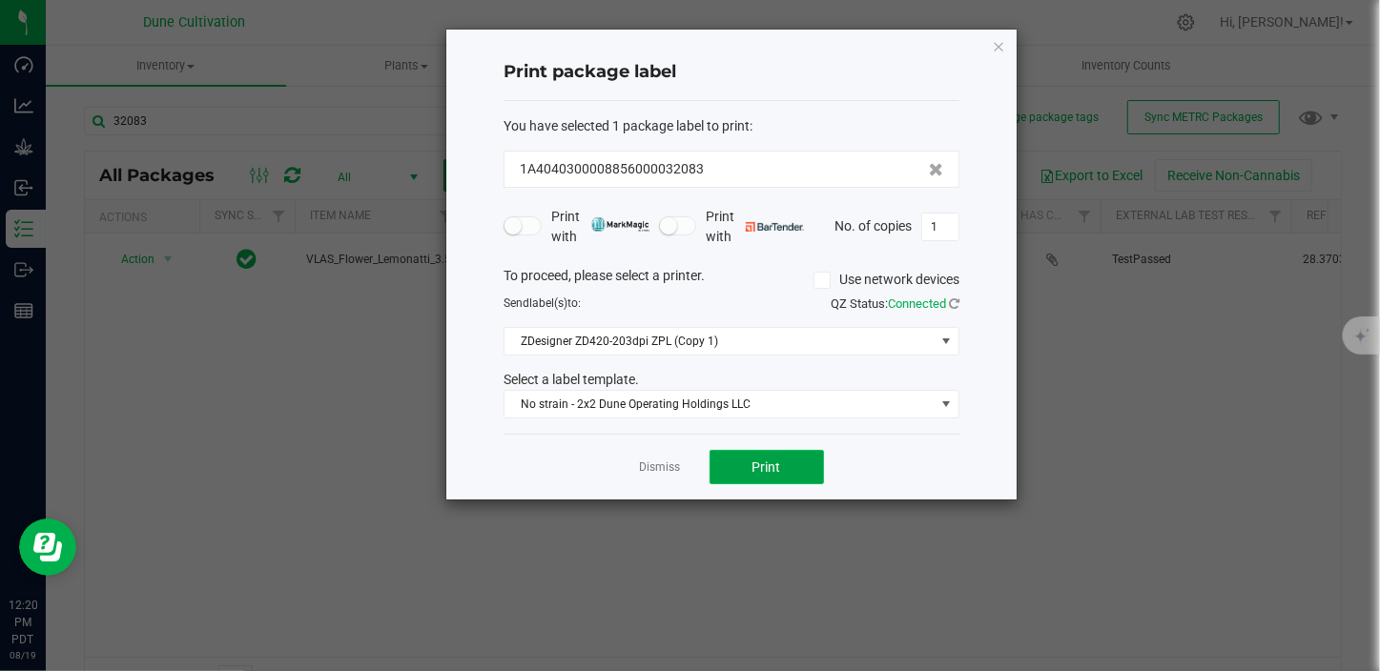
click at [782, 476] on button "Print" at bounding box center [766, 467] width 114 height 34
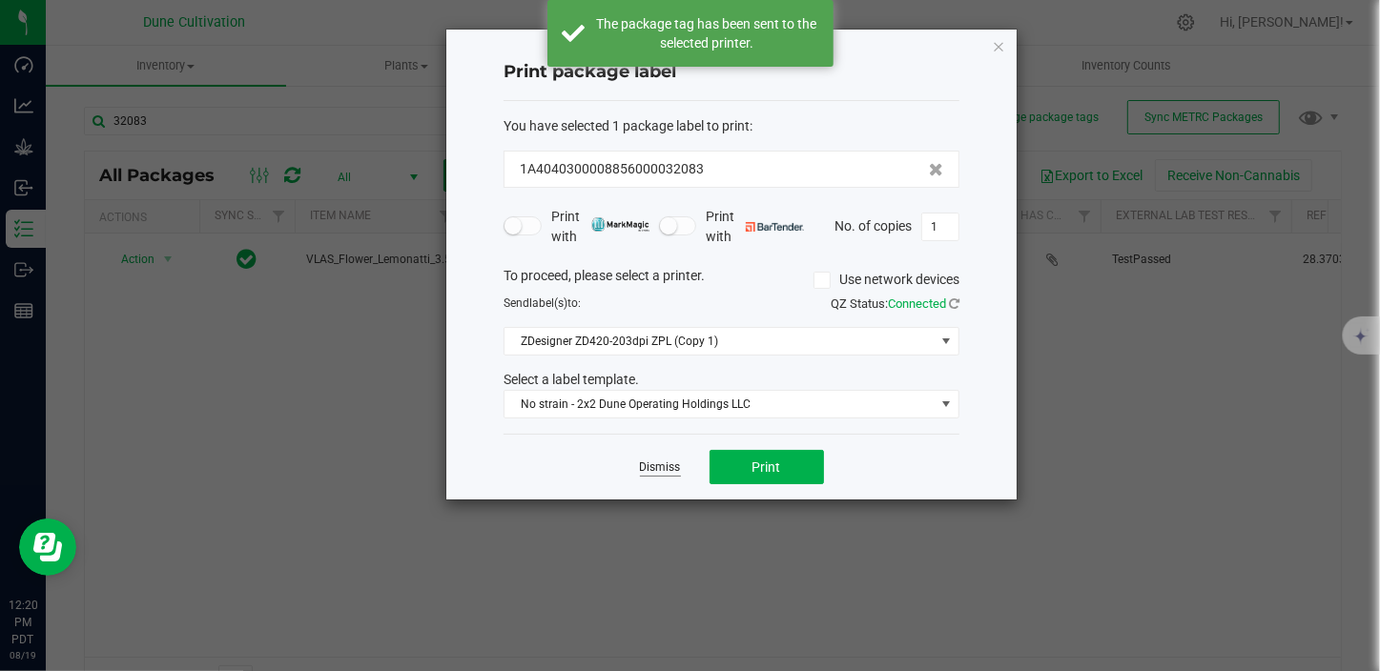
click at [653, 474] on link "Dismiss" at bounding box center [660, 468] width 41 height 16
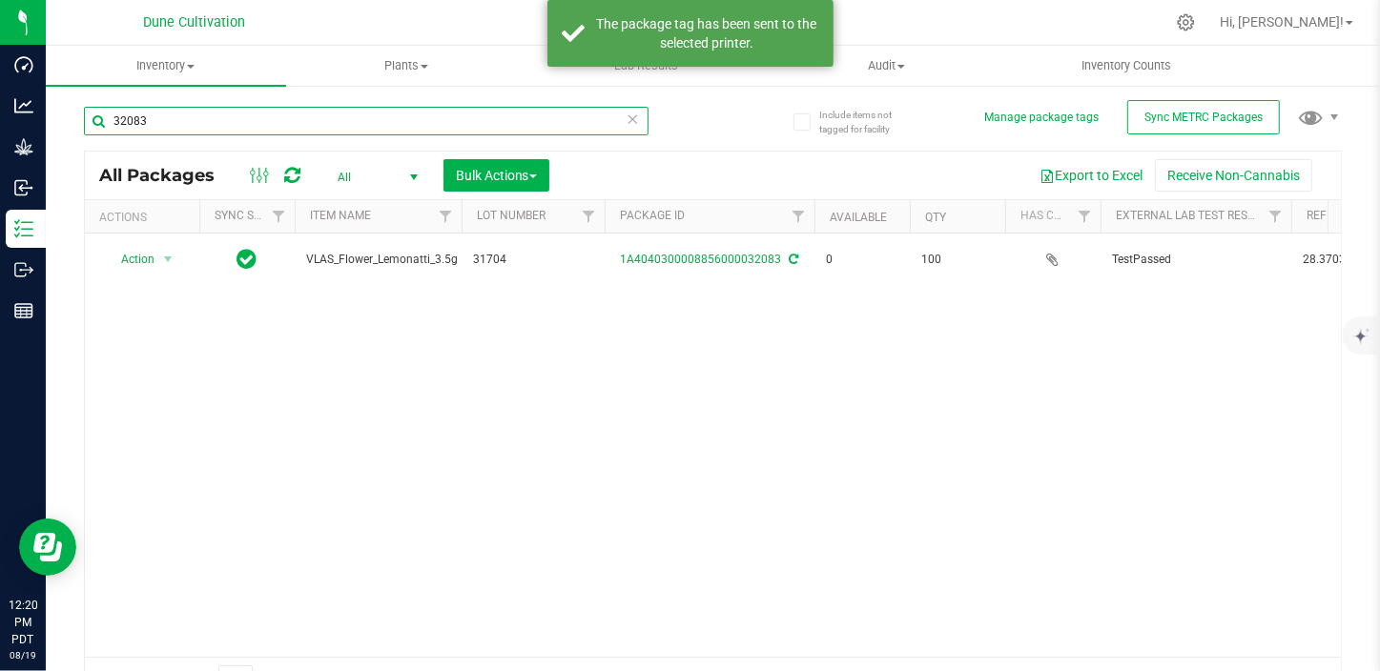
click at [202, 113] on input "32083" at bounding box center [366, 121] width 564 height 29
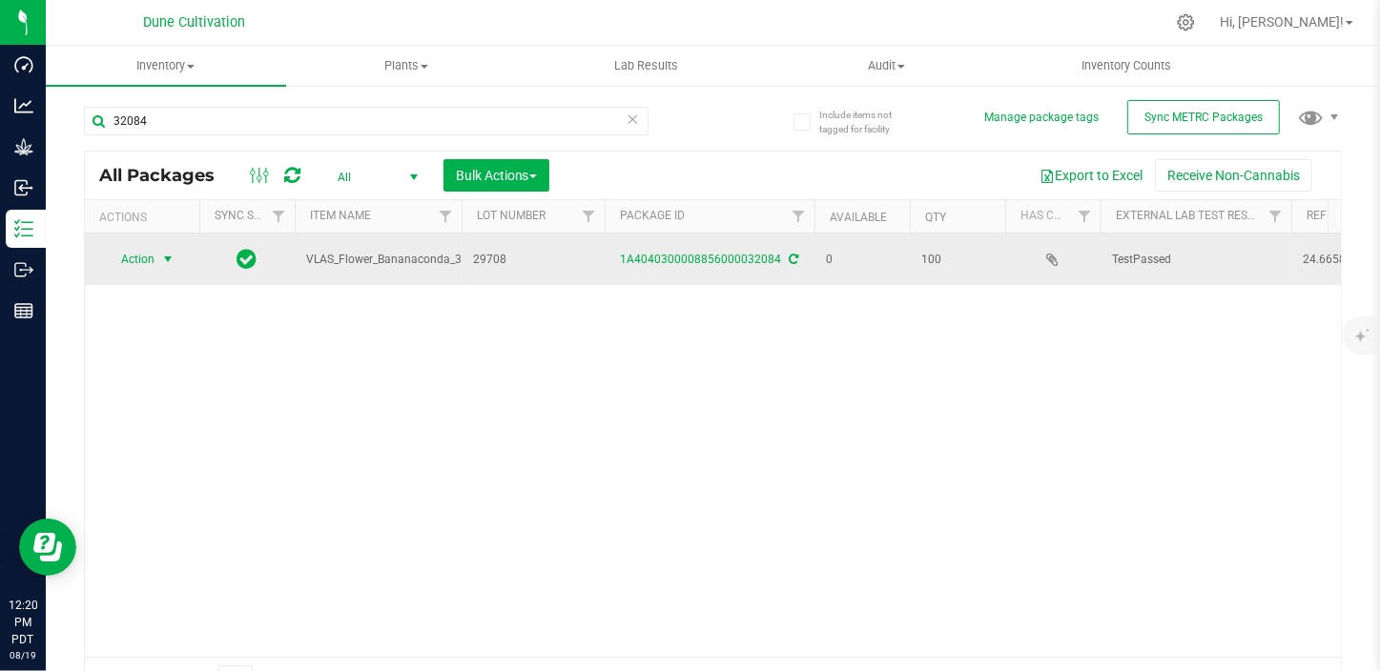
click at [172, 259] on span "select" at bounding box center [167, 259] width 15 height 15
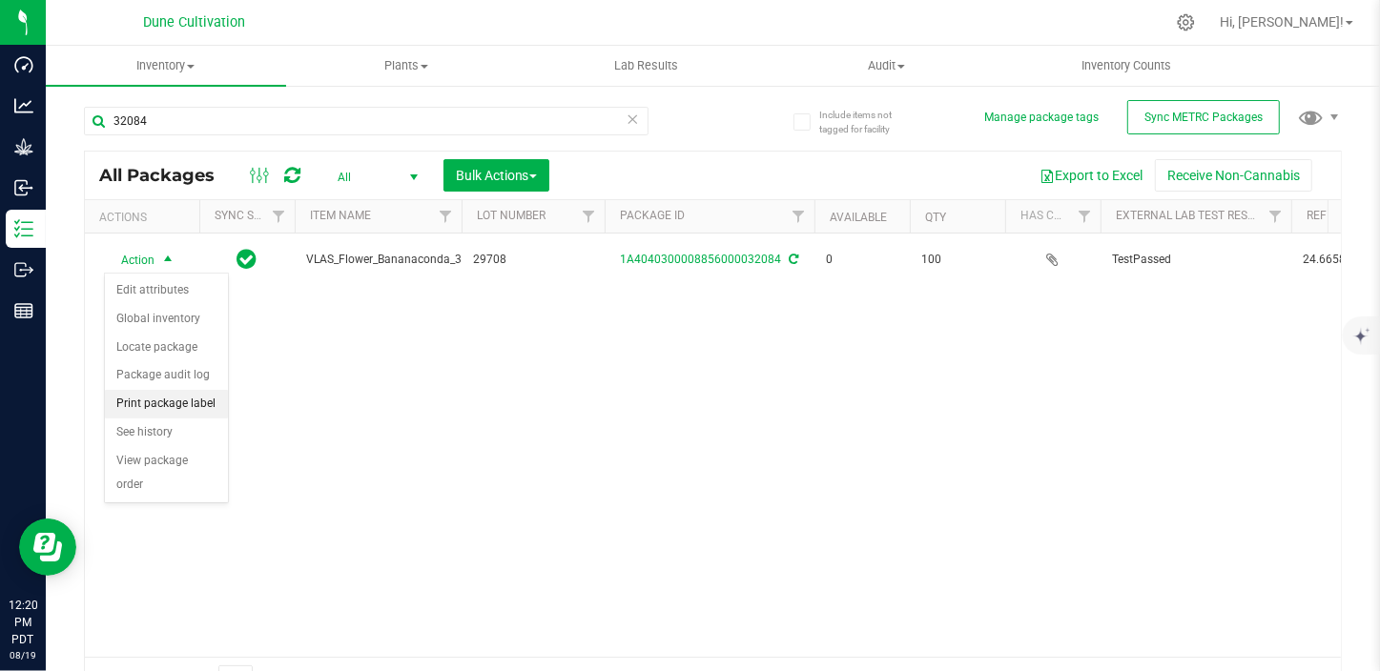
click at [174, 399] on li "Print package label" at bounding box center [166, 404] width 123 height 29
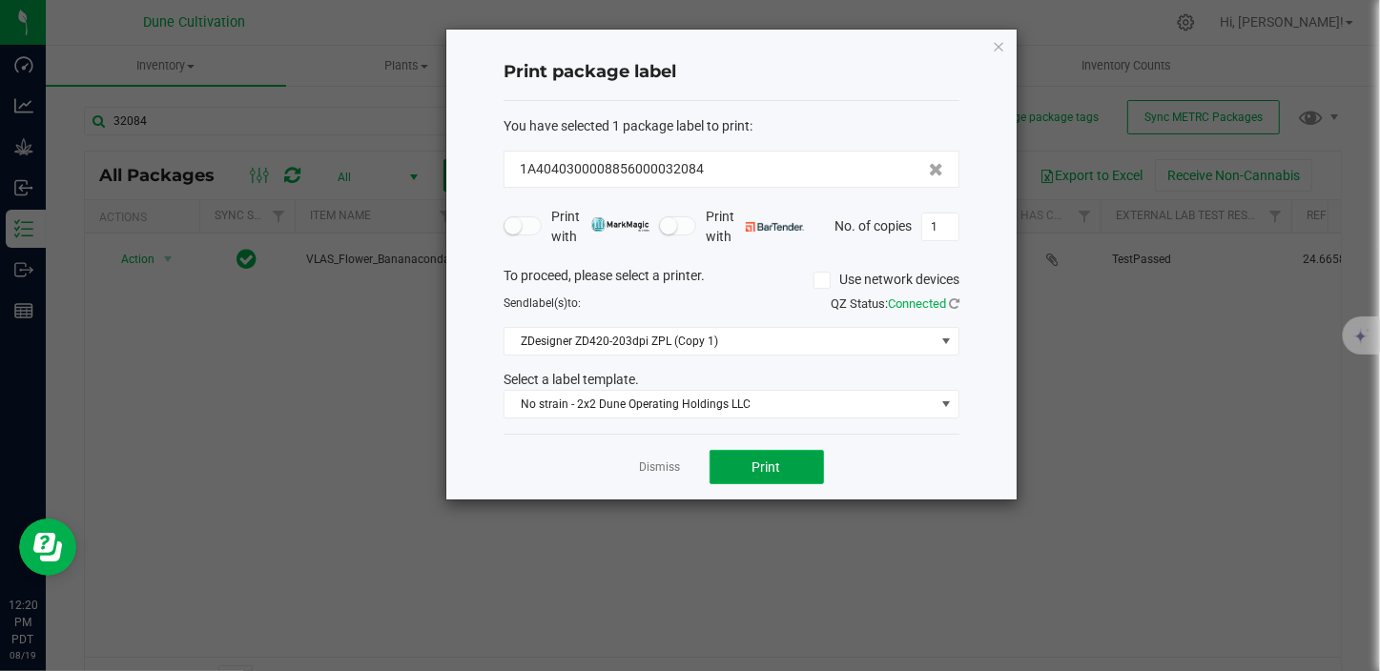
click at [814, 478] on button "Print" at bounding box center [766, 467] width 114 height 34
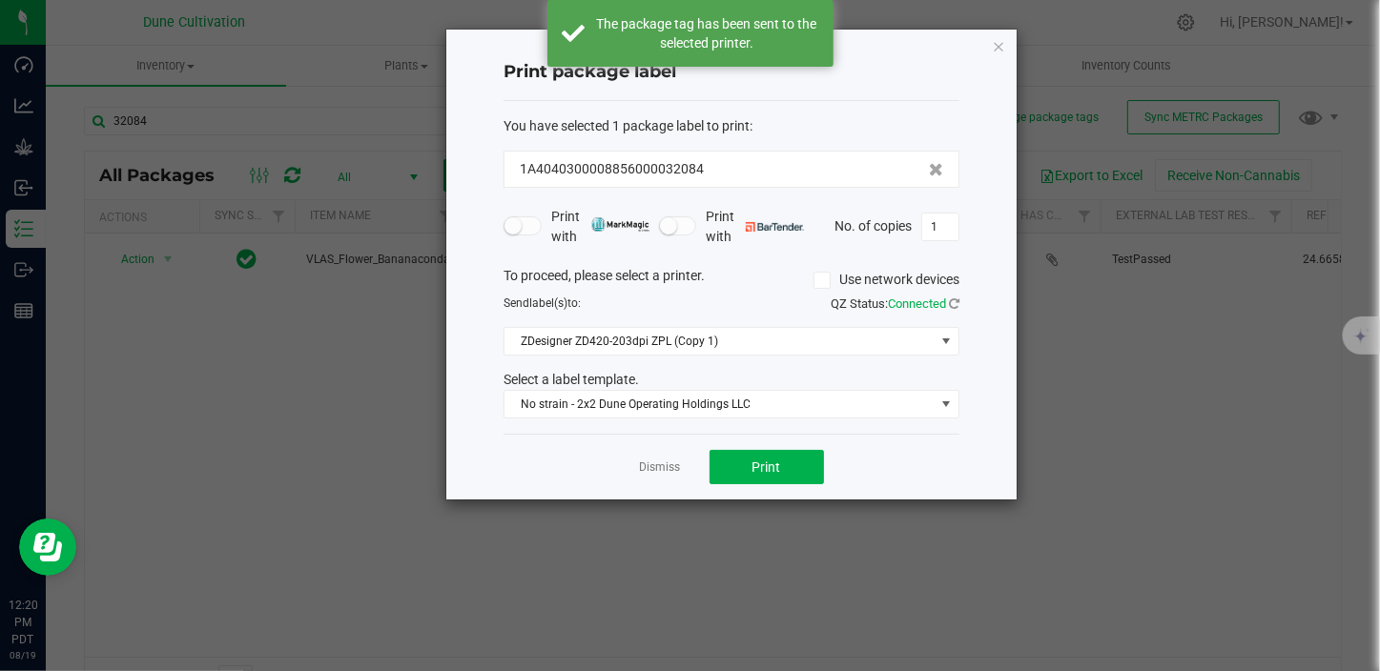
click at [1019, 670] on html "Dashboard Analytics Grow Inbound Inventory Outbound Reports 12:20 PM PDT 08/19/…" at bounding box center [690, 335] width 1380 height 671
click at [671, 467] on link "Dismiss" at bounding box center [660, 468] width 41 height 16
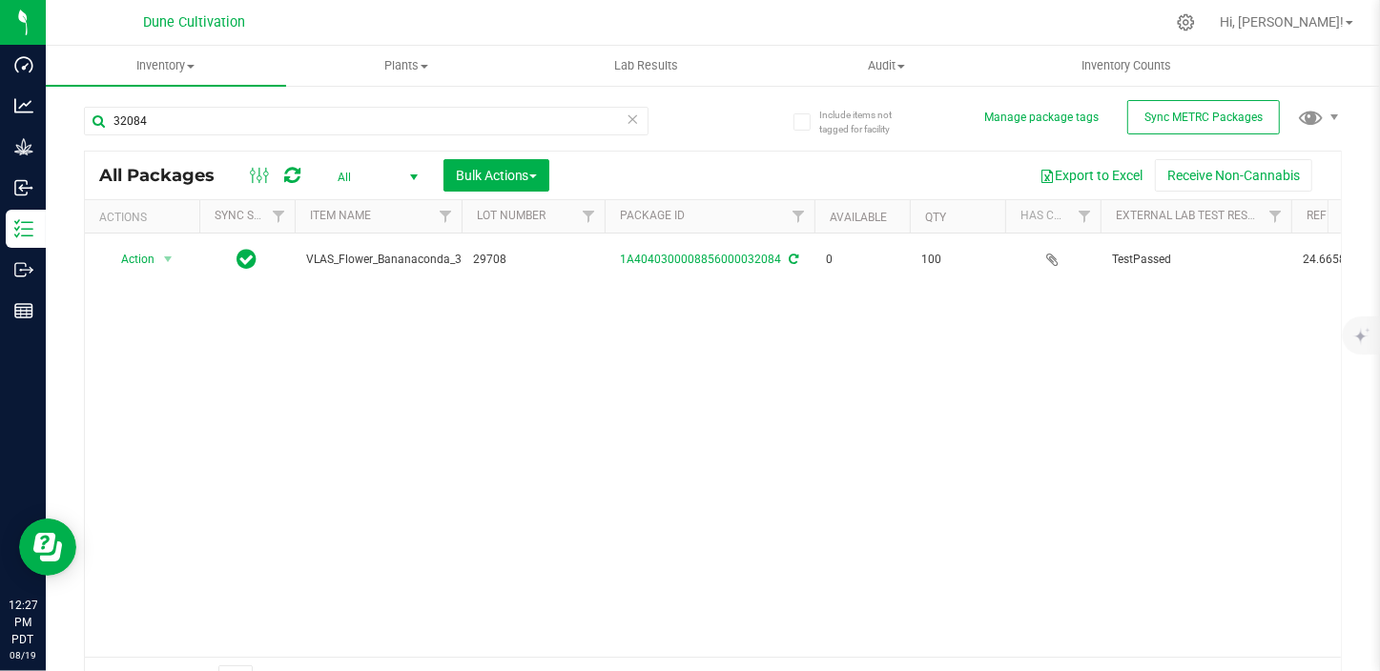
drag, startPoint x: 1074, startPoint y: 408, endPoint x: 1052, endPoint y: 410, distance: 22.0
click at [1068, 408] on div "Action Action Edit attributes Global inventory Locate package Package audit log…" at bounding box center [713, 445] width 1256 height 423
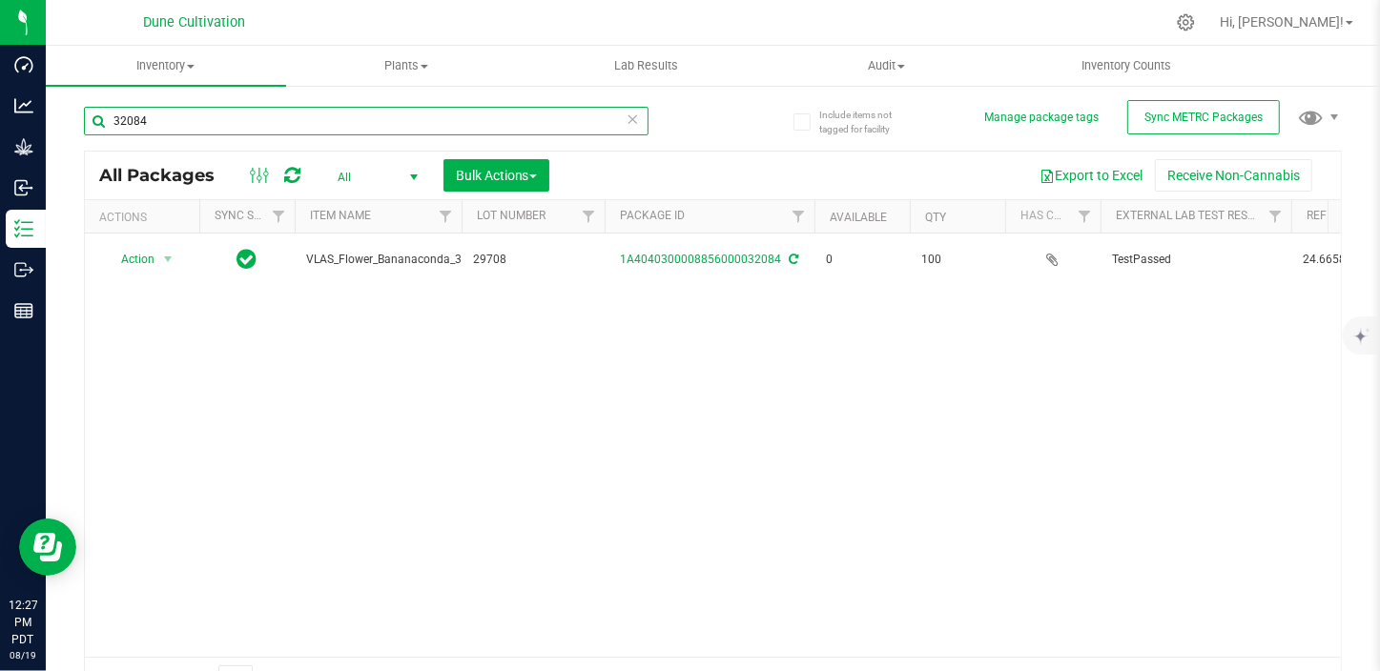
click at [166, 130] on input "32084" at bounding box center [366, 121] width 564 height 29
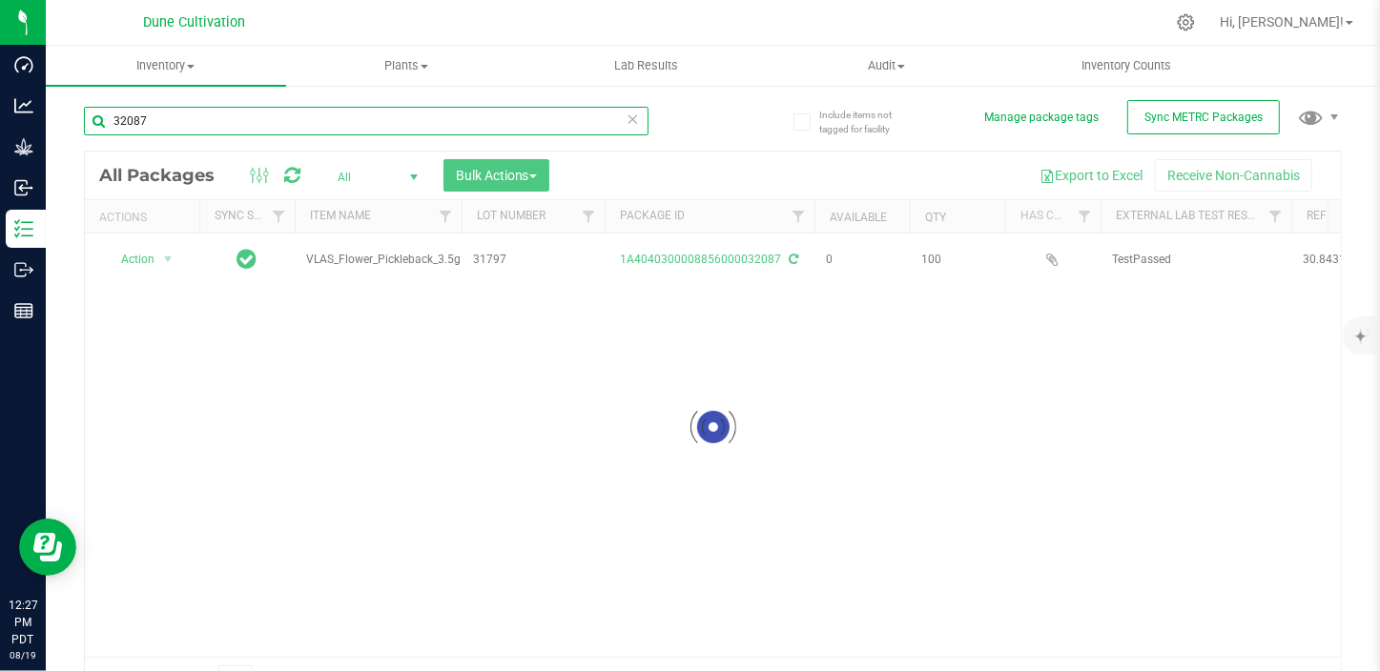
type input "32087"
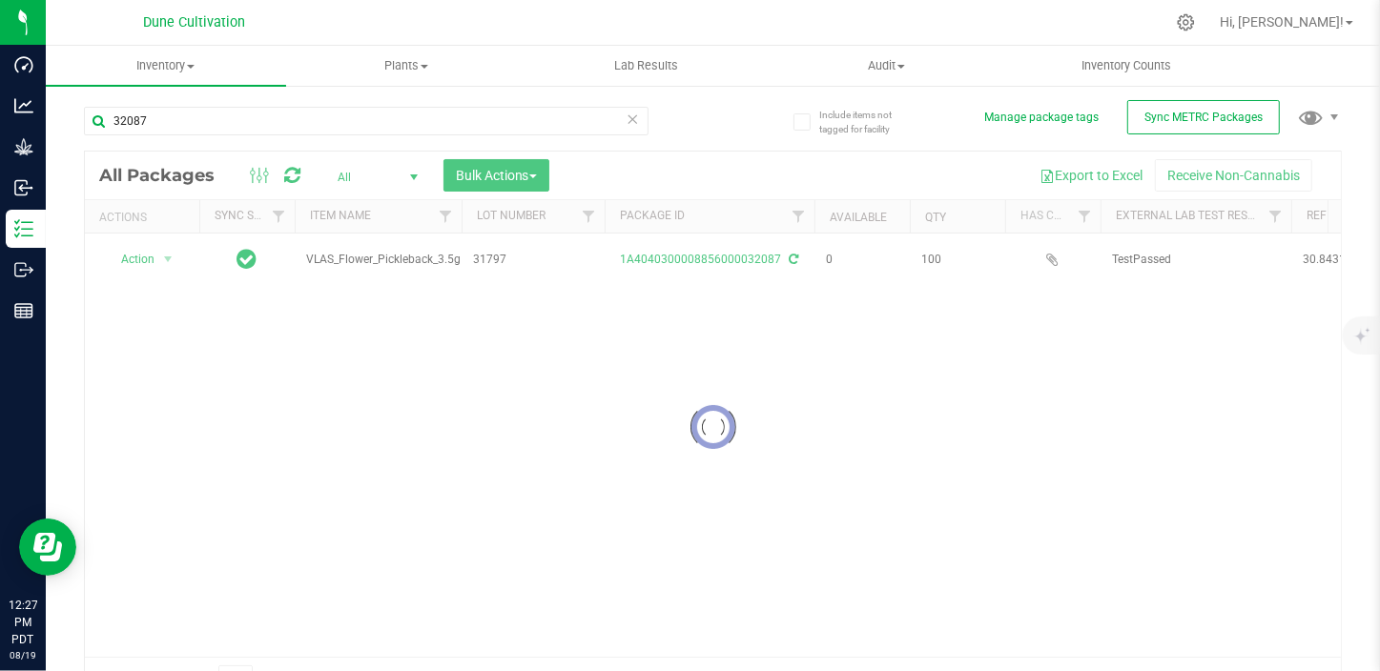
click at [154, 257] on div at bounding box center [713, 427] width 1256 height 550
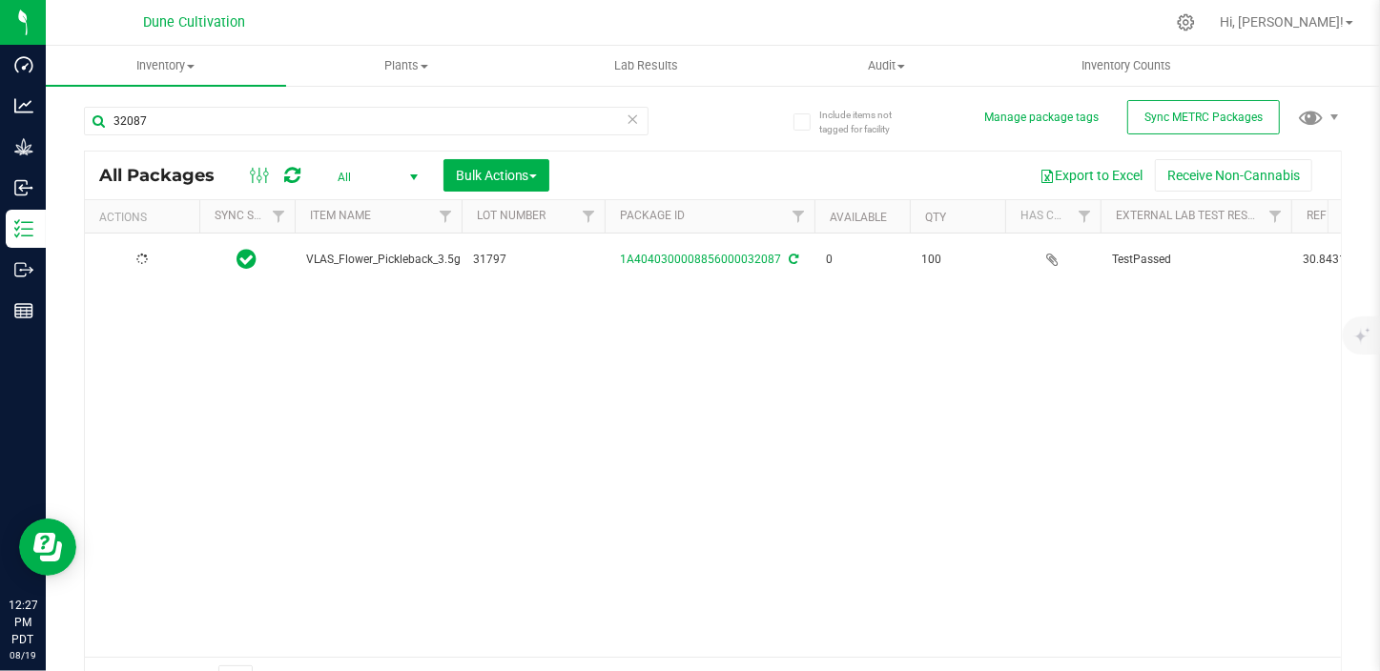
click at [164, 257] on div at bounding box center [142, 260] width 92 height 18
click at [164, 257] on span "select" at bounding box center [167, 259] width 15 height 15
click at [173, 398] on li "Print package label" at bounding box center [166, 404] width 123 height 29
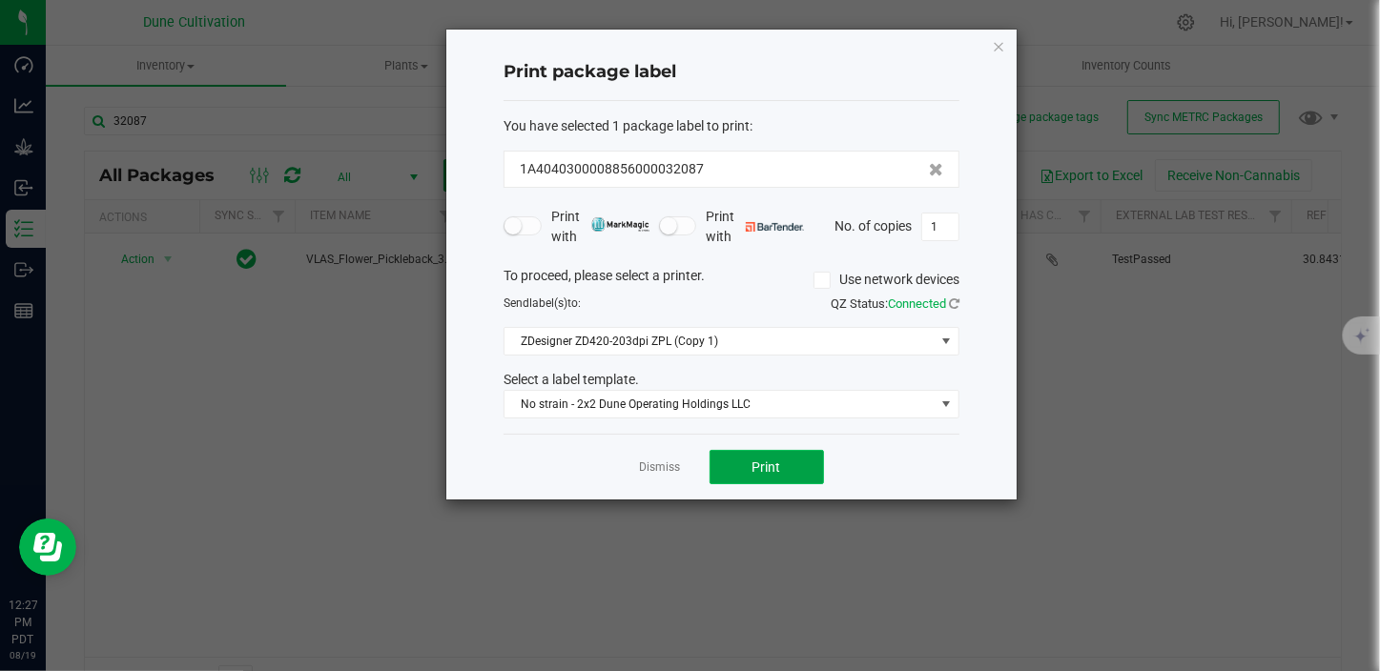
click at [741, 457] on button "Print" at bounding box center [766, 467] width 114 height 34
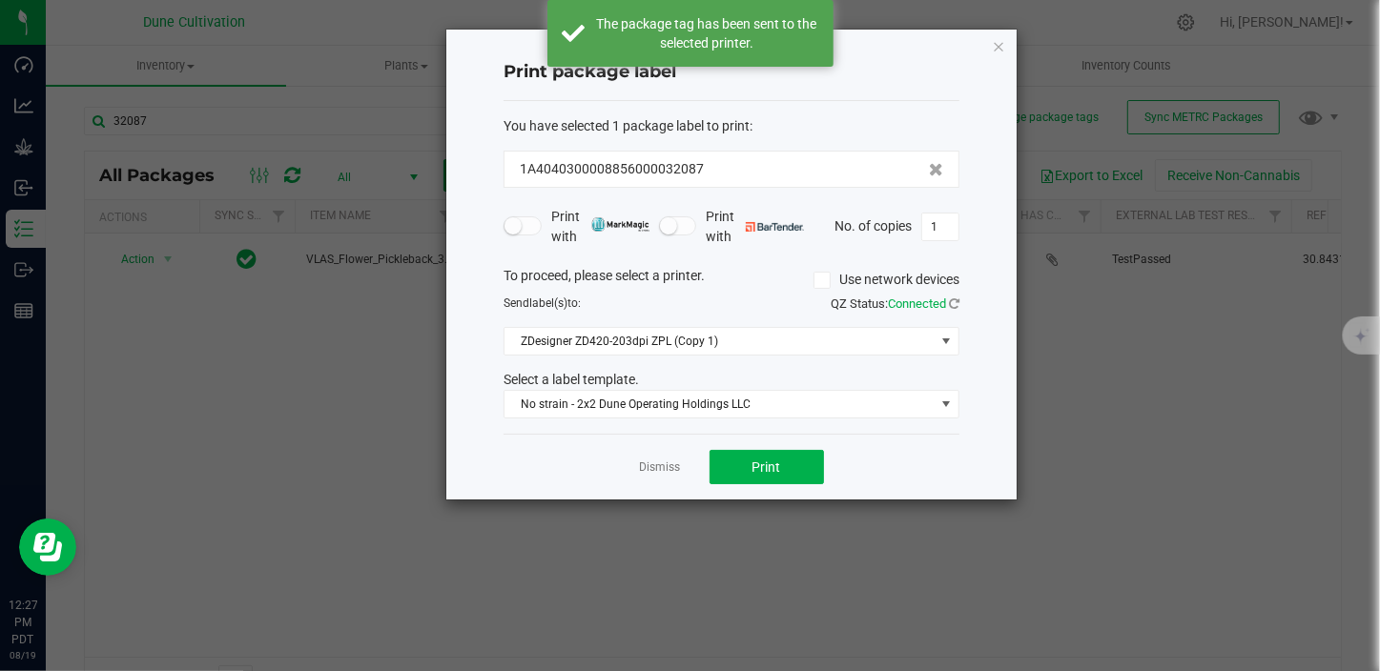
click at [665, 477] on div "Dismiss Print" at bounding box center [731, 467] width 456 height 66
click at [665, 475] on link "Dismiss" at bounding box center [660, 468] width 41 height 16
